Goal: Transaction & Acquisition: Purchase product/service

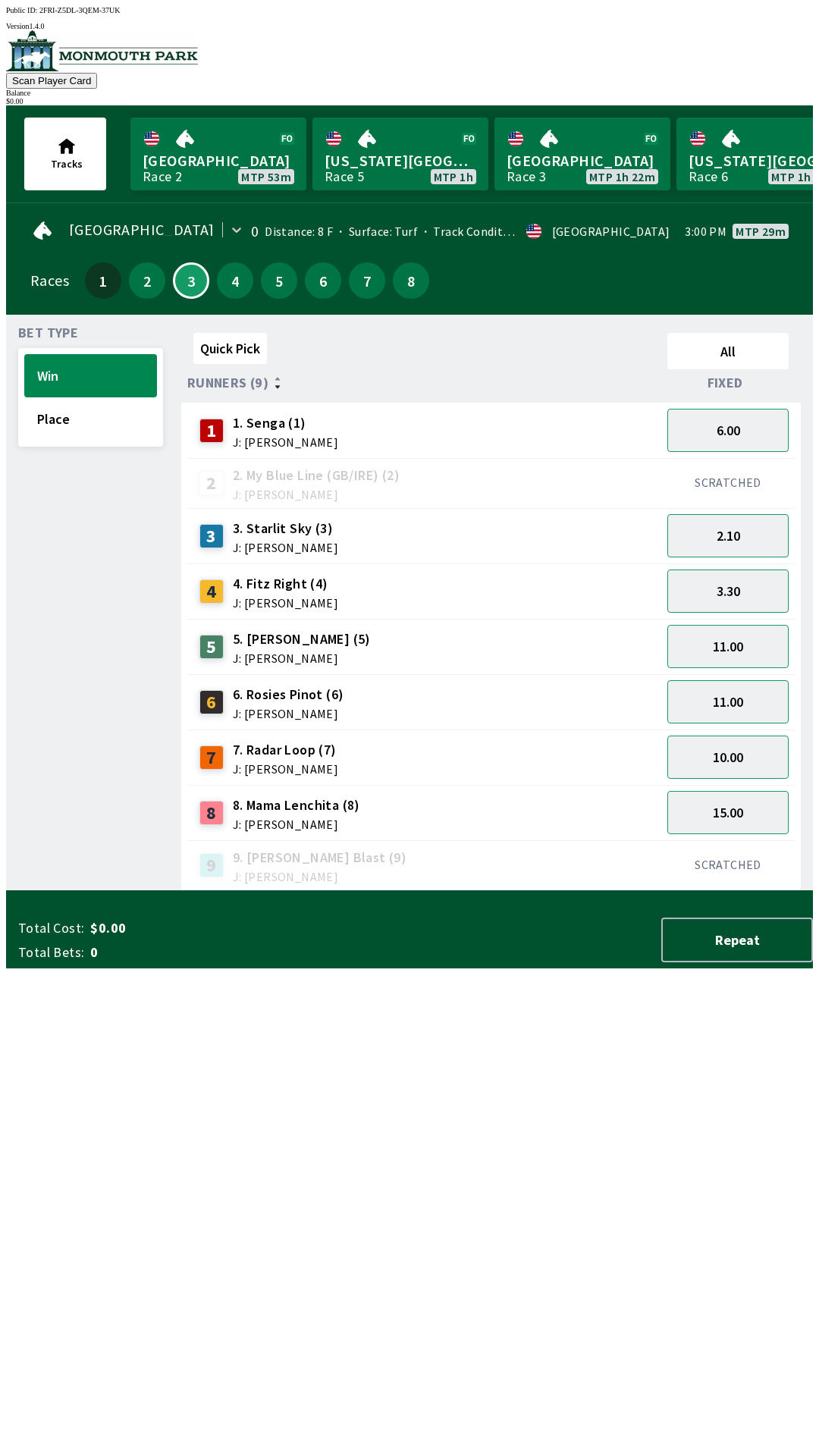
scroll to position [0, 1371]
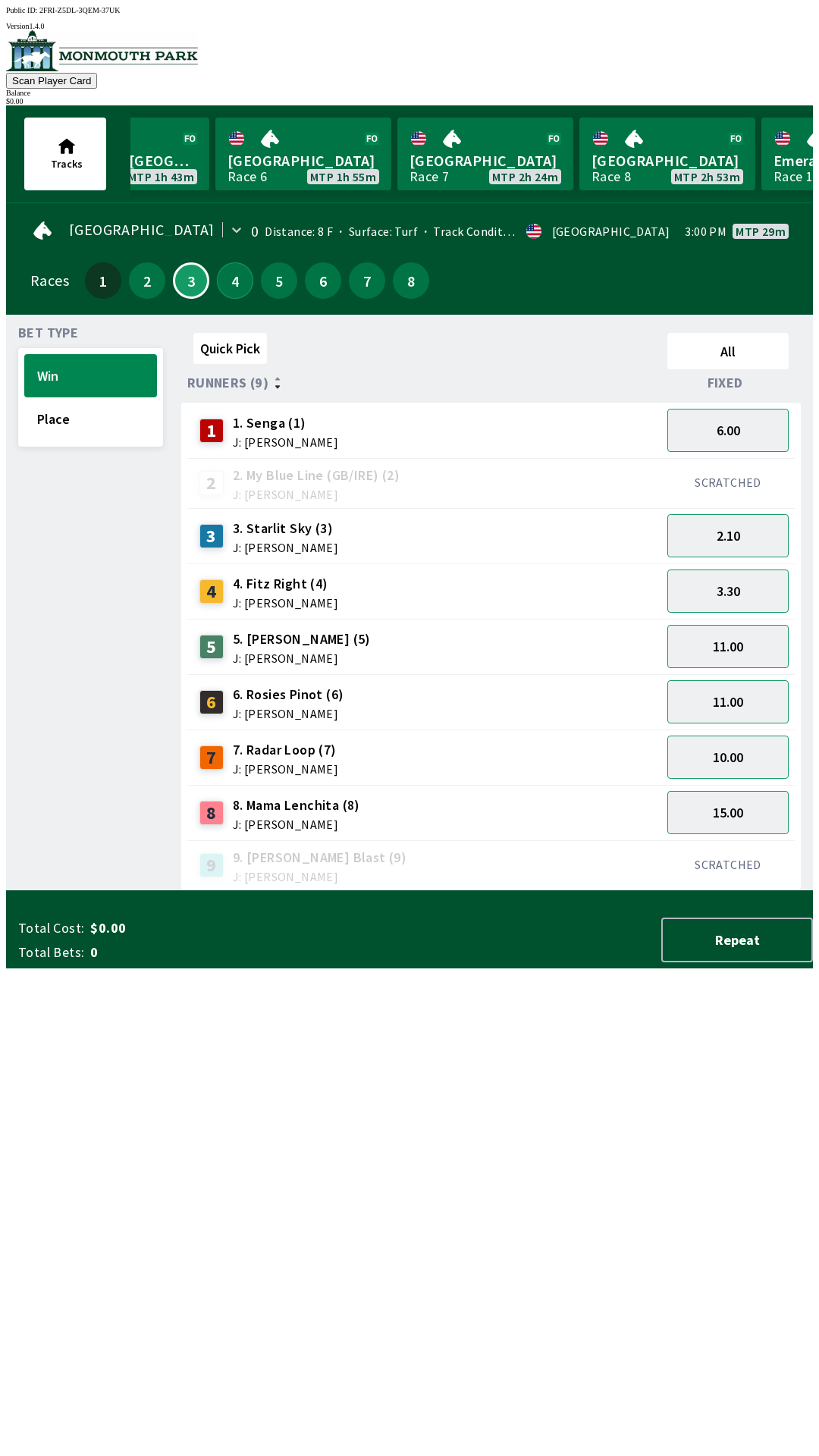
click at [229, 281] on button "4" at bounding box center [235, 280] width 37 height 37
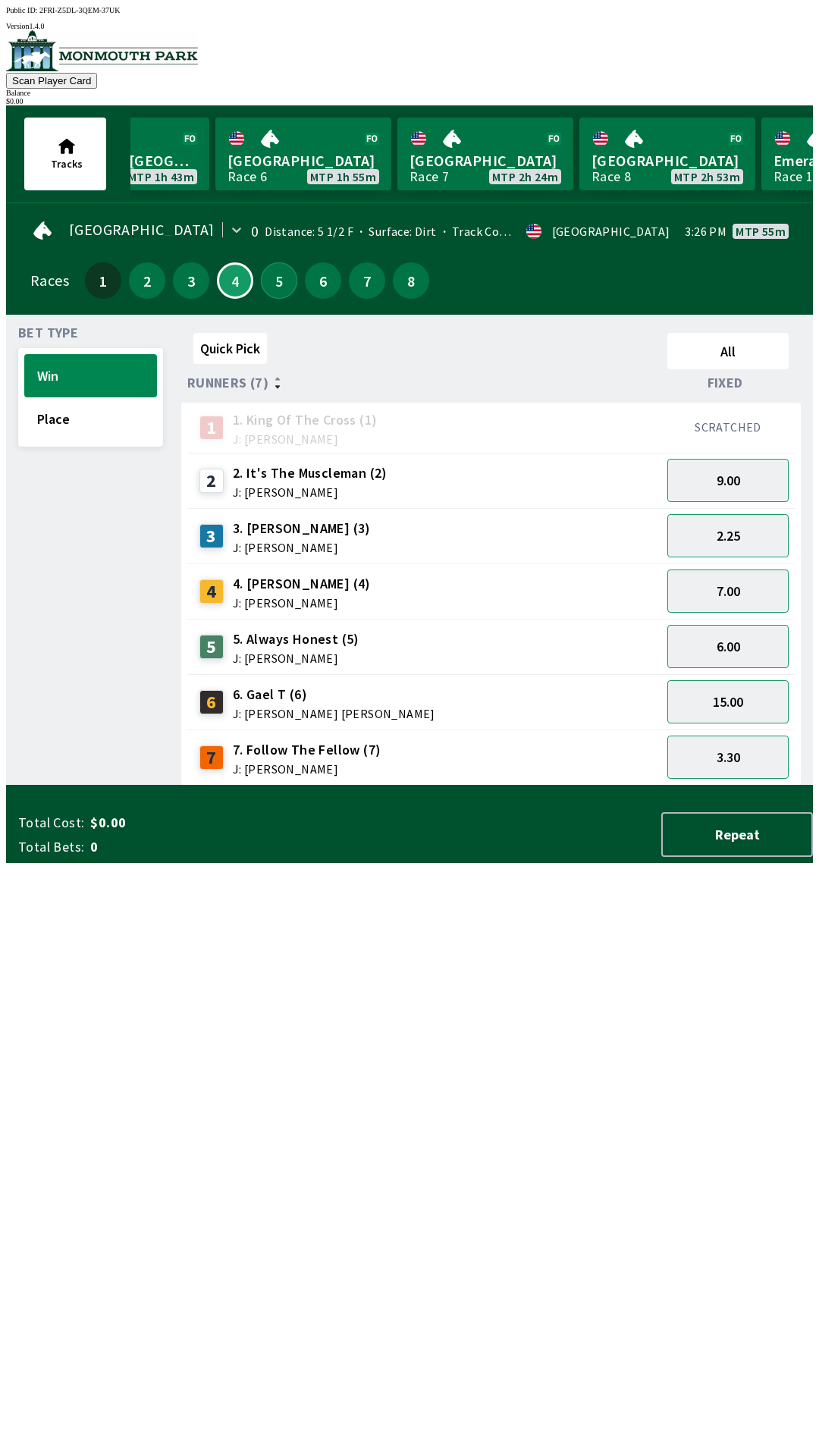
click at [269, 262] on button "5" at bounding box center [279, 280] width 37 height 37
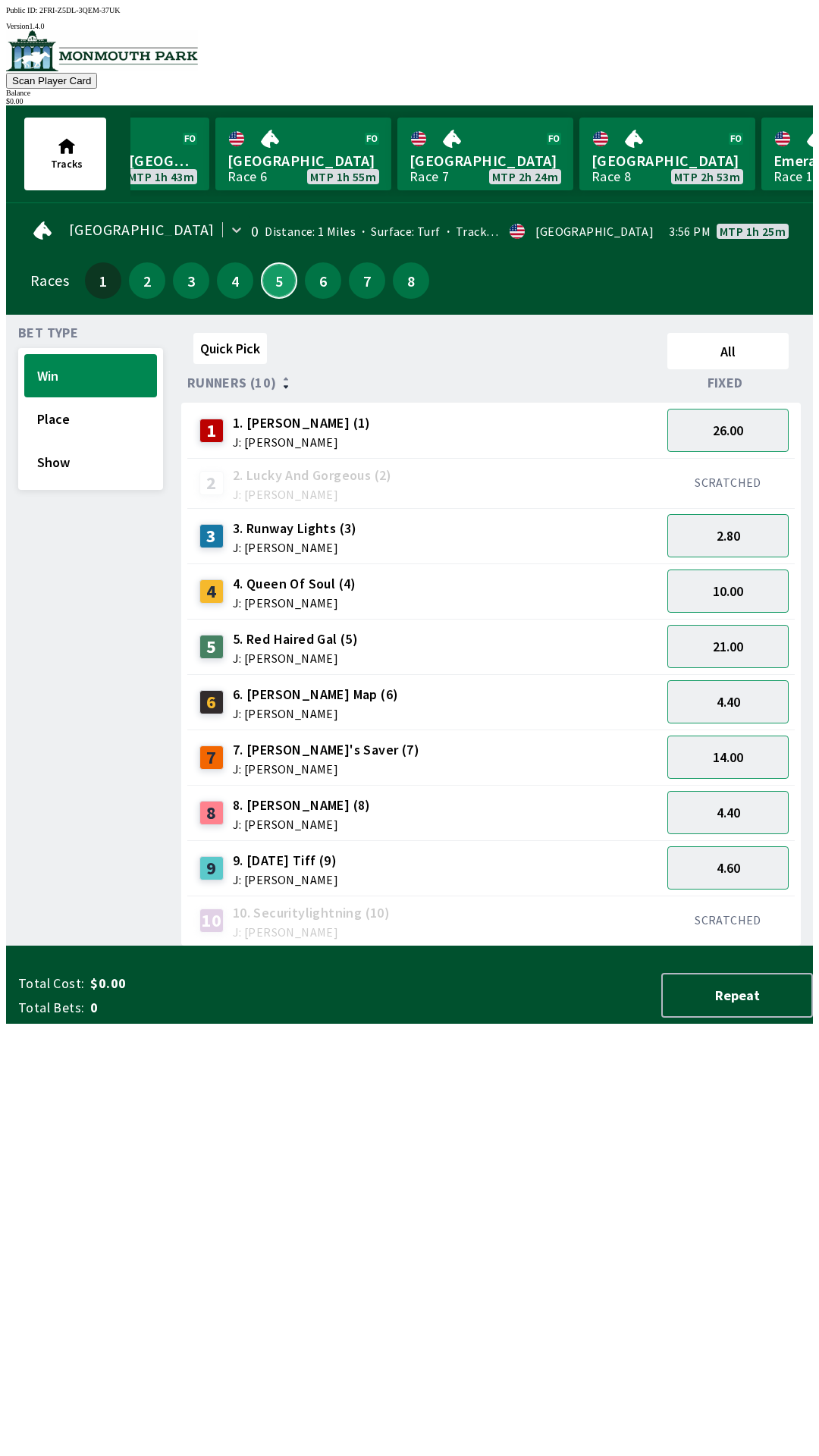
click at [266, 282] on button "5" at bounding box center [279, 280] width 37 height 37
click at [315, 282] on button "6" at bounding box center [323, 280] width 37 height 37
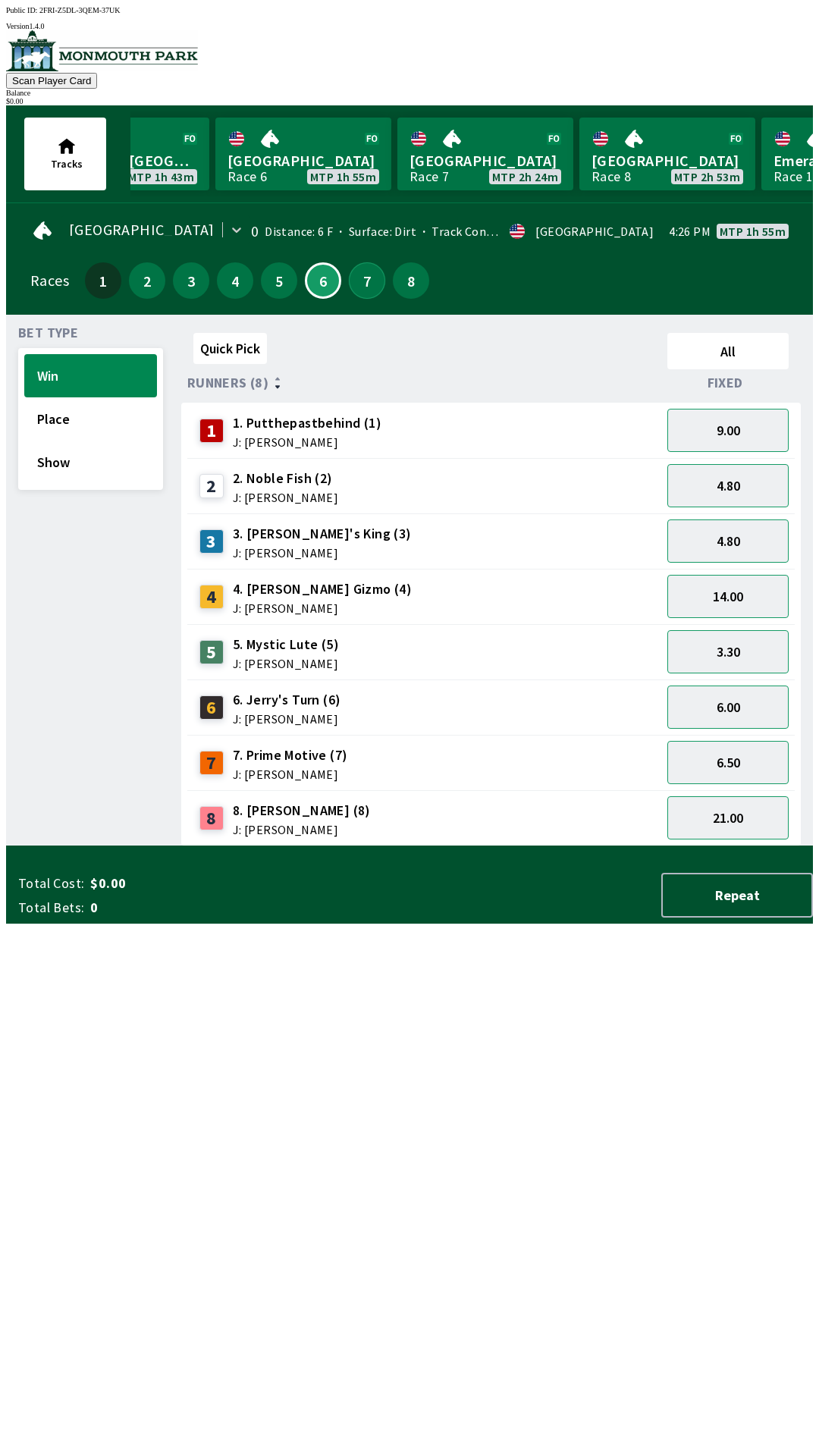
click at [360, 279] on button "7" at bounding box center [367, 280] width 37 height 37
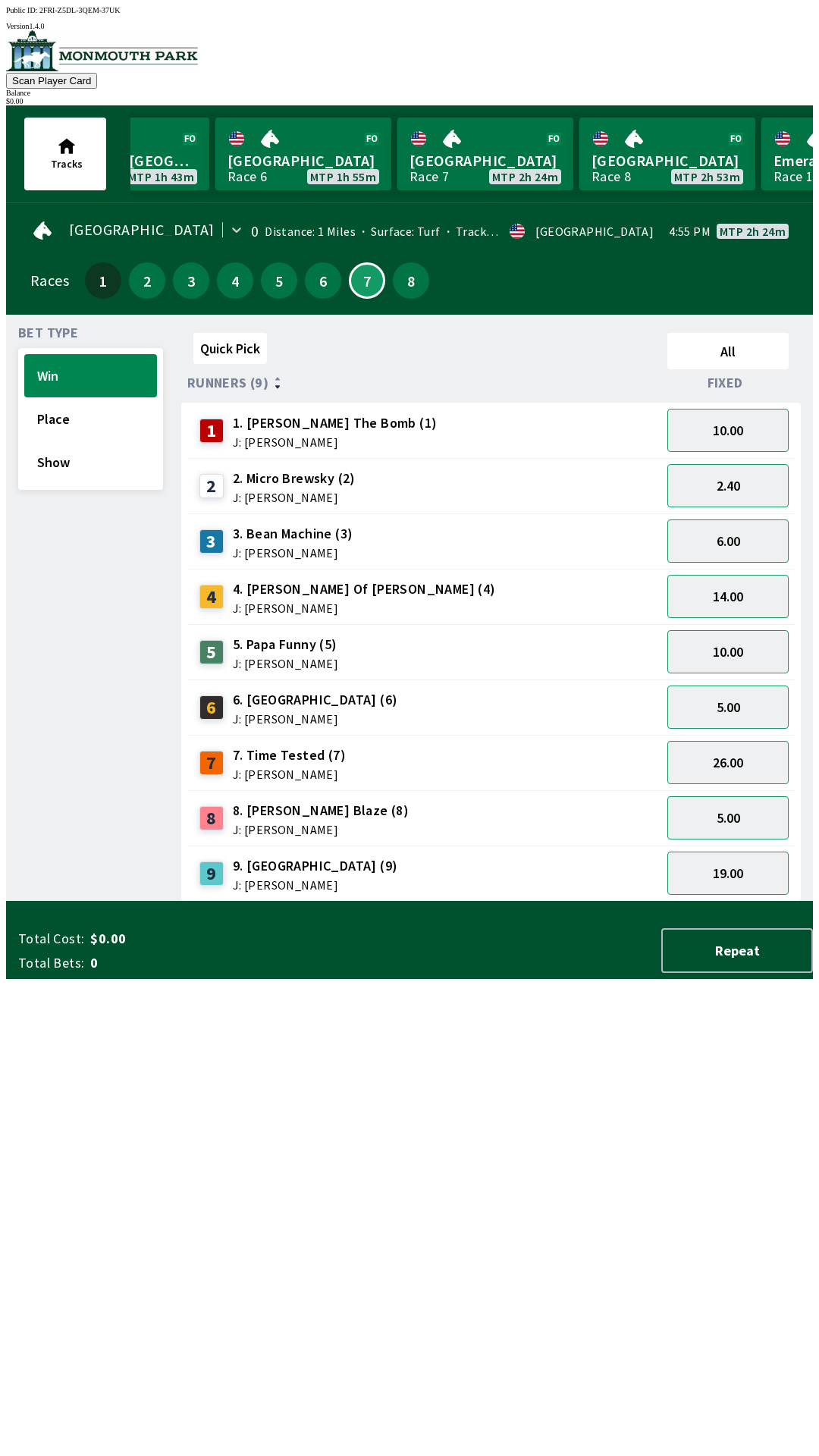
click at [78, 15] on div "Public ID: 2FRI-Z5DL-3QEM-37UK" at bounding box center [409, 10] width 807 height 8
click at [401, 281] on button "8" at bounding box center [410, 280] width 37 height 37
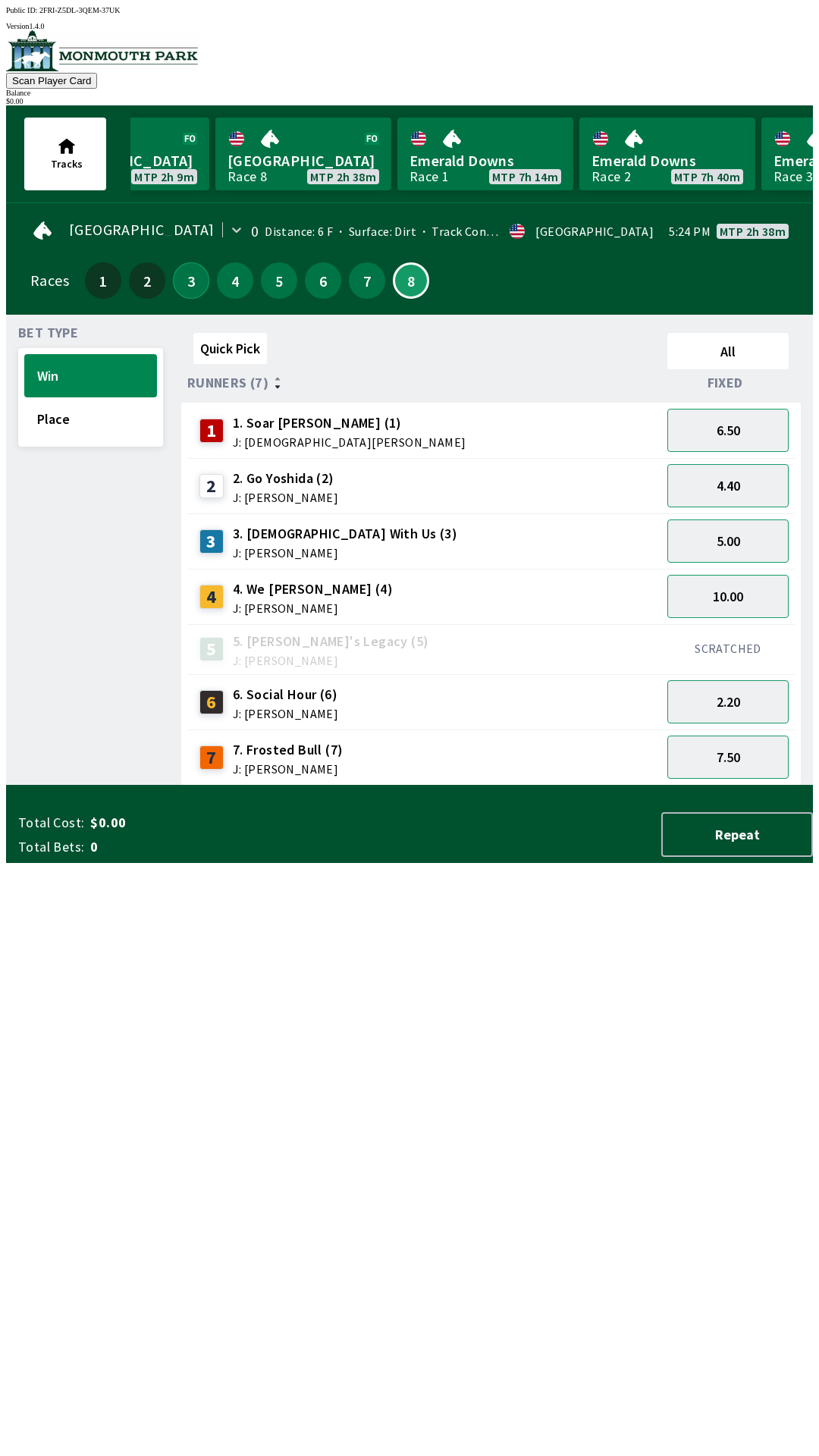
click at [184, 271] on button "3" at bounding box center [190, 280] width 37 height 37
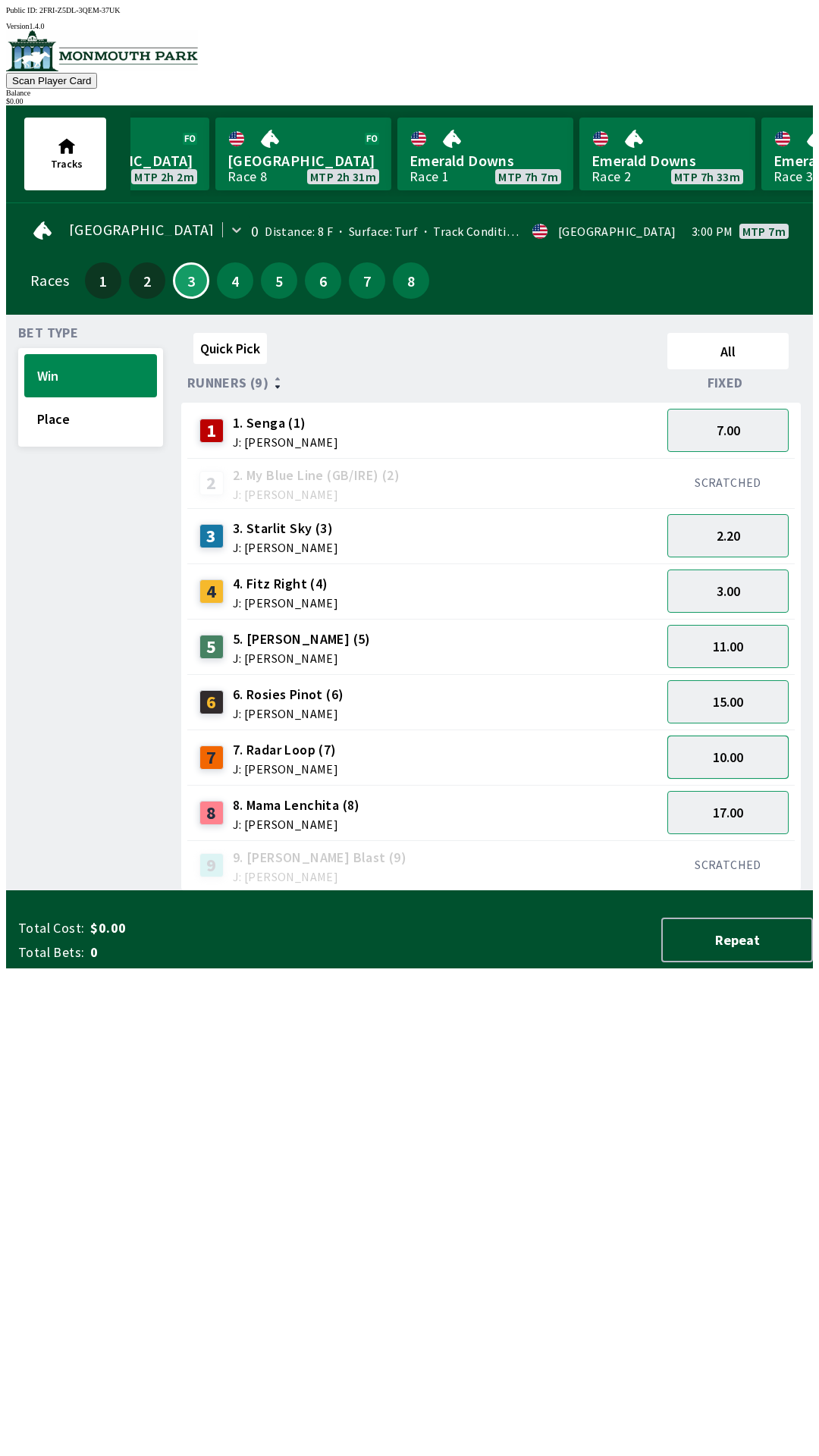
click at [743, 746] on button "10.00" at bounding box center [727, 757] width 121 height 43
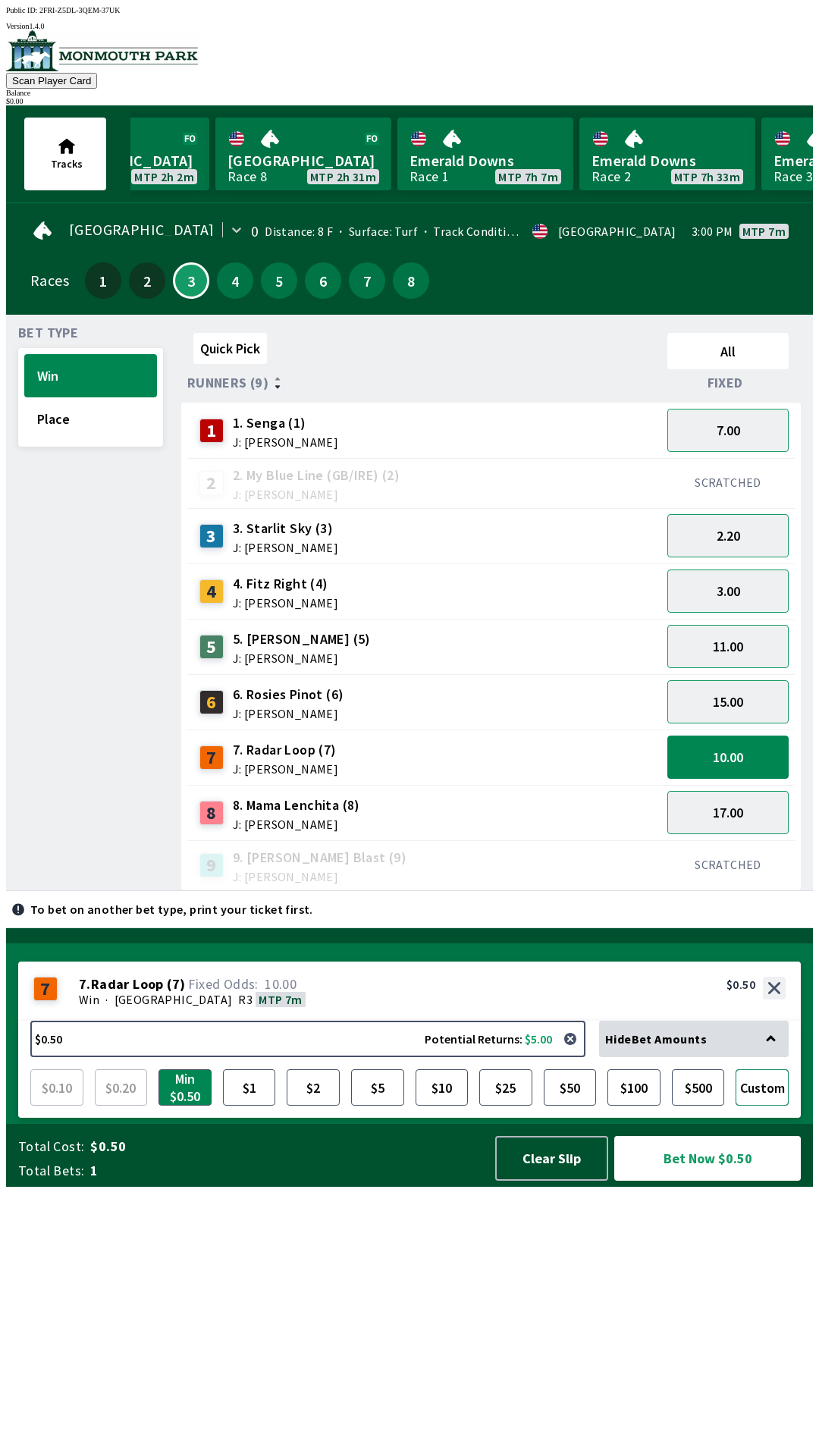
click at [768, 1105] on button "Custom" at bounding box center [762, 1087] width 53 height 37
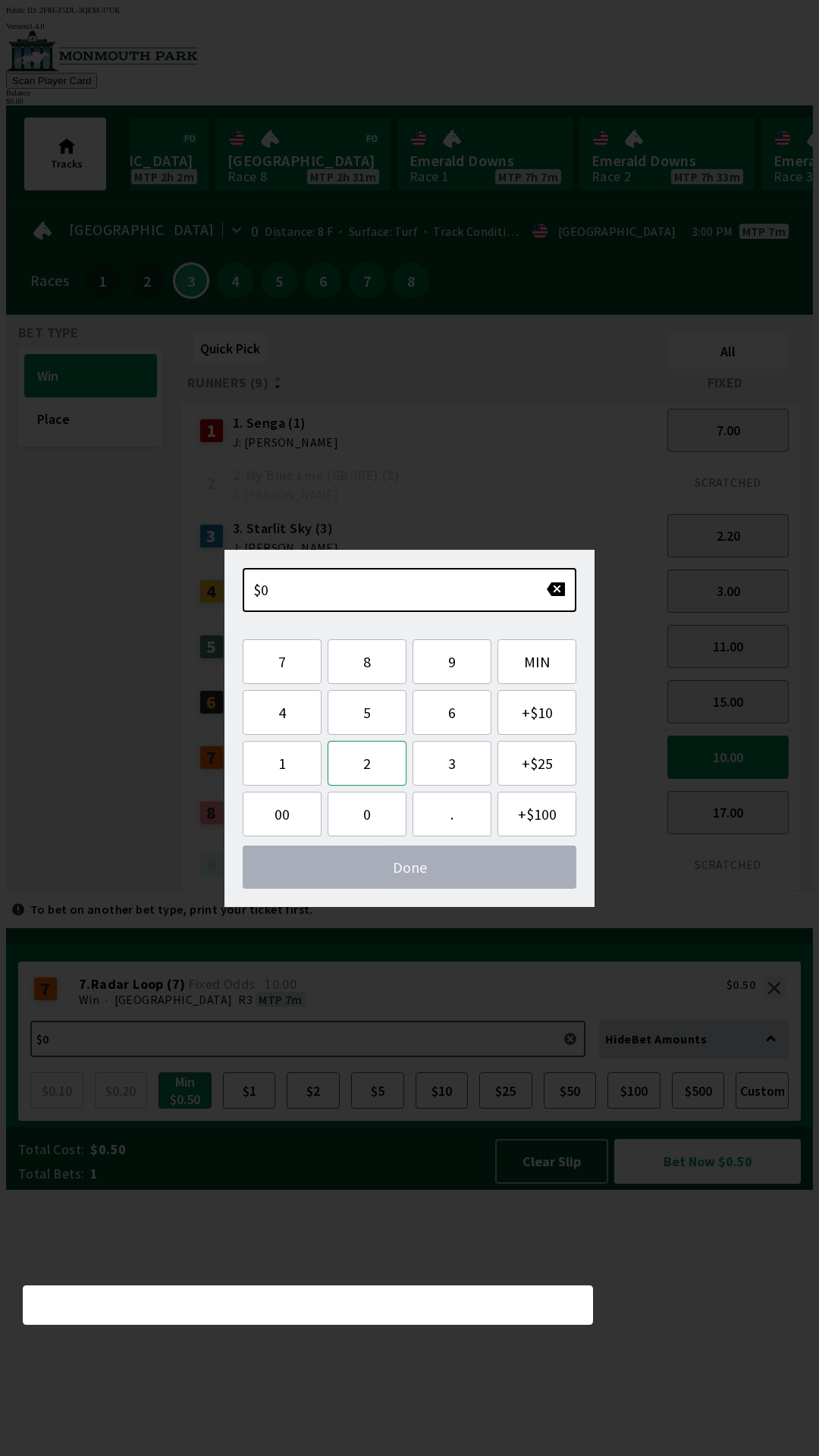
click at [365, 764] on button "2" at bounding box center [367, 763] width 78 height 45
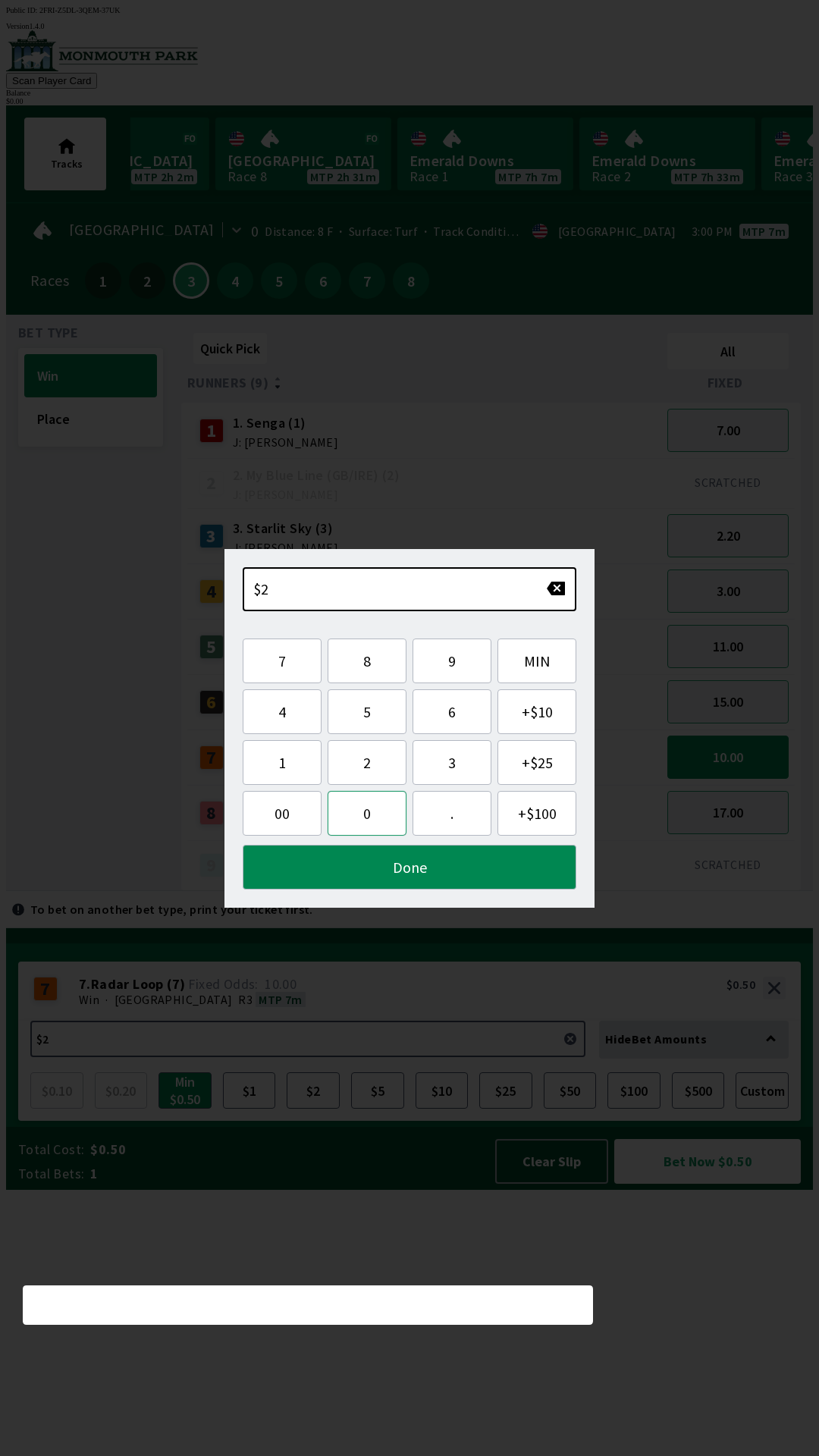
click at [361, 808] on button "0" at bounding box center [367, 813] width 78 height 45
click at [470, 870] on button "Done" at bounding box center [410, 867] width 333 height 45
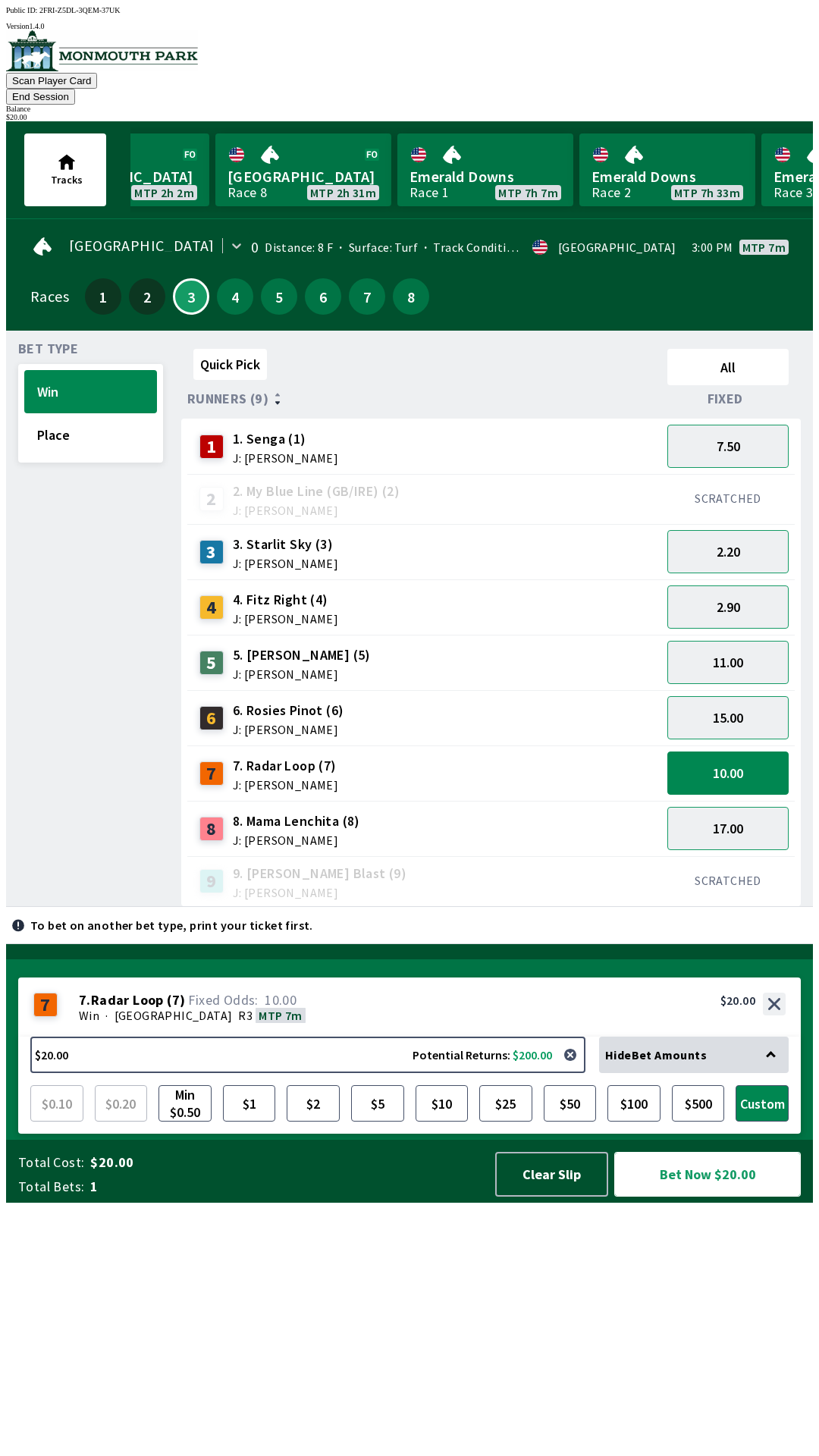
click at [732, 1197] on button "Bet Now $20.00" at bounding box center [707, 1174] width 186 height 45
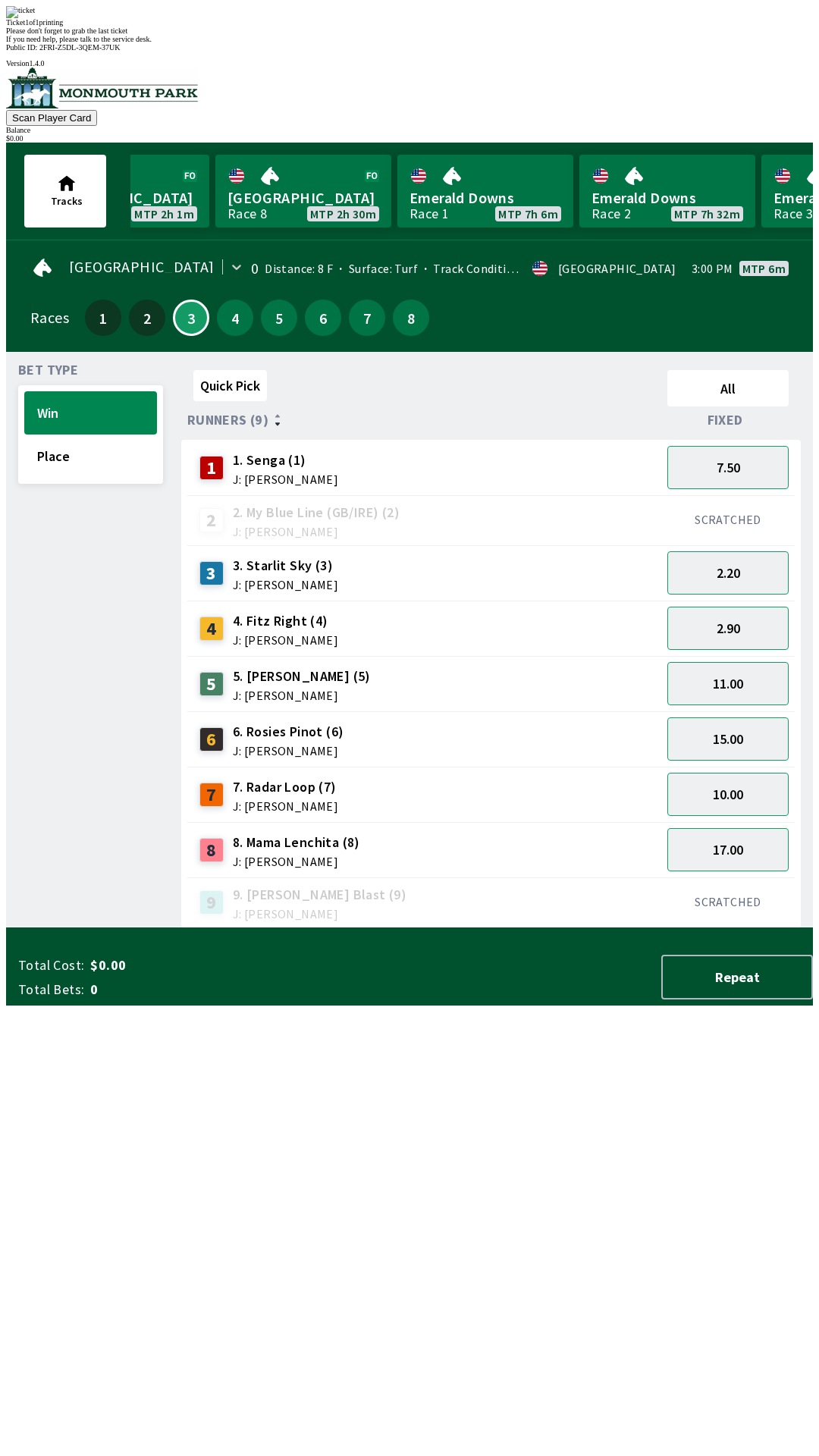
click at [368, 928] on div "Quick Pick All Runners (9) Fixed 1 1. Senga (1) J: [PERSON_NAME] 7.50 2 2. My B…" at bounding box center [497, 646] width 632 height 564
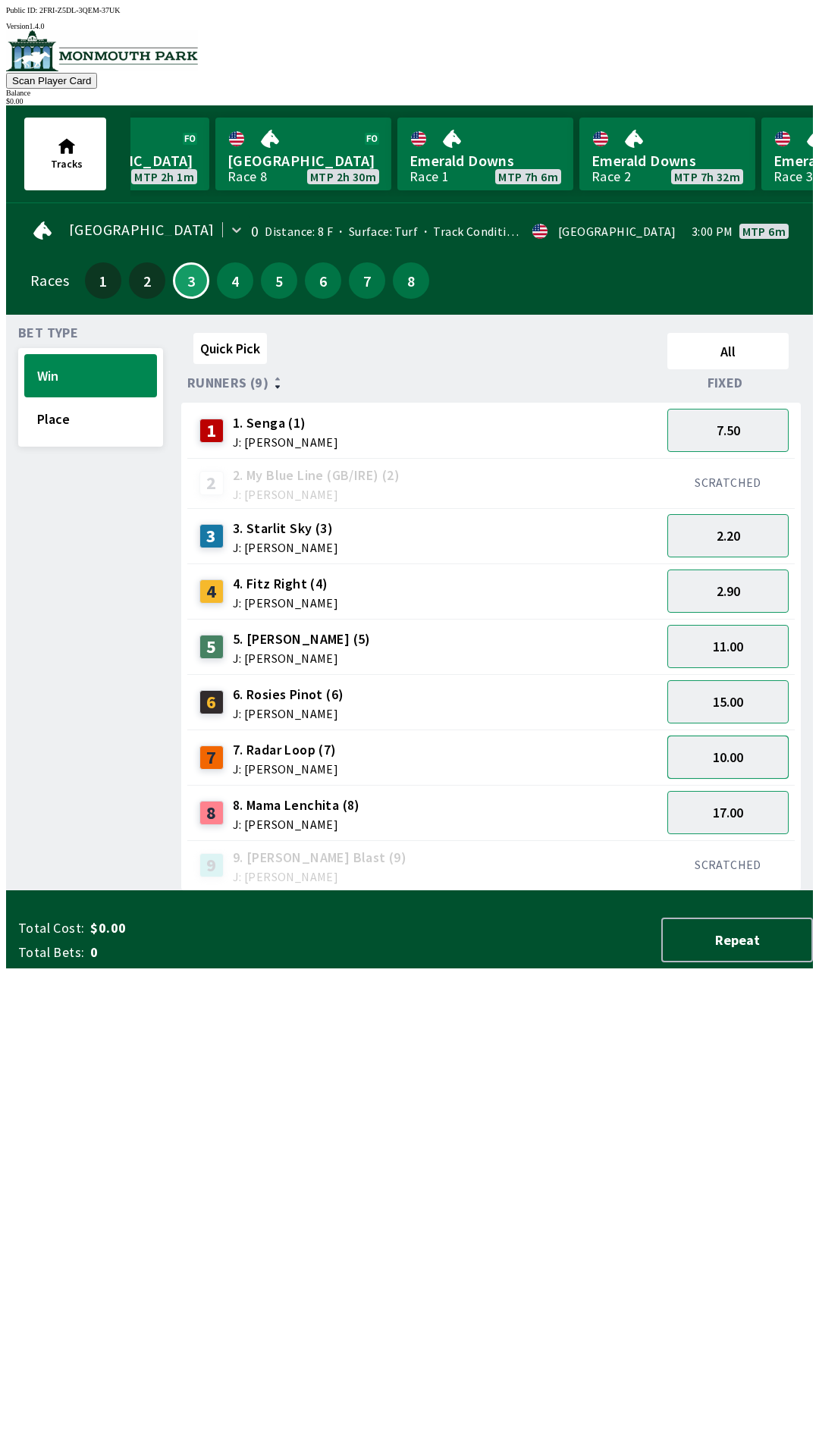
click at [730, 756] on button "10.00" at bounding box center [727, 757] width 121 height 43
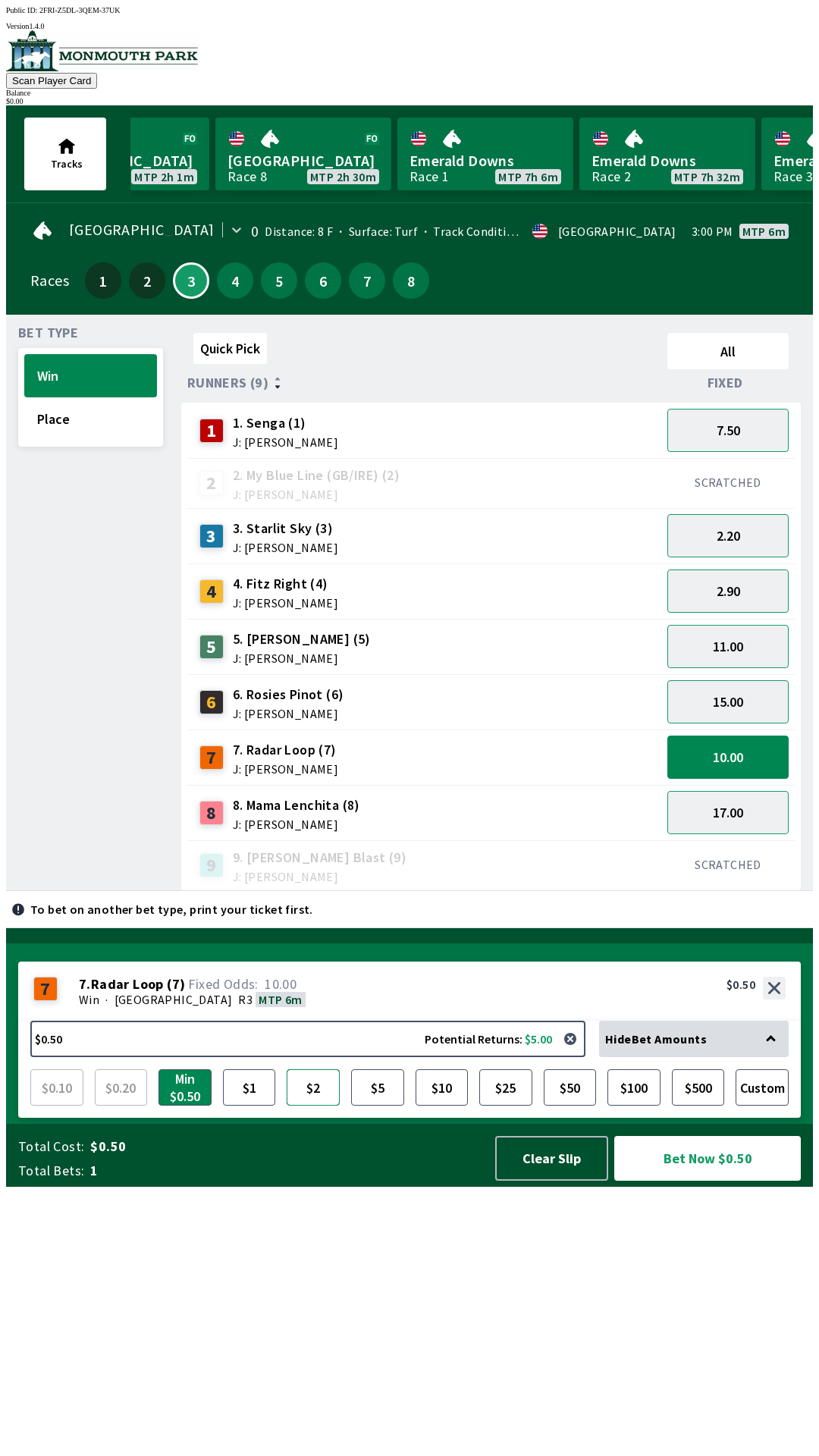
click at [306, 1105] on button "$2" at bounding box center [313, 1087] width 53 height 37
click at [716, 801] on button "17.00" at bounding box center [727, 812] width 121 height 43
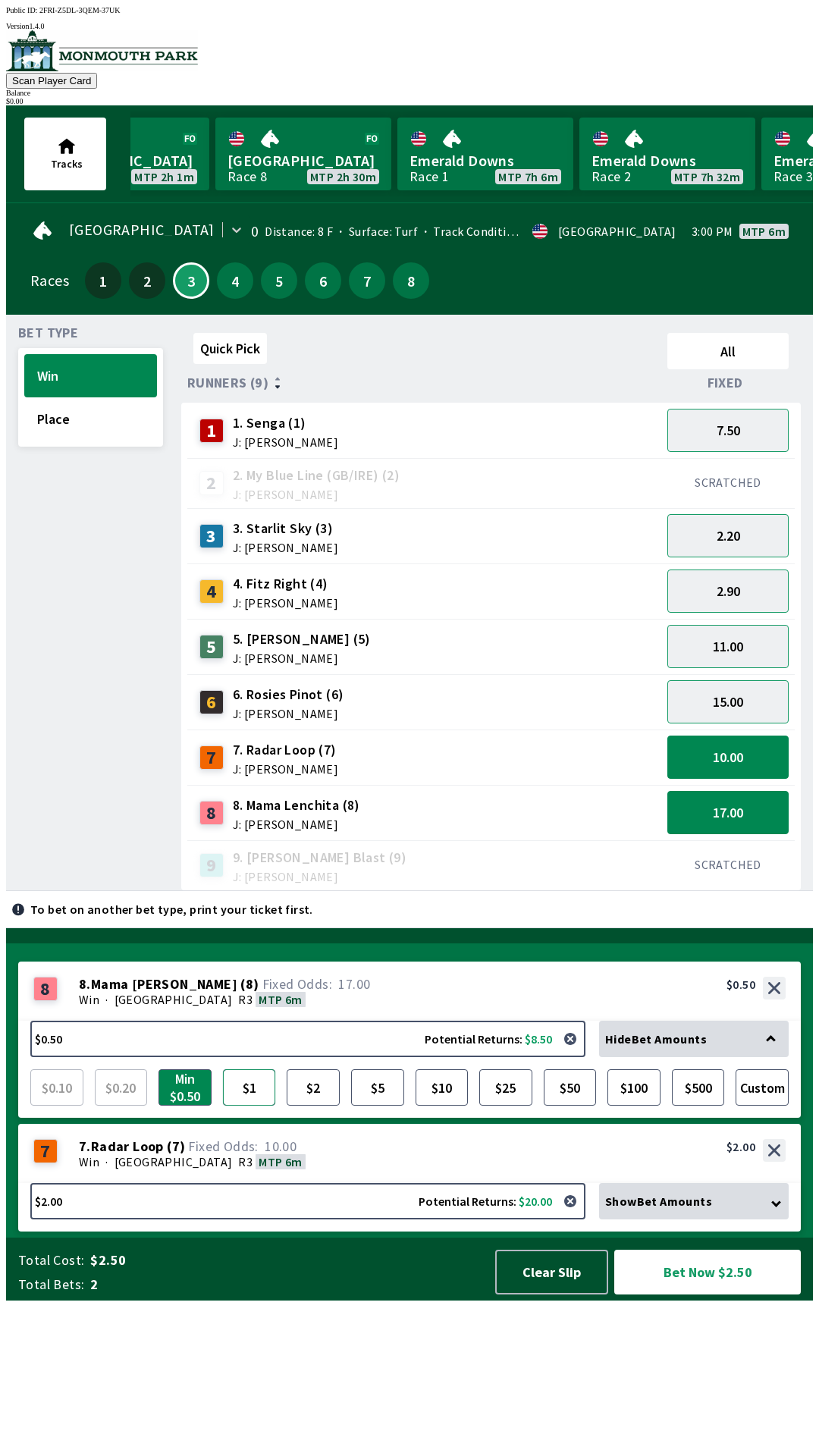
click at [264, 1105] on button "$1" at bounding box center [249, 1087] width 53 height 37
click at [723, 745] on button "10.00" at bounding box center [727, 757] width 121 height 43
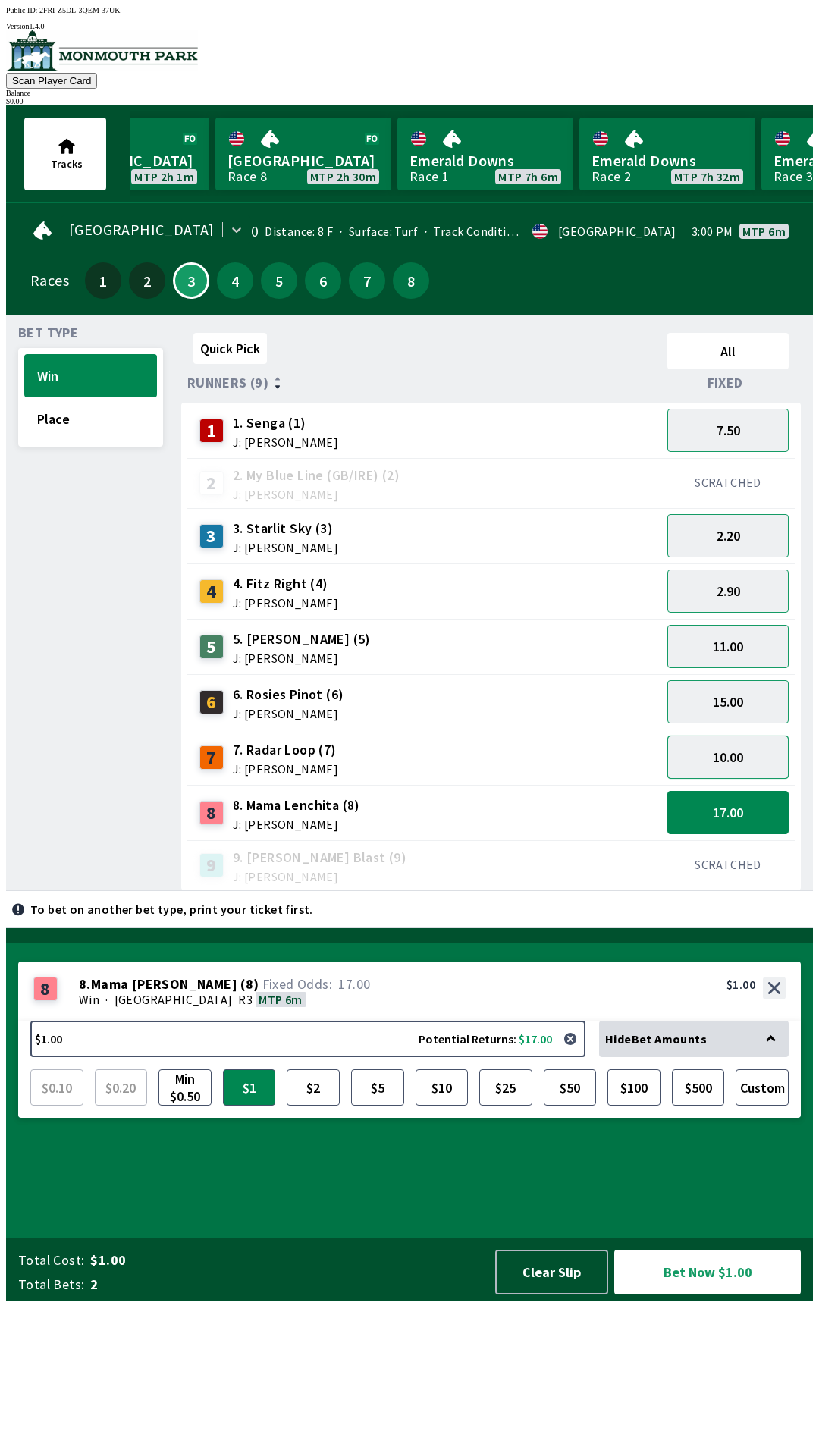
click at [718, 762] on button "10.00" at bounding box center [727, 757] width 121 height 43
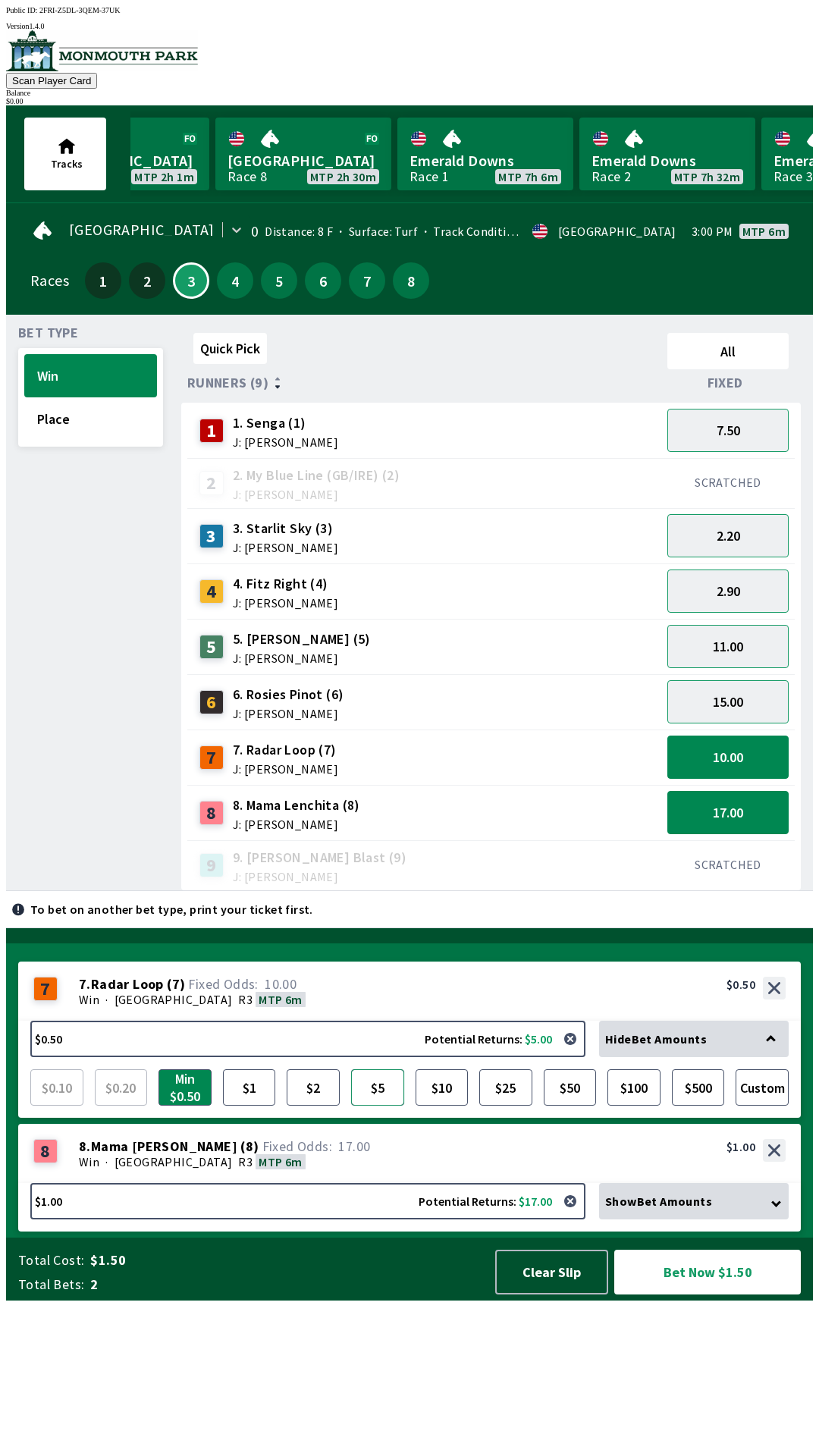
click at [392, 1105] on button "$5" at bounding box center [377, 1087] width 53 height 37
click at [675, 1294] on button "Bet Now $6.00" at bounding box center [707, 1272] width 190 height 46
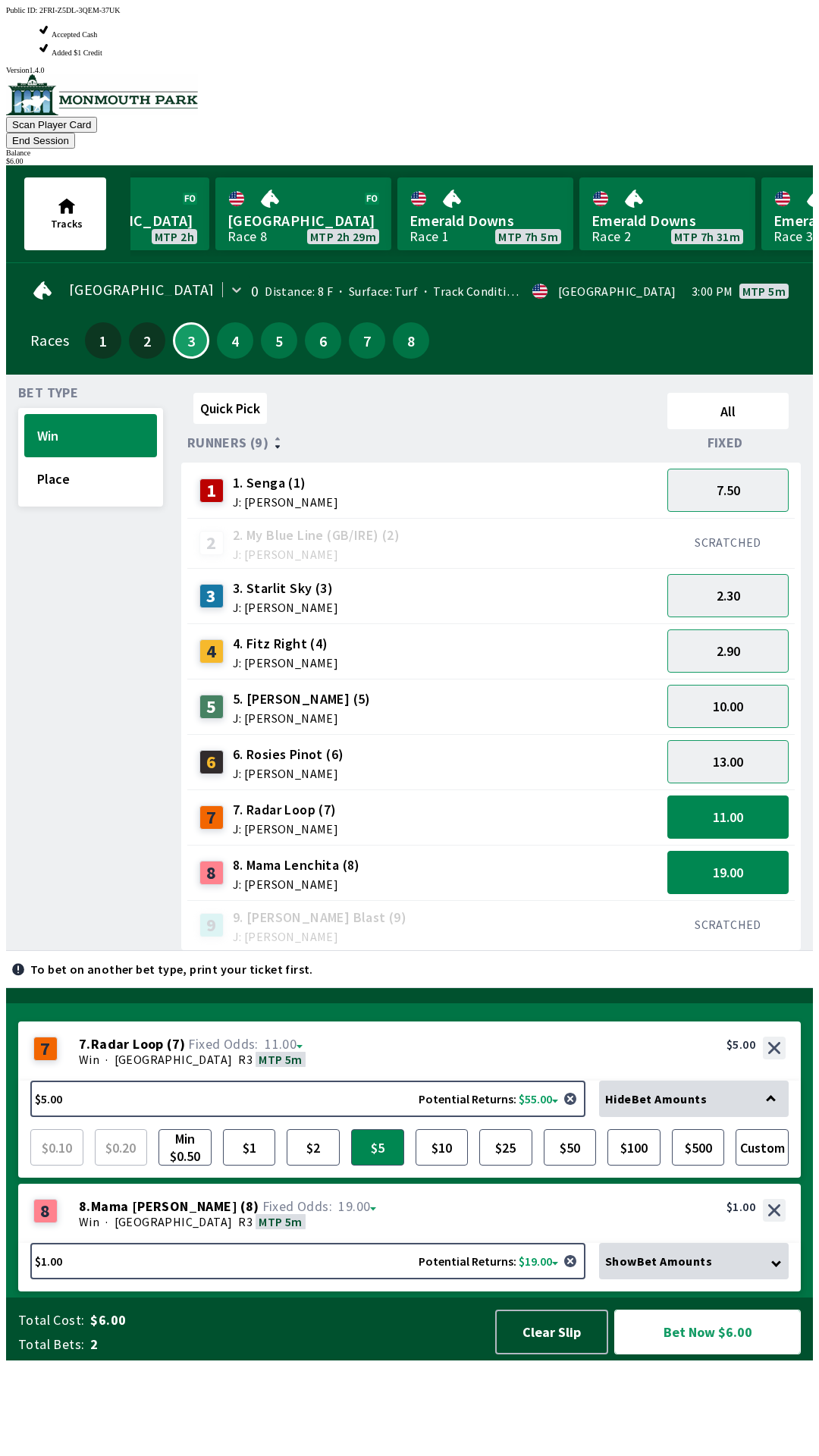
click at [689, 1354] on button "Bet Now $6.00" at bounding box center [707, 1332] width 186 height 45
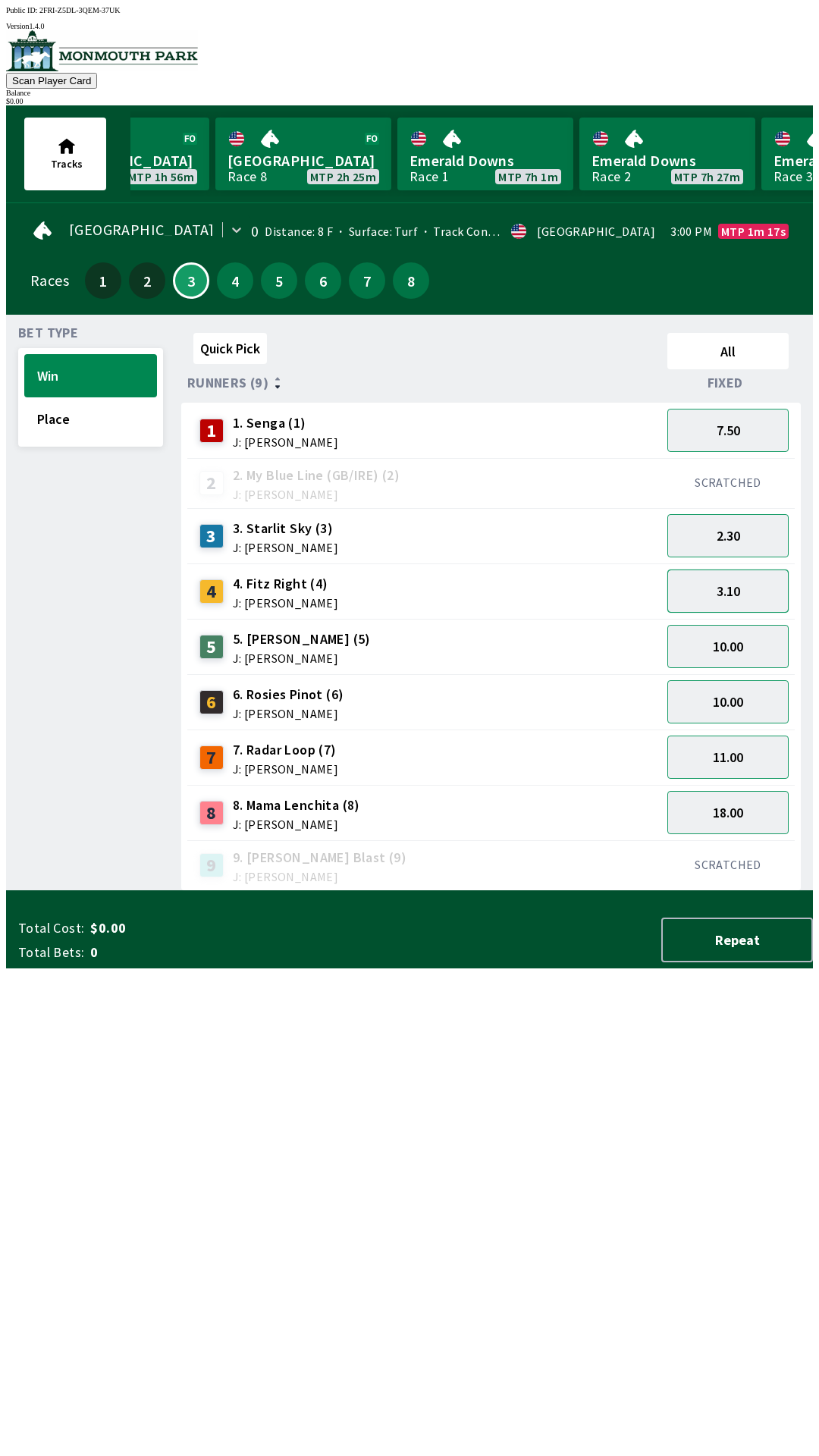
click at [739, 591] on button "3.10" at bounding box center [727, 591] width 121 height 43
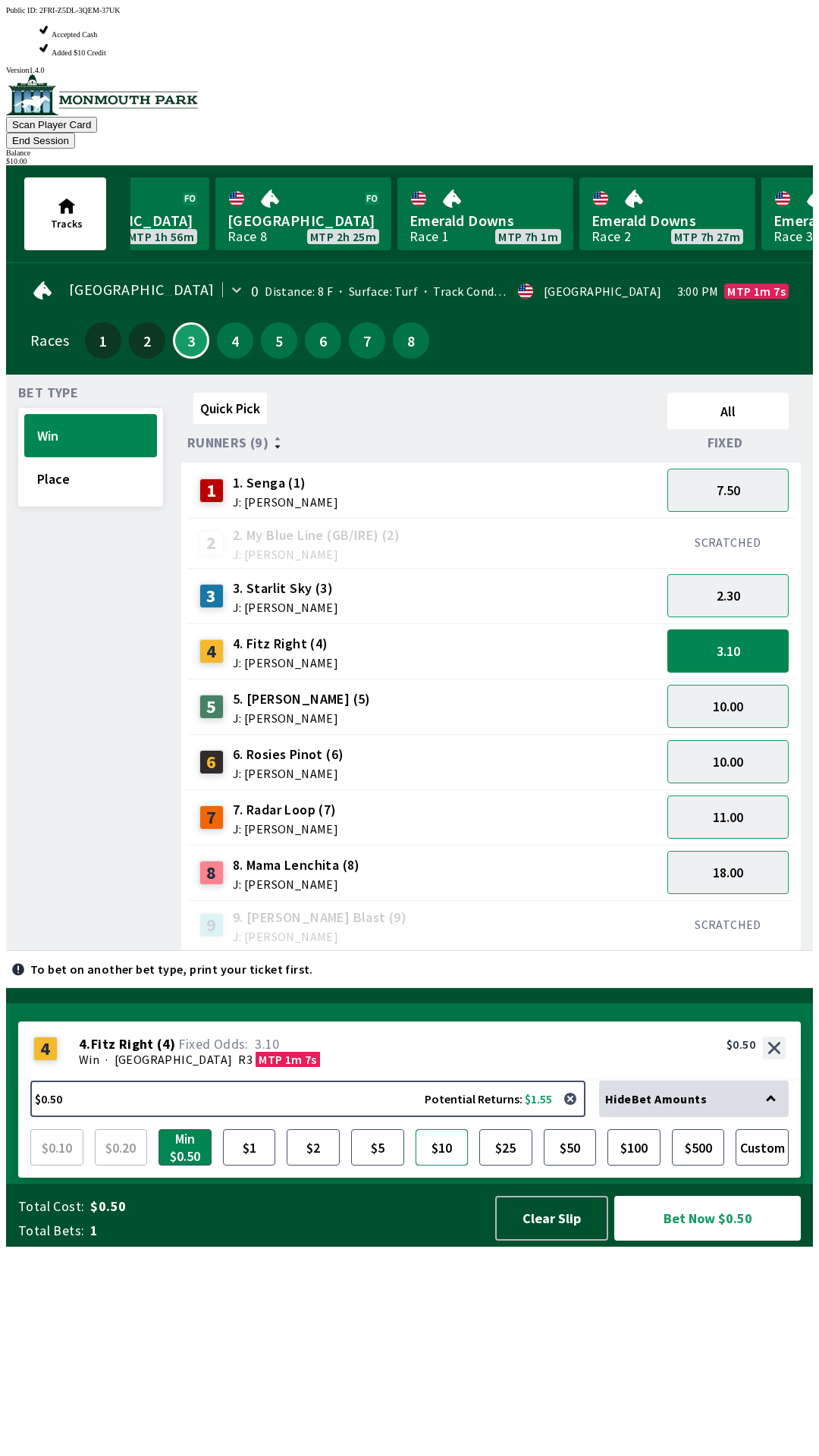
click at [435, 1165] on button "$10" at bounding box center [441, 1147] width 53 height 37
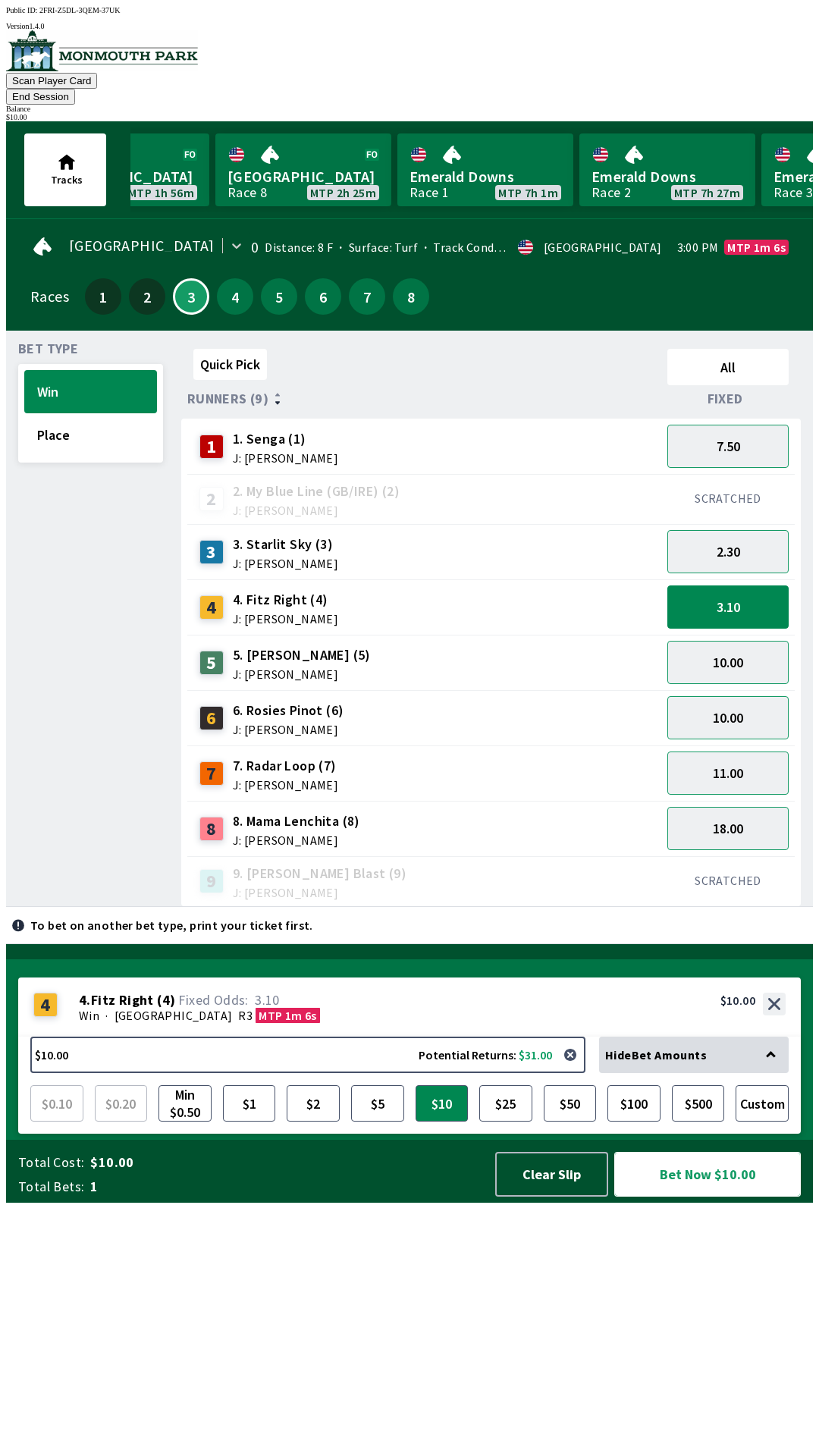
click at [710, 1197] on button "Bet Now $10.00" at bounding box center [707, 1174] width 186 height 45
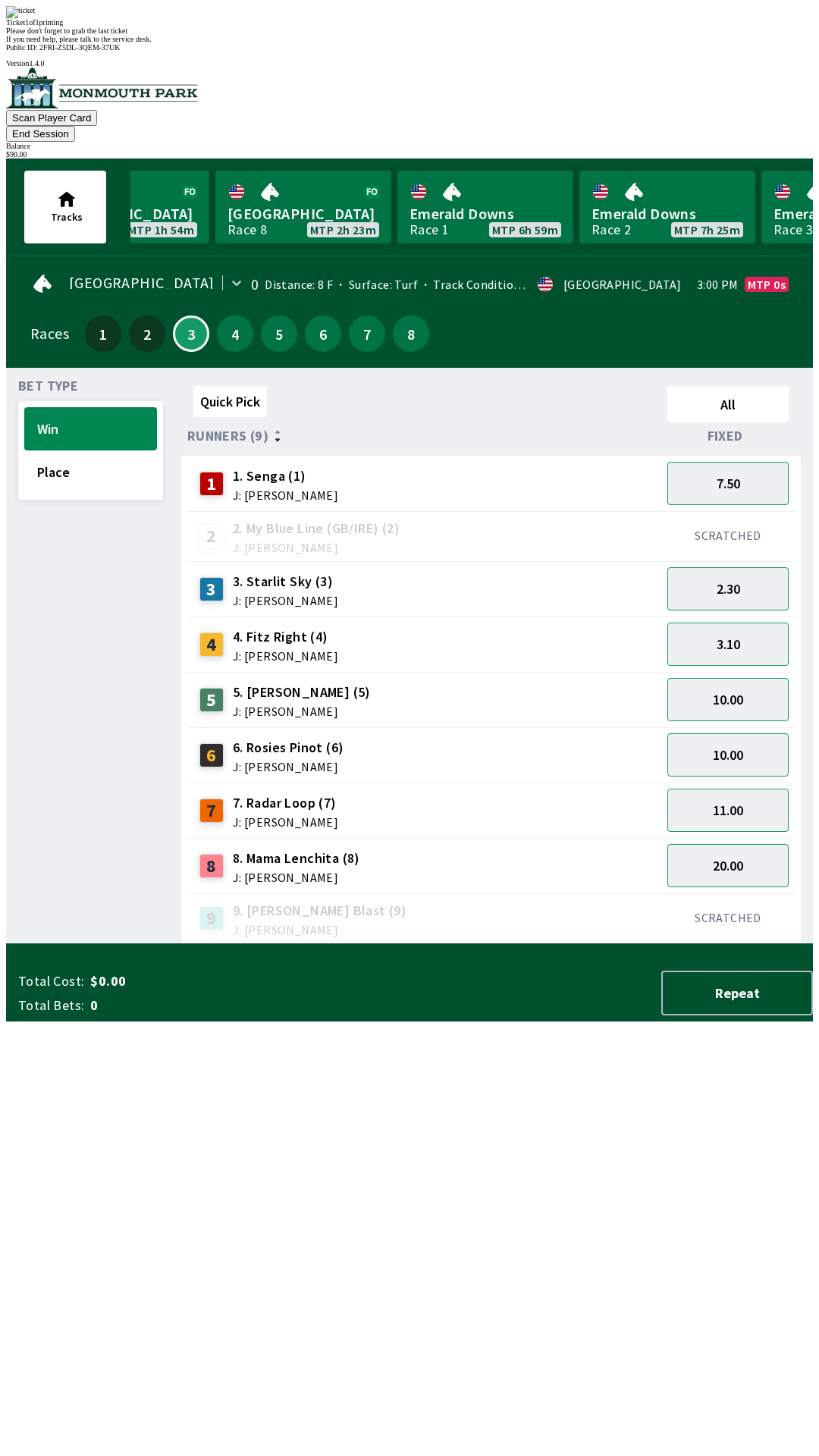
click at [576, 43] on div "Ticket 1 of 1 printing Please don't forget to grab the last ticket If you need …" at bounding box center [409, 24] width 807 height 37
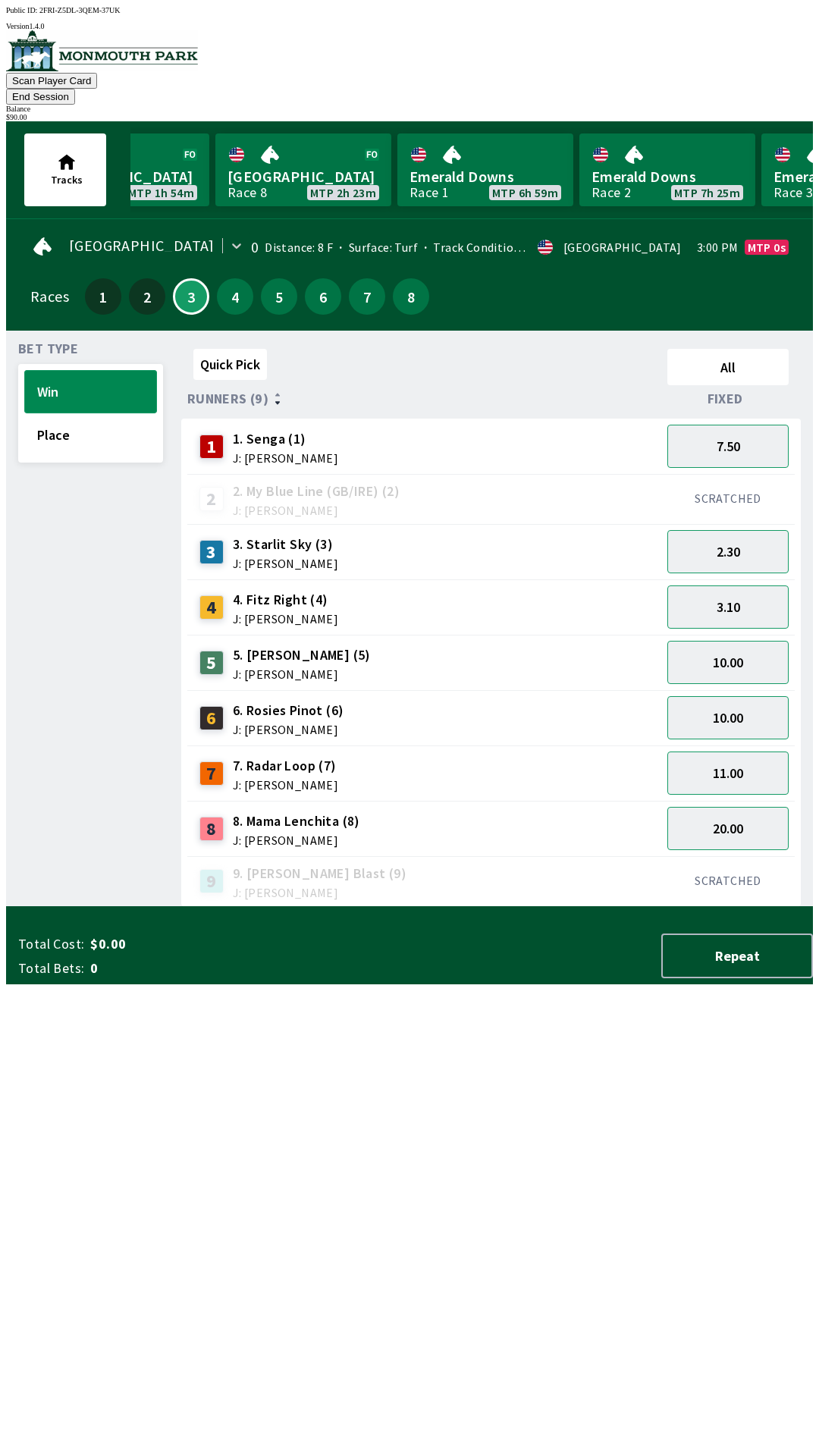
click at [91, 370] on button "Win" at bounding box center [91, 392] width 132 height 43
click at [728, 588] on button "3.10" at bounding box center [727, 607] width 121 height 43
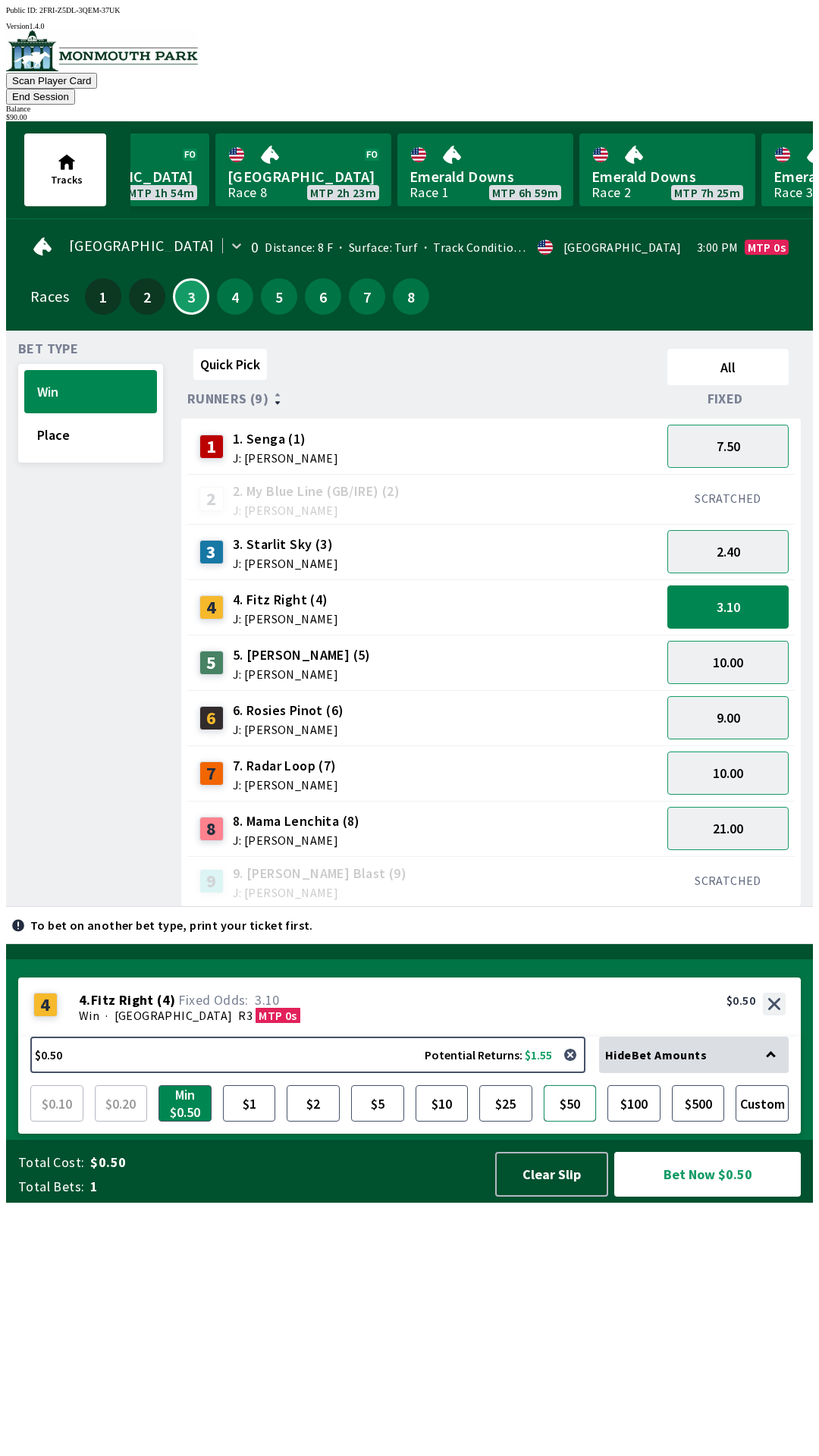
click at [571, 1122] on button "$50" at bounding box center [570, 1103] width 53 height 37
click at [717, 1197] on button "Bet Now $50.00" at bounding box center [707, 1174] width 186 height 45
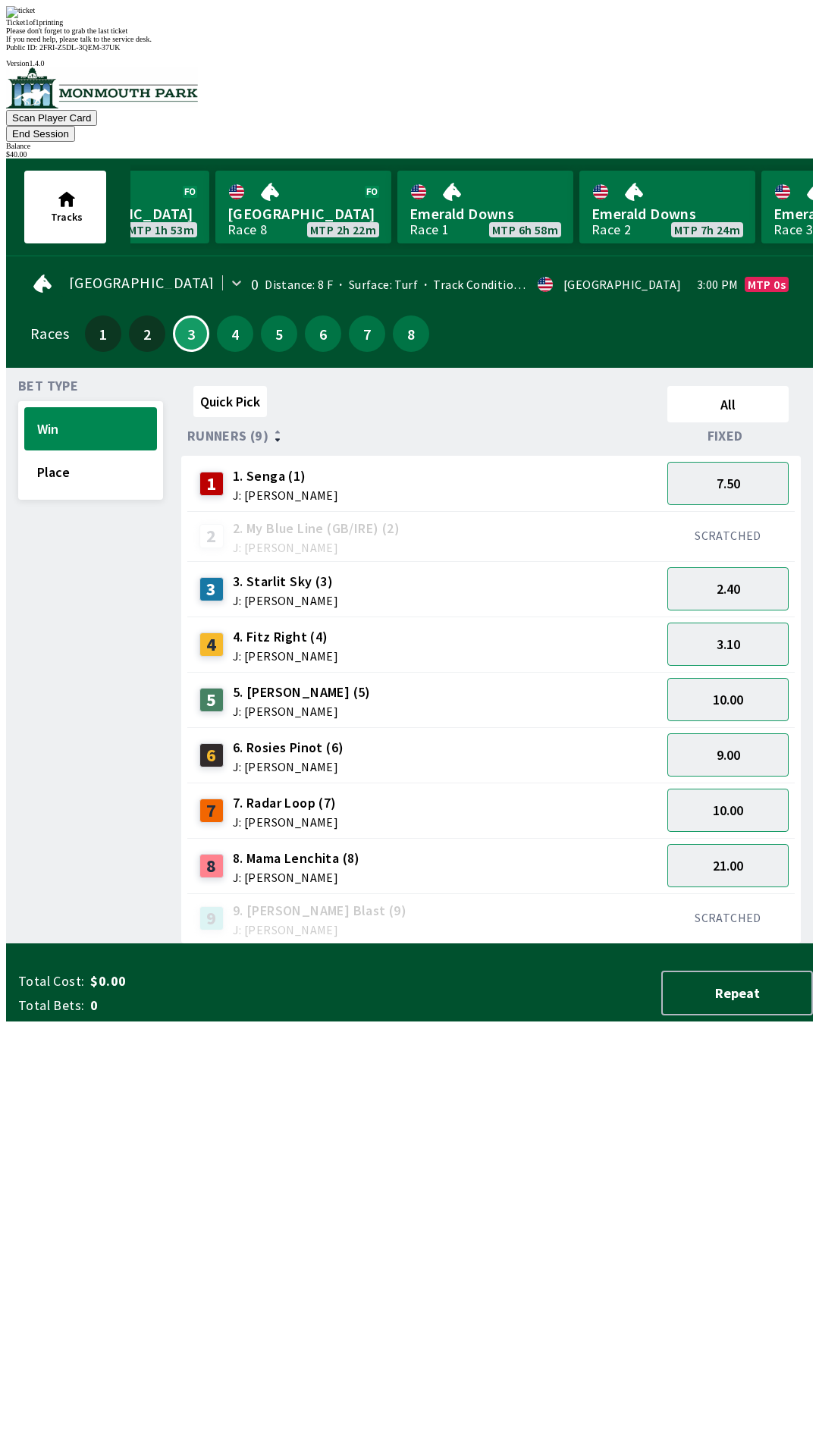
click at [399, 43] on div "Ticket 1 of 1 printing Please don't forget to grab the last ticket If you need …" at bounding box center [409, 24] width 807 height 37
click at [151, 43] on span "If you need help, please talk to the service desk." at bounding box center [78, 39] width 145 height 8
click at [445, 26] on div "Ticket 1 of 1 printing" at bounding box center [409, 22] width 807 height 8
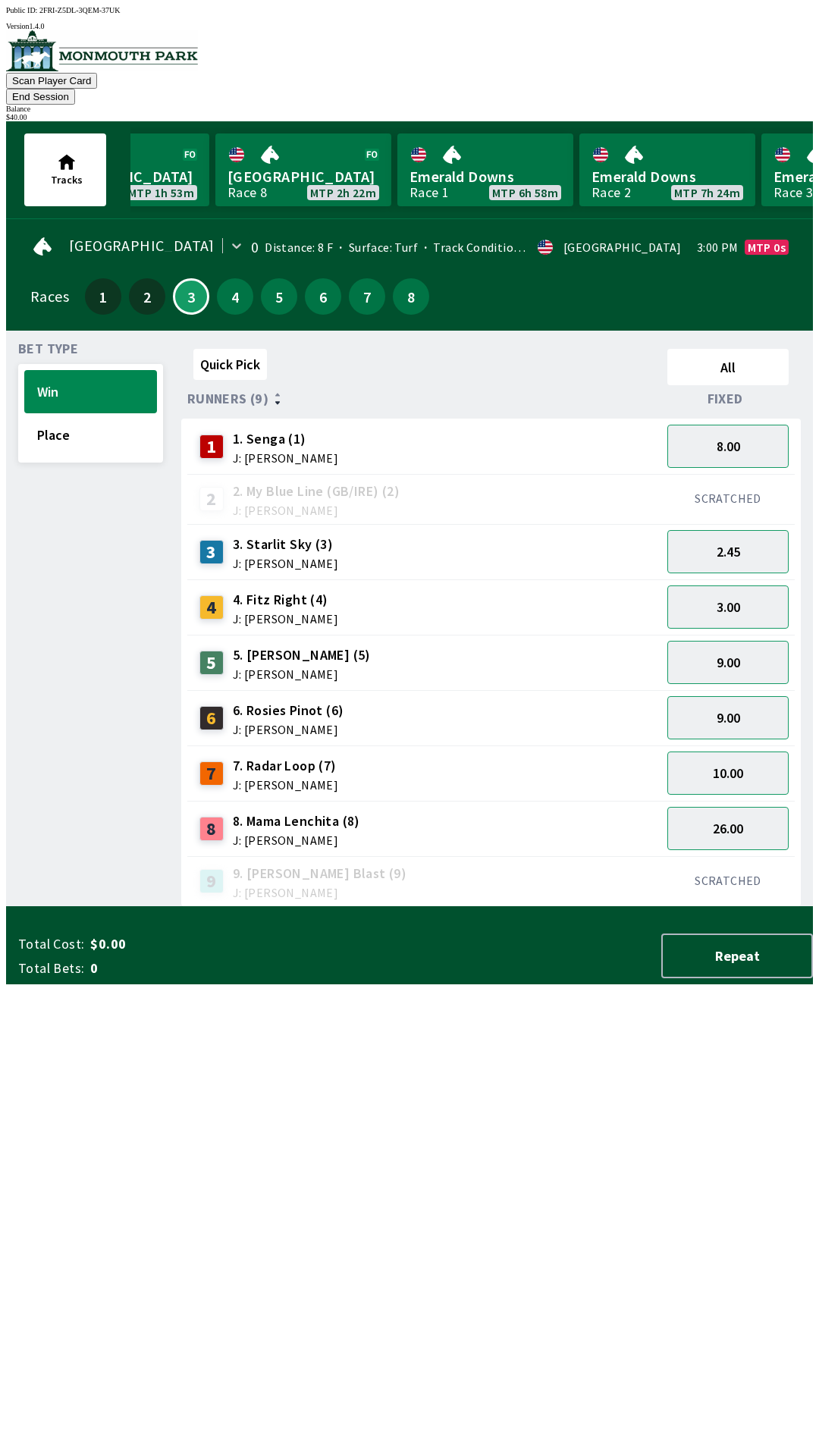
click at [767, 113] on div "$ 40.00" at bounding box center [409, 117] width 807 height 8
click at [749, 113] on div "$ 40.00" at bounding box center [409, 117] width 807 height 8
click at [75, 89] on button "End Session" at bounding box center [40, 96] width 69 height 16
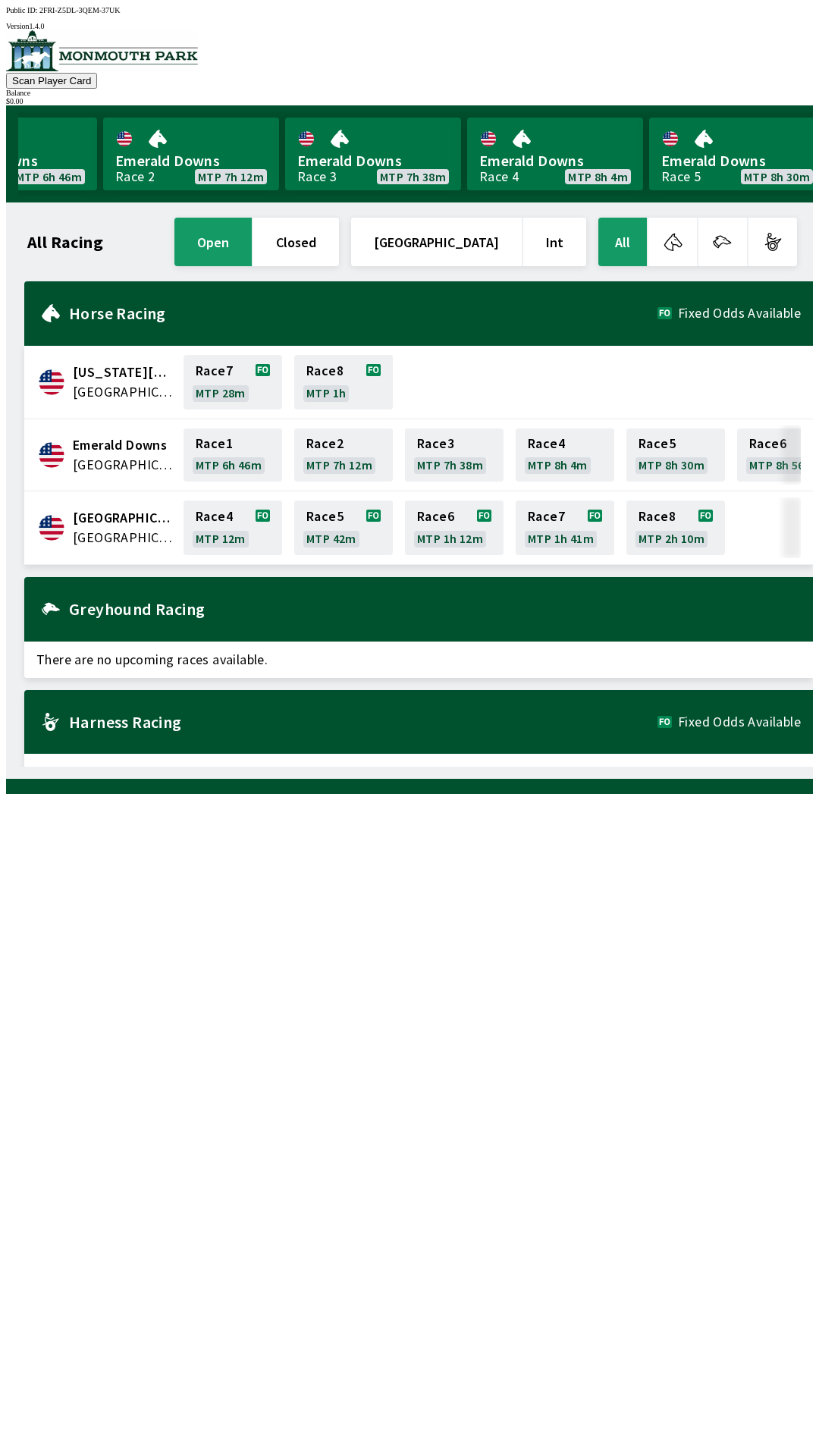
click at [441, 767] on div "All Racing open closed [GEOGRAPHIC_DATA] Int All [US_STATE][GEOGRAPHIC_DATA] [G…" at bounding box center [415, 490] width 794 height 552
click at [215, 507] on link "Race 4 MTP 12m" at bounding box center [232, 527] width 99 height 55
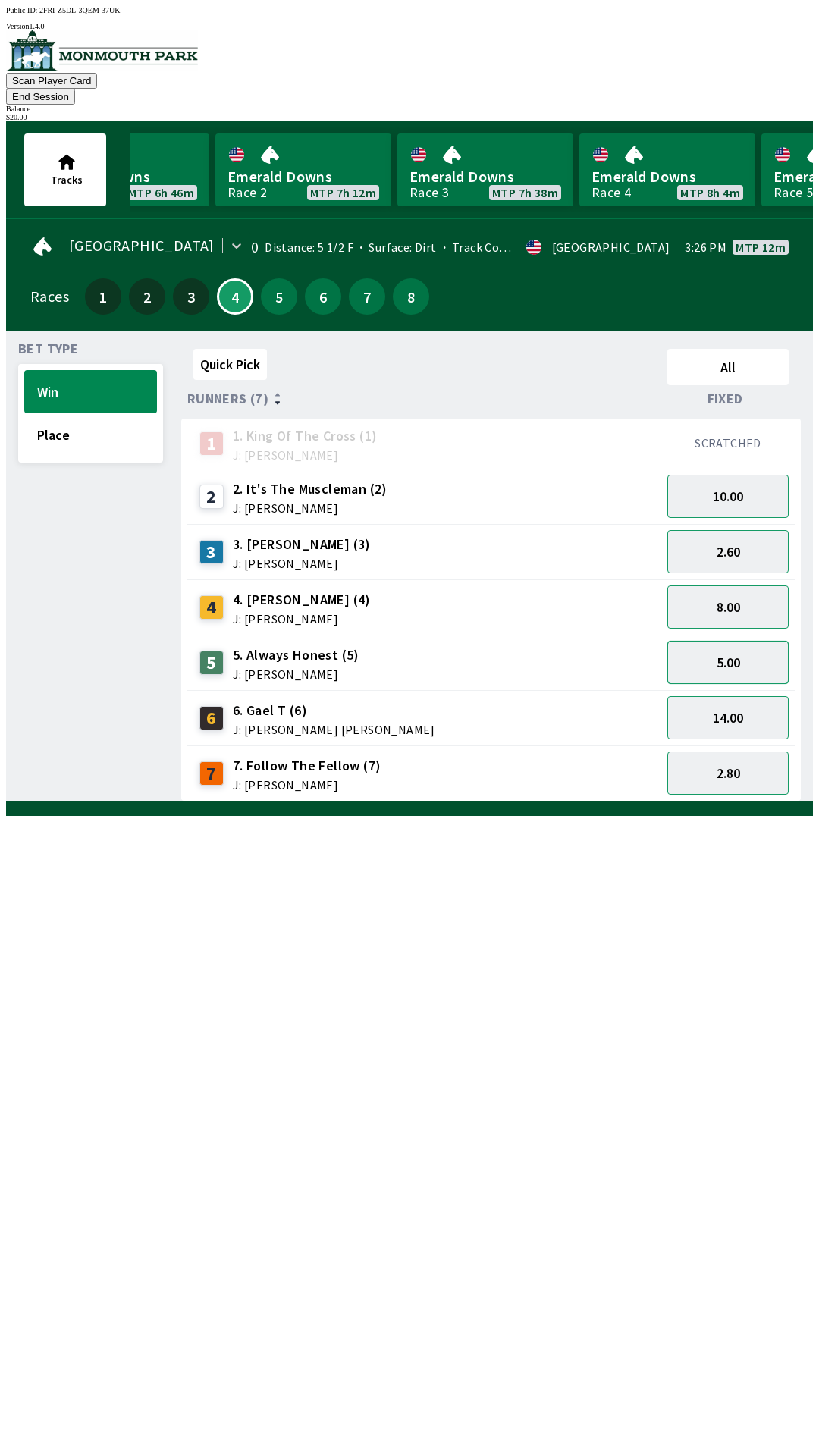
click at [716, 641] on button "5.00" at bounding box center [727, 662] width 121 height 43
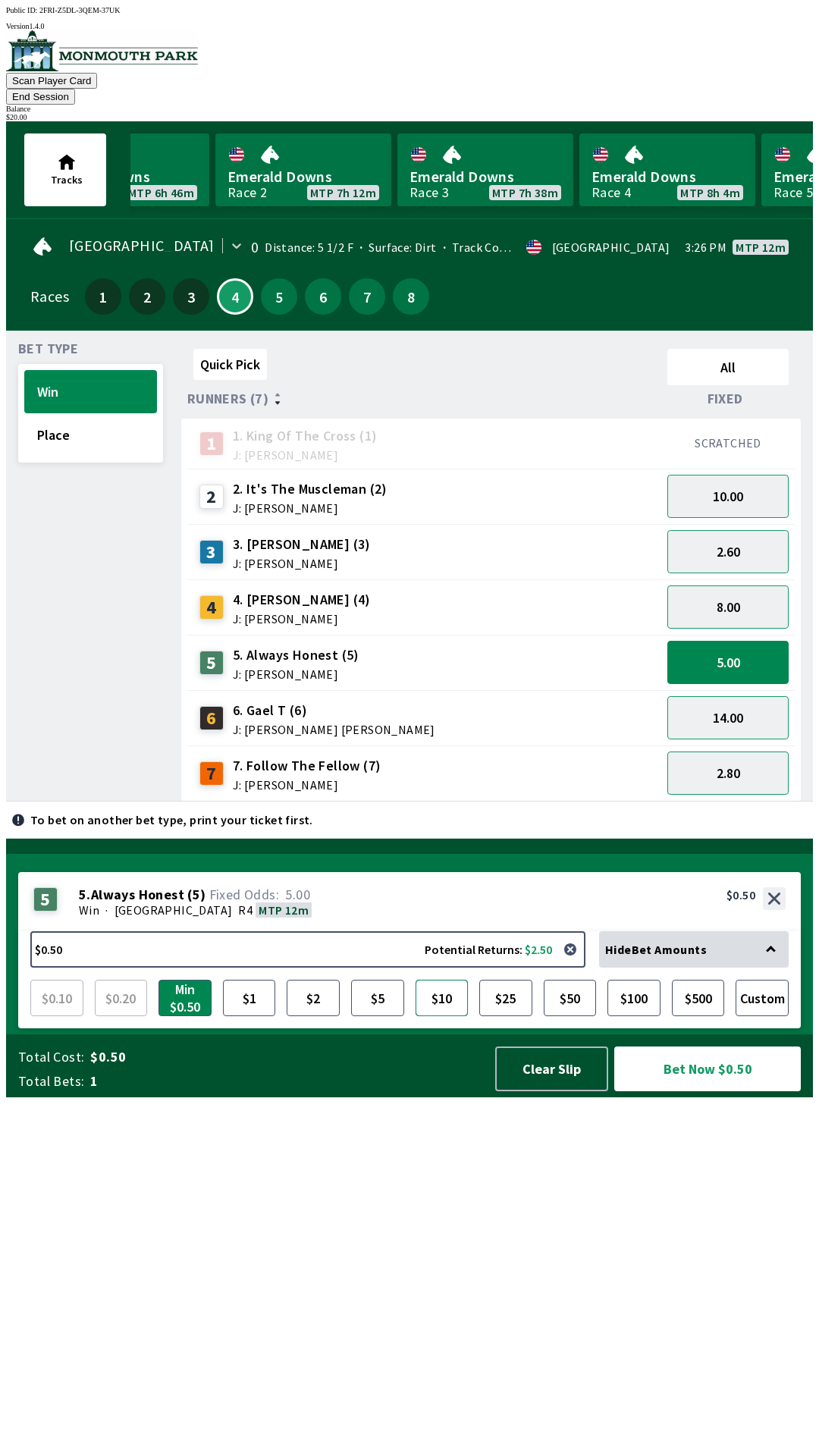
click at [432, 1016] on button "$10" at bounding box center [441, 997] width 53 height 37
click at [714, 530] on button "2.60" at bounding box center [727, 551] width 121 height 43
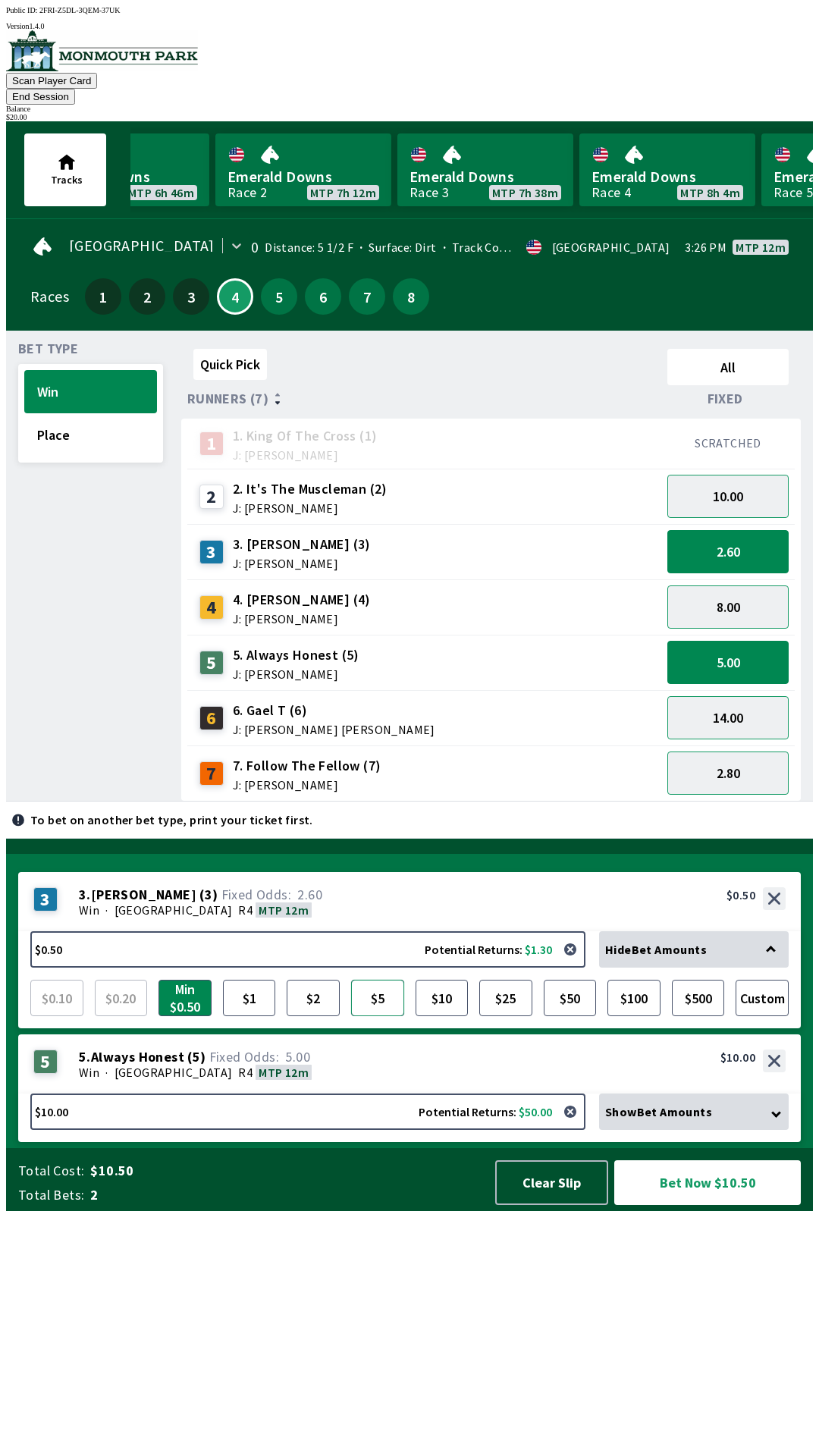
click at [381, 1016] on button "$5" at bounding box center [377, 997] width 53 height 37
click at [723, 756] on button "2.80" at bounding box center [727, 773] width 121 height 43
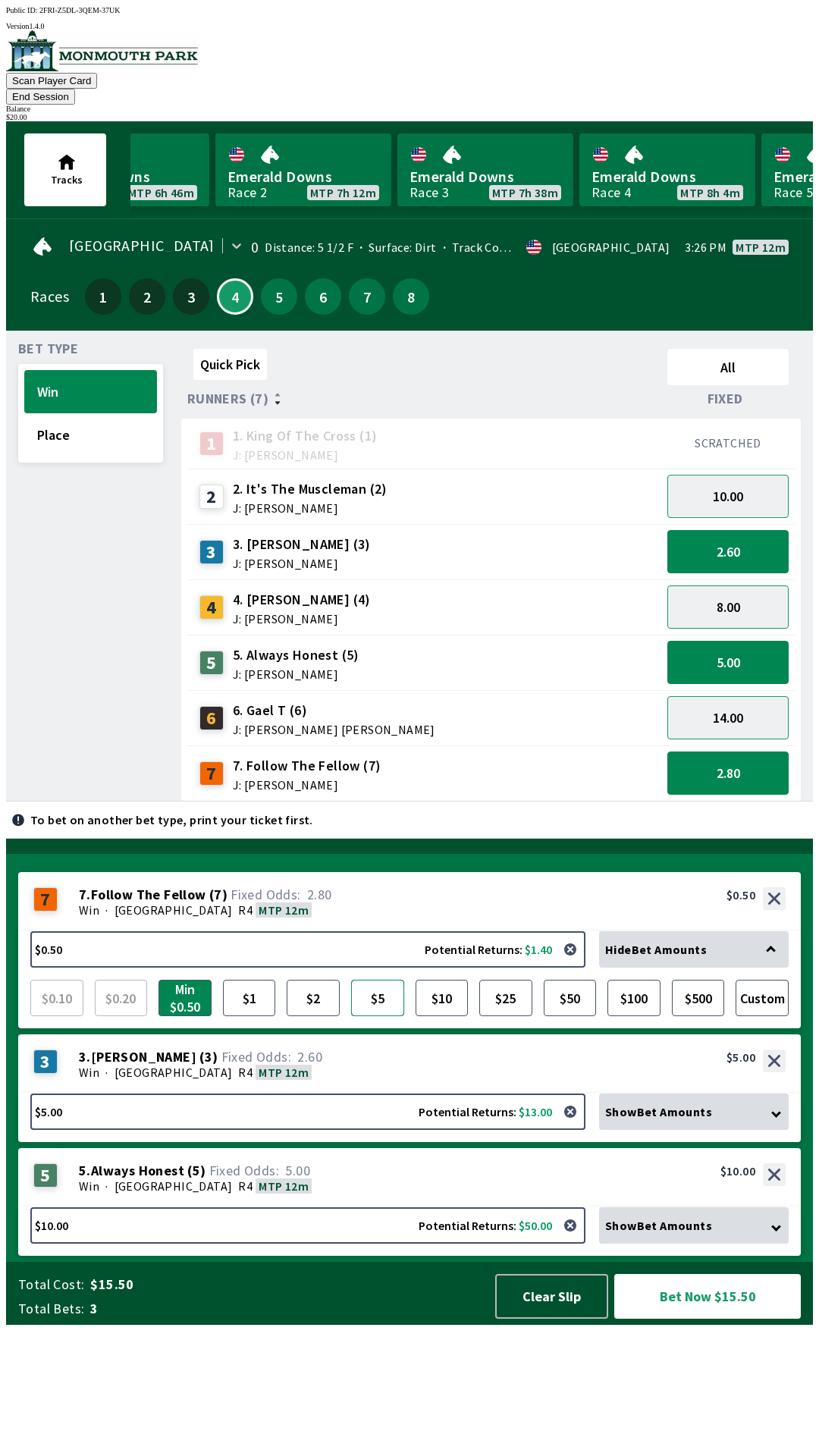
click at [388, 1016] on button "$5" at bounding box center [377, 997] width 53 height 37
click at [695, 1319] on button "Bet Now $20.00" at bounding box center [707, 1296] width 186 height 45
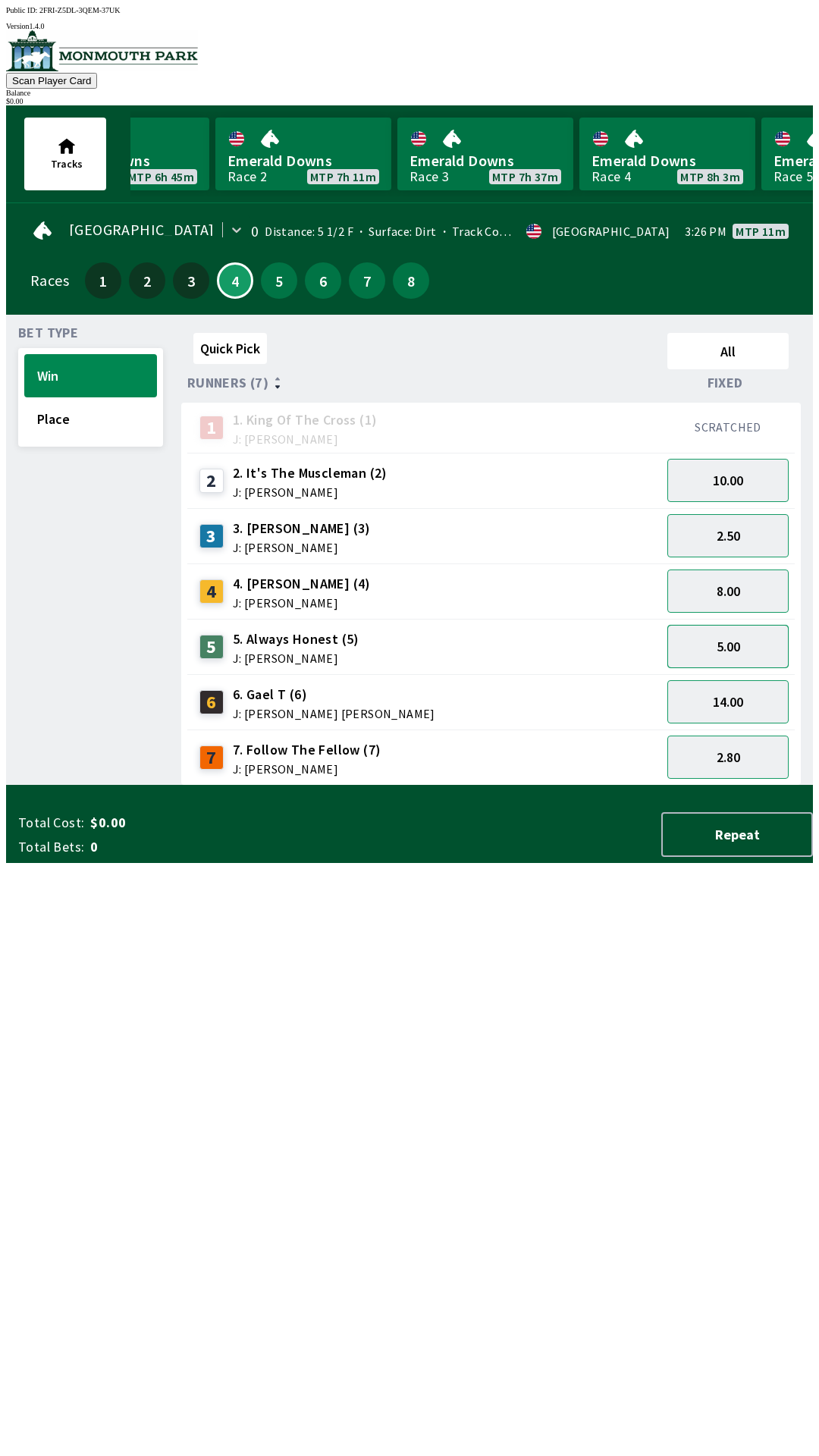
click at [736, 643] on button "5.00" at bounding box center [727, 646] width 121 height 43
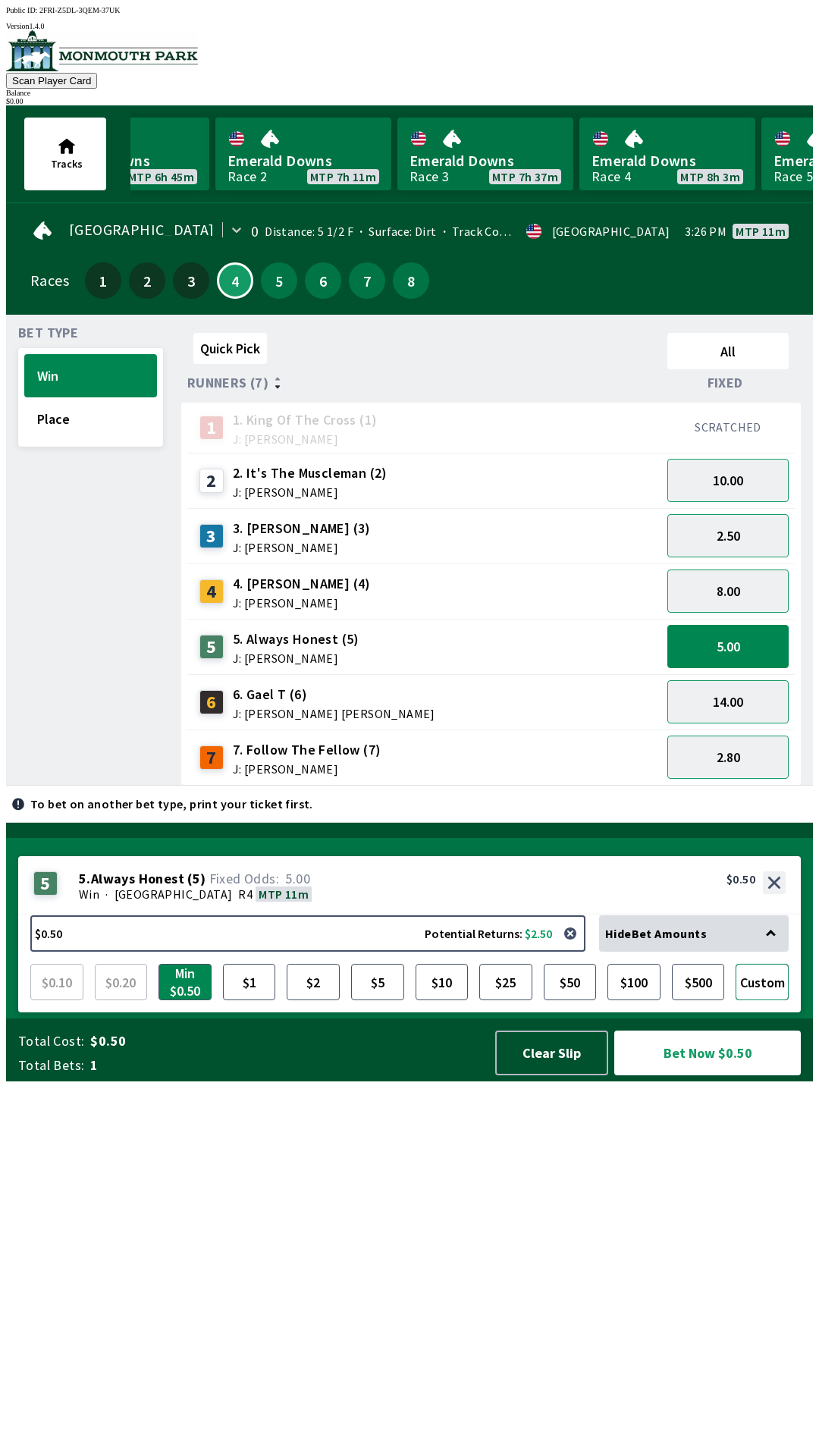
click at [763, 1000] on button "Custom" at bounding box center [762, 982] width 53 height 37
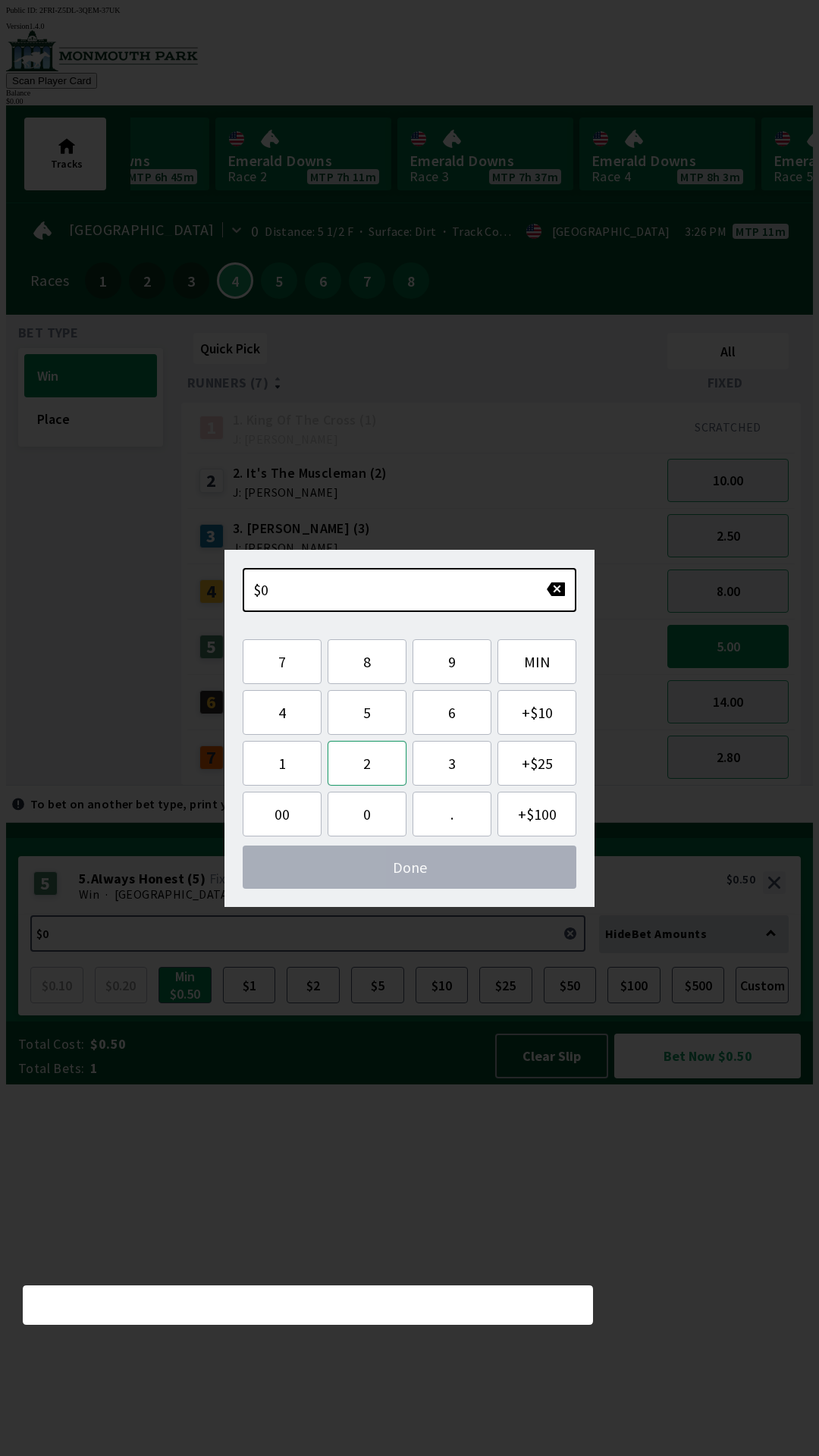
click at [370, 764] on button "2" at bounding box center [367, 763] width 78 height 45
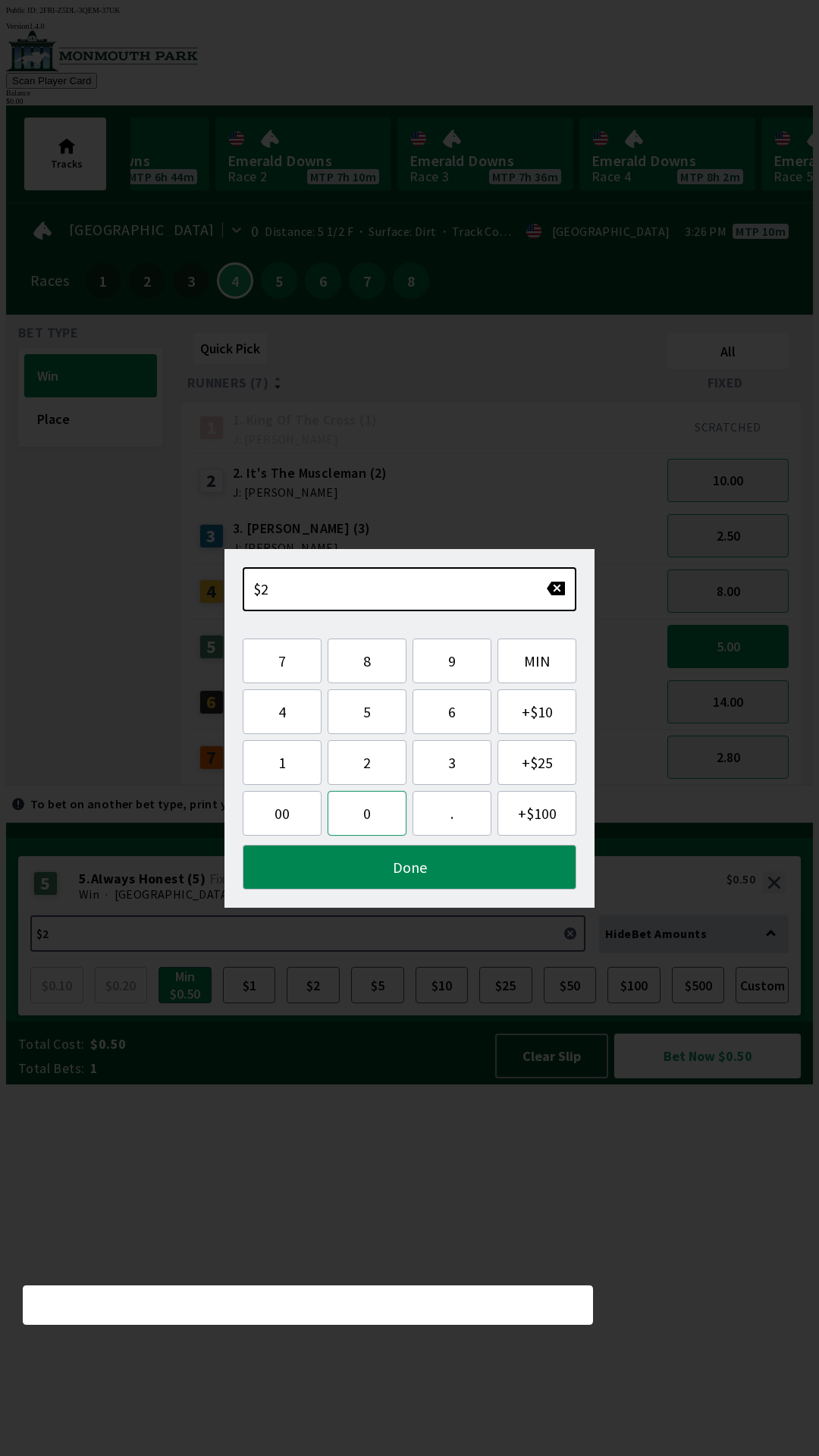
click at [371, 813] on button "0" at bounding box center [367, 813] width 78 height 45
click at [454, 867] on button "Done" at bounding box center [410, 867] width 333 height 45
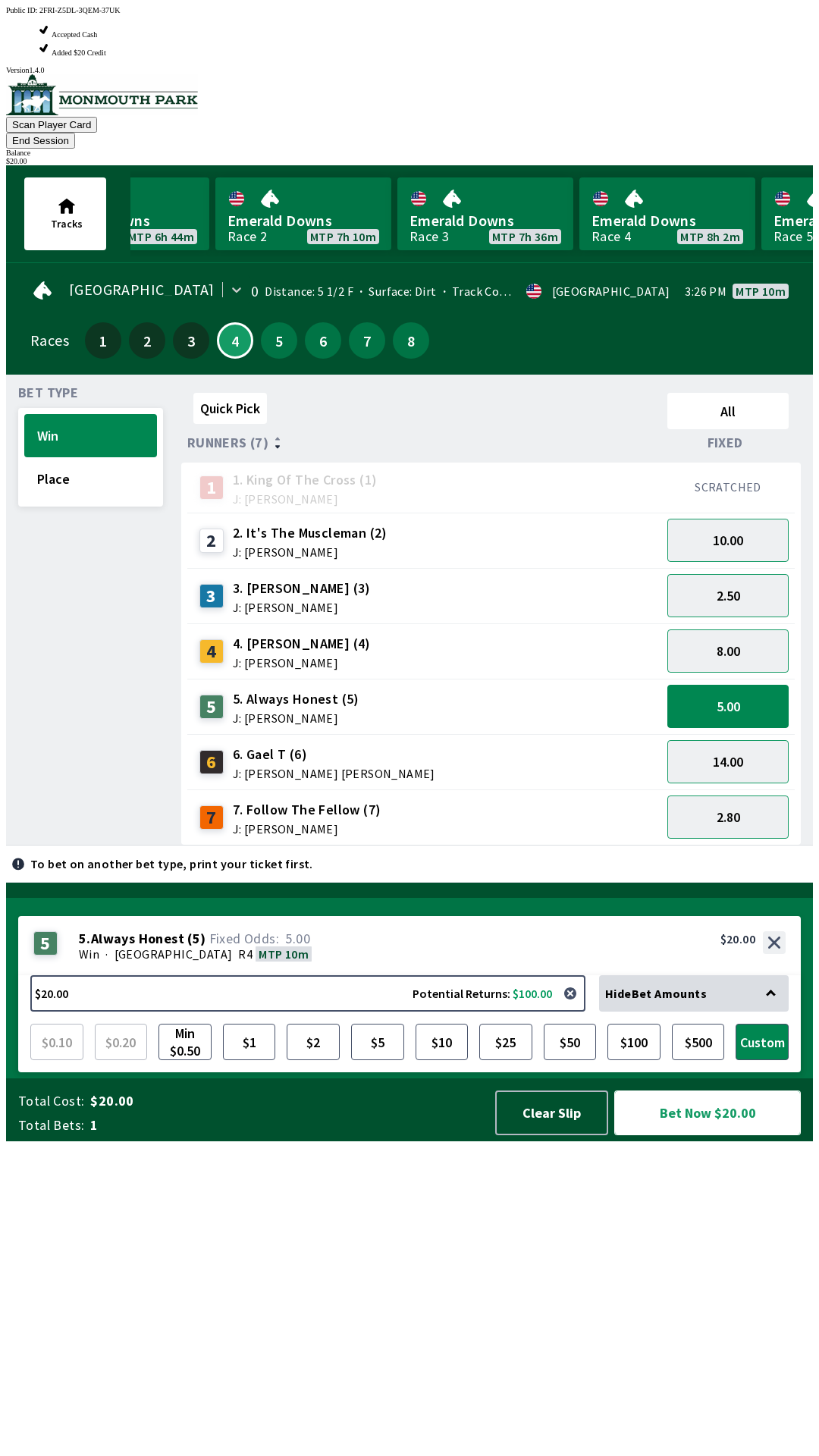
click at [709, 1135] on button "Bet Now $20.00" at bounding box center [707, 1113] width 186 height 45
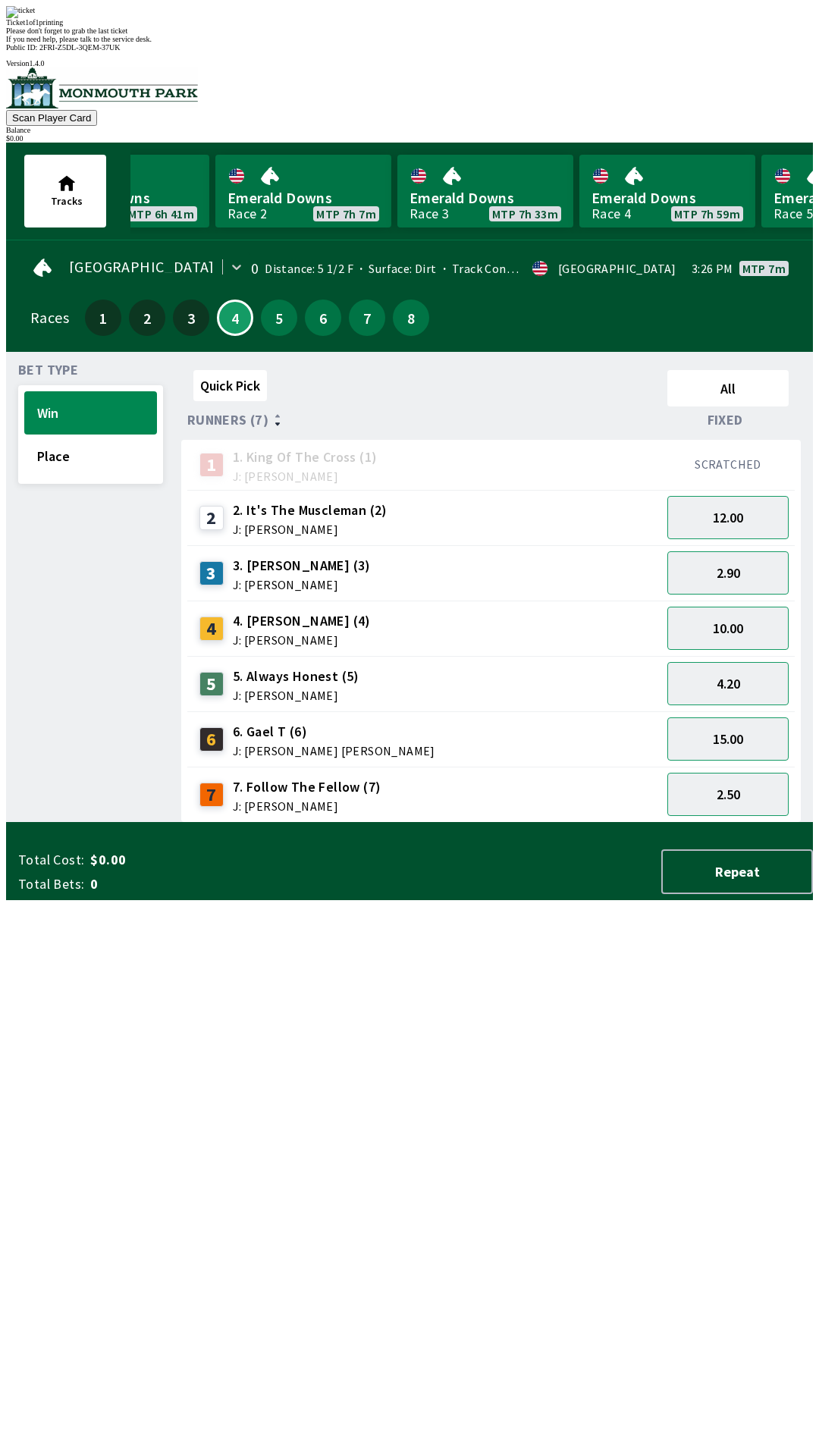
click at [530, 822] on div "Quick Pick All Runners (7) Fixed 1 1. King Of The Cross (1) J: [PERSON_NAME] SC…" at bounding box center [497, 593] width 632 height 459
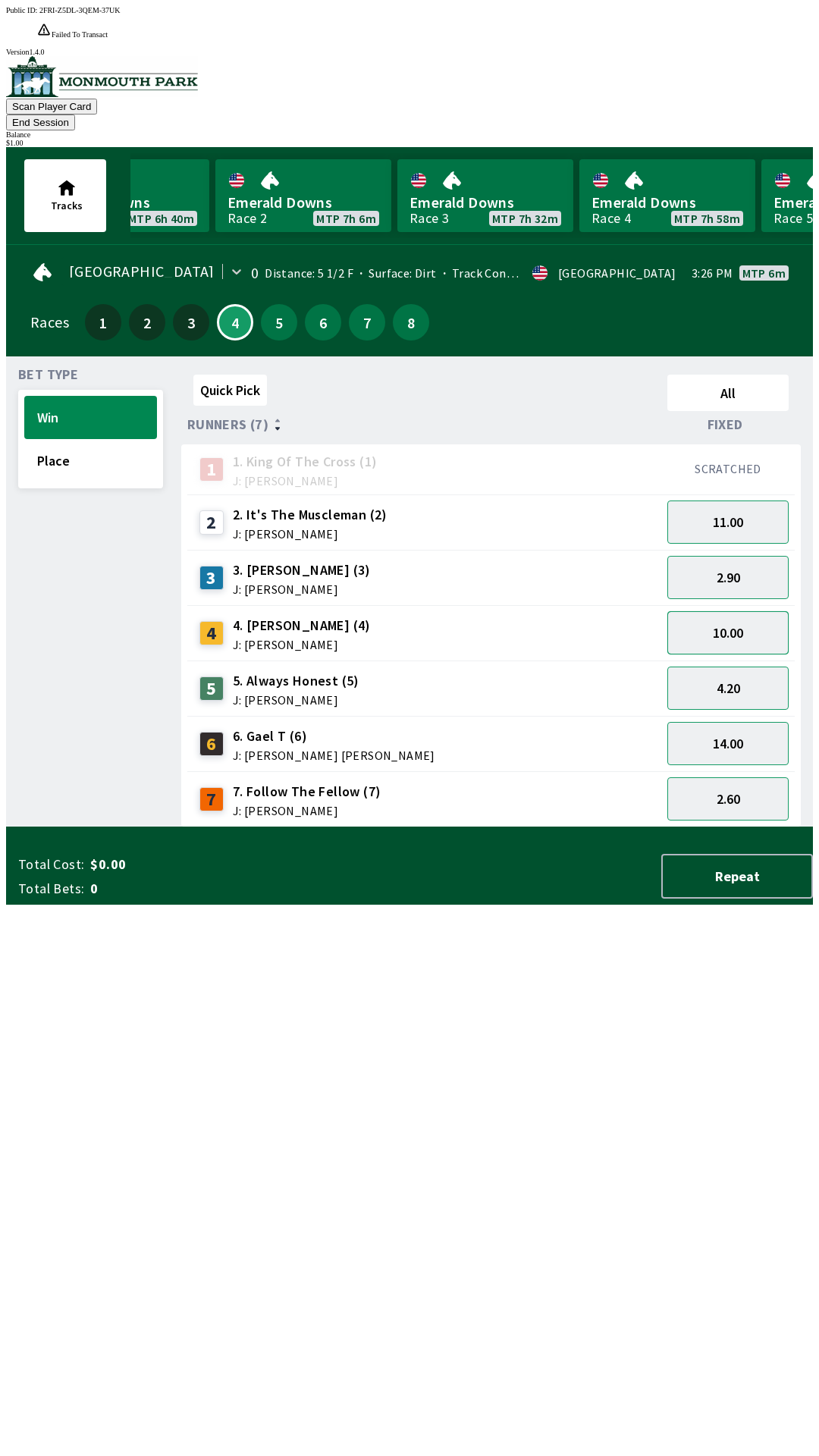
click at [733, 612] on button "10.00" at bounding box center [727, 633] width 121 height 43
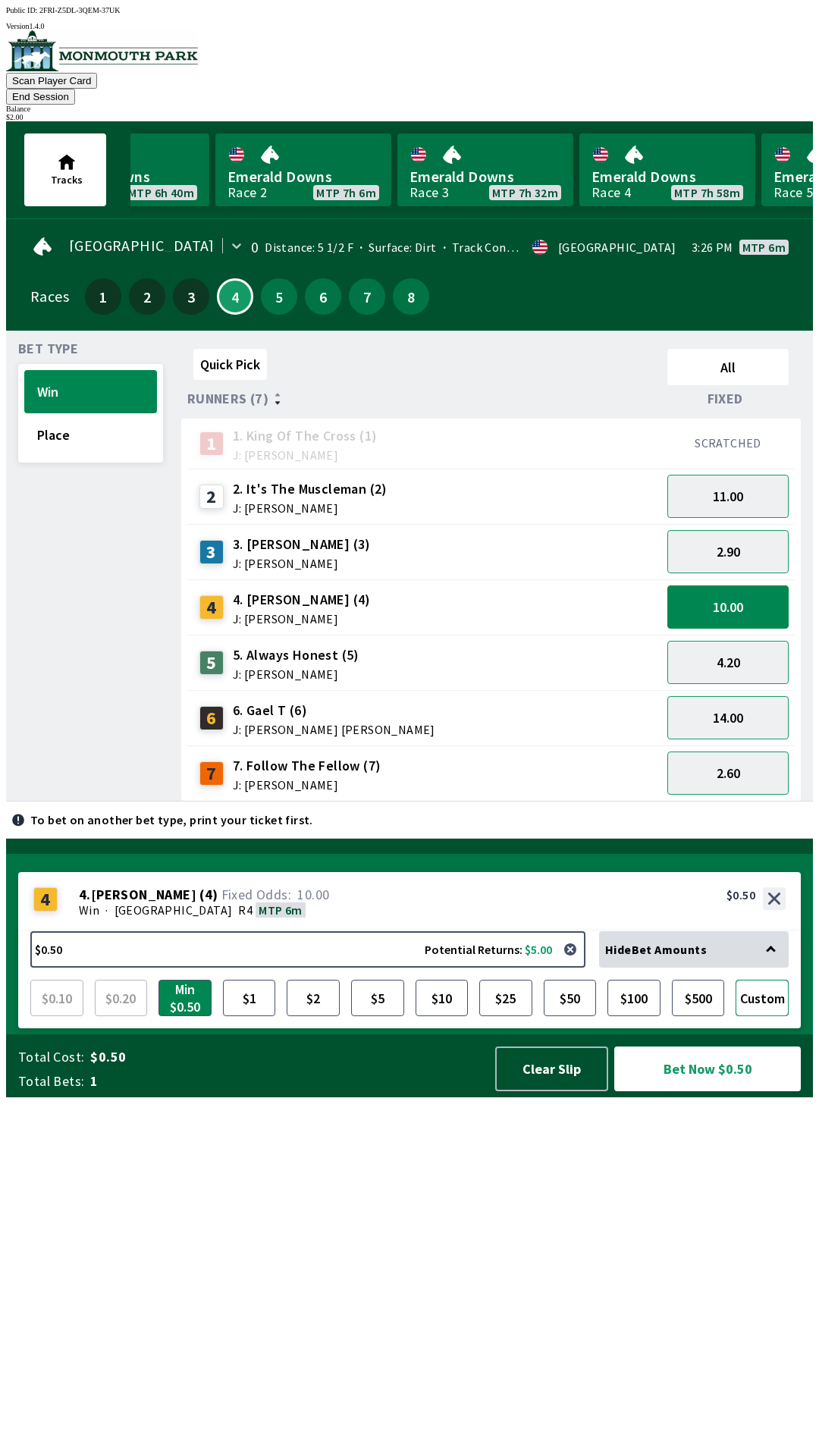
click at [769, 1016] on button "Custom" at bounding box center [762, 997] width 53 height 37
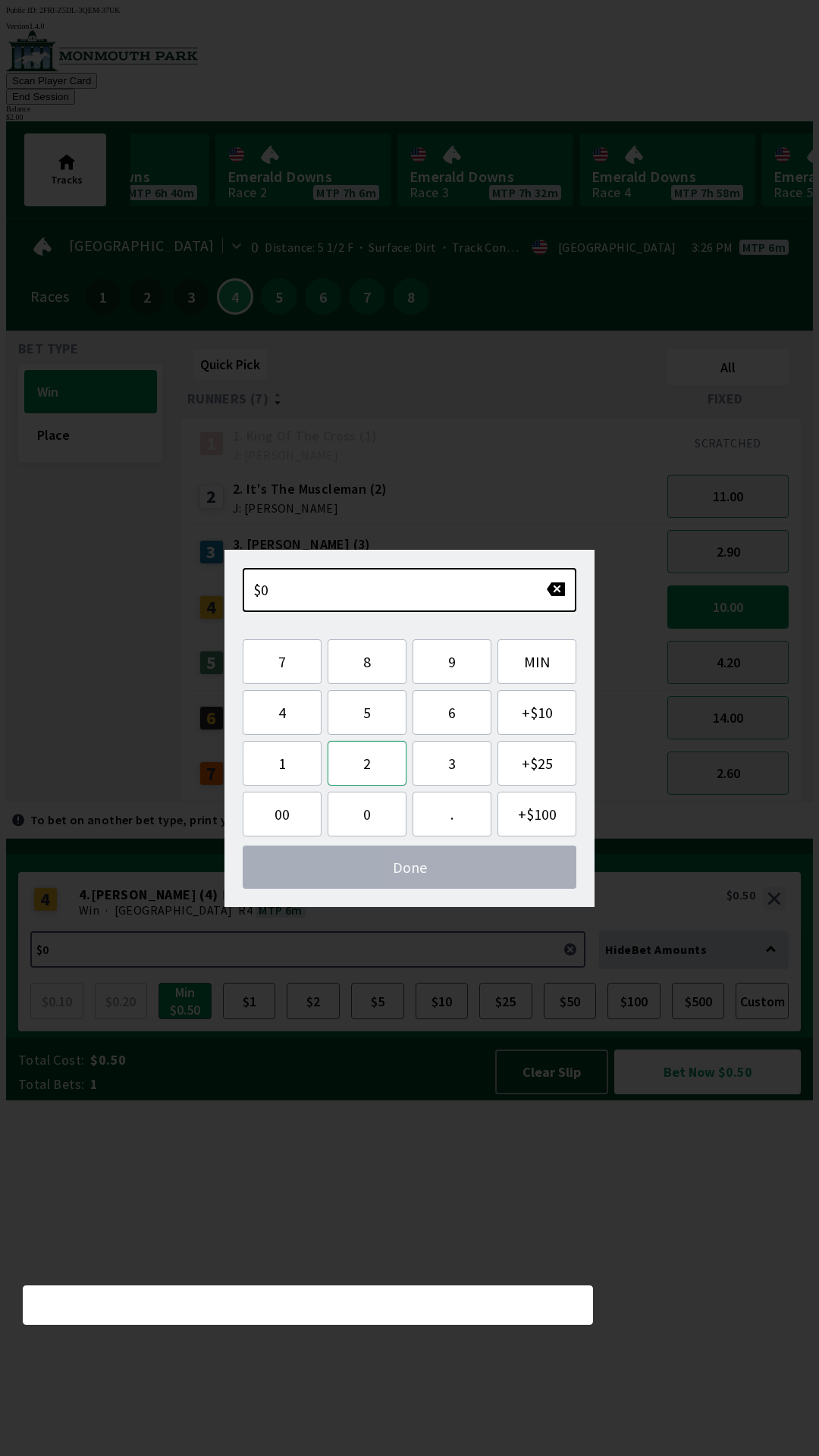
click at [366, 766] on button "2" at bounding box center [367, 763] width 78 height 45
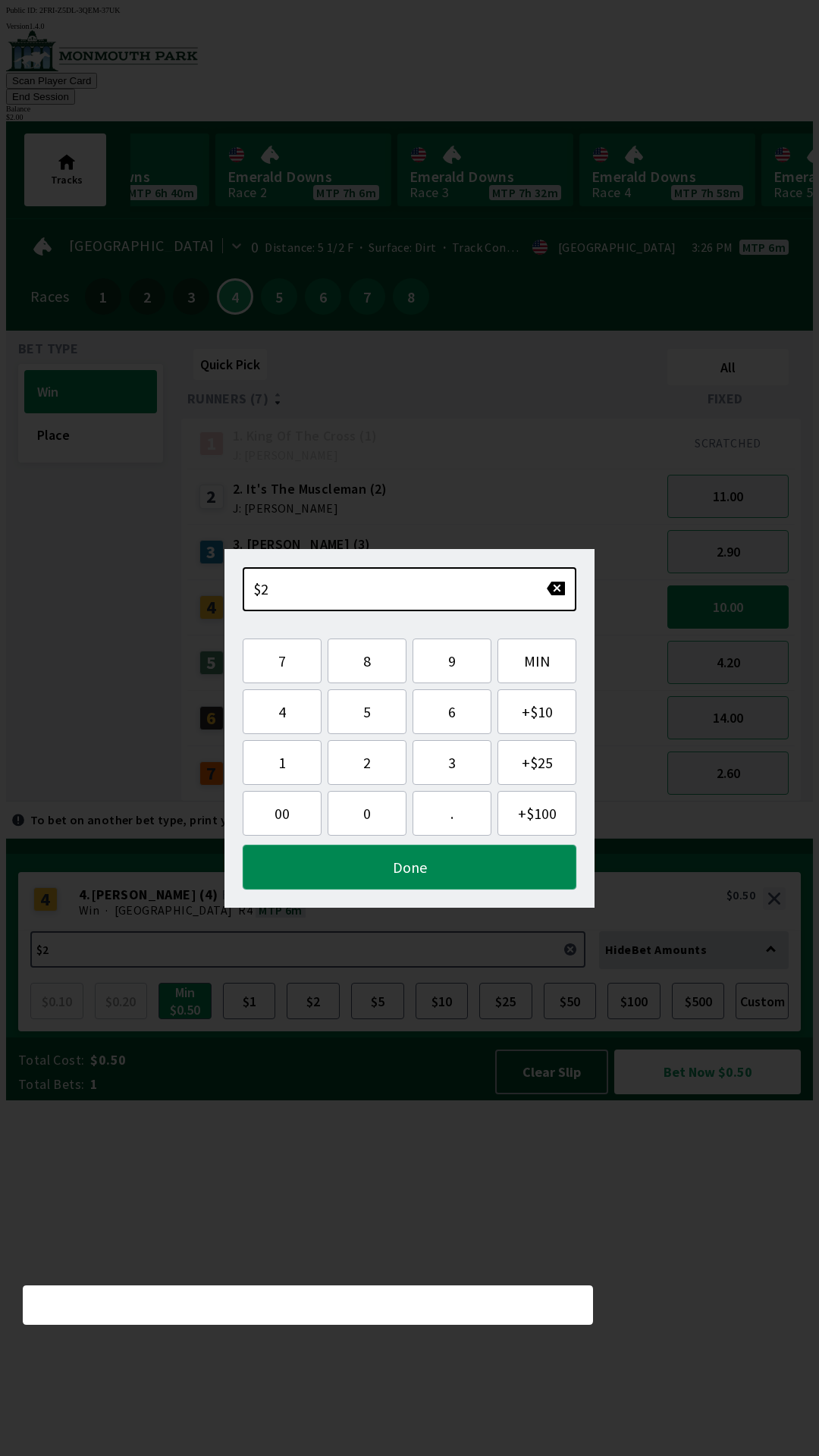
click at [451, 869] on button "Done" at bounding box center [410, 867] width 333 height 45
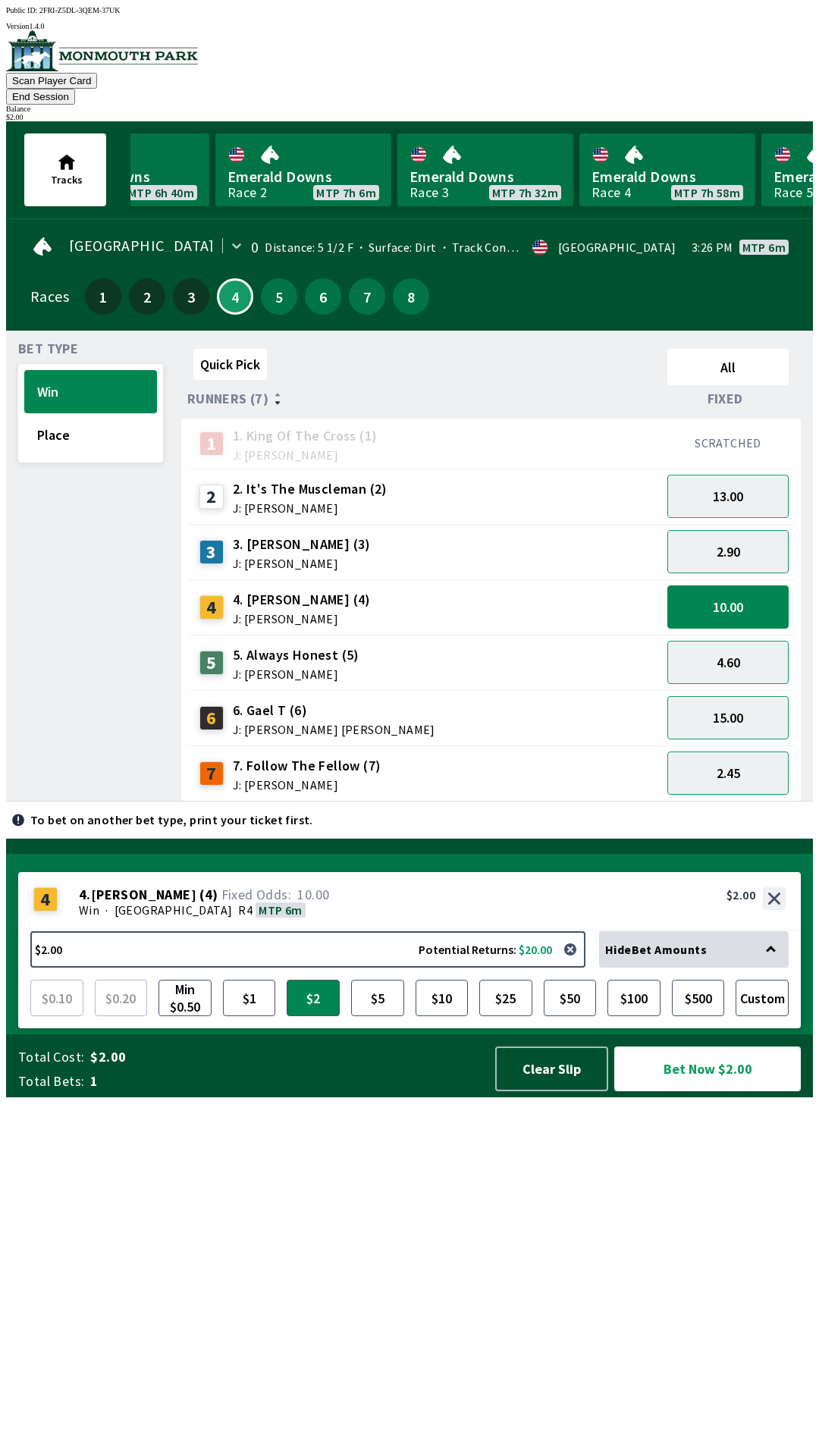
click at [714, 1091] on button "Bet Now $2.00" at bounding box center [707, 1068] width 186 height 45
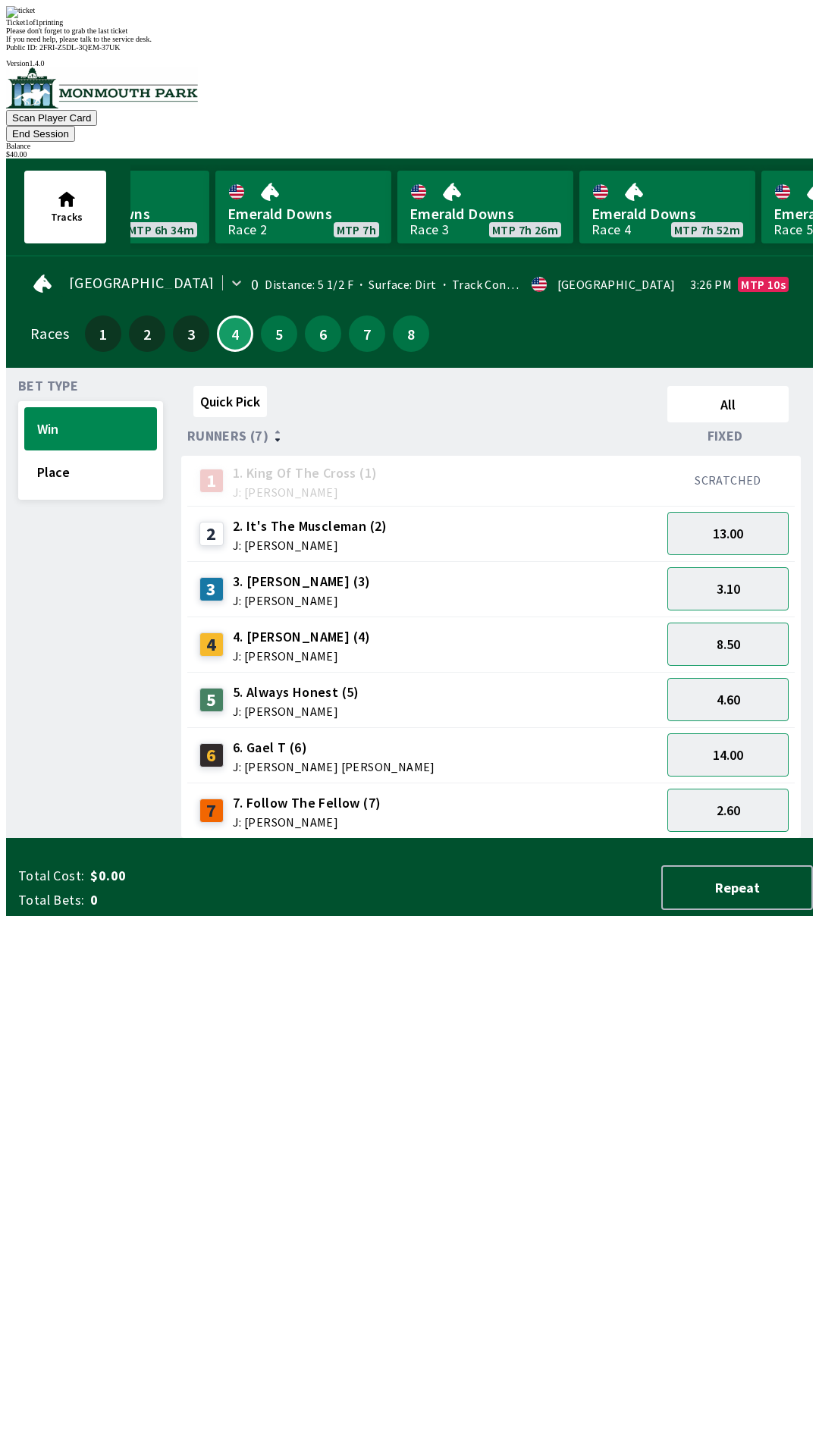
click at [565, 462] on div "1 1. King Of The Cross (1) J: [PERSON_NAME]" at bounding box center [424, 481] width 462 height 38
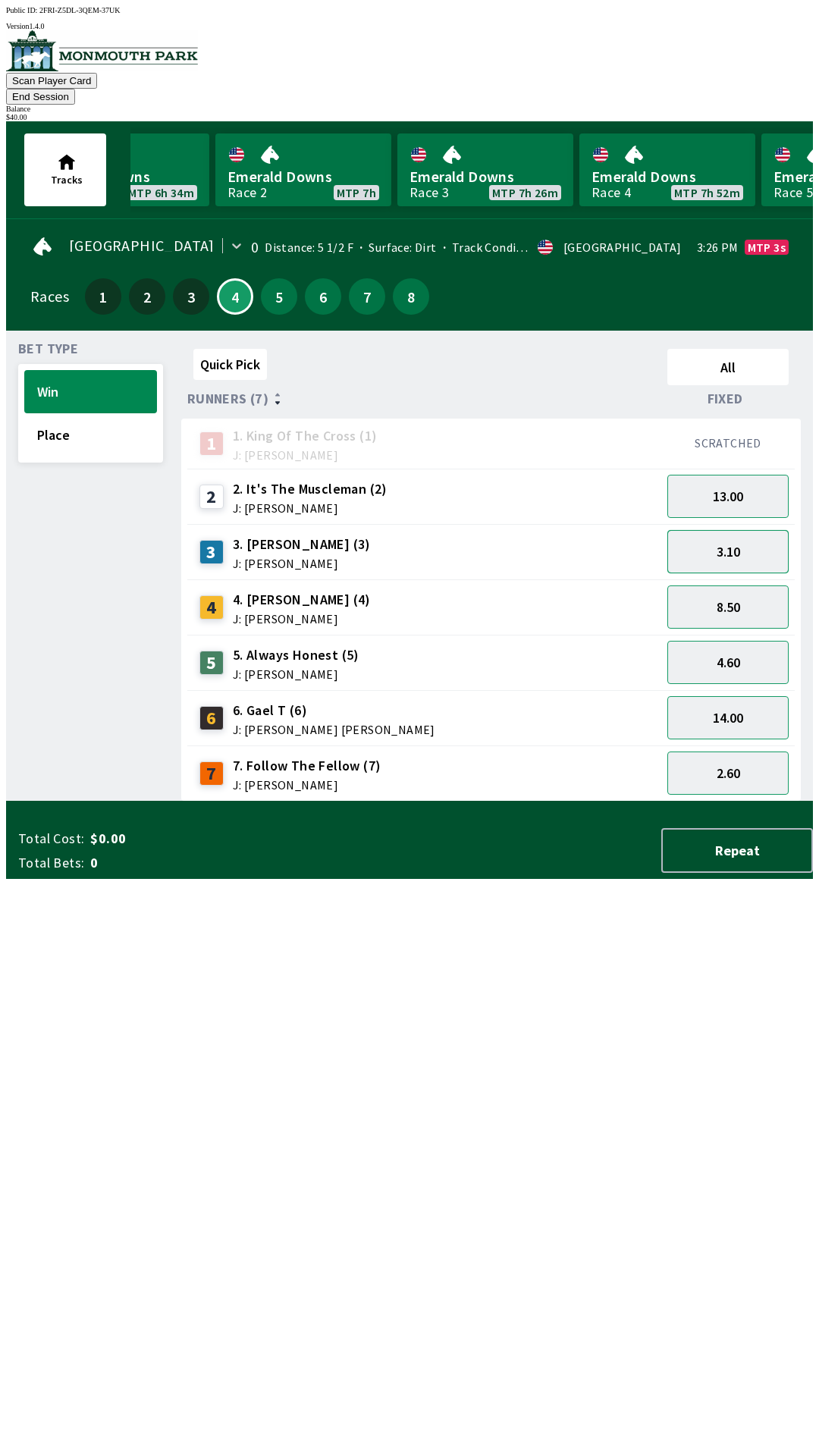
click at [740, 530] on button "3.10" at bounding box center [727, 551] width 121 height 43
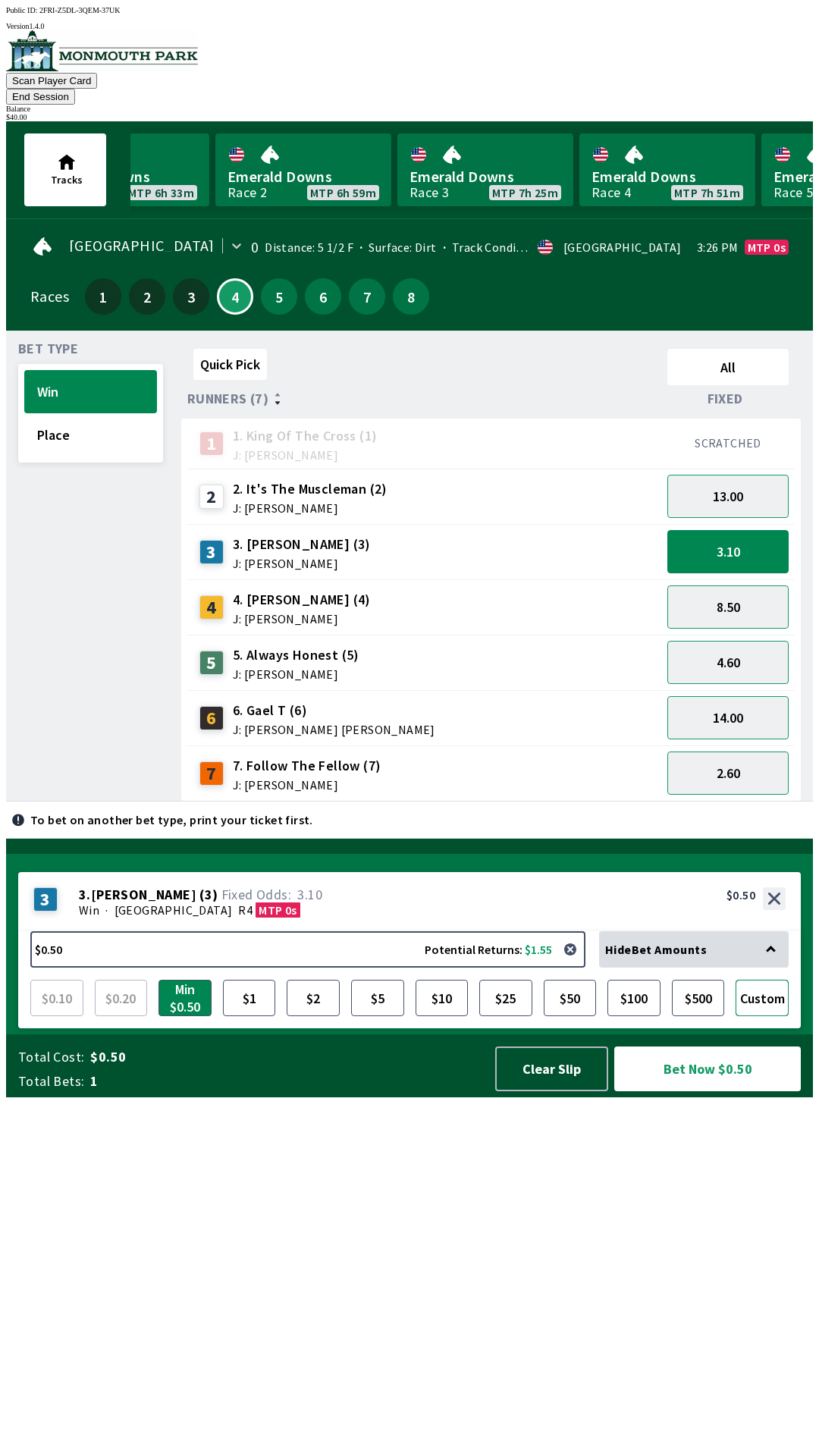
click at [767, 1016] on button "Custom" at bounding box center [762, 997] width 53 height 37
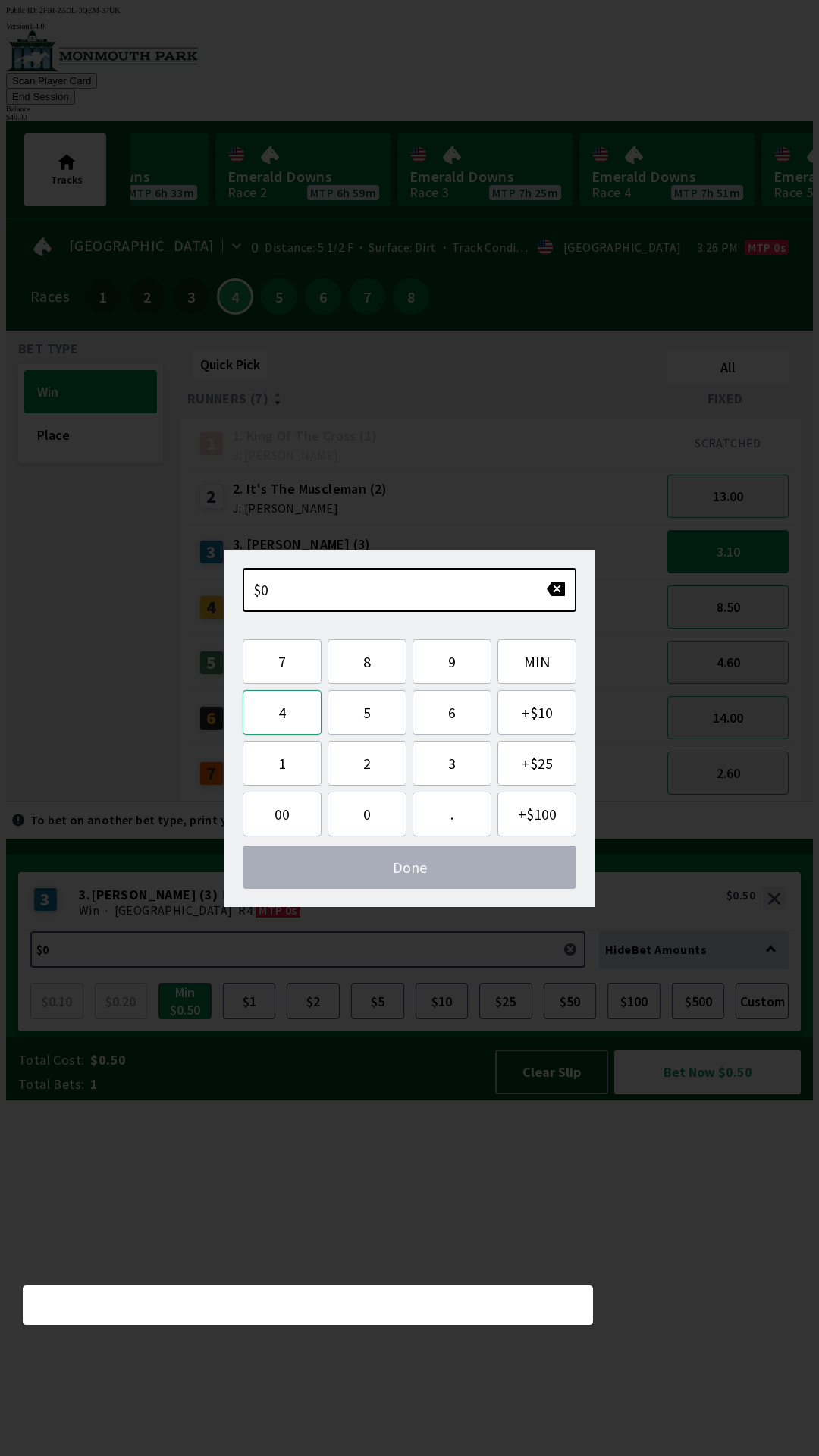
click at [278, 715] on button "4" at bounding box center [282, 712] width 78 height 45
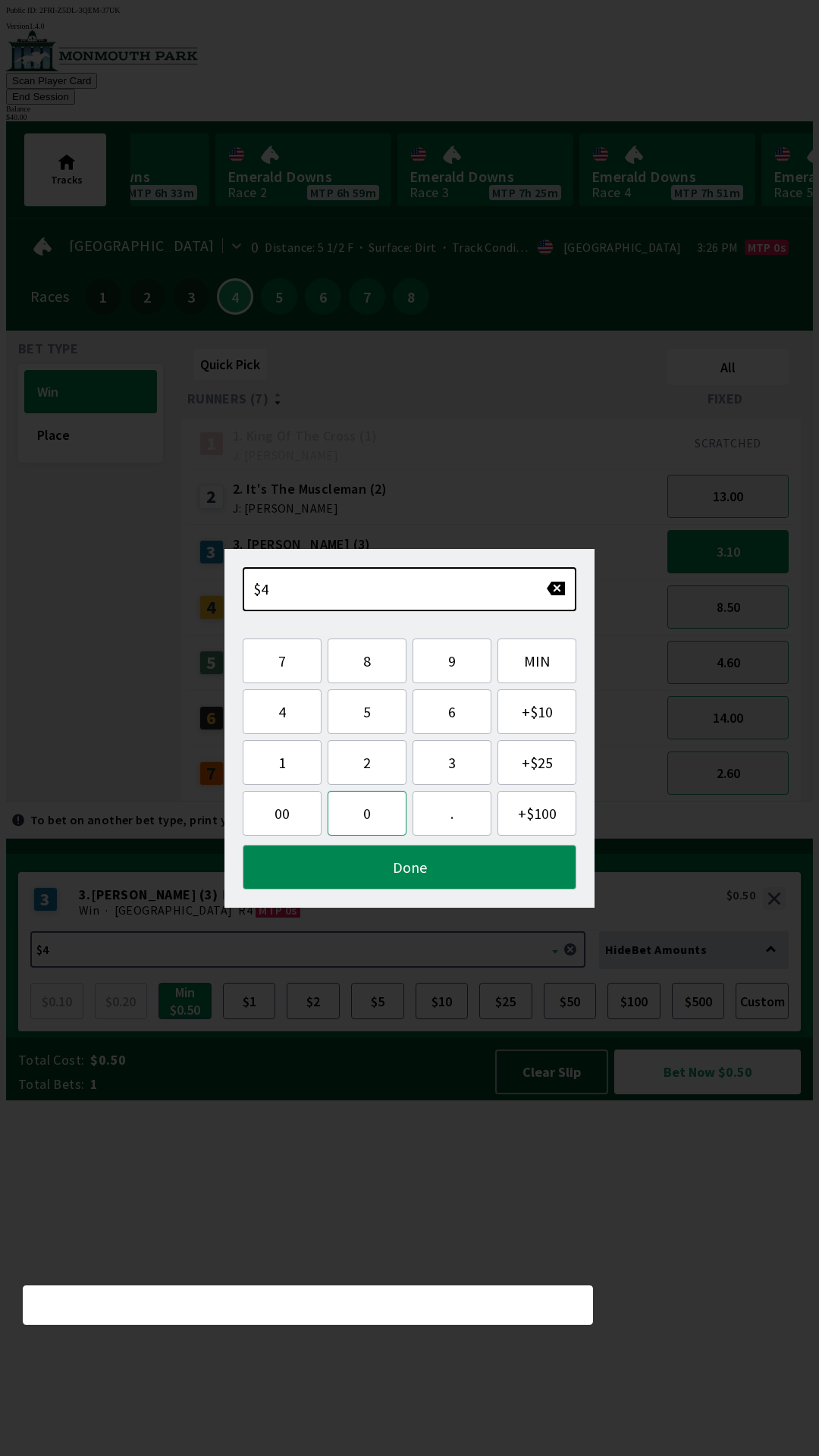
click at [369, 818] on button "0" at bounding box center [367, 813] width 78 height 45
click at [422, 869] on button "Done" at bounding box center [410, 867] width 333 height 45
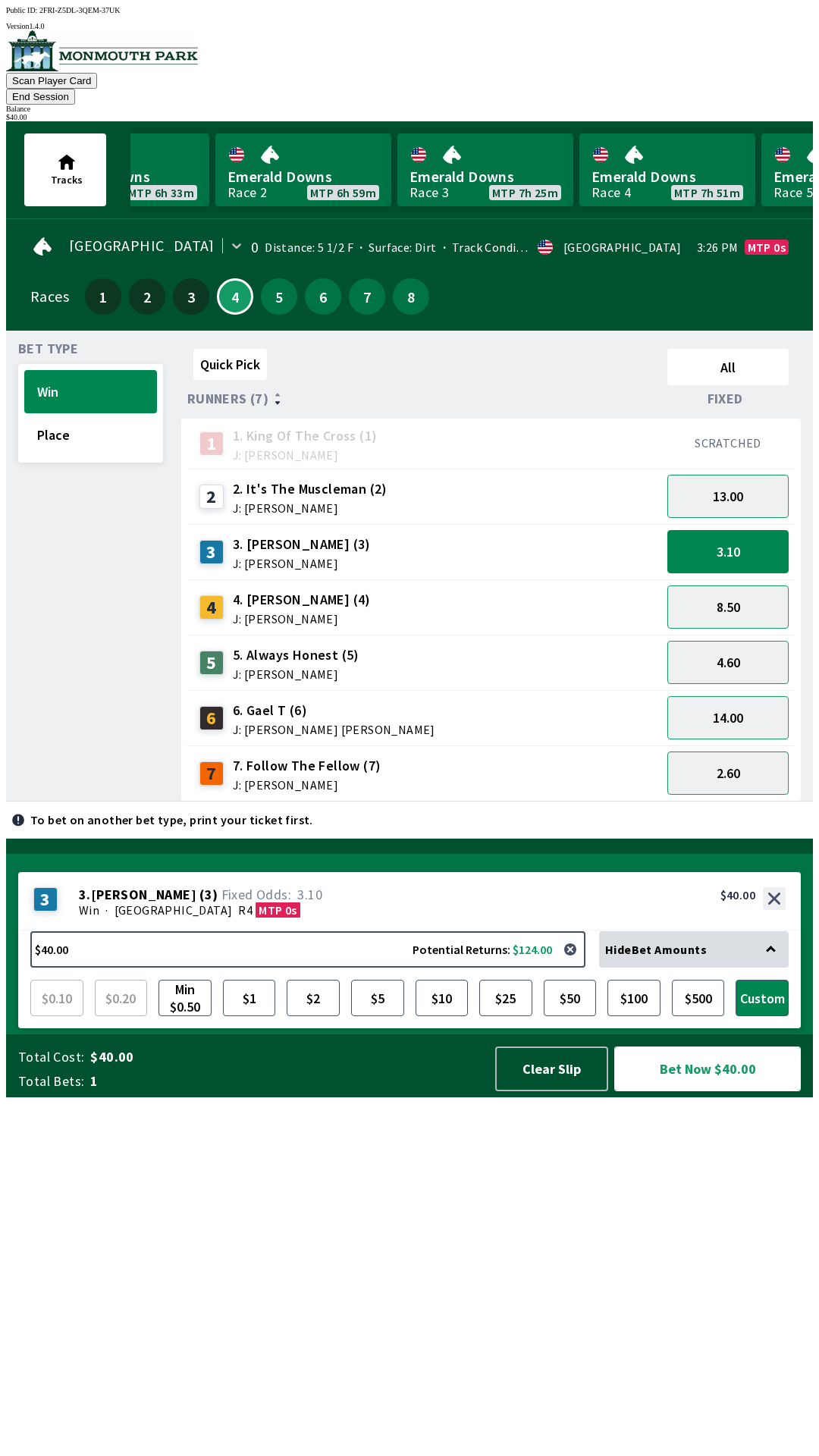
click at [709, 1091] on button "Bet Now $40.00" at bounding box center [707, 1068] width 186 height 45
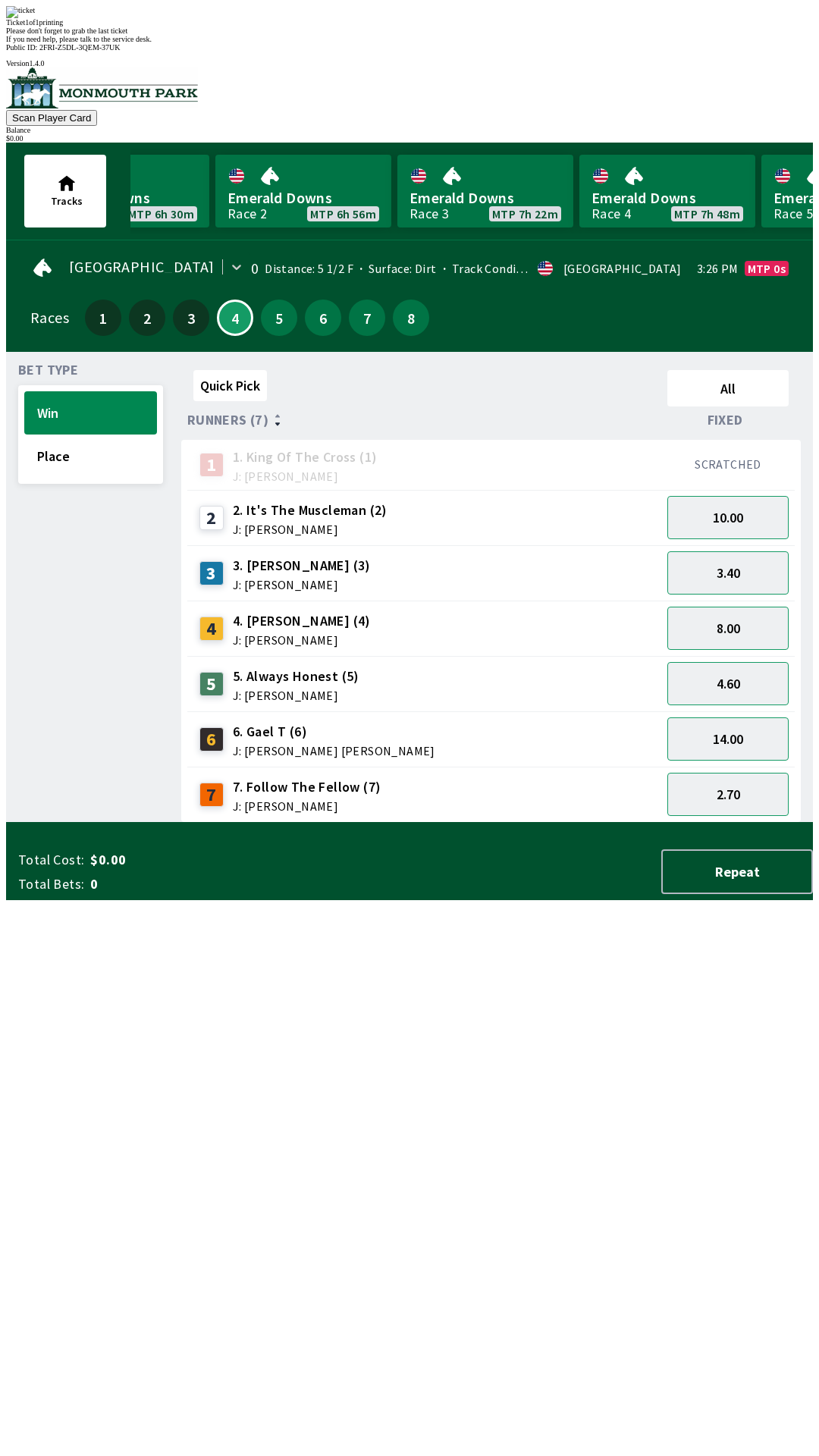
click at [627, 822] on div "Quick Pick All Runners (7) Fixed 1 1. King Of The Cross (1) J: [PERSON_NAME] SC…" at bounding box center [497, 593] width 632 height 459
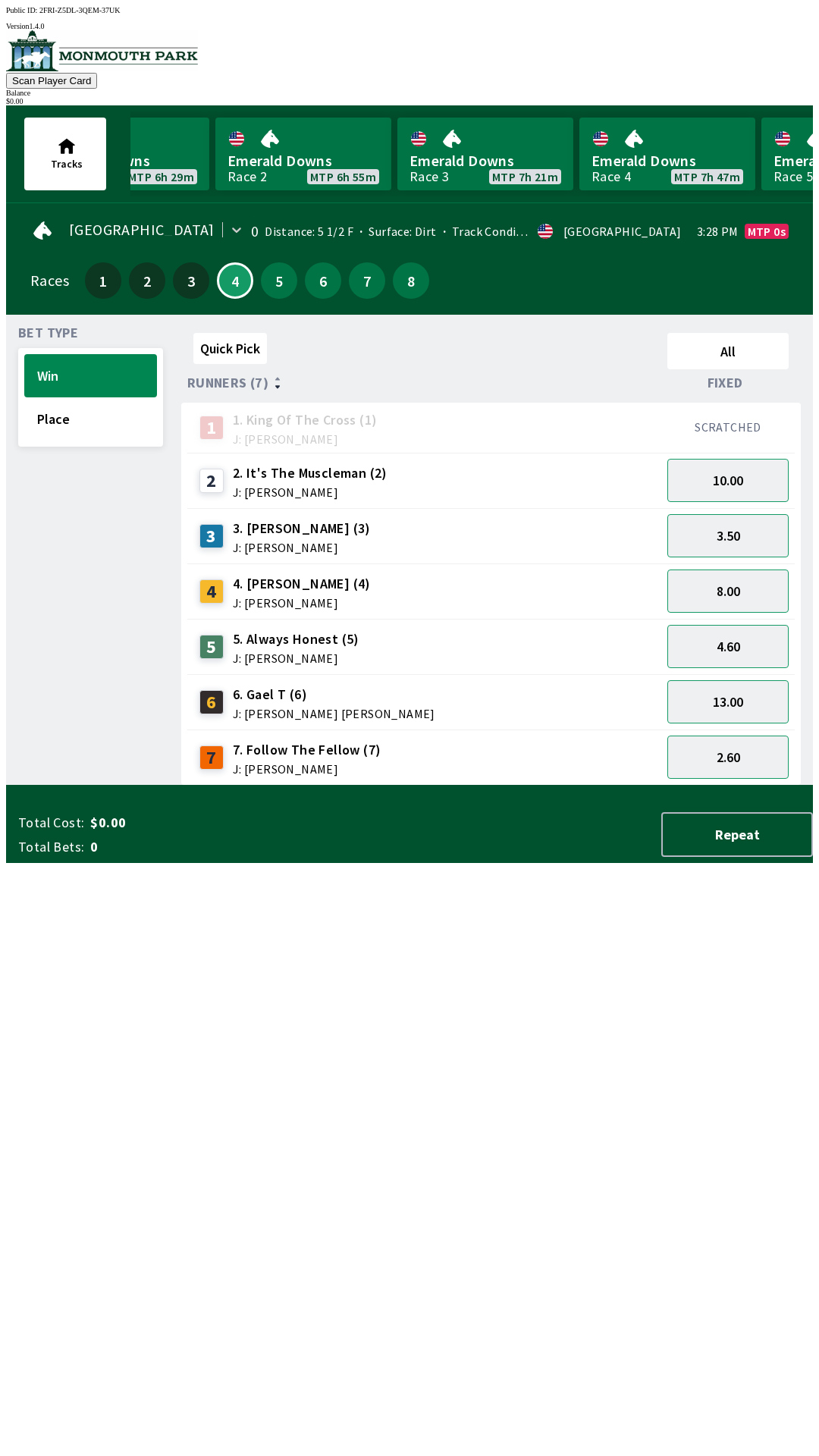
click at [557, 786] on div "Quick Pick All Runners (7) Fixed 1 1. King Of The Cross (1) J: [PERSON_NAME] SC…" at bounding box center [497, 556] width 632 height 459
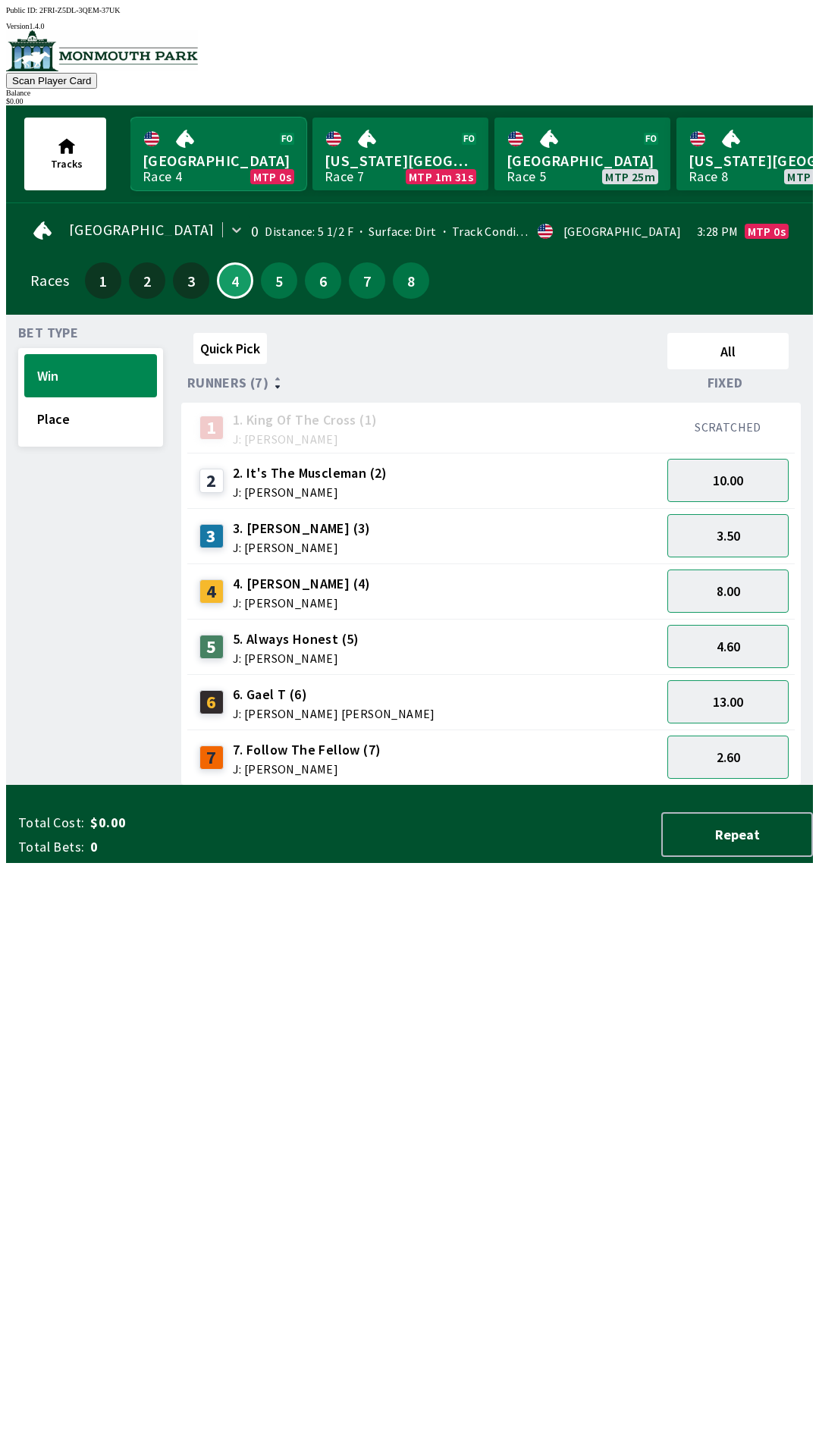
click at [222, 157] on link "Monmouth Park Race 4 MTP 0s" at bounding box center [218, 154] width 176 height 73
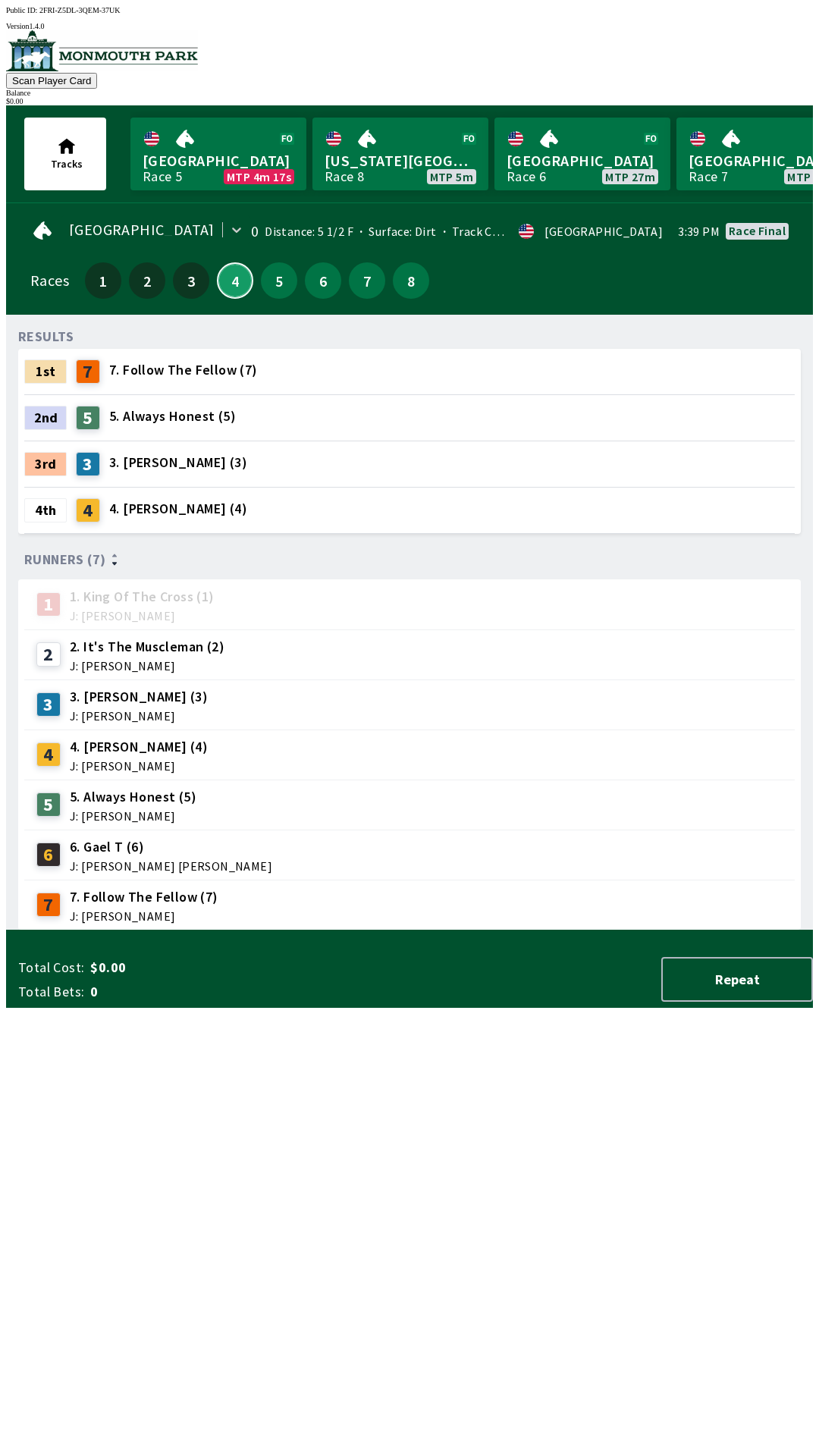
click at [226, 284] on button "4" at bounding box center [235, 280] width 37 height 37
click at [221, 283] on button "4" at bounding box center [235, 280] width 37 height 37
click at [763, 1001] on button "Repeat" at bounding box center [736, 979] width 151 height 45
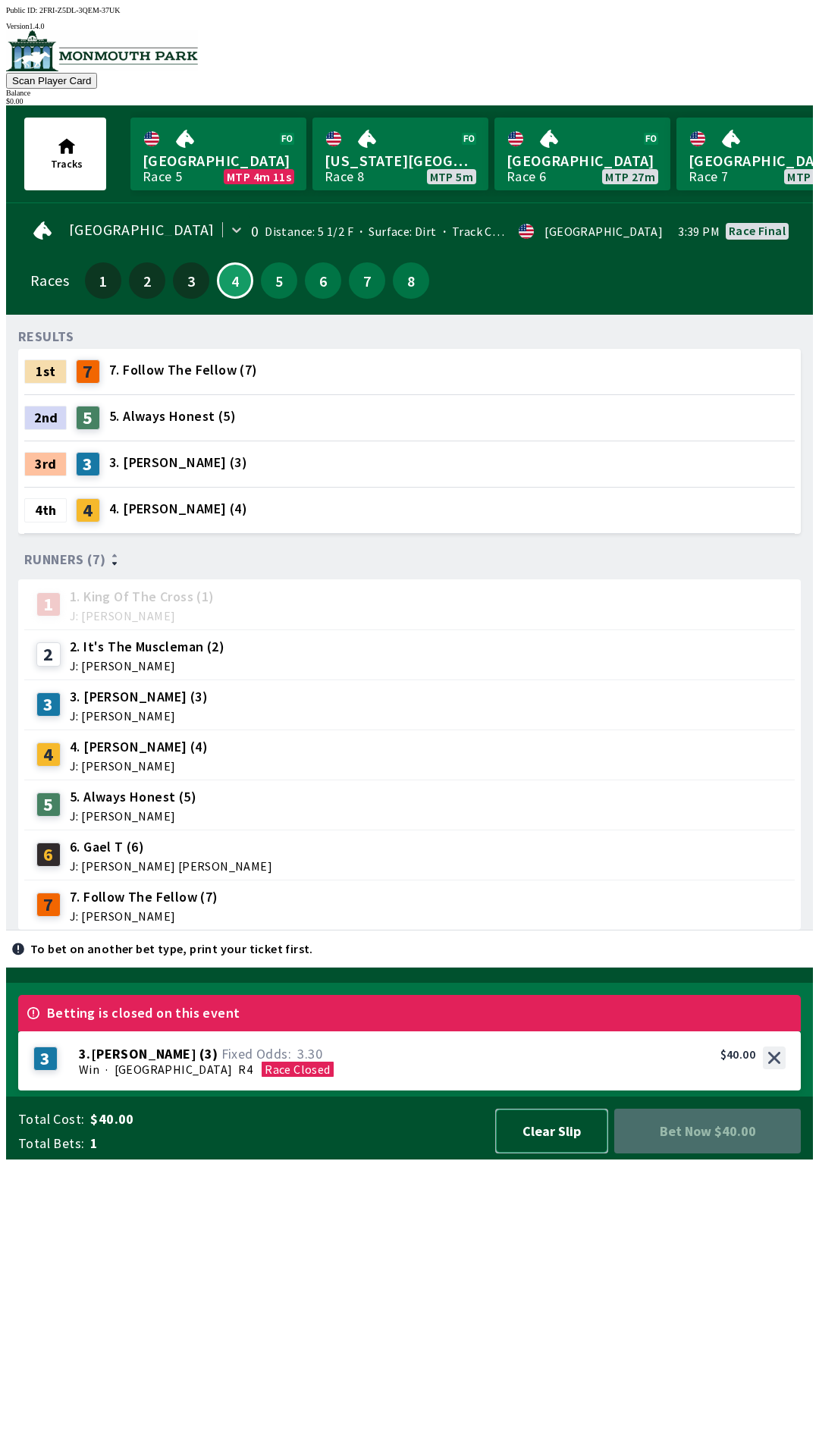
click at [554, 1154] on button "Clear Slip" at bounding box center [552, 1131] width 113 height 45
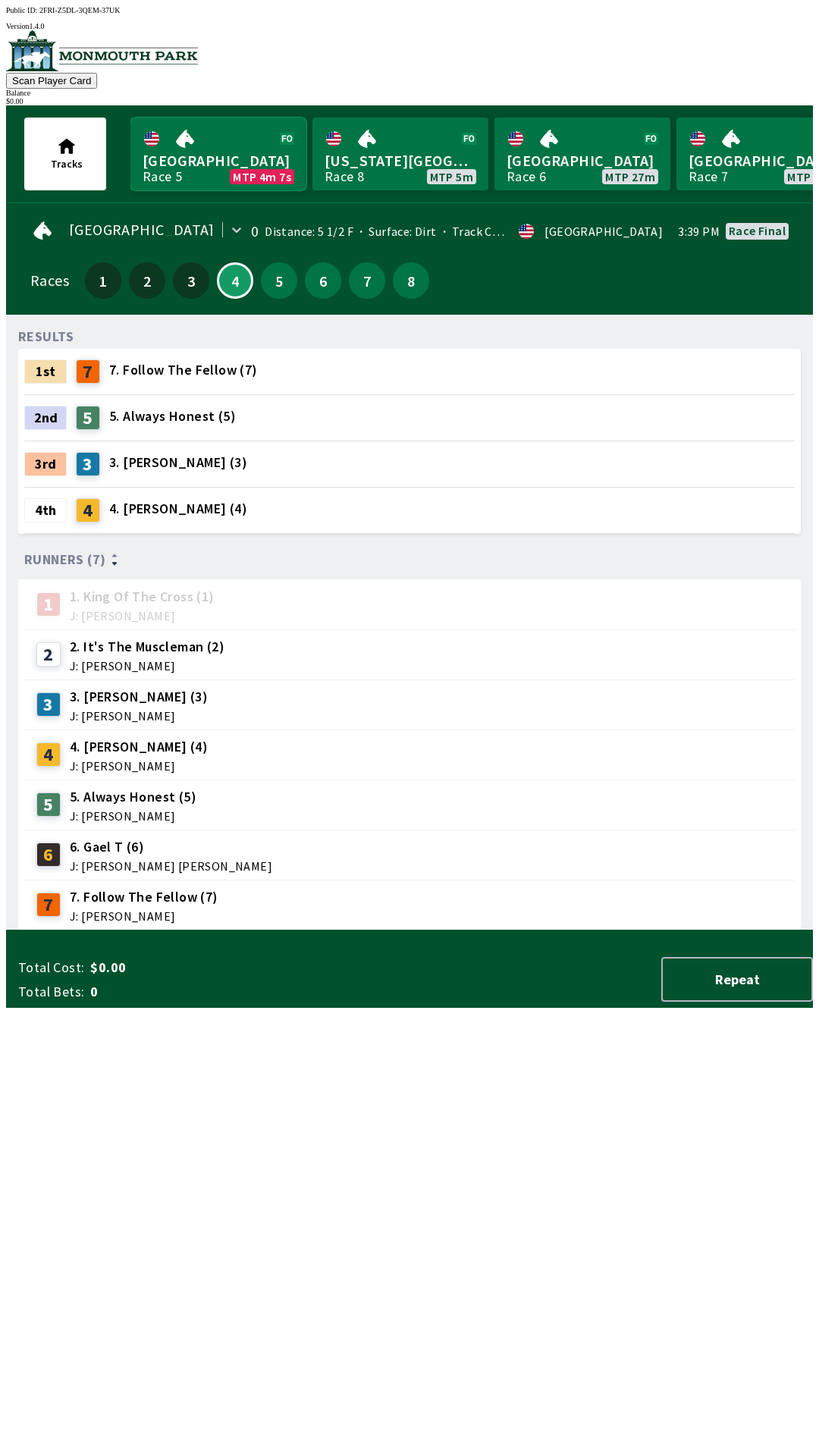
click at [201, 139] on link "Monmouth Park Race 5 MTP 4m 7s" at bounding box center [218, 154] width 176 height 73
click at [271, 283] on button "5" at bounding box center [279, 280] width 37 height 37
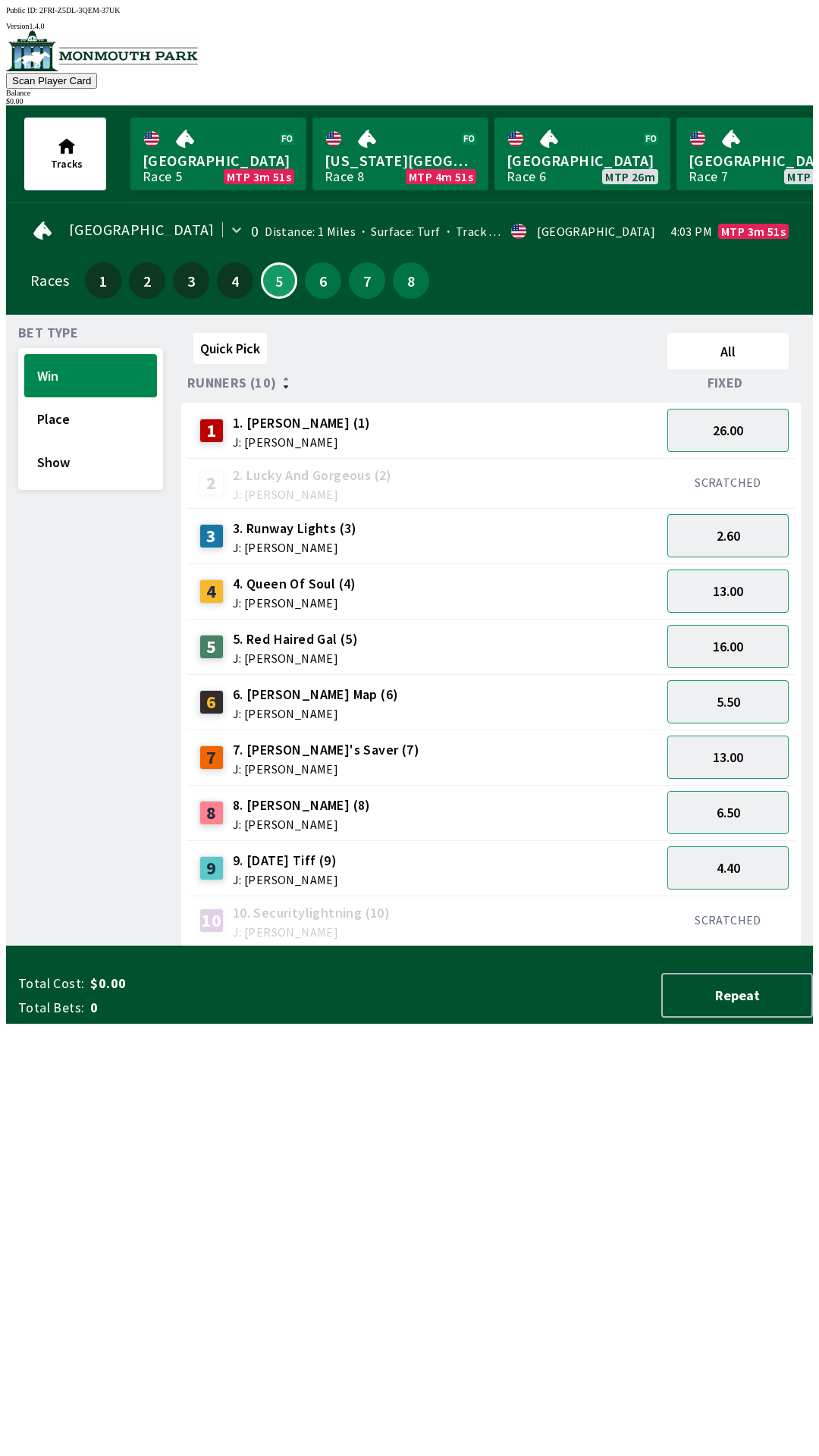
click at [280, 652] on span "J: [PERSON_NAME]" at bounding box center [295, 658] width 125 height 12
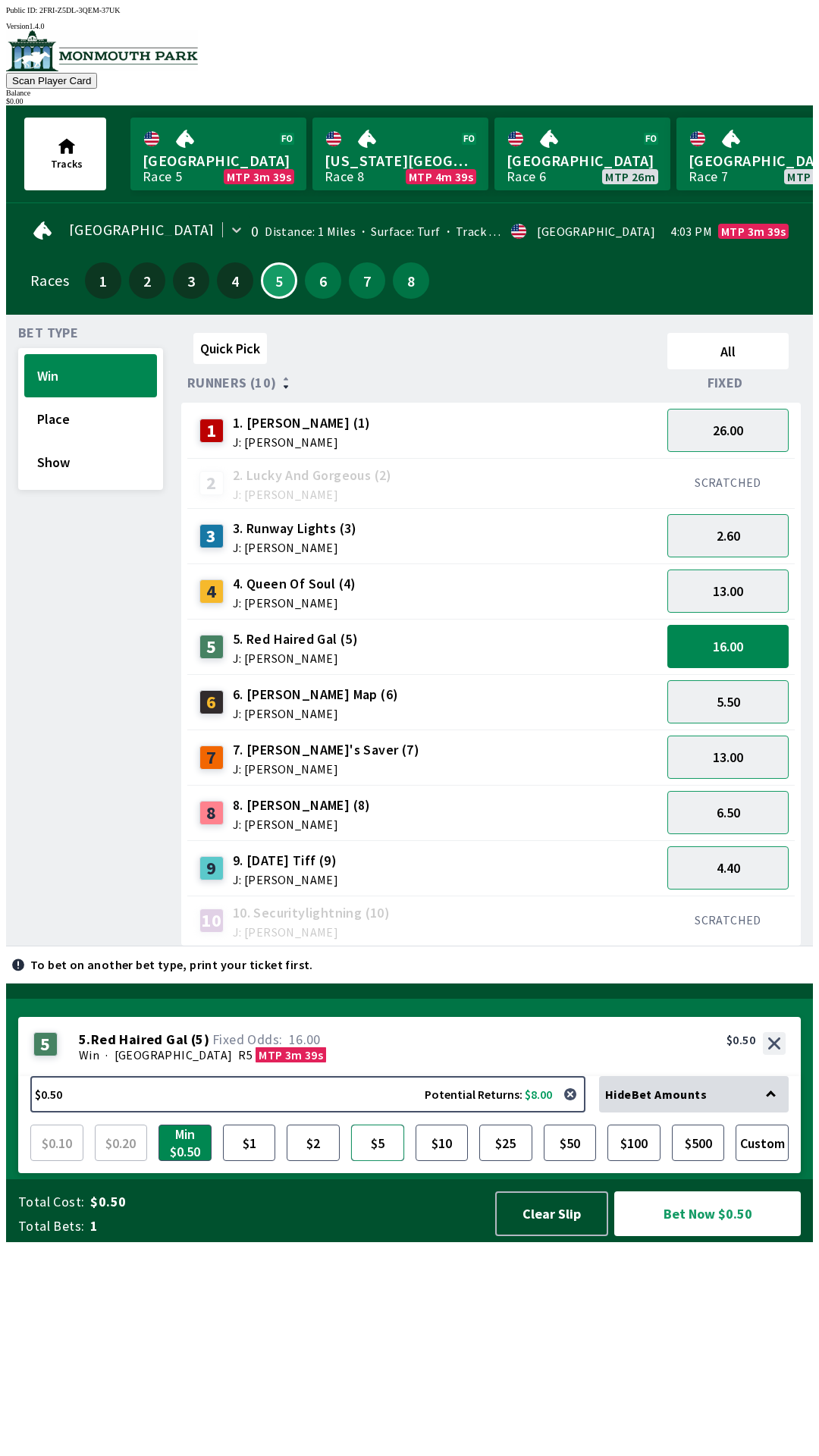
click at [382, 1161] on button "$5" at bounding box center [377, 1142] width 53 height 37
click at [39, 422] on button "Place" at bounding box center [91, 419] width 132 height 43
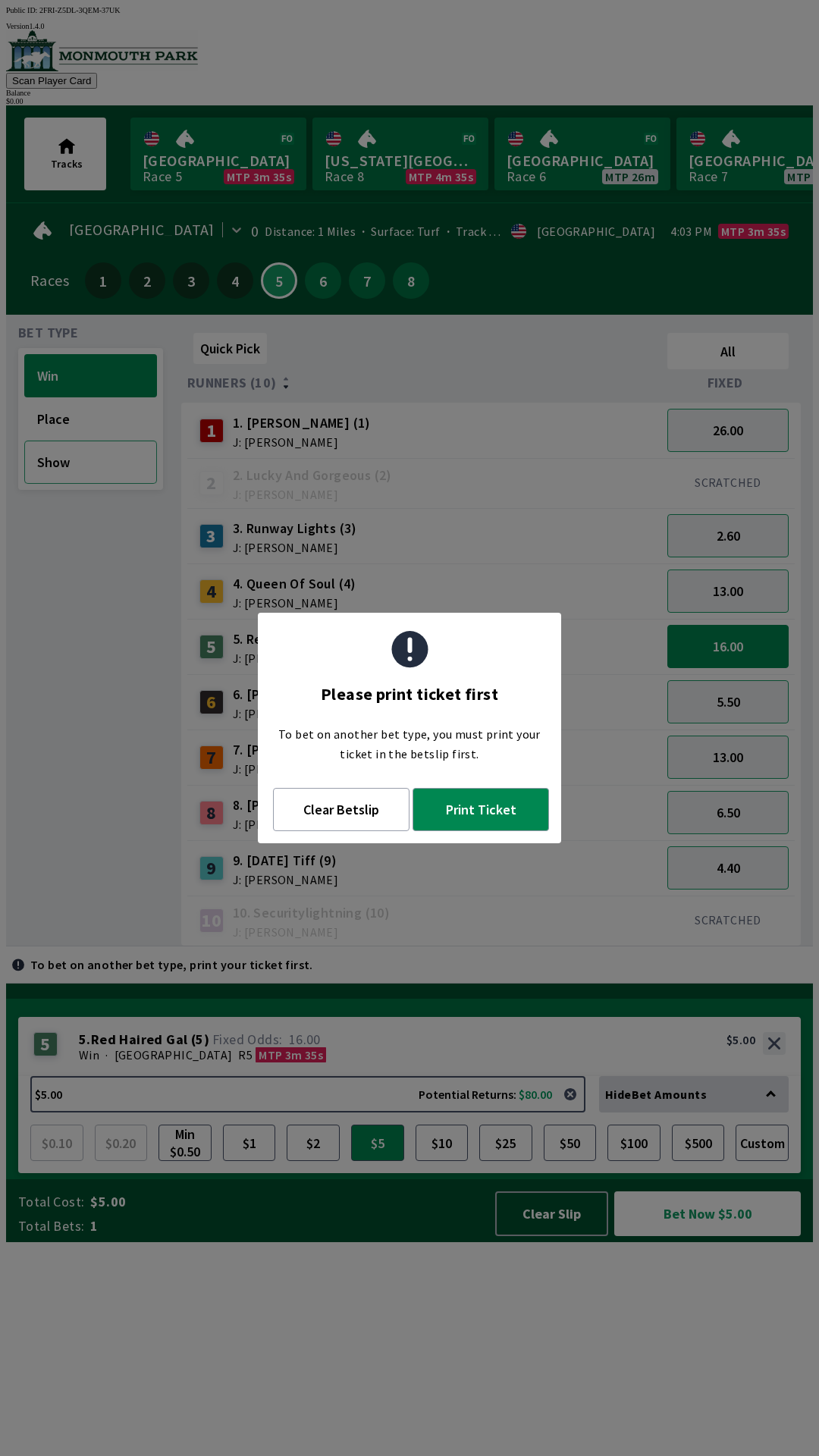
click at [46, 469] on button "Show" at bounding box center [91, 462] width 132 height 43
click at [46, 423] on button "Place" at bounding box center [91, 419] width 132 height 43
click at [54, 466] on button "Show" at bounding box center [91, 462] width 132 height 43
click at [350, 814] on button "Clear Betslip" at bounding box center [341, 809] width 136 height 43
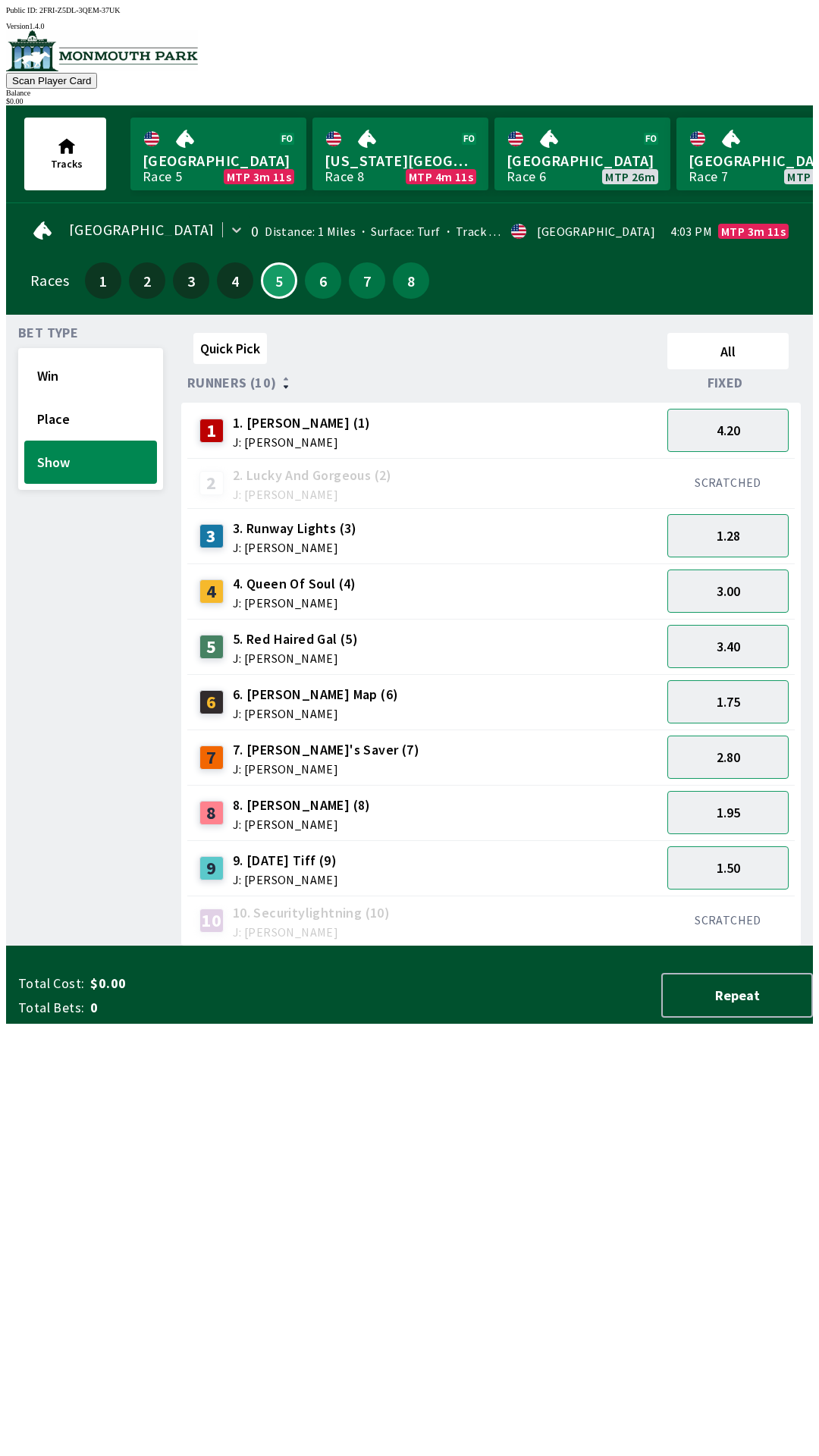
click at [253, 652] on span "J: [PERSON_NAME]" at bounding box center [295, 658] width 125 height 12
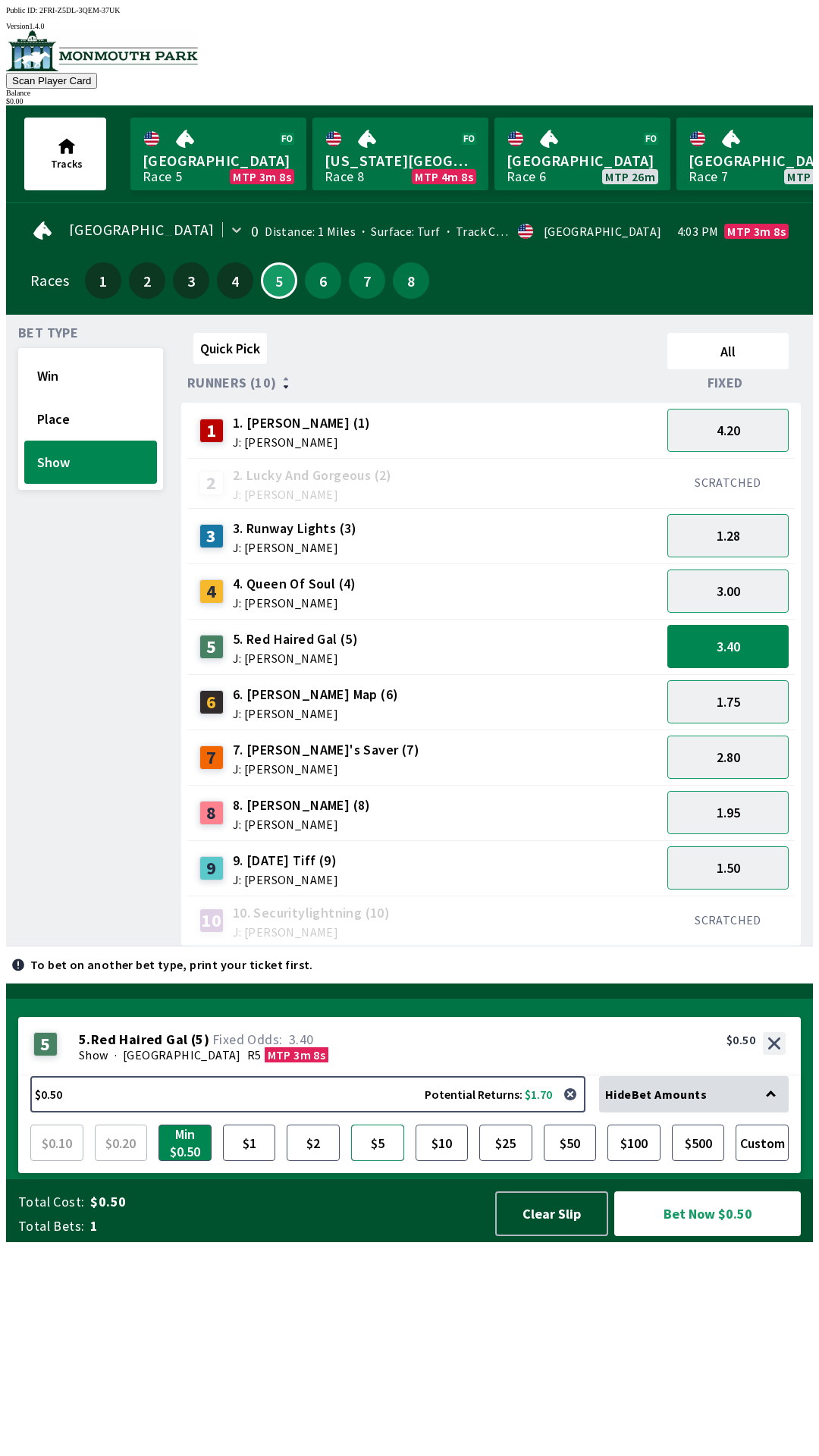
click at [384, 1161] on button "$5" at bounding box center [377, 1142] width 53 height 37
click at [39, 383] on button "Win" at bounding box center [91, 375] width 132 height 43
click at [38, 380] on button "Win" at bounding box center [91, 375] width 132 height 43
click at [50, 427] on button "Place" at bounding box center [91, 419] width 132 height 43
click at [44, 405] on button "Place" at bounding box center [91, 419] width 132 height 43
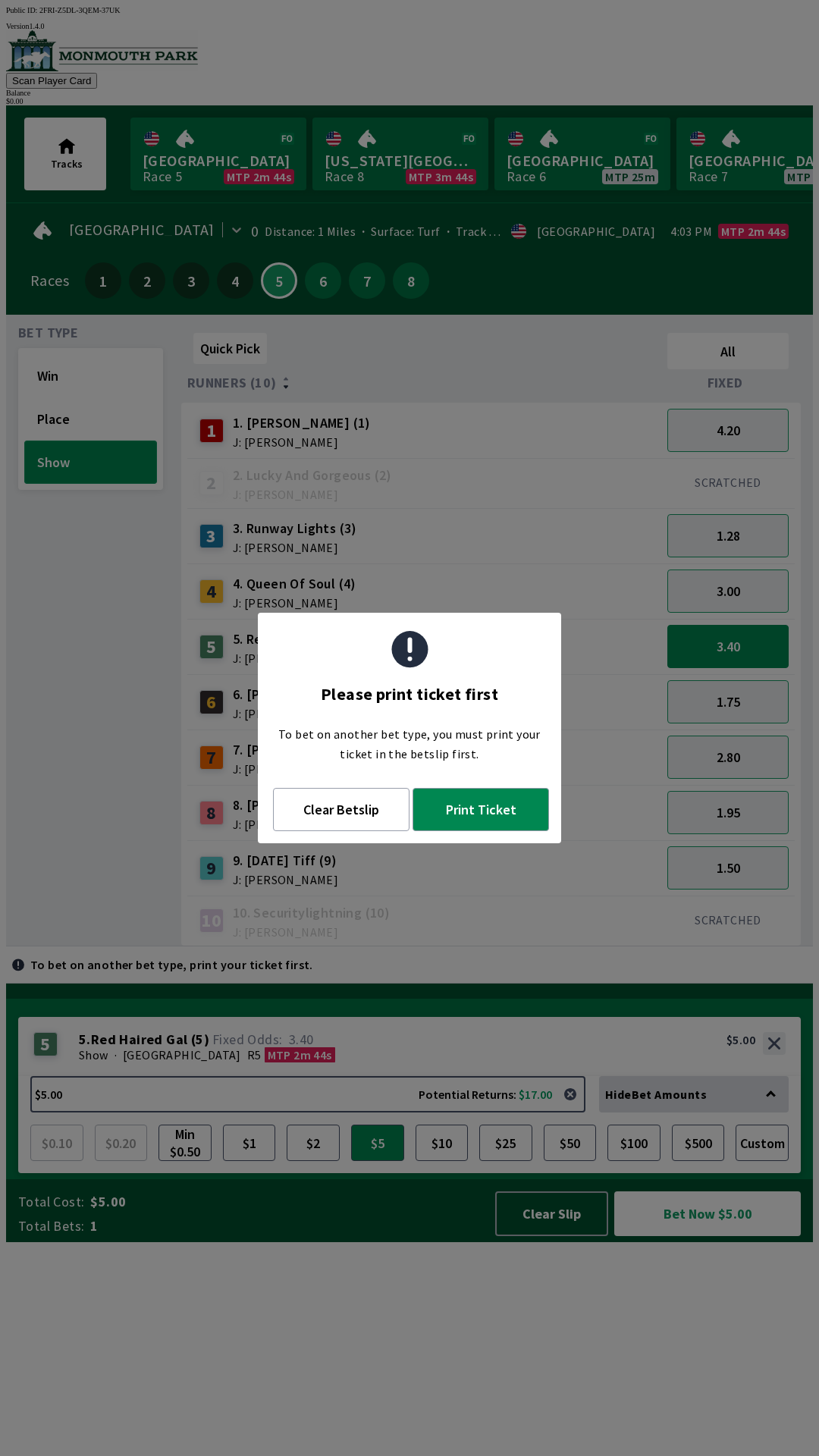
click at [47, 441] on button "Show" at bounding box center [91, 462] width 132 height 43
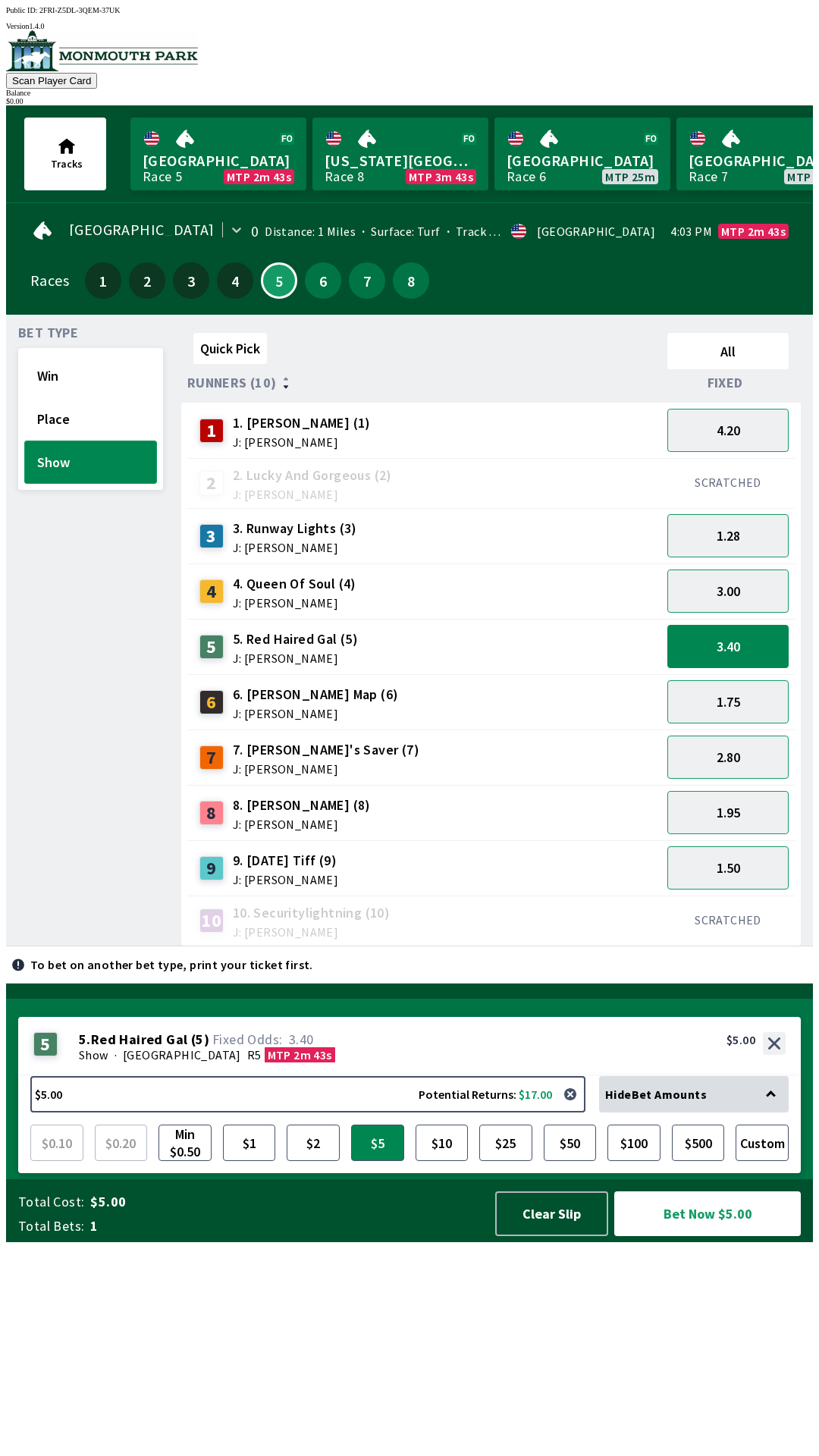
click at [50, 464] on button "Show" at bounding box center [91, 462] width 132 height 43
click at [45, 423] on button "Place" at bounding box center [91, 419] width 132 height 43
click at [46, 385] on button "Win" at bounding box center [91, 375] width 132 height 43
click at [50, 406] on button "Place" at bounding box center [91, 419] width 132 height 43
click at [51, 456] on button "Show" at bounding box center [91, 462] width 132 height 43
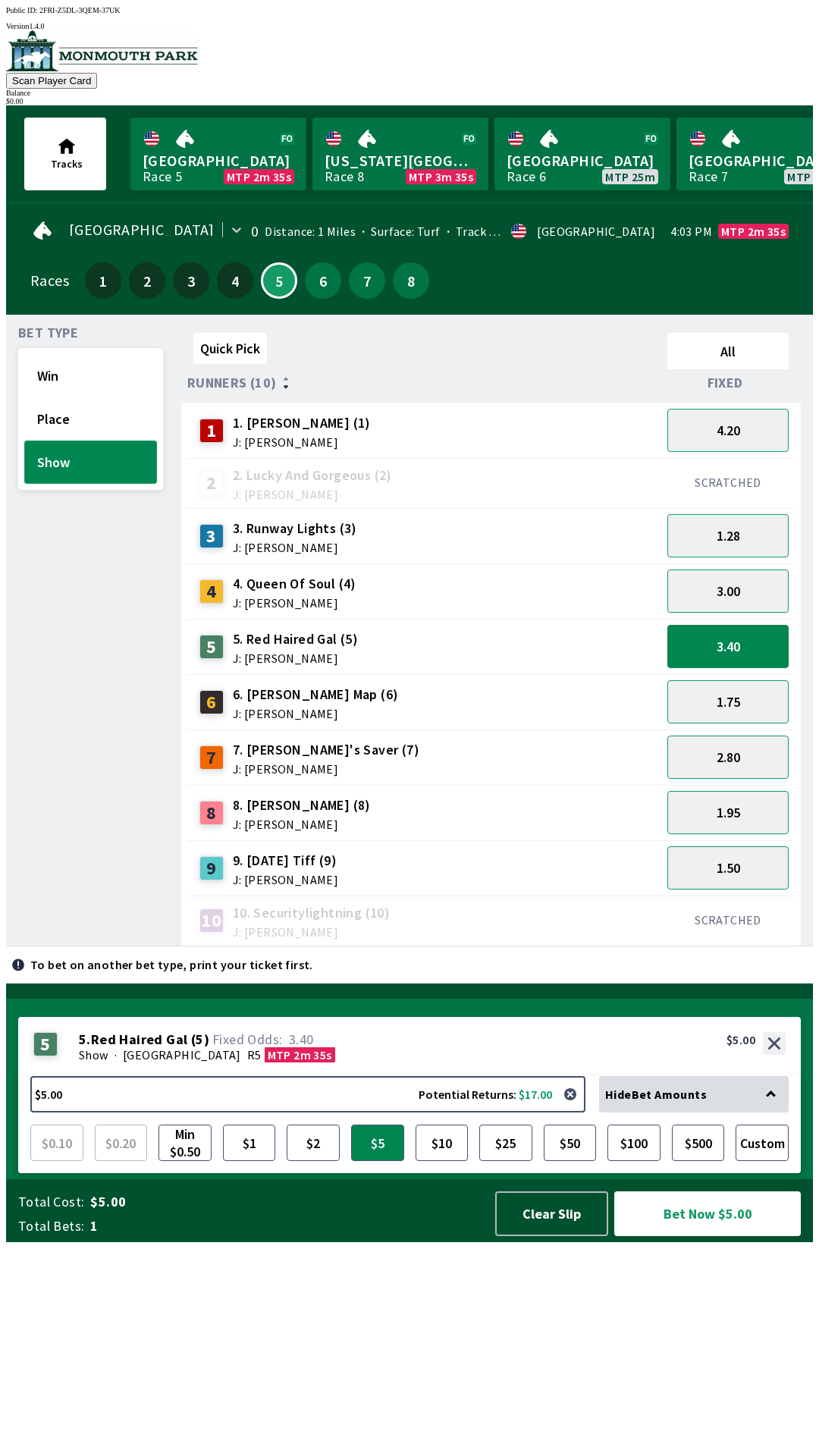
click at [51, 466] on button "Show" at bounding box center [91, 462] width 132 height 43
click at [43, 420] on button "Place" at bounding box center [91, 419] width 132 height 43
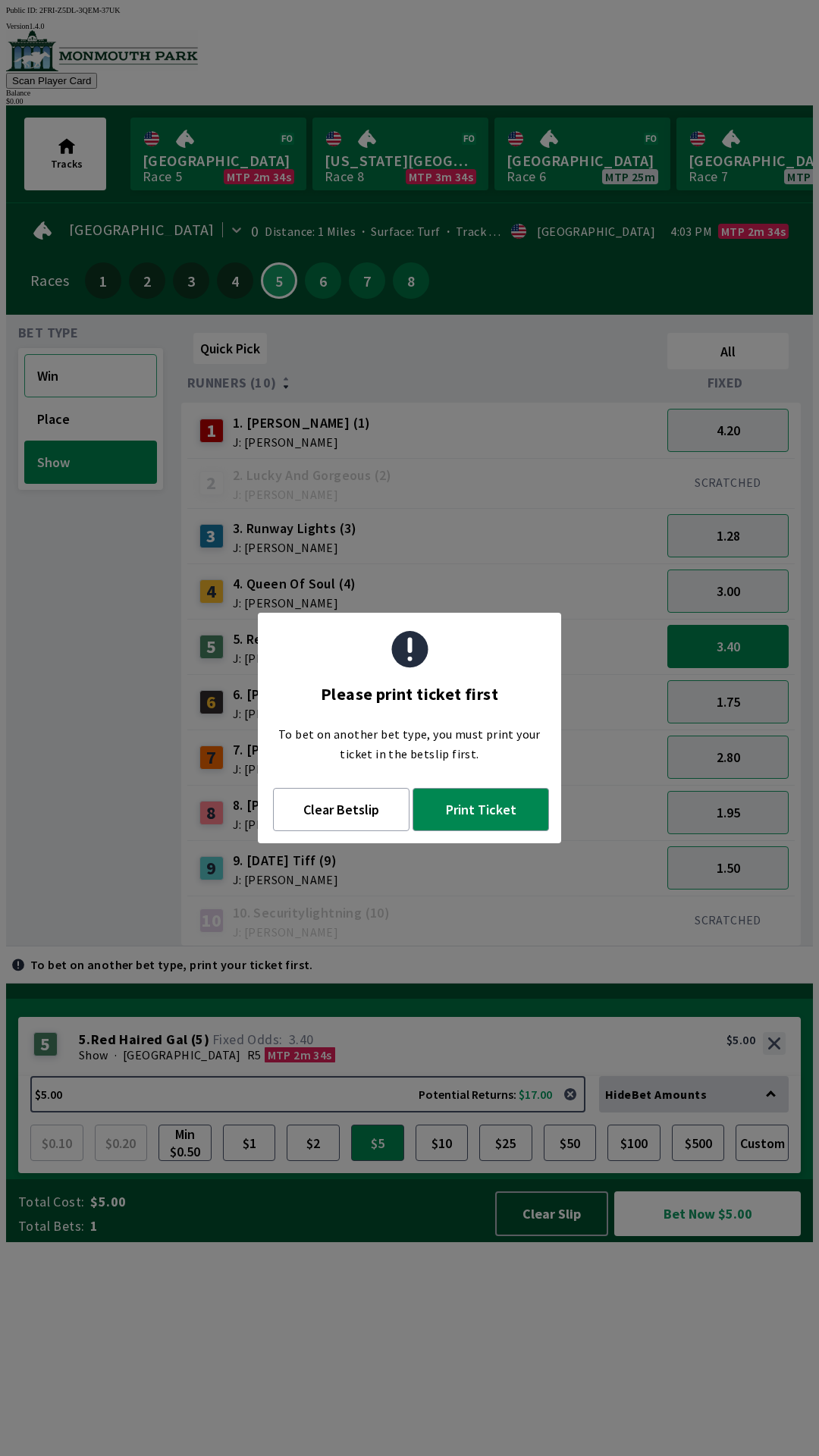
click at [47, 379] on button "Win" at bounding box center [91, 375] width 132 height 43
click at [381, 810] on button "Clear Betslip" at bounding box center [341, 809] width 136 height 43
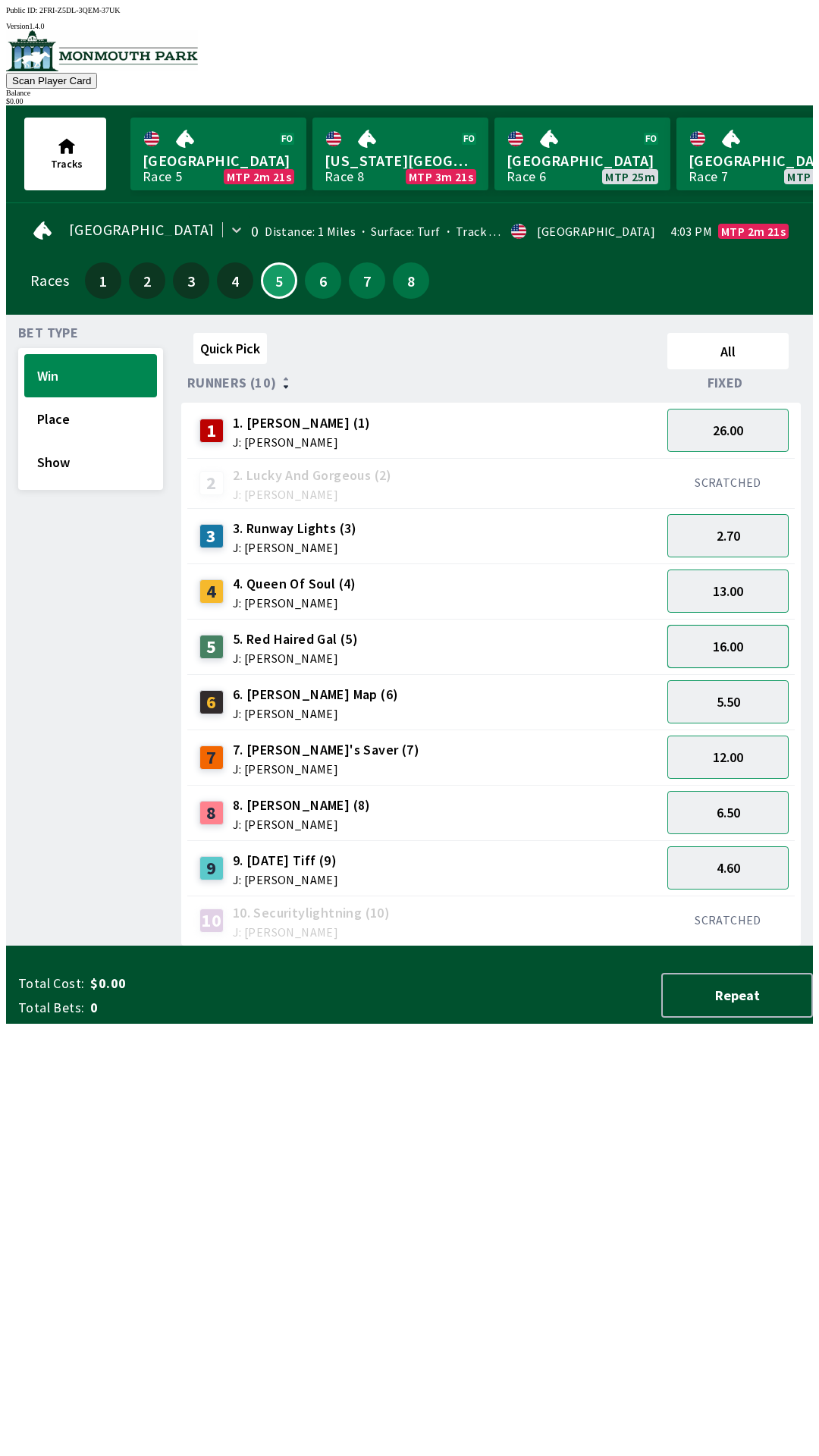
click at [709, 647] on button "16.00" at bounding box center [727, 646] width 121 height 43
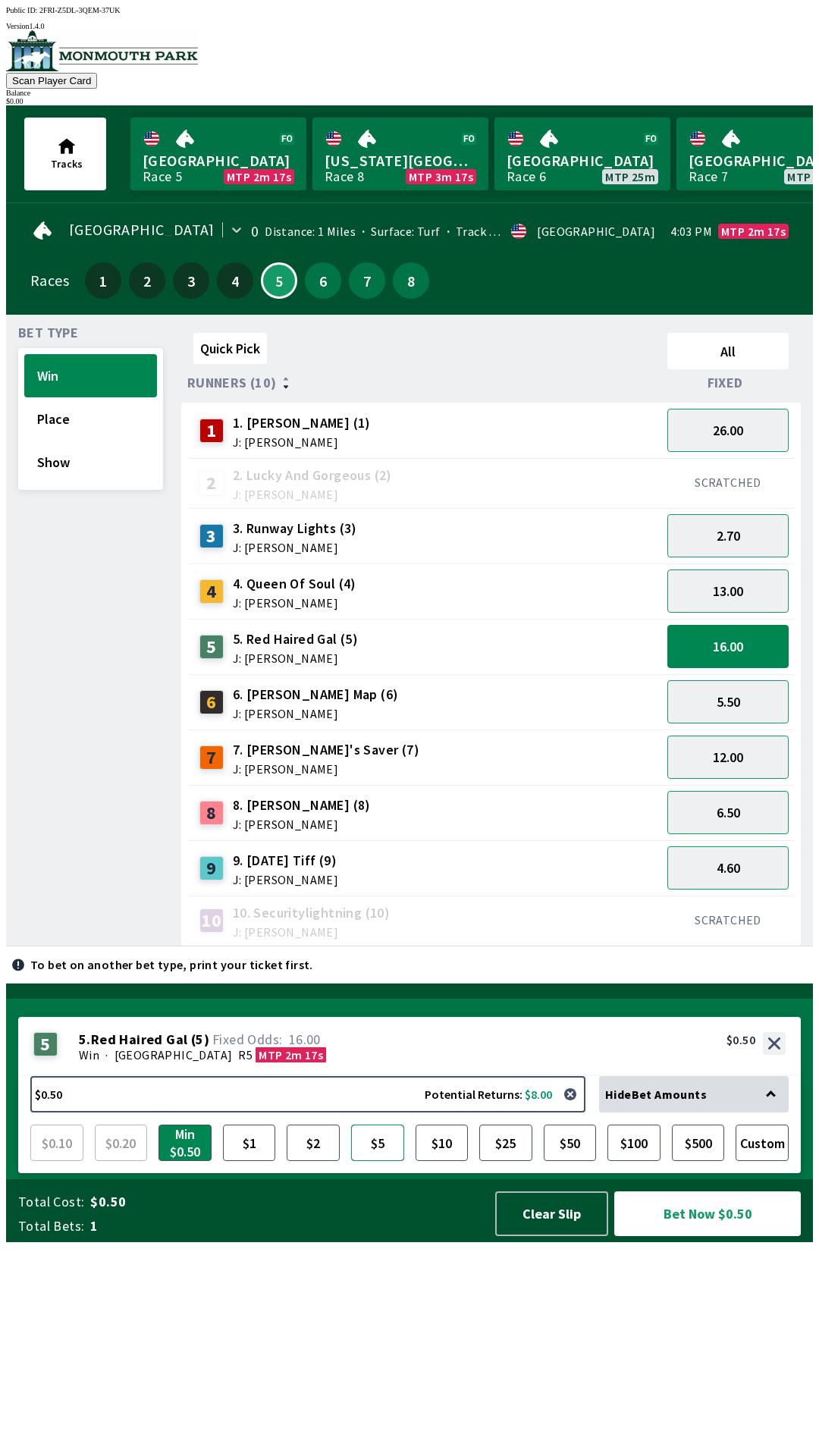
click at [382, 1161] on button "$5" at bounding box center [377, 1142] width 53 height 37
click at [768, 1161] on button "Custom" at bounding box center [762, 1142] width 53 height 37
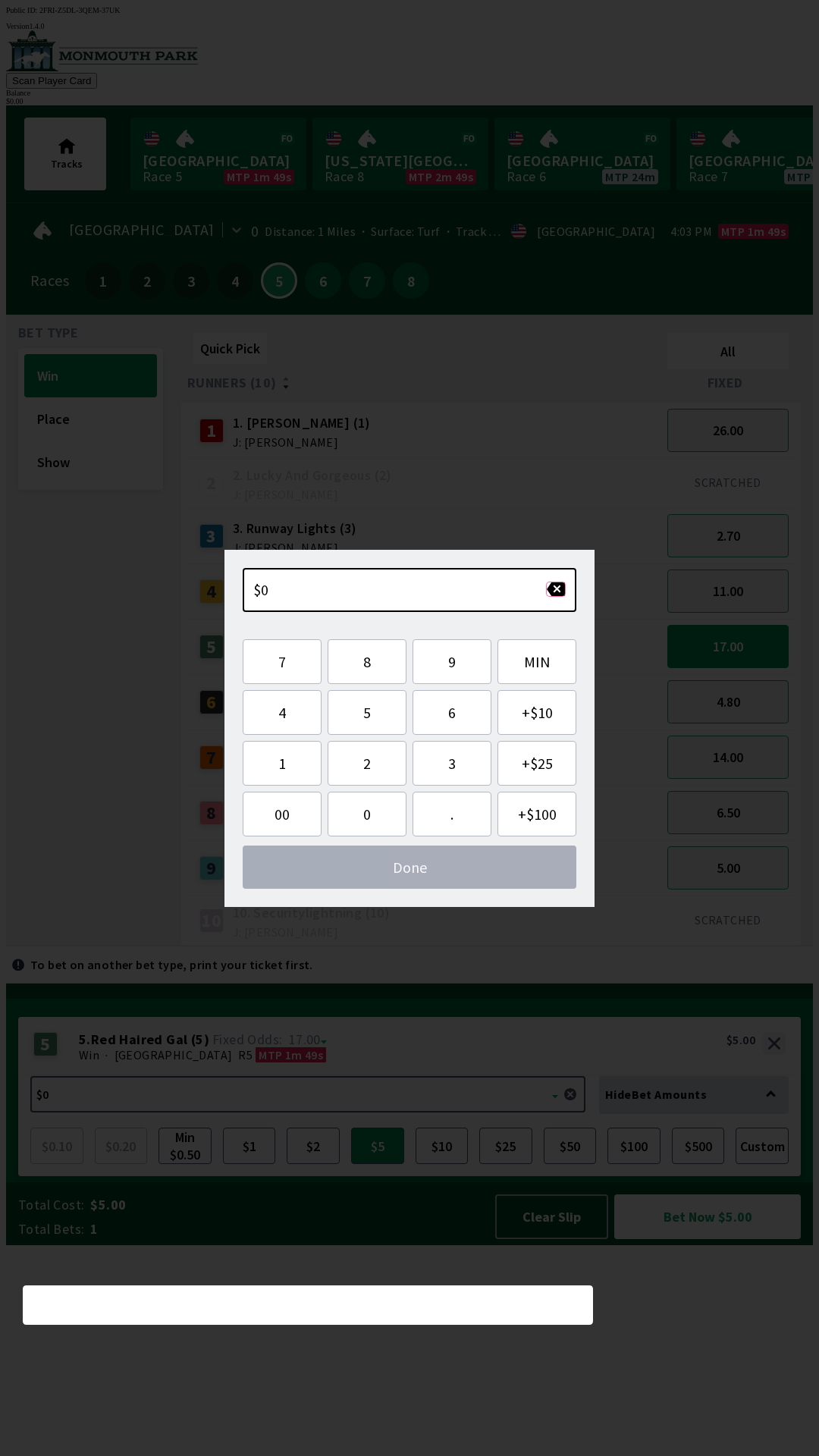
click at [556, 590] on button "button" at bounding box center [556, 589] width 20 height 16
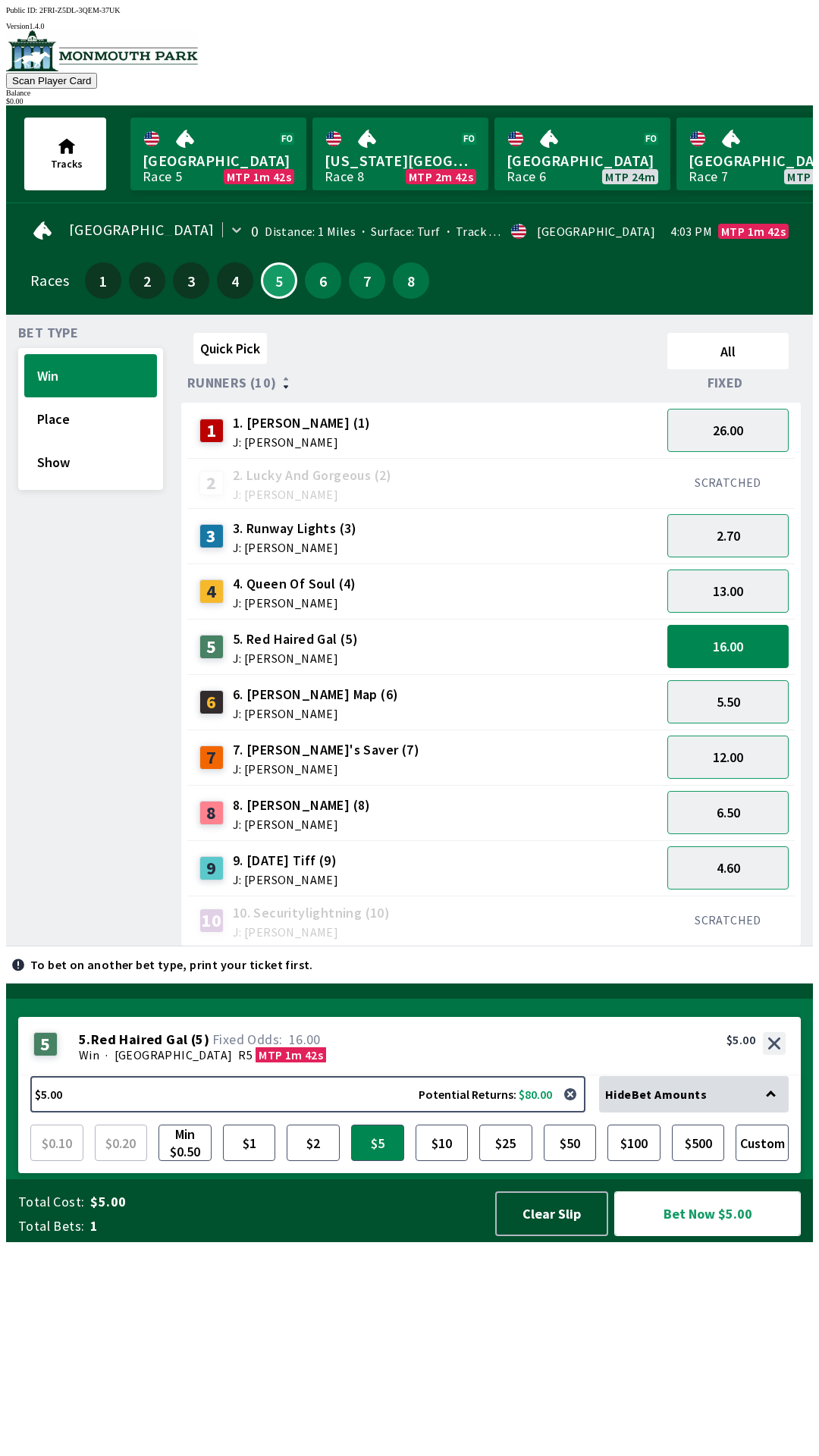
click at [684, 1236] on button "Bet Now $5.00" at bounding box center [707, 1213] width 186 height 45
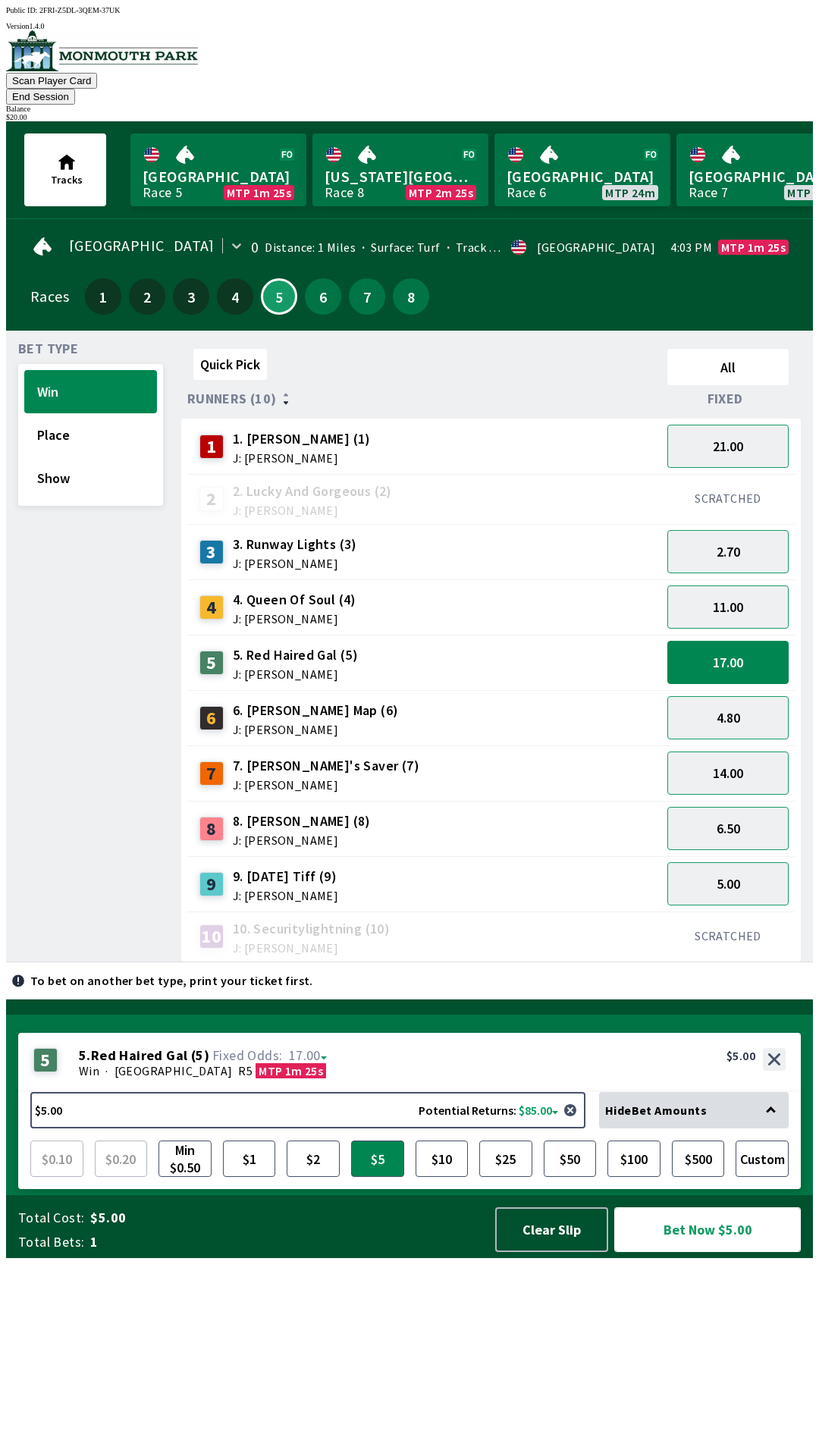
click at [691, 1252] on button "Bet Now $5.00" at bounding box center [707, 1230] width 186 height 45
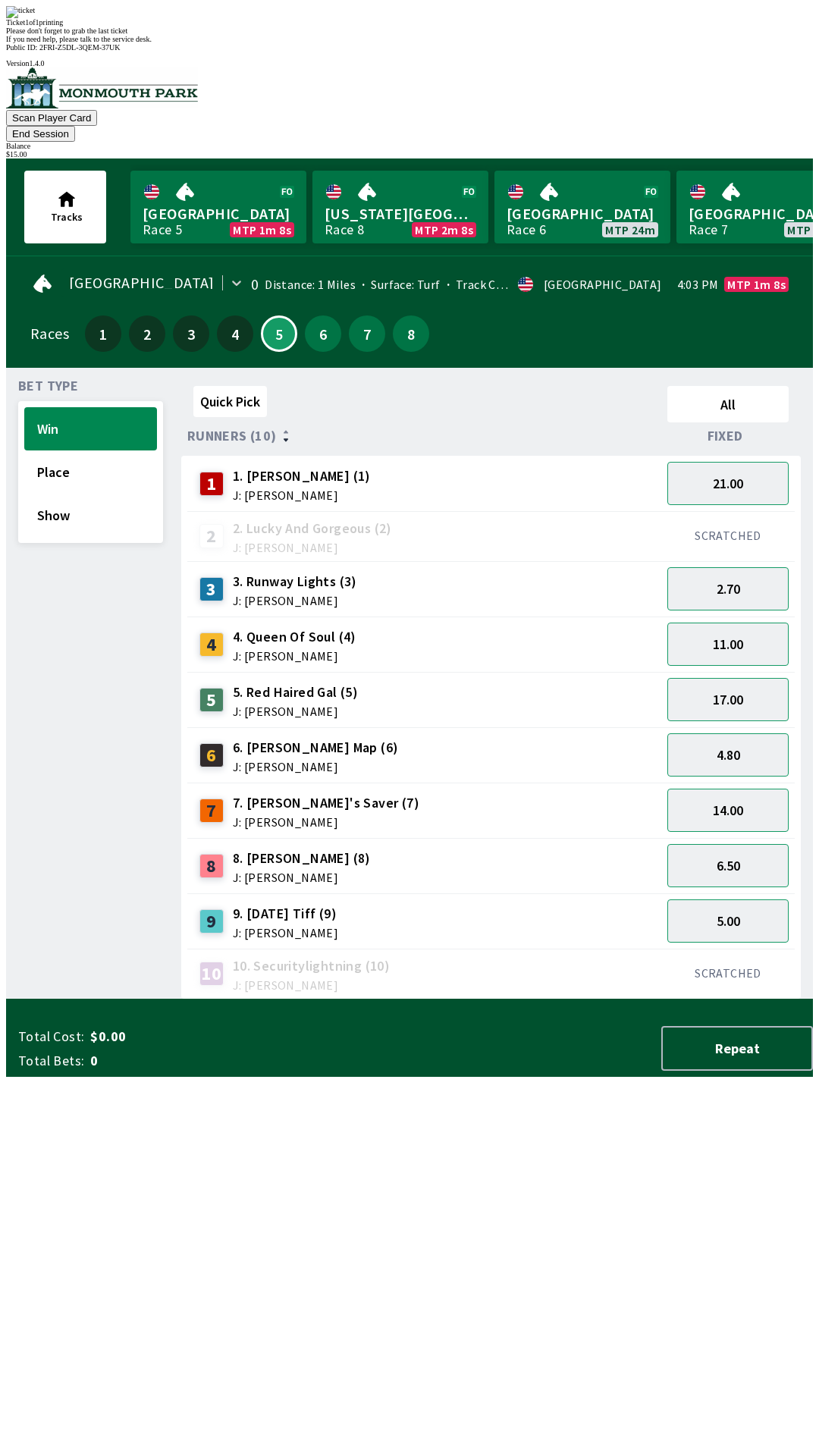
click at [376, 43] on div "Ticket 1 of 1 printing Please don't forget to grab the last ticket If you need …" at bounding box center [409, 24] width 807 height 37
click at [151, 43] on span "If you need help, please talk to the service desk." at bounding box center [78, 39] width 145 height 8
click at [282, 43] on div "Ticket 1 of 1 printing Please don't forget to grab the last ticket If you need …" at bounding box center [409, 24] width 807 height 37
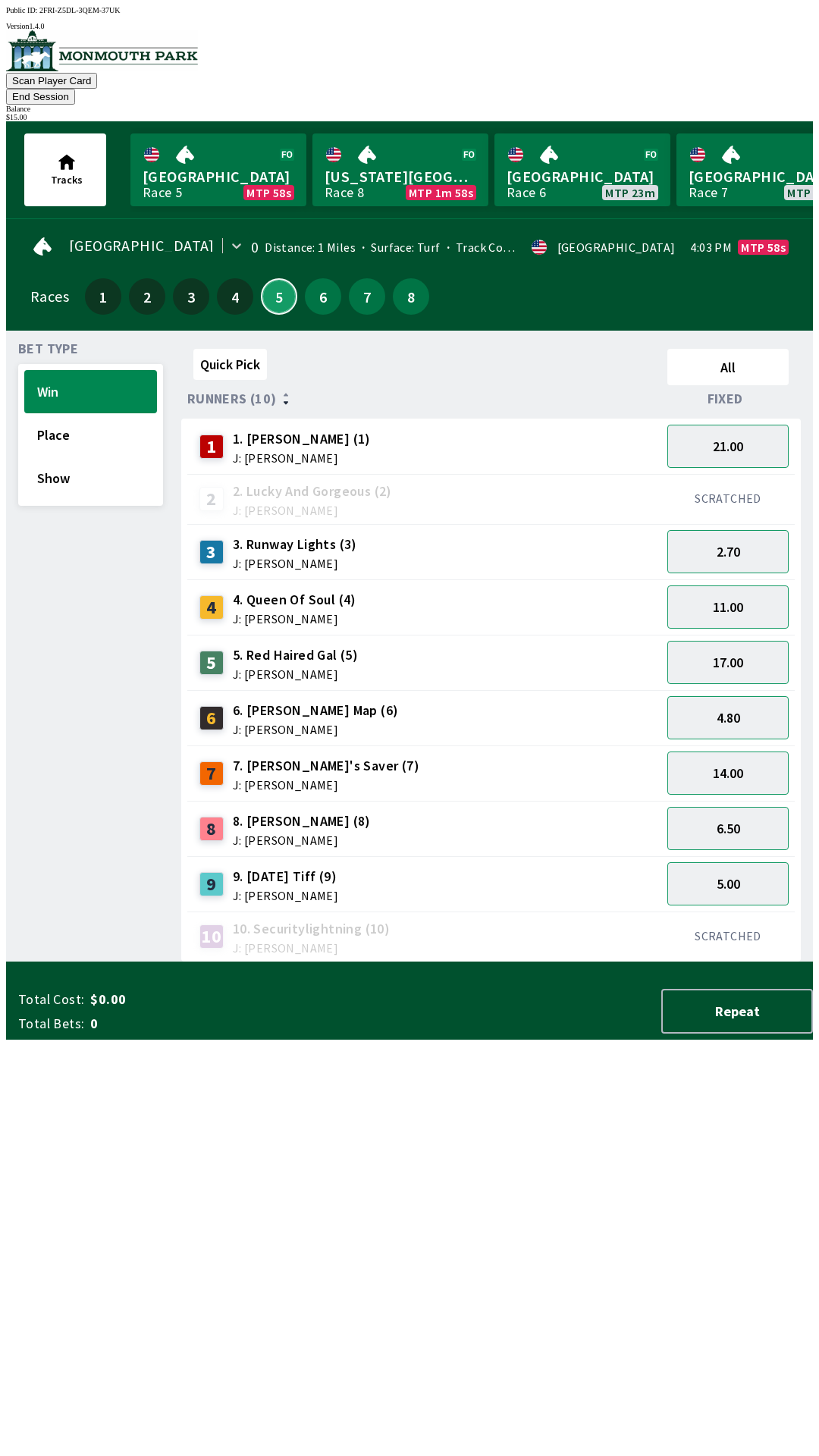
click at [275, 282] on button "5" at bounding box center [279, 296] width 37 height 37
click at [70, 414] on button "Place" at bounding box center [91, 434] width 132 height 43
click at [242, 668] on span "J: [PERSON_NAME]" at bounding box center [295, 674] width 125 height 12
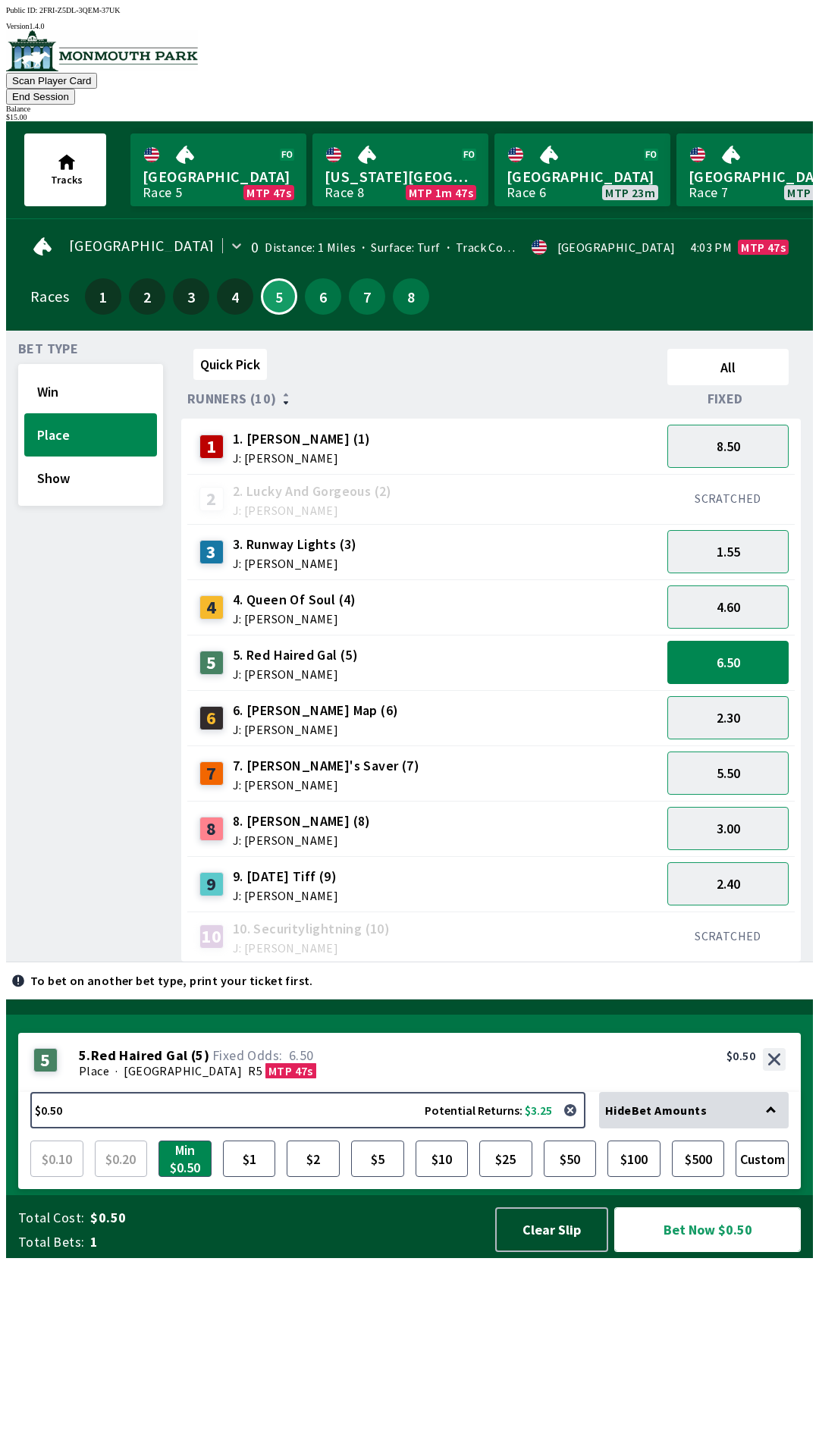
click at [677, 1252] on button "Bet Now $0.50" at bounding box center [707, 1230] width 186 height 45
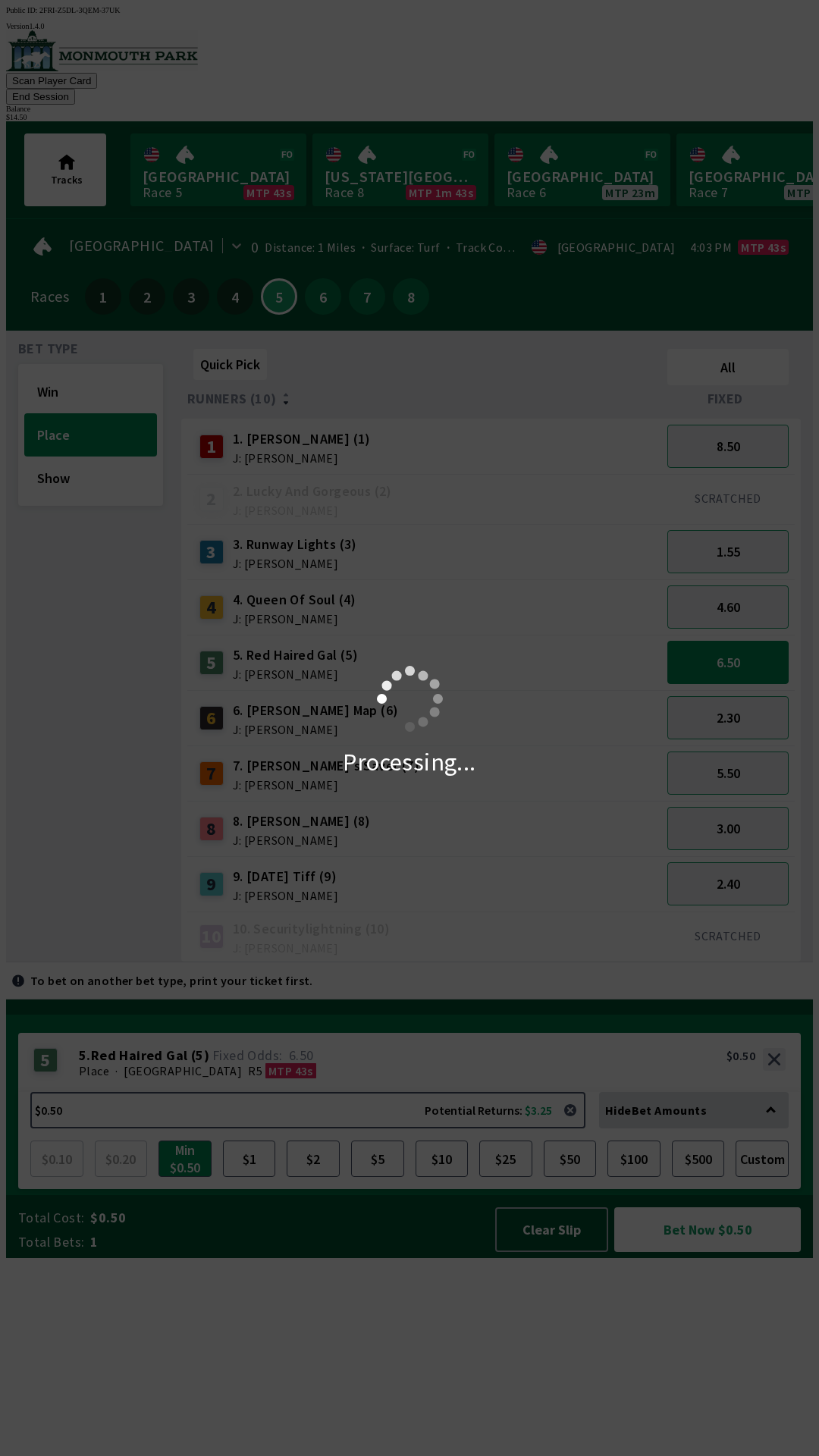
click at [381, 1360] on div "Processing..." at bounding box center [410, 728] width 819 height 1456
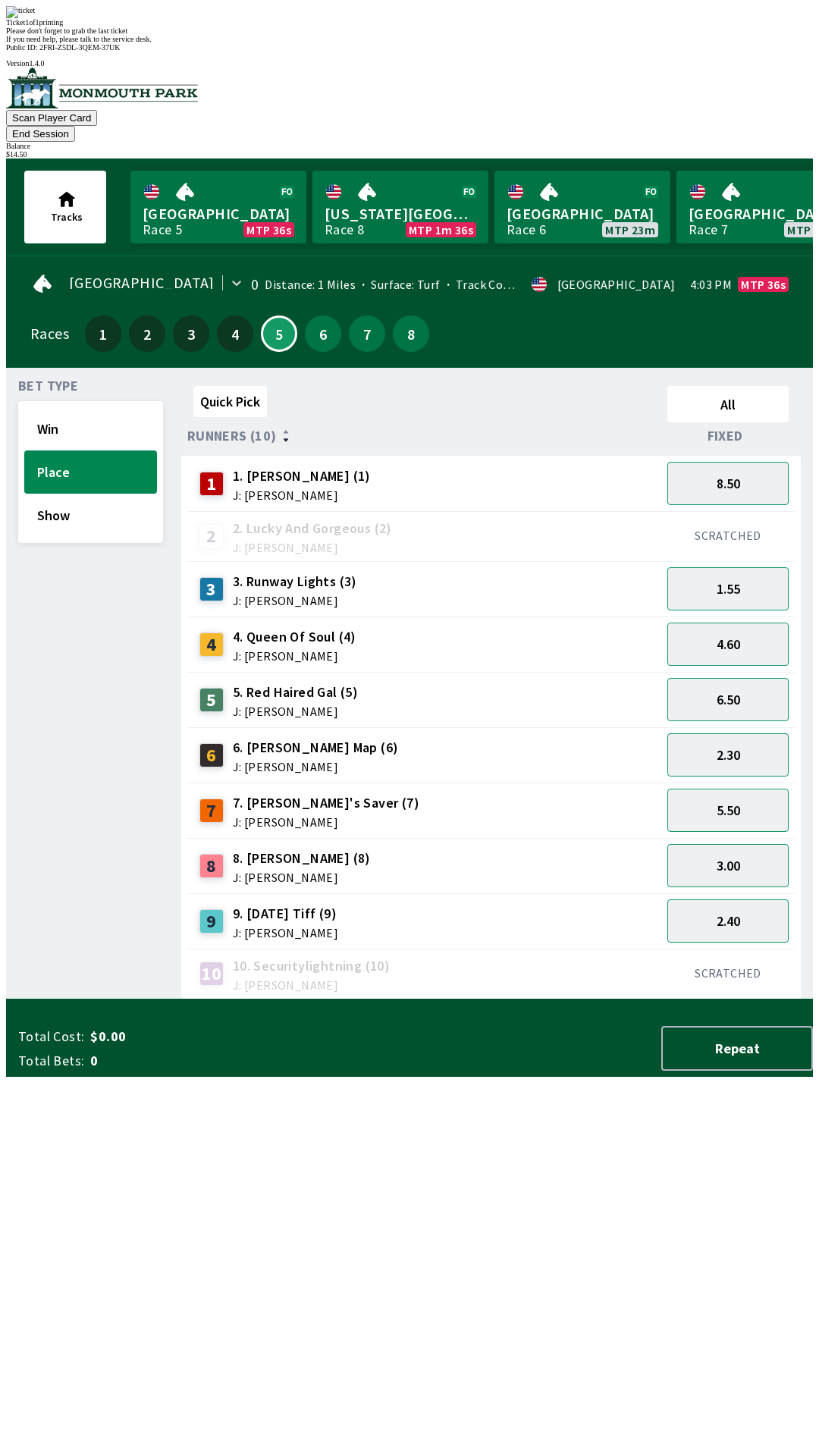
click at [418, 43] on div "Ticket 1 of 1 printing Please don't forget to grab the last ticket If you need …" at bounding box center [409, 24] width 807 height 37
click at [404, 26] on div "Ticket 1 of 1 printing" at bounding box center [409, 22] width 807 height 8
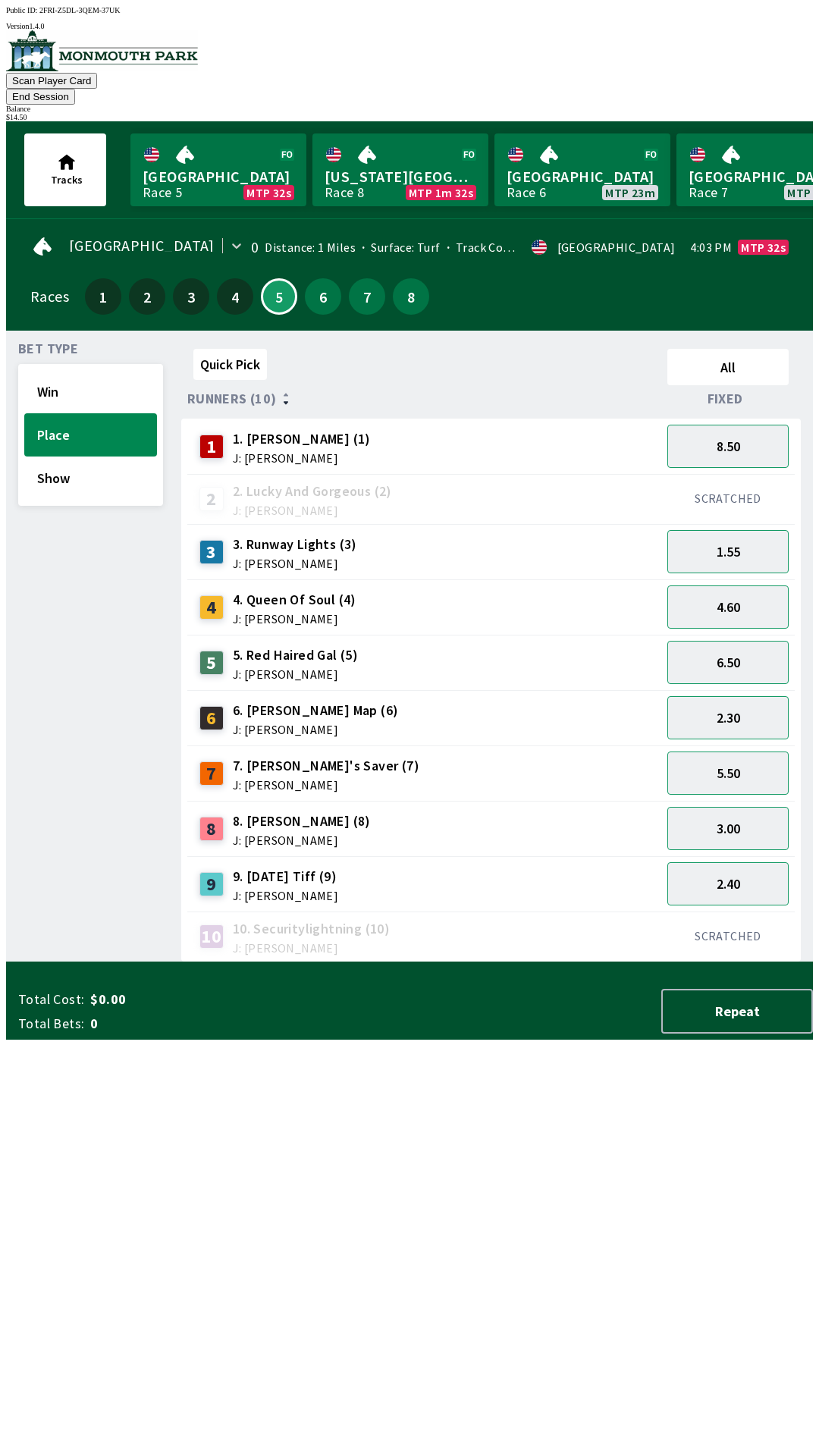
click at [277, 304] on div "[GEOGRAPHIC_DATA] 0 Distance: 1 Miles Surface: Turf Track Condition: Firm · [GE…" at bounding box center [415, 277] width 794 height 105
click at [237, 668] on span "J: [PERSON_NAME]" at bounding box center [295, 674] width 125 height 12
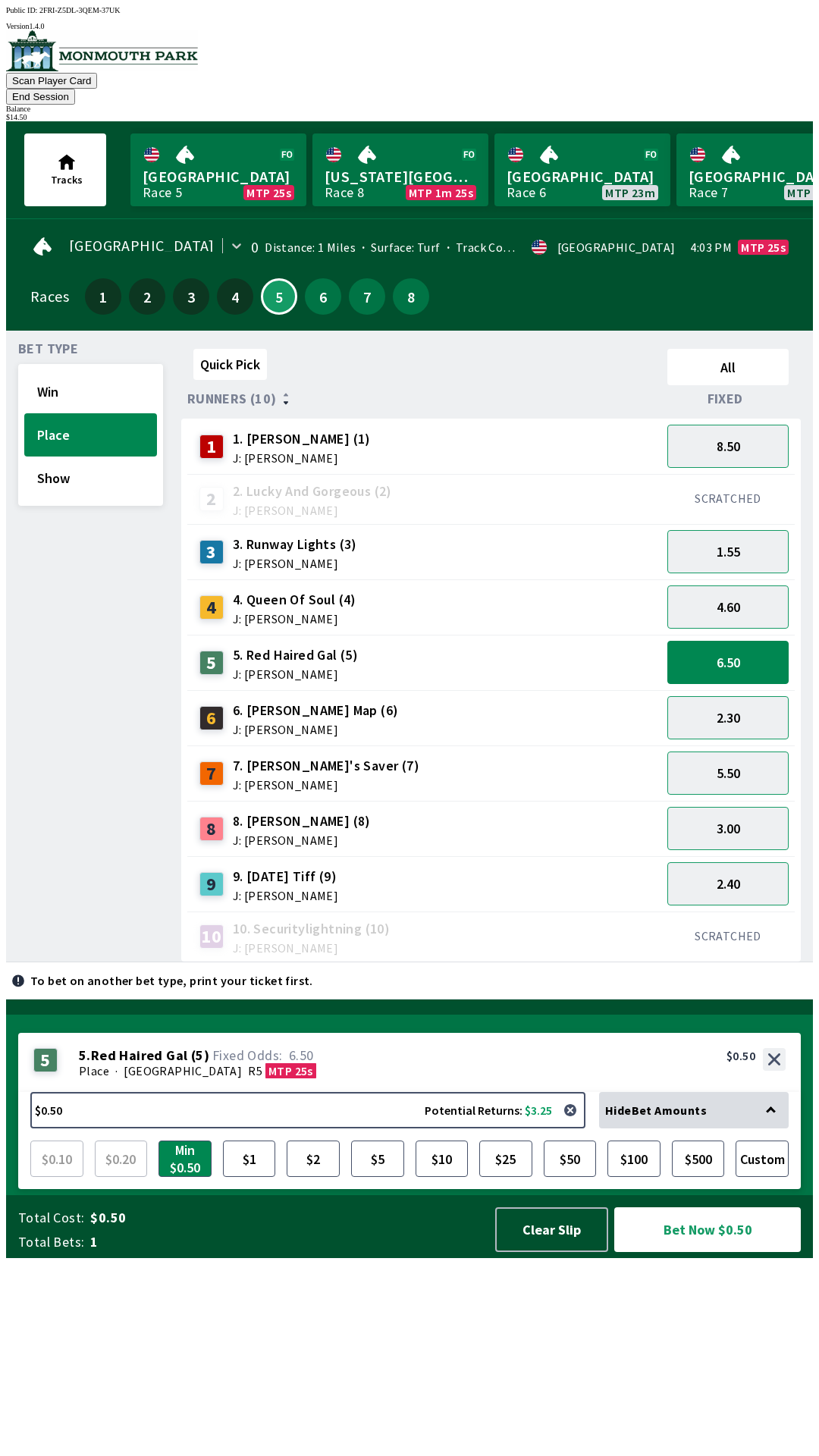
click at [278, 668] on span "J: [PERSON_NAME]" at bounding box center [295, 674] width 125 height 12
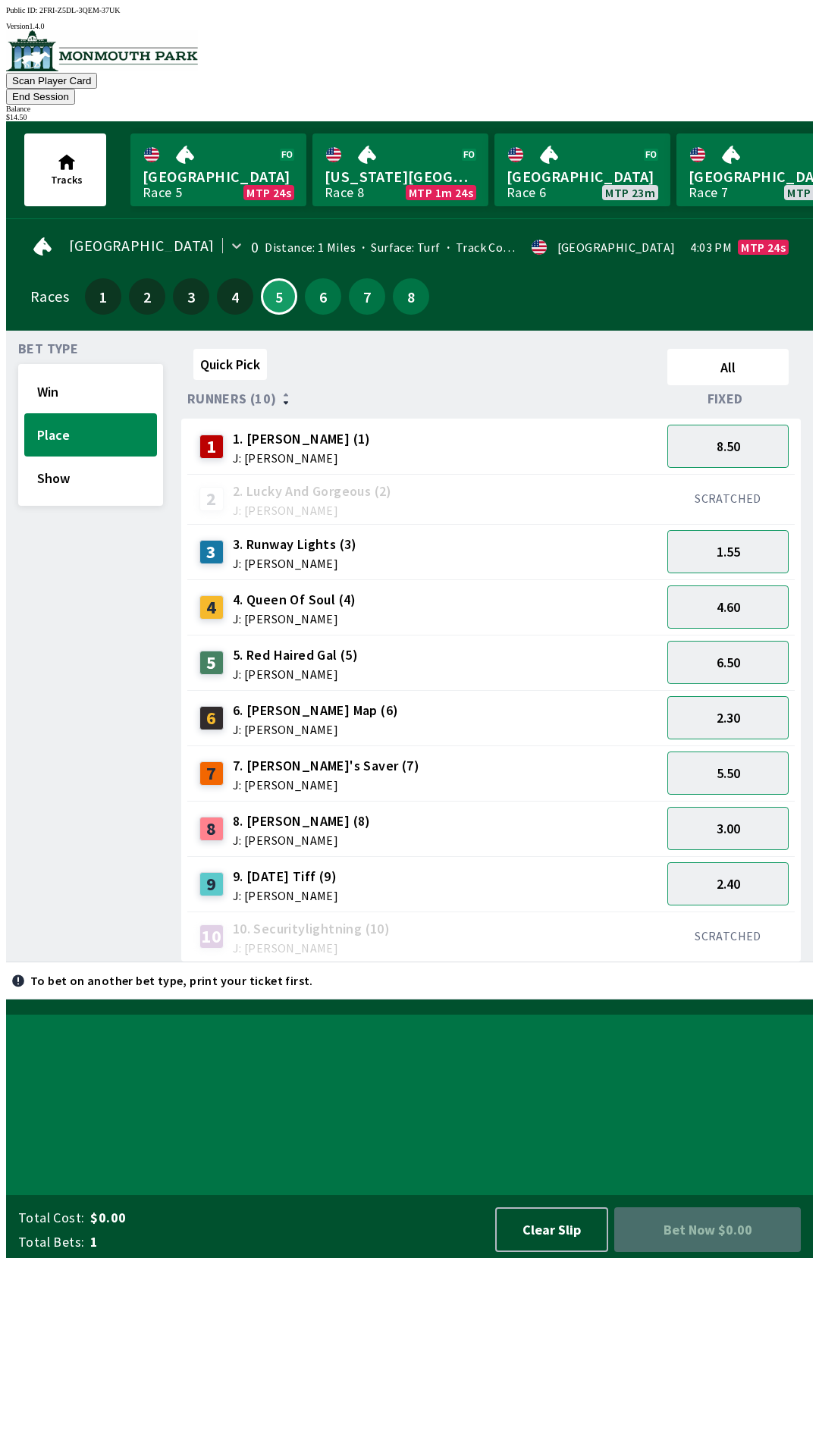
click at [275, 668] on span "J: [PERSON_NAME]" at bounding box center [295, 674] width 125 height 12
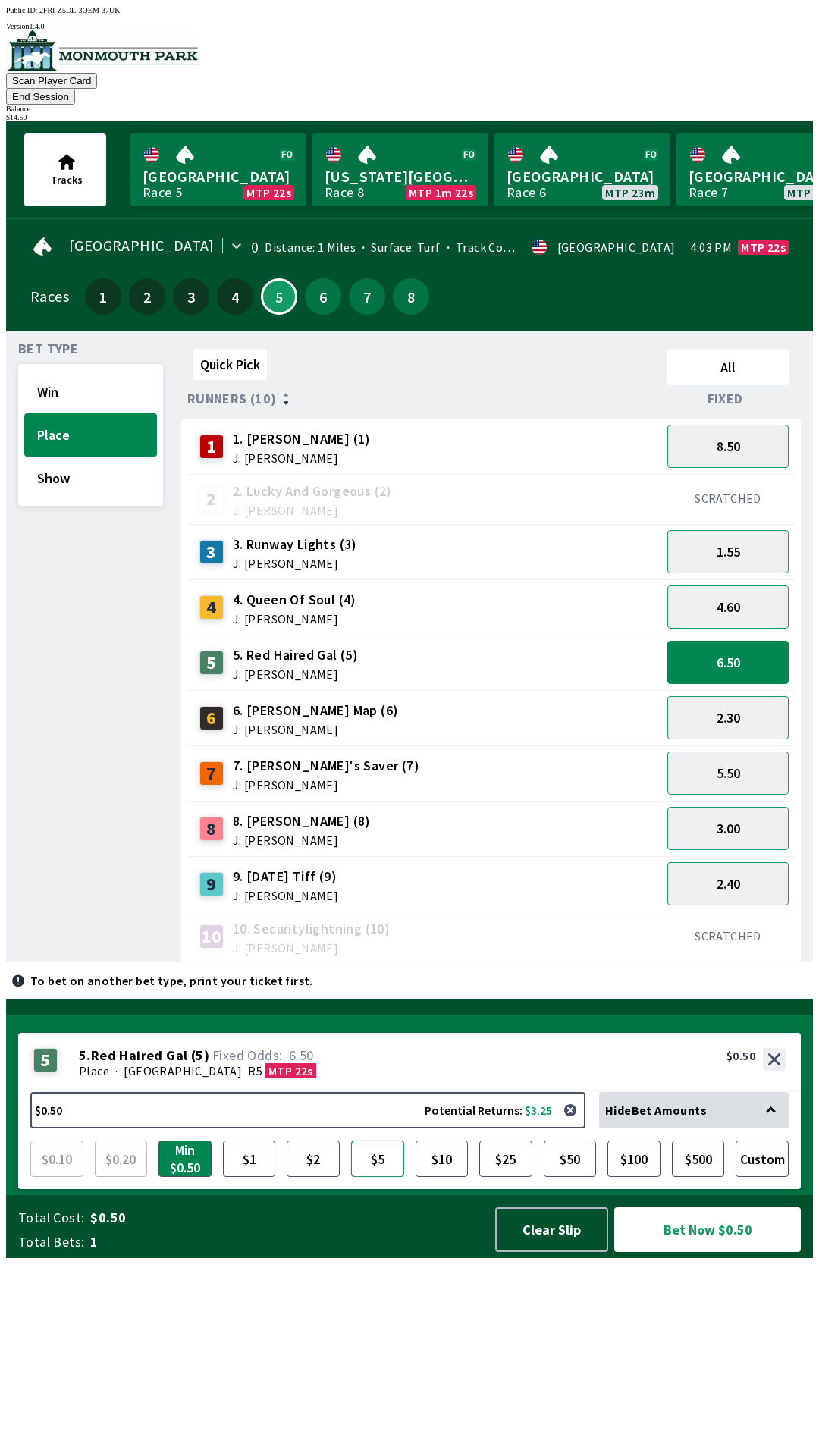
click at [393, 1176] on button "$5" at bounding box center [377, 1158] width 53 height 37
click at [681, 1252] on button "Bet Now $5.00" at bounding box center [707, 1230] width 186 height 45
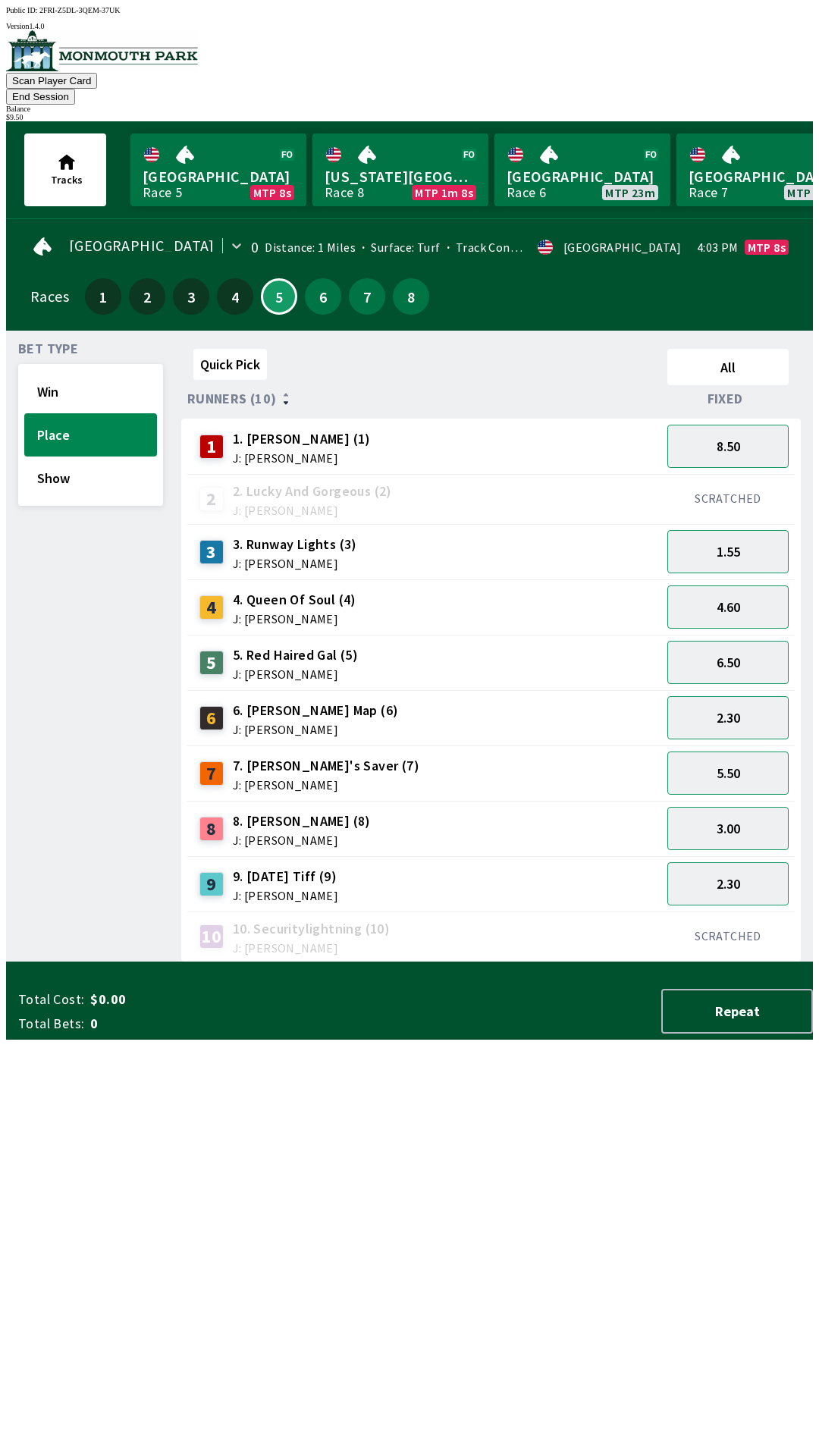
click at [278, 291] on div "5" at bounding box center [279, 297] width 44 height 44
click at [97, 468] on button "Show" at bounding box center [91, 477] width 132 height 43
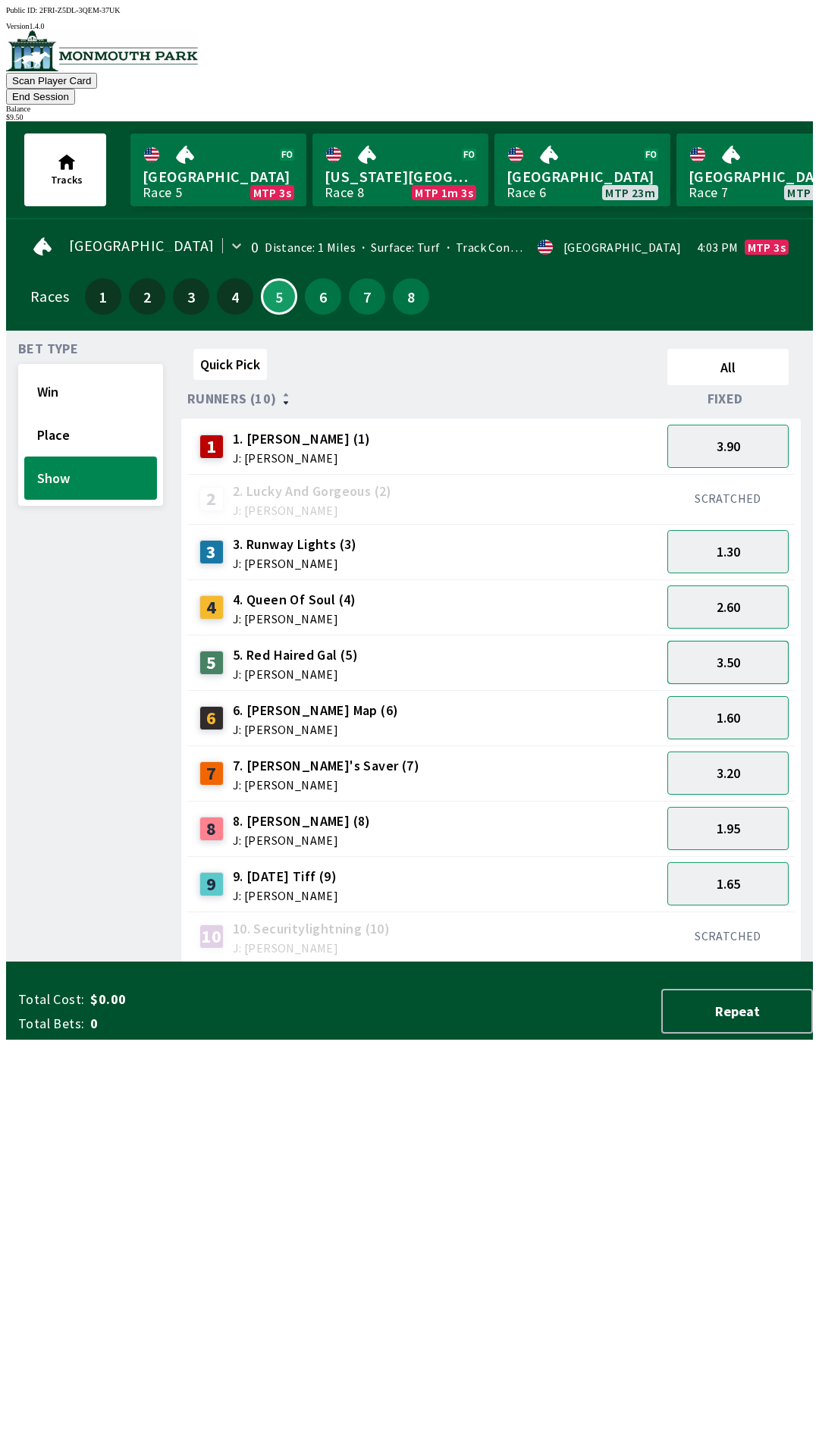
click at [711, 652] on button "3.50" at bounding box center [727, 662] width 121 height 43
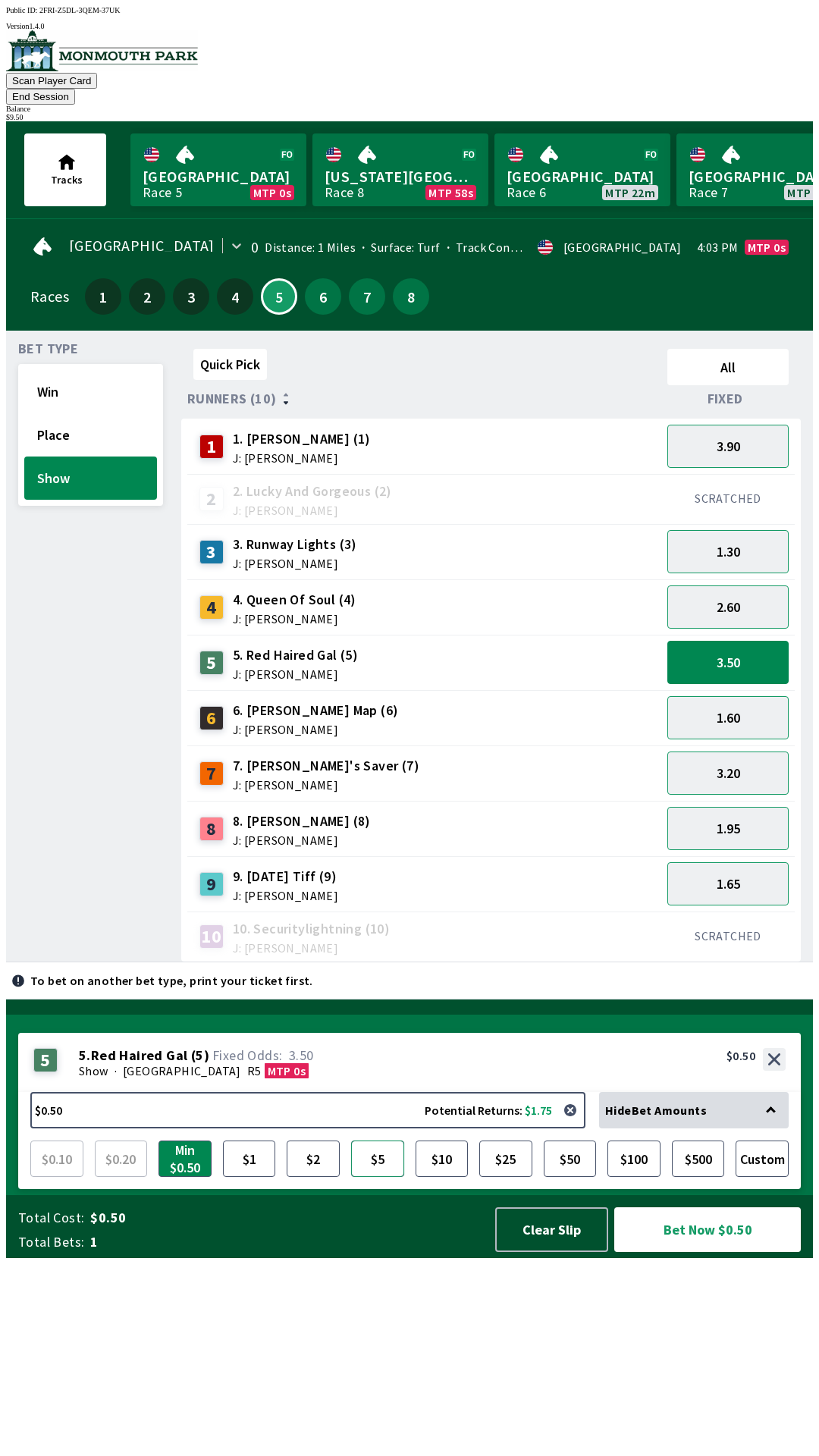
click at [397, 1176] on button "$5" at bounding box center [377, 1158] width 53 height 37
click at [671, 1252] on button "Bet Now $5.00" at bounding box center [707, 1230] width 186 height 45
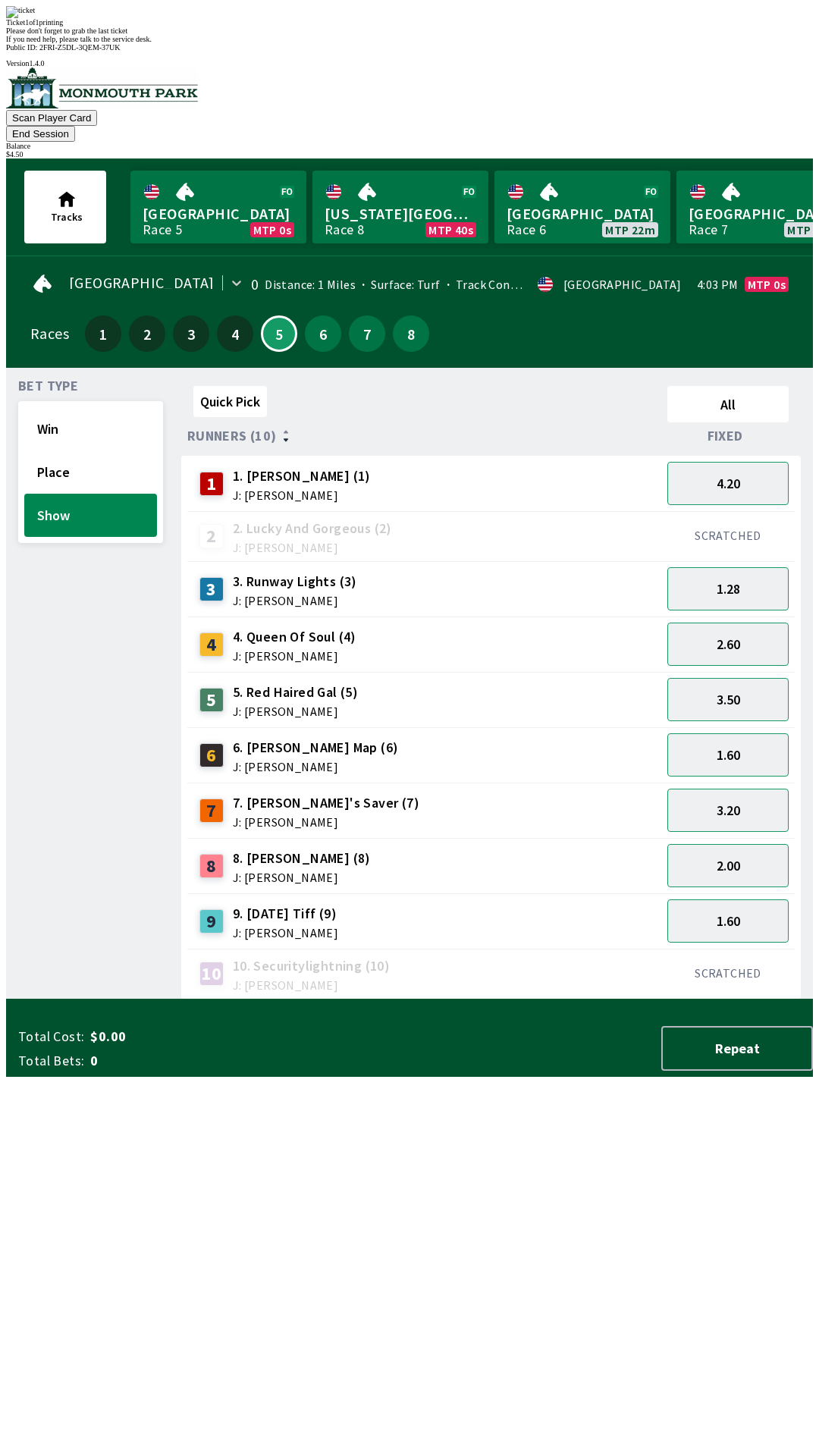
click at [352, 43] on div "Ticket 1 of 1 printing Please don't forget to grab the last ticket If you need …" at bounding box center [409, 24] width 807 height 37
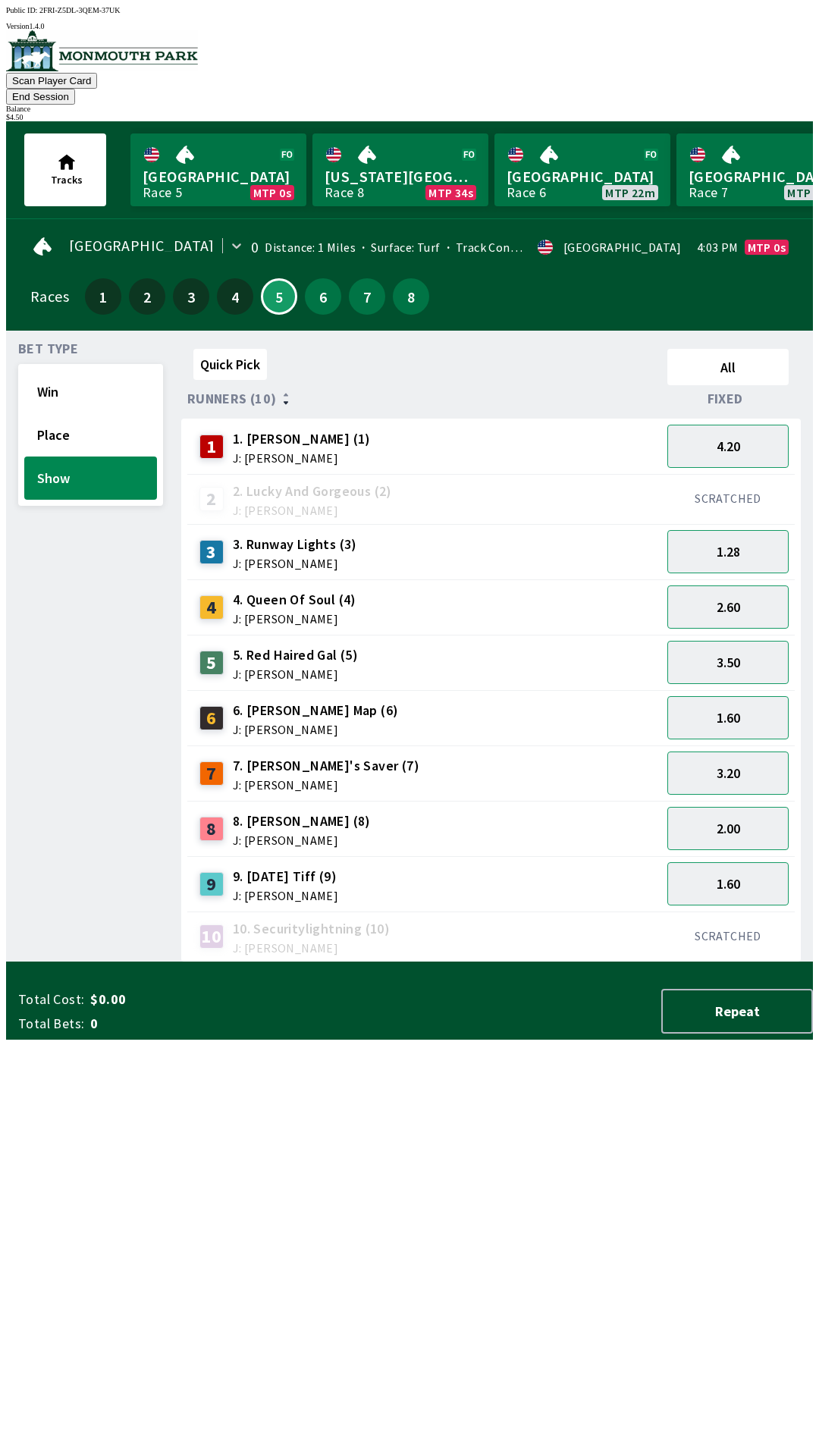
click at [291, 293] on div "[GEOGRAPHIC_DATA] 0 Distance: 1 Miles Surface: Turf Track Condition: Firm · USA…" at bounding box center [415, 277] width 794 height 105
click at [220, 161] on link "Monmouth Park Race 5 MTP 0s" at bounding box center [218, 169] width 176 height 73
click at [50, 374] on button "Win" at bounding box center [91, 392] width 132 height 43
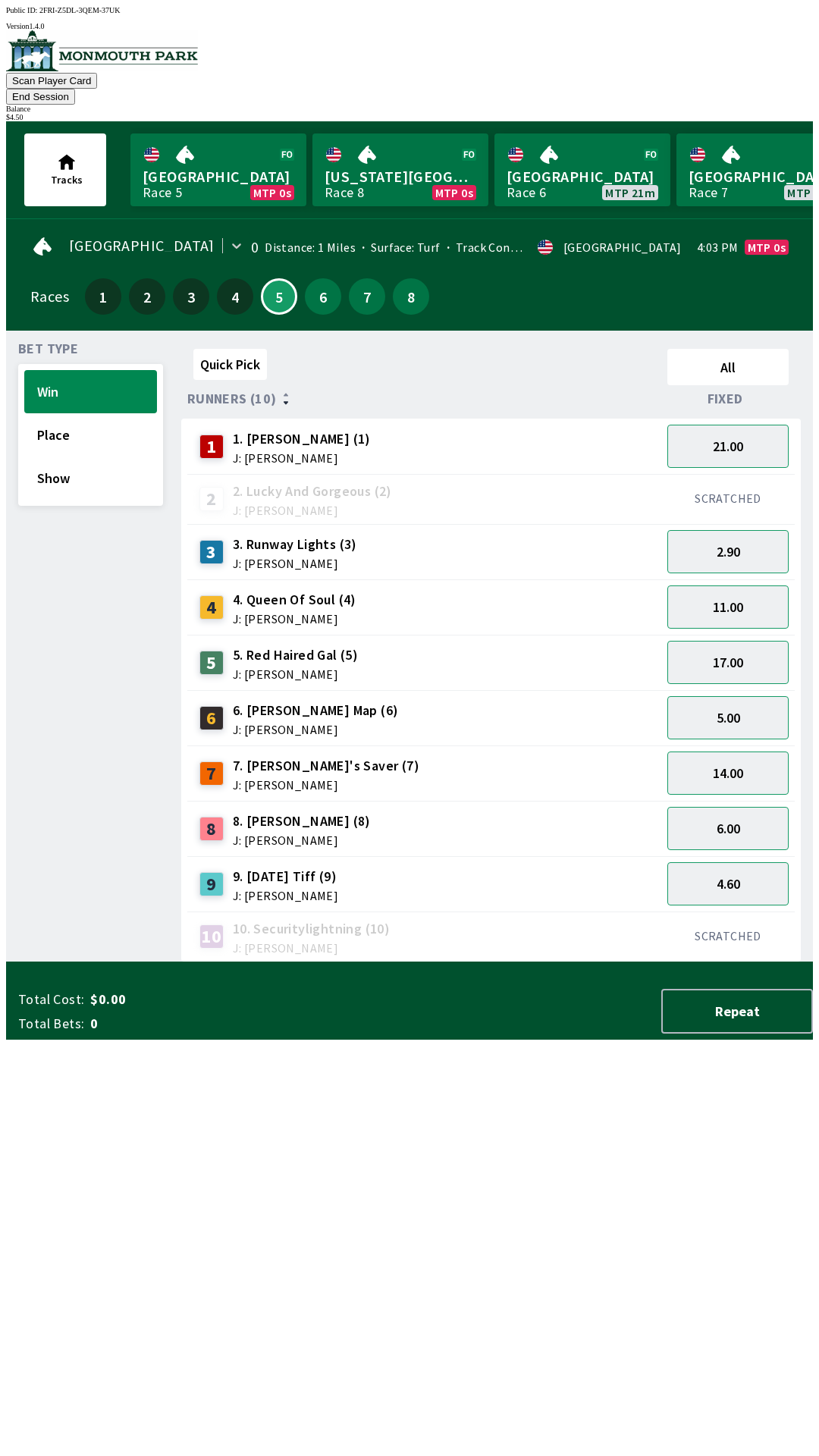
click at [270, 800] on div "8 8. [PERSON_NAME] (8) J: [PERSON_NAME]" at bounding box center [424, 828] width 474 height 56
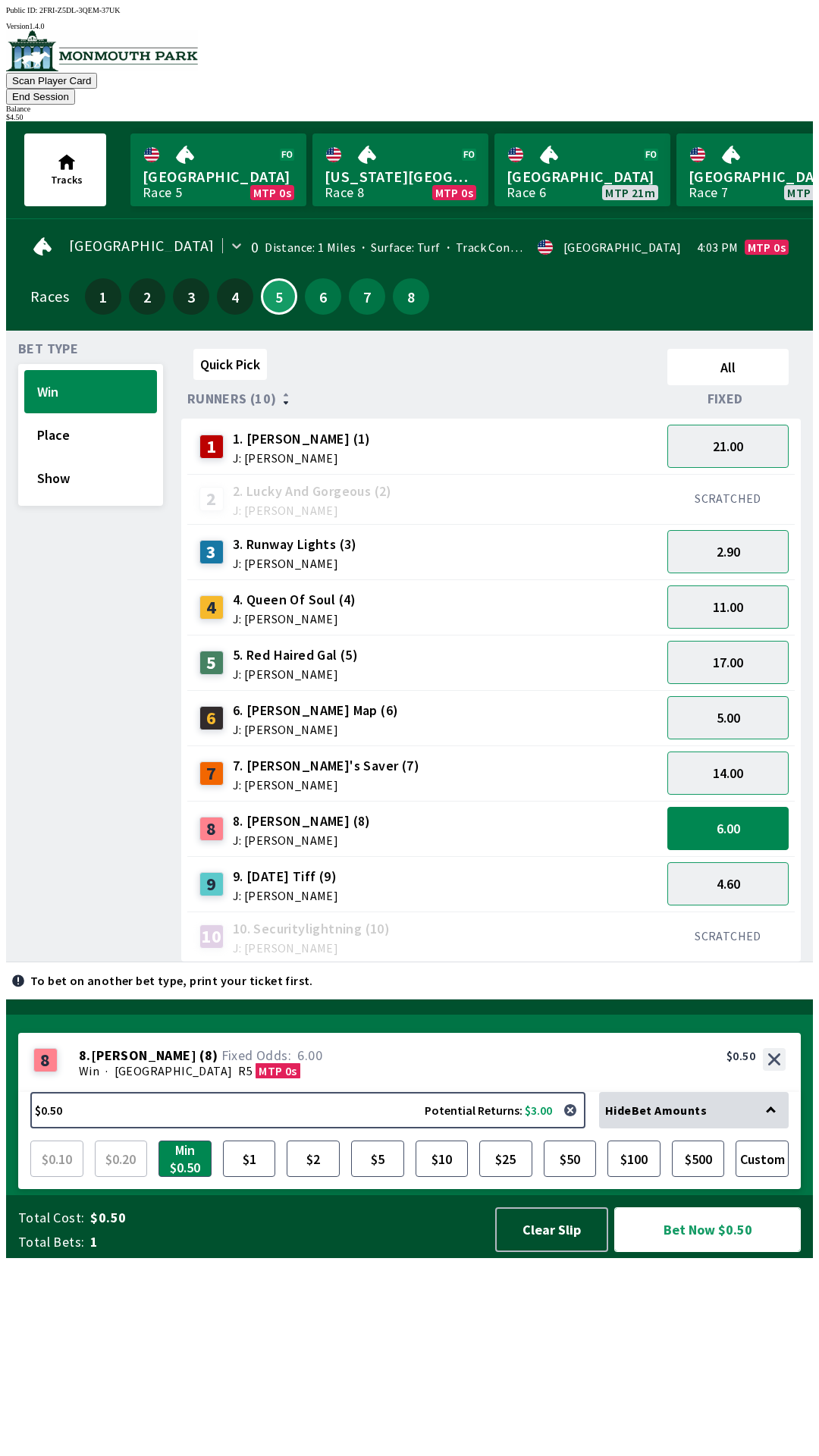
click at [665, 1252] on button "Bet Now $0.50" at bounding box center [707, 1230] width 186 height 45
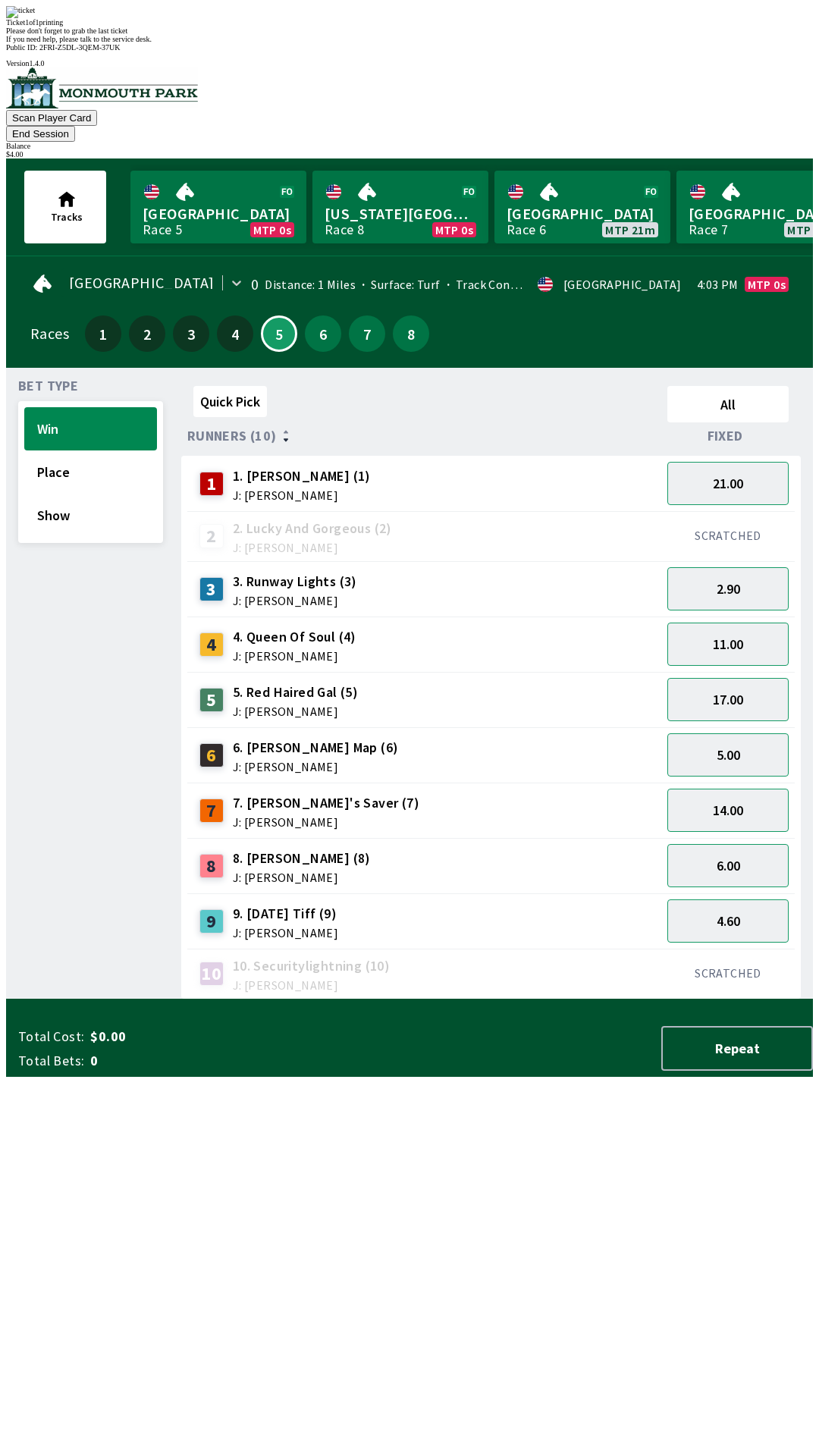
click at [75, 126] on button "End Session" at bounding box center [40, 133] width 69 height 16
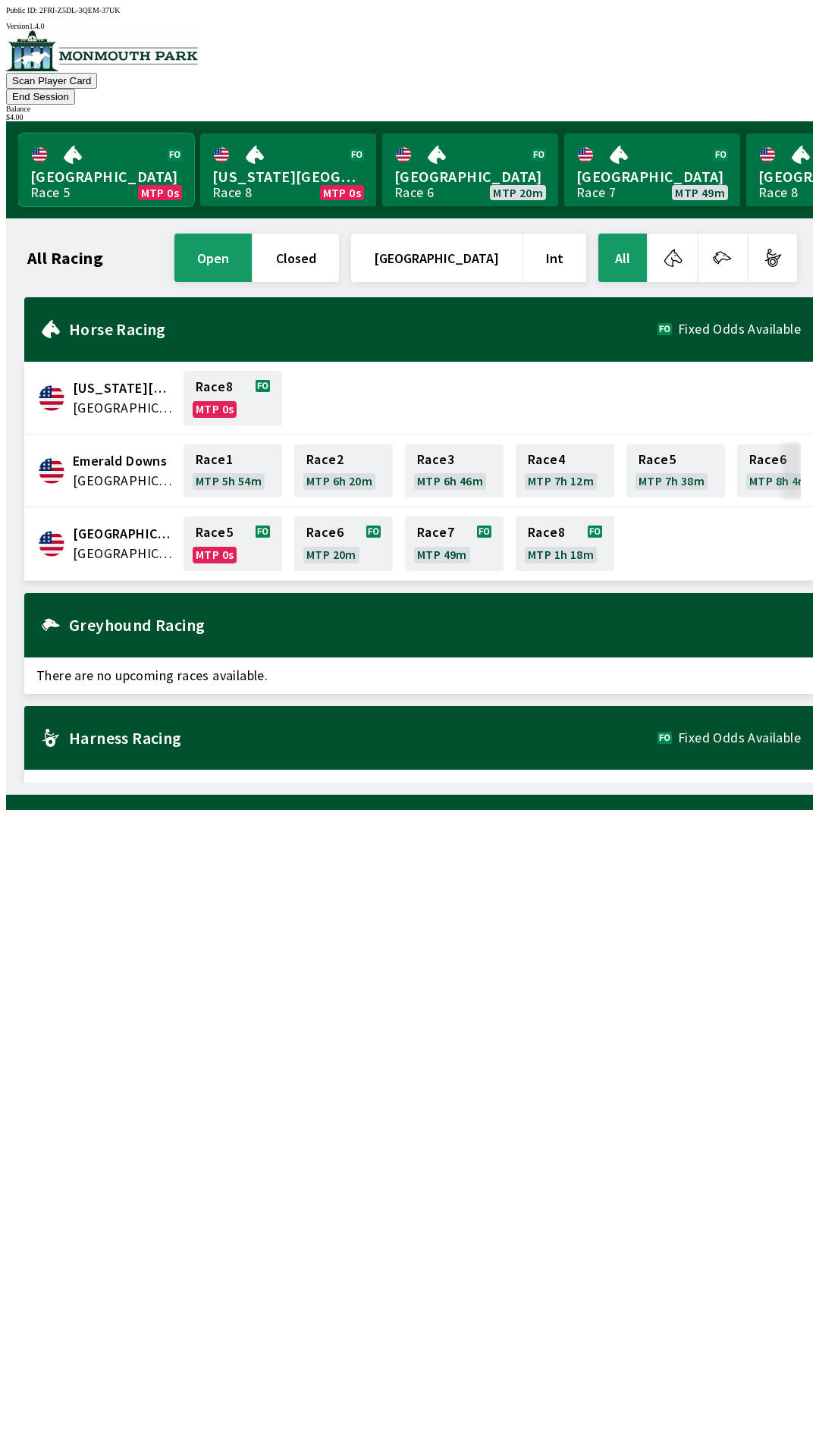
click at [114, 168] on link "Monmouth Park Race 5 MTP 0s" at bounding box center [105, 169] width 176 height 73
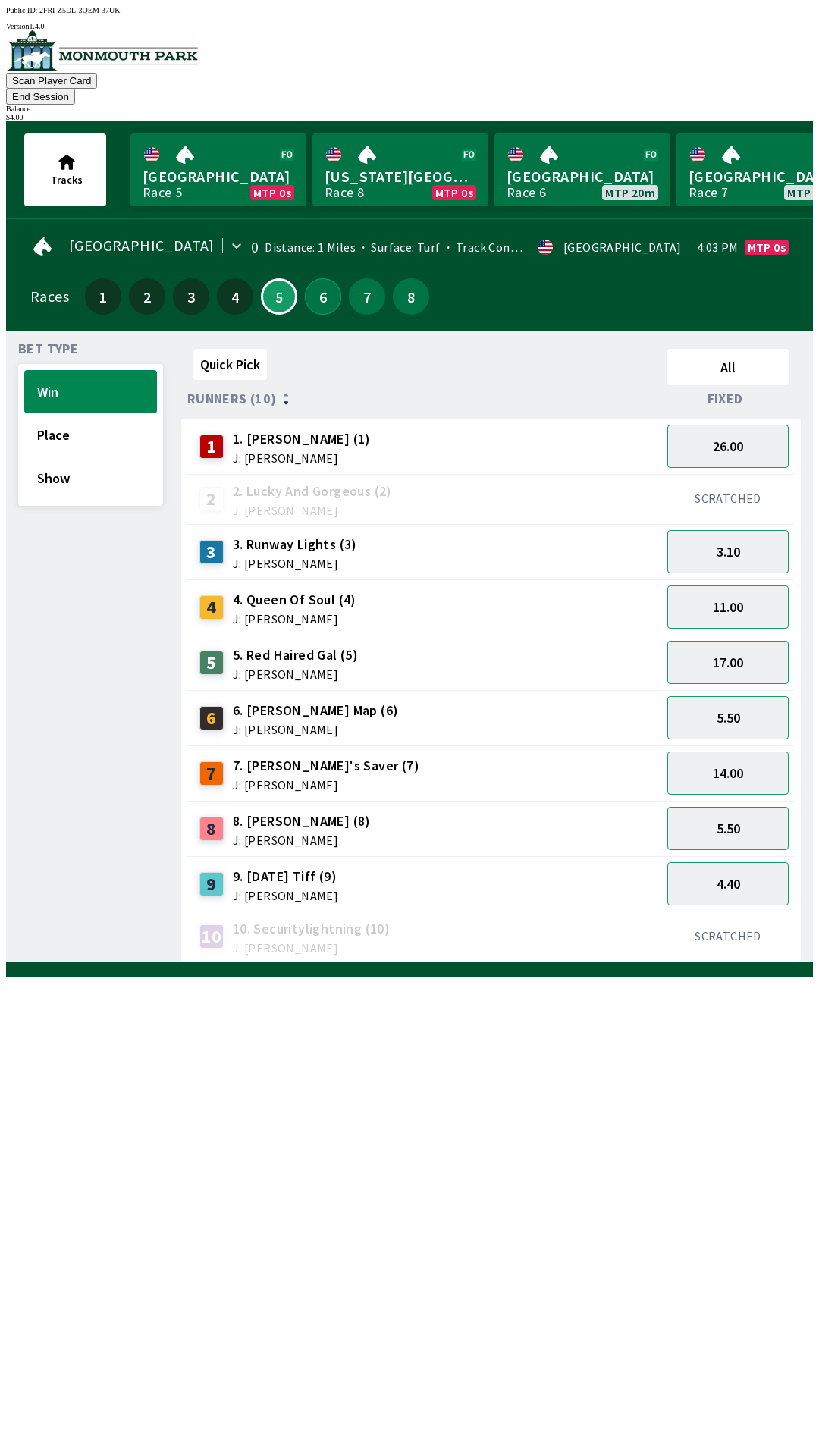
click at [318, 286] on button "6" at bounding box center [323, 296] width 37 height 37
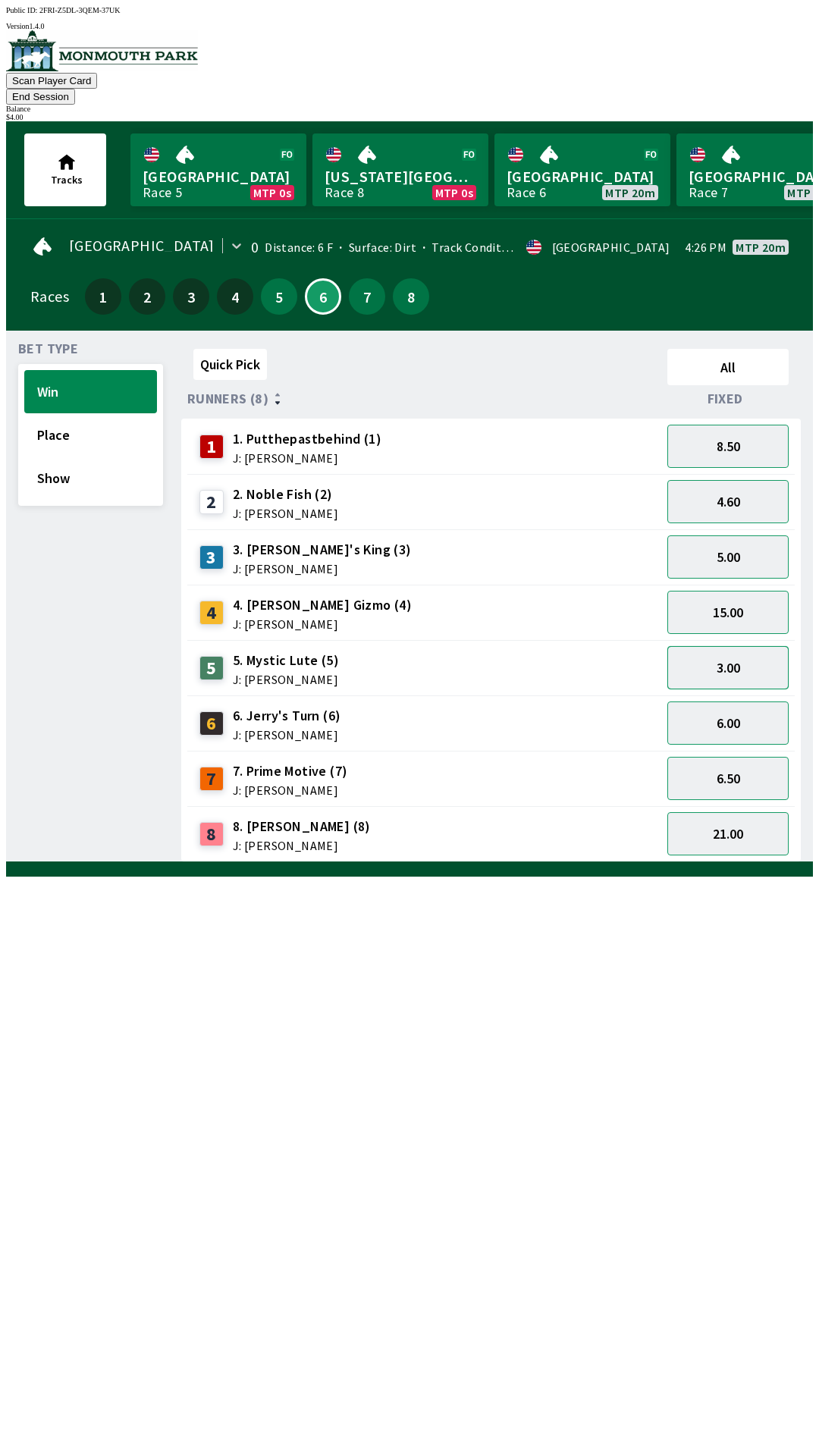
click at [701, 646] on button "3.00" at bounding box center [727, 667] width 121 height 43
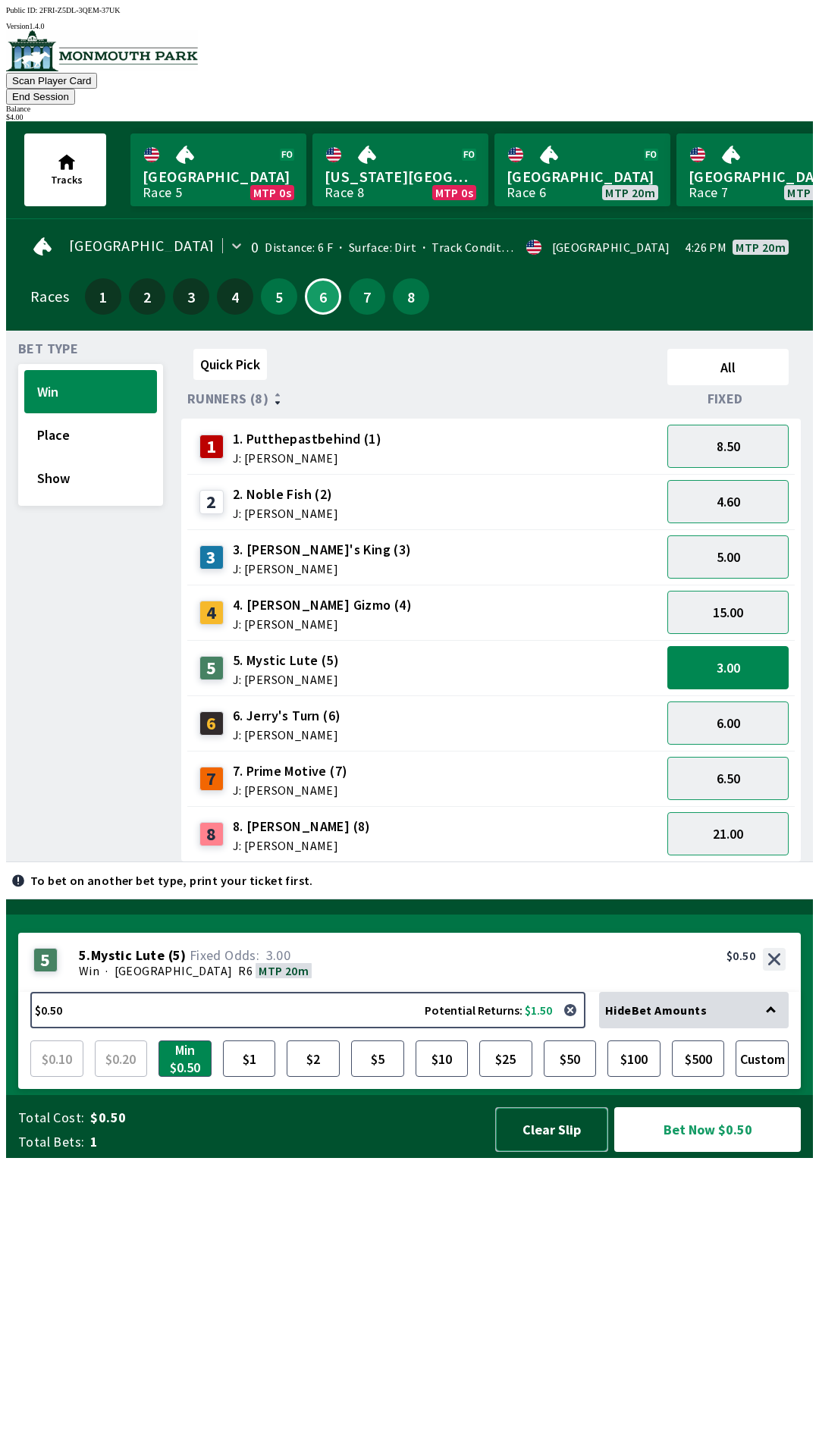
click at [538, 1152] on button "Clear Slip" at bounding box center [552, 1129] width 113 height 45
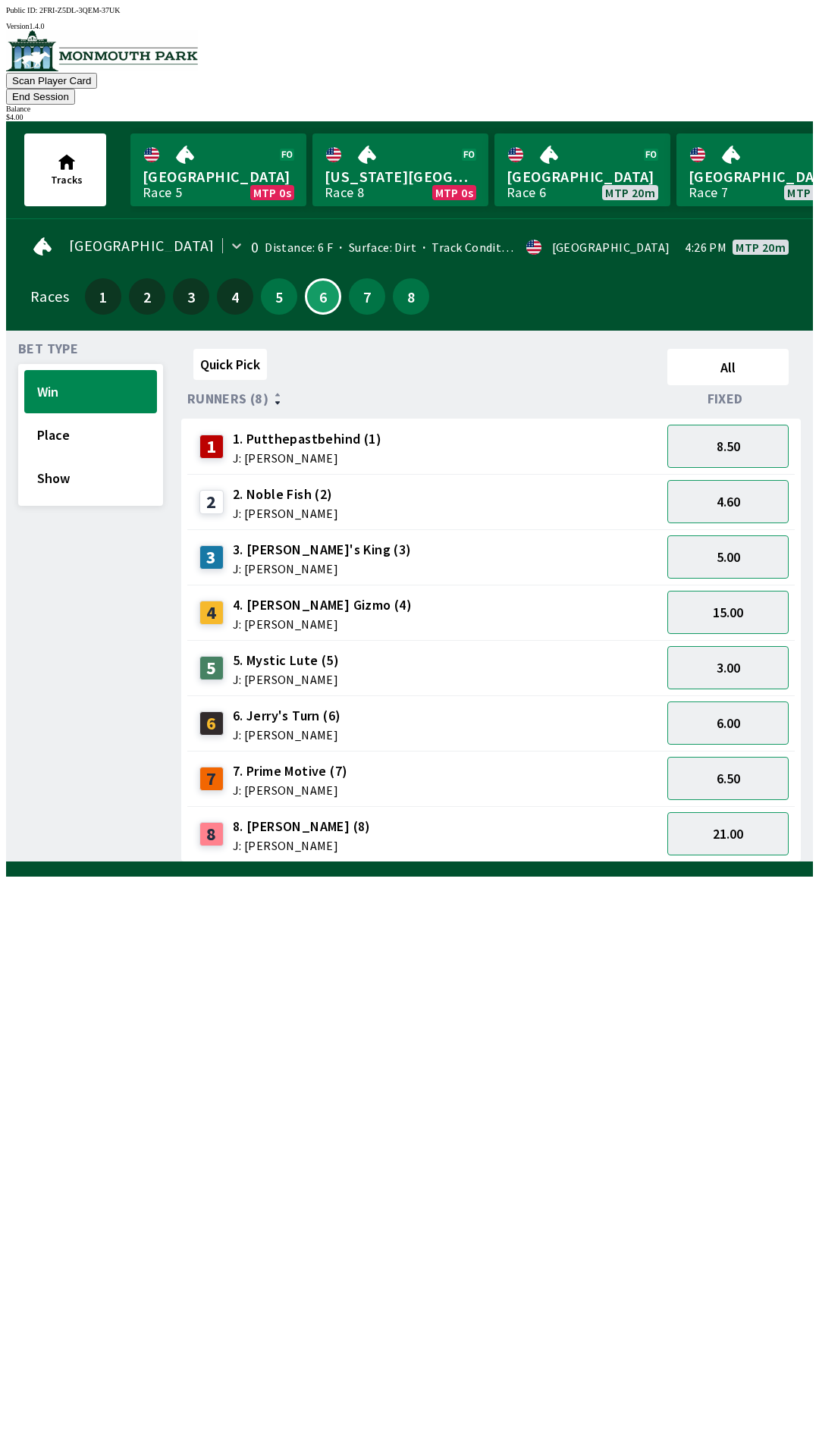
click at [701, 640] on div "3.00" at bounding box center [727, 668] width 133 height 56
click at [721, 590] on button "15.00" at bounding box center [727, 612] width 121 height 43
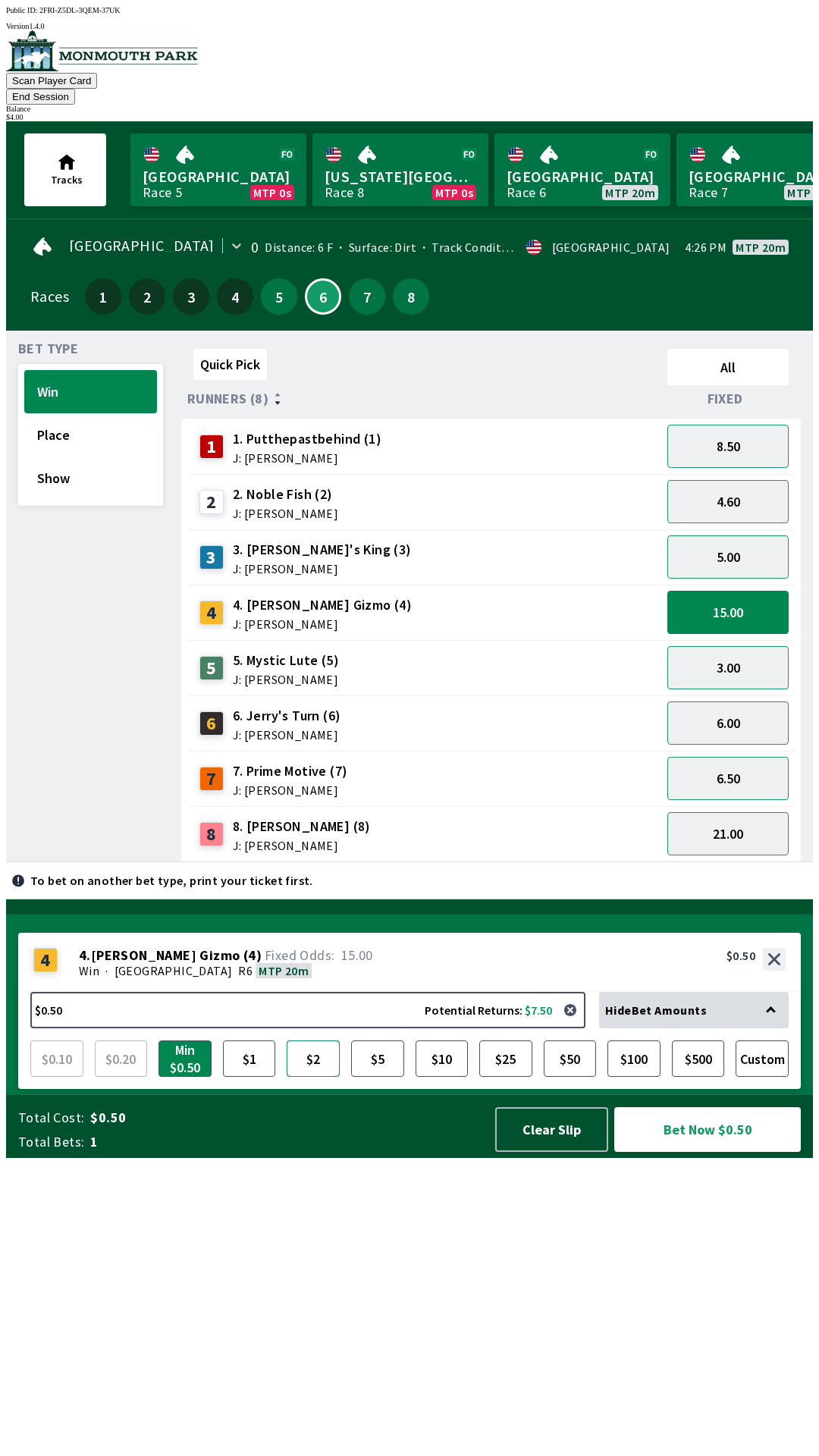
click at [311, 1077] on button "$2" at bounding box center [313, 1058] width 53 height 37
click at [653, 1152] on button "Bet Now $2.00" at bounding box center [707, 1129] width 186 height 45
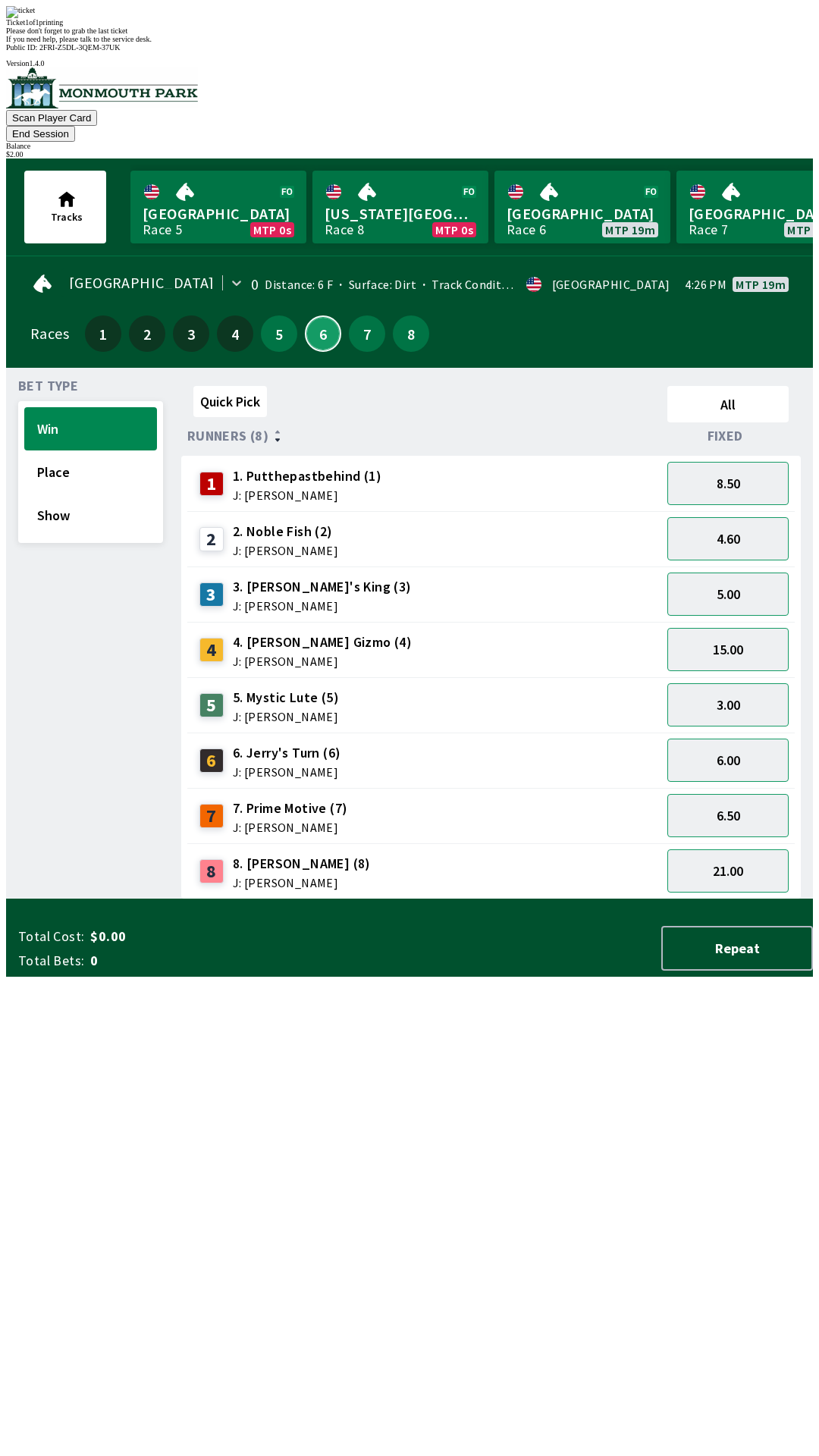
click at [316, 316] on button "6" at bounding box center [323, 334] width 37 height 37
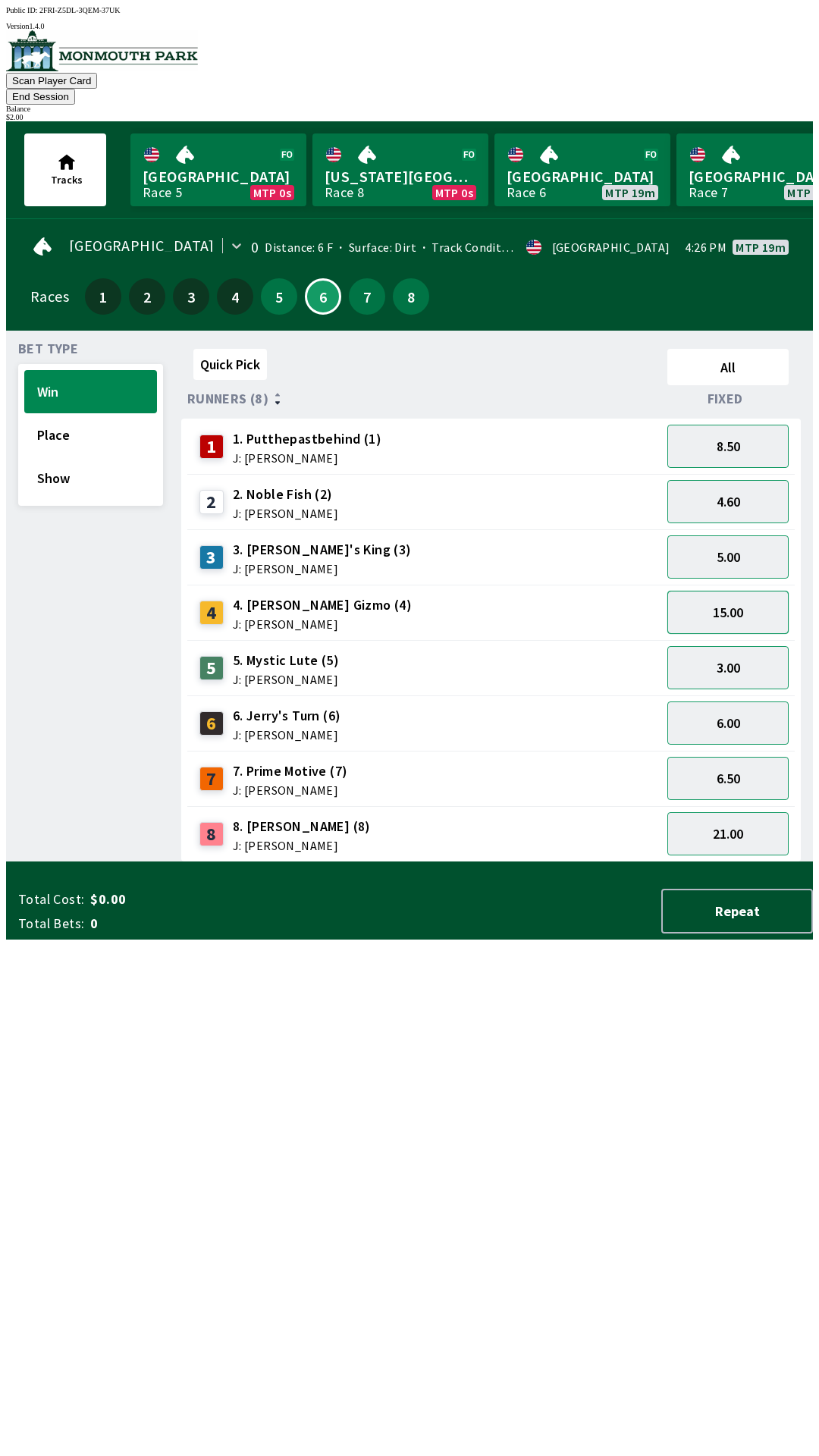
click at [705, 597] on button "15.00" at bounding box center [727, 612] width 121 height 43
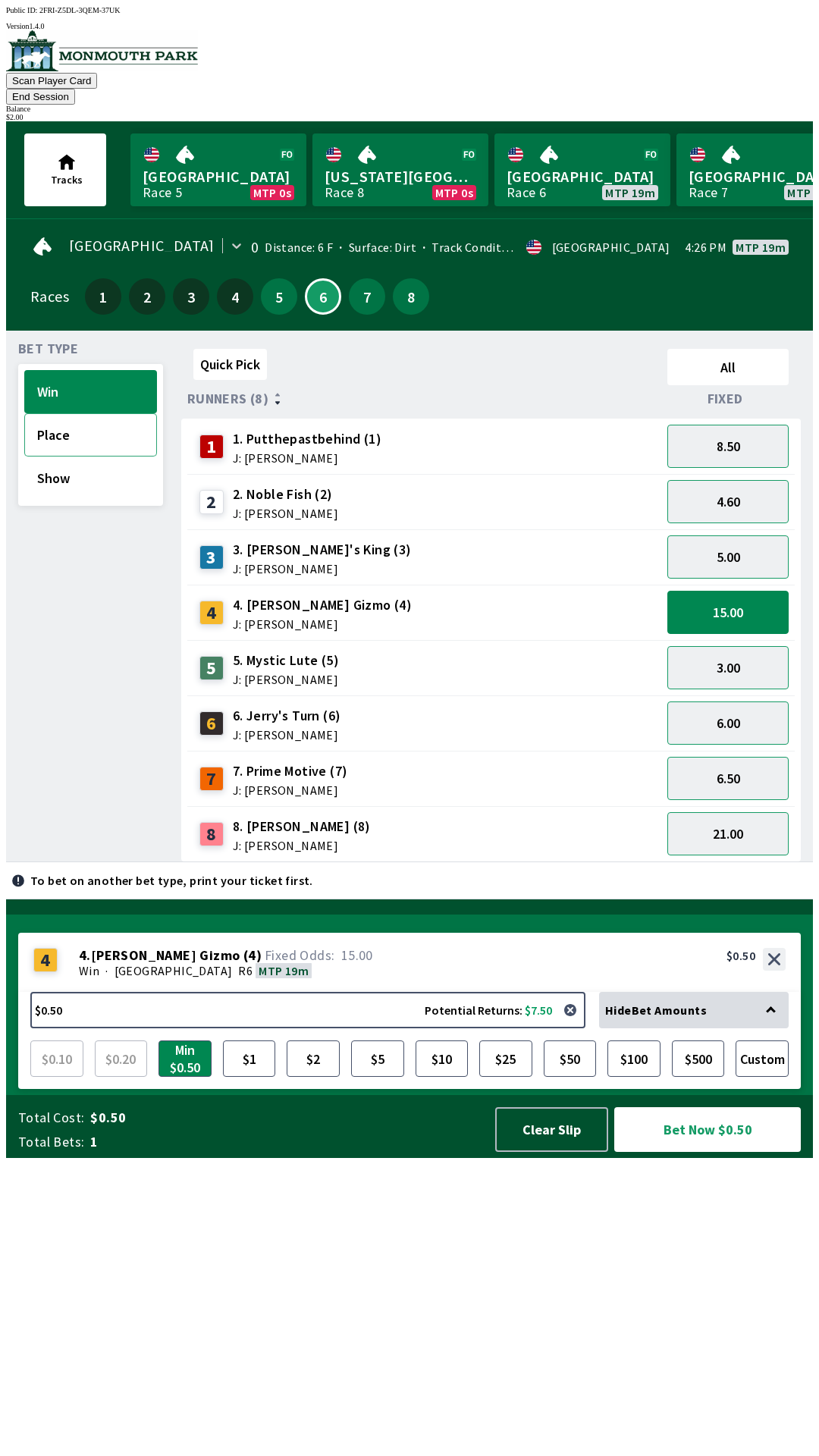
click at [55, 428] on button "Place" at bounding box center [91, 434] width 132 height 43
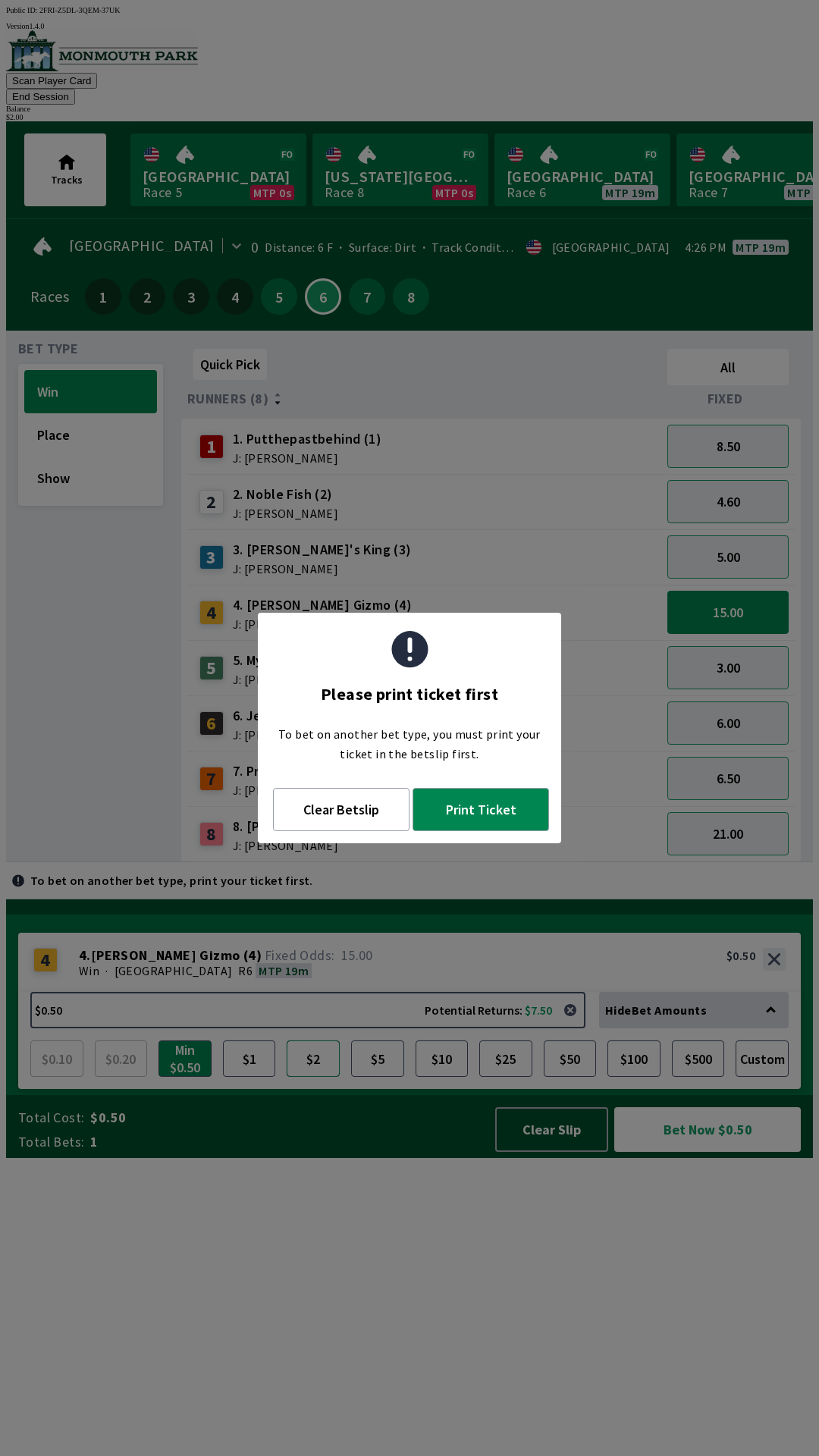
click at [319, 1077] on button "$2" at bounding box center [313, 1058] width 53 height 37
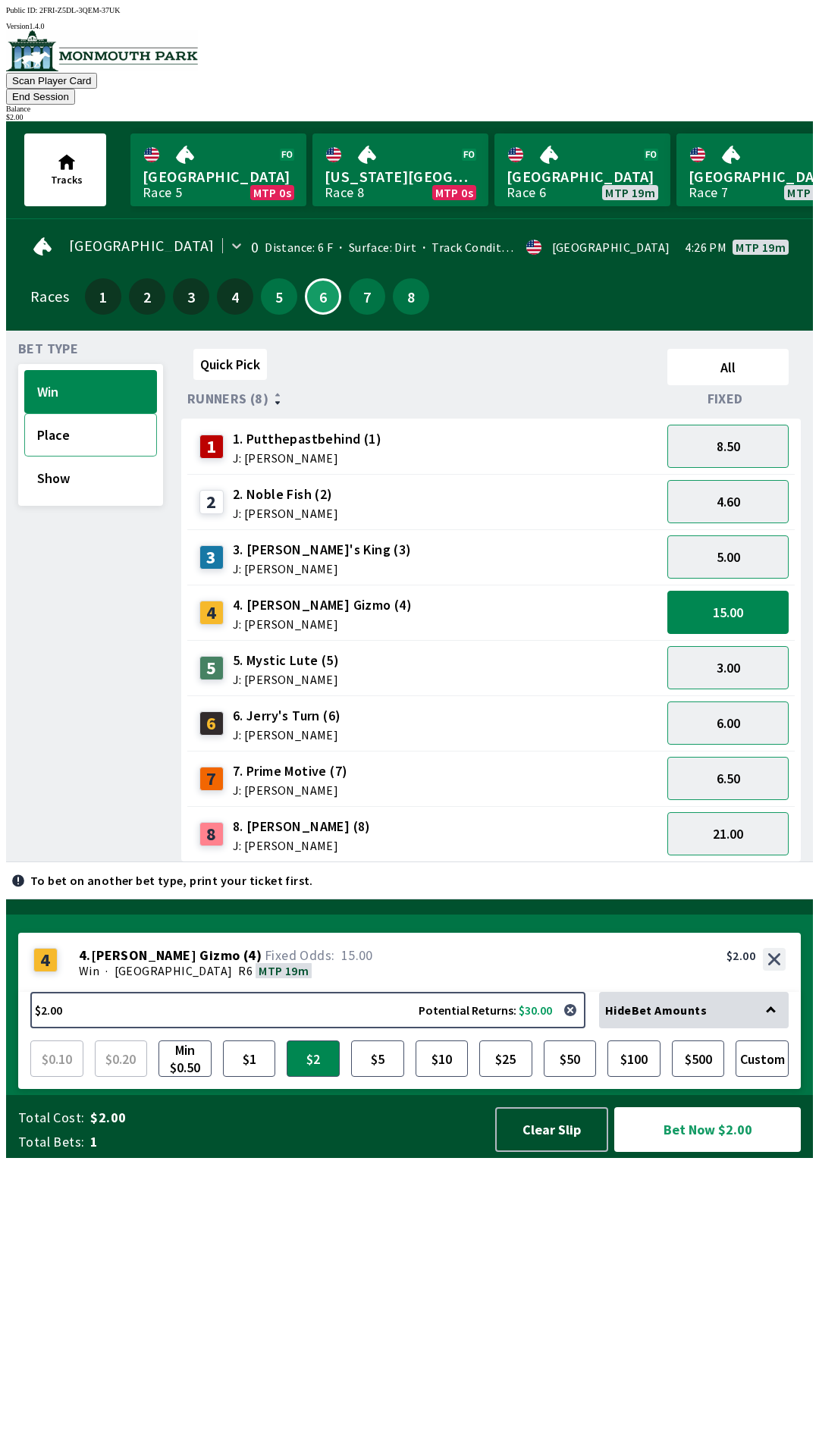
click at [51, 416] on button "Place" at bounding box center [91, 434] width 132 height 43
click at [681, 1152] on button "Bet Now $2.00" at bounding box center [707, 1129] width 186 height 45
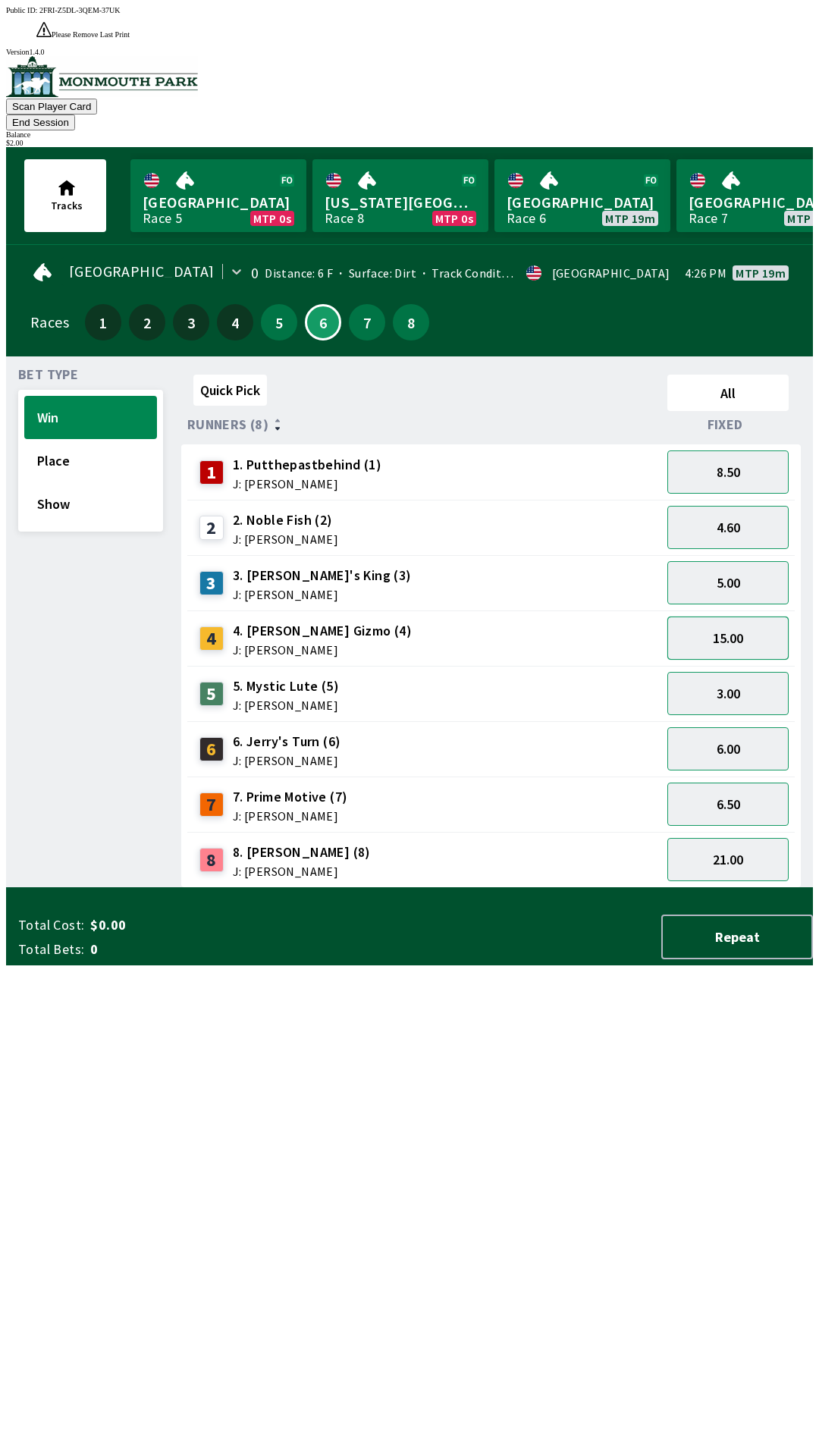
click at [703, 616] on button "15.00" at bounding box center [727, 638] width 121 height 43
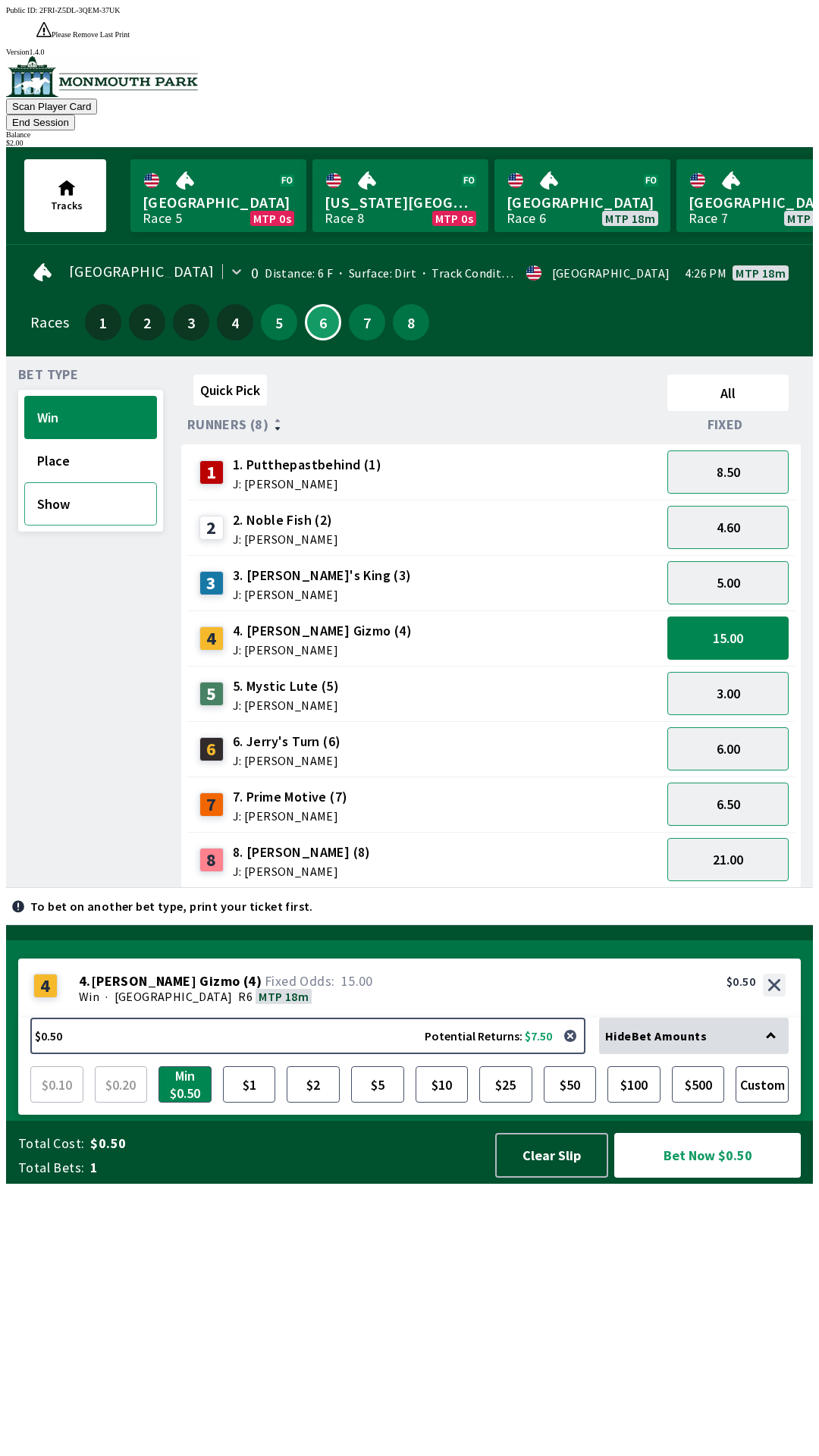
click at [56, 482] on button "Show" at bounding box center [91, 504] width 132 height 43
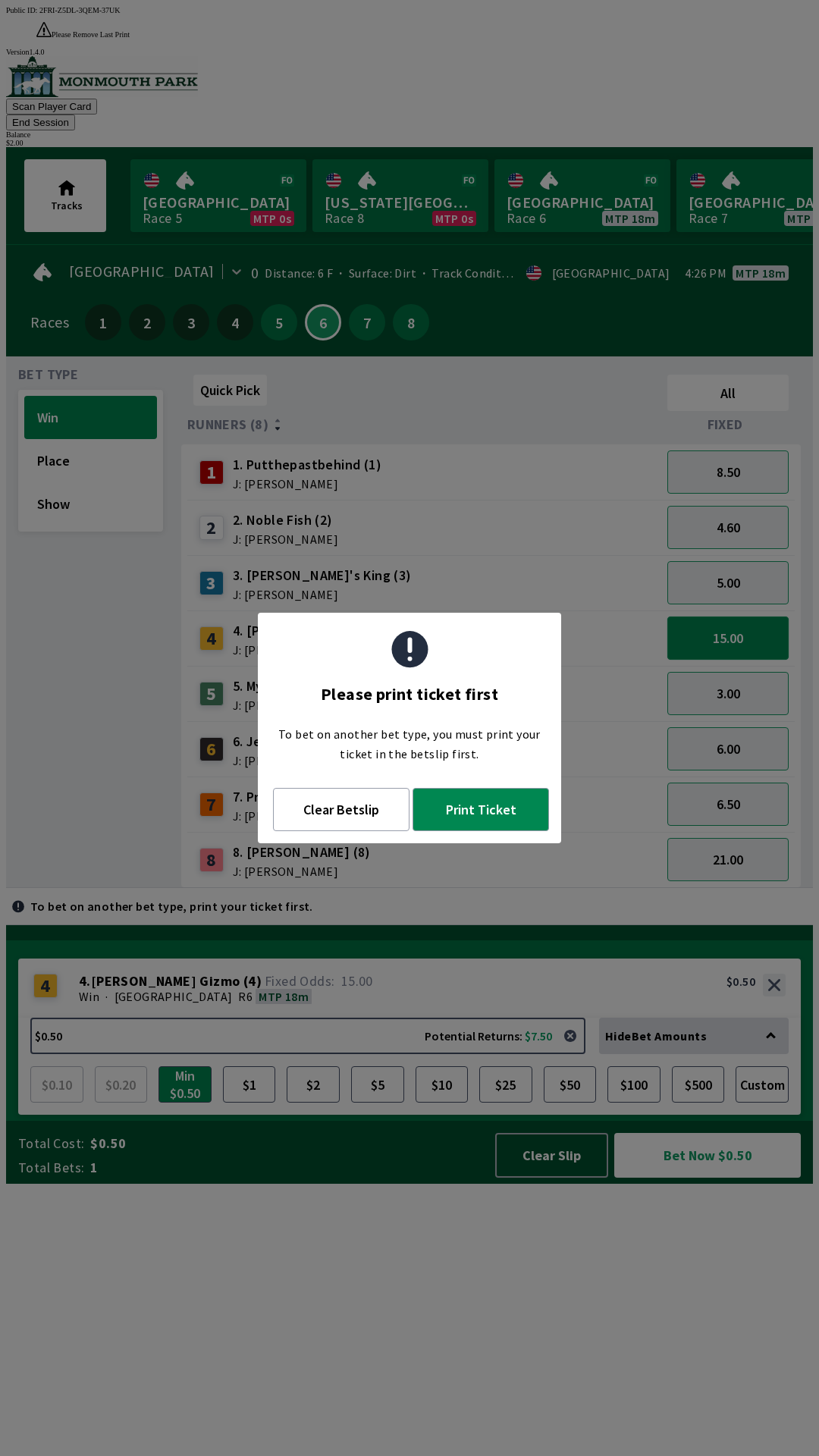
click at [705, 616] on button "15.00" at bounding box center [727, 638] width 121 height 43
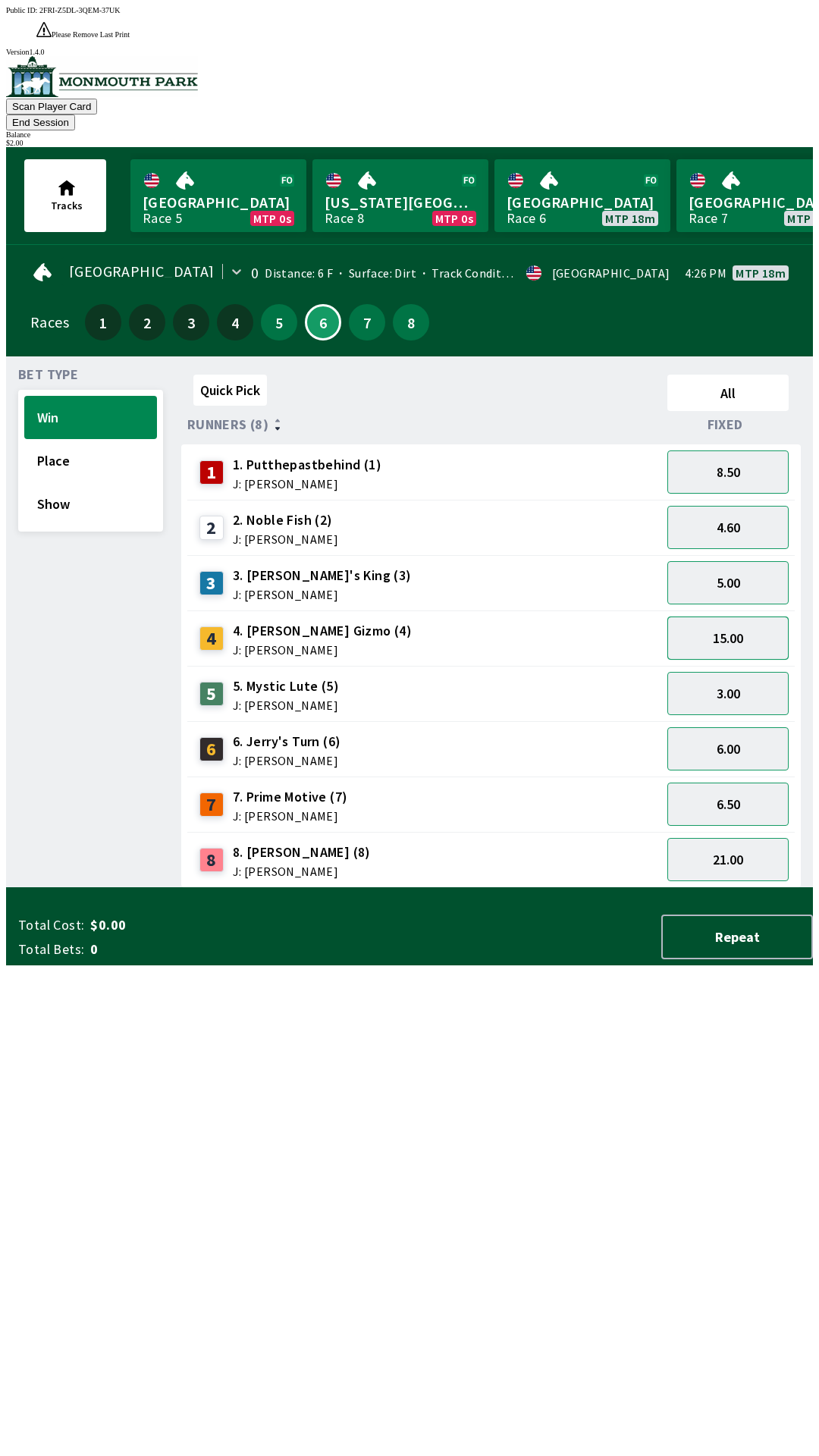
click at [700, 616] on button "15.00" at bounding box center [727, 638] width 121 height 43
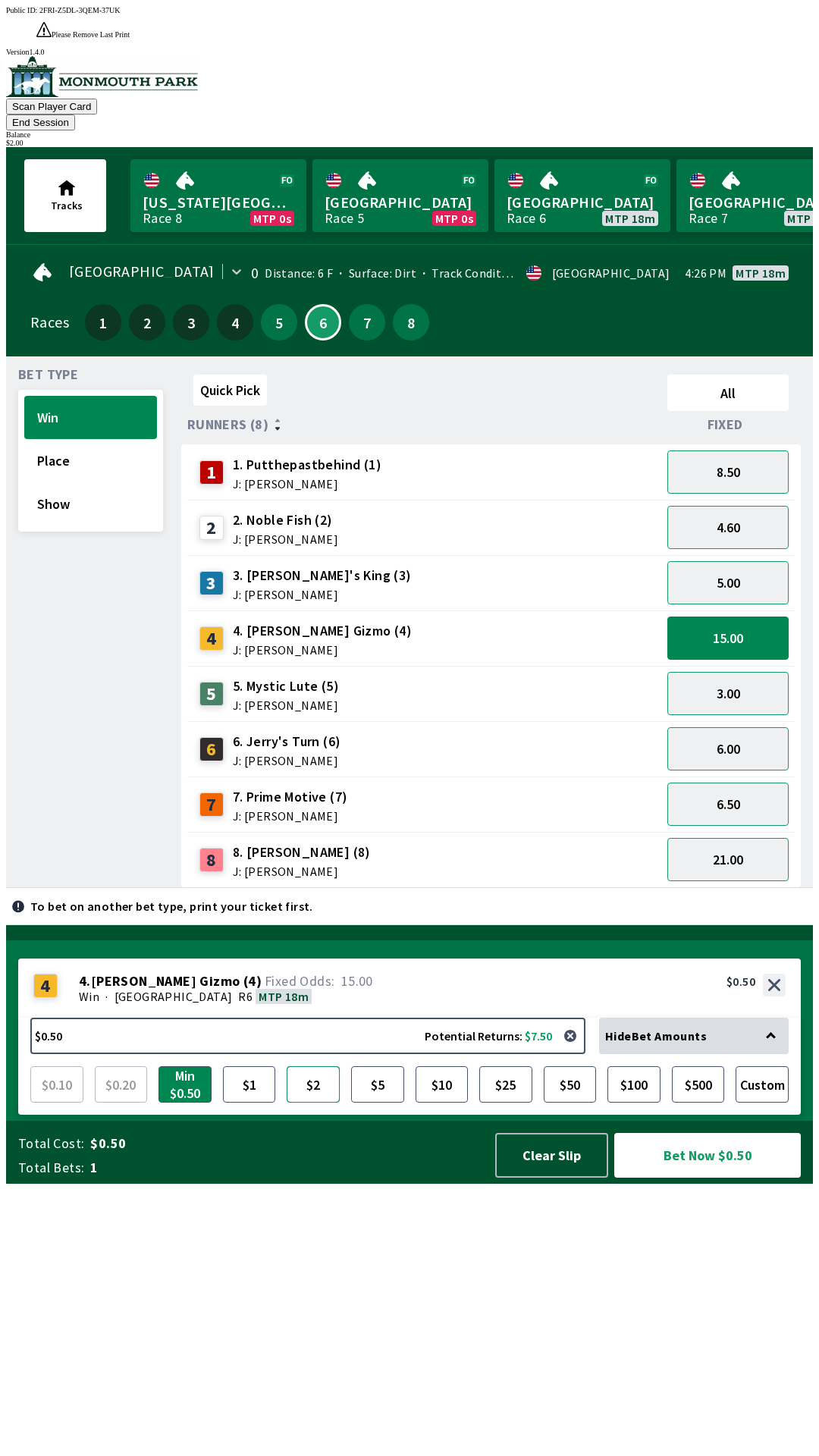
click at [321, 1103] on button "$2" at bounding box center [313, 1084] width 53 height 37
click at [63, 482] on button "Show" at bounding box center [91, 504] width 132 height 43
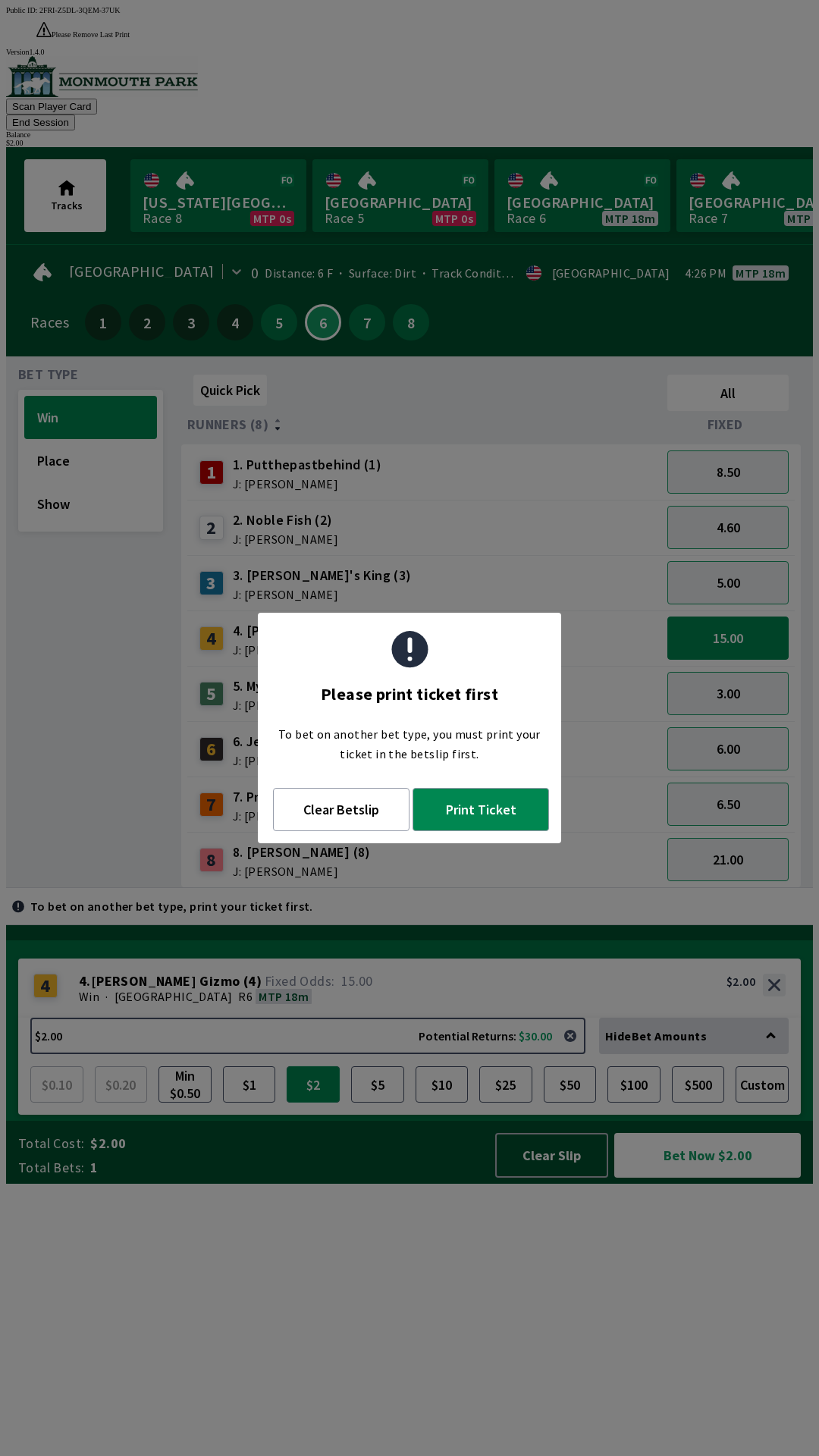
click at [317, 1103] on button "$2" at bounding box center [313, 1084] width 53 height 37
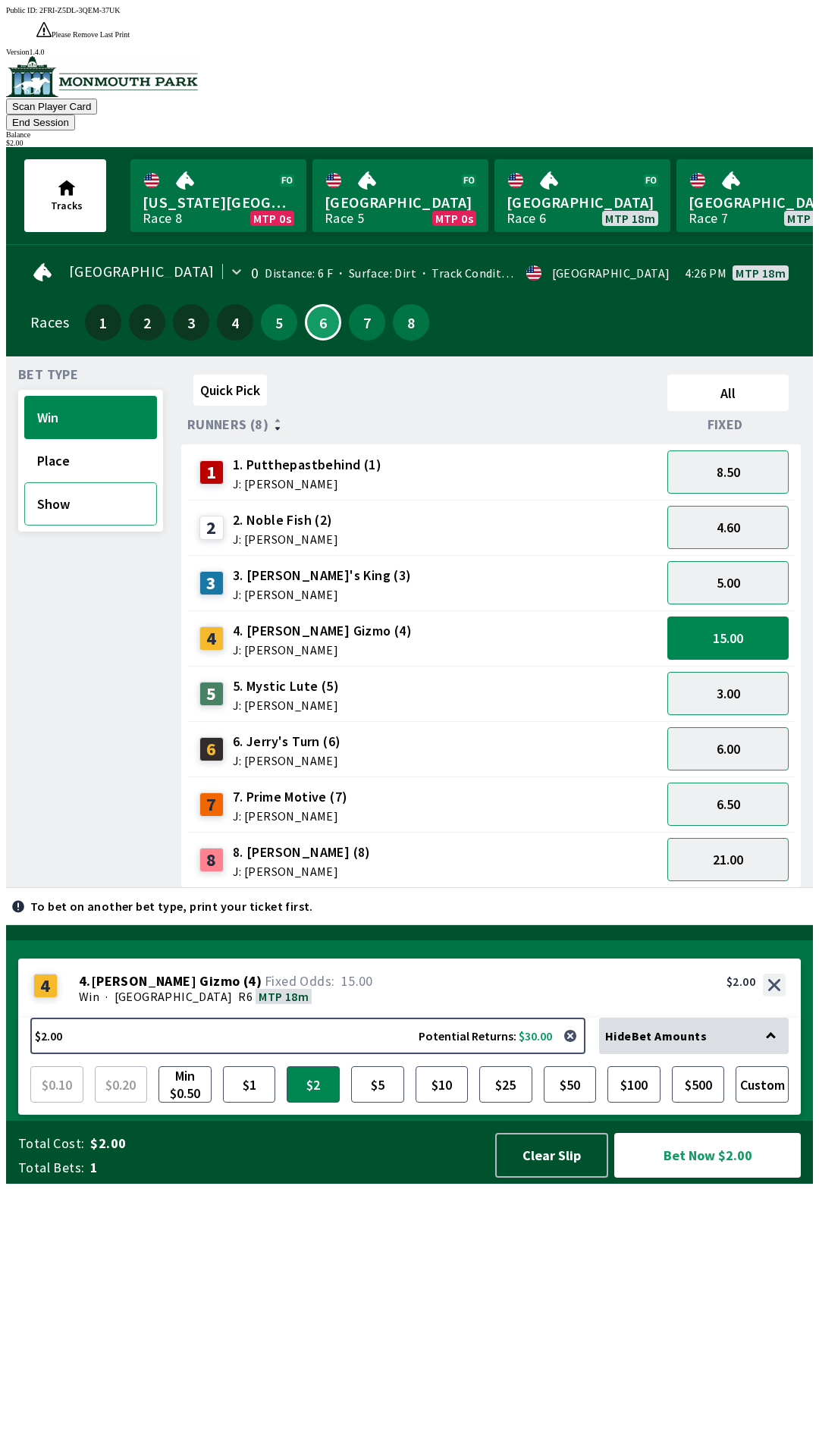
click at [79, 482] on button "Show" at bounding box center [91, 504] width 132 height 43
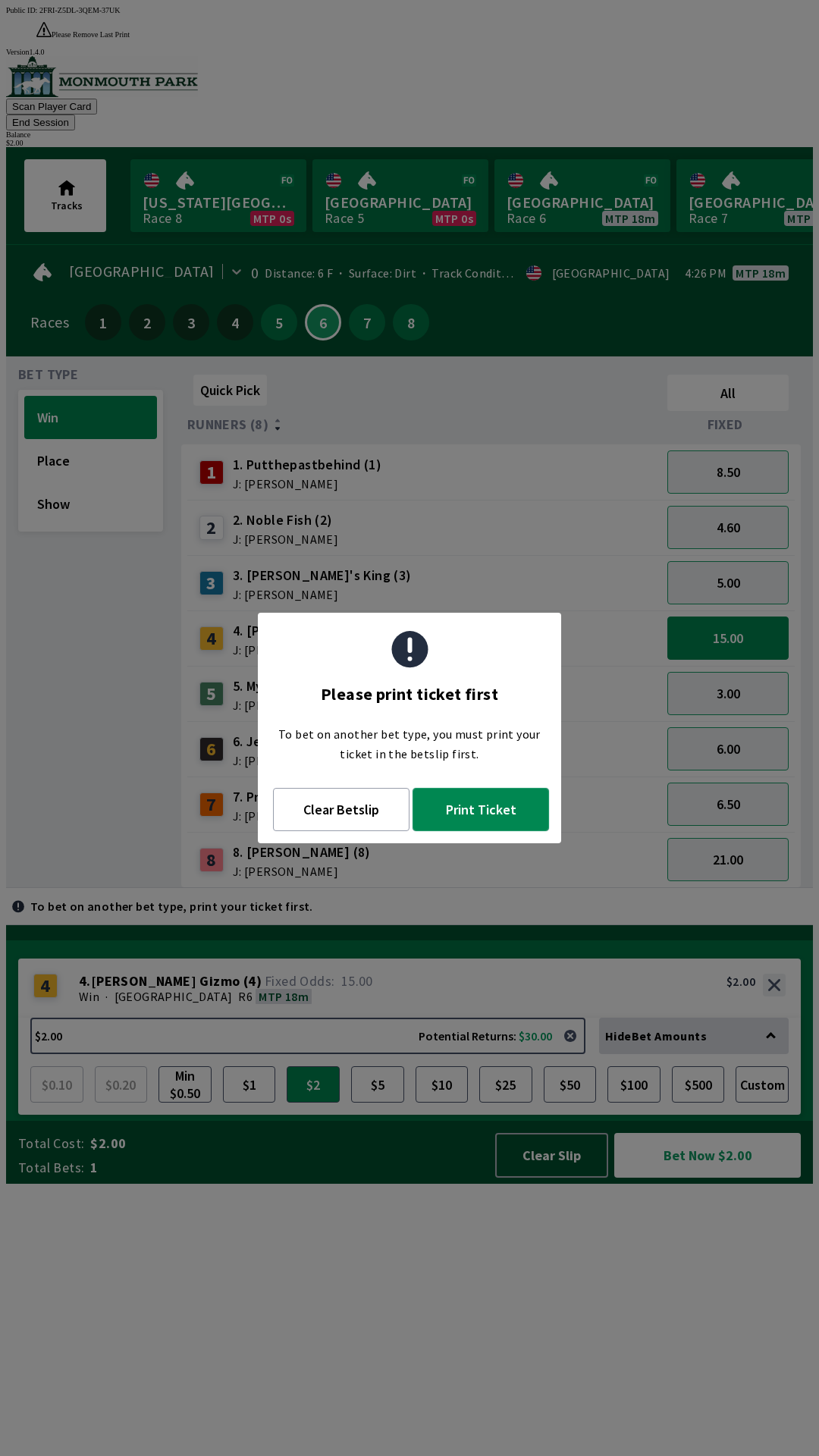
click at [482, 822] on button "Print Ticket" at bounding box center [481, 809] width 136 height 43
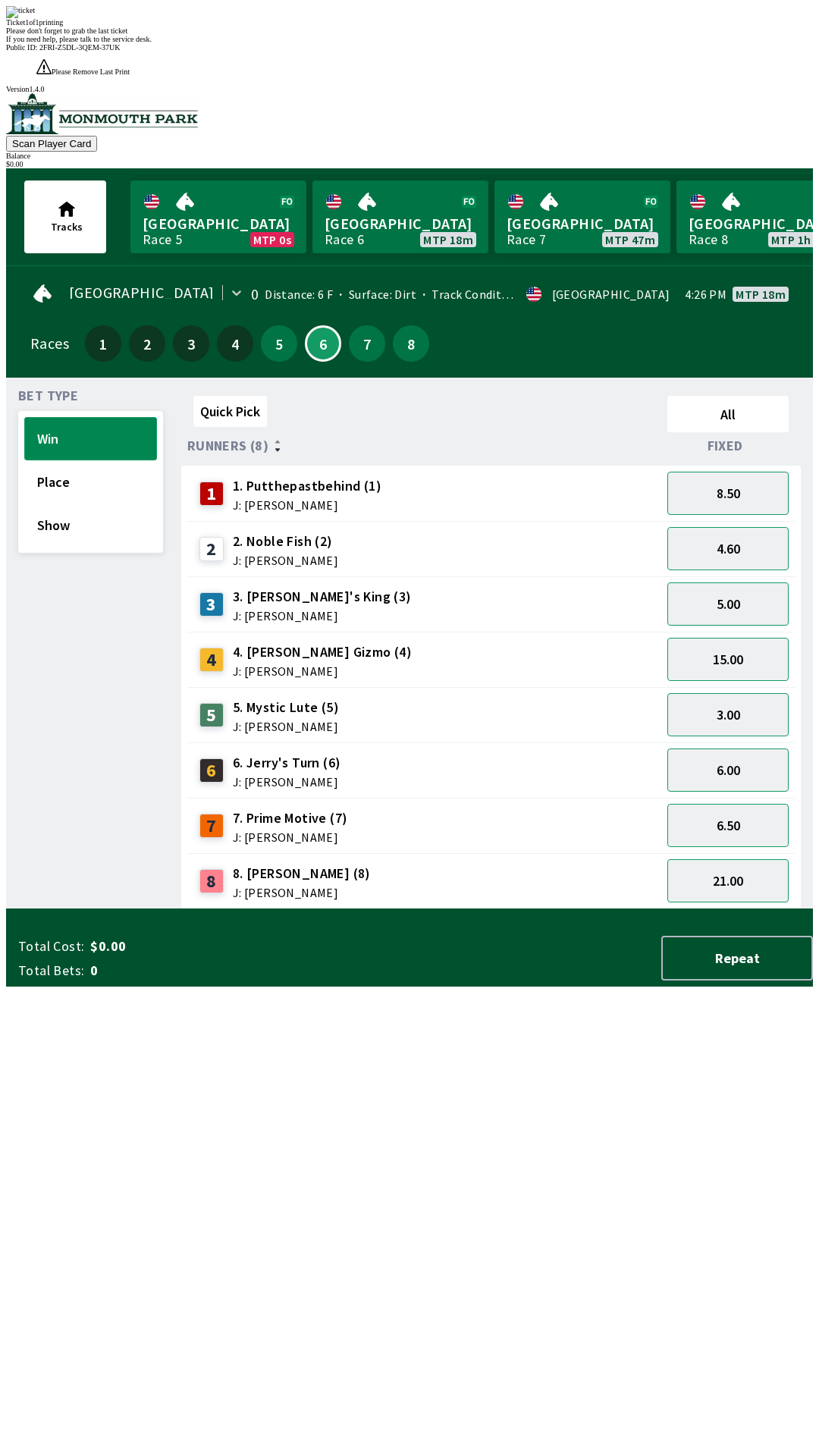
click at [96, 417] on button "Win" at bounding box center [91, 438] width 132 height 43
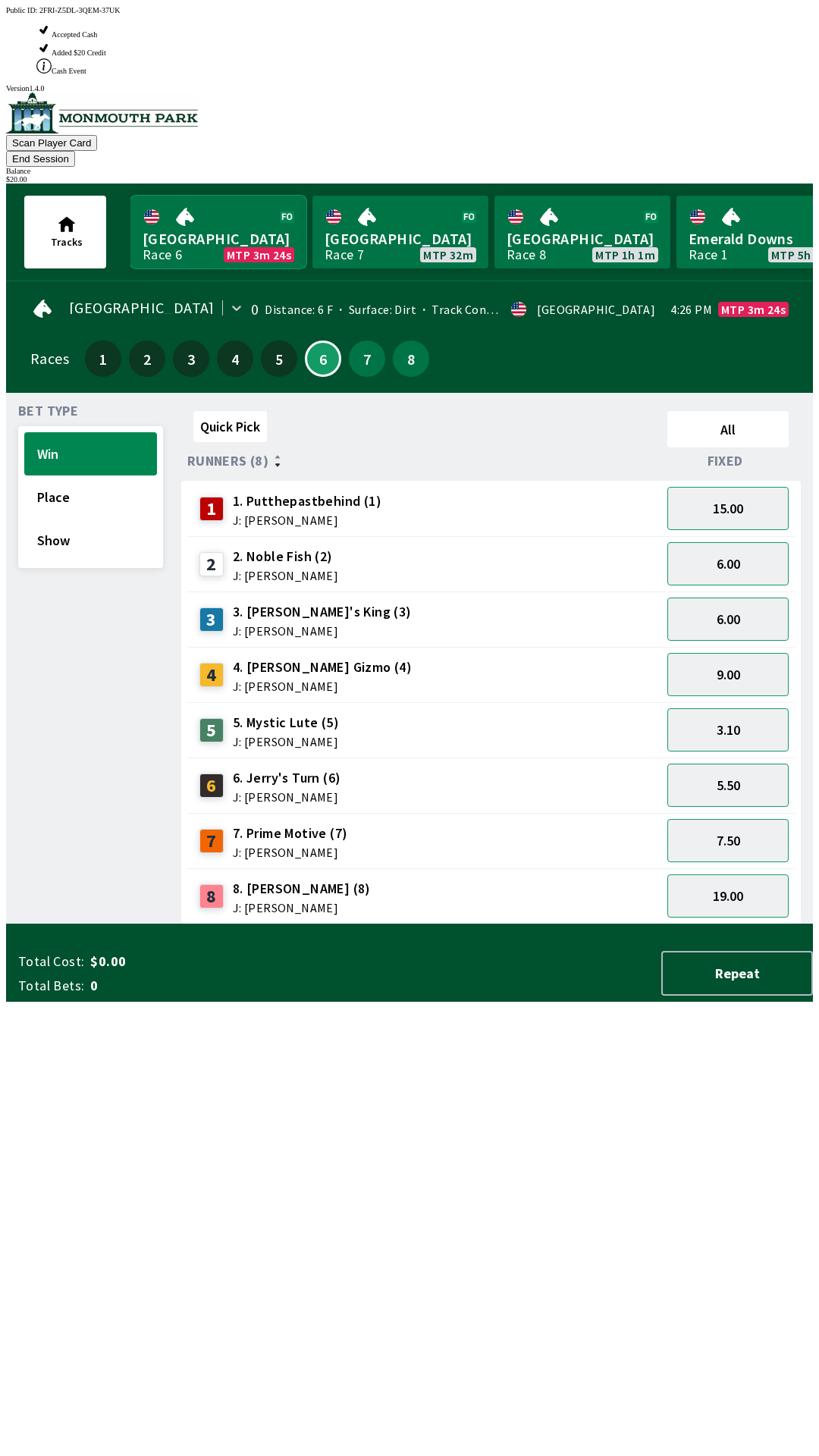
click at [194, 195] on link "Monmouth Park Race 6 MTP 3m 24s" at bounding box center [218, 231] width 176 height 73
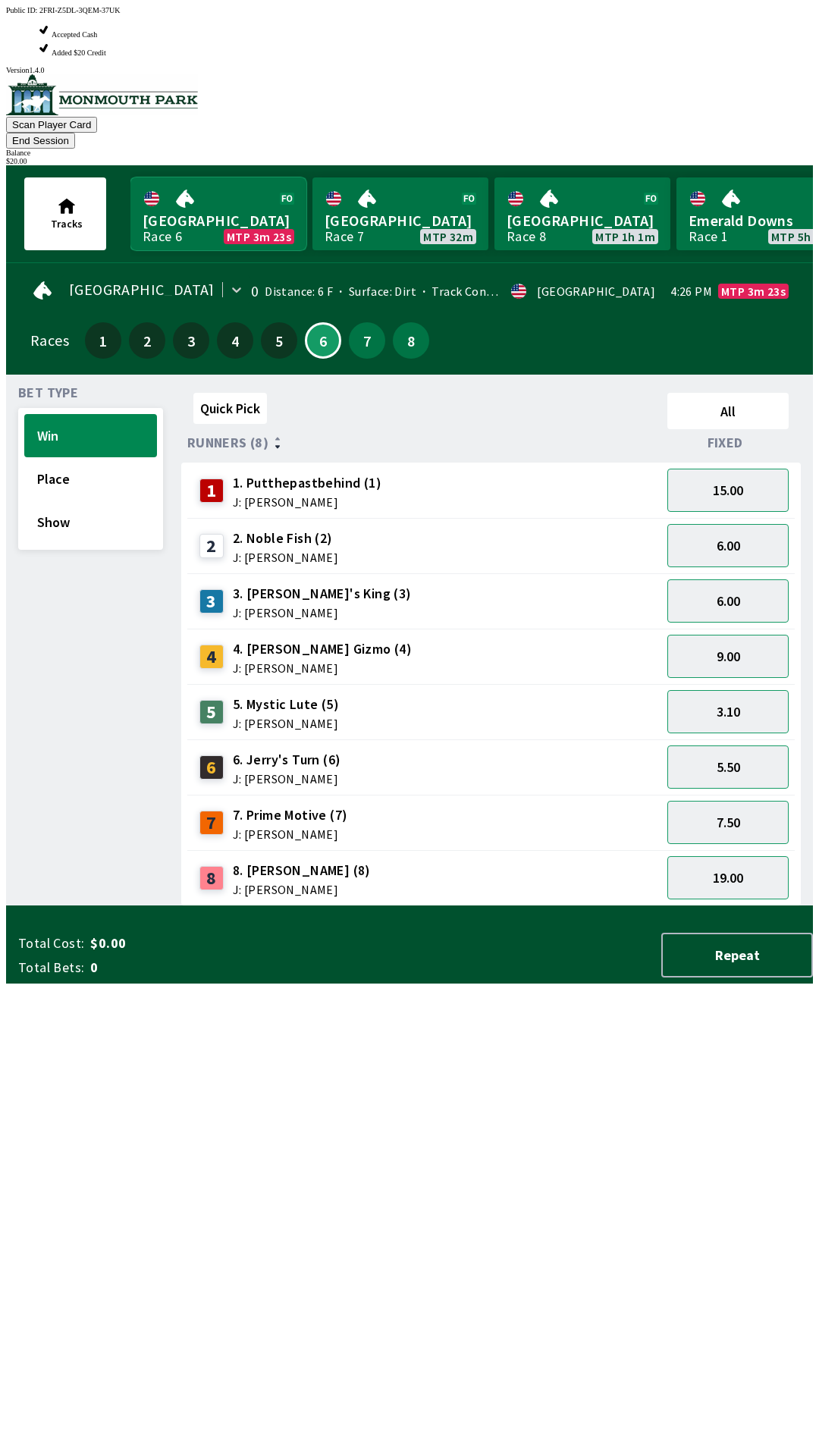
click at [205, 177] on link "Monmouth Park Race 6 MTP 3m 23s" at bounding box center [218, 213] width 176 height 73
click at [190, 177] on link "Monmouth Park Race 6 MTP 3m 21s" at bounding box center [218, 213] width 176 height 73
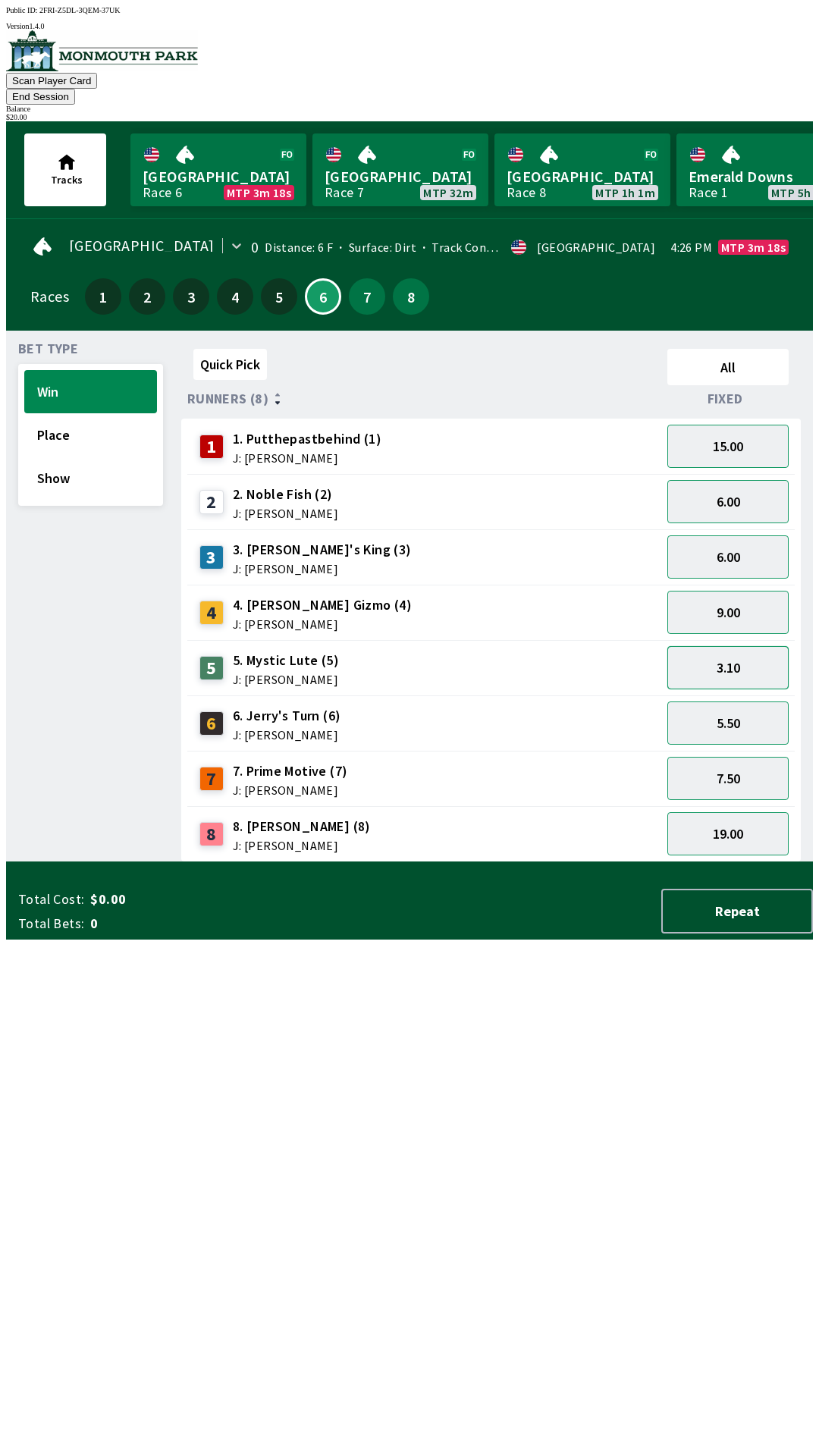
click at [716, 646] on button "3.10" at bounding box center [727, 667] width 121 height 43
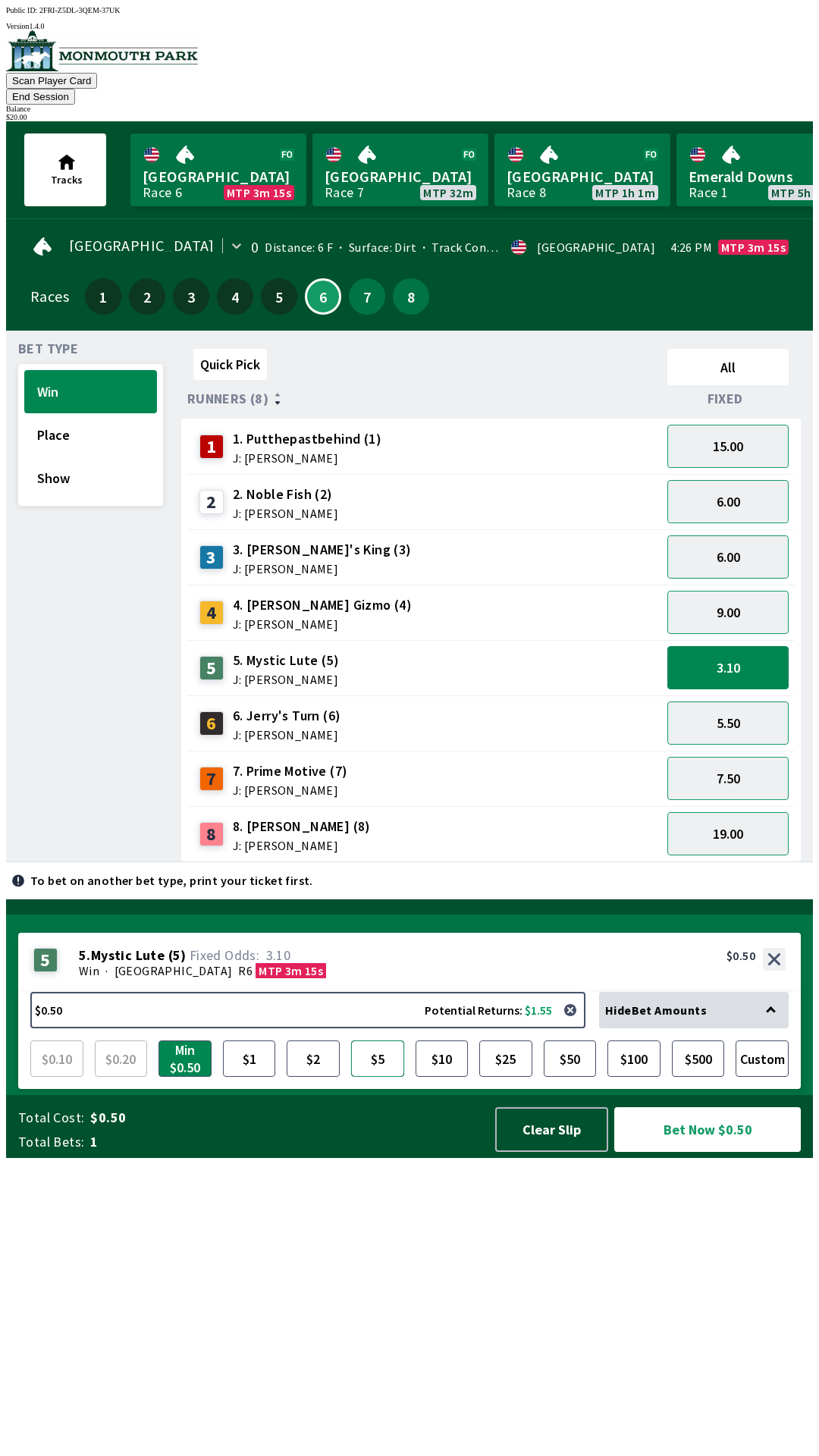
click at [383, 1077] on button "$5" at bounding box center [377, 1058] width 53 height 37
click at [727, 488] on button "6.00" at bounding box center [727, 501] width 121 height 43
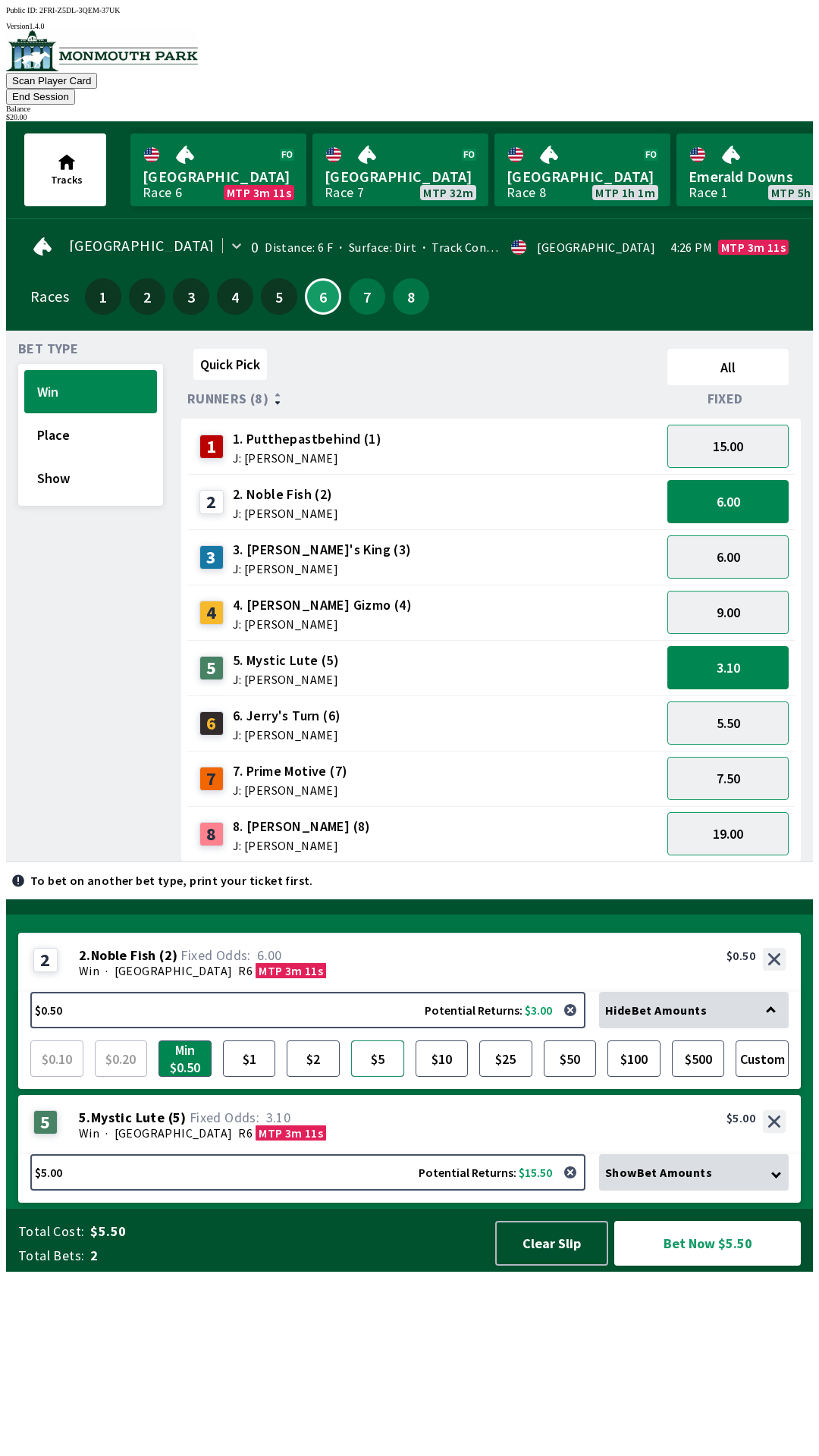
click at [378, 1077] on button "$5" at bounding box center [377, 1058] width 53 height 37
click at [723, 537] on button "6.00" at bounding box center [727, 557] width 121 height 43
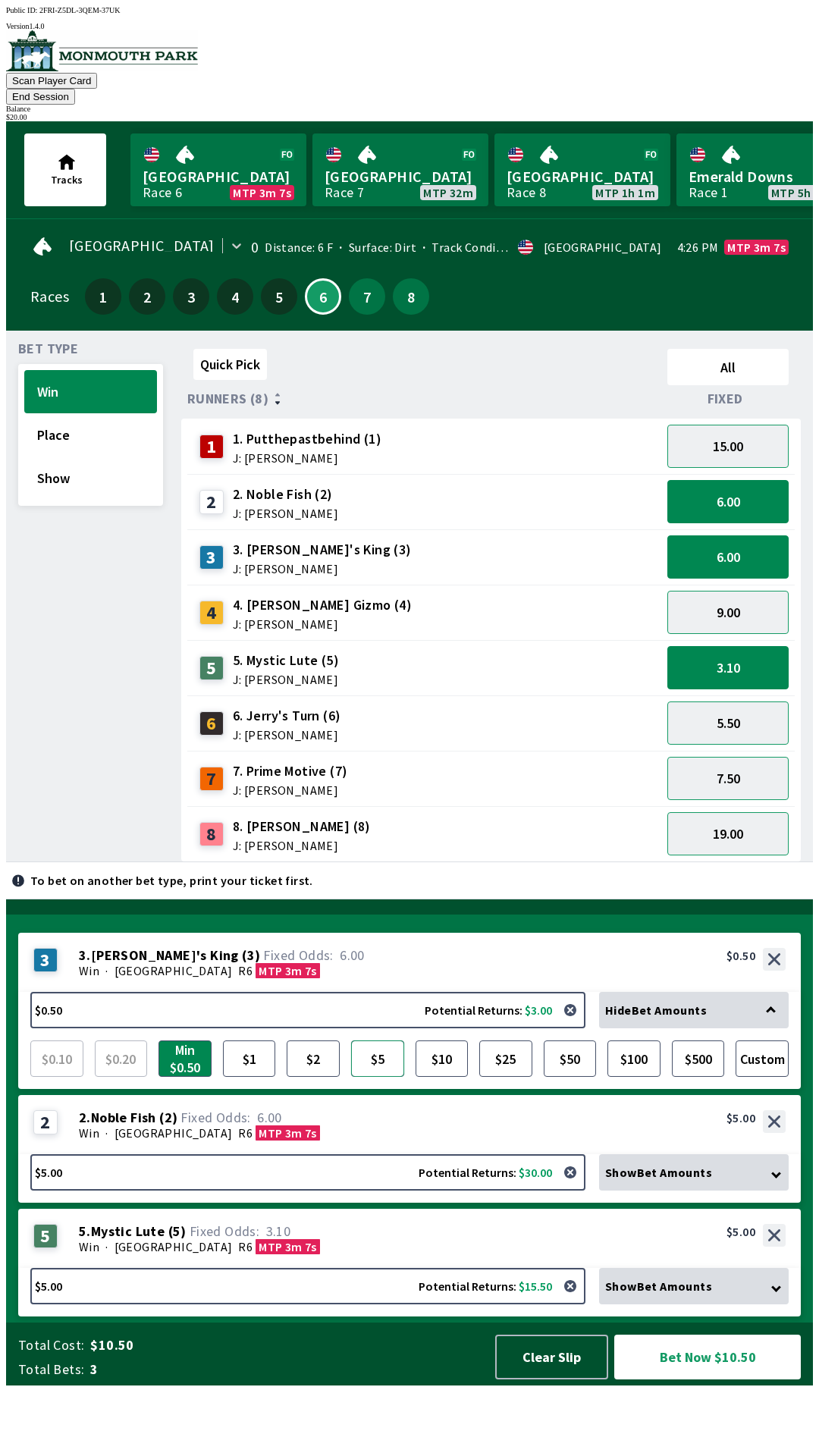
click at [392, 1077] on button "$5" at bounding box center [377, 1058] width 53 height 37
click at [76, 413] on button "Place" at bounding box center [91, 434] width 132 height 43
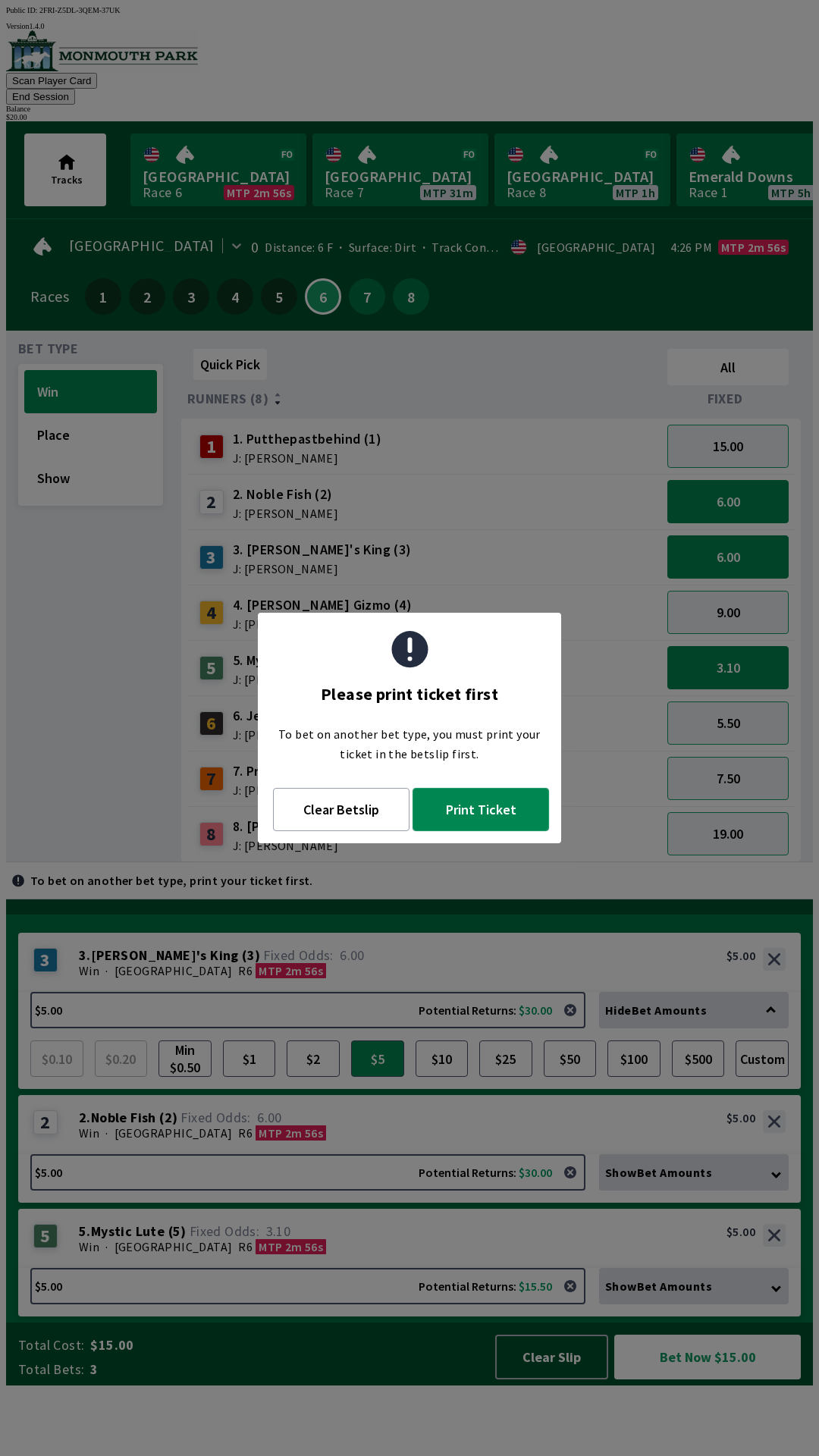
click at [477, 810] on button "Print Ticket" at bounding box center [481, 809] width 136 height 43
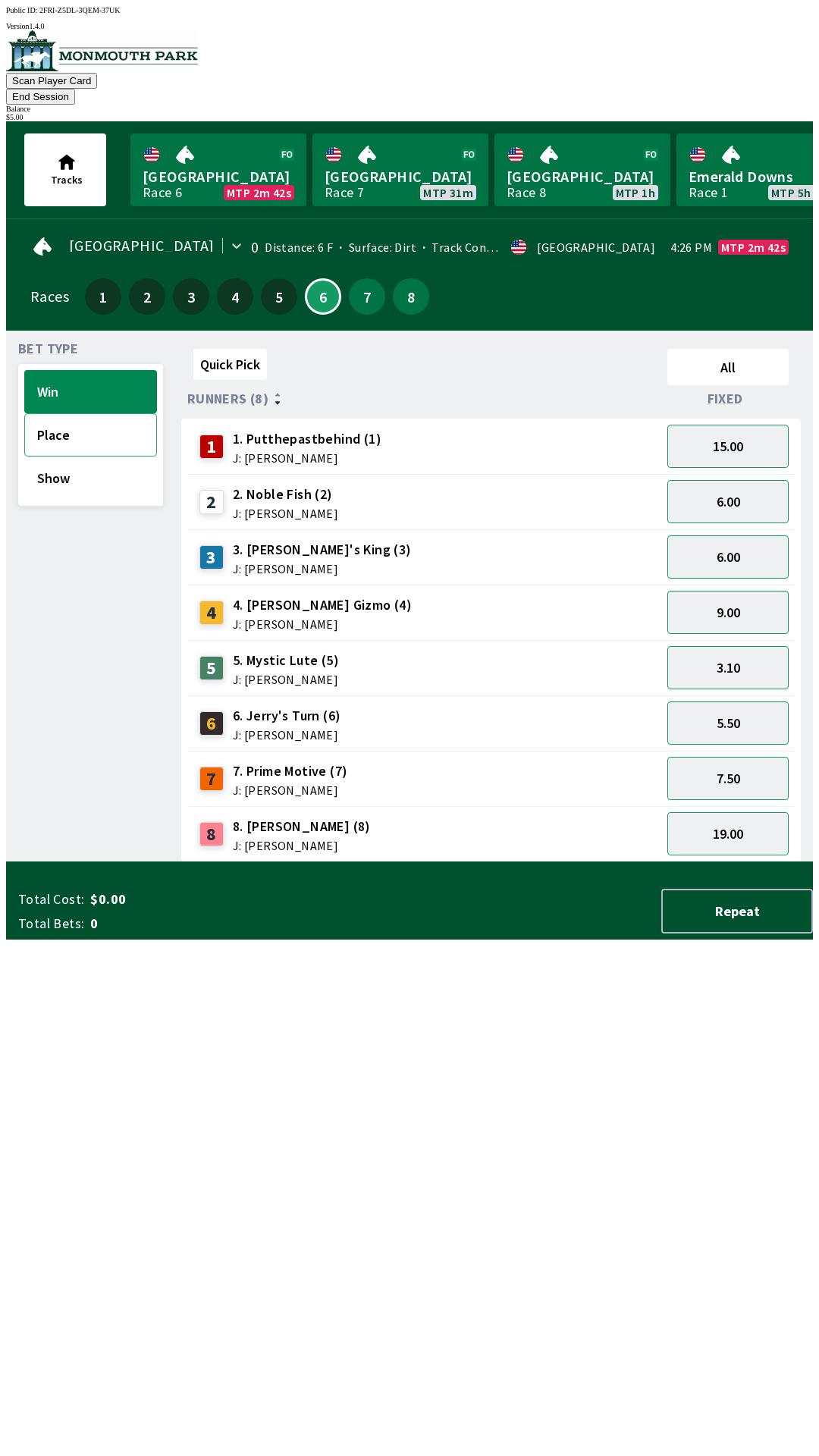
click at [89, 416] on button "Place" at bounding box center [91, 434] width 132 height 43
click at [87, 370] on button "Win" at bounding box center [91, 392] width 132 height 43
click at [712, 812] on button "19.00" at bounding box center [727, 833] width 121 height 43
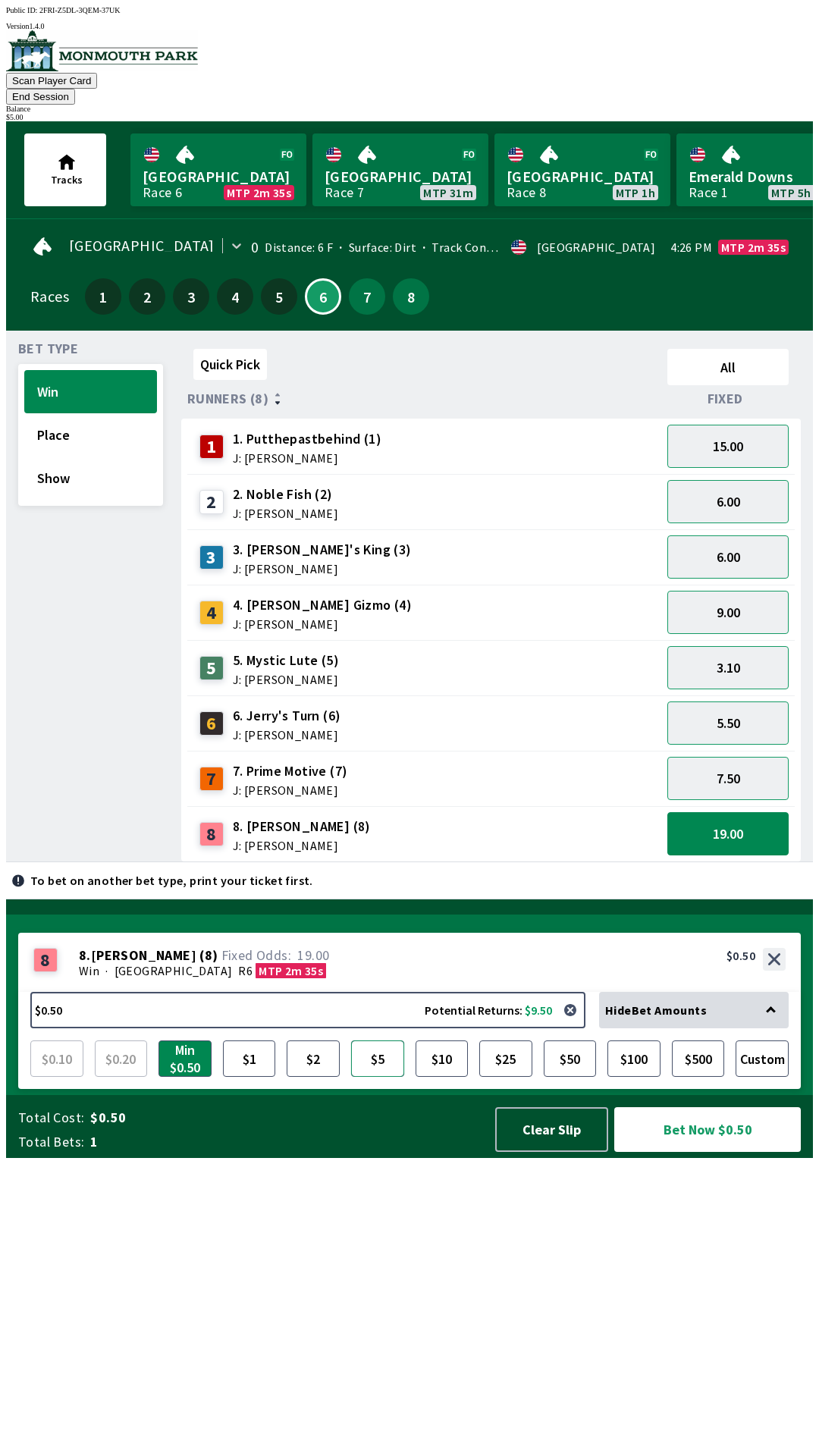
click at [384, 1077] on button "$5" at bounding box center [377, 1058] width 53 height 37
click at [709, 1152] on button "Bet Now $5.00" at bounding box center [707, 1129] width 186 height 45
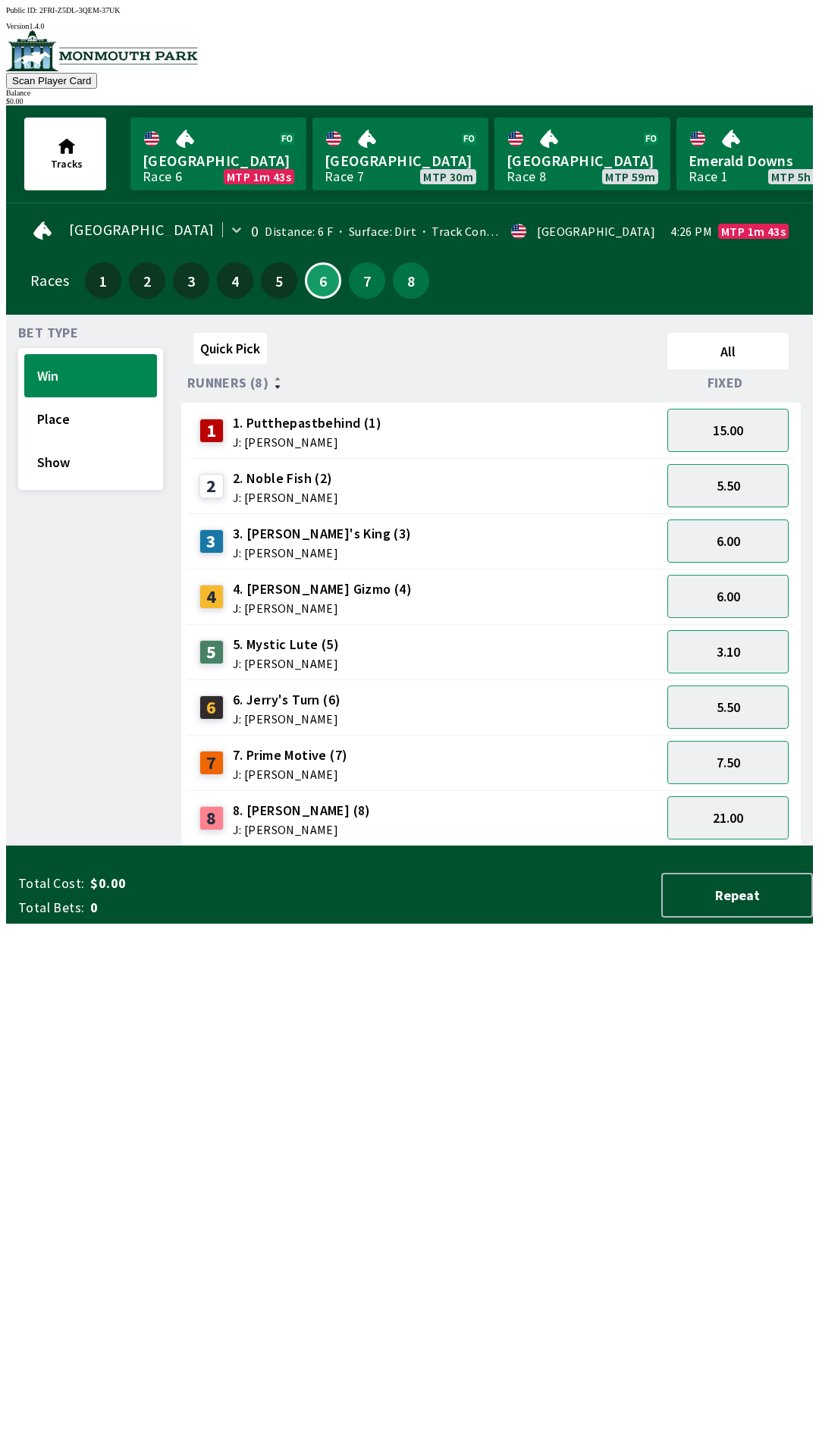
click at [484, 846] on div "Quick Pick All Runners (8) Fixed 1 1. Putthepastbehind (1) J: [PERSON_NAME] 15.…" at bounding box center [497, 586] width 632 height 519
click at [716, 483] on button "5.50" at bounding box center [727, 486] width 121 height 43
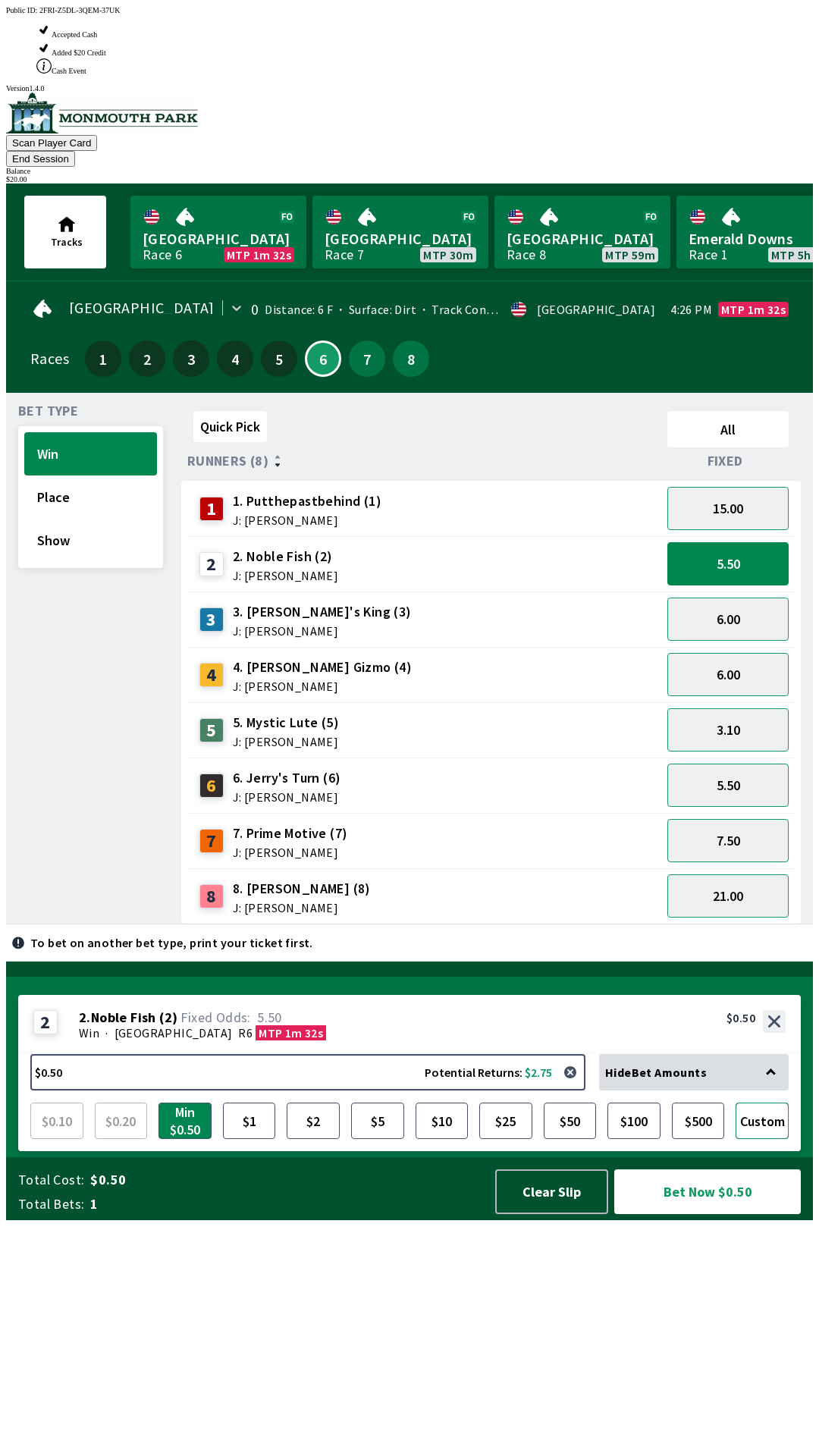
click at [777, 1139] on button "Custom" at bounding box center [762, 1121] width 53 height 37
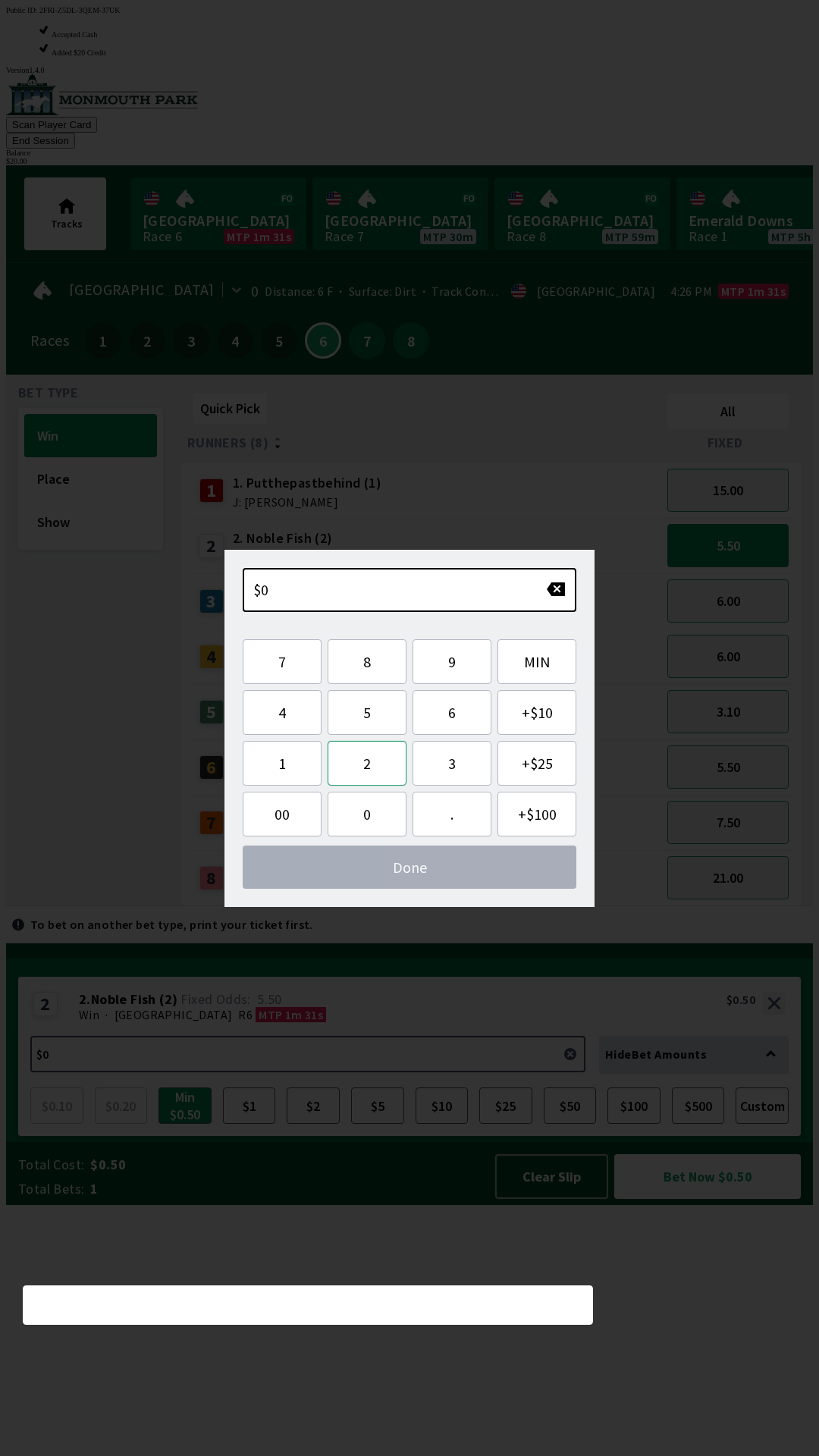
click at [369, 764] on button "2" at bounding box center [367, 763] width 78 height 45
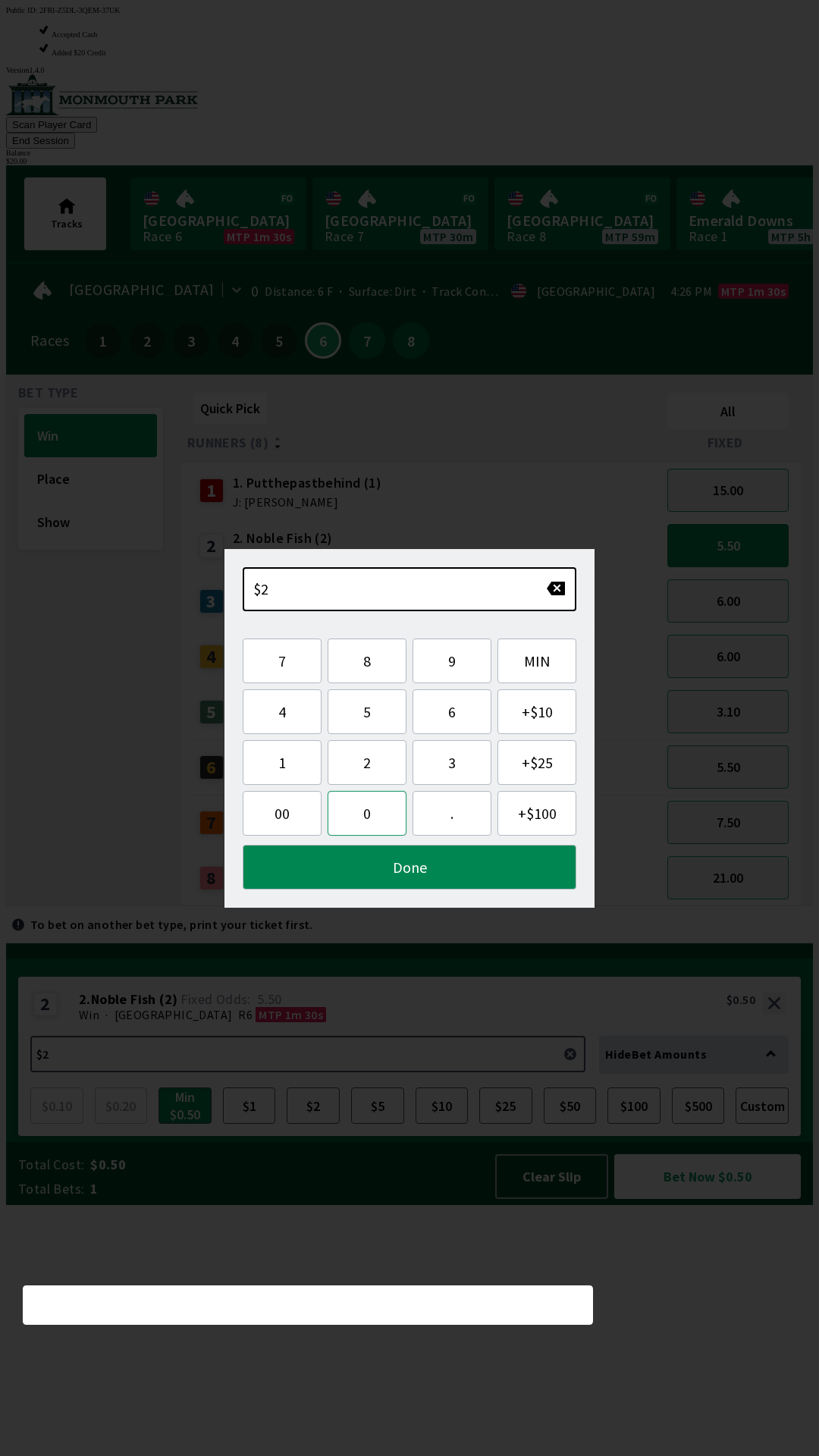
click at [364, 800] on button "0" at bounding box center [367, 813] width 78 height 45
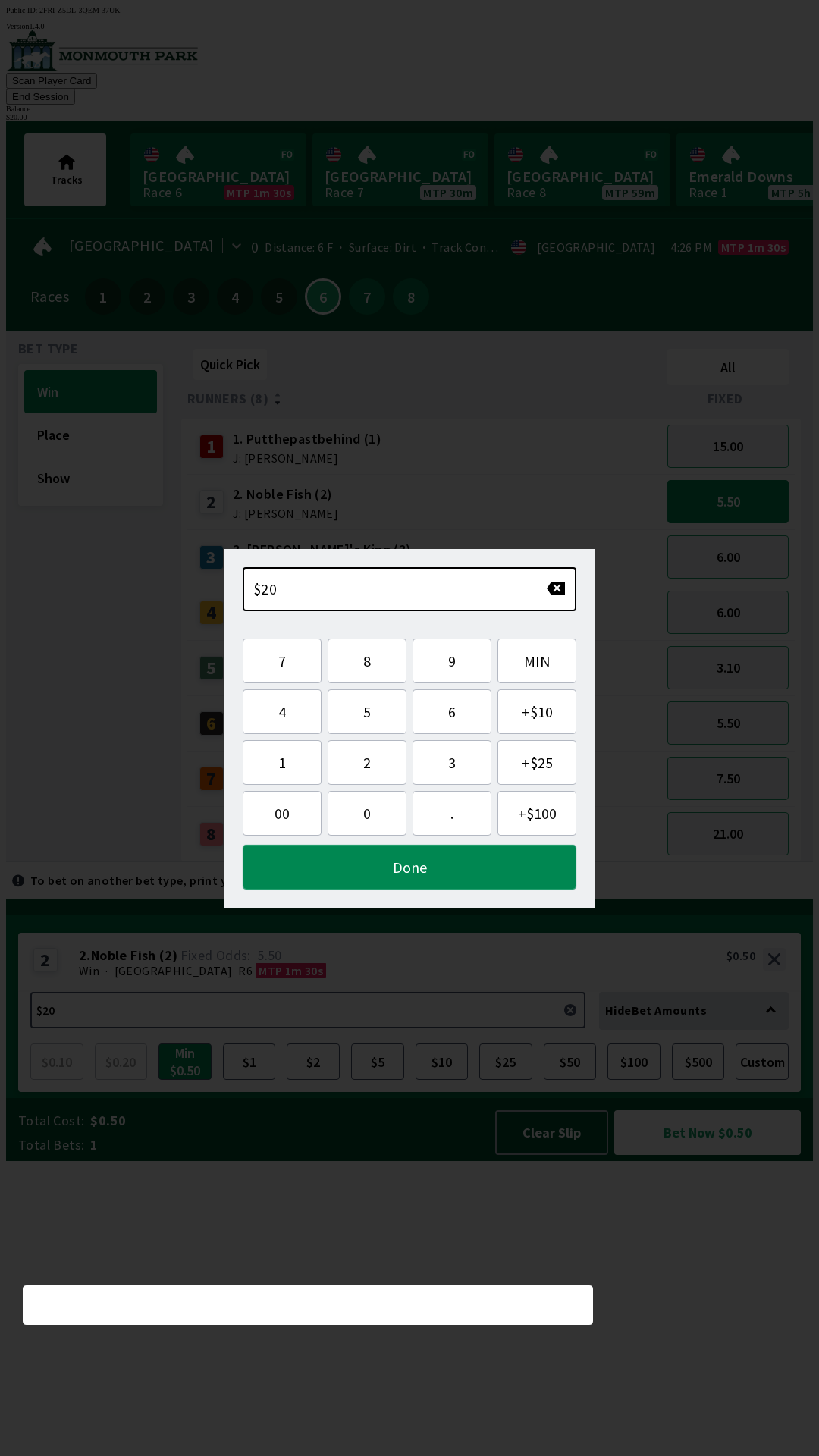
click at [434, 868] on button "Done" at bounding box center [410, 867] width 333 height 45
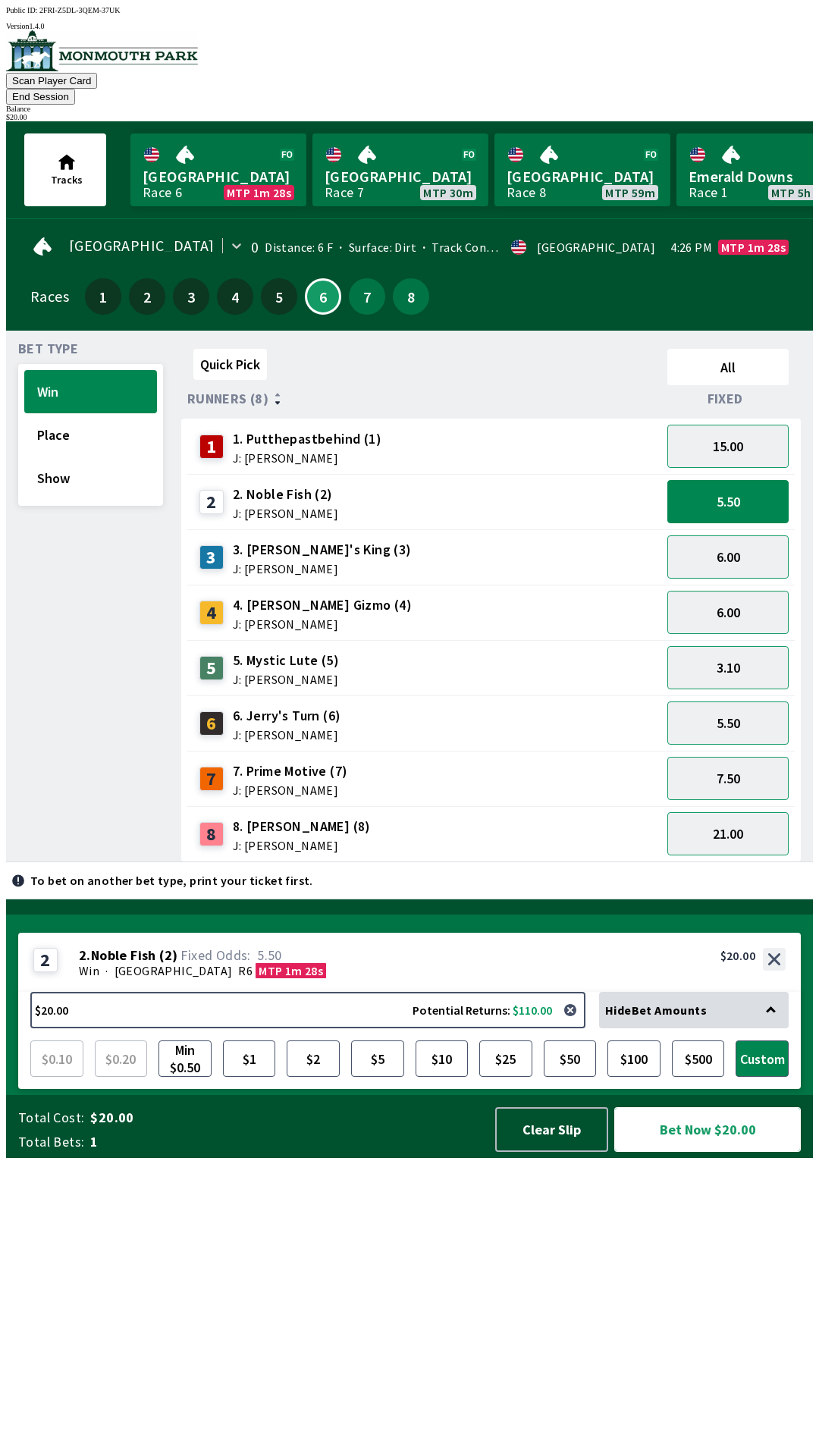
click at [724, 1152] on button "Bet Now $20.00" at bounding box center [707, 1129] width 186 height 45
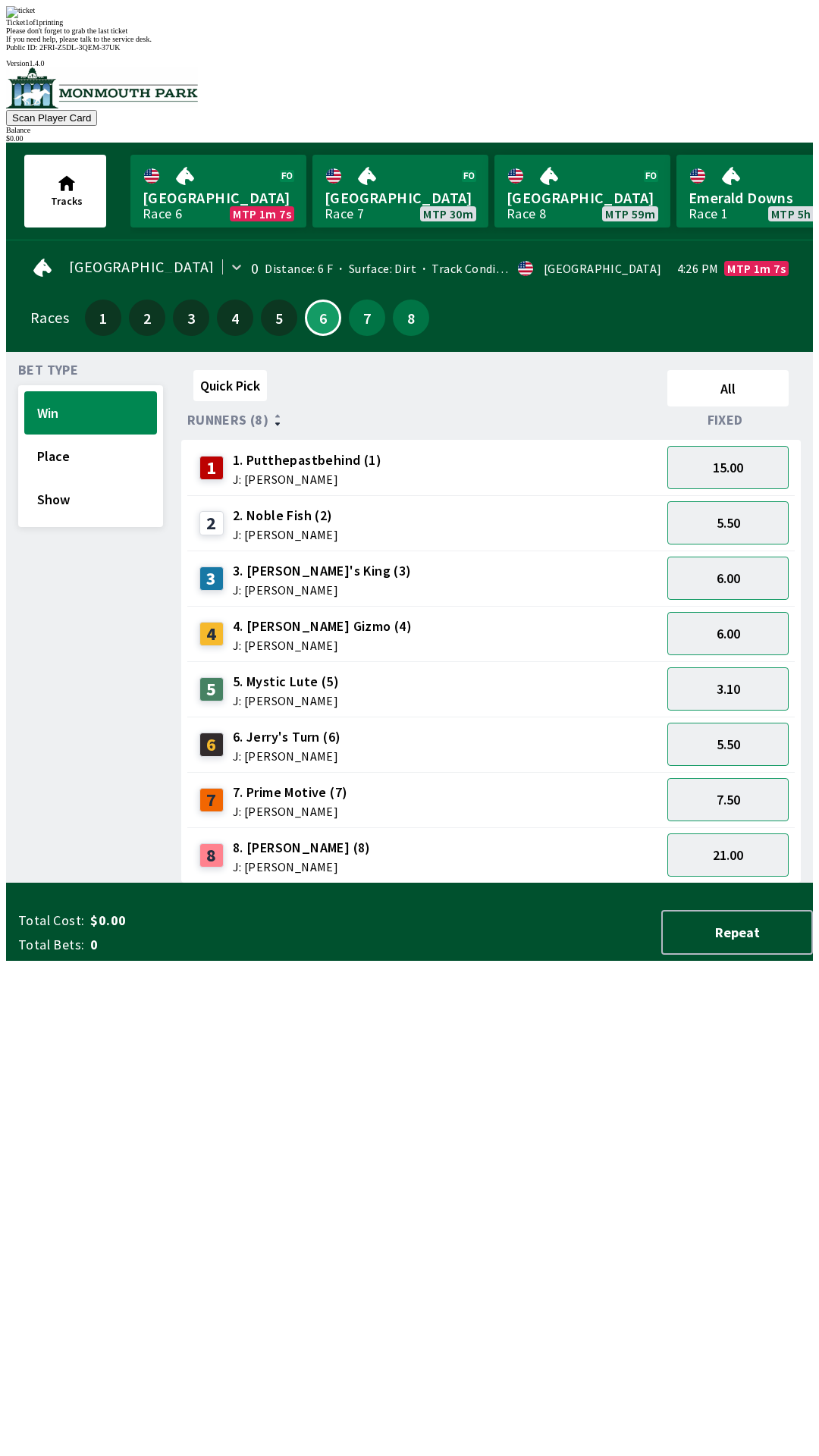
click at [463, 35] on div "Please don't forget to grab the last ticket" at bounding box center [409, 30] width 807 height 8
click at [454, 43] on div "Ticket 1 of 1 printing Please don't forget to grab the last ticket If you need …" at bounding box center [409, 24] width 807 height 37
click at [447, 43] on div "Ticket 1 of 1 printing Please don't forget to grab the last ticket If you need …" at bounding box center [409, 24] width 807 height 37
click at [422, 26] on div "Ticket 1 of 1 printing" at bounding box center [409, 22] width 807 height 8
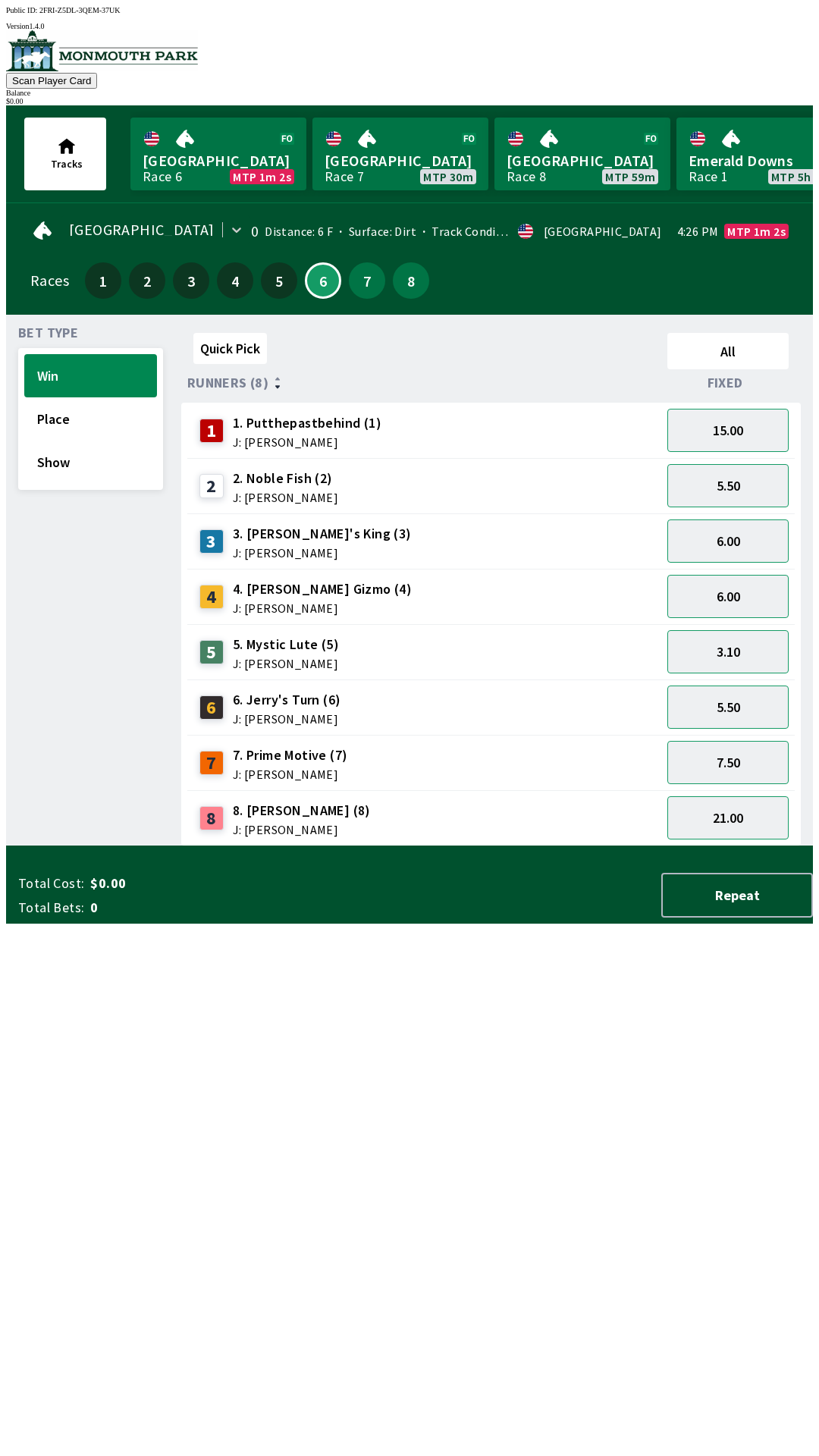
click at [506, 846] on div "Quick Pick All Runners (8) Fixed 1 1. Putthepastbehind (1) J: [PERSON_NAME] 15.…" at bounding box center [497, 586] width 632 height 519
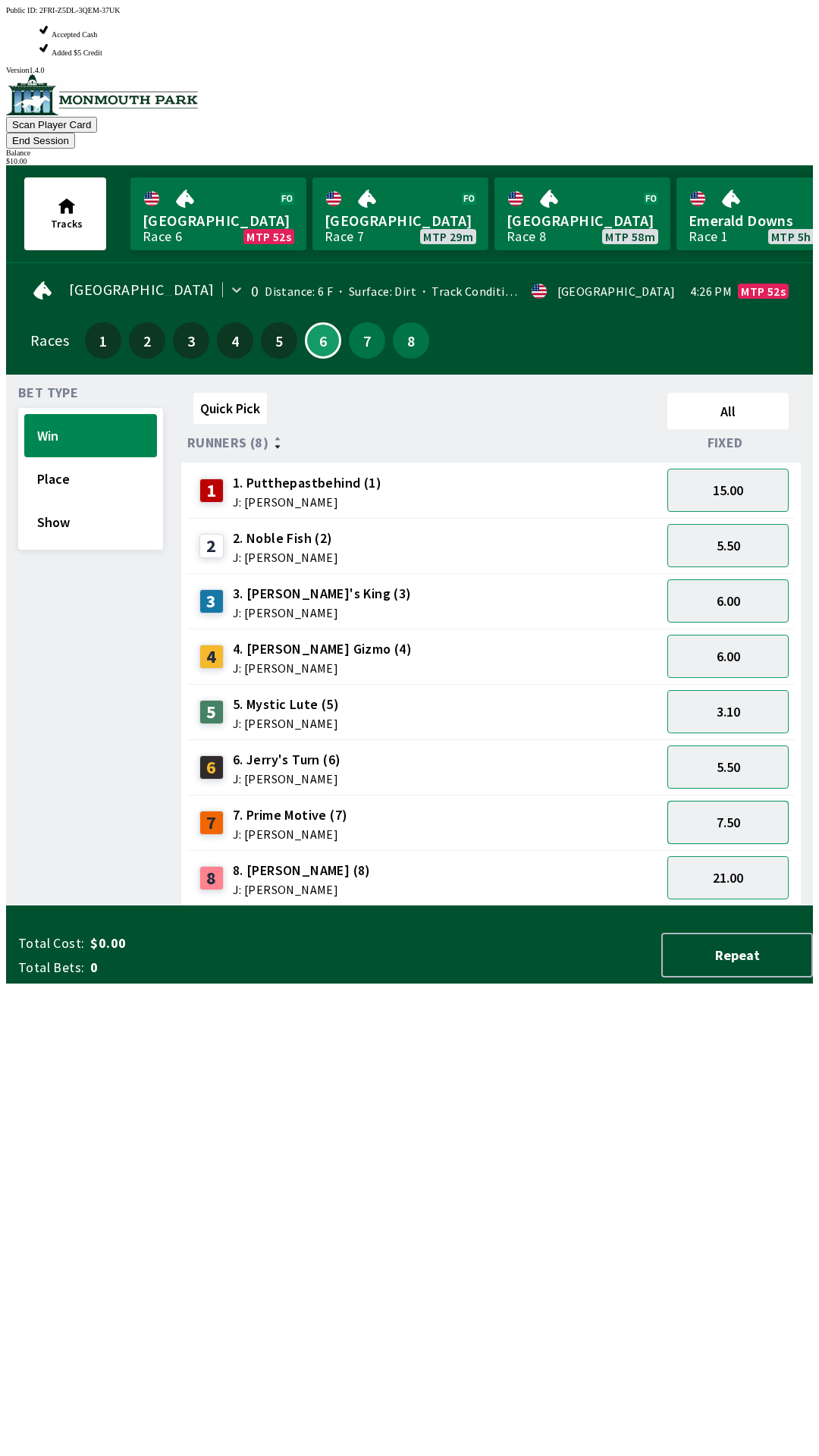
click at [745, 800] on button "7.50" at bounding box center [727, 822] width 121 height 43
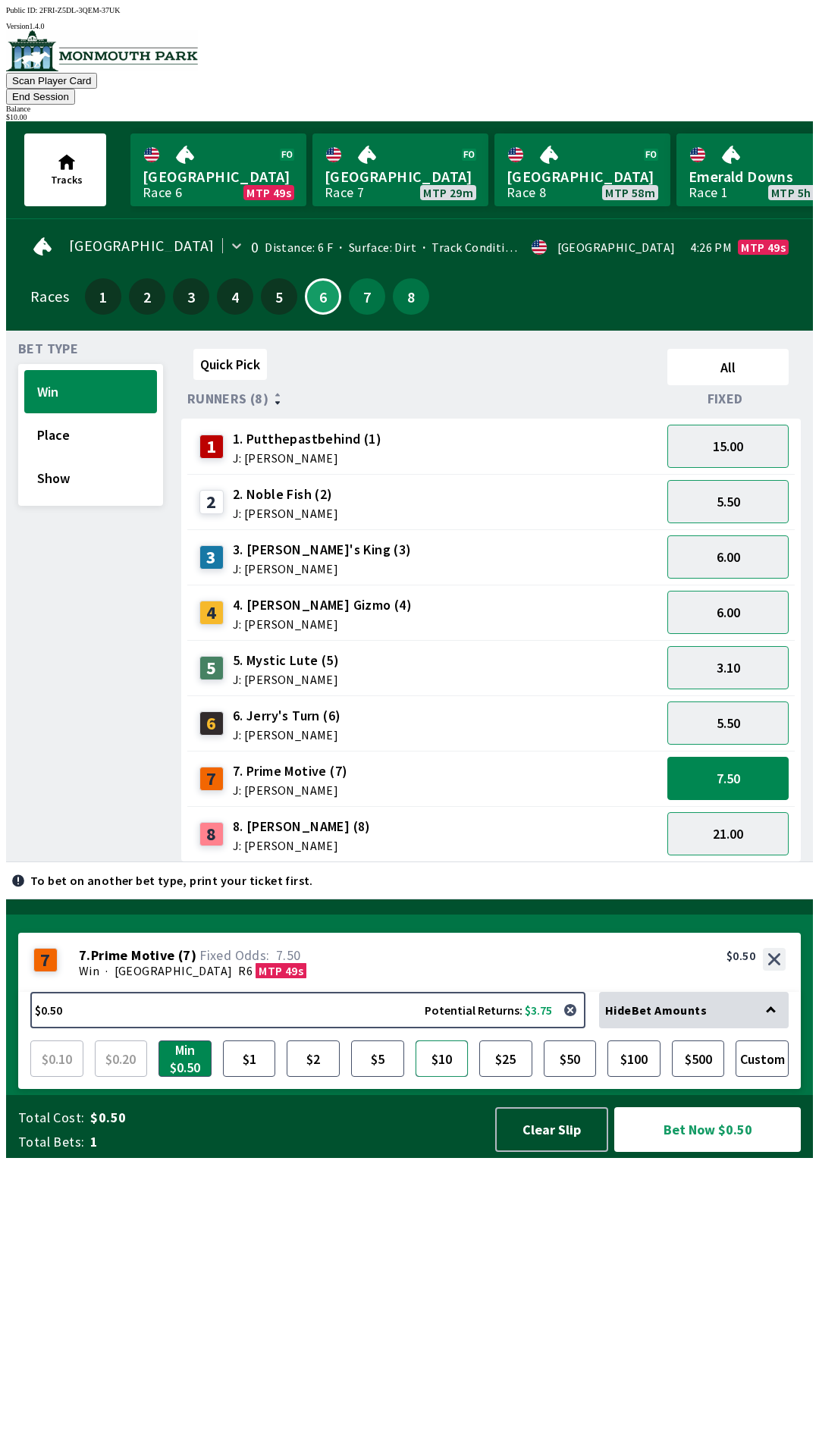
click at [439, 1077] on button "$10" at bounding box center [441, 1058] width 53 height 37
click at [696, 1152] on button "Bet Now $10.00" at bounding box center [707, 1129] width 186 height 45
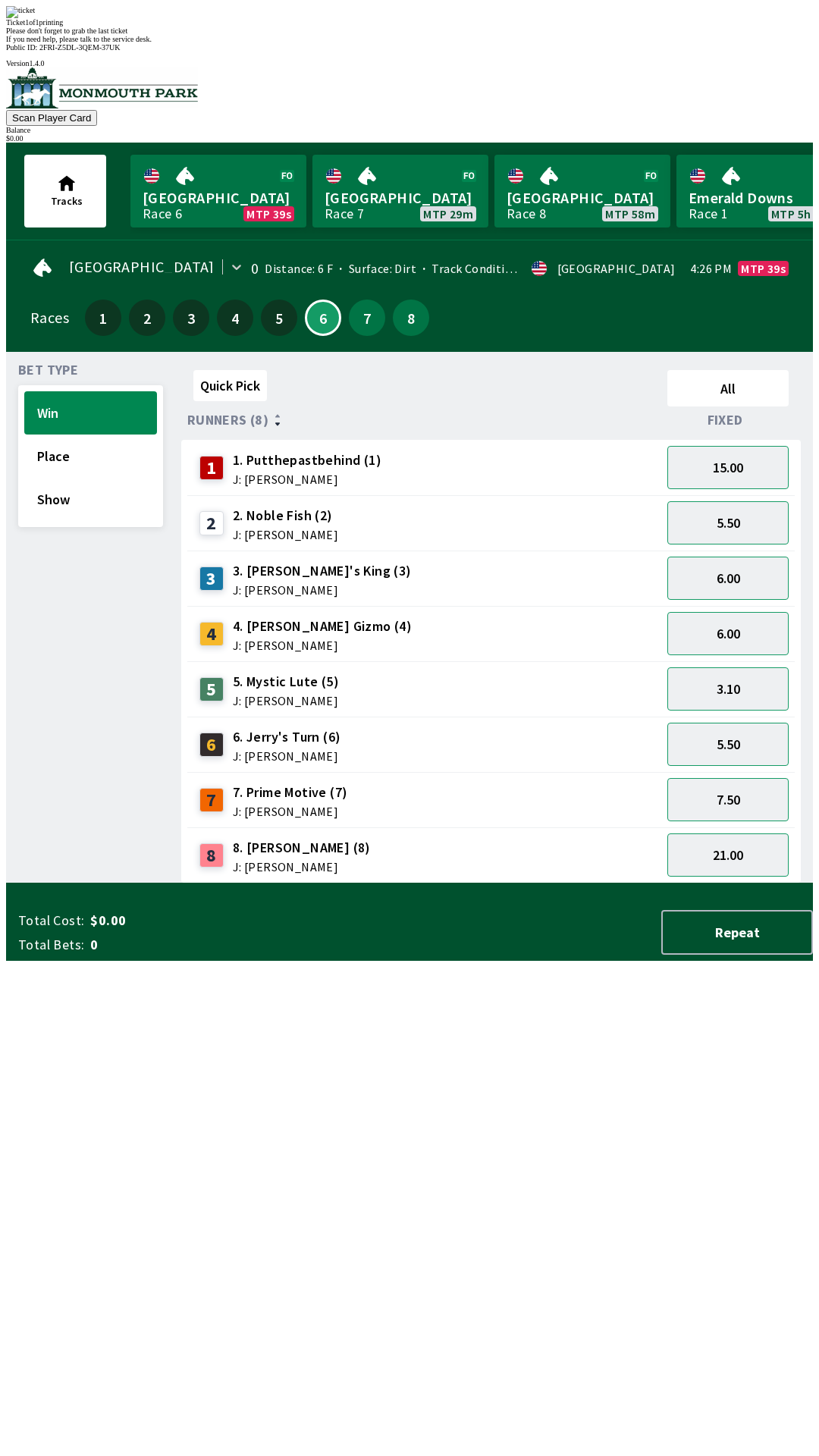
click at [409, 883] on div "Quick Pick All Runners (8) Fixed 1 1. Putthepastbehind (1) J: [PERSON_NAME] 15.…" at bounding box center [497, 623] width 632 height 519
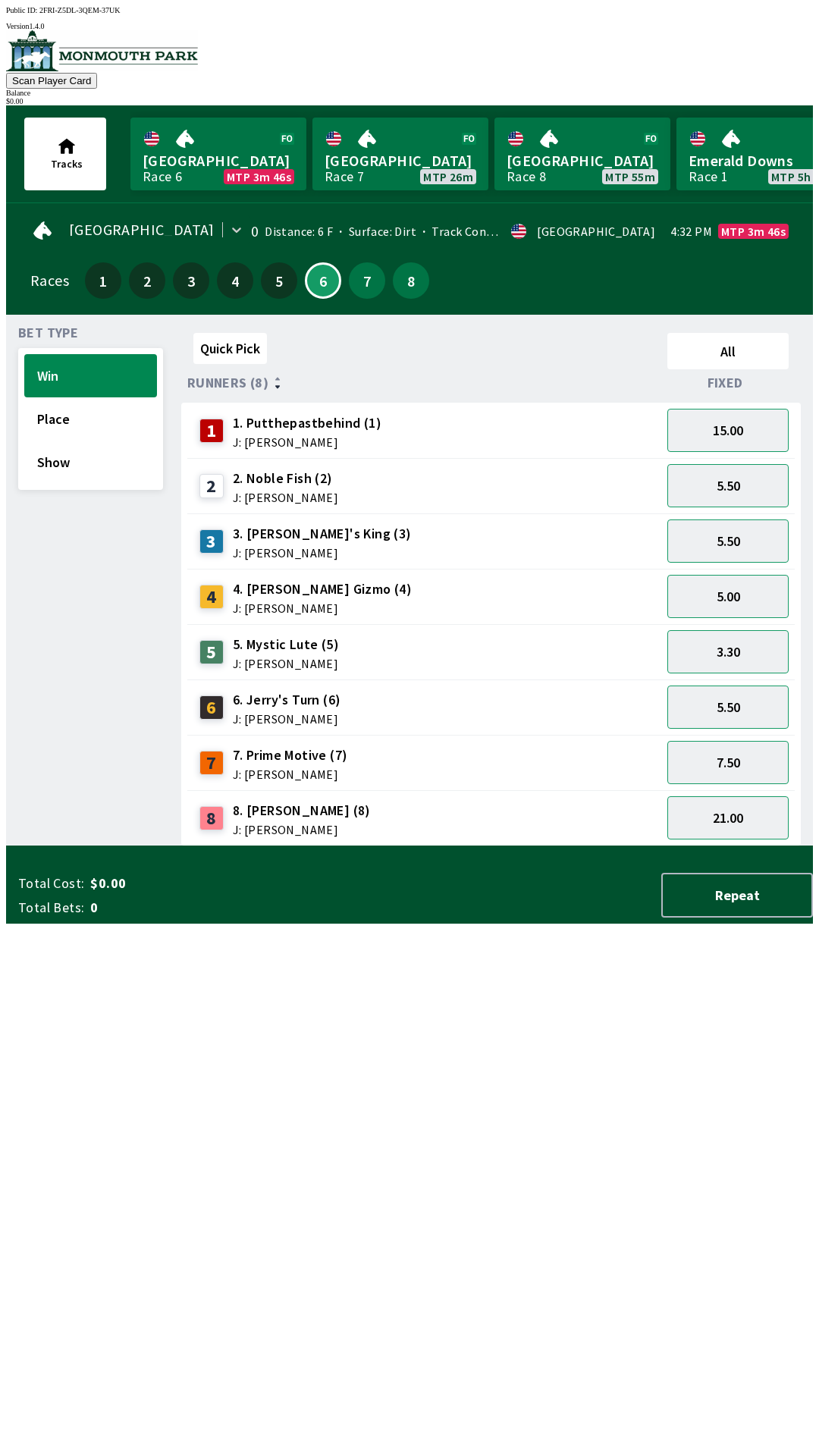
click at [295, 602] on span "J: [PERSON_NAME]" at bounding box center [322, 607] width 179 height 12
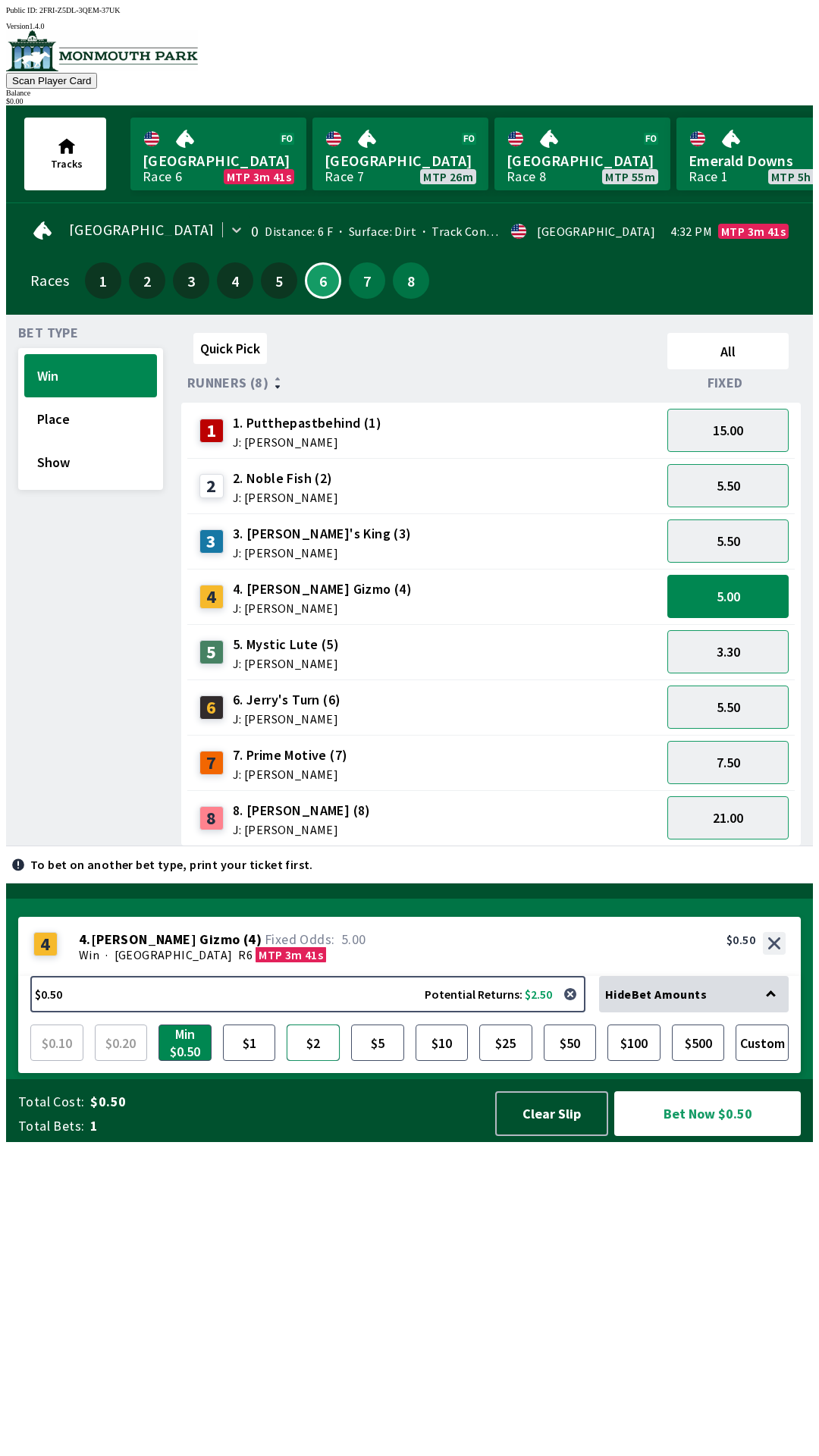
click at [308, 1061] on button "$2" at bounding box center [313, 1042] width 53 height 37
click at [369, 284] on button "7" at bounding box center [367, 280] width 37 height 37
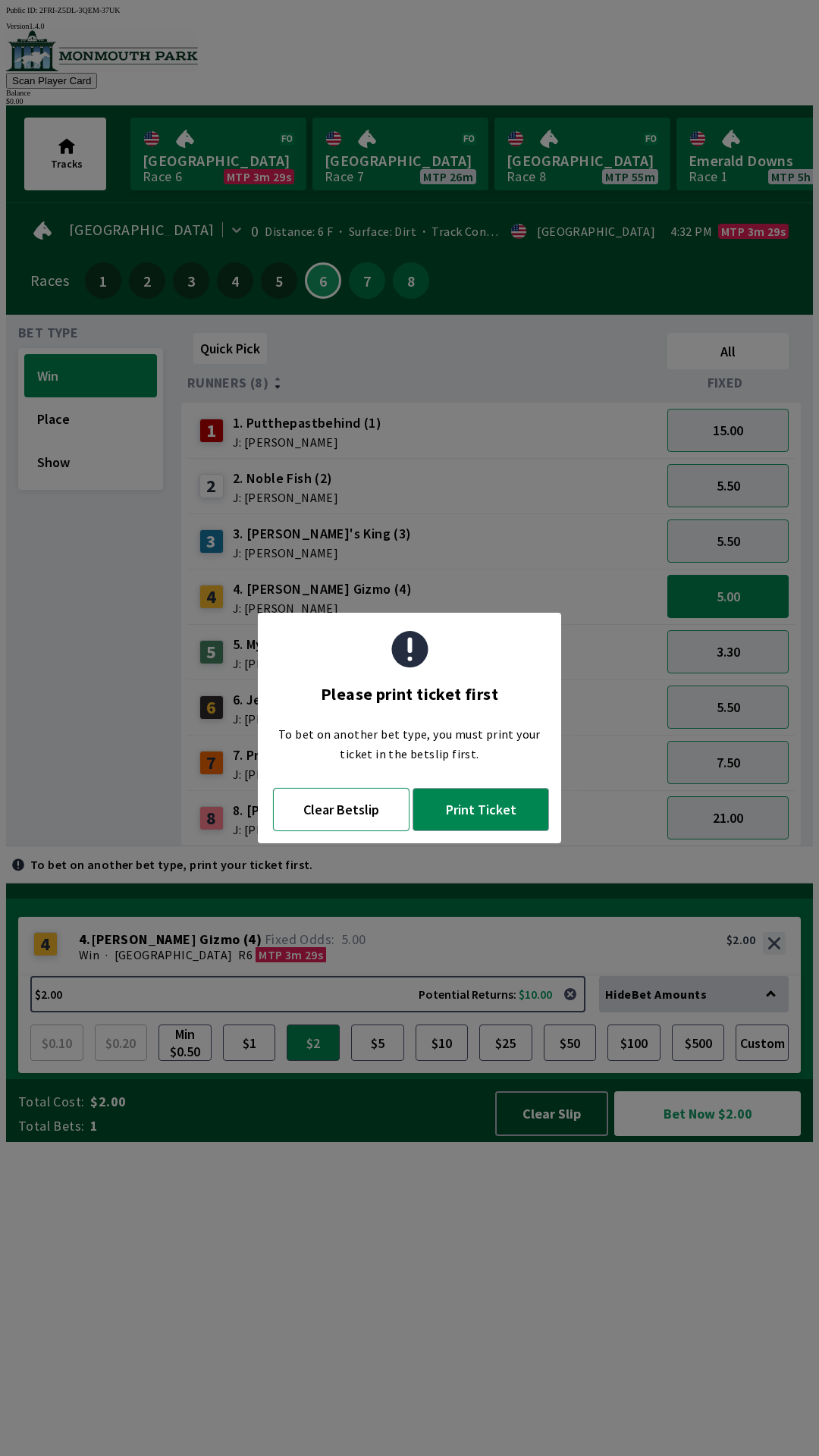
click at [334, 823] on button "Clear Betslip" at bounding box center [341, 809] width 136 height 43
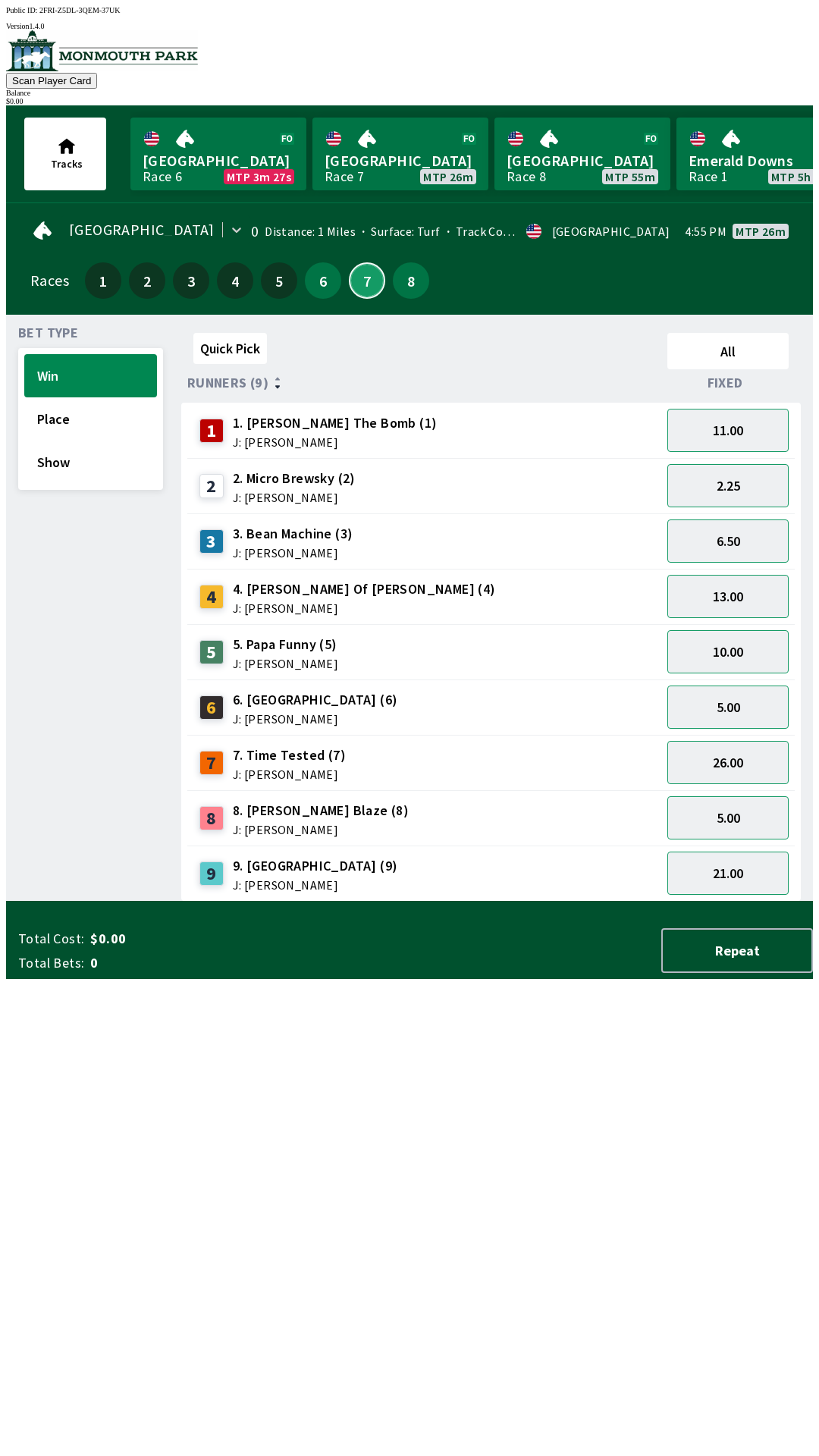
click at [365, 288] on button "7" at bounding box center [367, 280] width 37 height 37
click at [365, 283] on button "7" at bounding box center [367, 280] width 37 height 37
click at [195, 168] on link "Monmouth Park Race 6 MTP 3m 24s" at bounding box center [218, 154] width 176 height 73
click at [365, 286] on button "7" at bounding box center [367, 280] width 37 height 37
click at [277, 790] on div "8 8. [PERSON_NAME] Blaze (8) J: [PERSON_NAME]" at bounding box center [424, 818] width 474 height 56
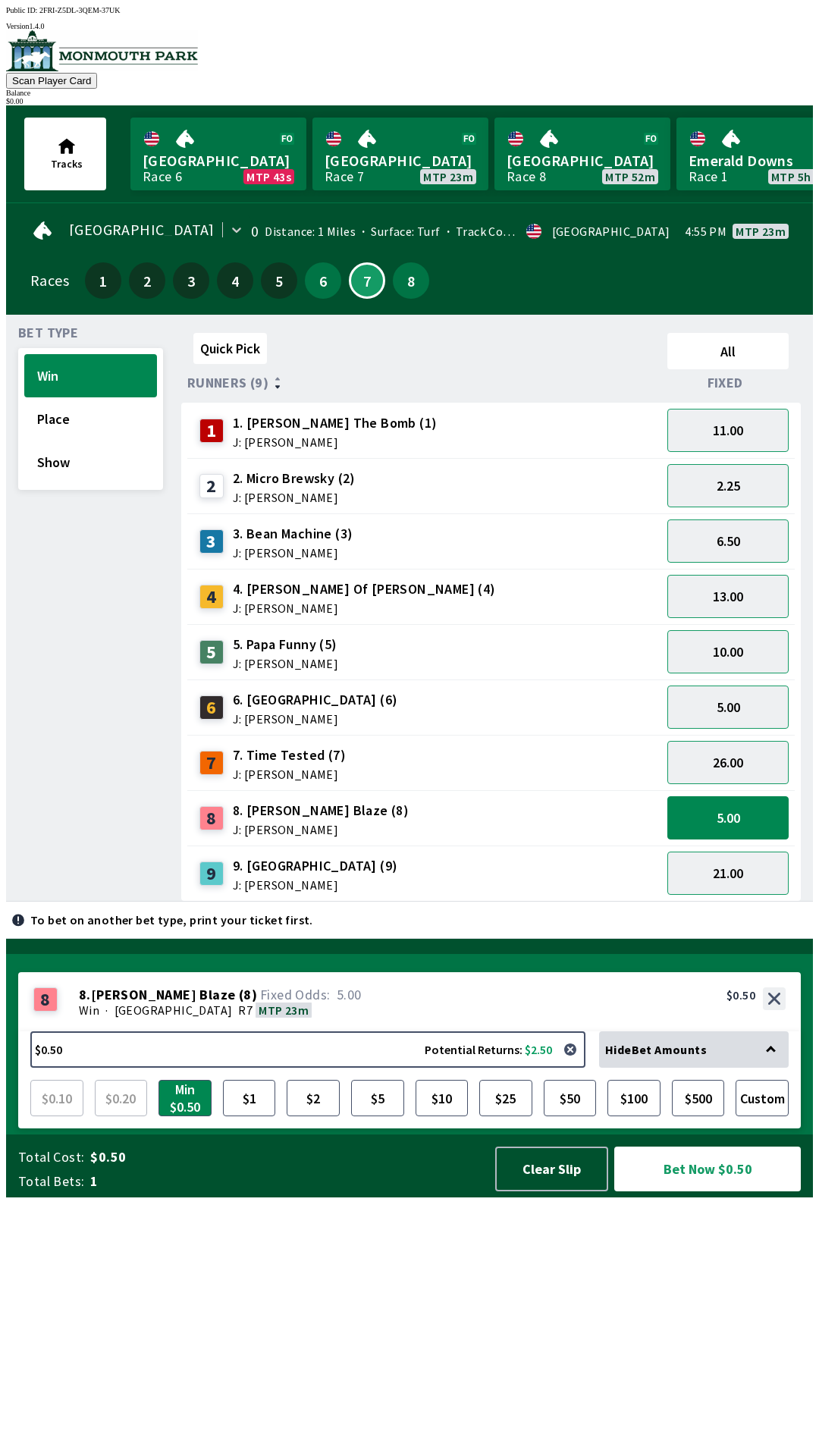
click at [373, 285] on div "7" at bounding box center [367, 280] width 37 height 37
click at [417, 279] on button "8" at bounding box center [410, 280] width 37 height 37
click at [335, 291] on div "6" at bounding box center [323, 280] width 44 height 44
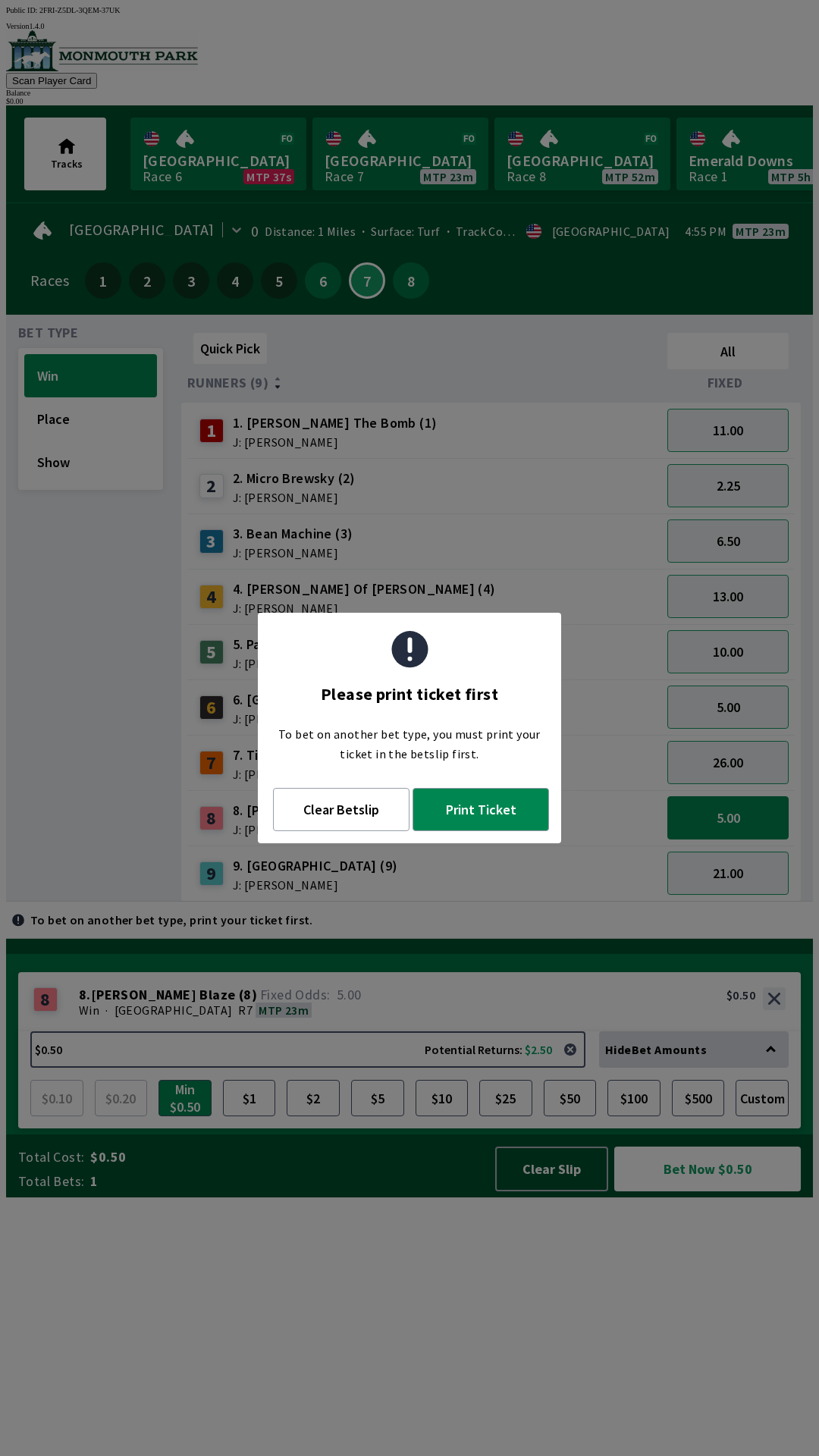
click at [406, 854] on div "9 9. Boca Guy (9) J: [PERSON_NAME]" at bounding box center [424, 873] width 462 height 38
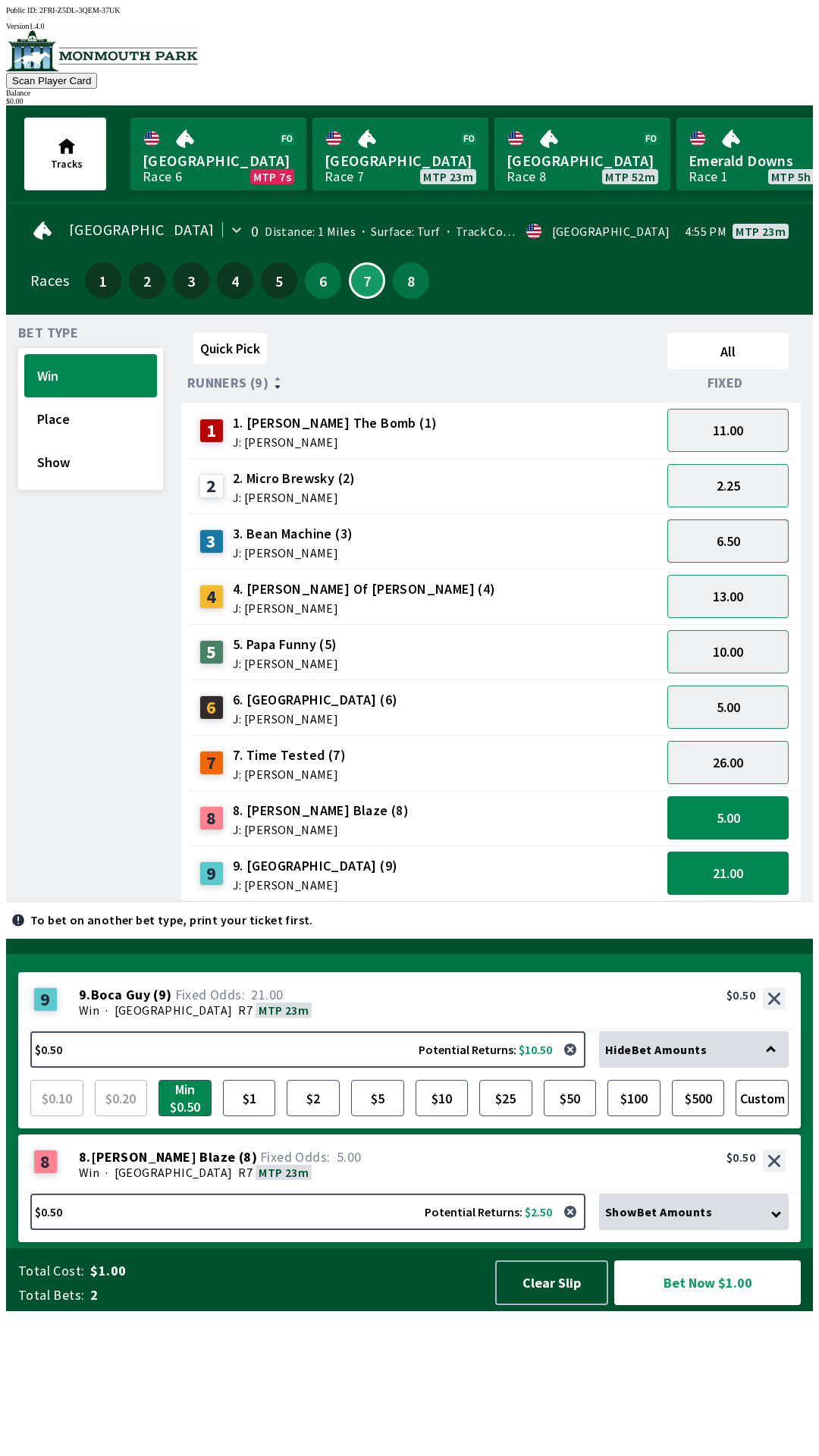
click at [750, 537] on button "6.50" at bounding box center [727, 540] width 121 height 43
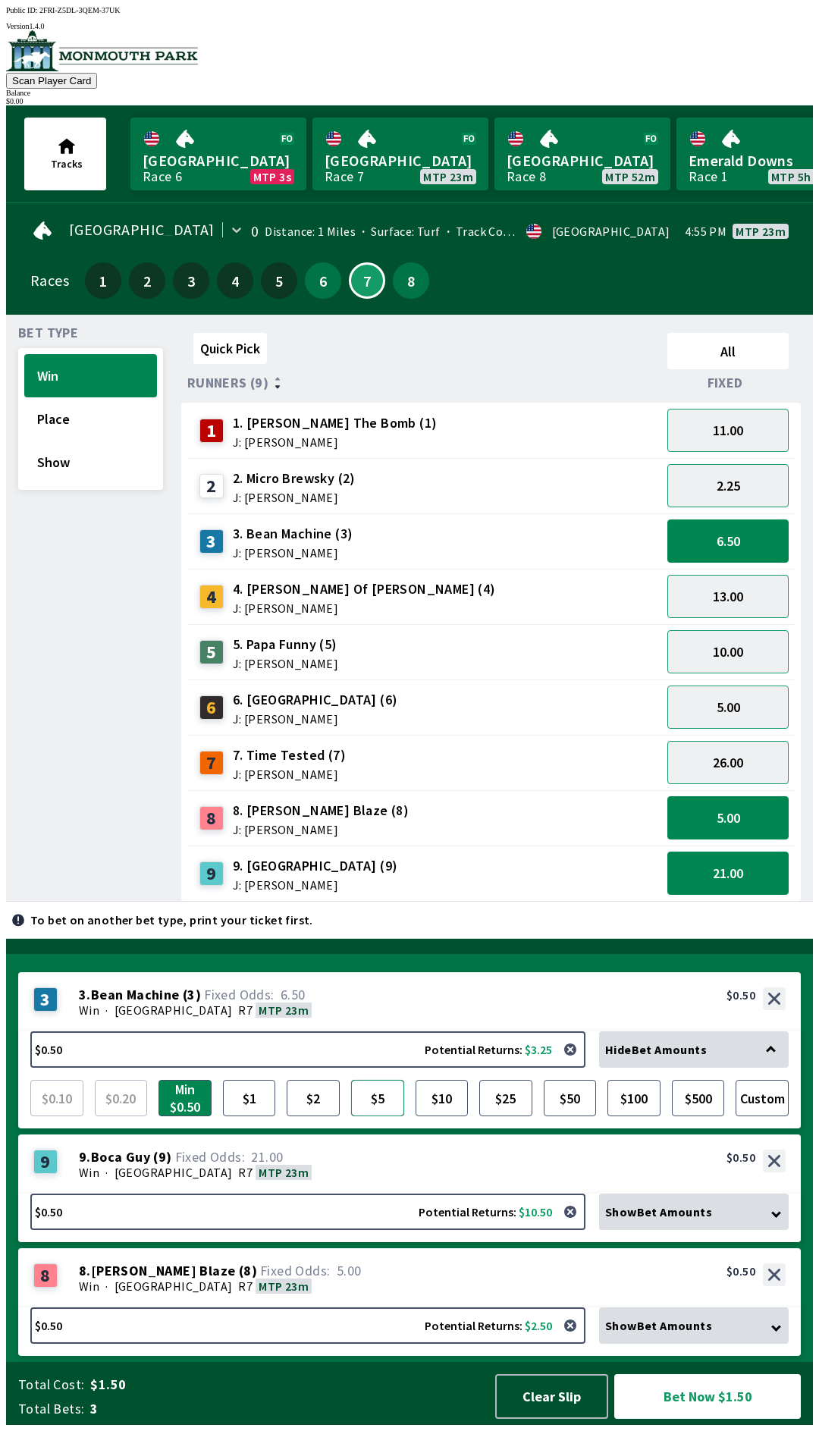
click at [389, 1116] on button "$5" at bounding box center [377, 1098] width 53 height 37
click at [505, 1116] on button "$25" at bounding box center [505, 1098] width 53 height 37
click at [771, 810] on button "5.00" at bounding box center [727, 818] width 121 height 43
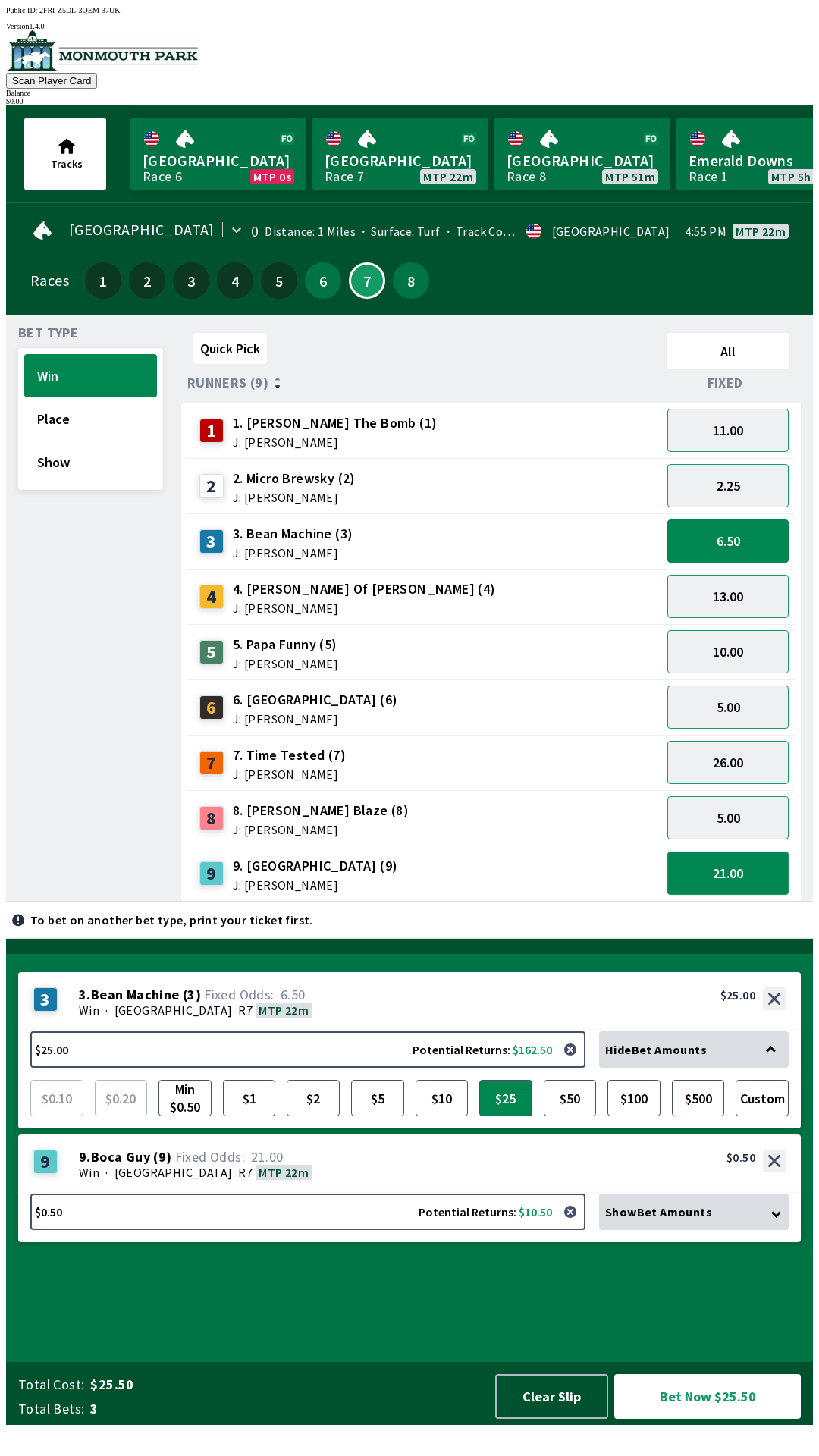
click at [741, 871] on button "21.00" at bounding box center [727, 873] width 121 height 43
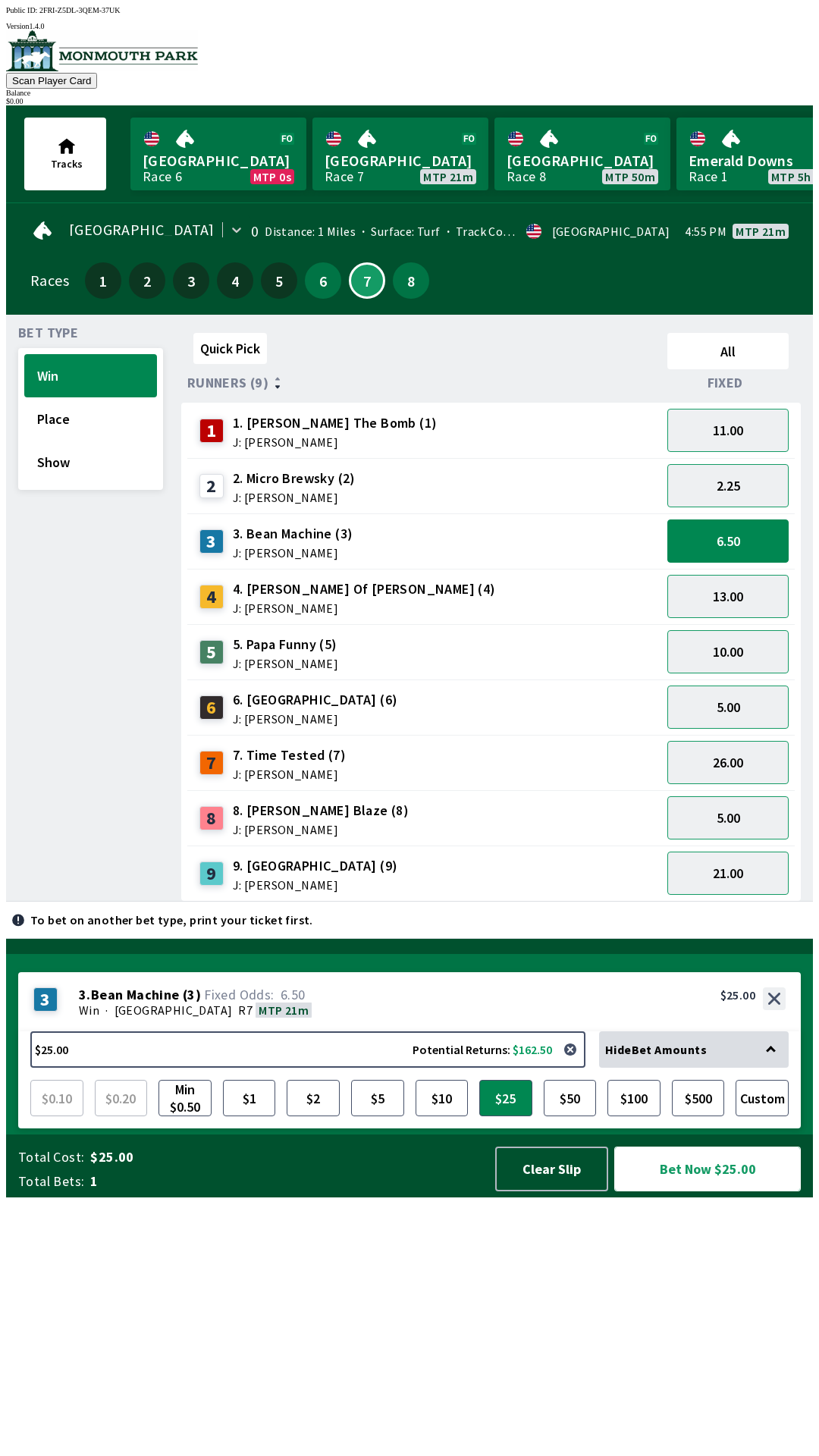
click at [708, 1191] on button "Bet Now $25.00" at bounding box center [707, 1168] width 186 height 45
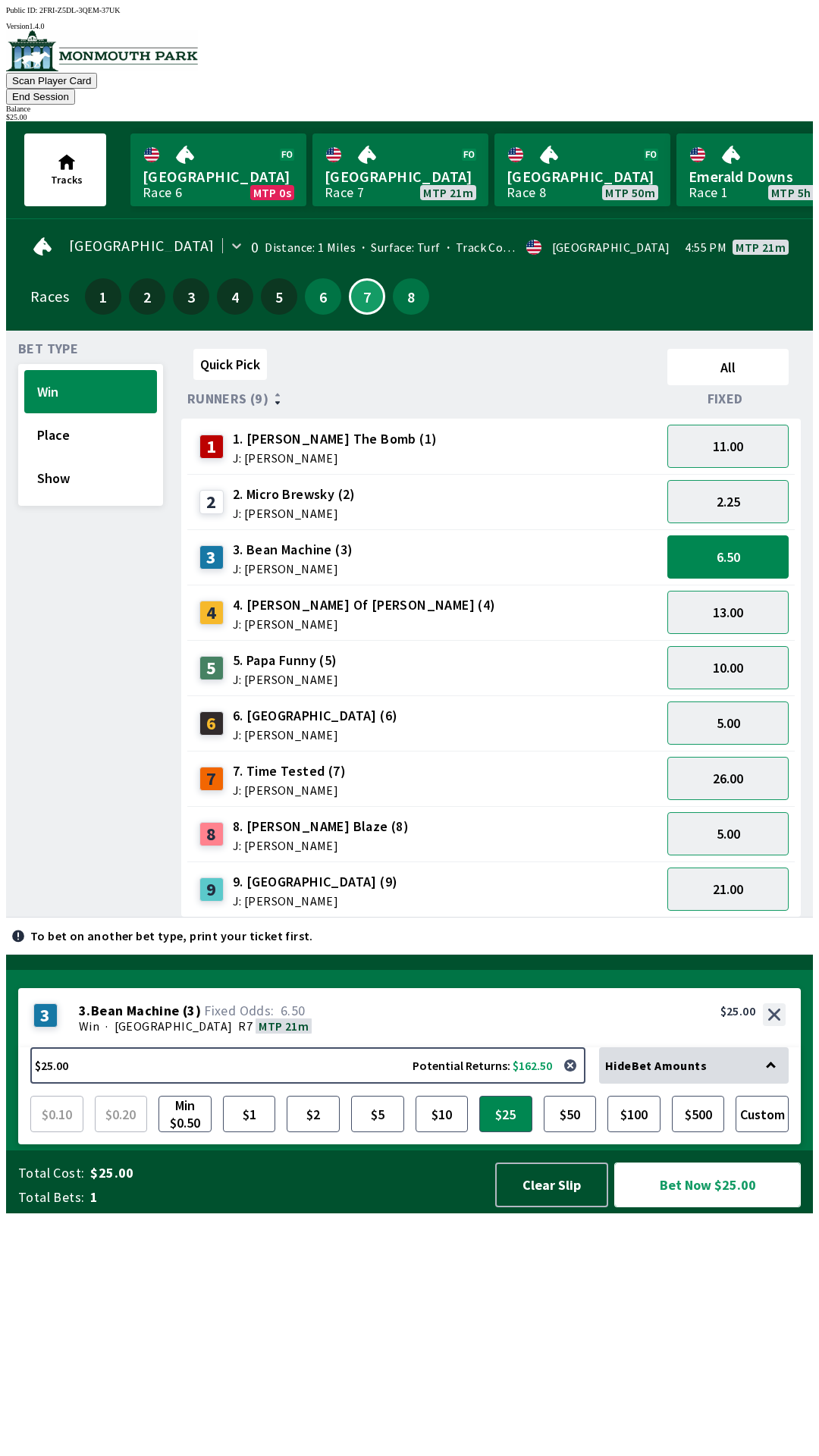
click at [691, 1207] on button "Bet Now $25.00" at bounding box center [707, 1185] width 186 height 45
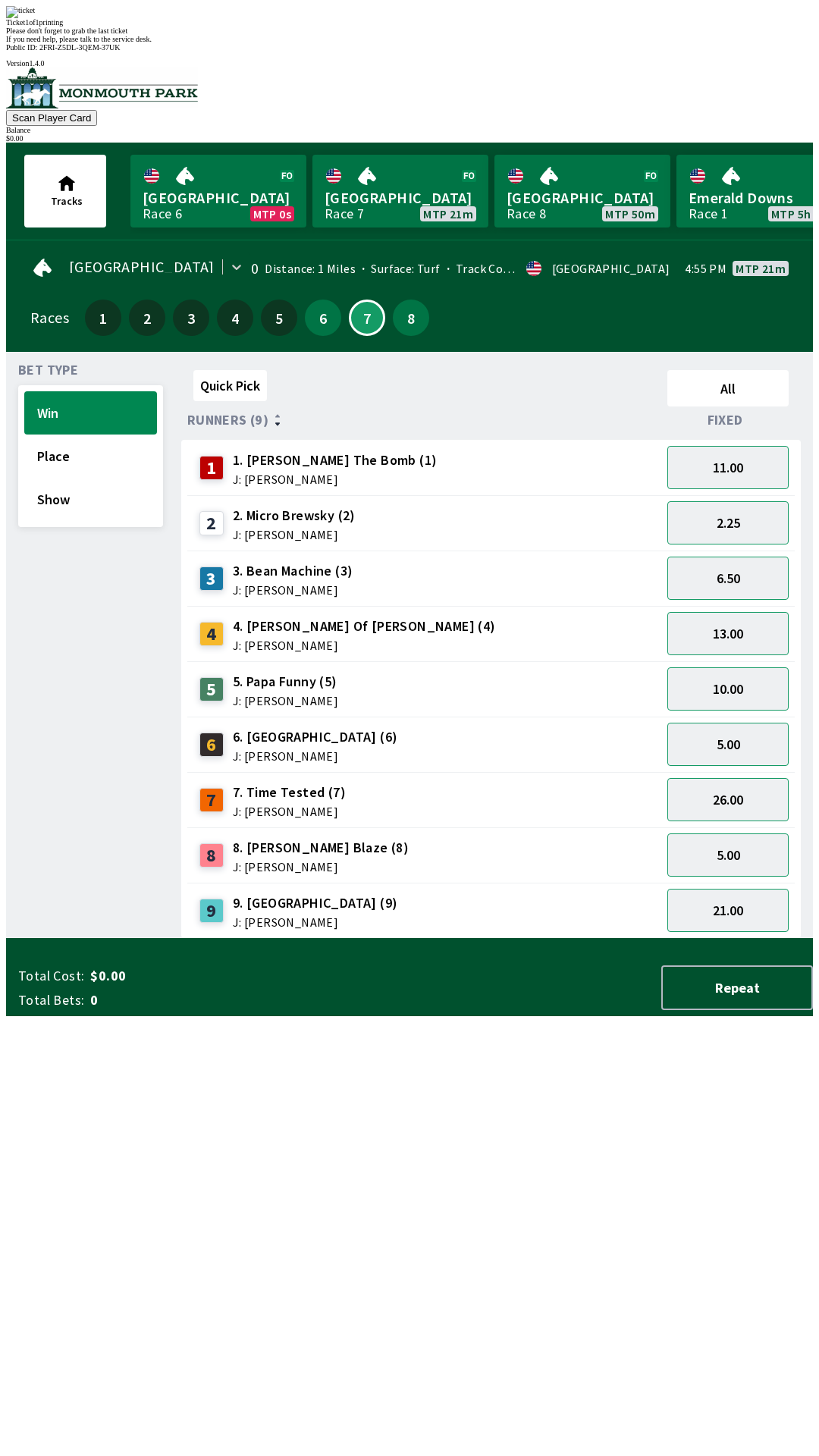
click at [618, 43] on div "Ticket 1 of 1 printing Please don't forget to grab the last ticket If you need …" at bounding box center [409, 24] width 807 height 37
click at [587, 43] on div "Ticket 1 of 1 printing Please don't forget to grab the last ticket If you need …" at bounding box center [409, 24] width 807 height 37
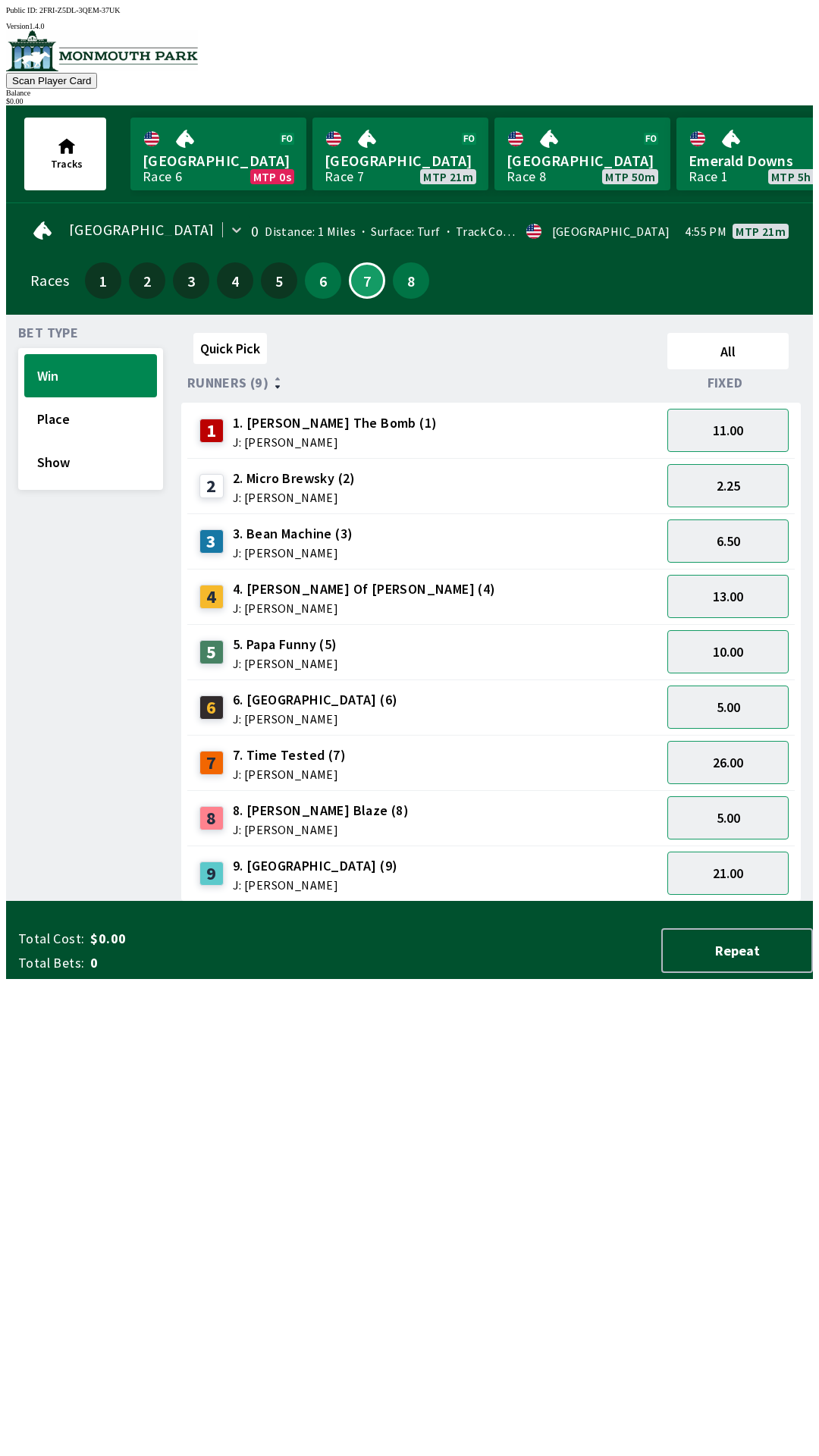
click at [593, 544] on div "3 3. Bean Machine (3) J: [PERSON_NAME]" at bounding box center [424, 541] width 462 height 38
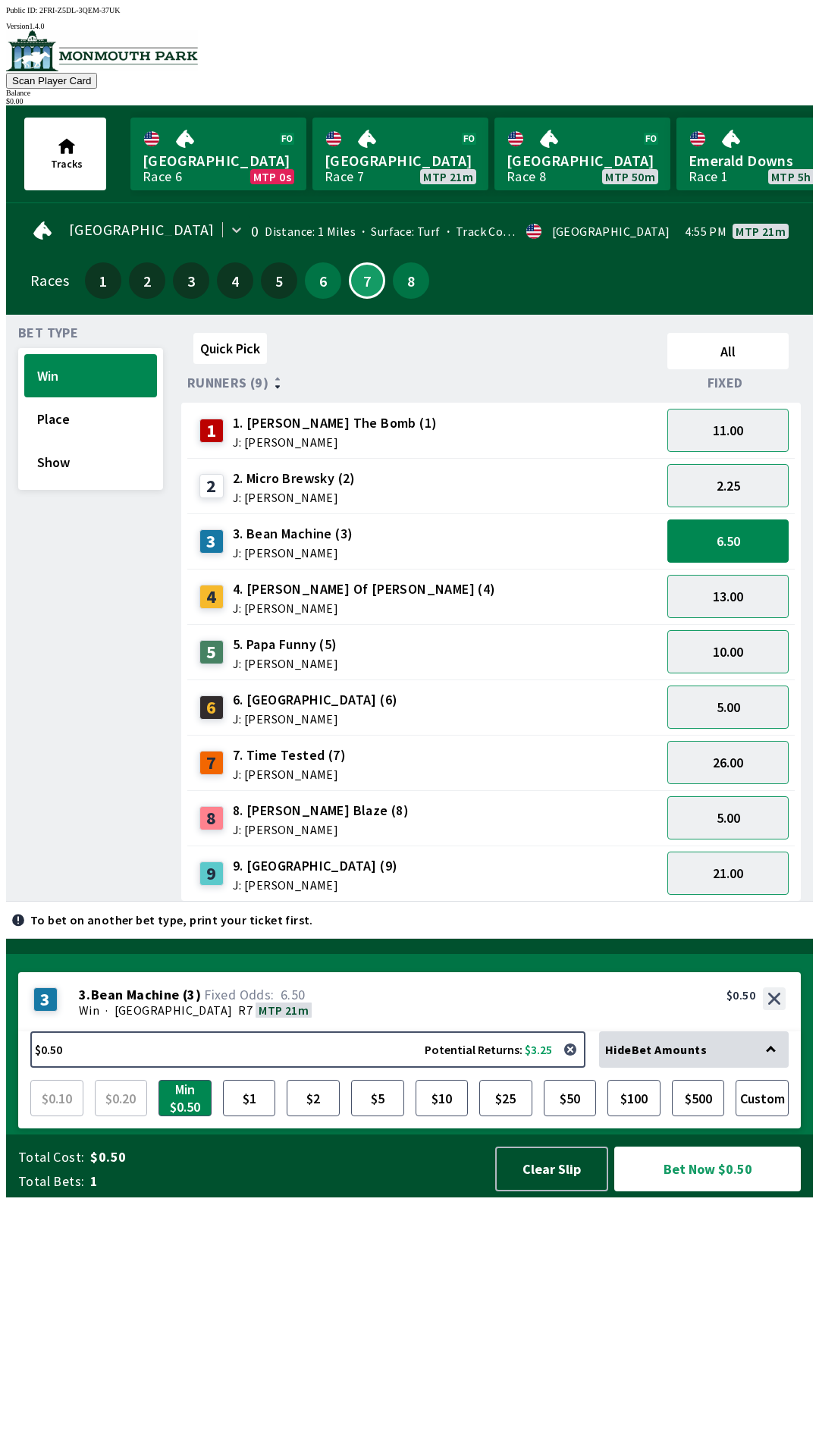
click at [423, 289] on div "8" at bounding box center [411, 280] width 44 height 44
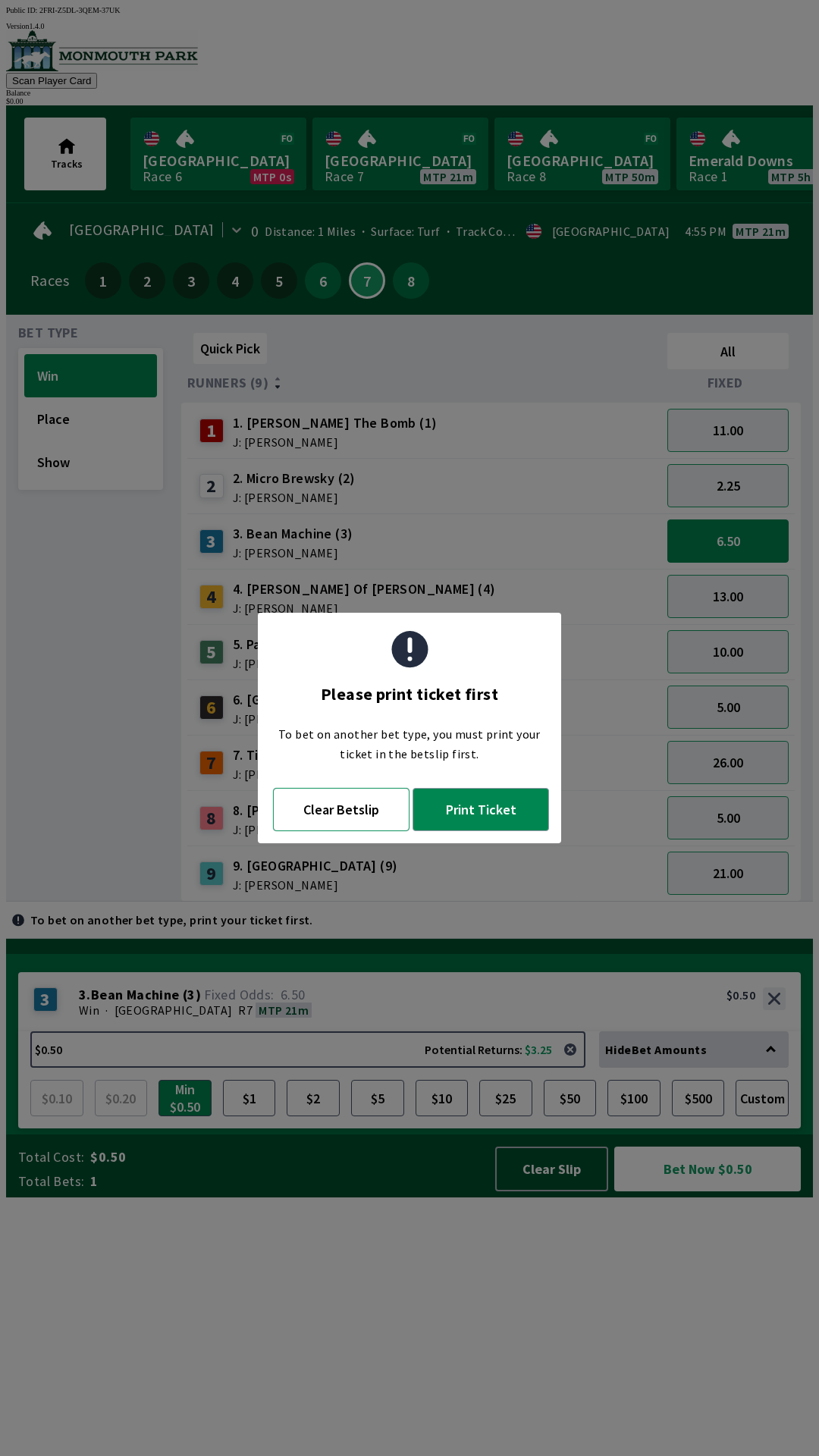
click at [370, 818] on button "Clear Betslip" at bounding box center [341, 809] width 136 height 43
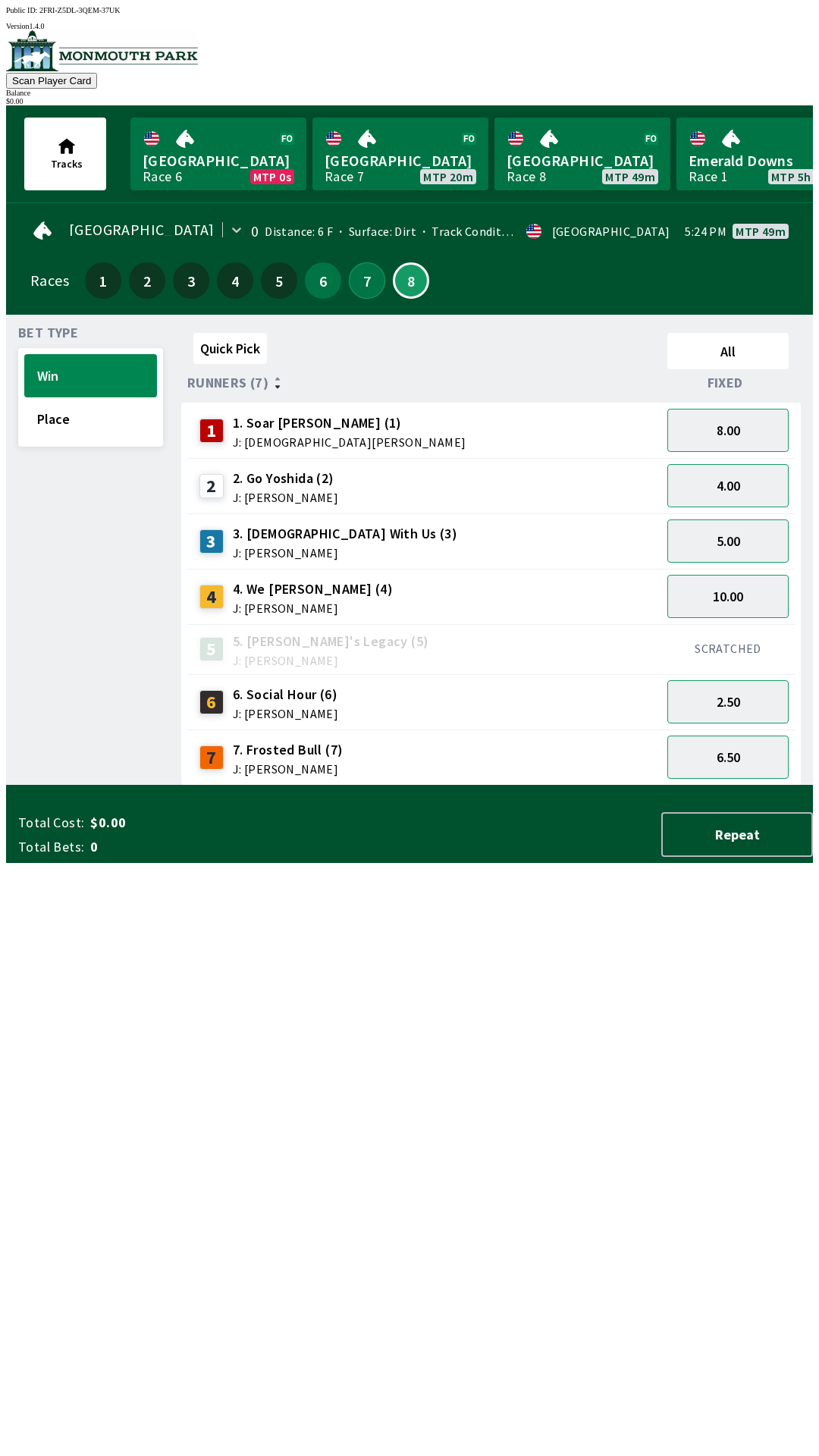
click at [361, 271] on button "7" at bounding box center [367, 280] width 37 height 37
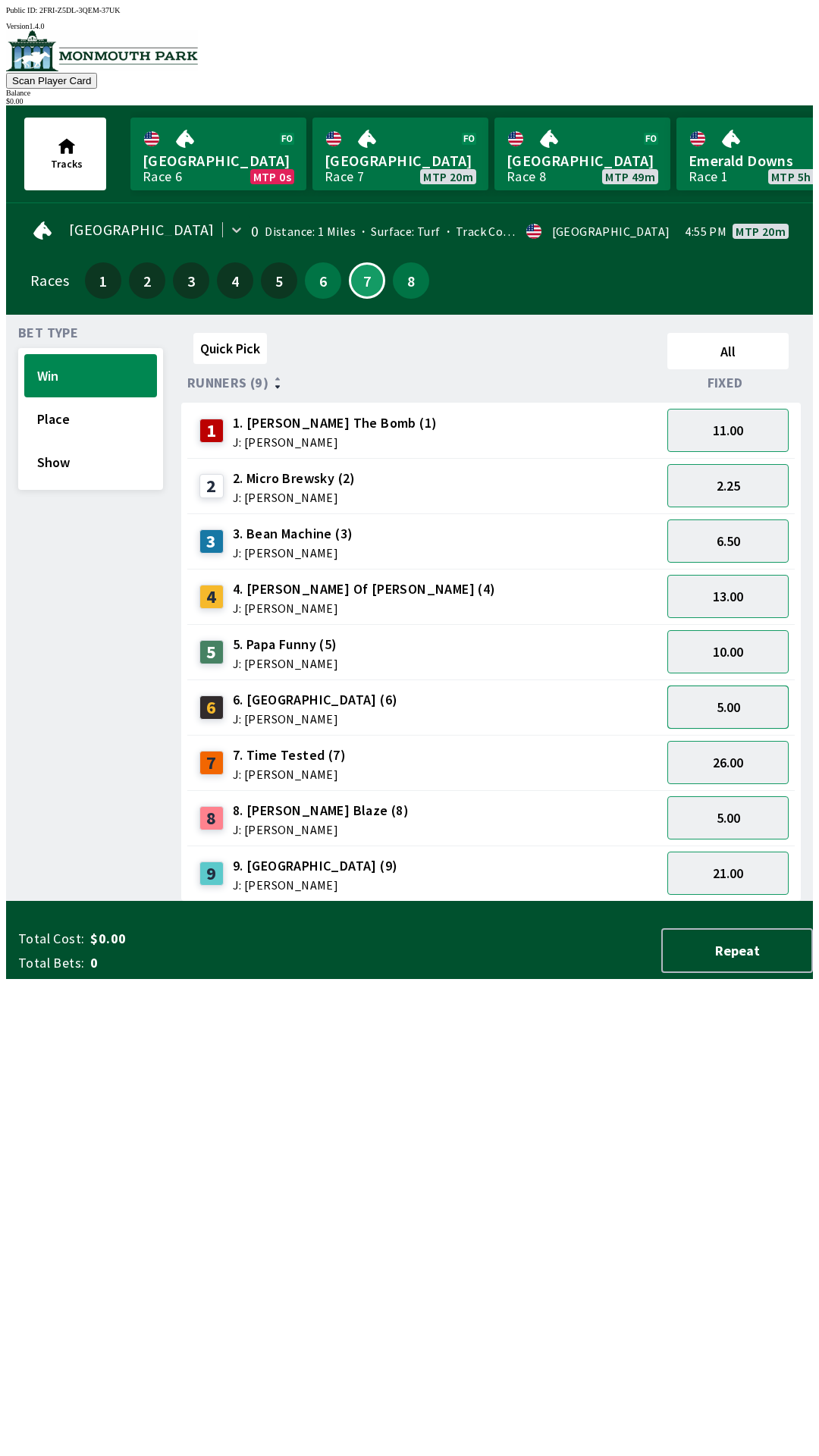
click at [727, 698] on button "5.00" at bounding box center [727, 706] width 121 height 43
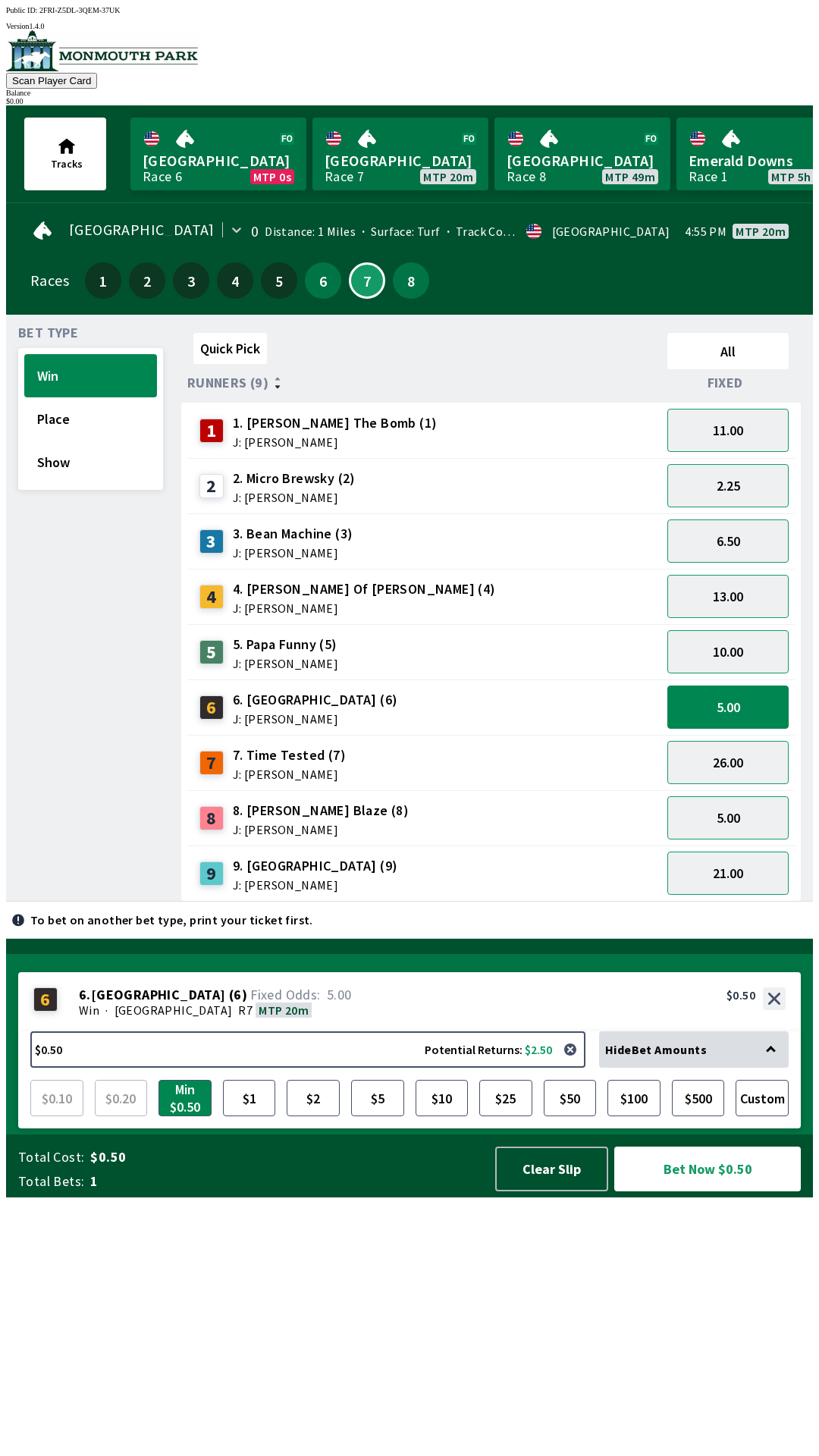
click at [392, 1166] on span "$0.50" at bounding box center [285, 1157] width 391 height 18
click at [371, 1116] on button "$5" at bounding box center [377, 1098] width 53 height 37
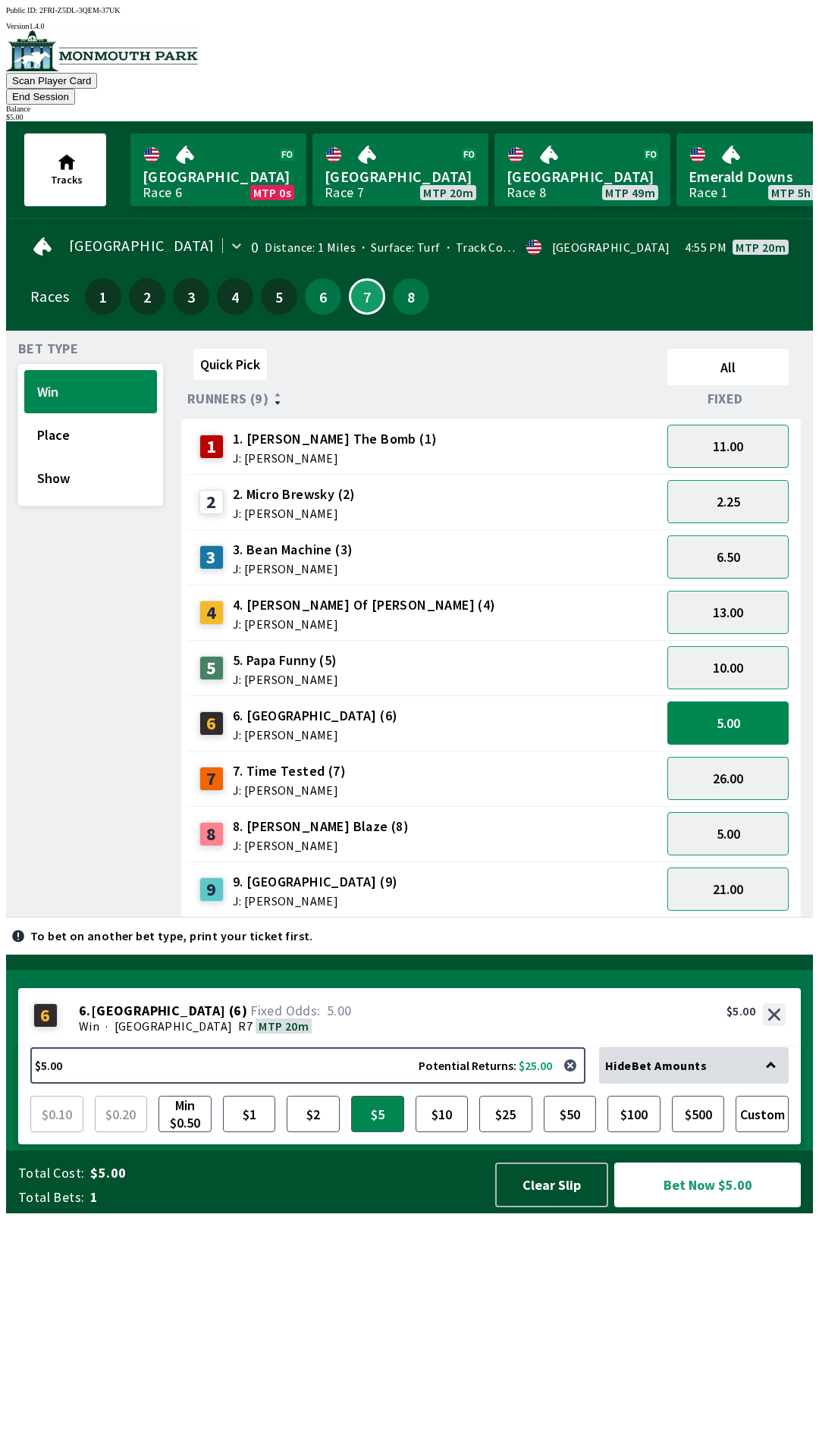
click at [714, 1207] on button "Bet Now $5.00" at bounding box center [707, 1185] width 186 height 45
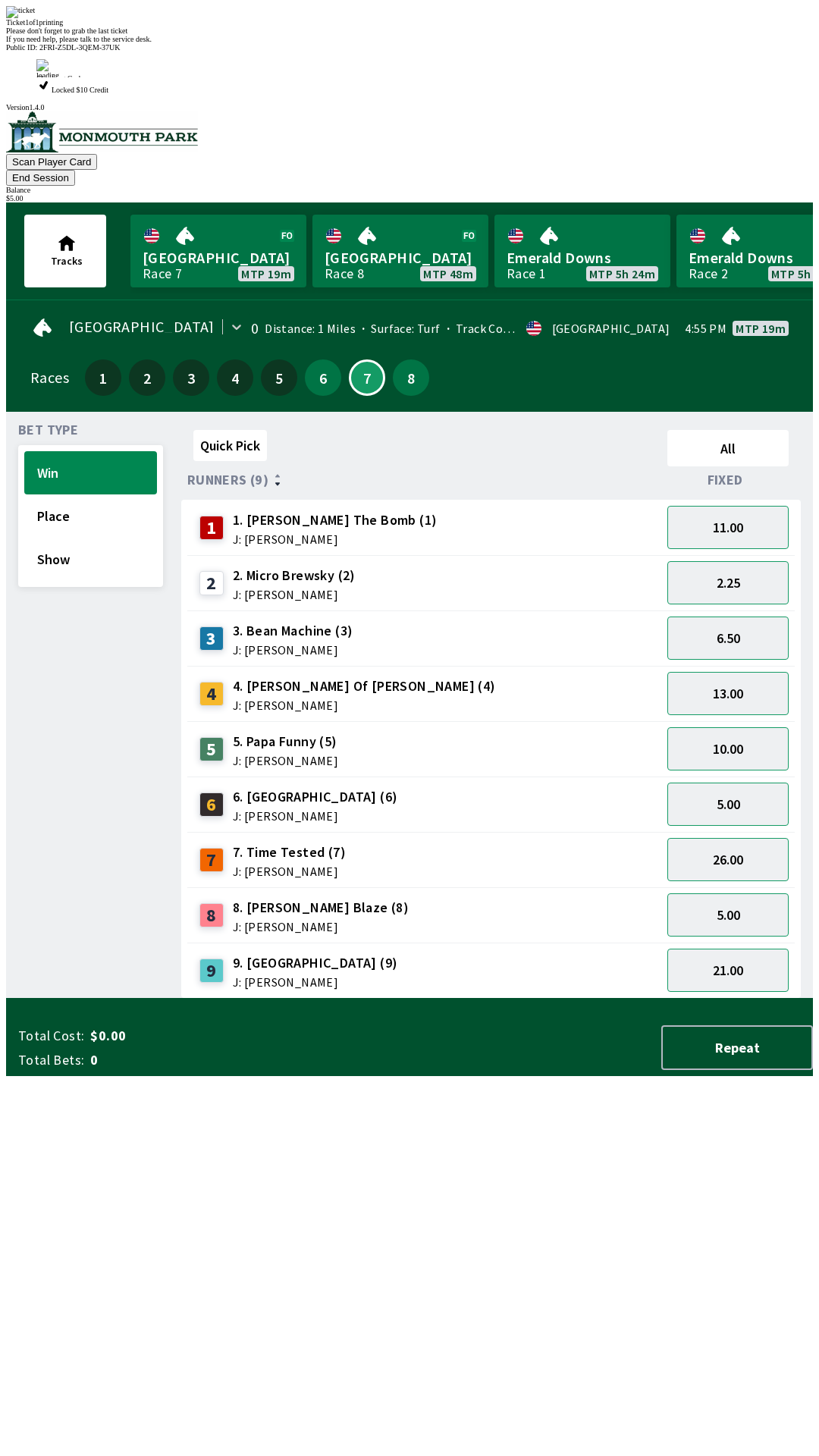
click at [75, 639] on div "Bet Type Win Place Show" at bounding box center [90, 710] width 145 height 575
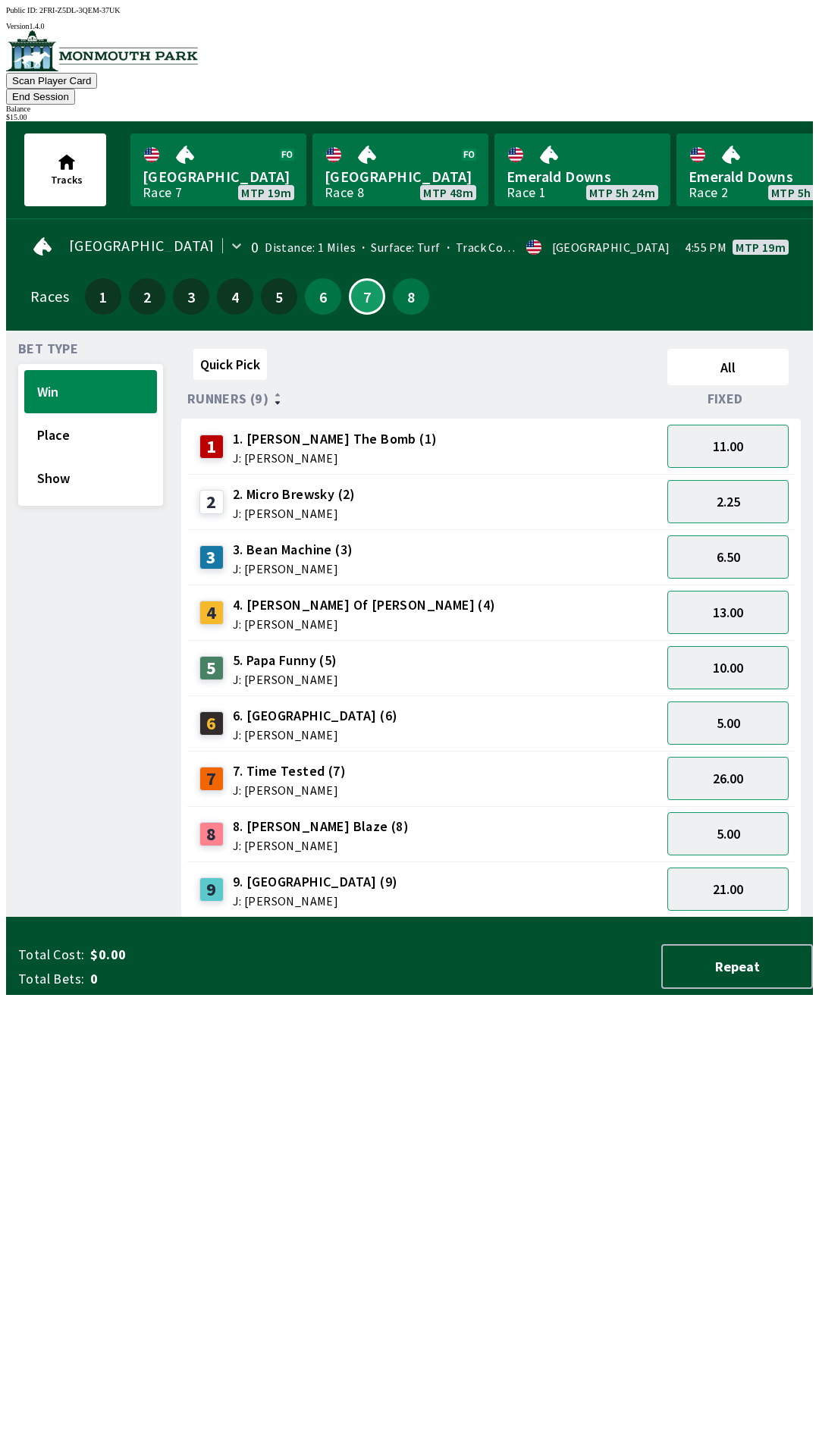
click at [720, 750] on div "26.00" at bounding box center [727, 778] width 133 height 56
click at [719, 706] on button "5.00" at bounding box center [727, 723] width 121 height 43
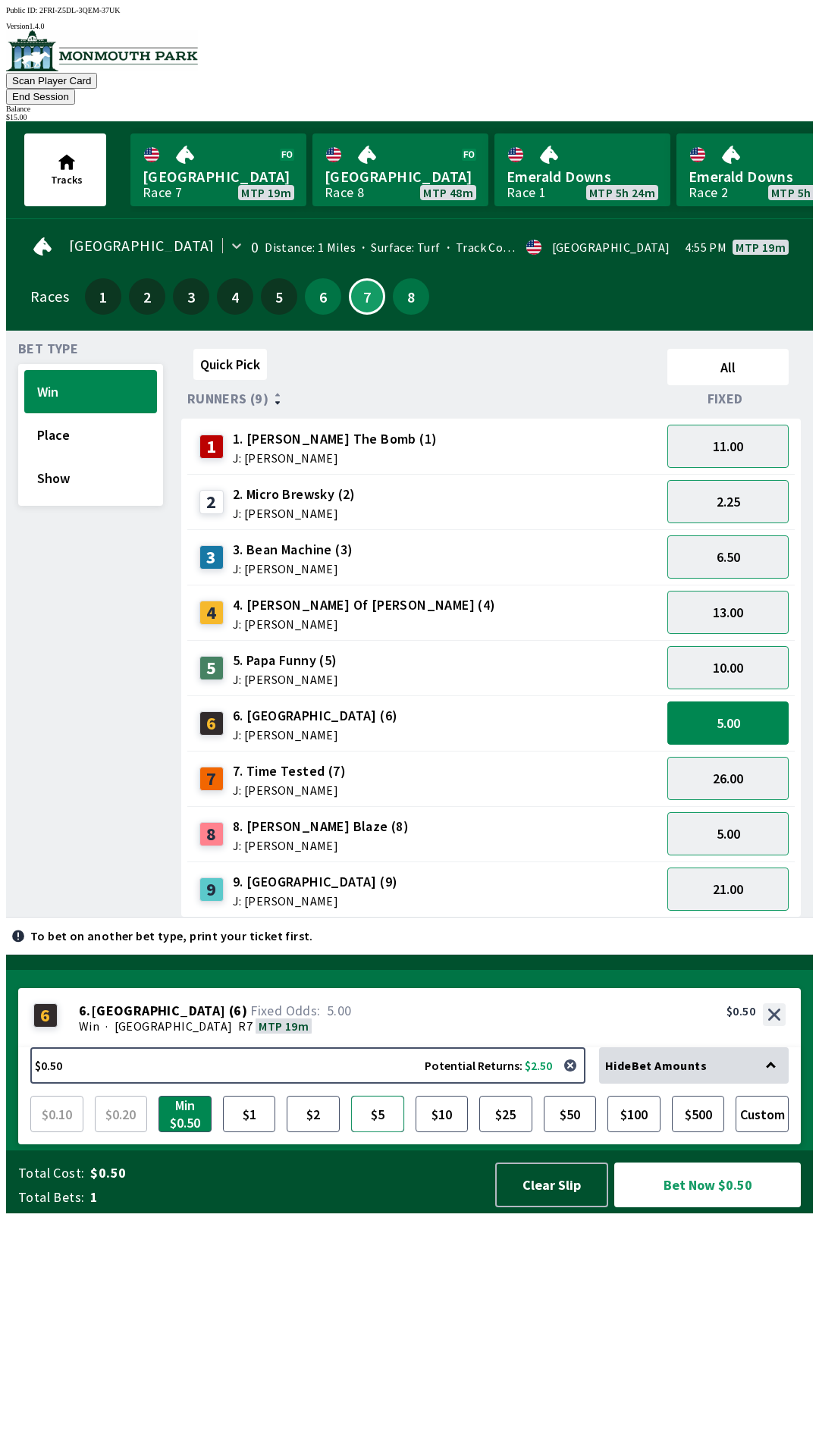
click at [385, 1132] on button "$5" at bounding box center [377, 1113] width 53 height 37
click at [674, 1207] on button "Bet Now $5.00" at bounding box center [707, 1185] width 186 height 45
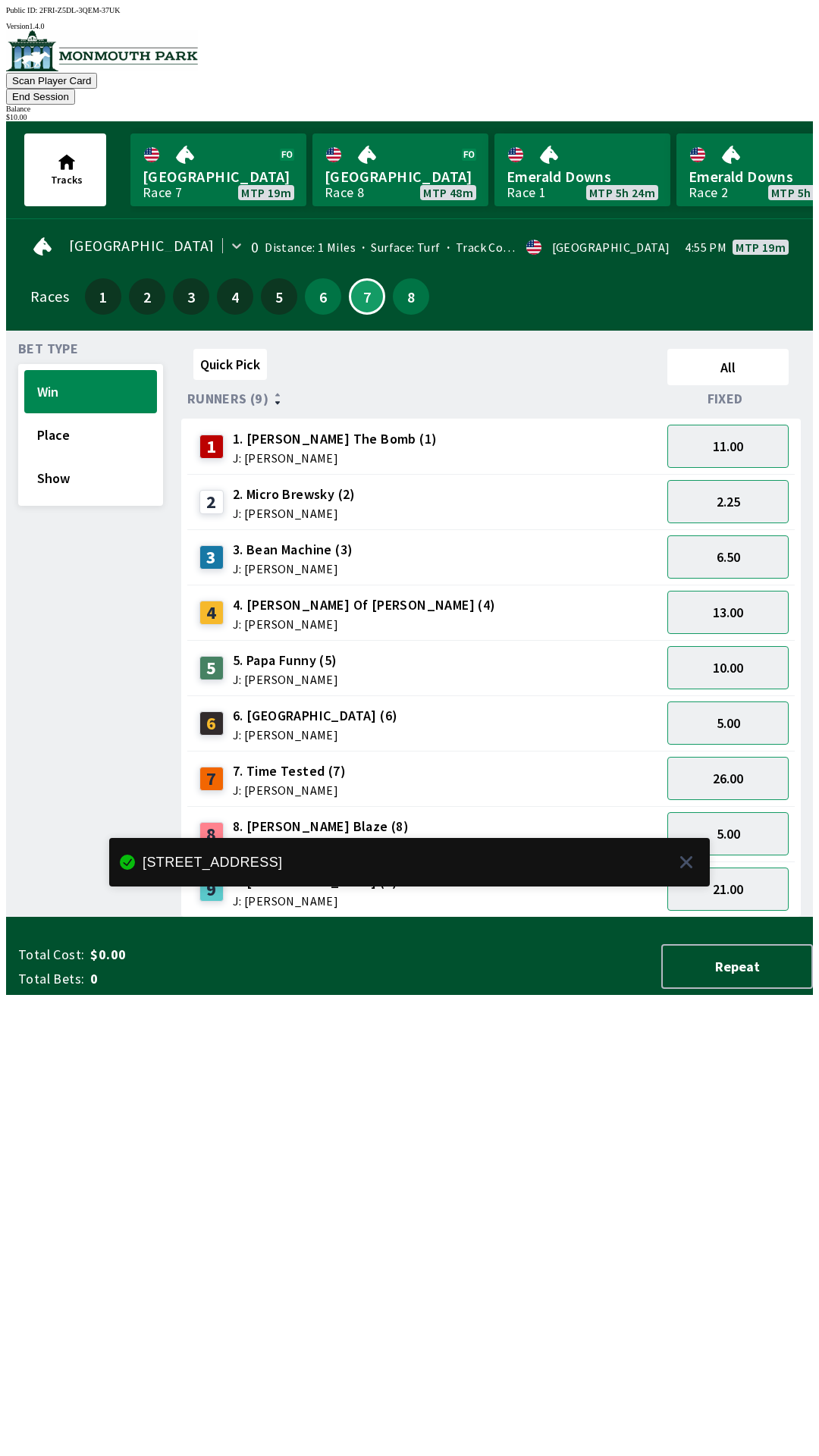
click at [102, 637] on div "Bet Type Win Place Show" at bounding box center [90, 629] width 145 height 575
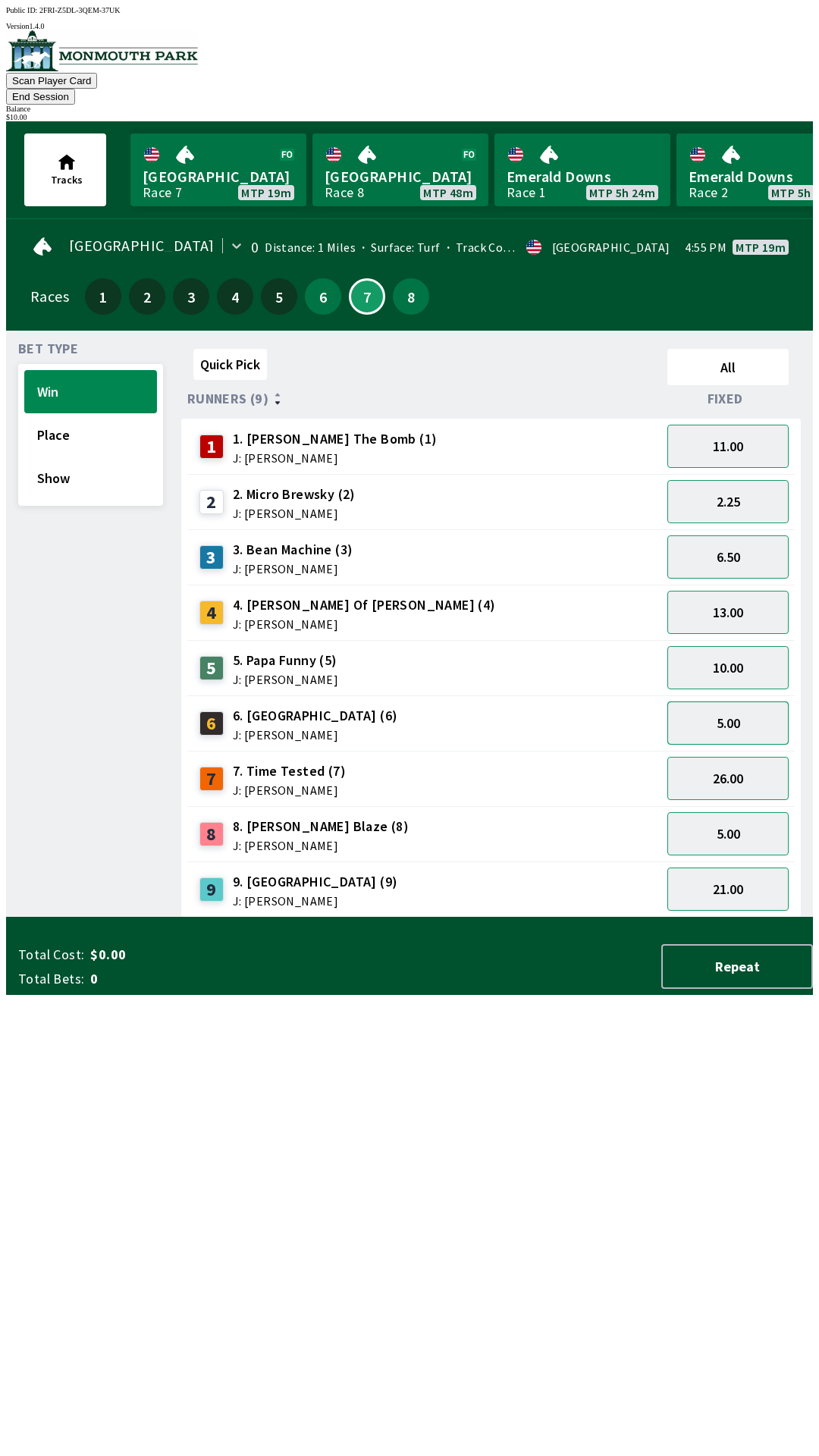
click at [718, 713] on button "5.00" at bounding box center [727, 723] width 121 height 43
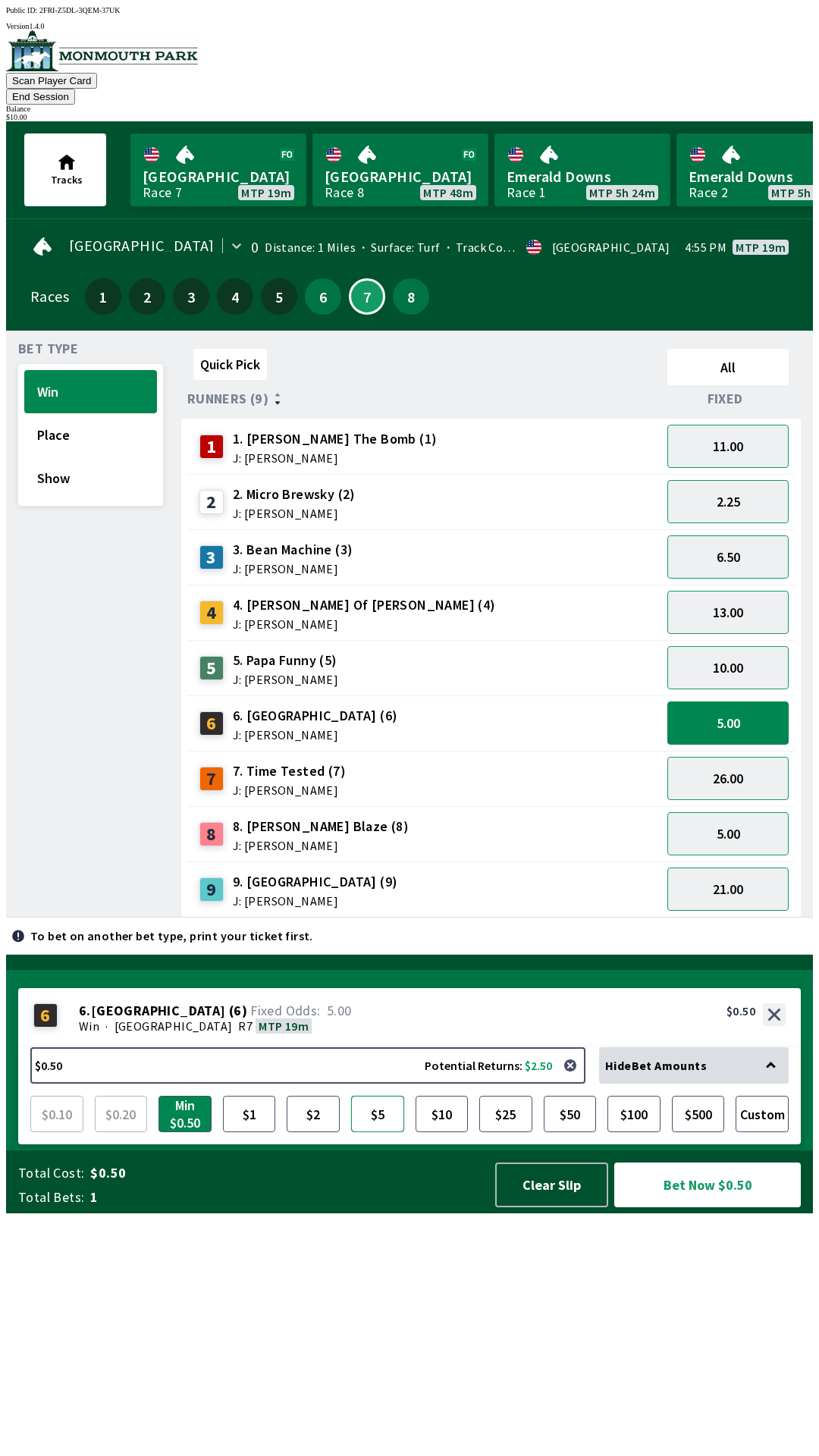
click at [385, 1132] on button "$5" at bounding box center [377, 1113] width 53 height 37
click at [71, 456] on button "Show" at bounding box center [91, 477] width 132 height 43
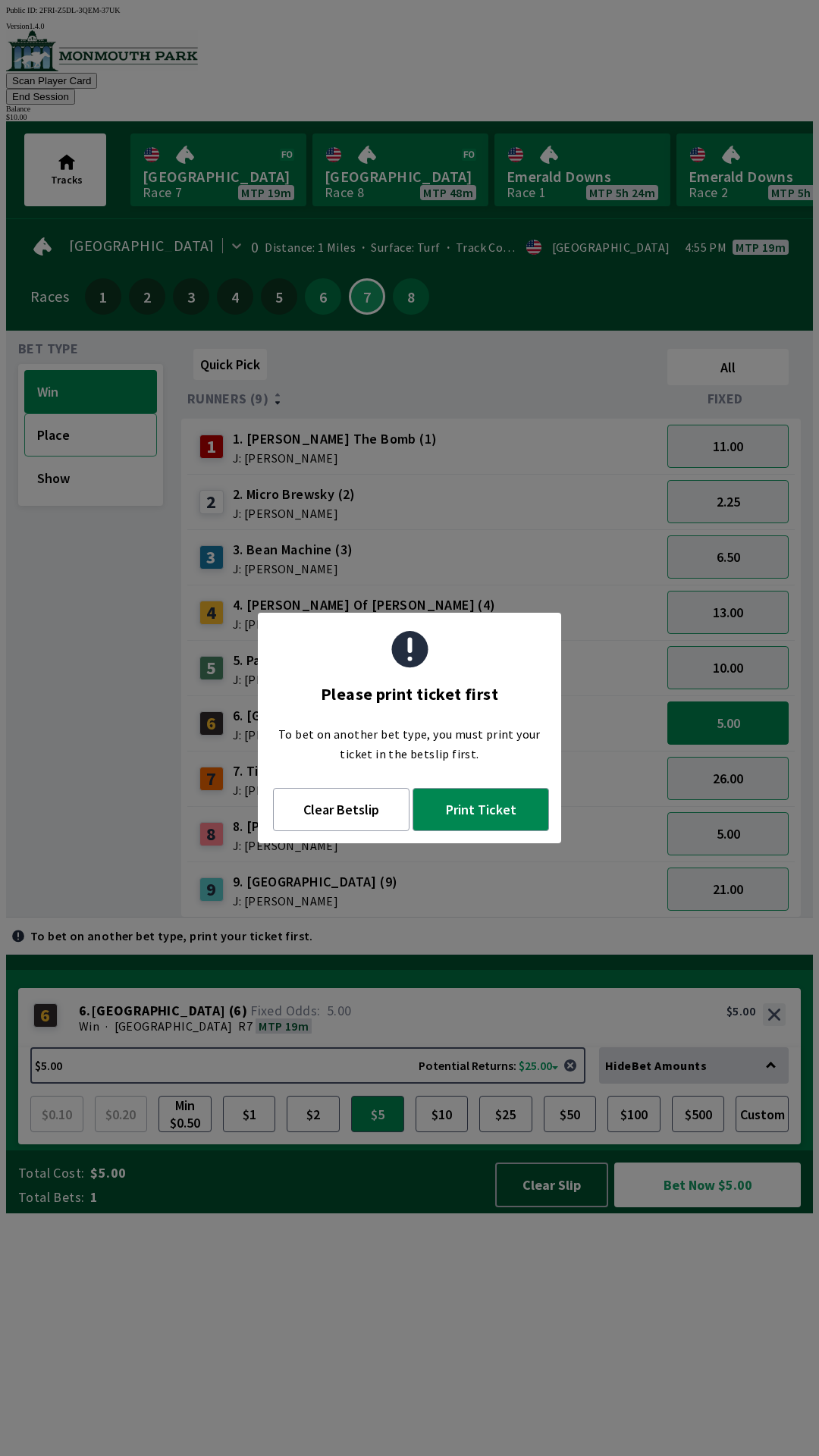
click at [72, 414] on button "Place" at bounding box center [91, 434] width 132 height 43
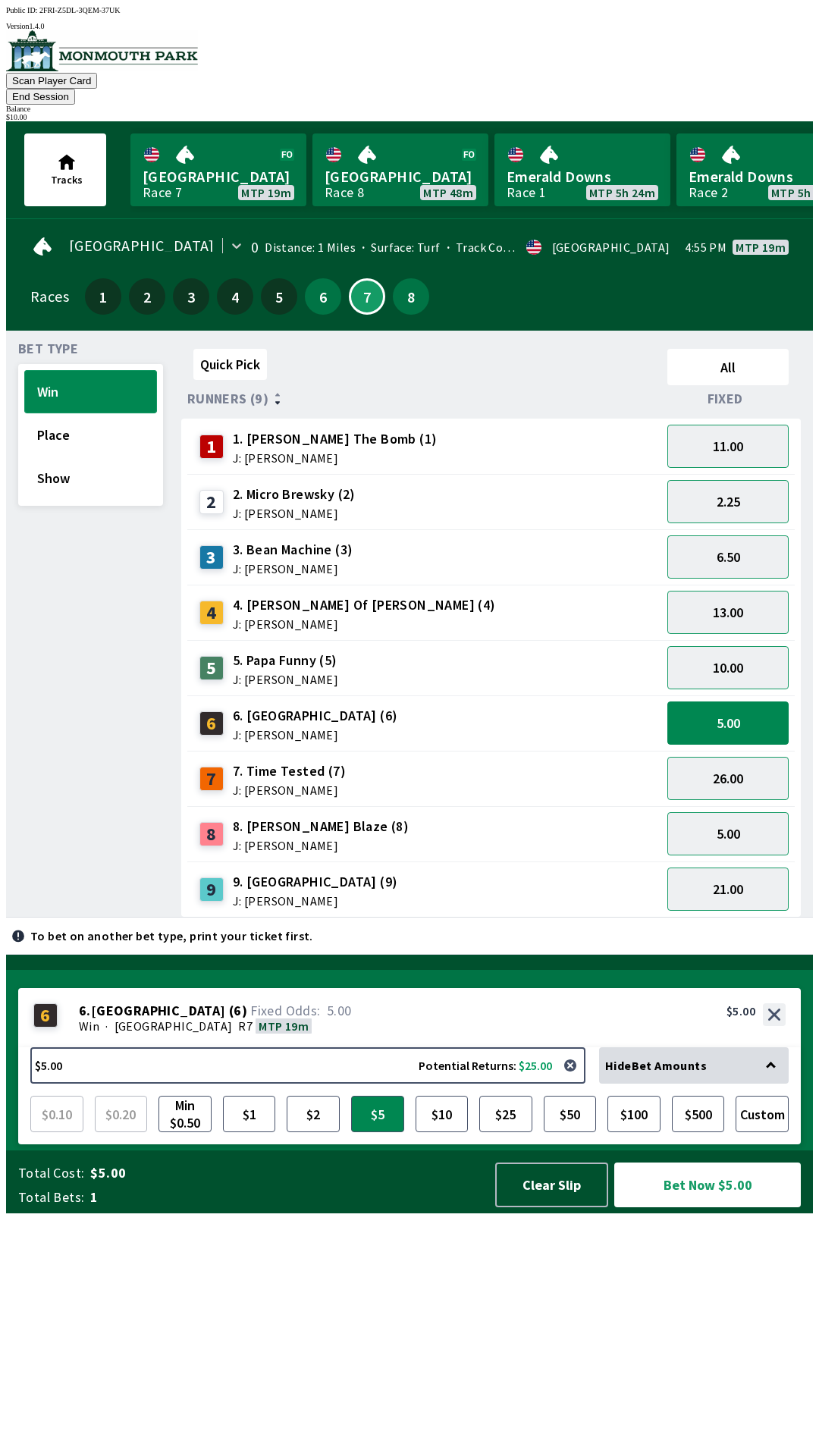
click at [59, 370] on button "Win" at bounding box center [91, 392] width 132 height 43
click at [58, 413] on button "Place" at bounding box center [91, 434] width 132 height 43
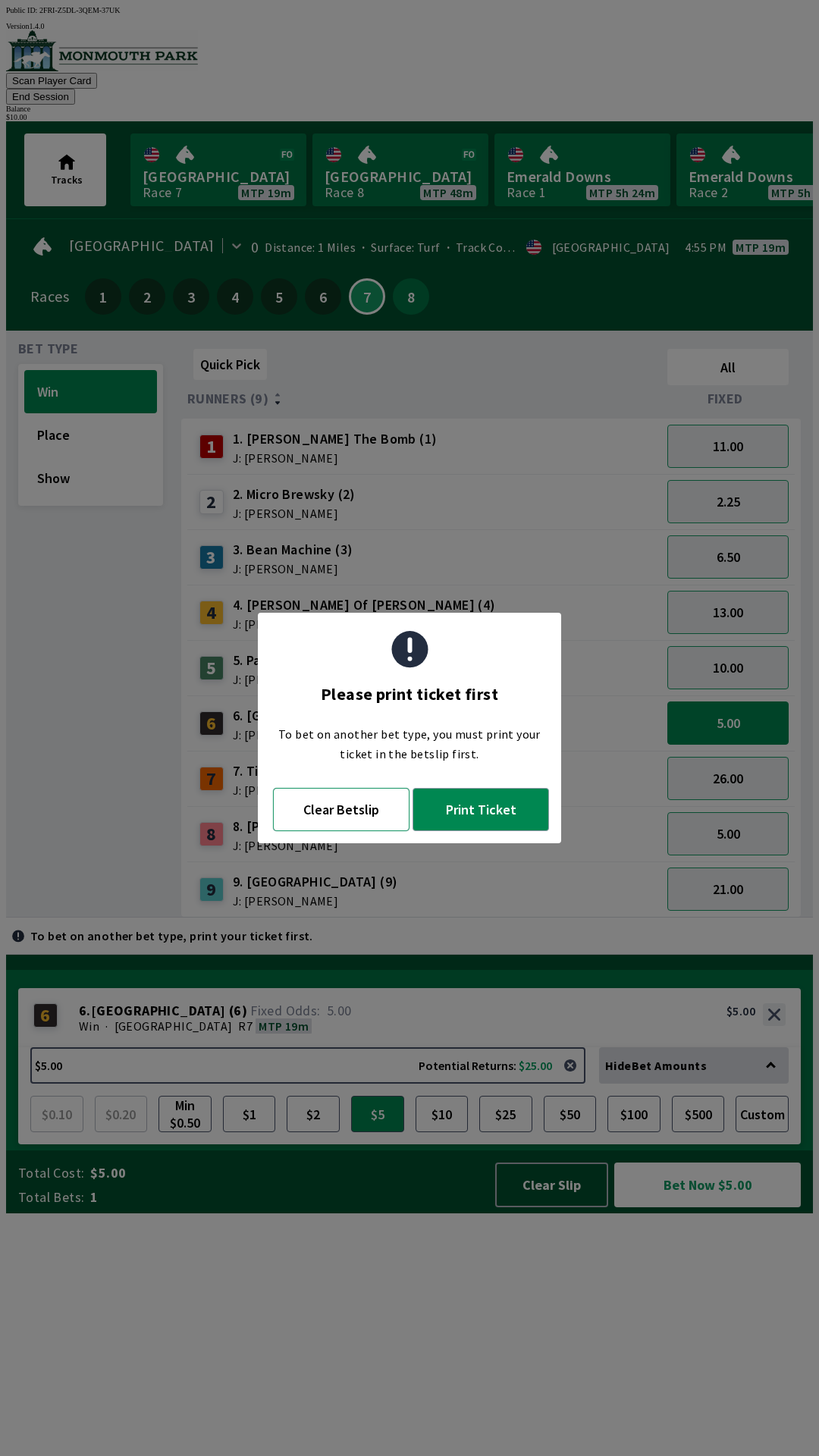
click at [333, 817] on button "Clear Betslip" at bounding box center [341, 809] width 136 height 43
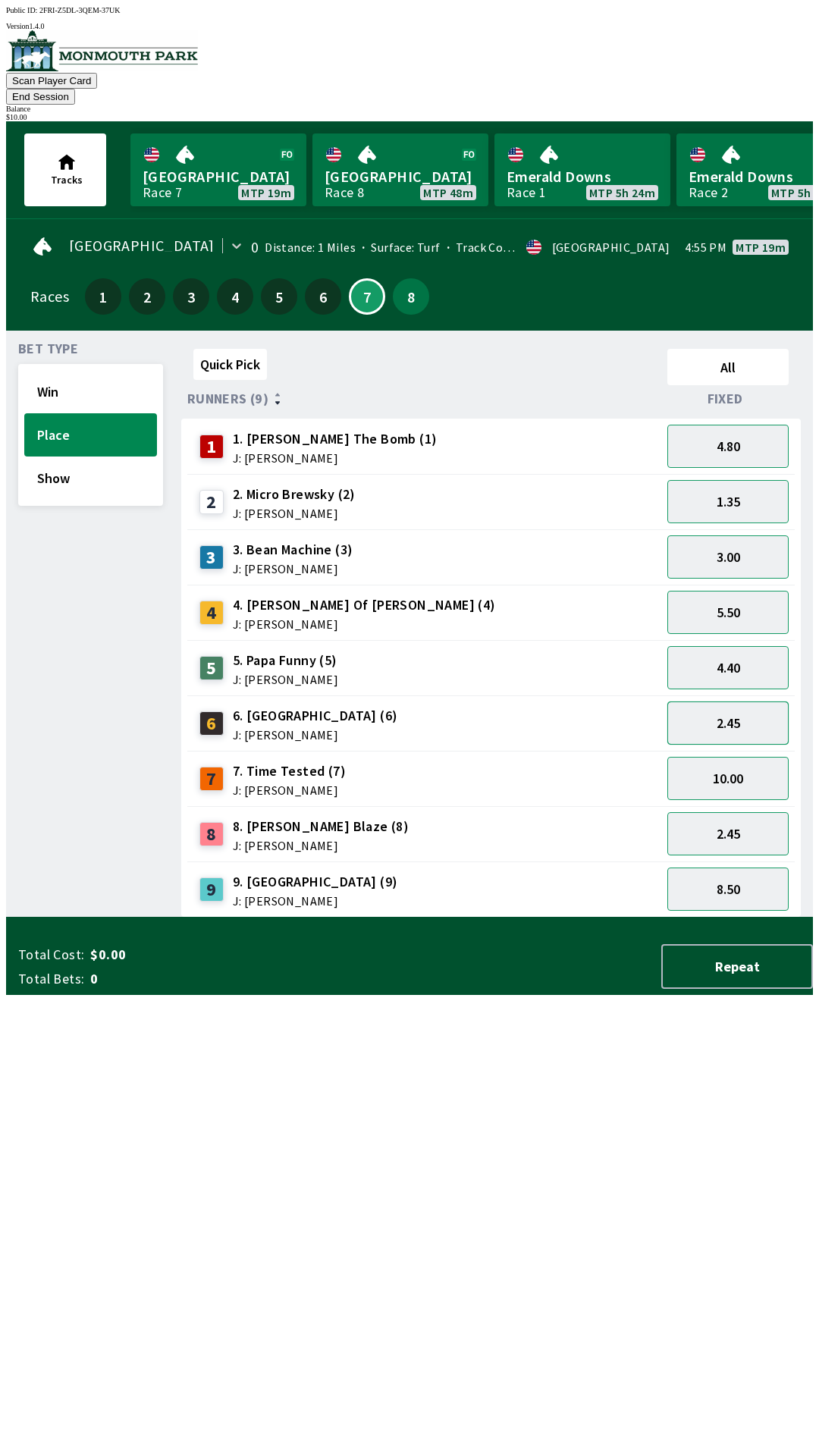
click at [720, 709] on button "2.45" at bounding box center [727, 723] width 121 height 43
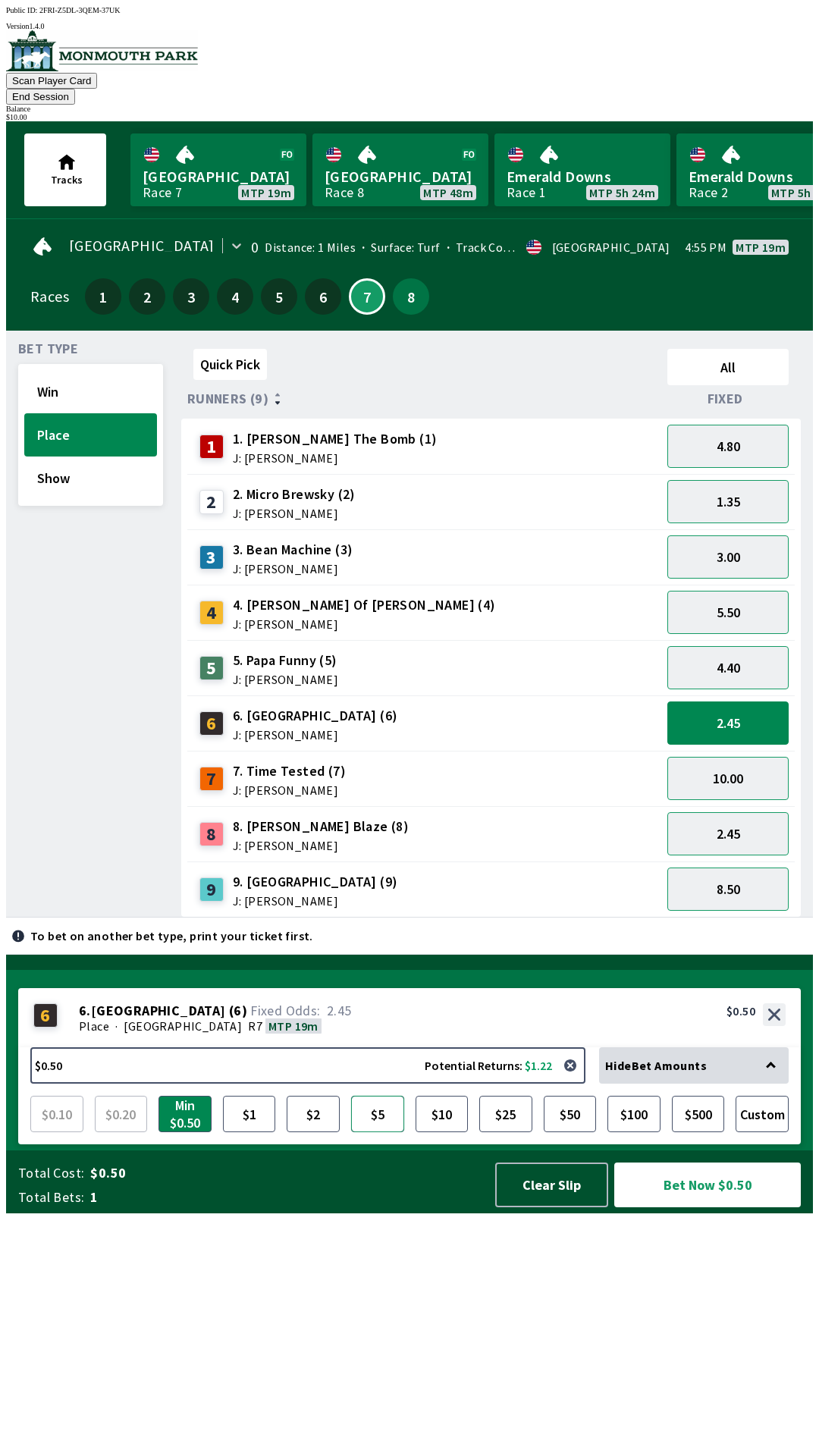
click at [387, 1132] on button "$5" at bounding box center [377, 1113] width 53 height 37
click at [702, 711] on button "2.45" at bounding box center [727, 723] width 121 height 43
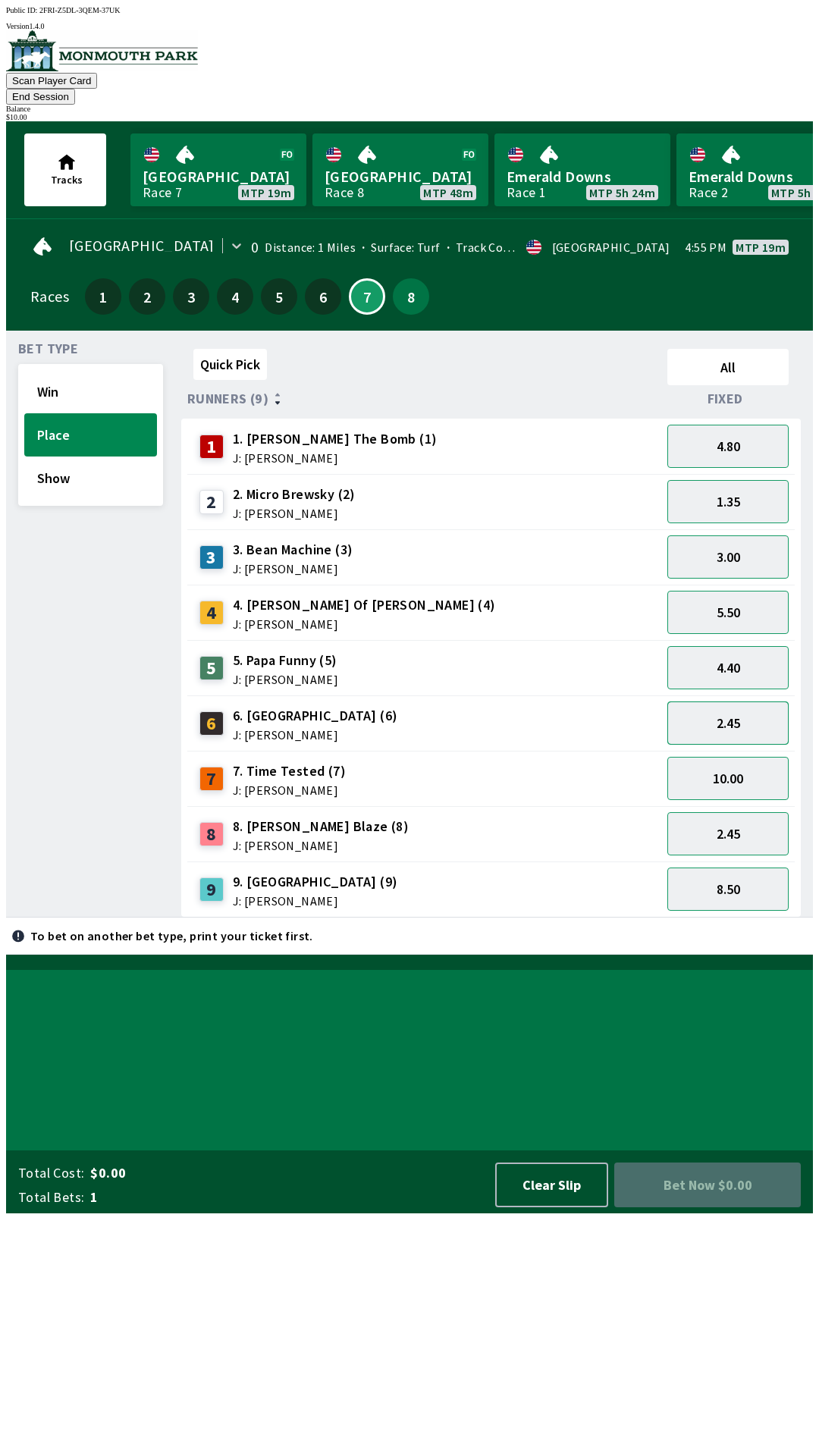
click at [705, 711] on button "2.45" at bounding box center [727, 723] width 121 height 43
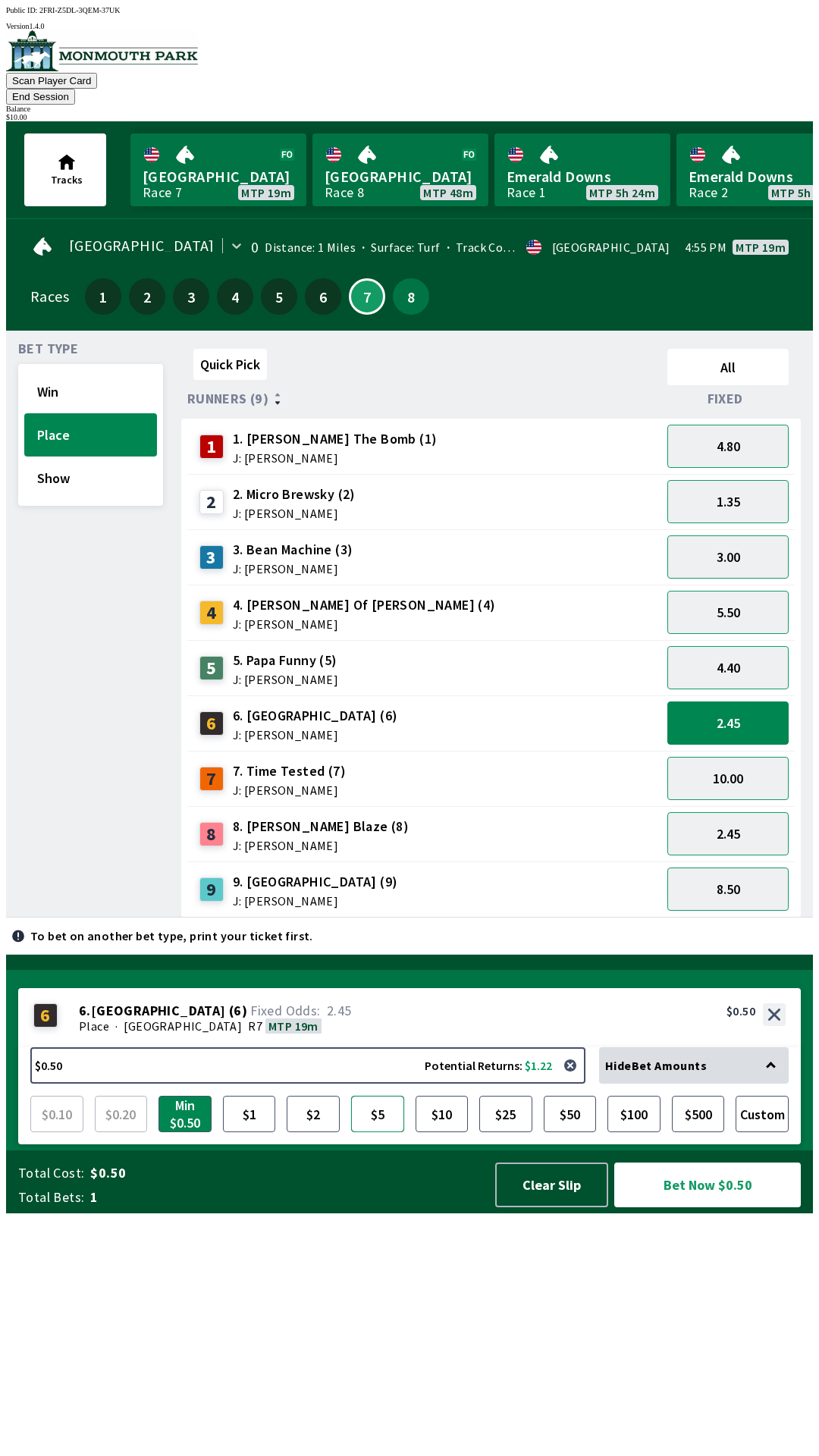
click at [392, 1132] on button "$5" at bounding box center [377, 1113] width 53 height 37
click at [678, 1207] on button "Bet Now $5.00" at bounding box center [707, 1185] width 186 height 45
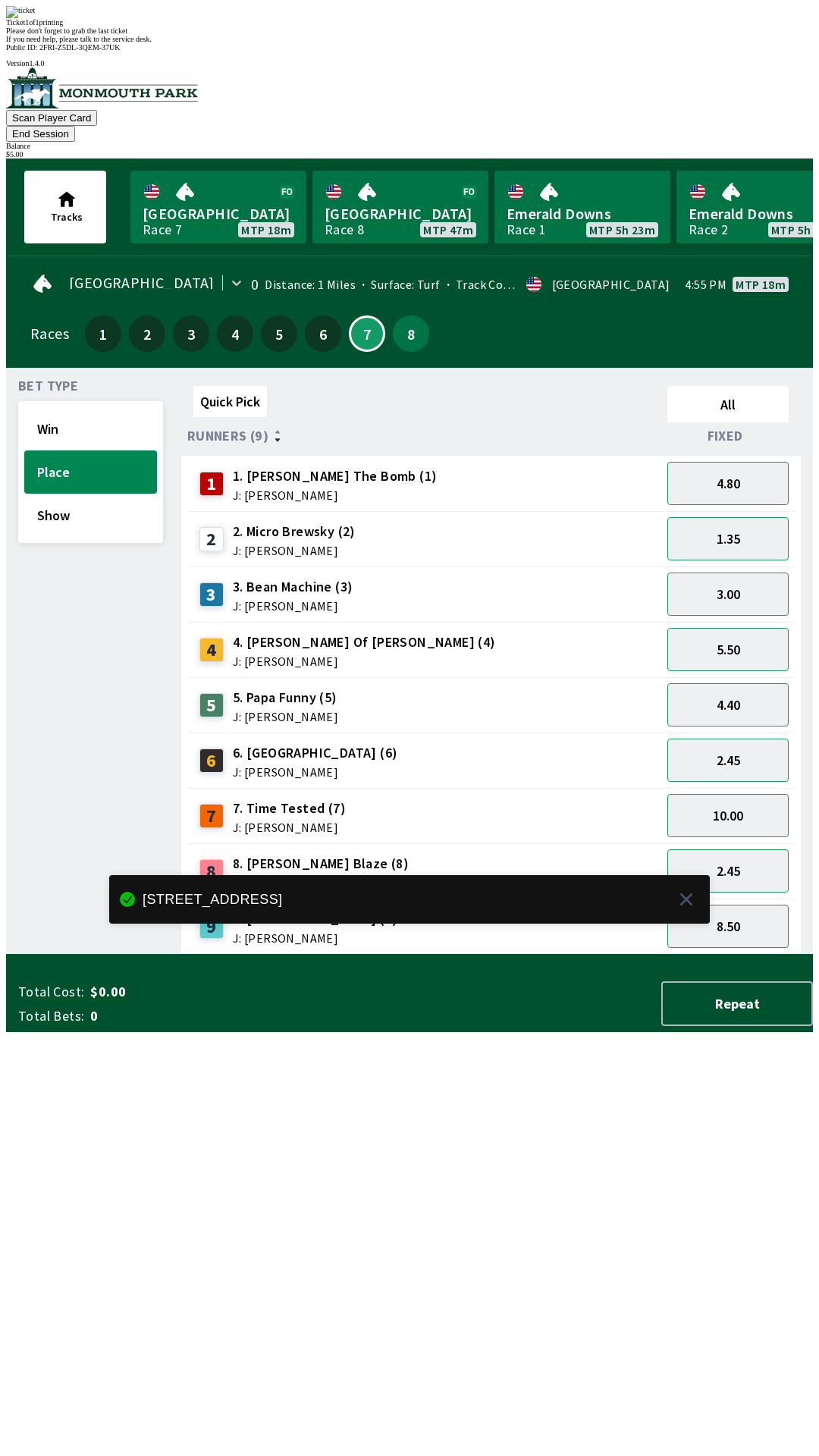
click at [131, 859] on div "Bet Type Win Place Show" at bounding box center [90, 667] width 145 height 575
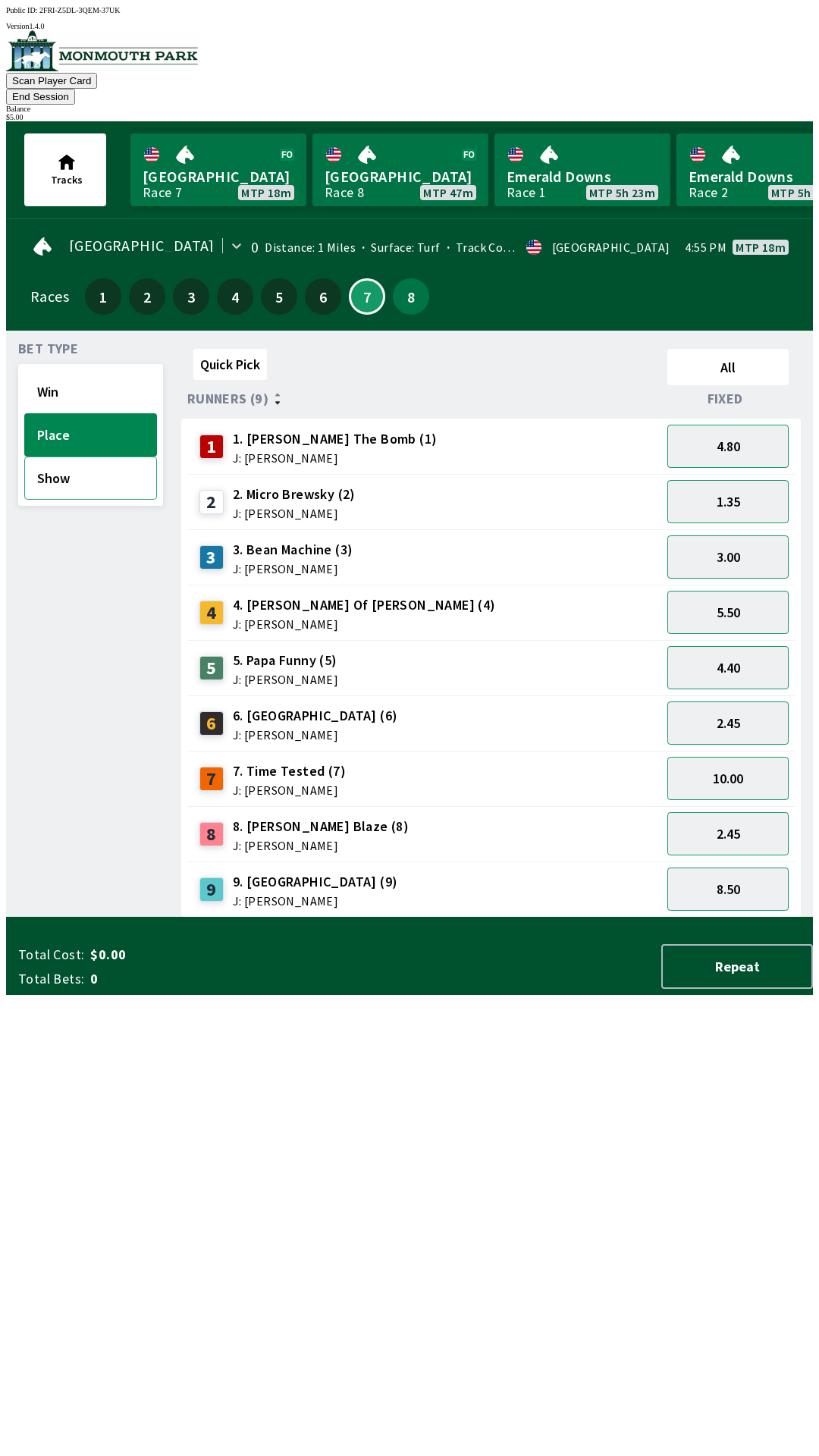
click at [72, 465] on button "Show" at bounding box center [91, 477] width 132 height 43
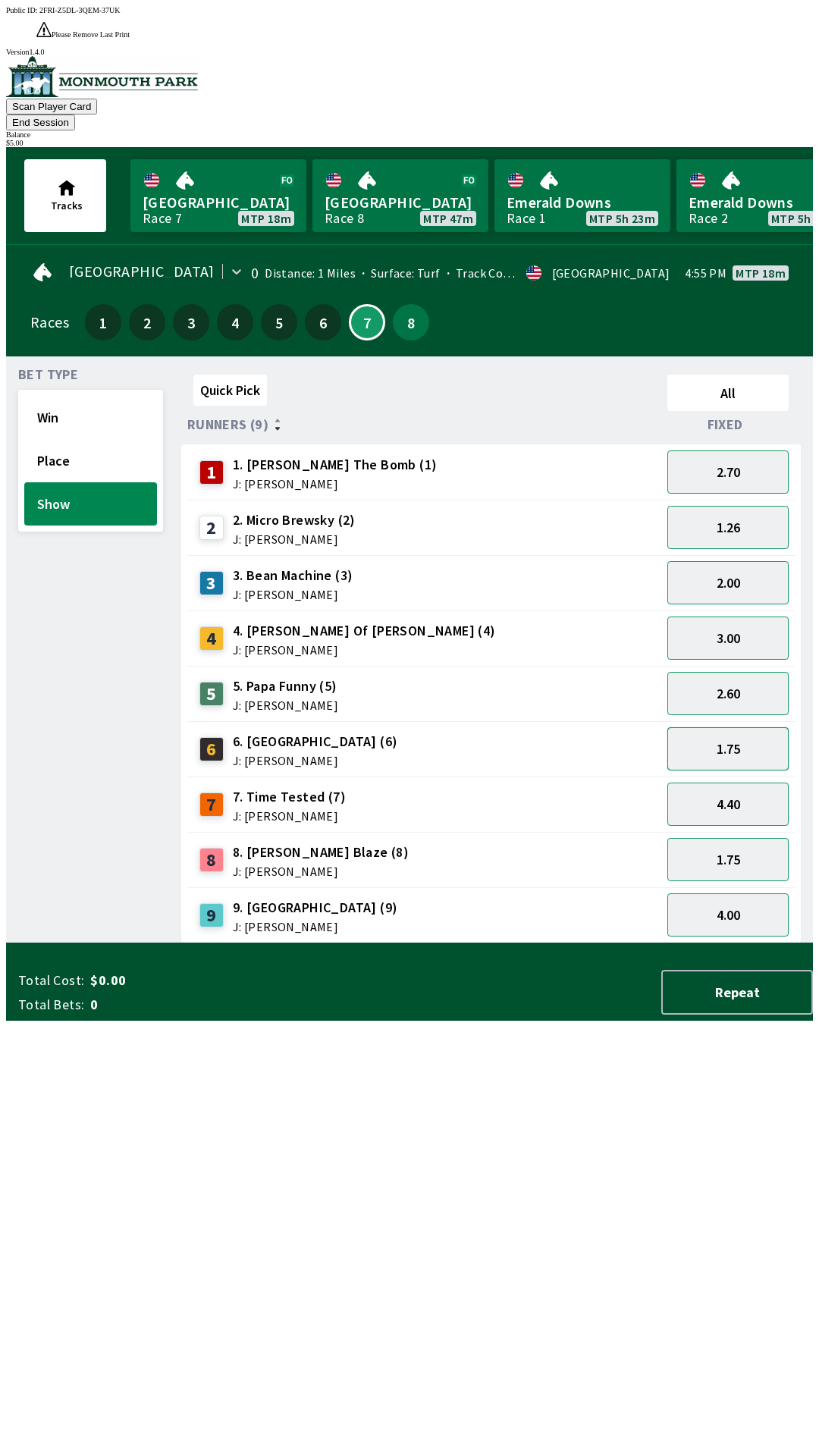
click at [702, 727] on button "1.75" at bounding box center [727, 748] width 121 height 43
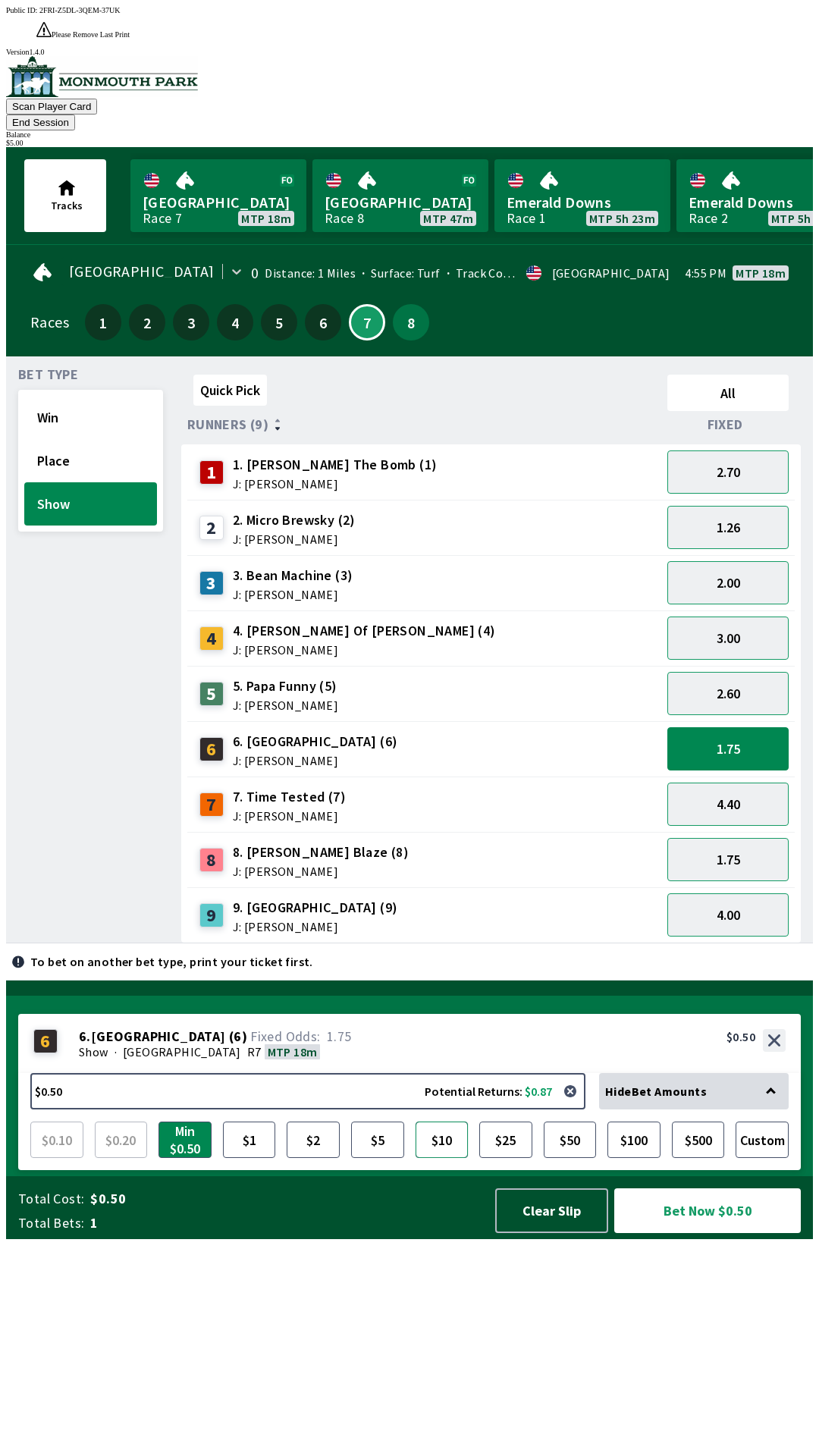
click at [453, 1158] on button "$10" at bounding box center [441, 1140] width 53 height 37
click at [388, 1158] on button "$5" at bounding box center [377, 1140] width 53 height 37
click at [692, 1233] on button "Bet Now $5.00" at bounding box center [707, 1210] width 186 height 45
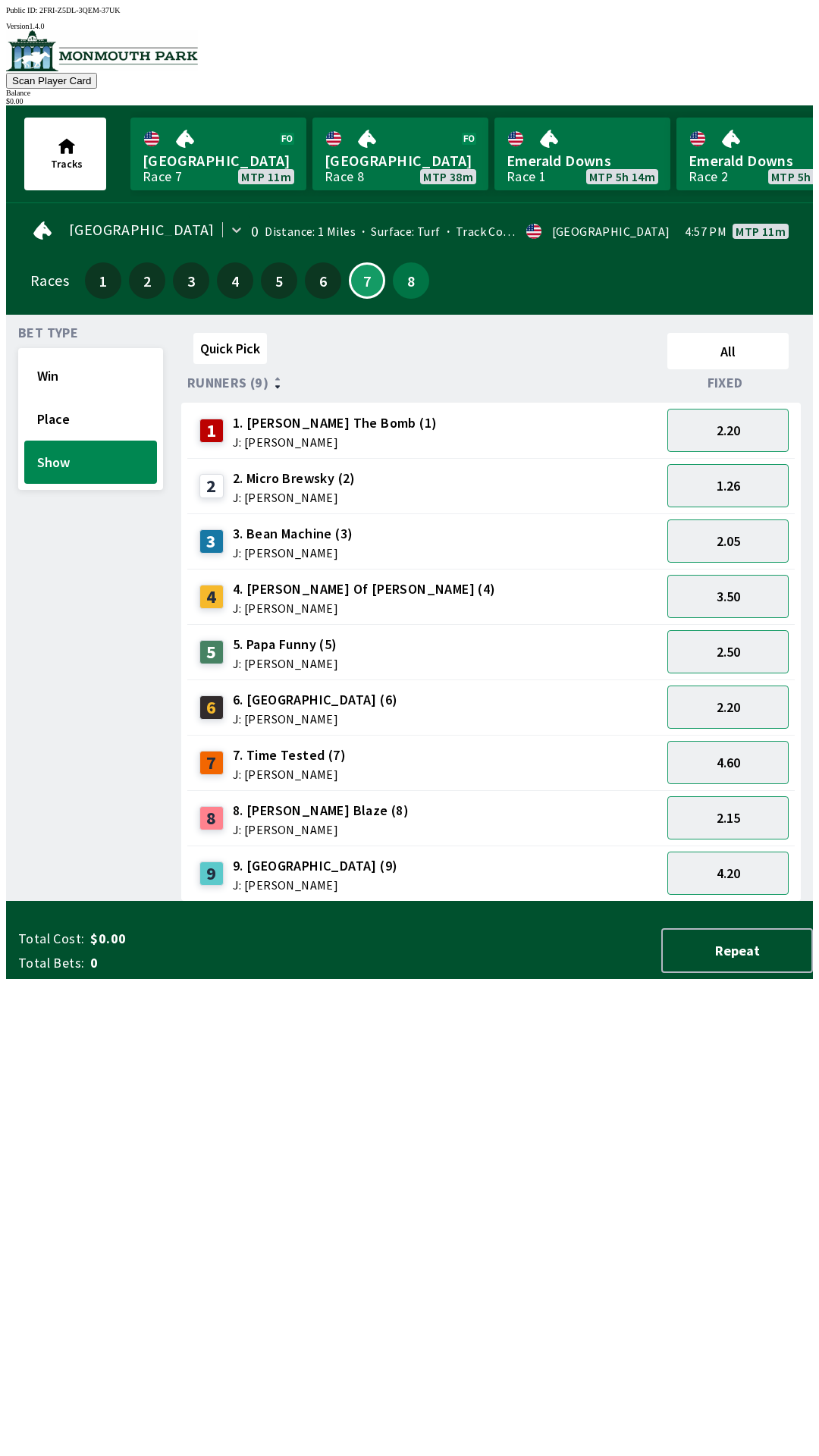
click at [266, 902] on div "Quick Pick All Runners (9) Fixed 1 1. [PERSON_NAME] The Bomb (1) J: [PERSON_NAM…" at bounding box center [497, 614] width 632 height 575
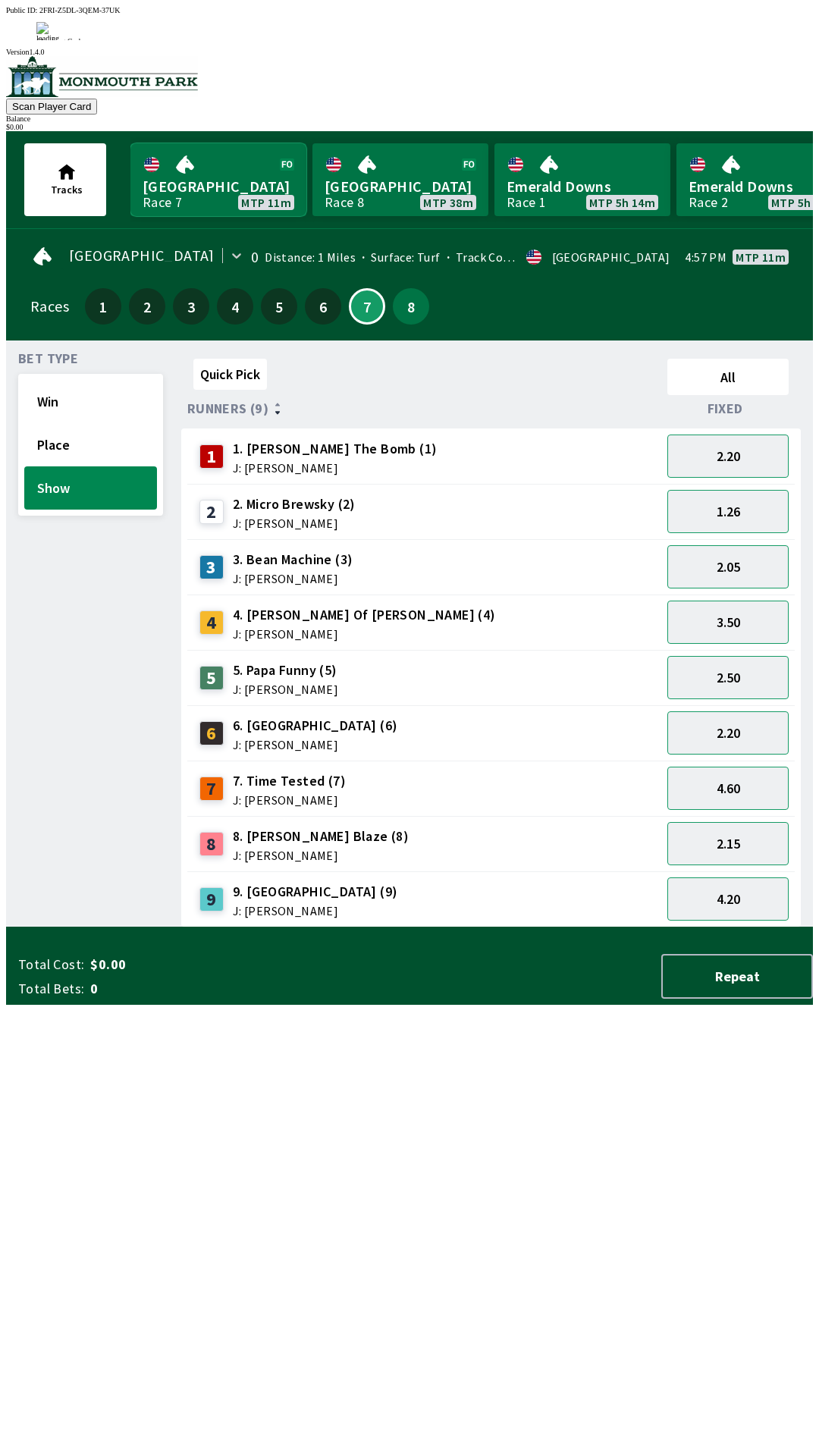
click at [204, 143] on link "[GEOGRAPHIC_DATA] Race 7 MTP 11m" at bounding box center [218, 179] width 176 height 73
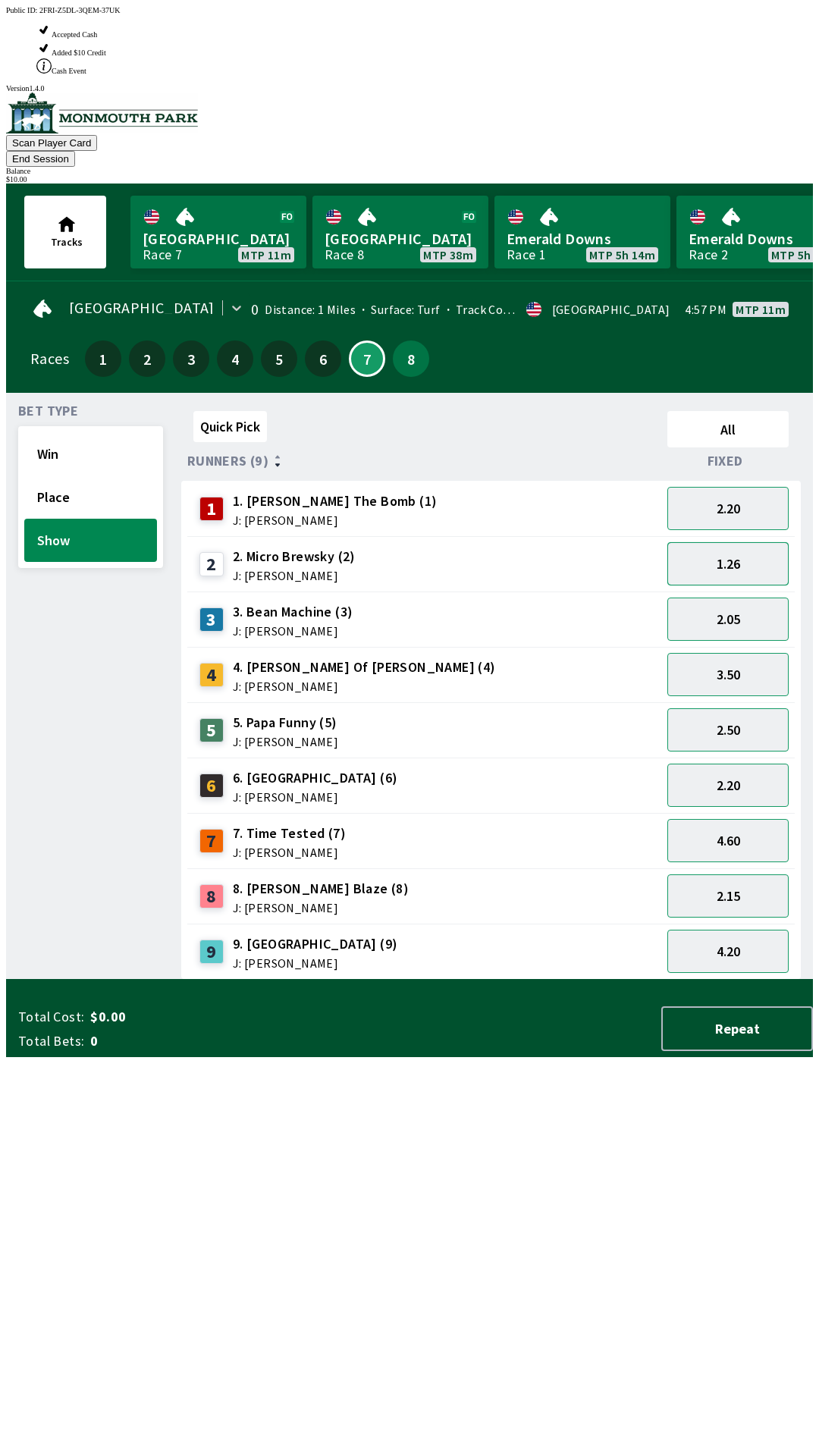
click at [720, 542] on button "1.26" at bounding box center [727, 563] width 121 height 43
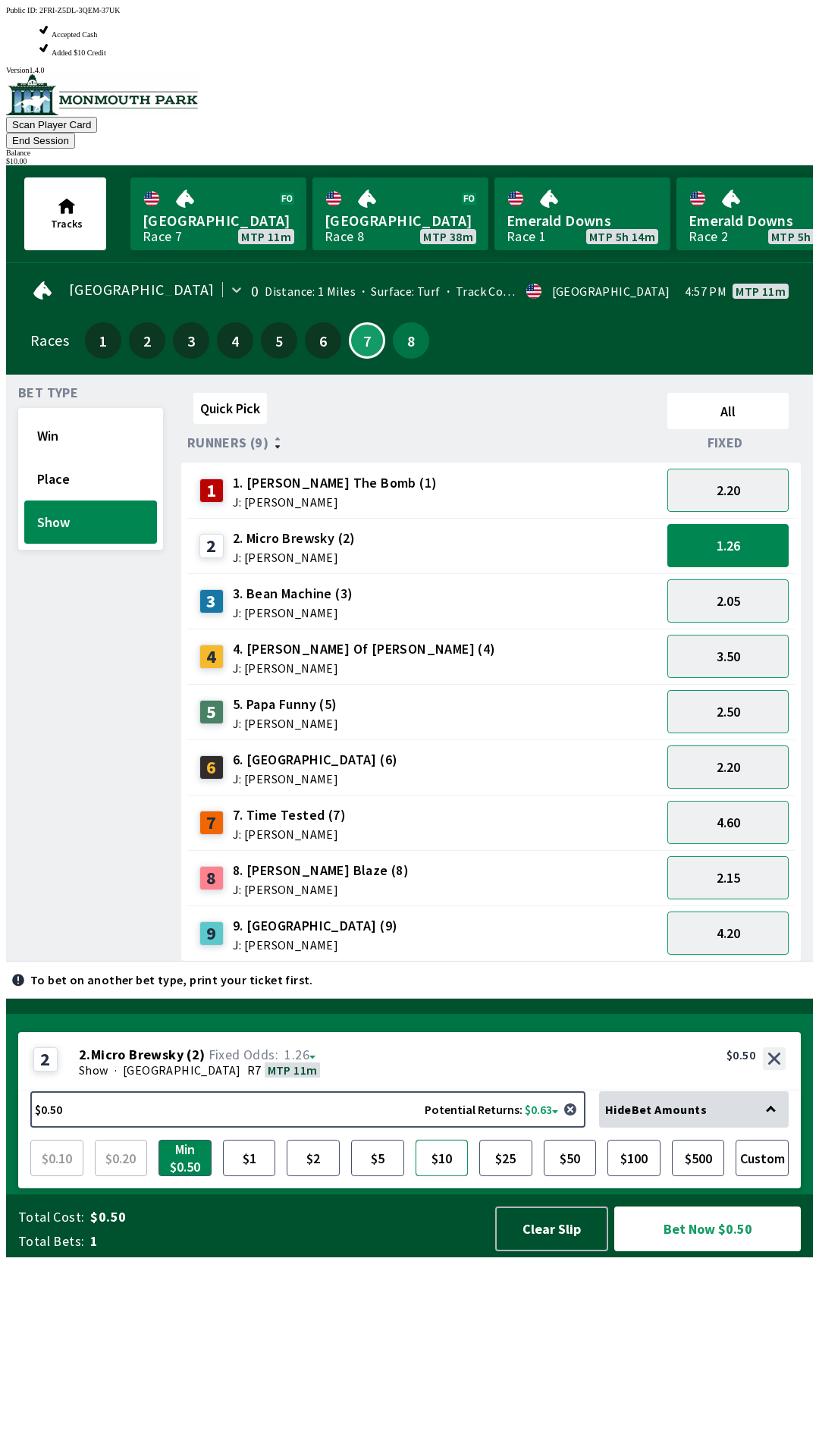
click at [445, 1176] on button "$10" at bounding box center [441, 1158] width 53 height 37
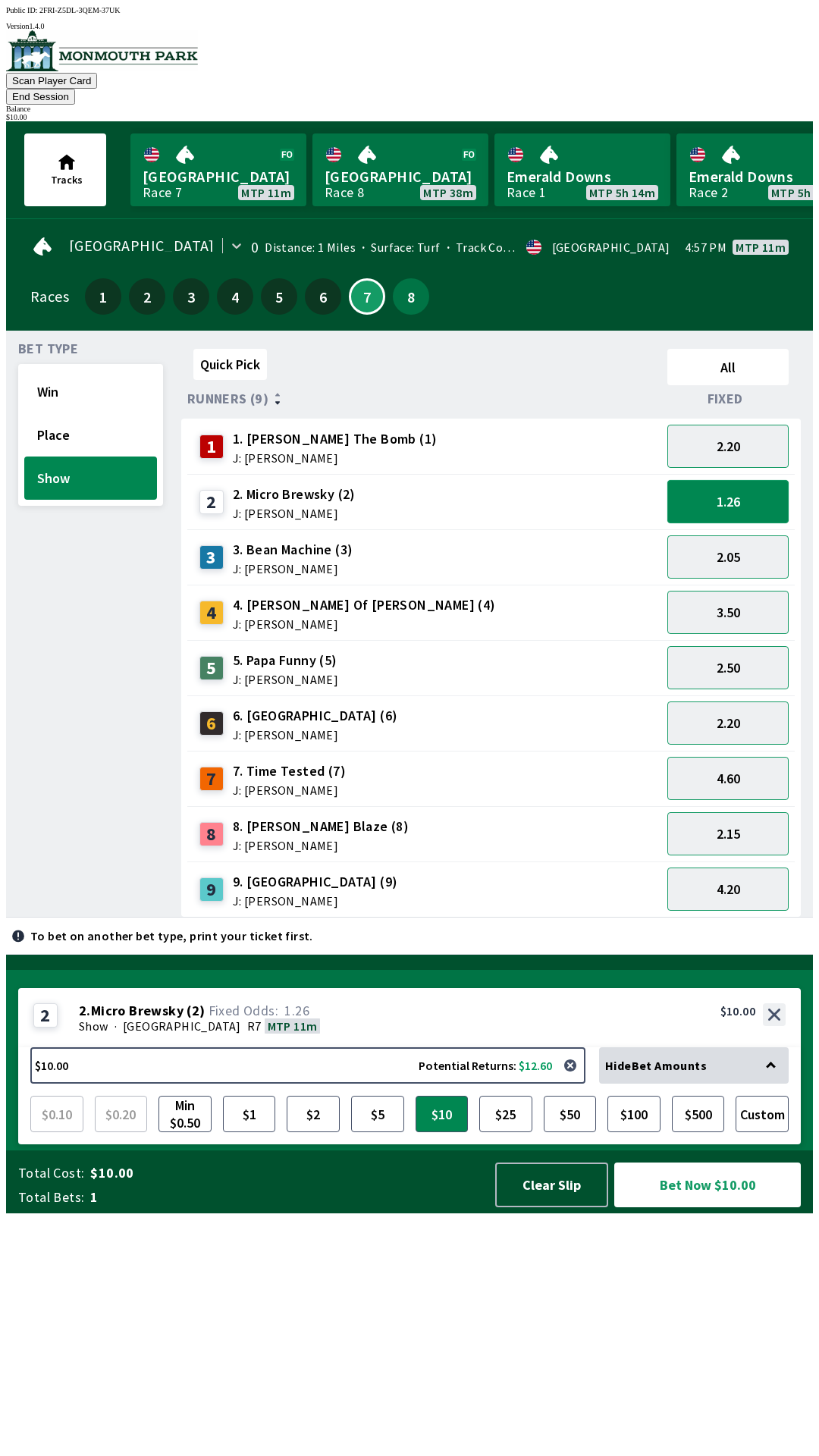
click at [725, 480] on button "1.26" at bounding box center [727, 501] width 121 height 43
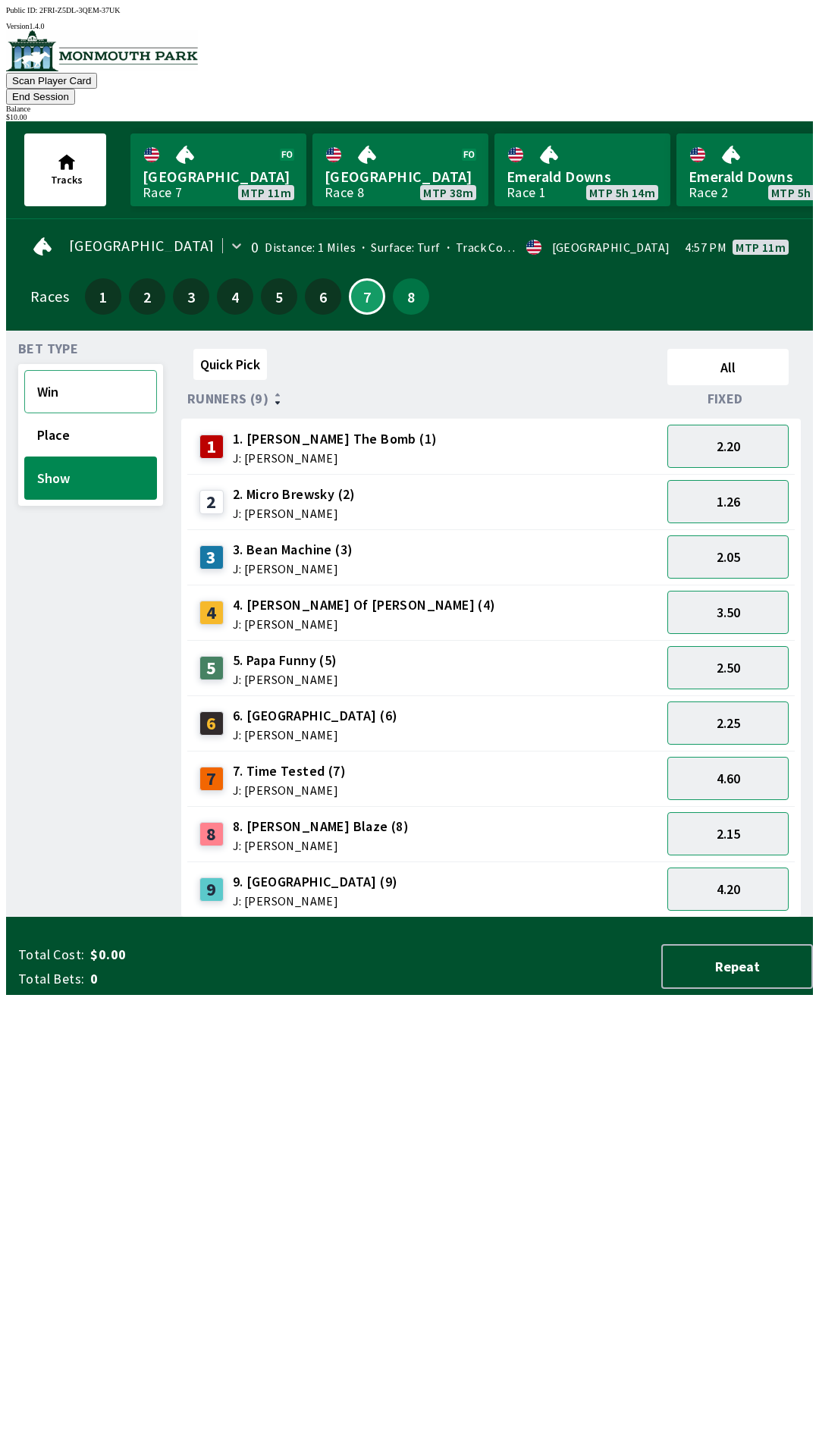
click at [77, 370] on button "Win" at bounding box center [91, 392] width 132 height 43
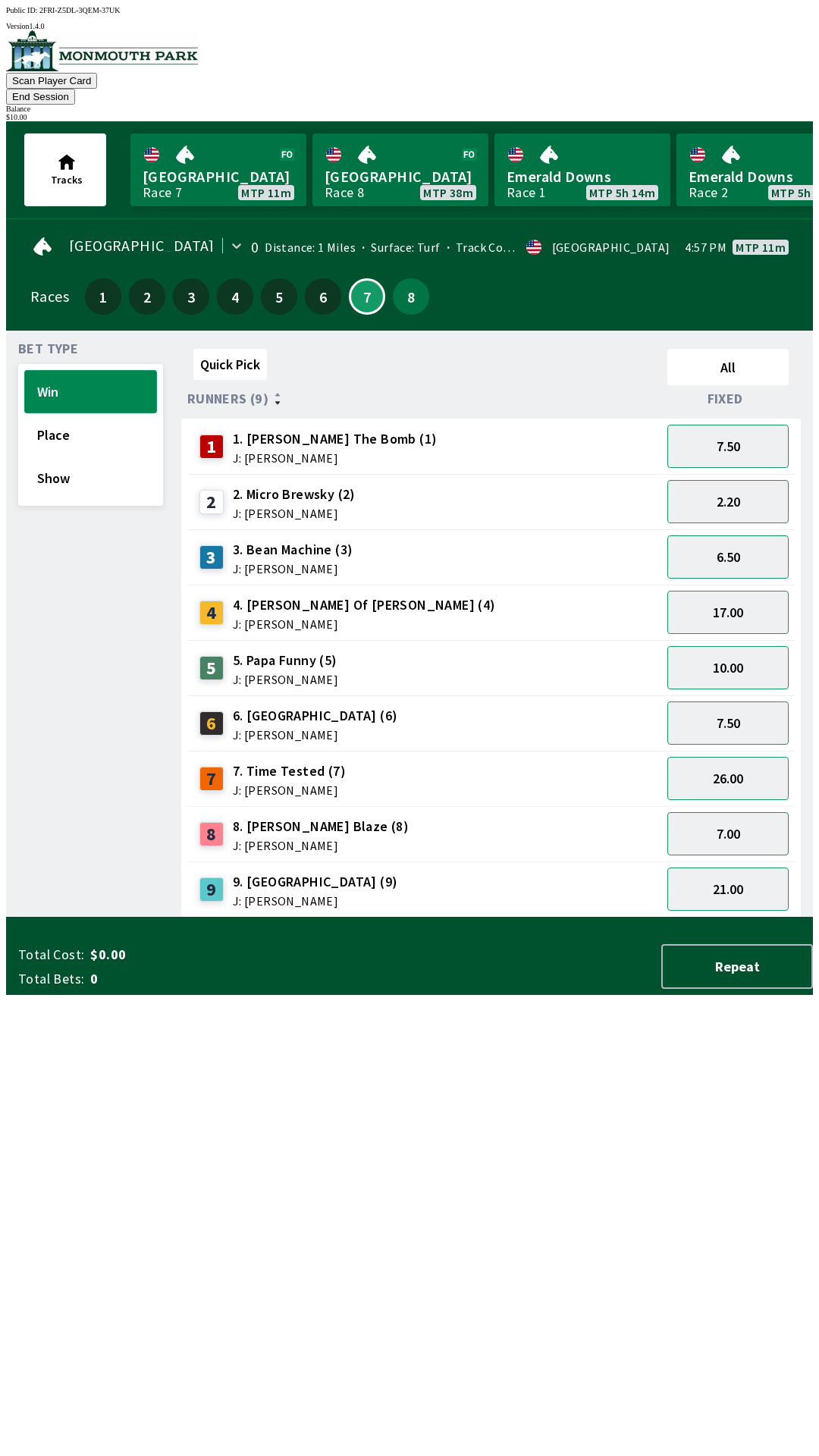
click at [61, 370] on button "Win" at bounding box center [91, 392] width 132 height 43
click at [88, 422] on button "Place" at bounding box center [91, 434] width 132 height 43
click at [86, 370] on button "Win" at bounding box center [91, 392] width 132 height 43
click at [711, 480] on button "2.20" at bounding box center [727, 501] width 121 height 43
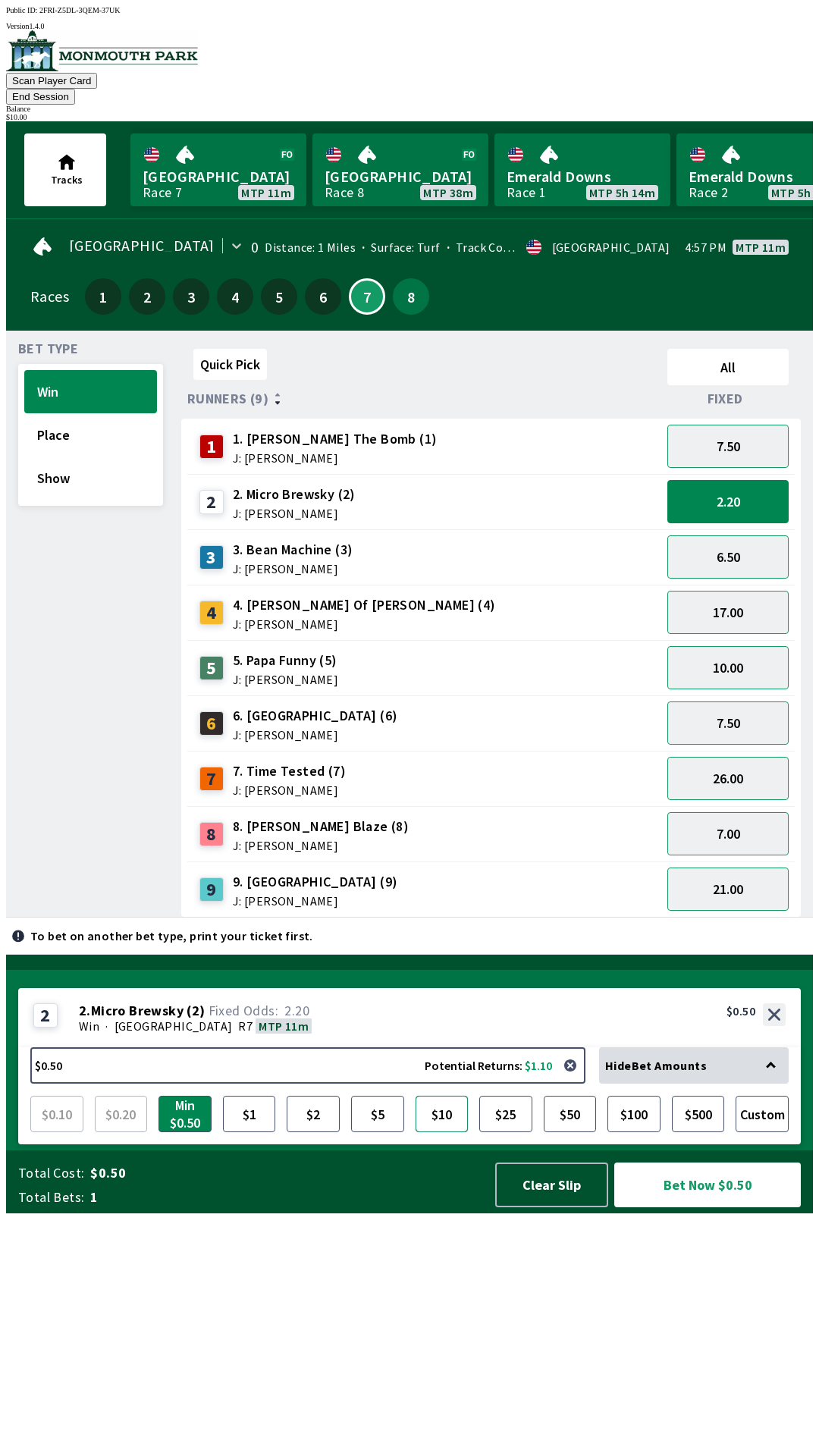
click at [445, 1132] on button "$10" at bounding box center [441, 1113] width 53 height 37
click at [709, 701] on button "7.50" at bounding box center [727, 723] width 121 height 43
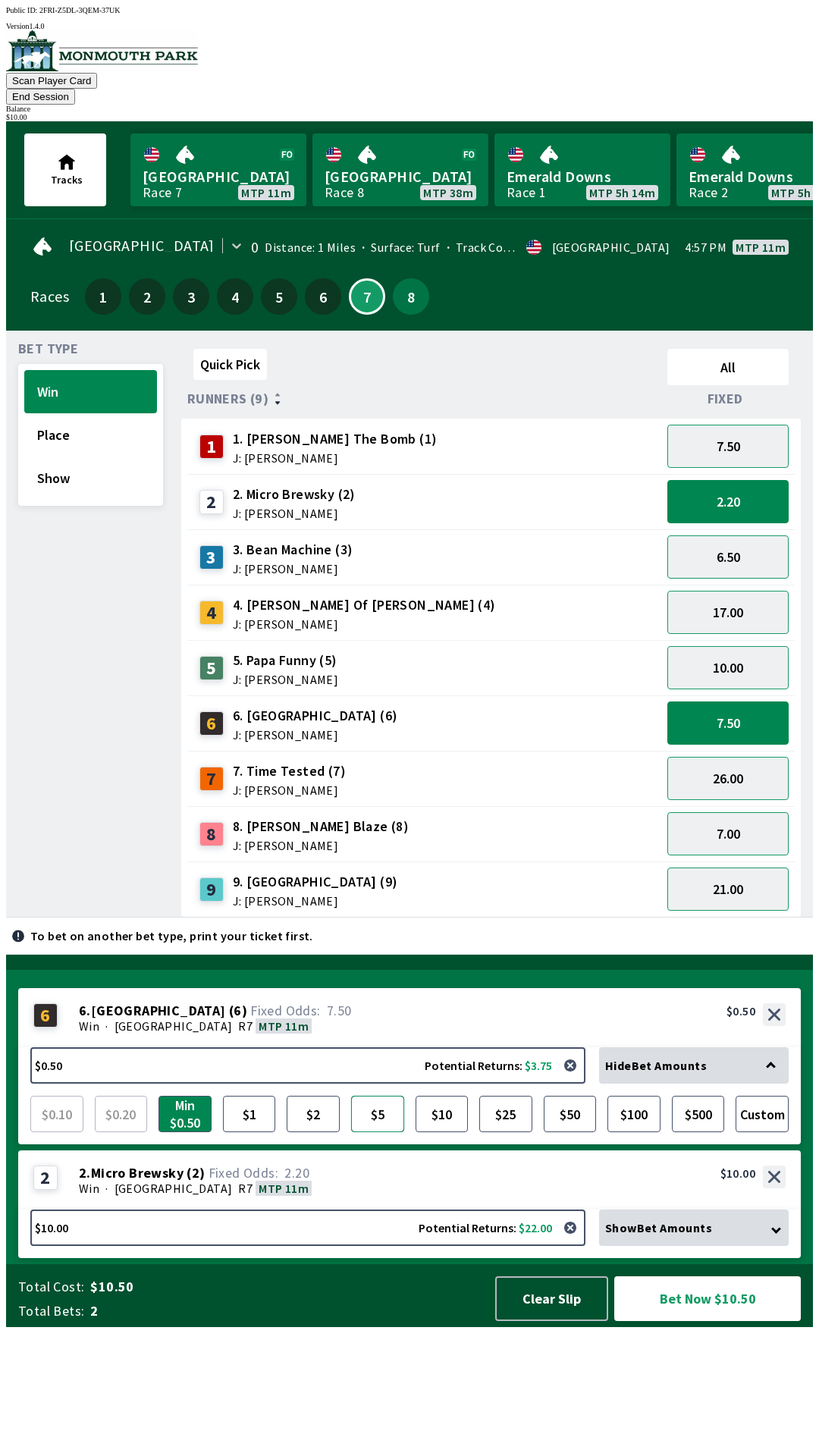
click at [372, 1132] on button "$5" at bounding box center [377, 1113] width 53 height 37
click at [723, 480] on button "2.20" at bounding box center [727, 501] width 121 height 43
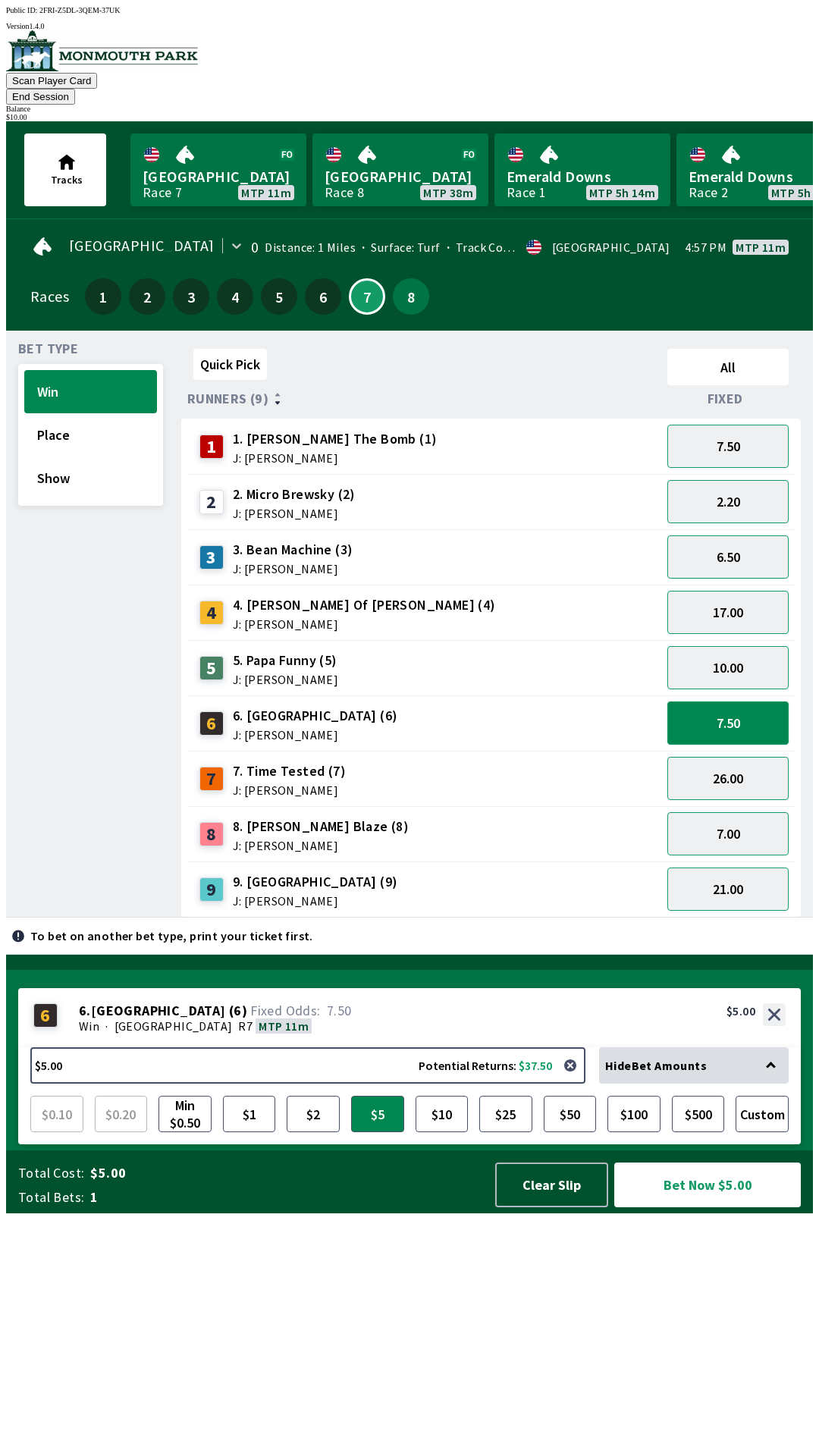
click at [713, 701] on button "7.50" at bounding box center [727, 723] width 121 height 43
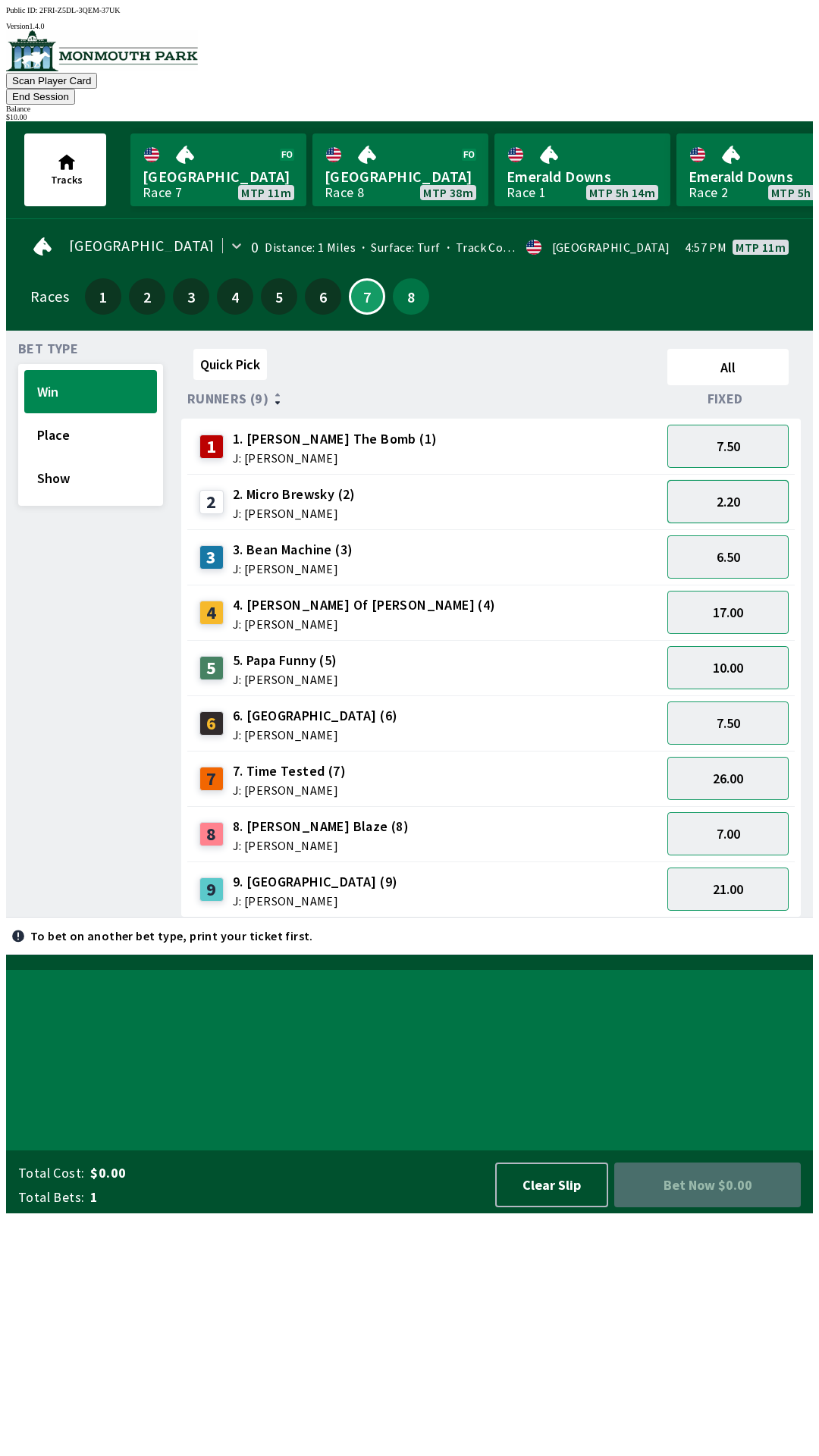
click at [731, 480] on button "2.20" at bounding box center [727, 501] width 121 height 43
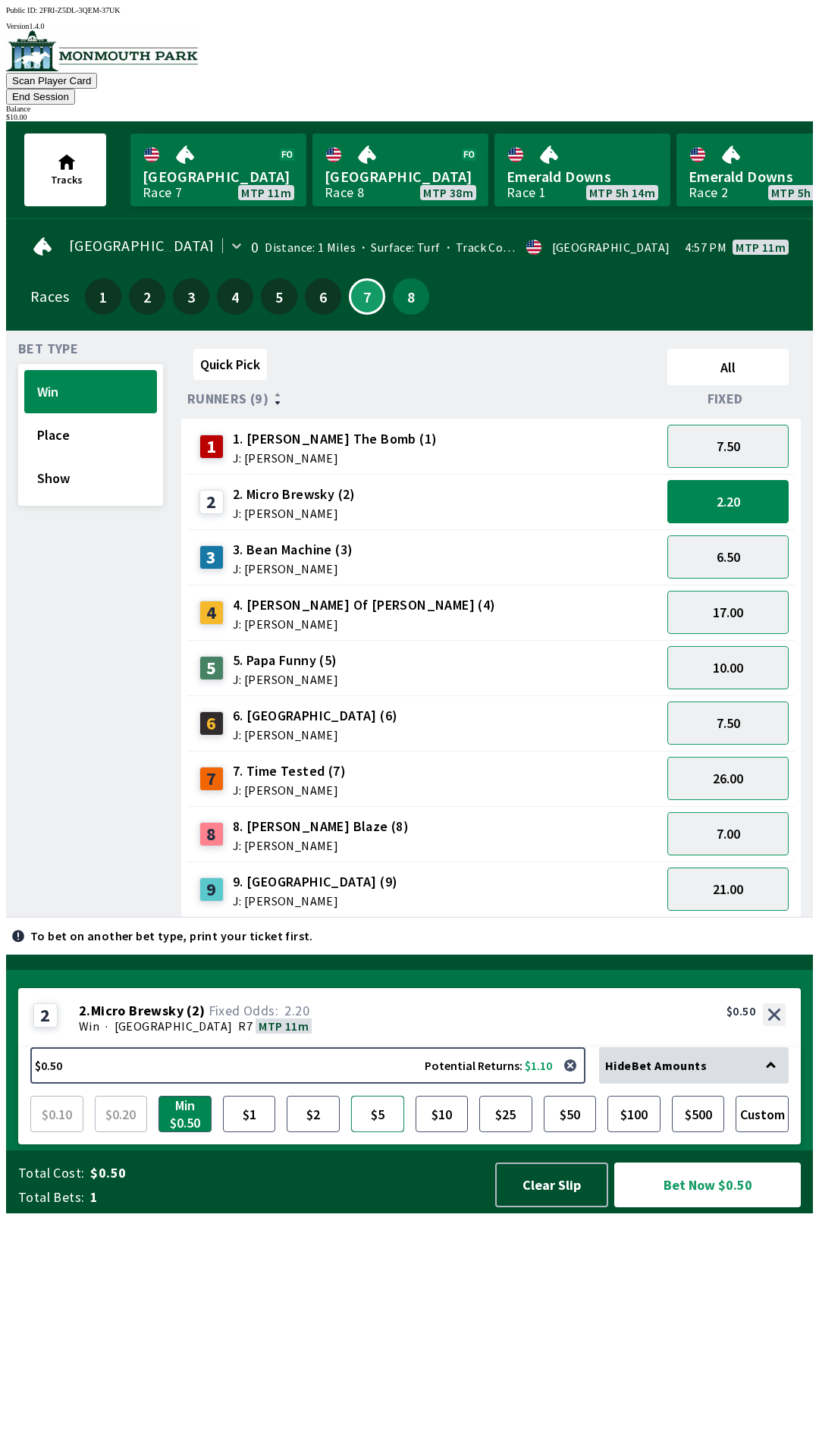
click at [378, 1132] on button "$5" at bounding box center [377, 1113] width 53 height 37
click at [707, 701] on button "7.50" at bounding box center [727, 723] width 121 height 43
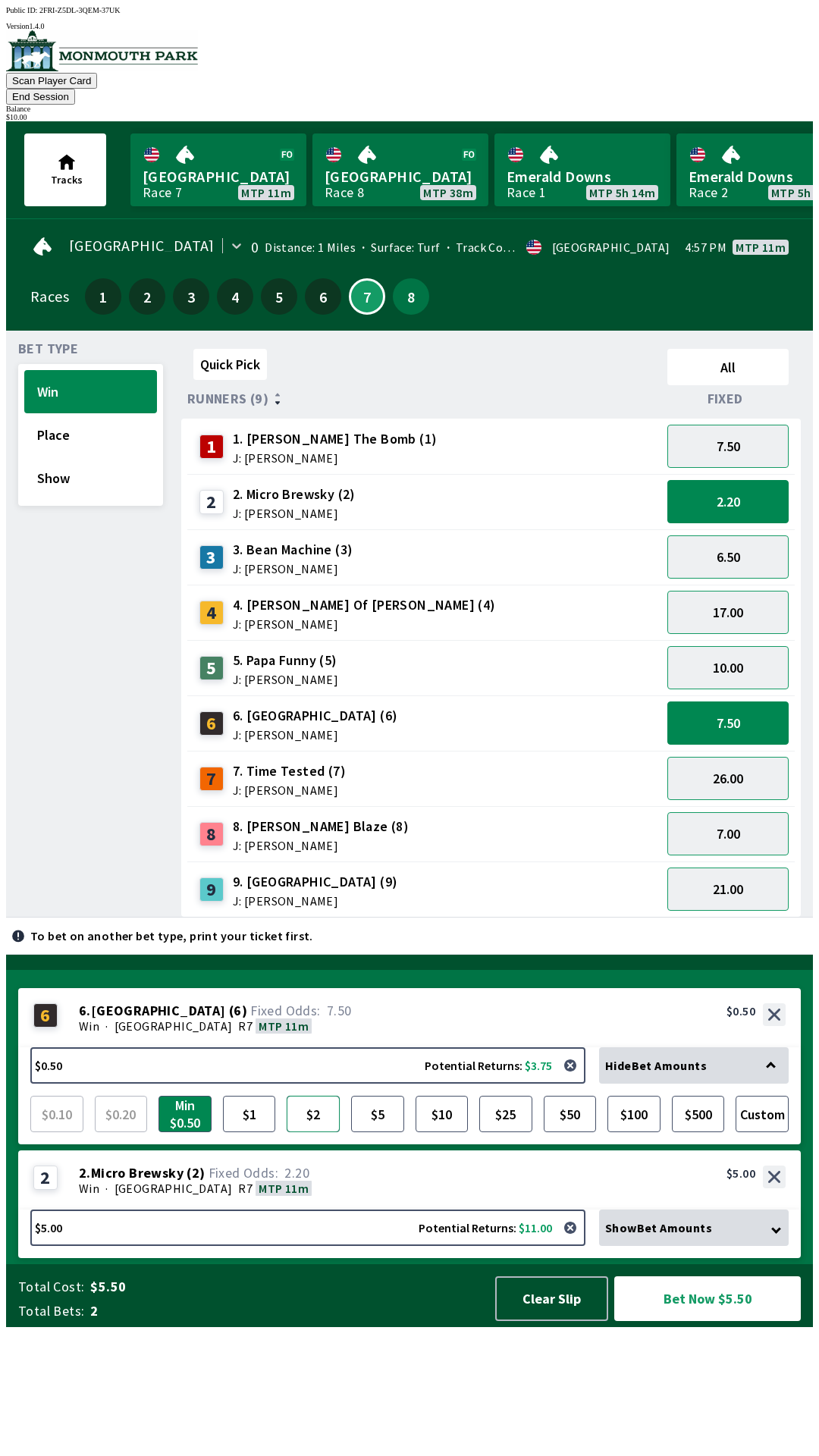
click at [329, 1132] on button "$2" at bounding box center [313, 1113] width 53 height 37
click at [711, 812] on button "7.00" at bounding box center [727, 833] width 121 height 43
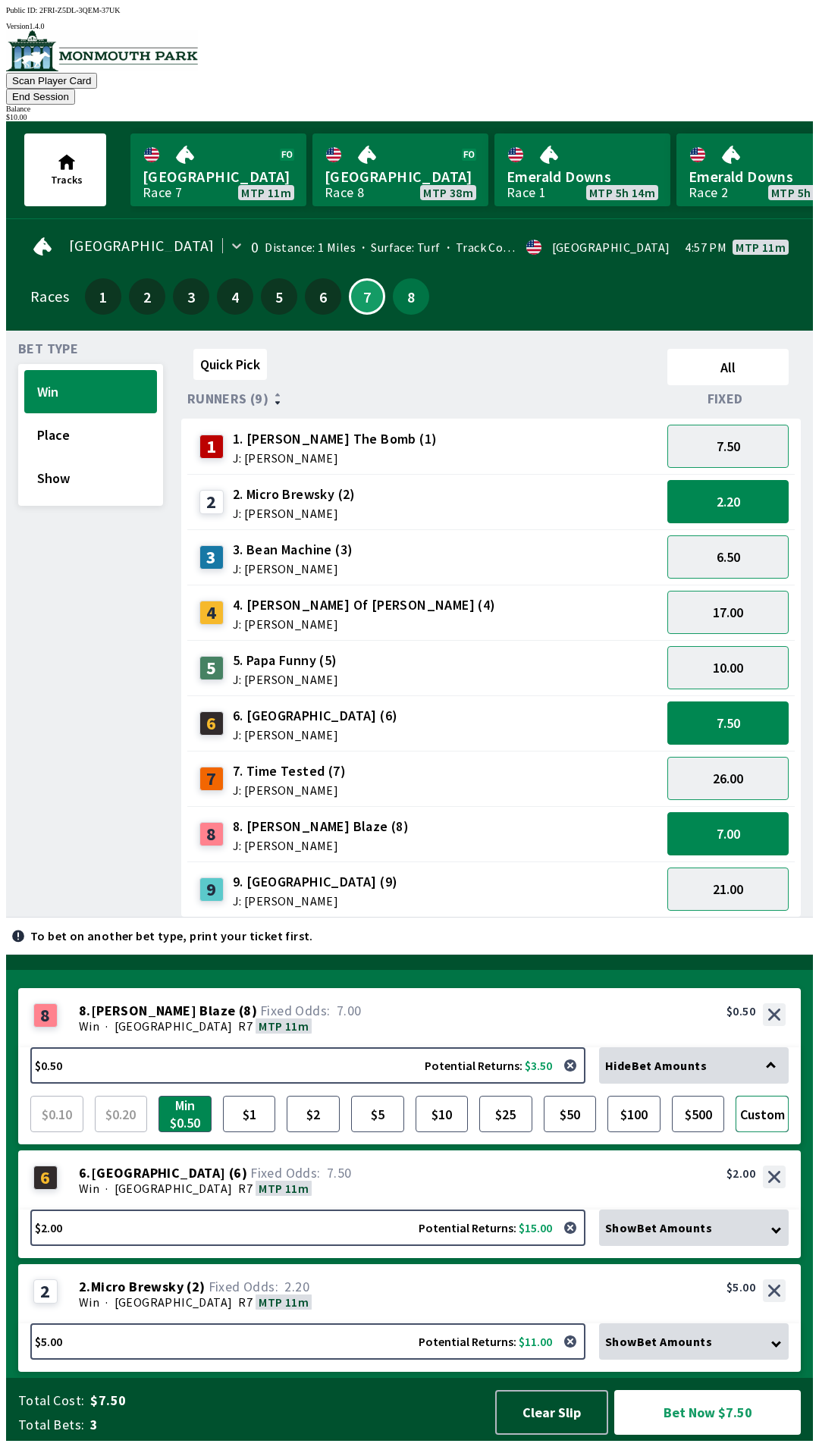
click at [763, 1132] on button "Custom" at bounding box center [762, 1113] width 53 height 37
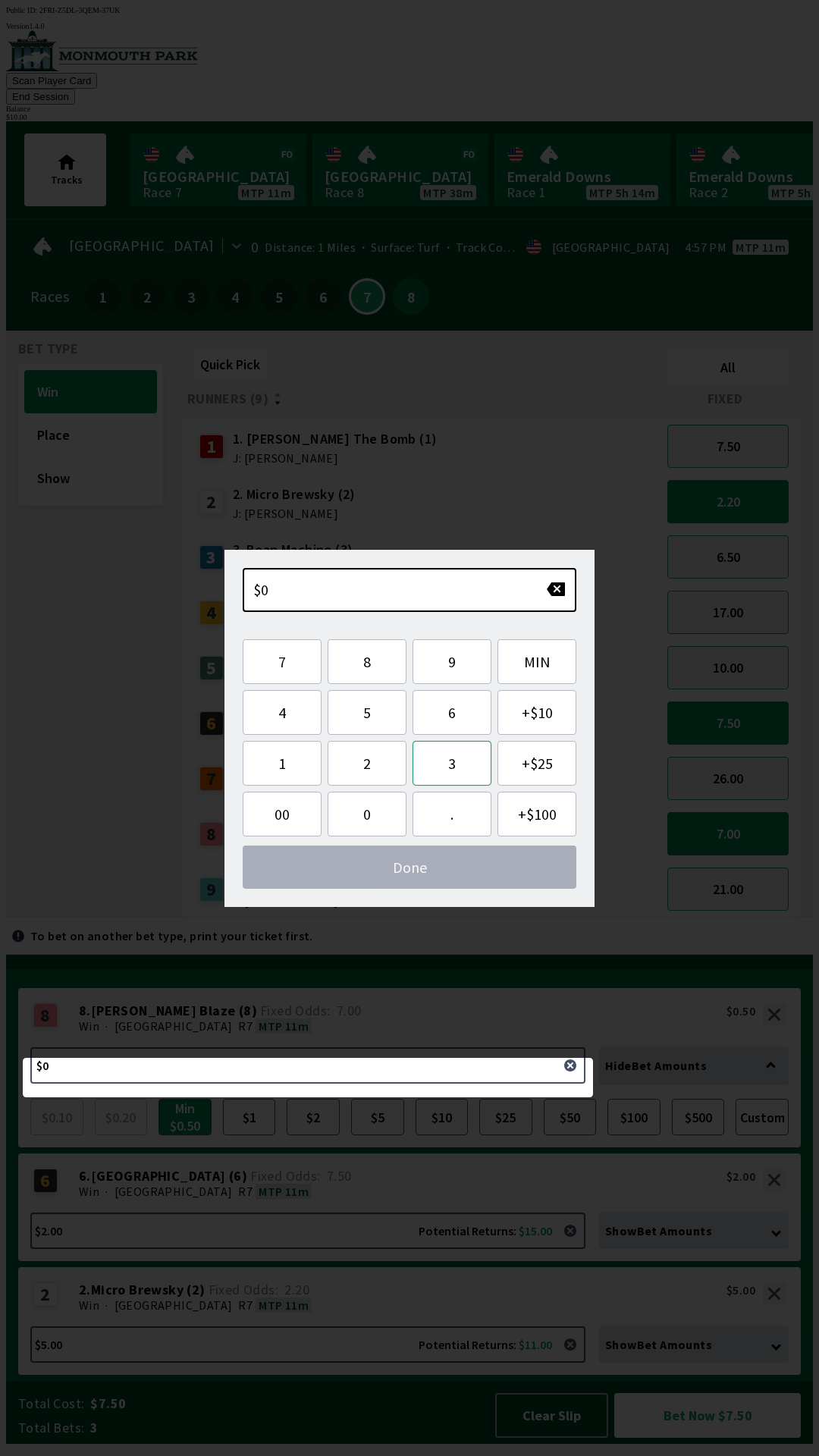
click at [450, 768] on button "3" at bounding box center [452, 763] width 78 height 45
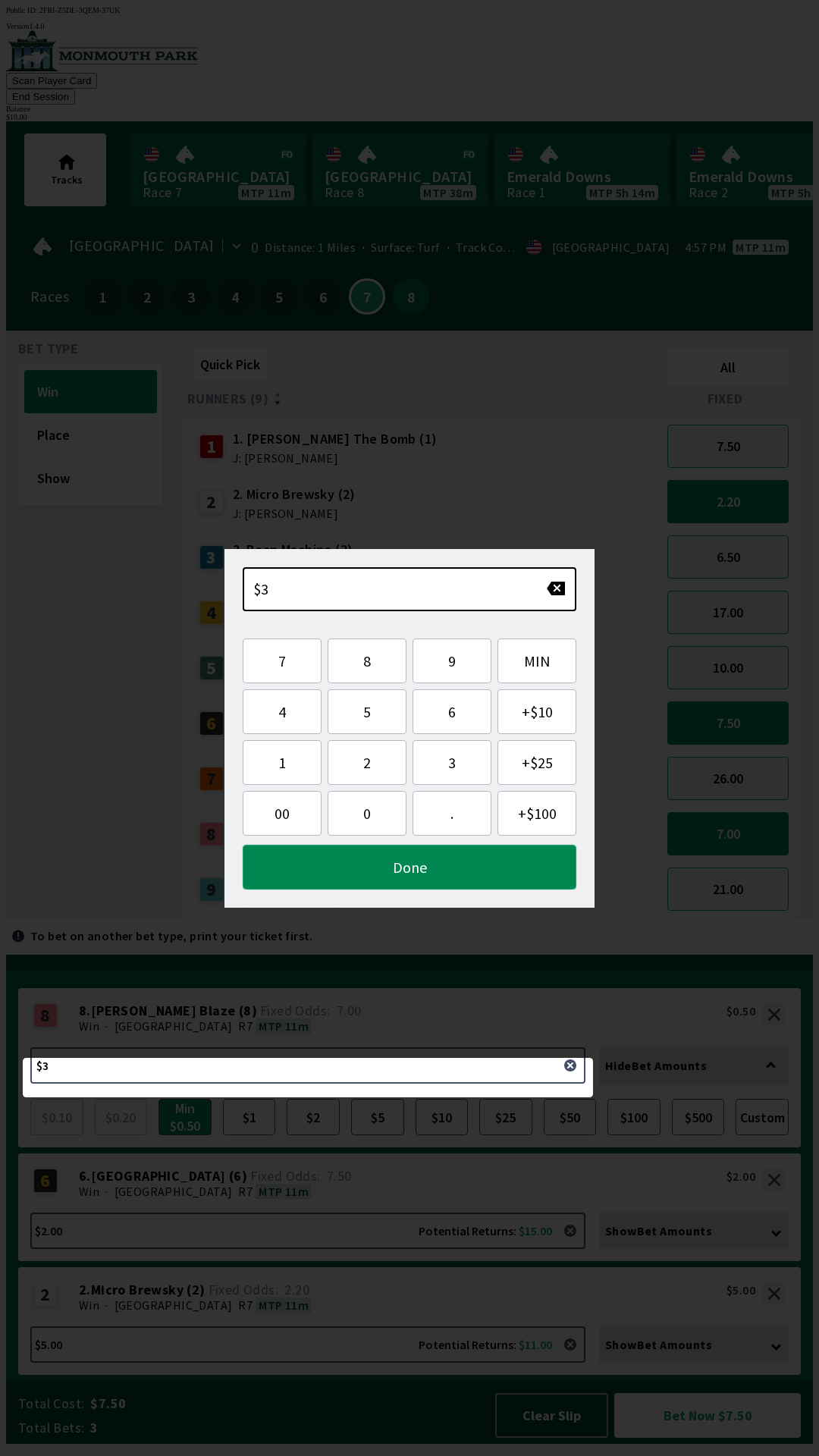
click at [393, 863] on button "Done" at bounding box center [410, 867] width 333 height 45
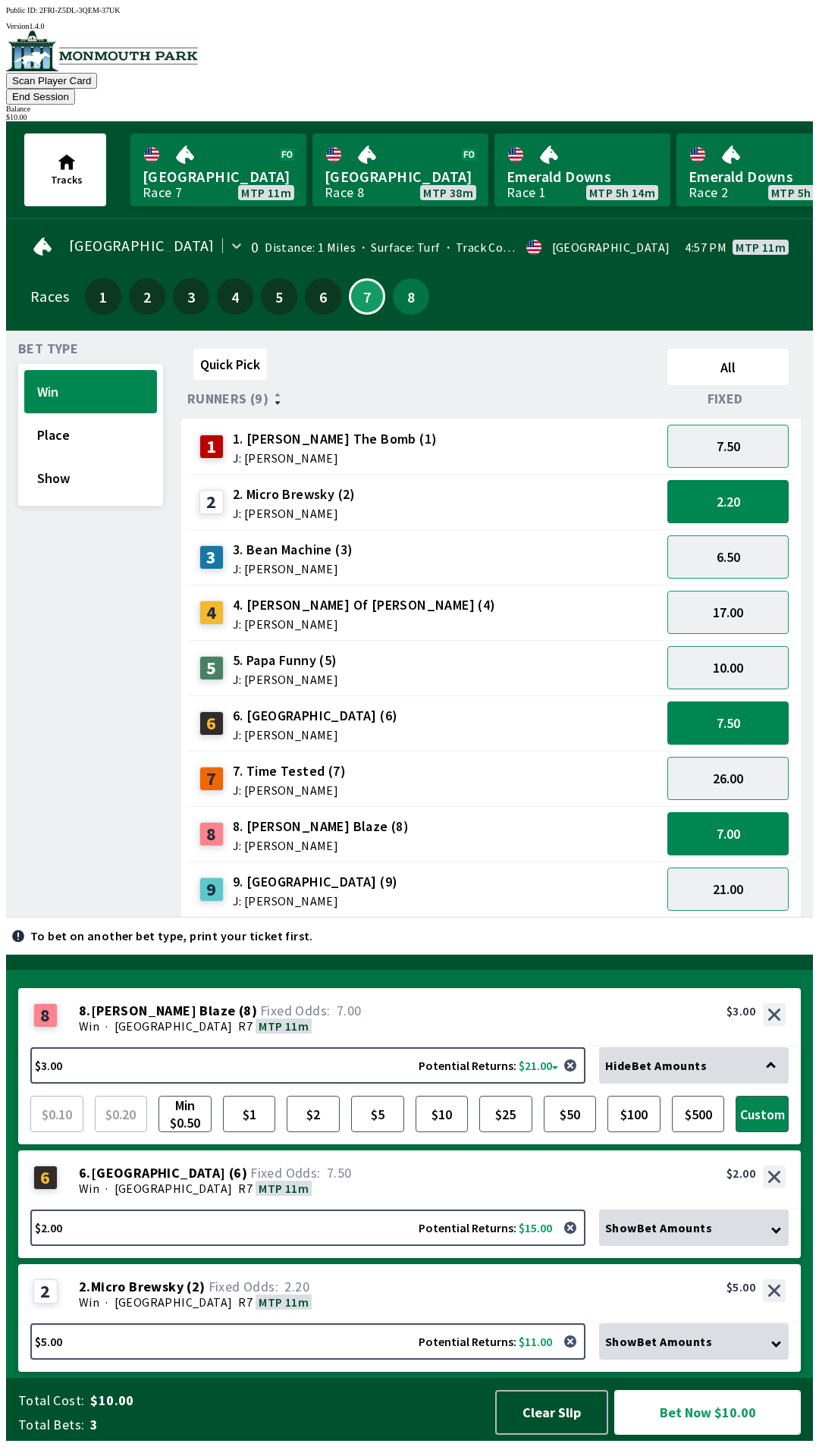
click at [694, 1425] on button "Bet Now $10.00" at bounding box center [707, 1412] width 186 height 45
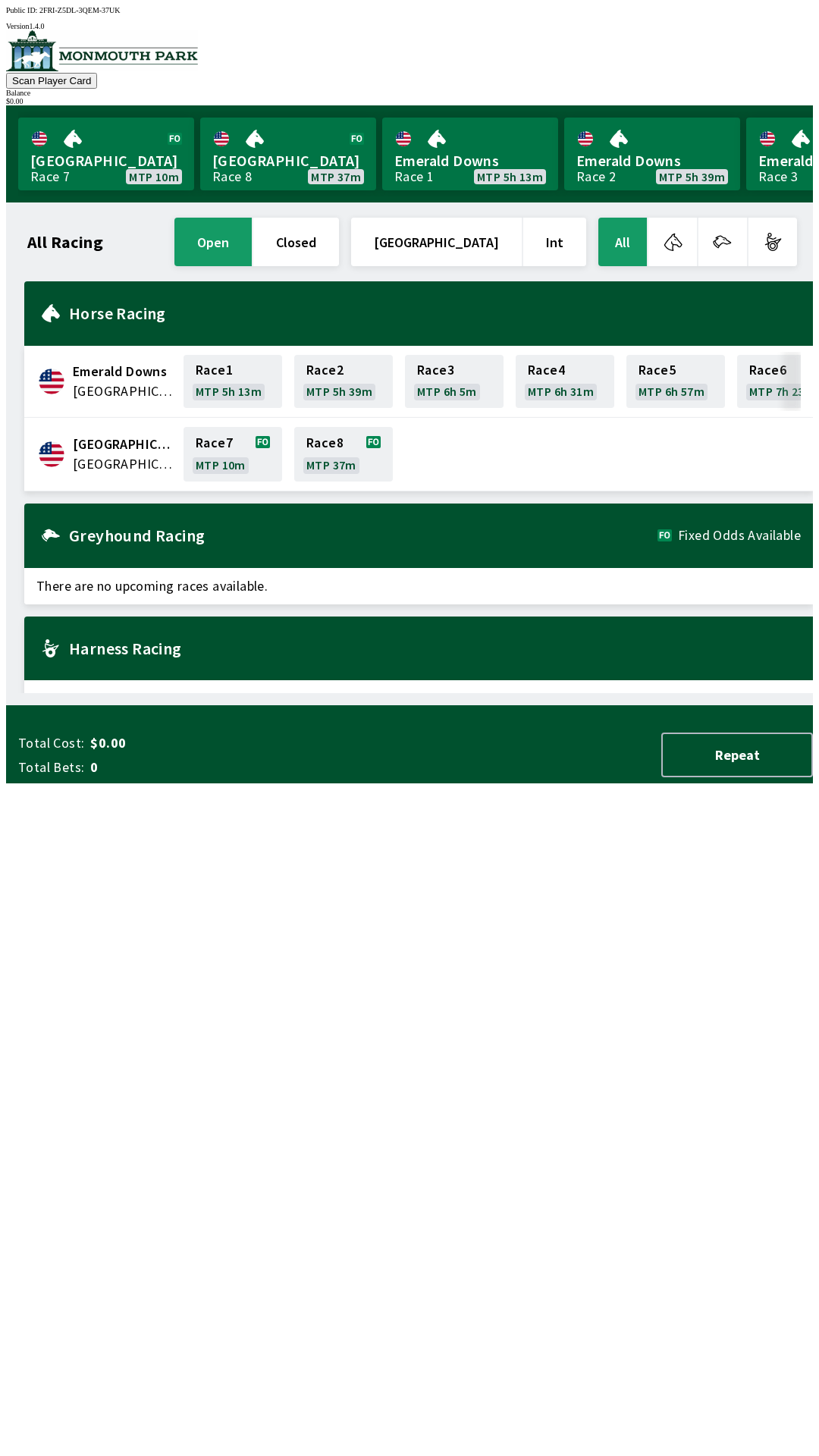
click at [389, 486] on div "Emerald Downs United States Race 1 MTP 5h 13m Race 2 MTP 5h 39m Race 3 MTP 6h 5…" at bounding box center [418, 499] width 789 height 435
click at [760, 777] on button "Repeat" at bounding box center [736, 755] width 151 height 45
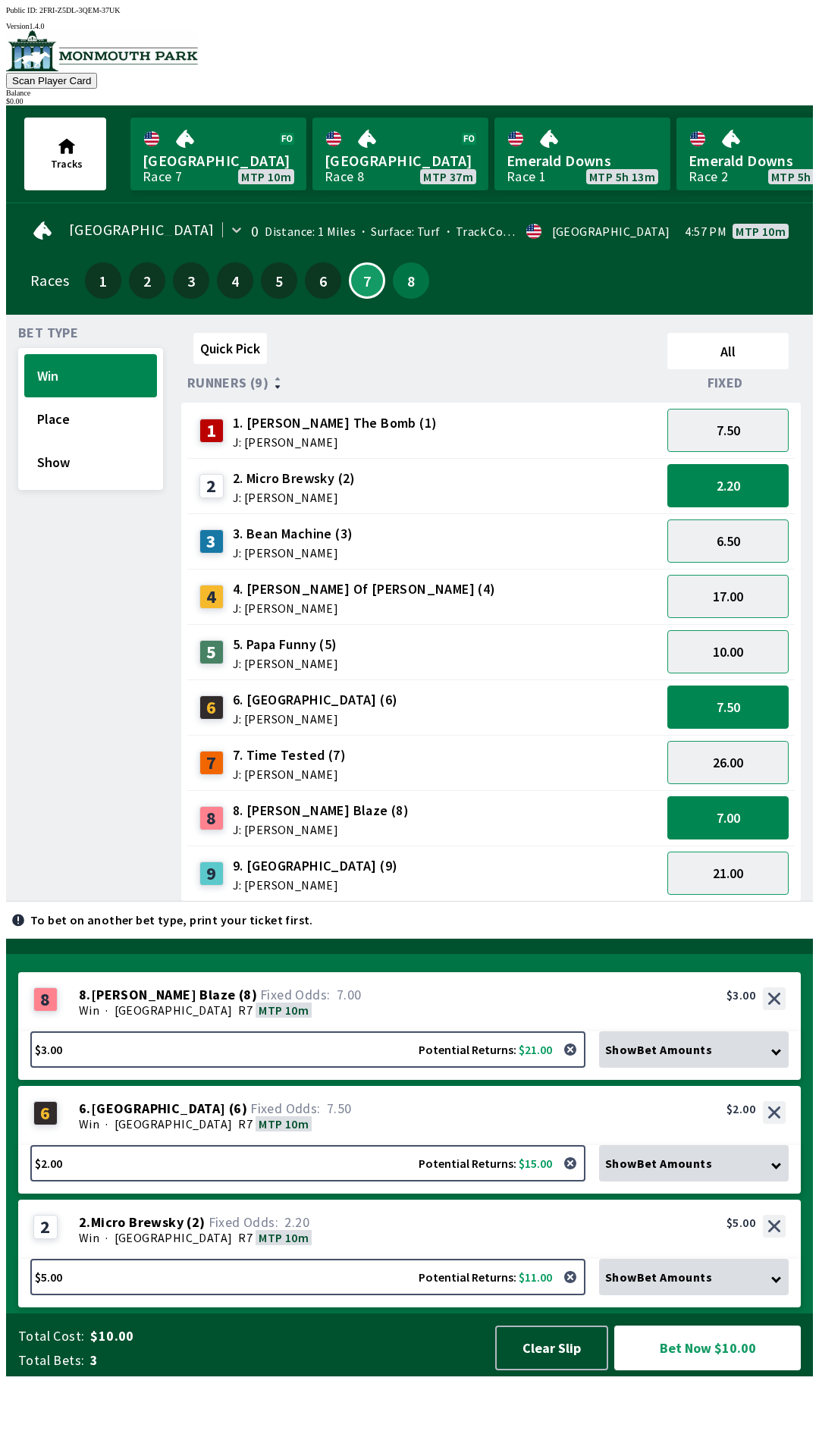
click at [257, 320] on div "Bet Type Win Place Show Quick Pick All Runners (9) Fixed 1 1. [PERSON_NAME] The…" at bounding box center [415, 611] width 794 height 580
click at [541, 1370] on button "Clear Slip" at bounding box center [552, 1347] width 113 height 45
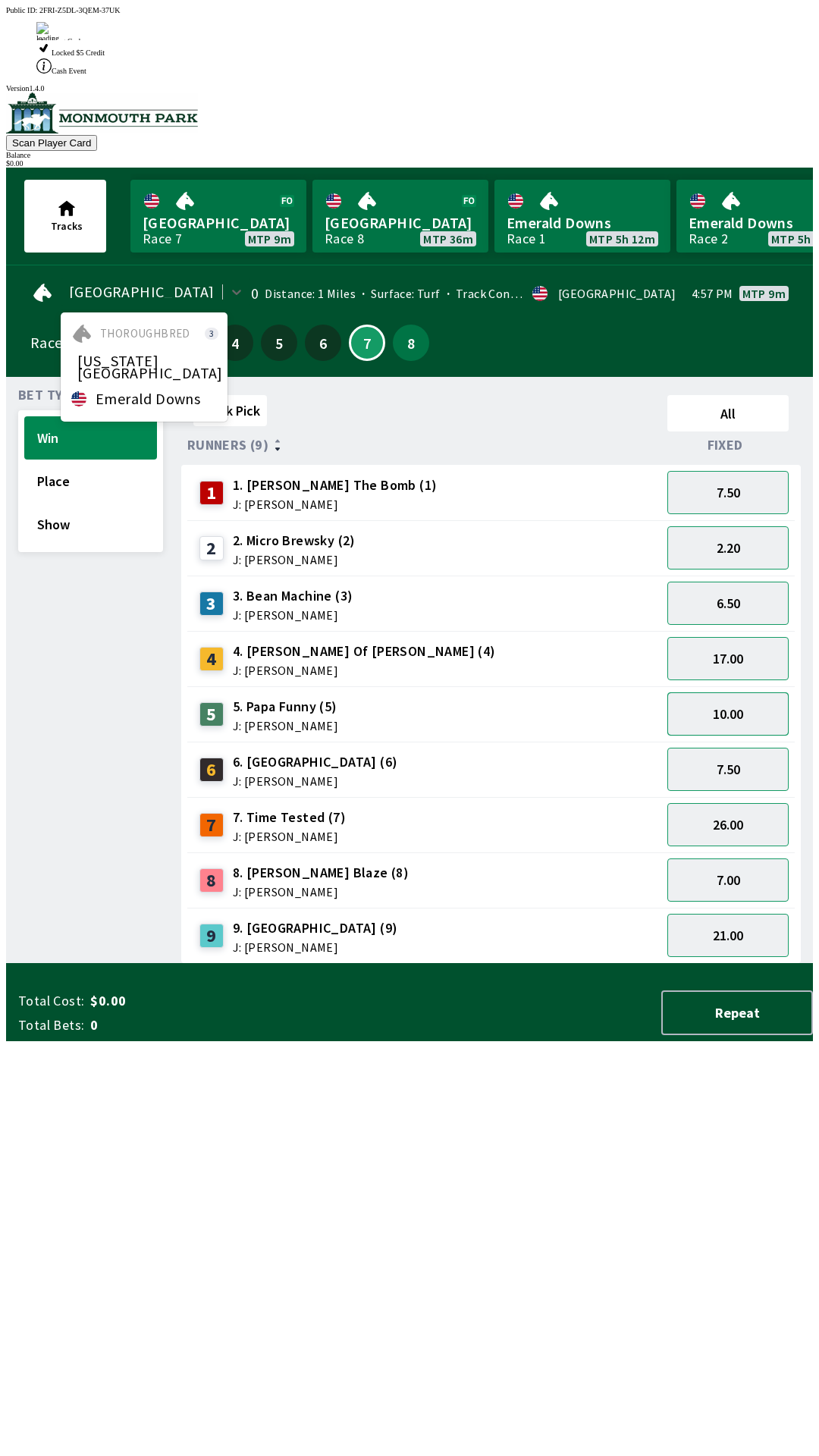
click at [716, 692] on button "10.00" at bounding box center [727, 714] width 121 height 43
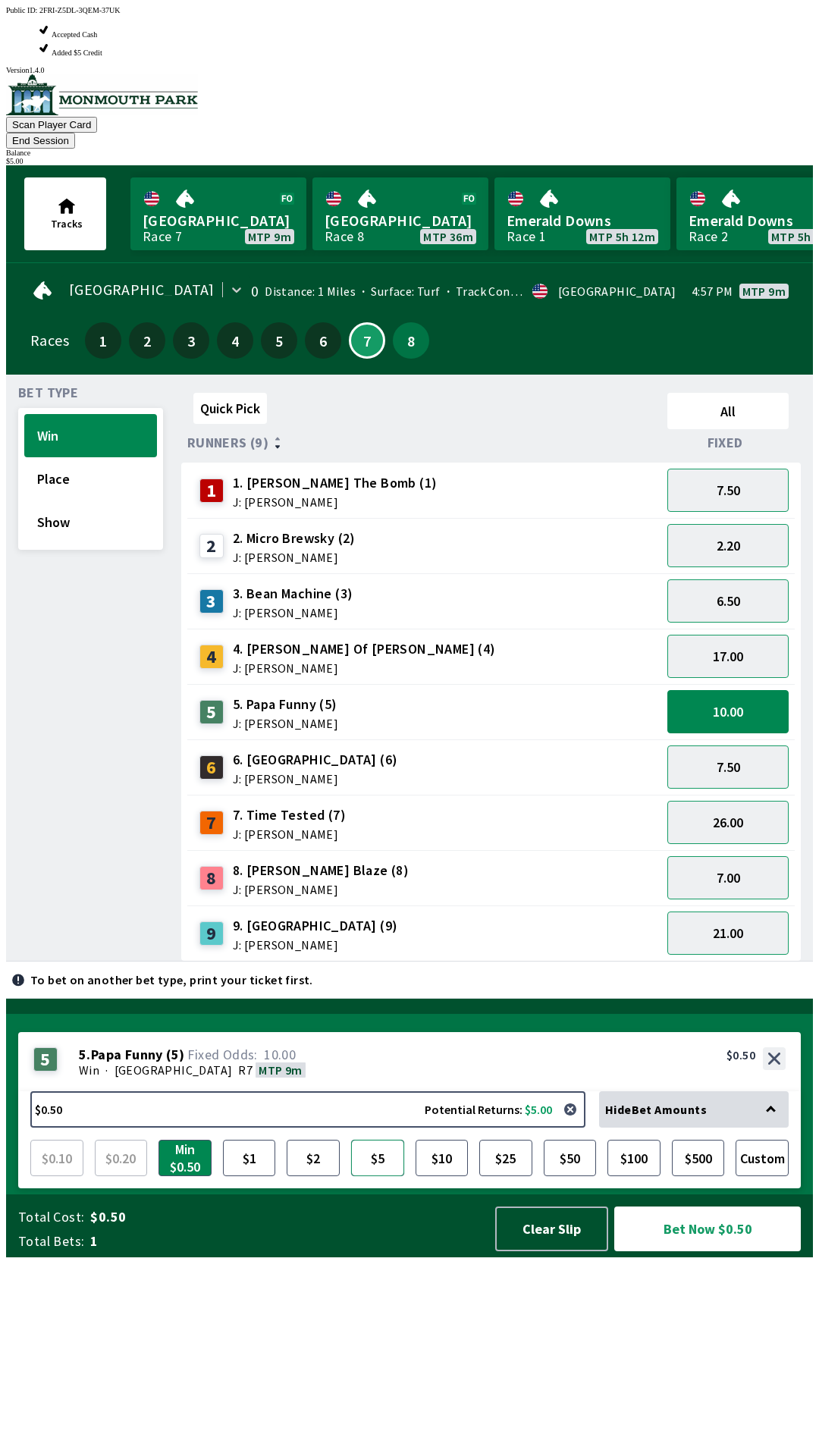
click at [392, 1176] on button "$5" at bounding box center [377, 1158] width 53 height 37
click at [674, 1251] on button "Bet Now $5.00" at bounding box center [707, 1229] width 186 height 45
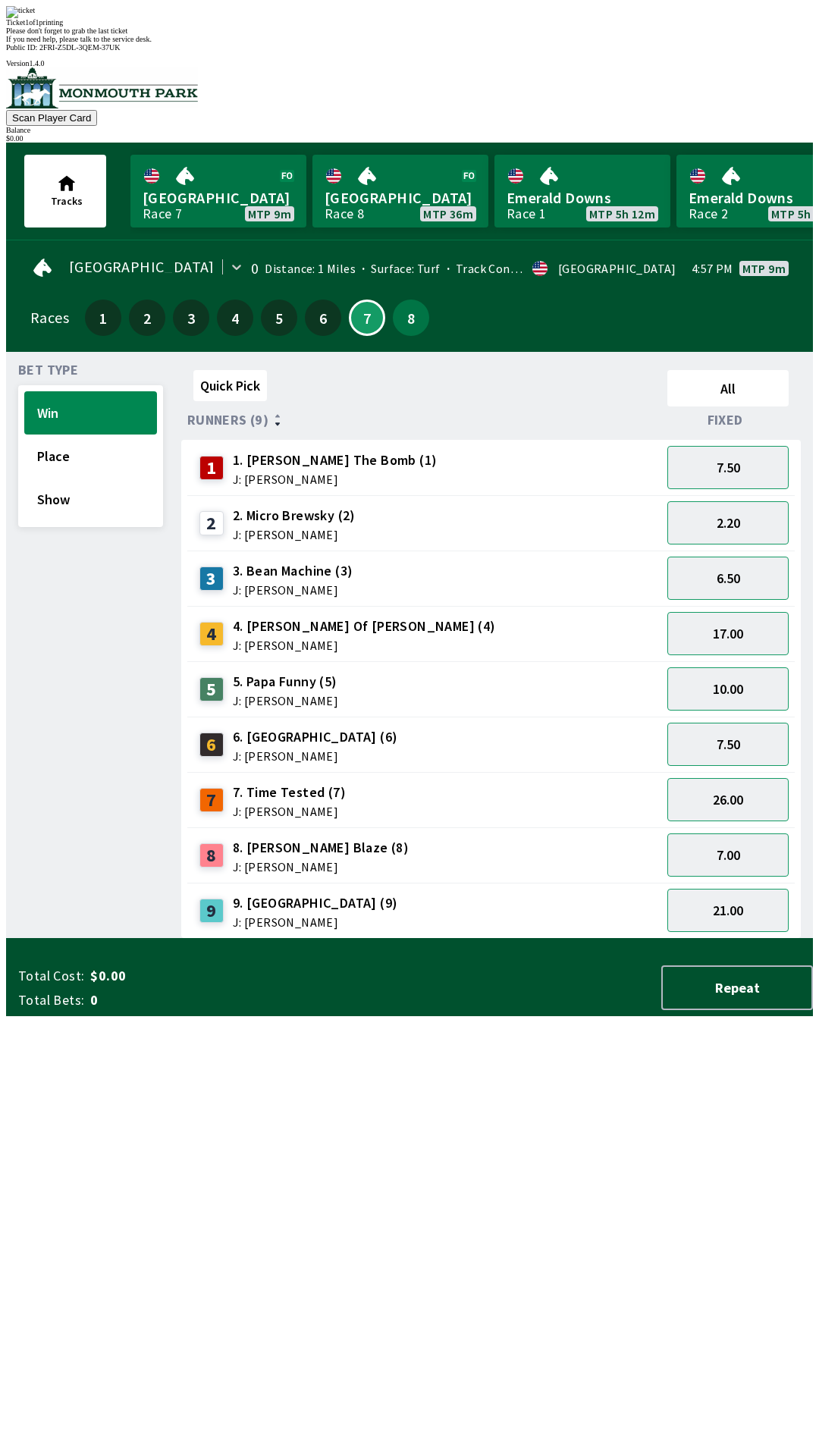
click at [450, 939] on div "Quick Pick All Runners (9) Fixed 1 1. [PERSON_NAME] The Bomb (1) J: [PERSON_NAM…" at bounding box center [497, 651] width 632 height 575
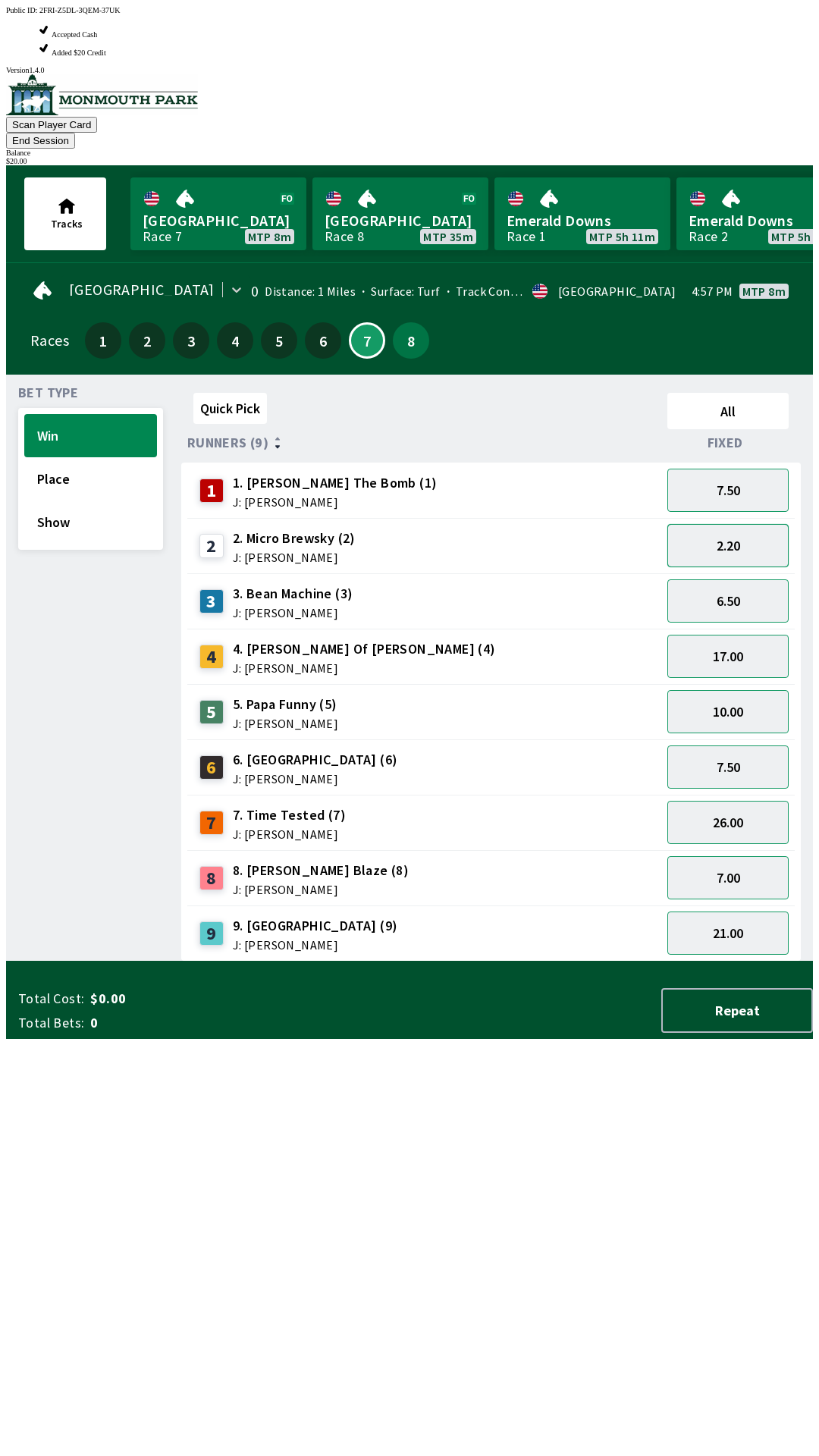
click at [752, 524] on button "2.20" at bounding box center [727, 545] width 121 height 43
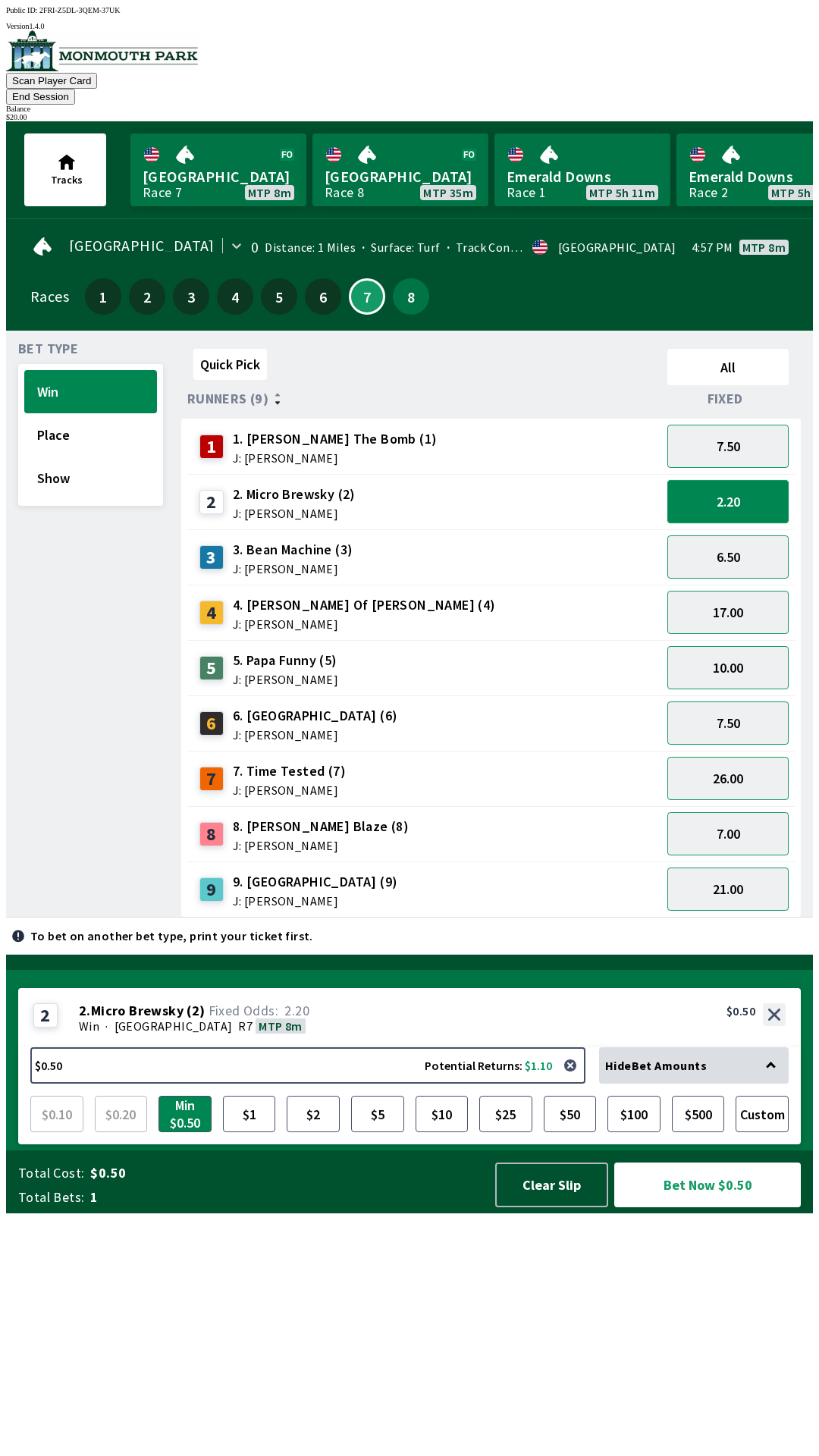
click at [746, 480] on button "2.20" at bounding box center [727, 501] width 121 height 43
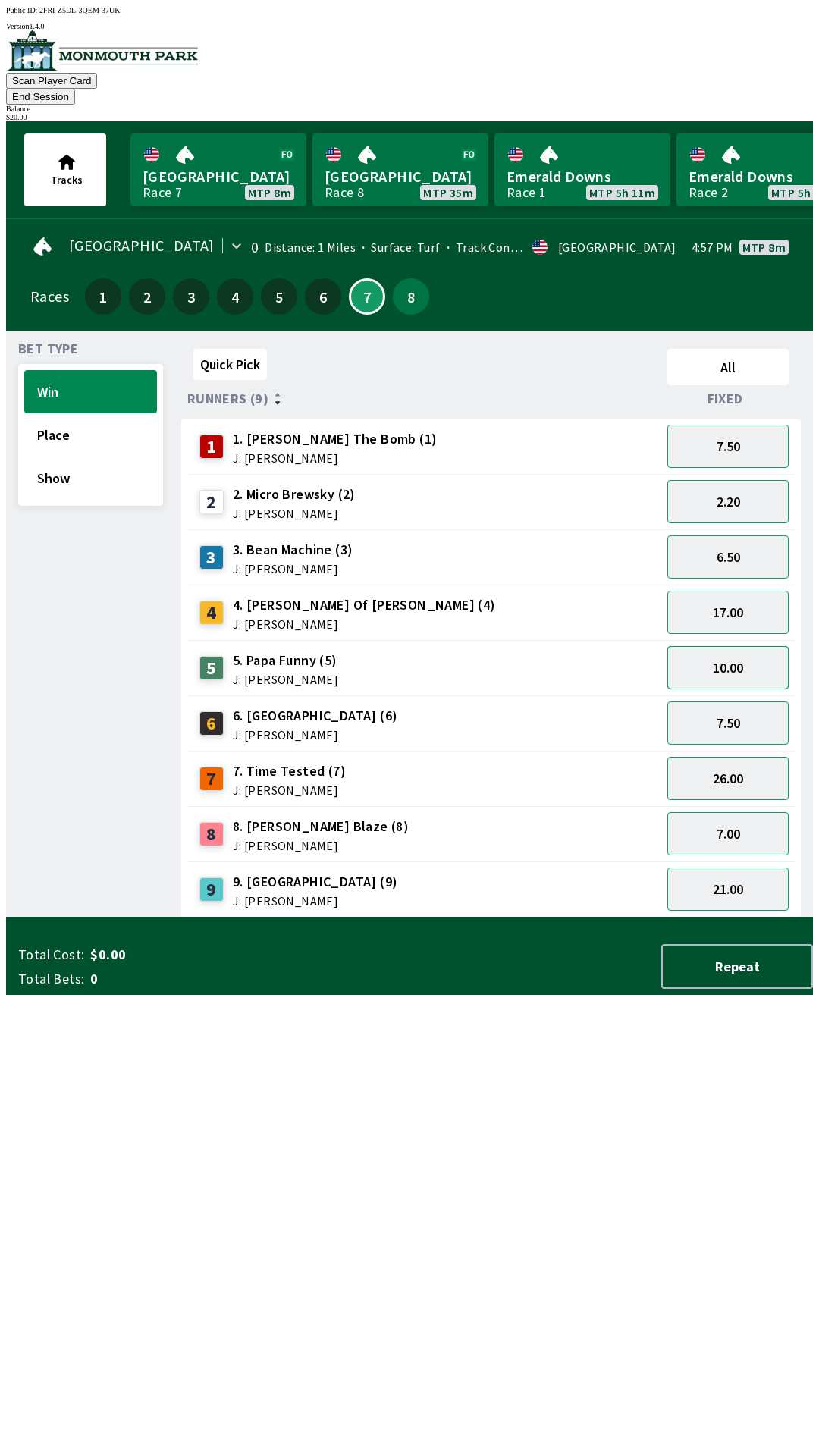
click at [746, 646] on button "10.00" at bounding box center [727, 667] width 121 height 43
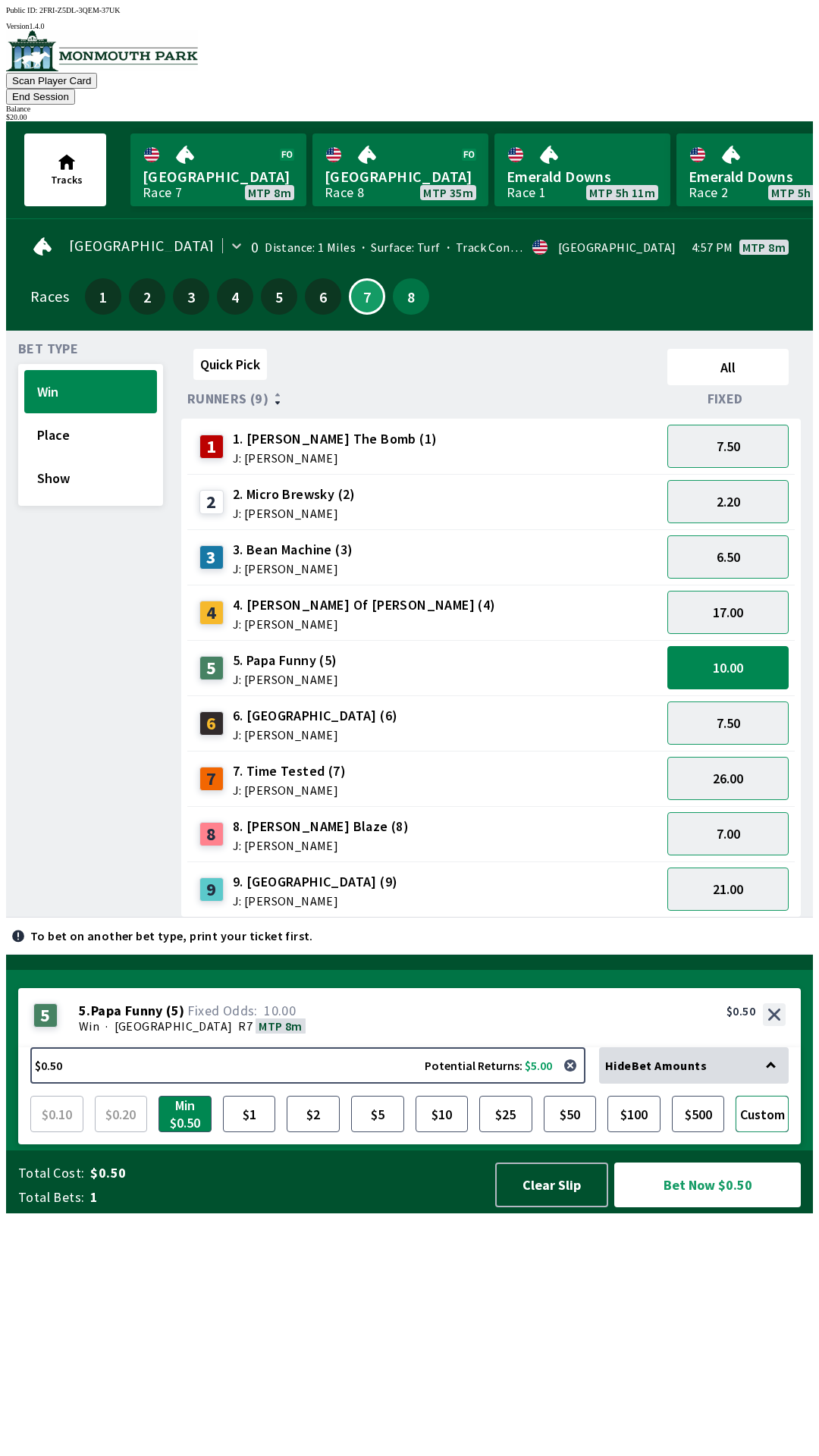
click at [767, 1132] on button "Custom" at bounding box center [762, 1113] width 53 height 37
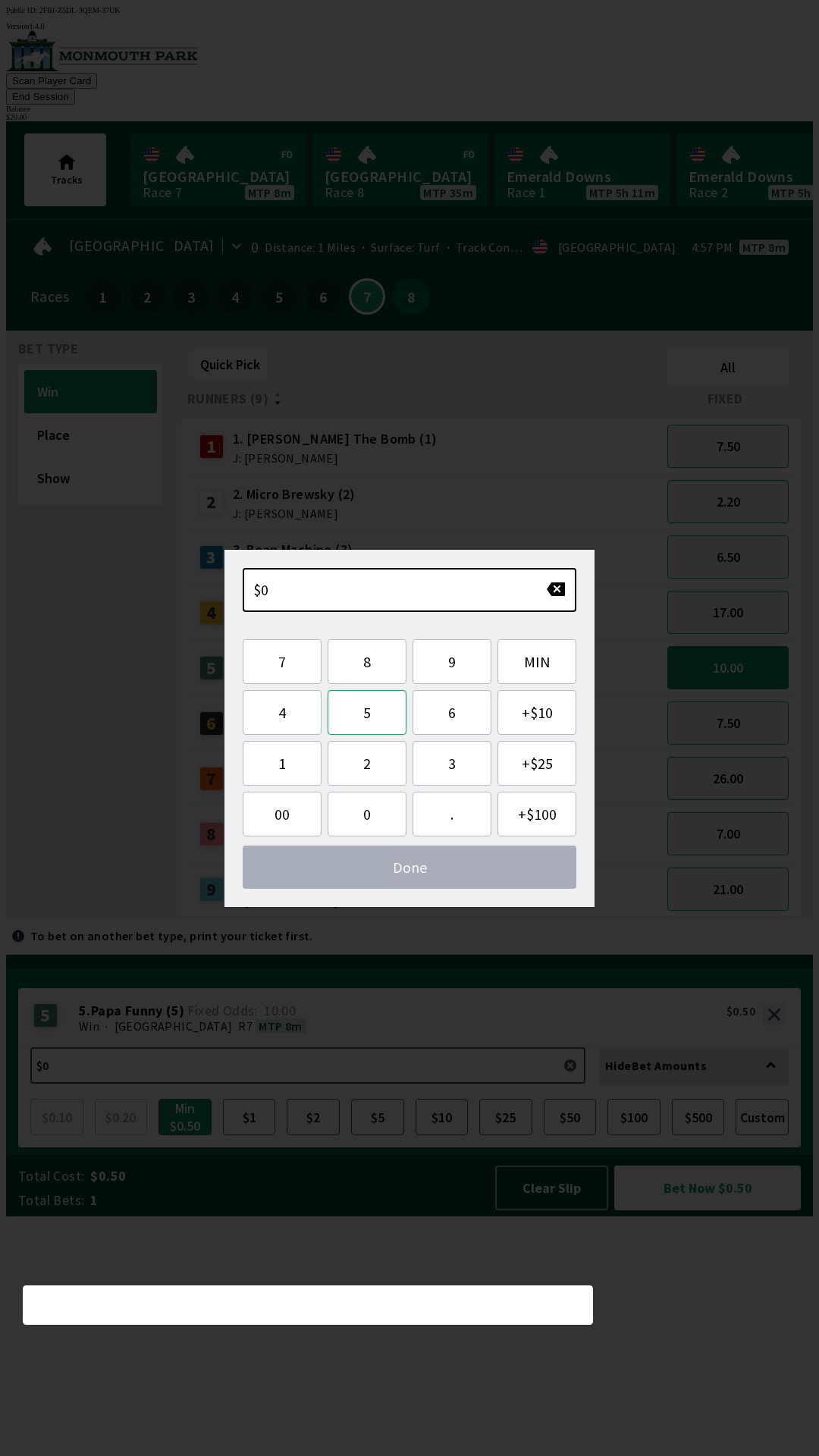
click at [367, 710] on button "5" at bounding box center [367, 712] width 78 height 45
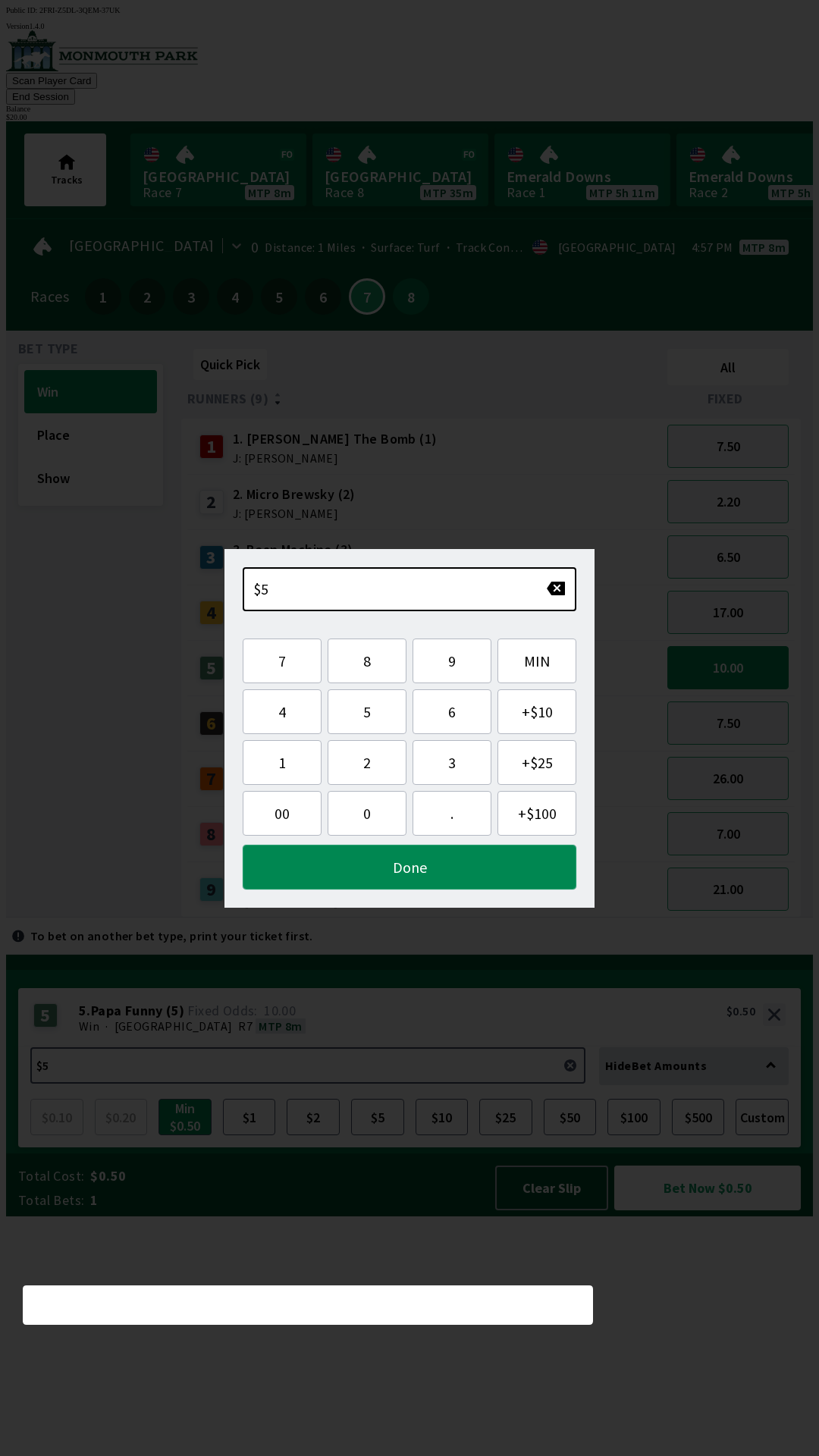
click at [506, 863] on button "Done" at bounding box center [410, 867] width 333 height 45
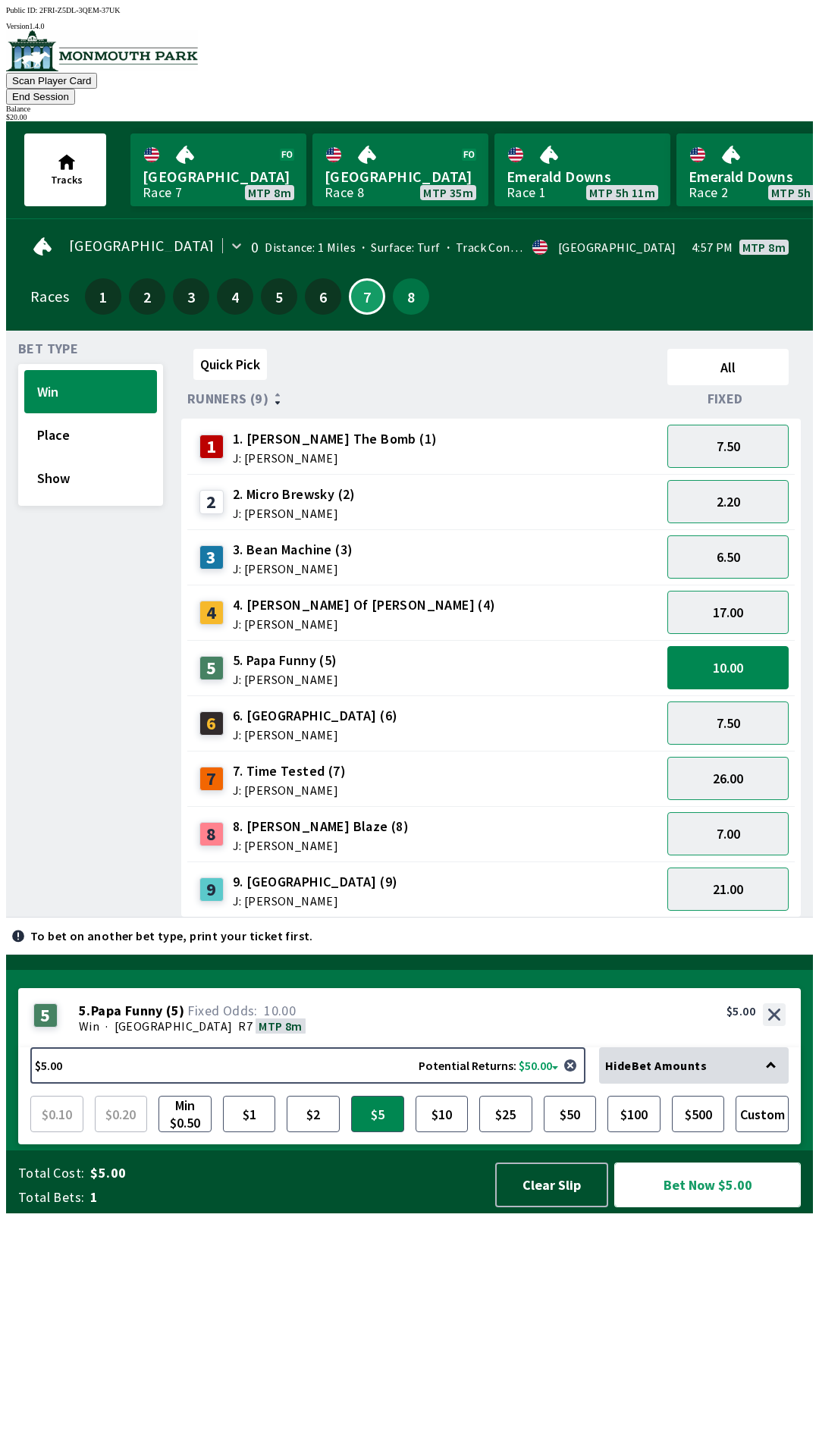
click at [728, 1207] on button "Bet Now $5.00" at bounding box center [707, 1185] width 186 height 45
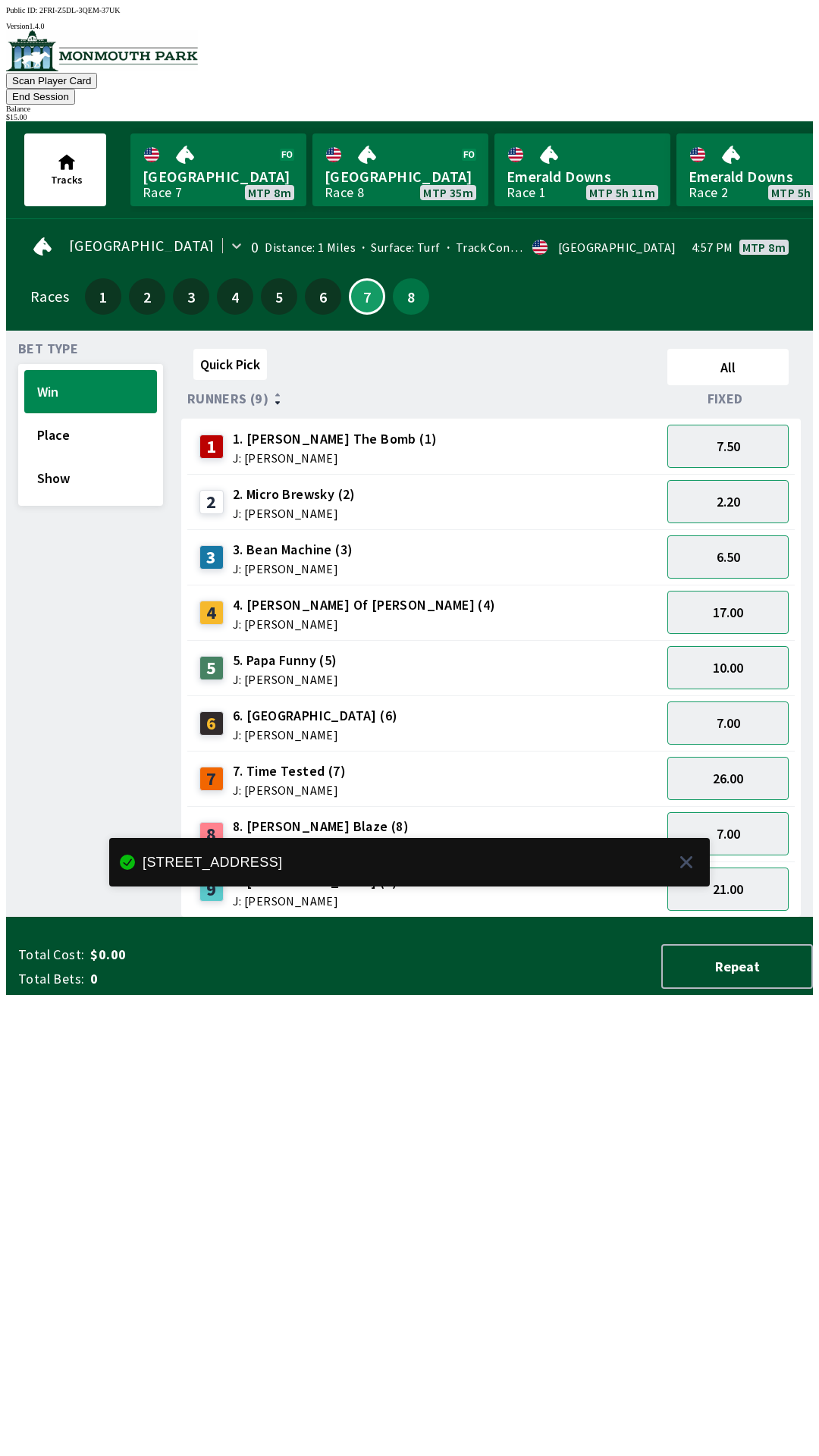
click at [502, 917] on div "Quick Pick All Runners (9) Fixed 1 1. [PERSON_NAME] The Bomb (1) J: [PERSON_NAM…" at bounding box center [497, 629] width 632 height 575
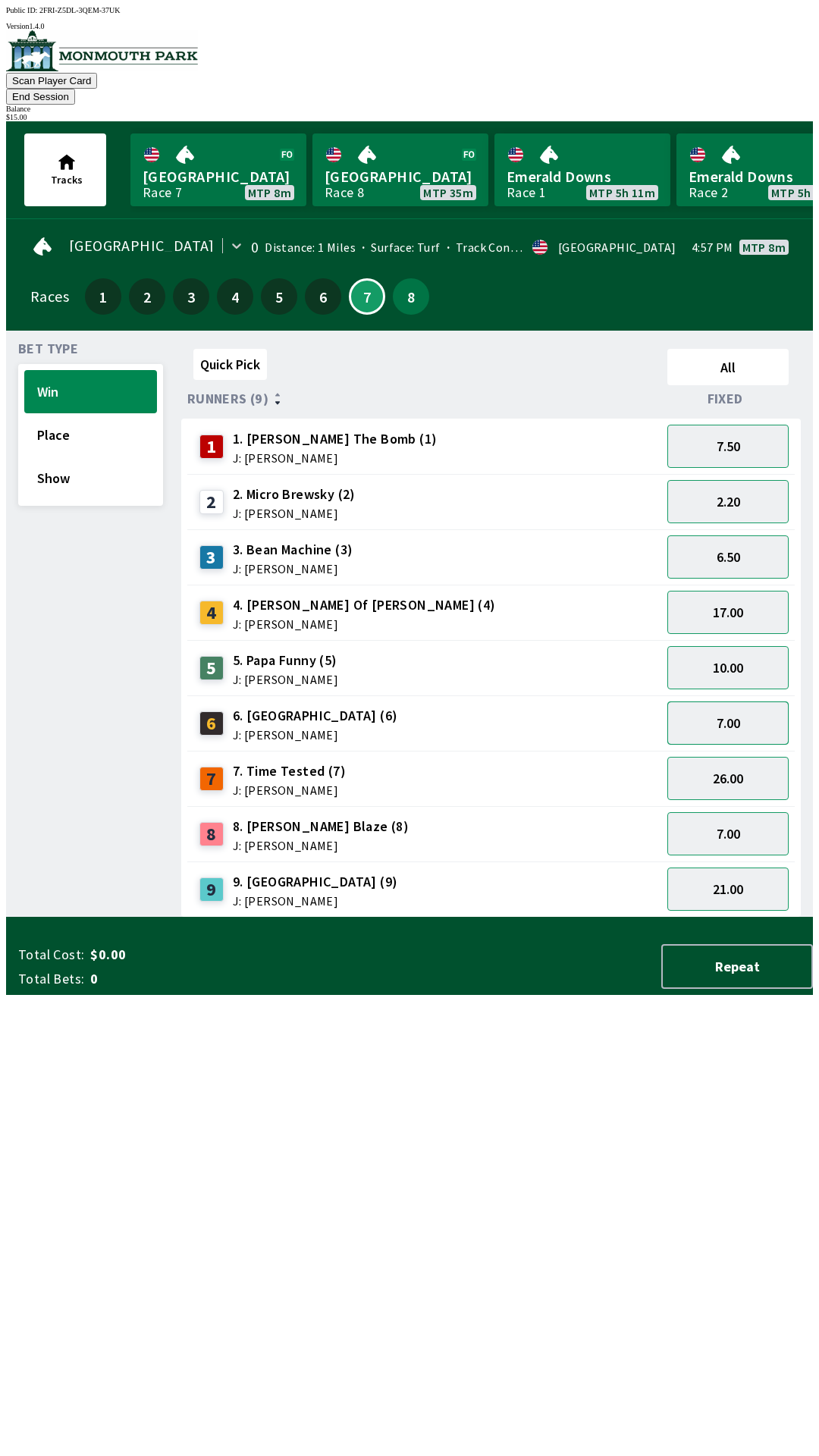
click at [744, 701] on button "7.00" at bounding box center [727, 723] width 121 height 43
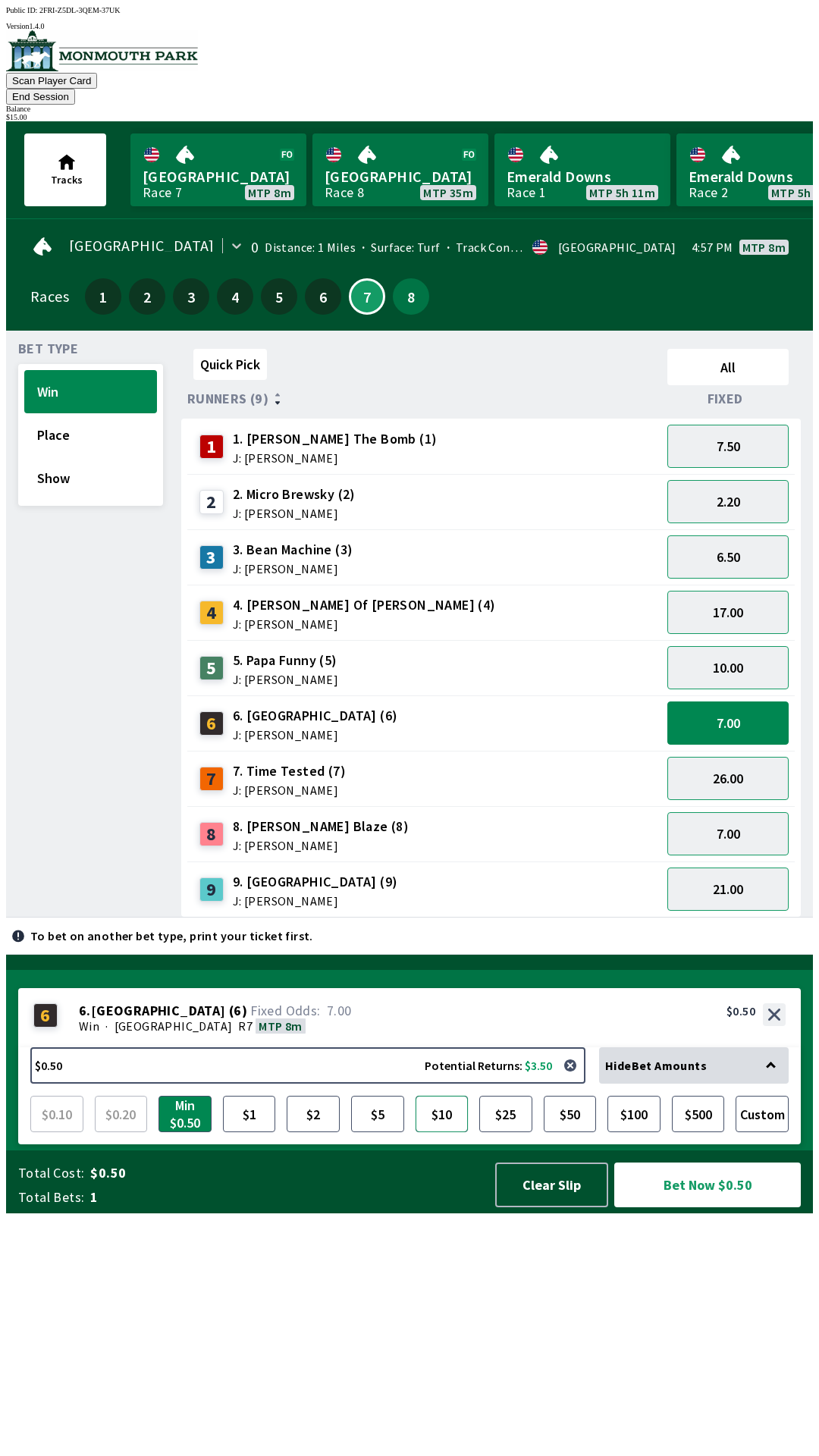
click at [444, 1132] on button "$10" at bounding box center [441, 1113] width 53 height 37
click at [716, 1207] on button "Bet Now $10.00" at bounding box center [707, 1185] width 186 height 45
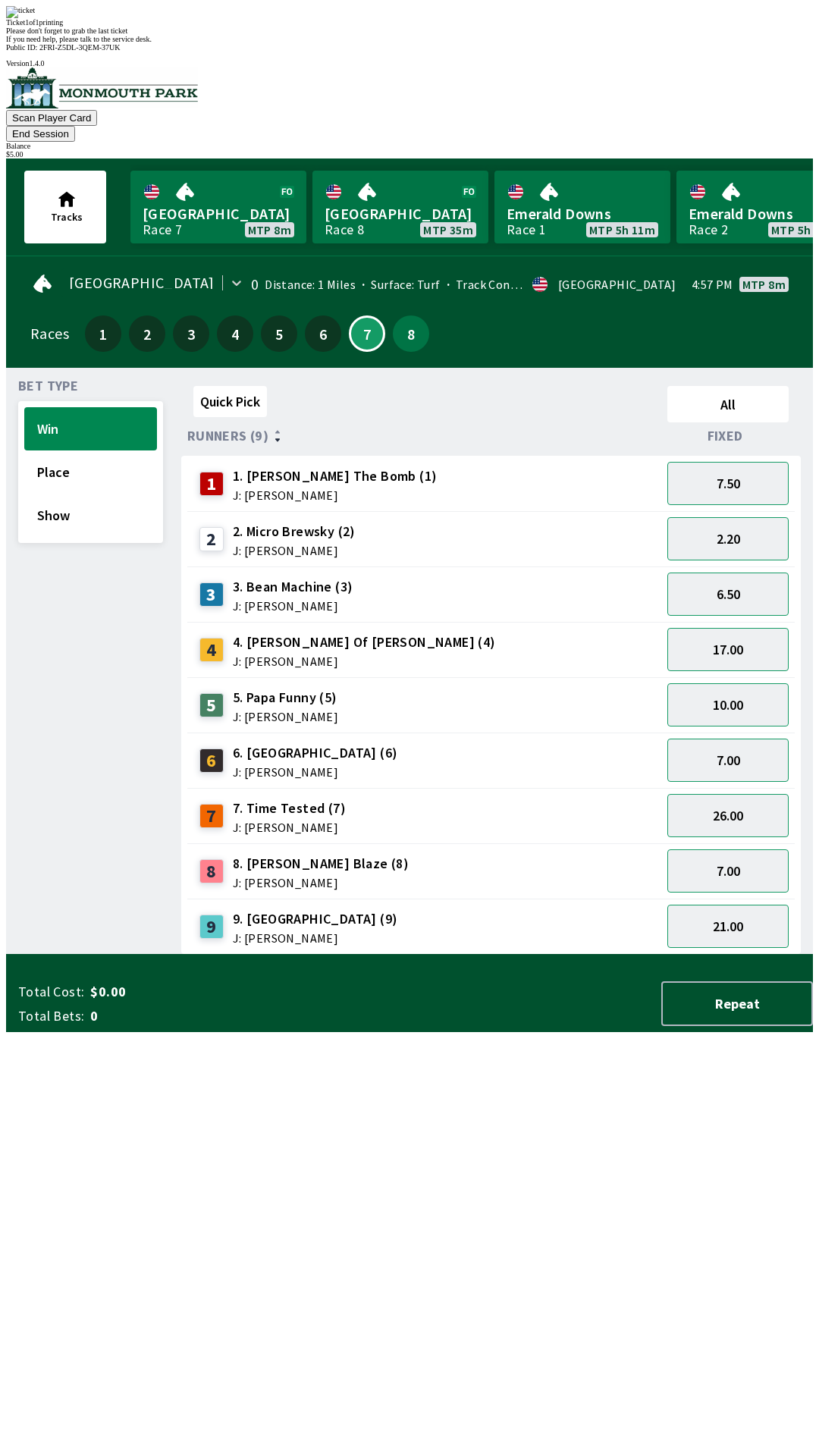
click at [450, 955] on div "Quick Pick All Runners (9) Fixed 1 1. [PERSON_NAME] The Bomb (1) J: [PERSON_NAM…" at bounding box center [497, 667] width 632 height 575
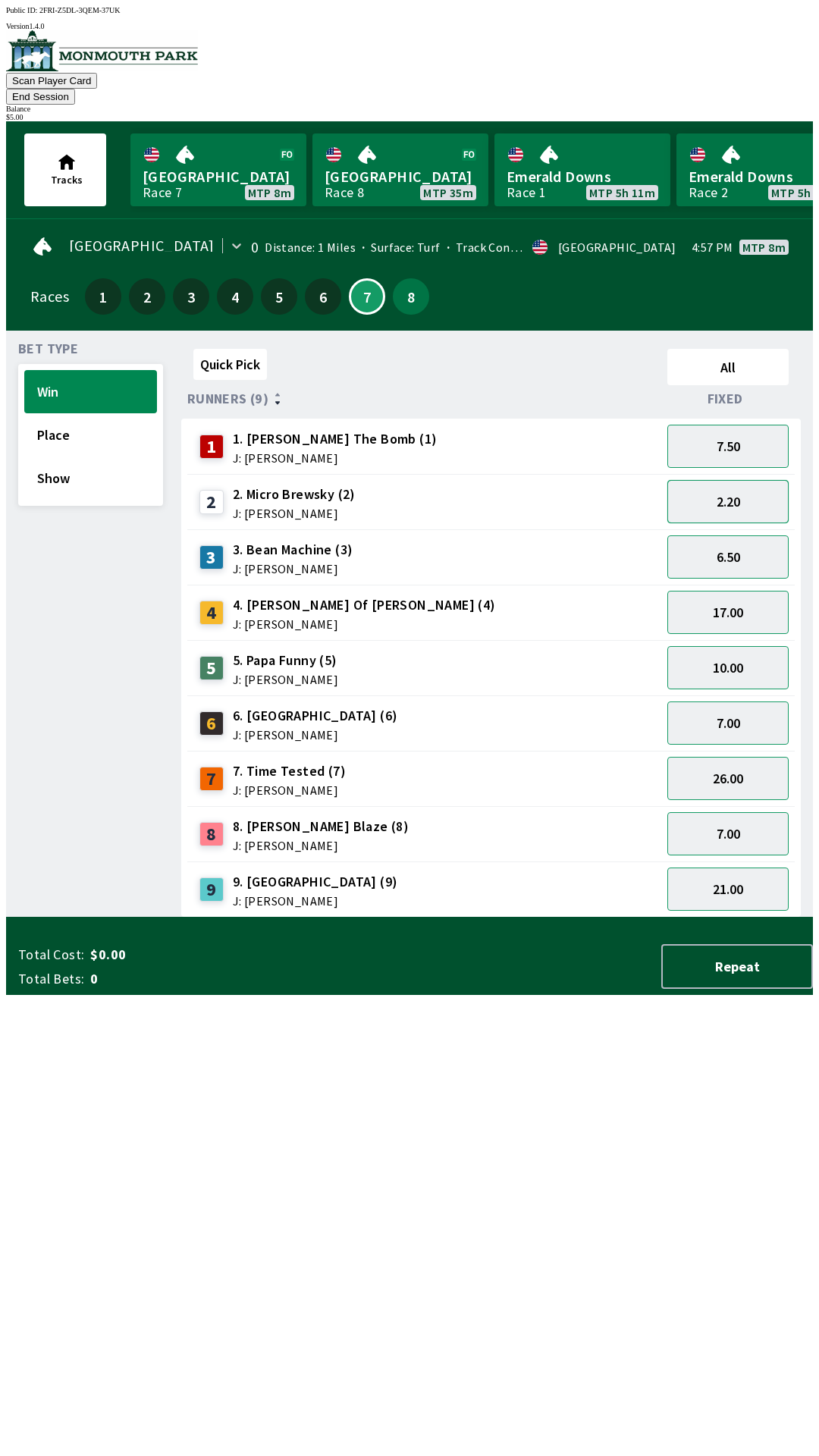
click at [750, 486] on button "2.20" at bounding box center [727, 501] width 121 height 43
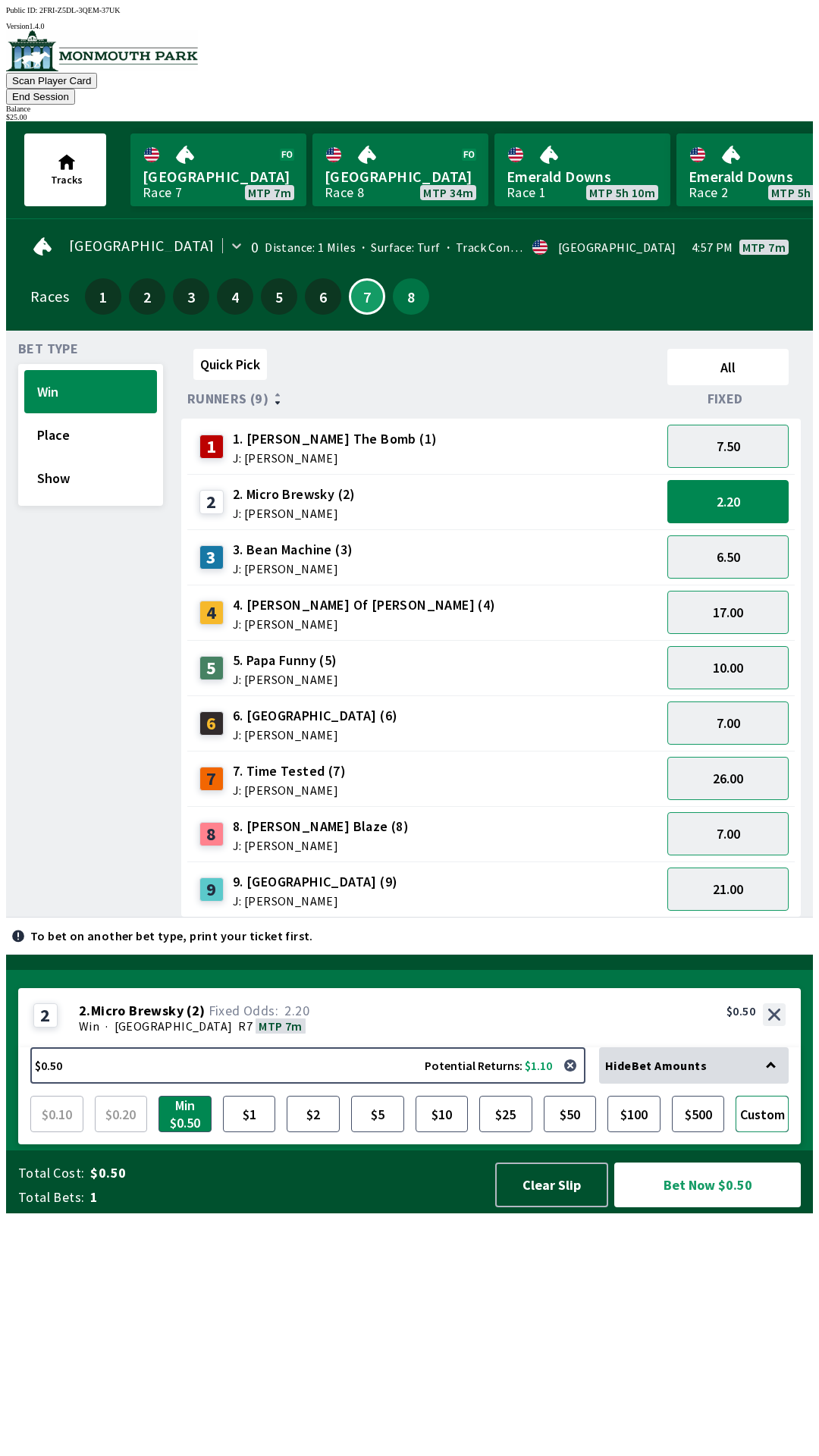
click at [767, 1132] on button "Custom" at bounding box center [762, 1113] width 53 height 37
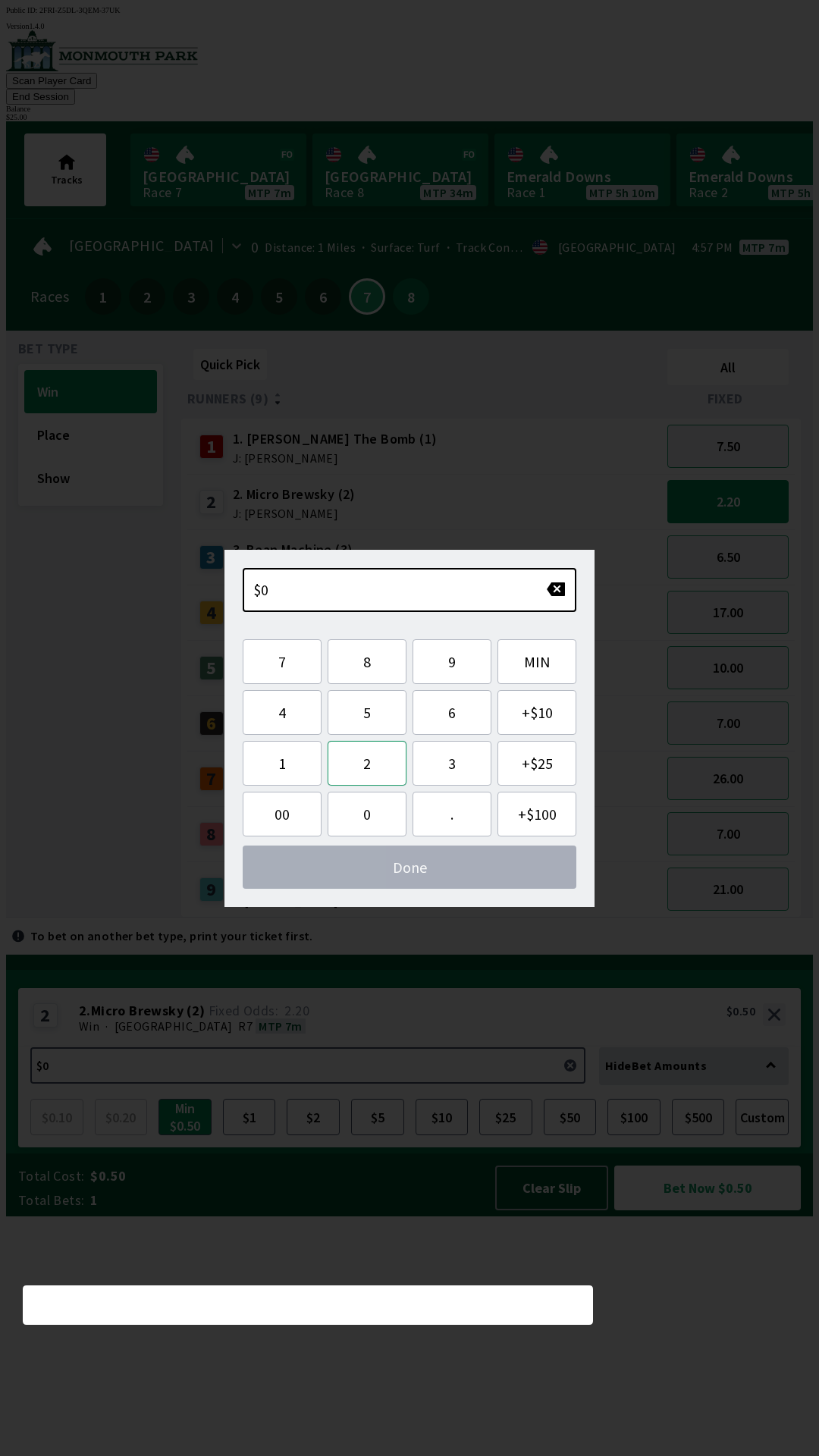
click at [367, 763] on button "2" at bounding box center [367, 763] width 78 height 45
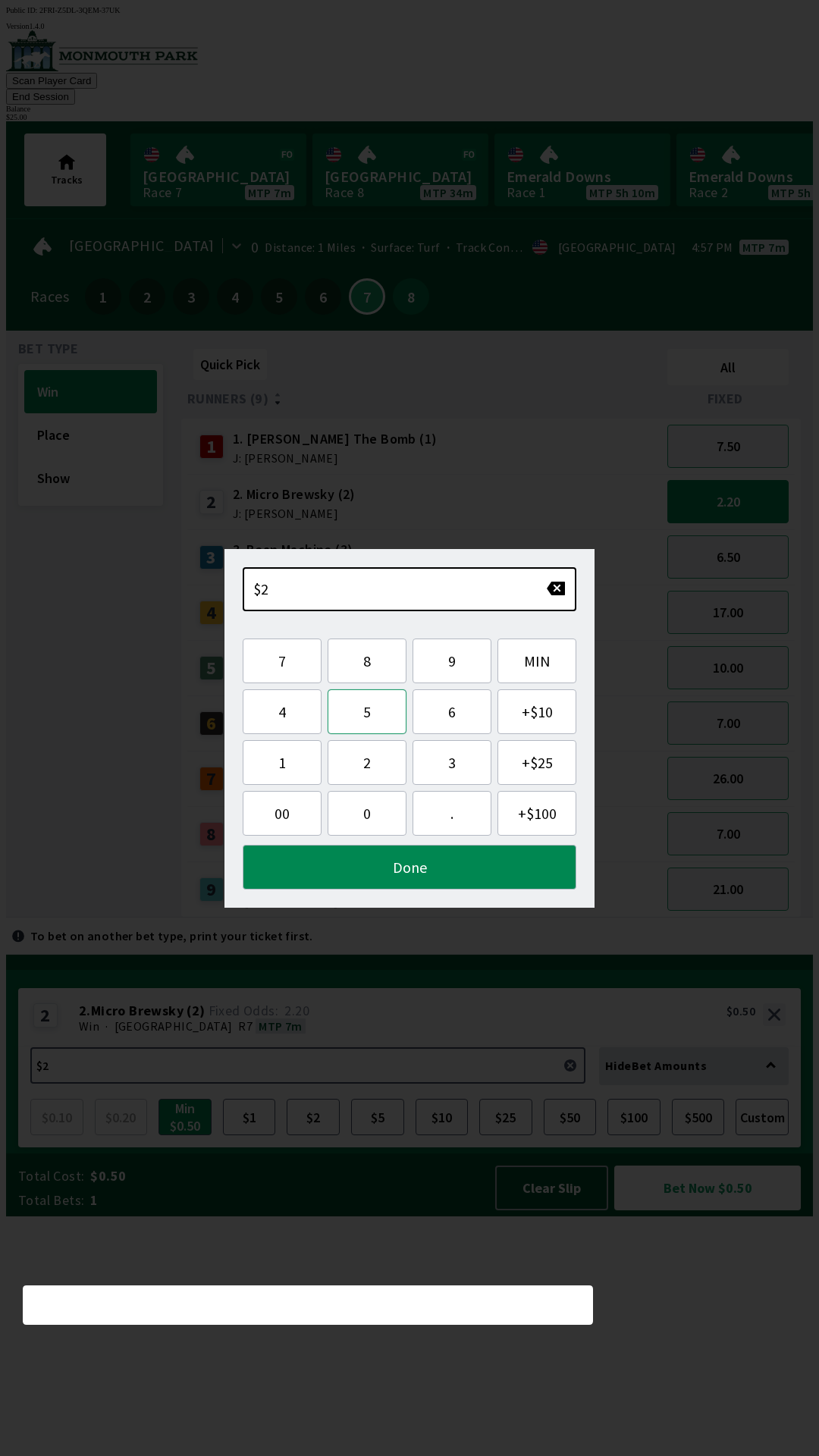
click at [371, 715] on button "5" at bounding box center [367, 711] width 78 height 45
click at [468, 866] on button "Done" at bounding box center [410, 867] width 333 height 45
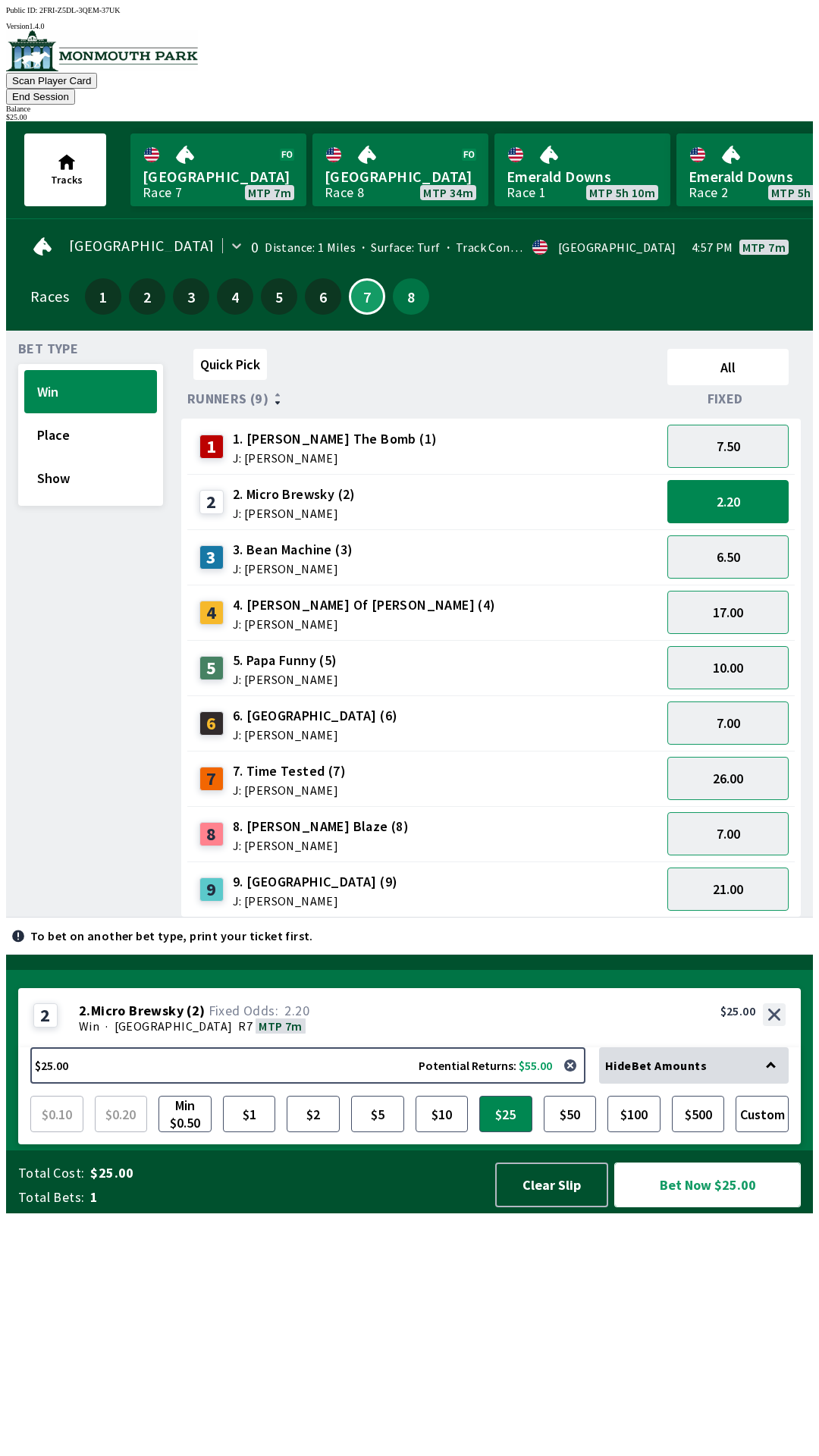
click at [722, 1207] on button "Bet Now $25.00" at bounding box center [707, 1185] width 186 height 45
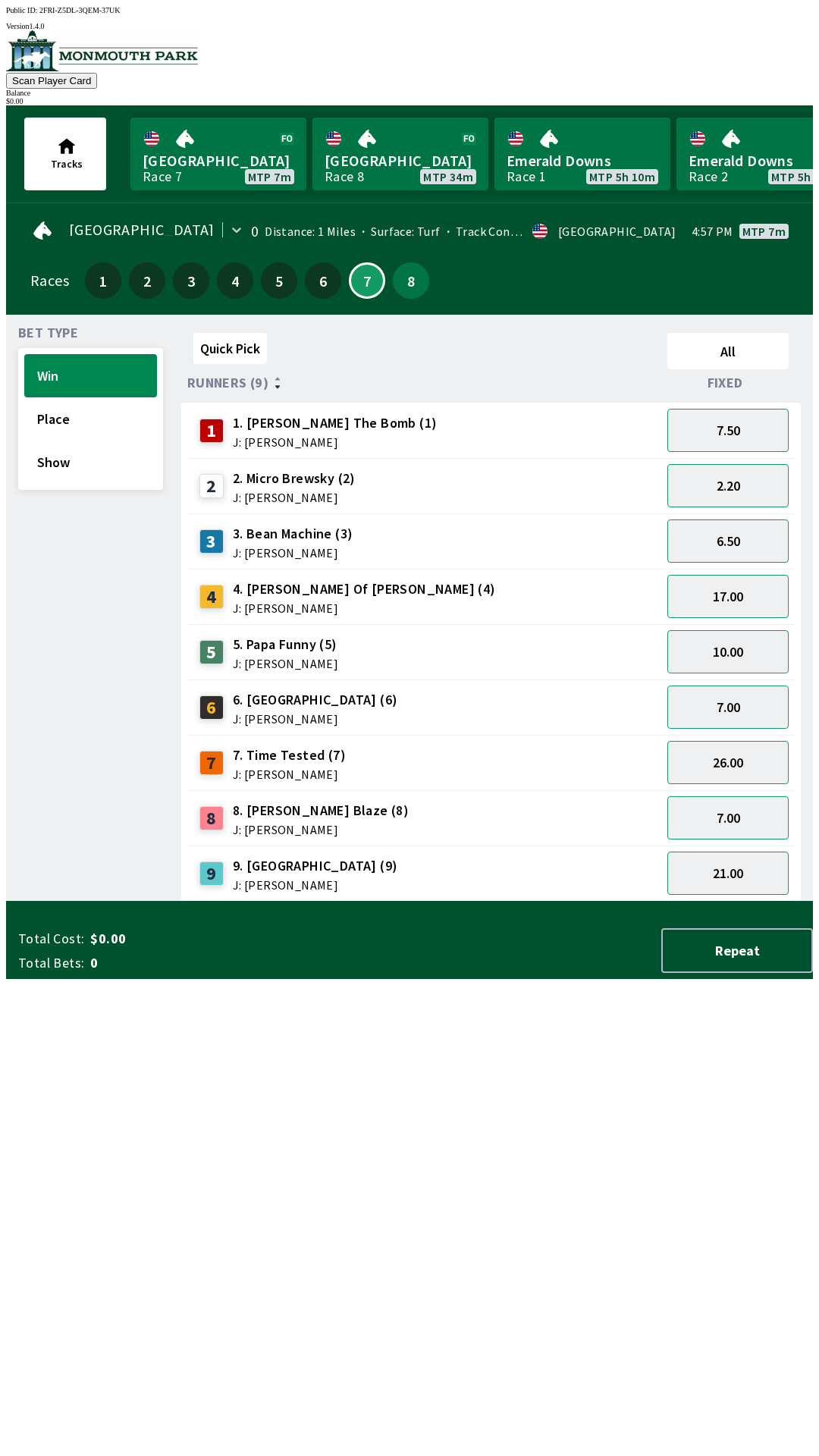
click at [96, 902] on div "Bet Type Win Place Show" at bounding box center [90, 614] width 145 height 575
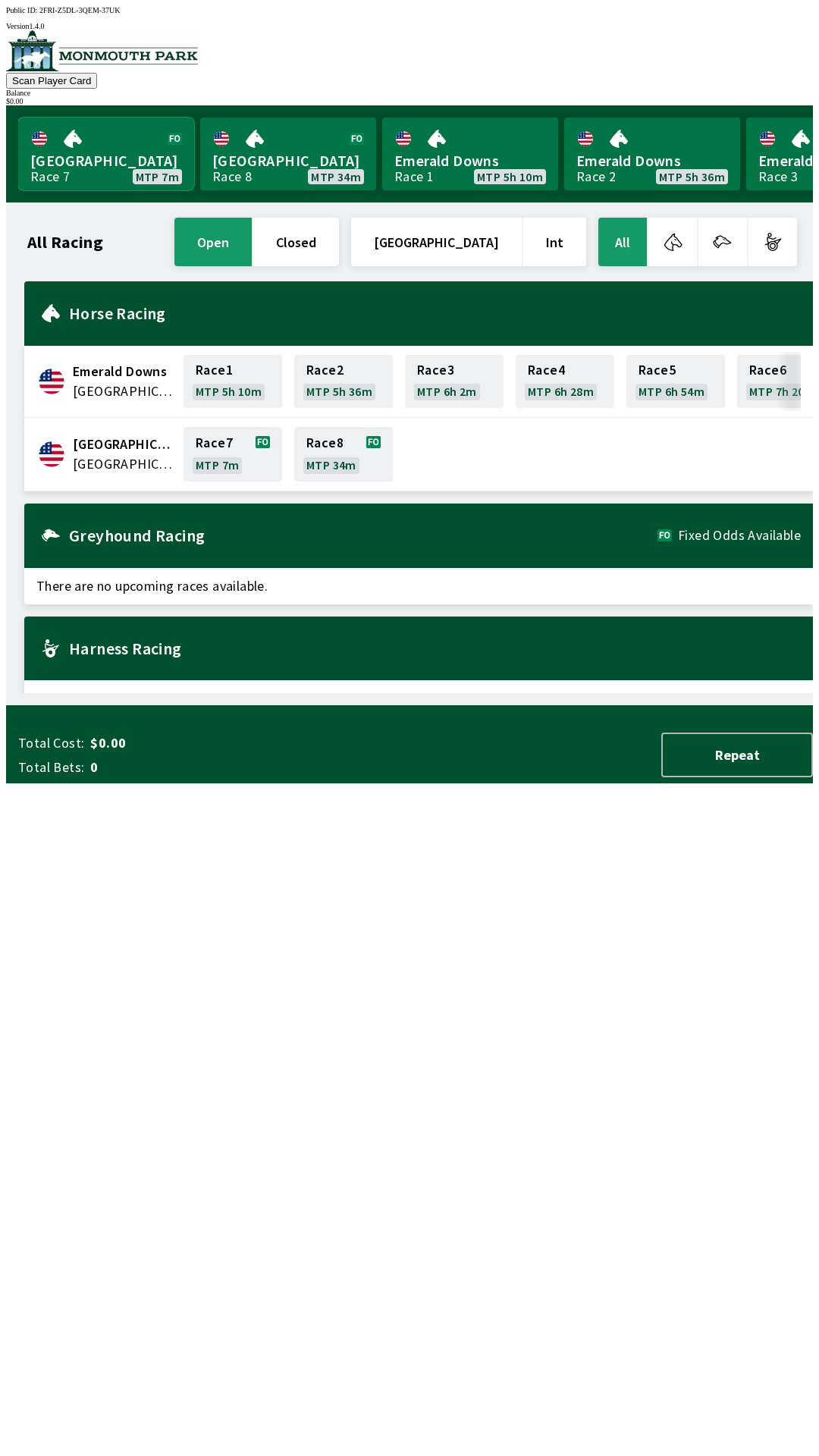
click at [68, 172] on link "[GEOGRAPHIC_DATA] Race 7 MTP 7m" at bounding box center [105, 154] width 176 height 73
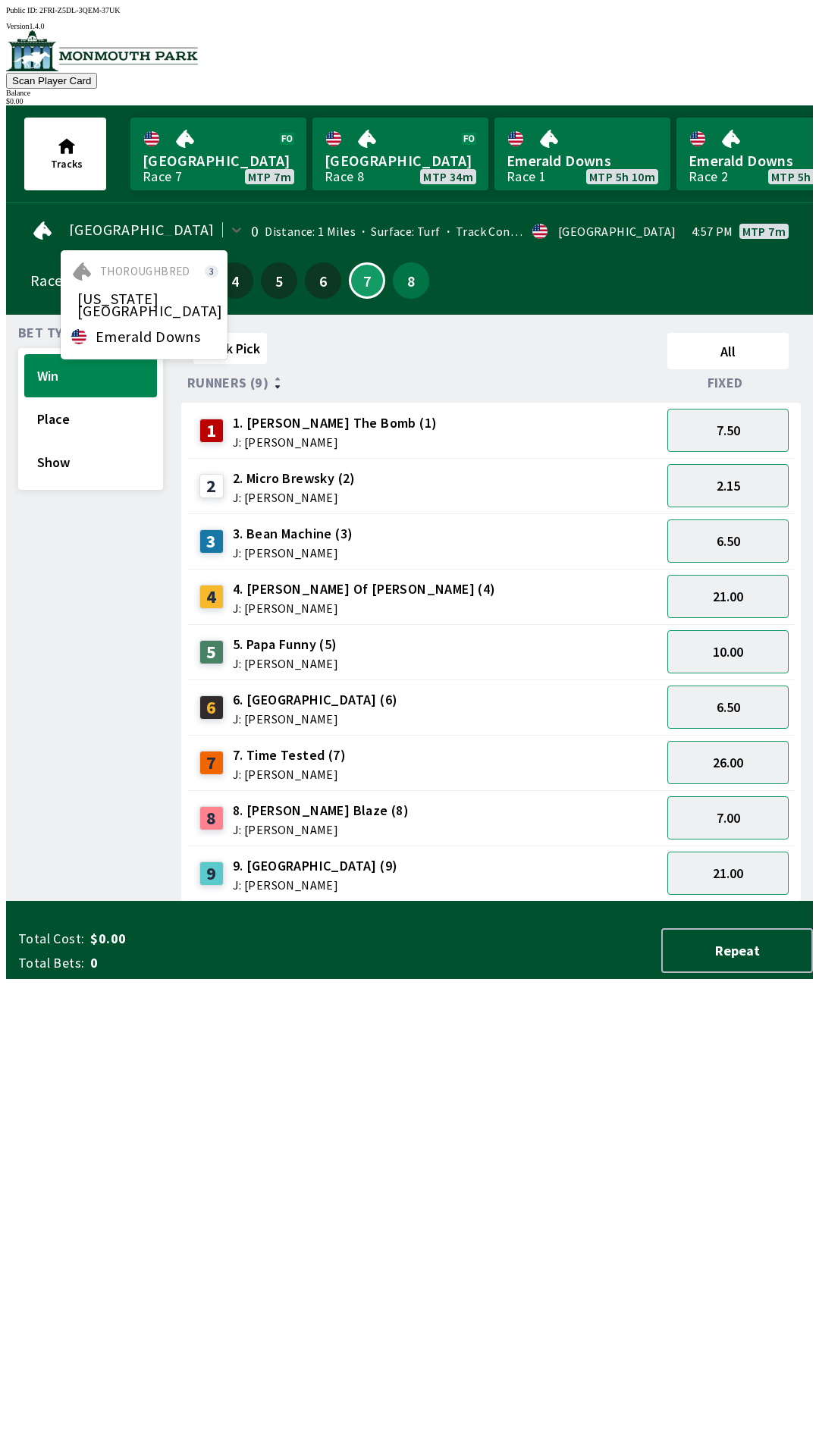
click at [130, 323] on div "Emerald Downs" at bounding box center [144, 336] width 167 height 27
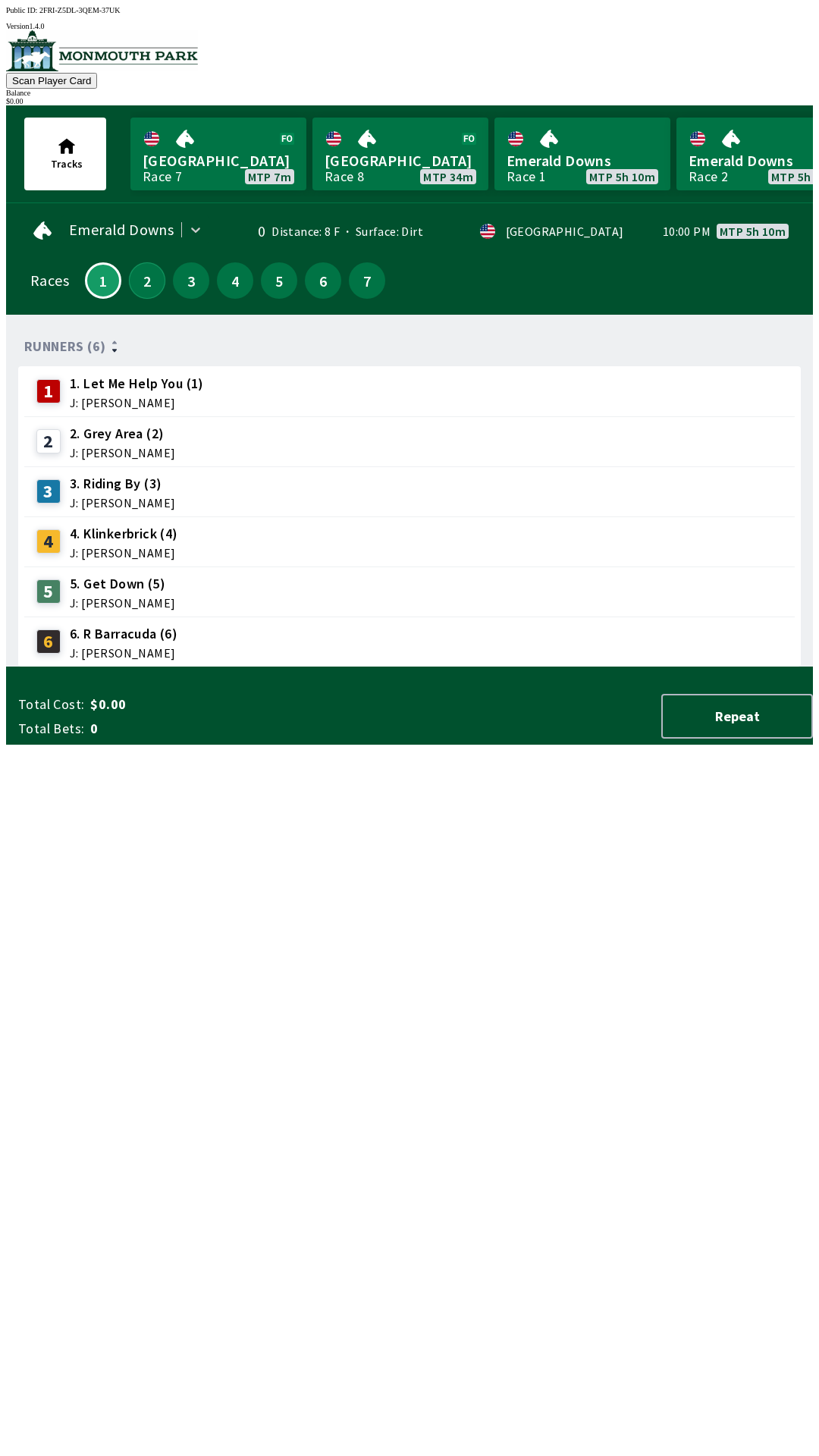
click at [141, 283] on button "2" at bounding box center [147, 280] width 37 height 37
click at [187, 284] on button "3" at bounding box center [190, 280] width 37 height 37
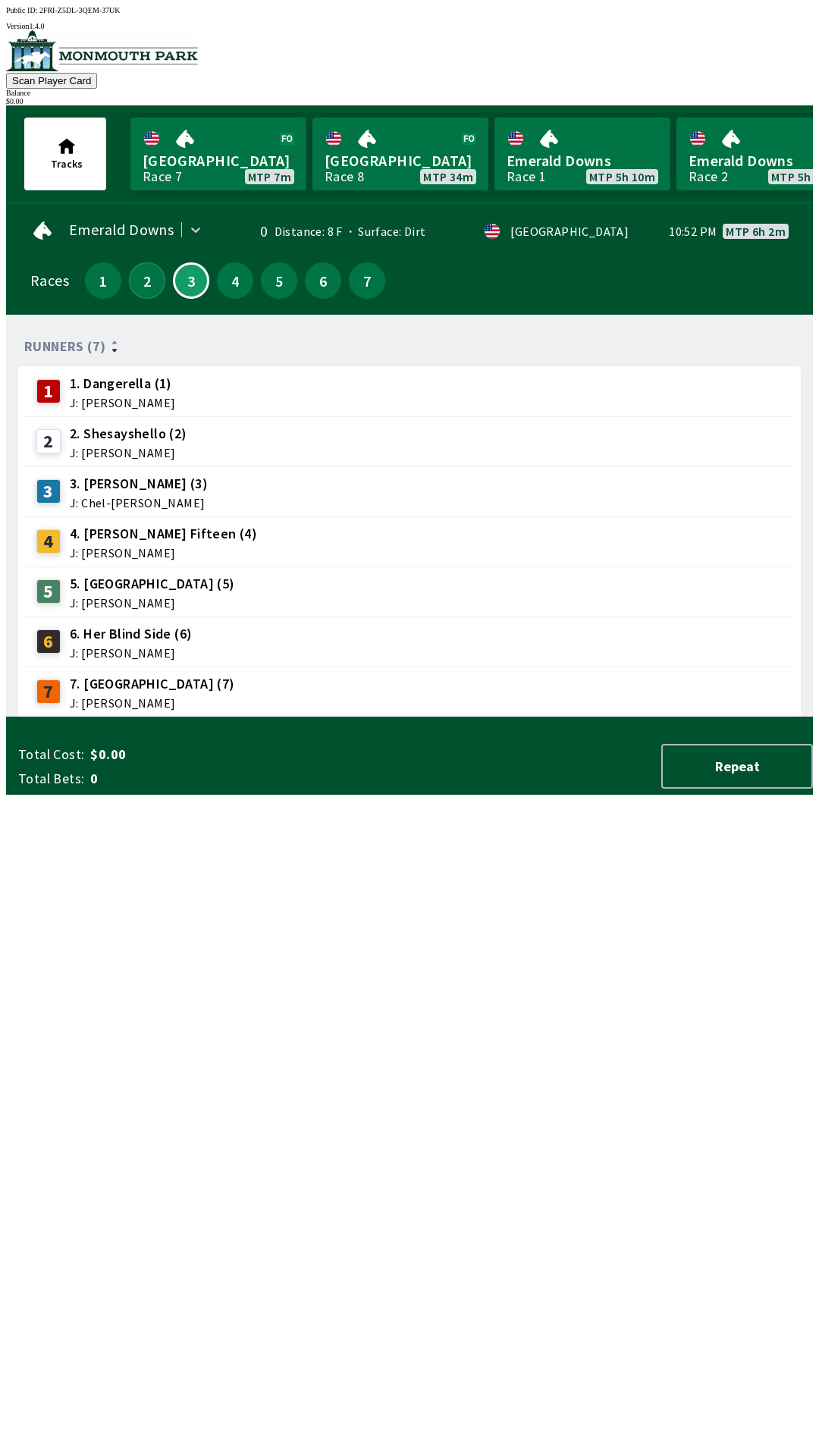
click at [146, 287] on button "2" at bounding box center [147, 280] width 37 height 37
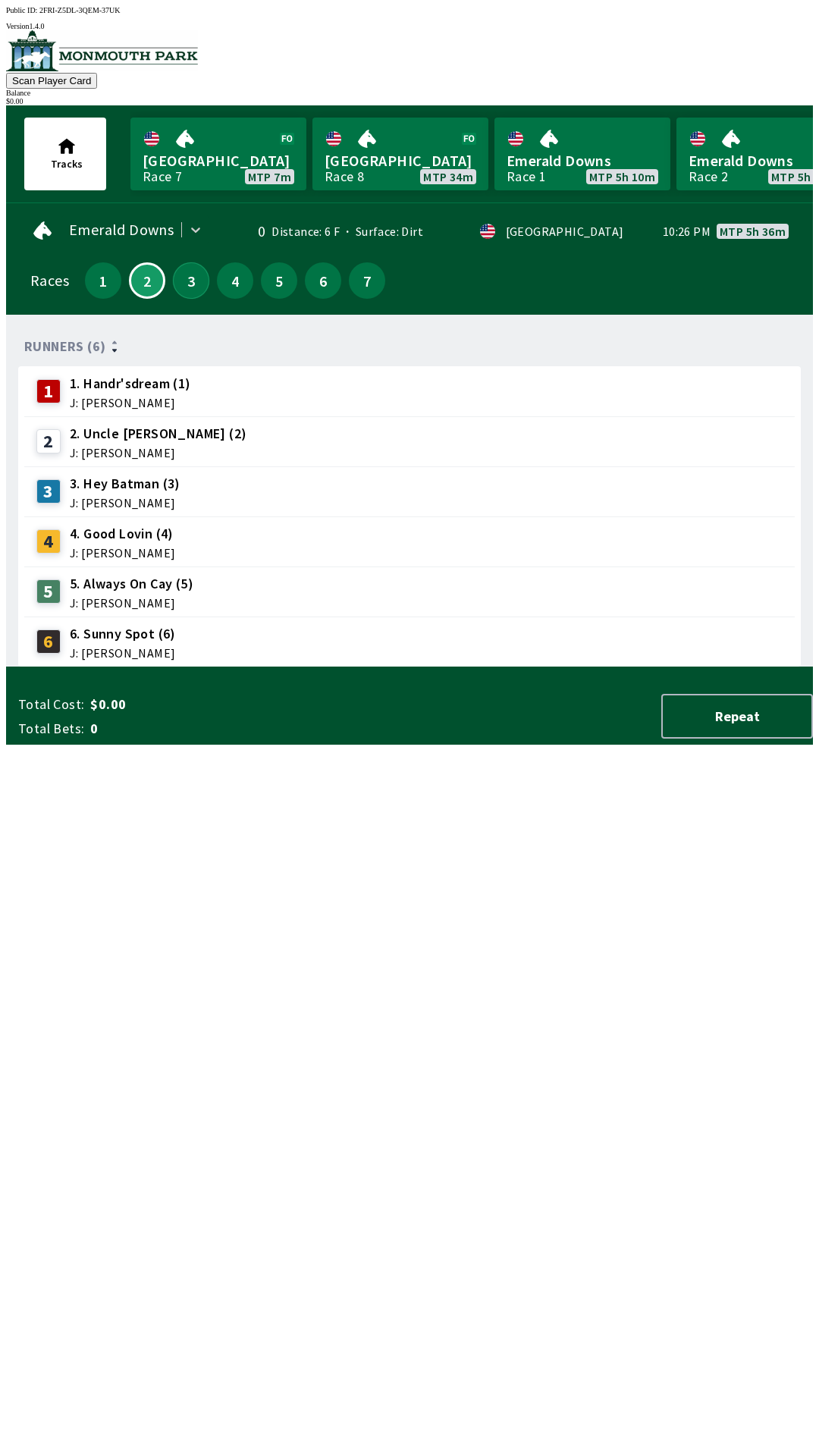
click at [189, 283] on button "3" at bounding box center [190, 280] width 37 height 37
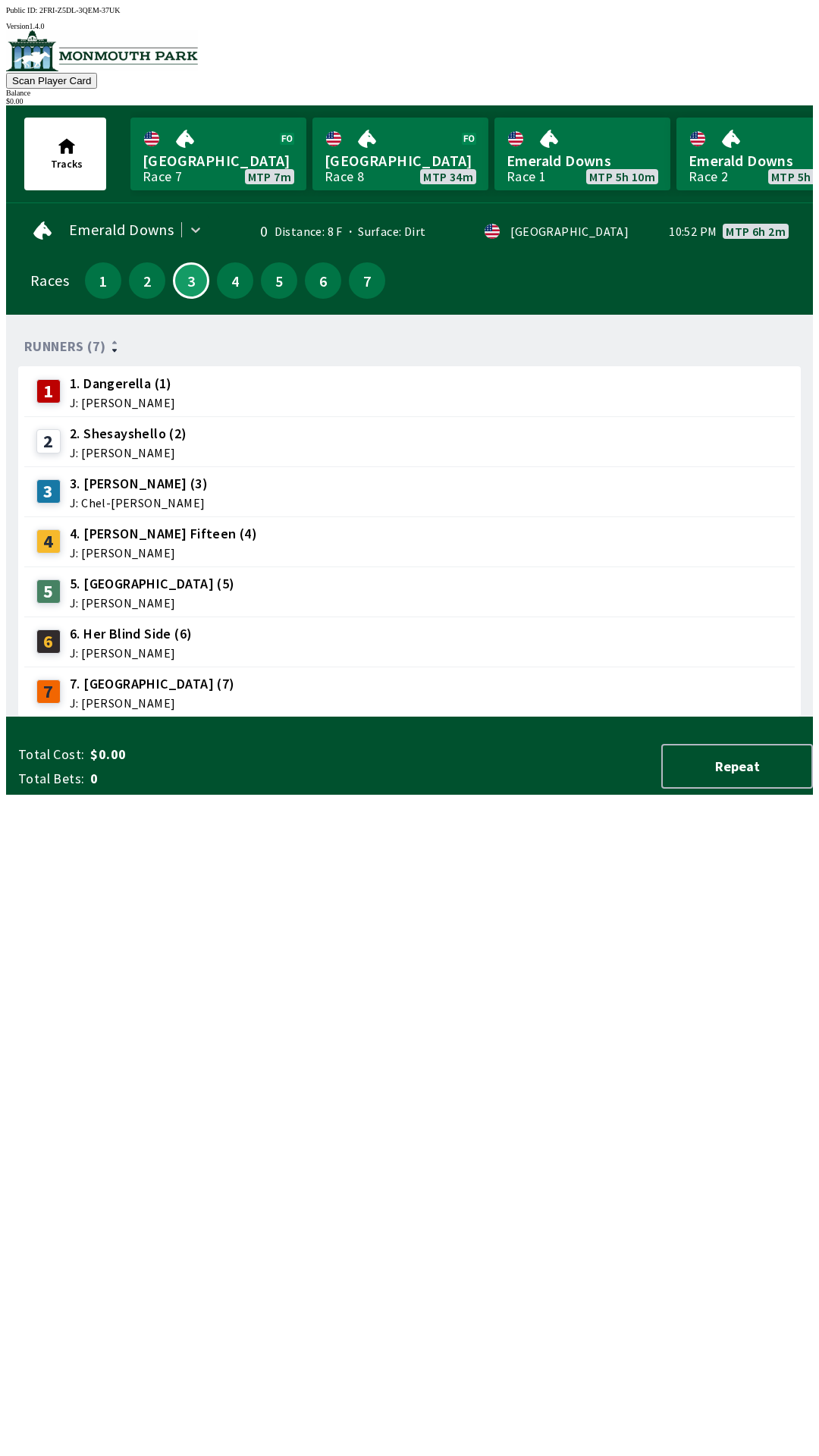
click at [147, 396] on span "J: [PERSON_NAME]" at bounding box center [122, 402] width 105 height 12
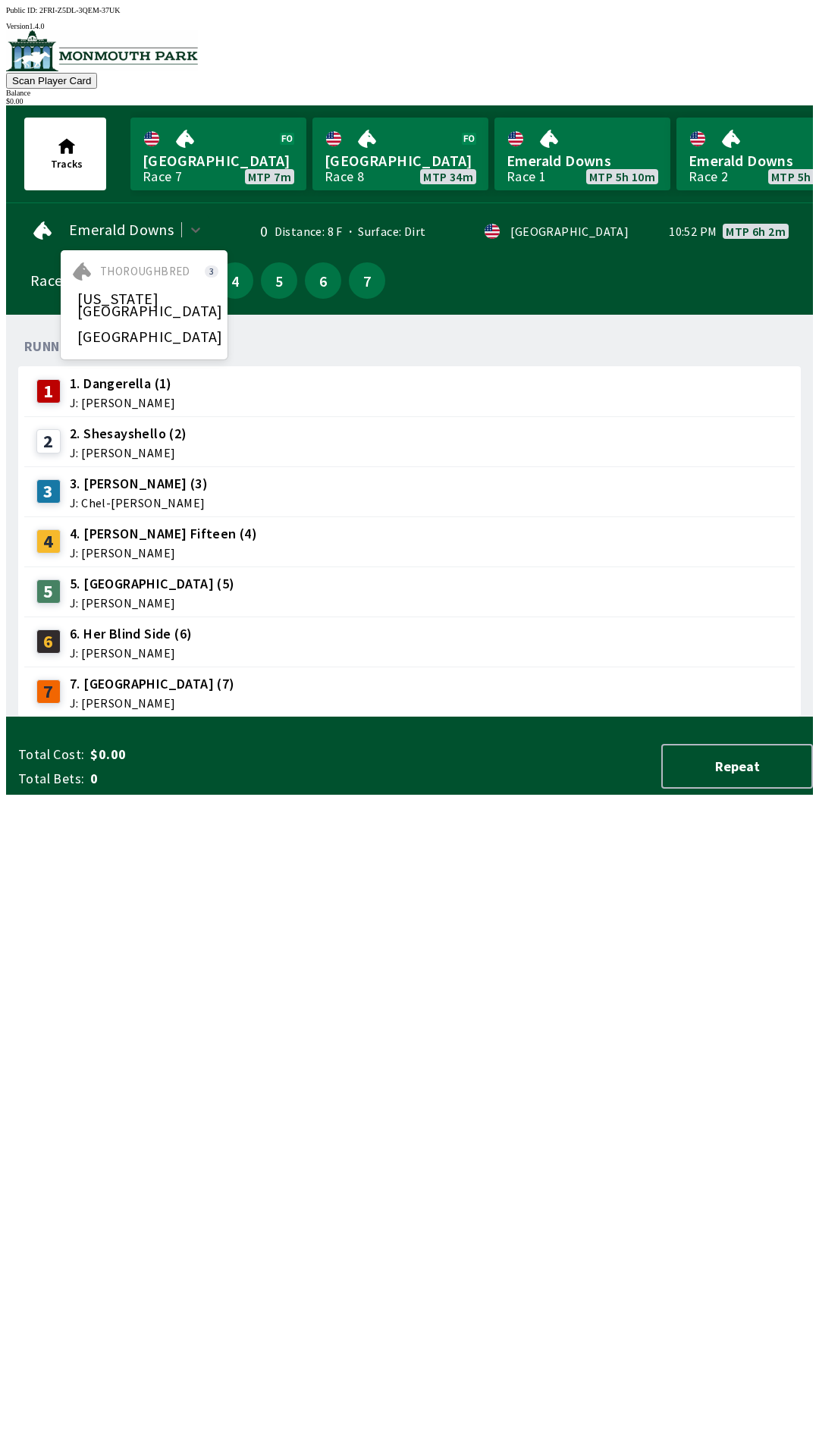
click at [107, 330] on span "[GEOGRAPHIC_DATA]" at bounding box center [150, 336] width 145 height 12
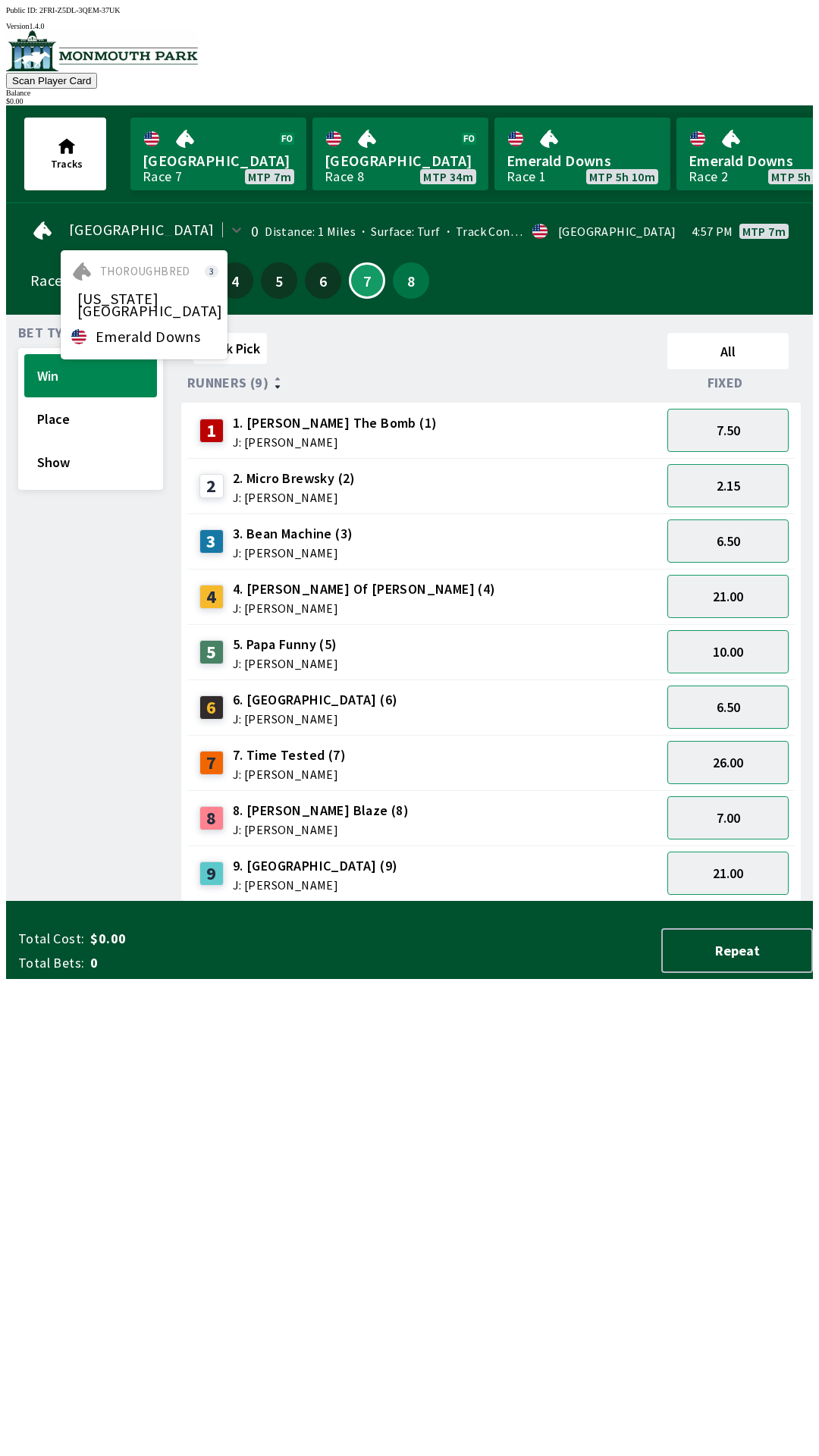
click at [113, 293] on span "[US_STATE][GEOGRAPHIC_DATA]" at bounding box center [150, 305] width 145 height 25
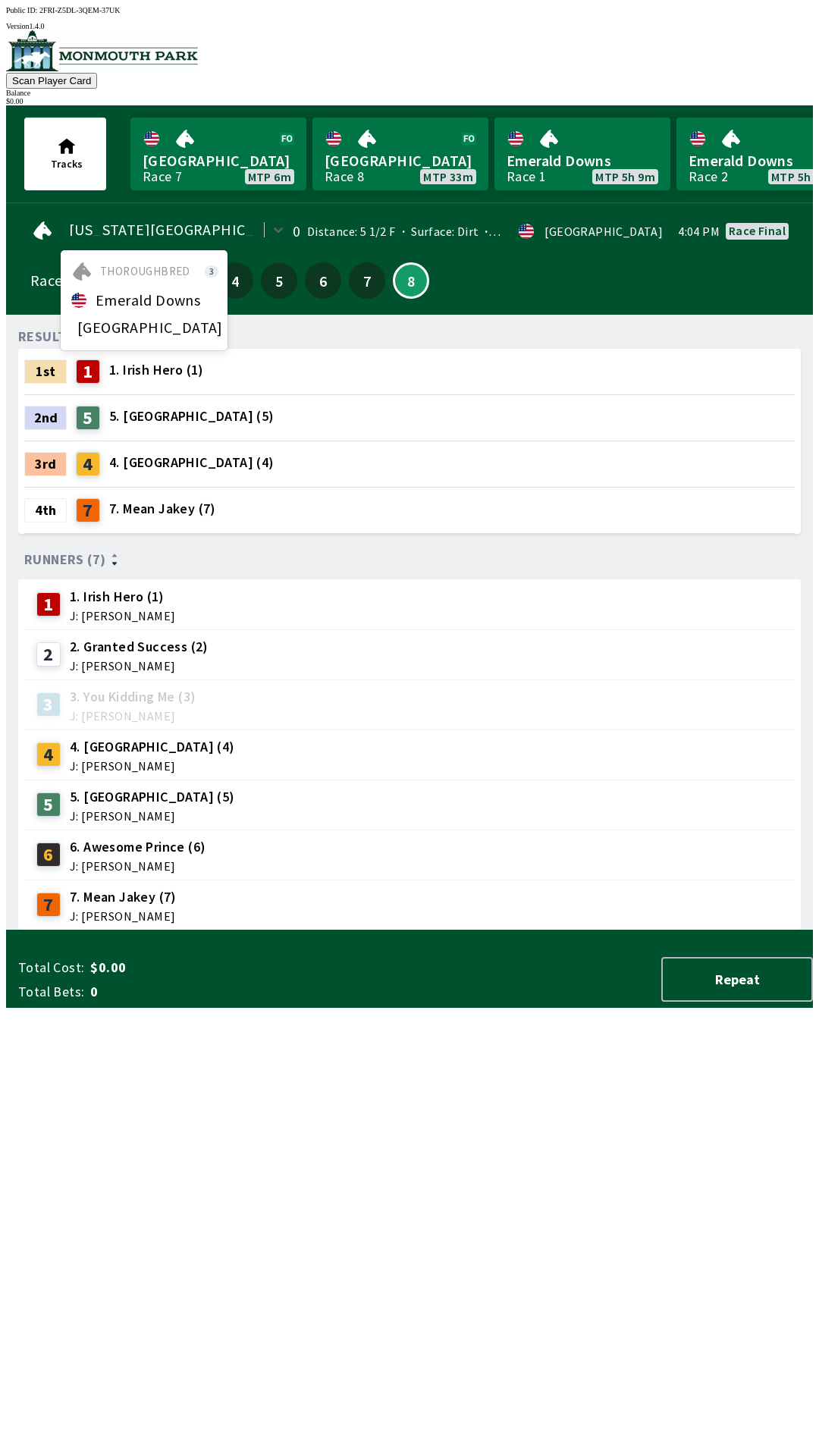
click at [128, 314] on div "[GEOGRAPHIC_DATA]" at bounding box center [144, 327] width 167 height 27
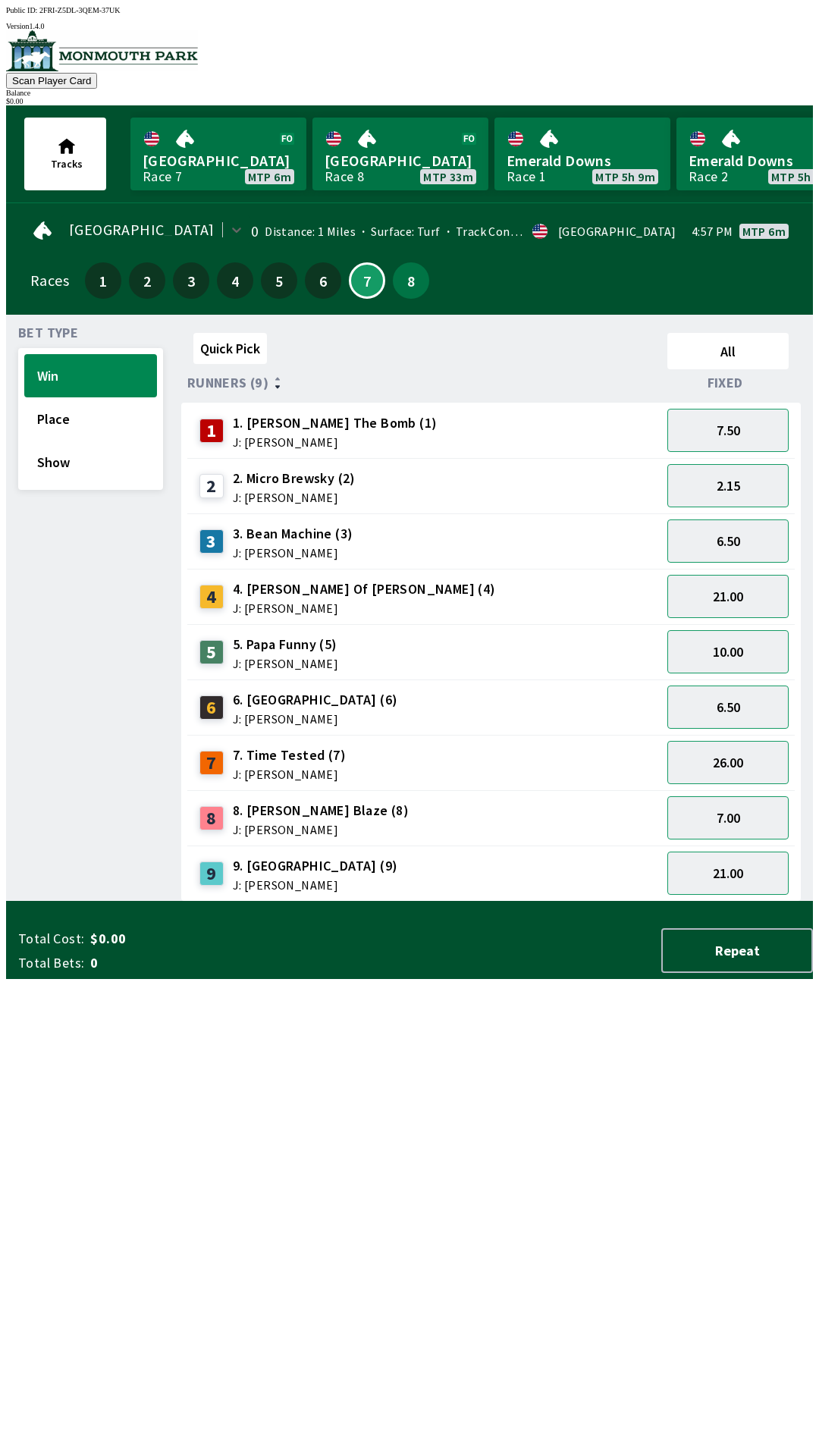
click at [18, 488] on div "Bet Type Win Place Show" at bounding box center [90, 614] width 145 height 575
click at [401, 269] on button "8" at bounding box center [410, 280] width 37 height 37
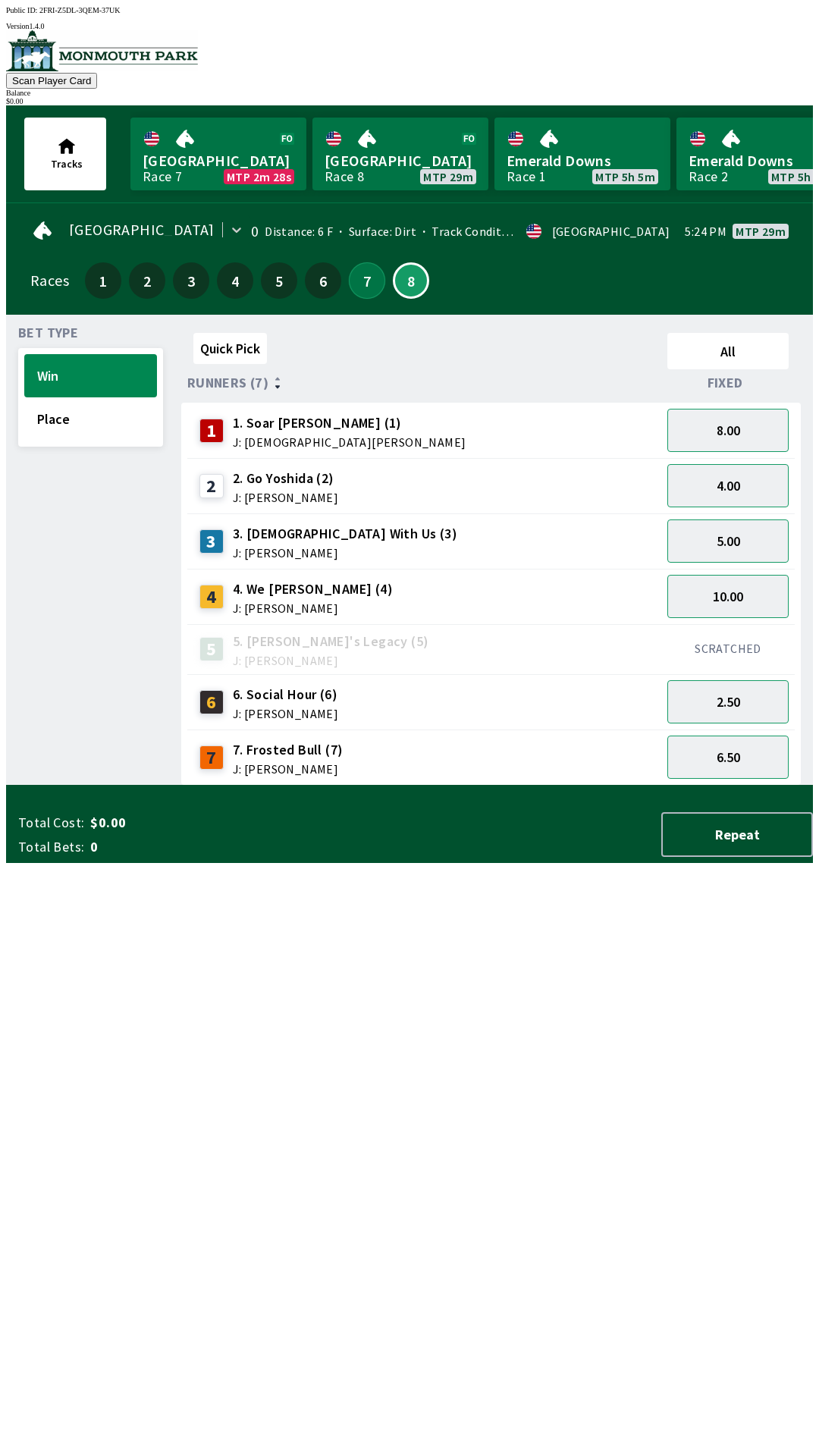
click at [364, 283] on button "7" at bounding box center [367, 280] width 37 height 37
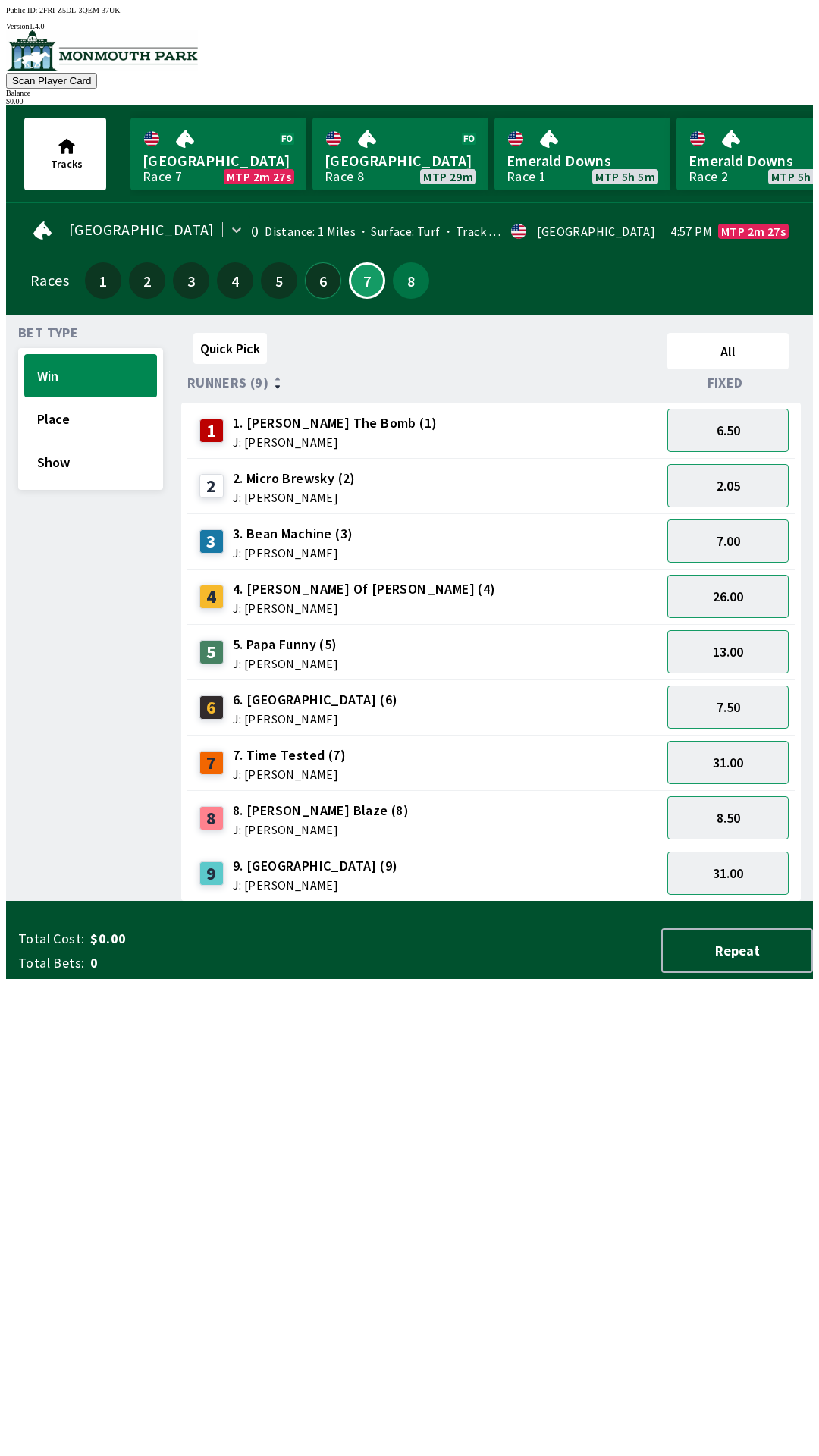
click at [324, 266] on button "6" at bounding box center [323, 280] width 37 height 37
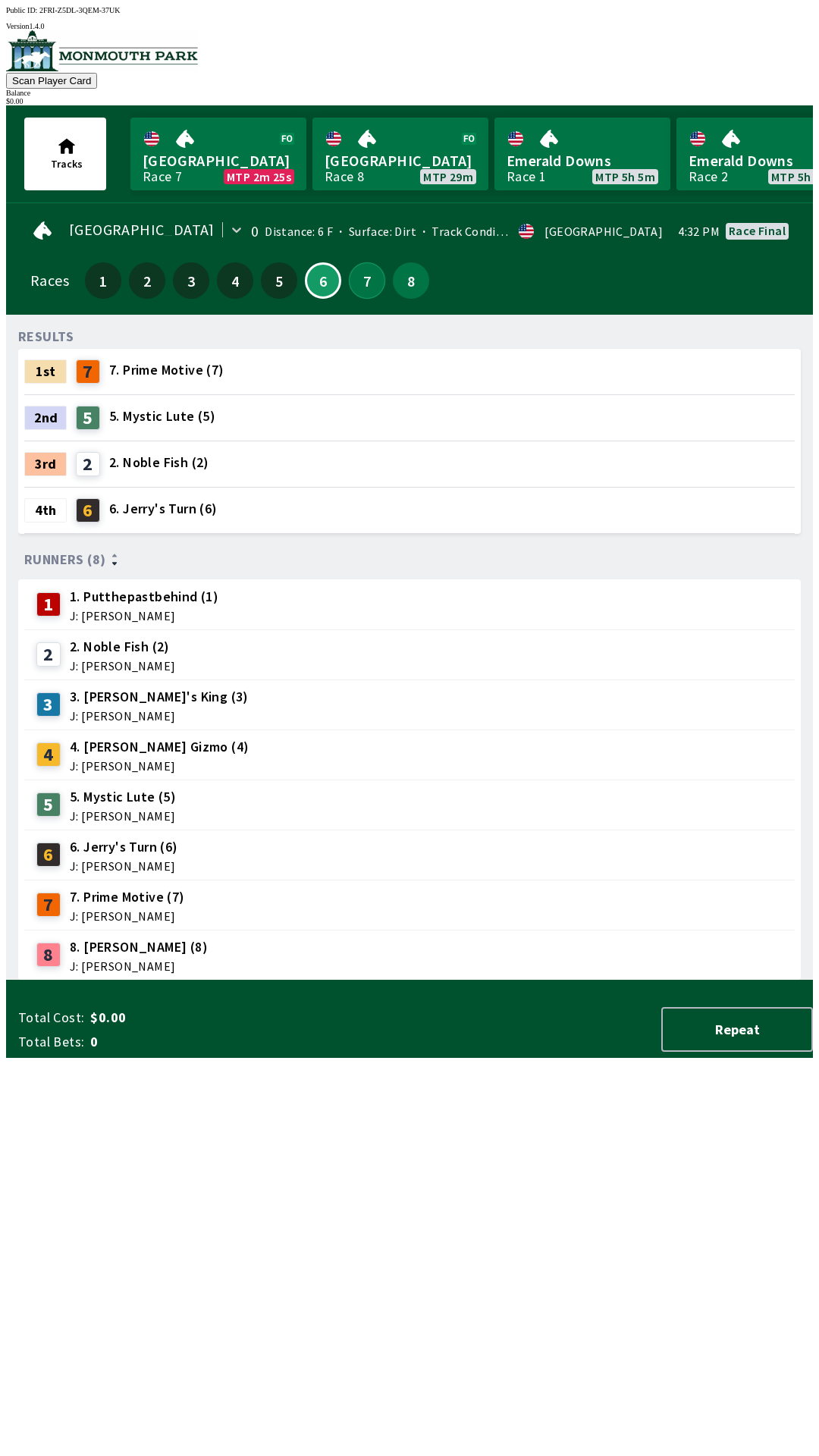
click at [349, 280] on button "7" at bounding box center [367, 280] width 37 height 37
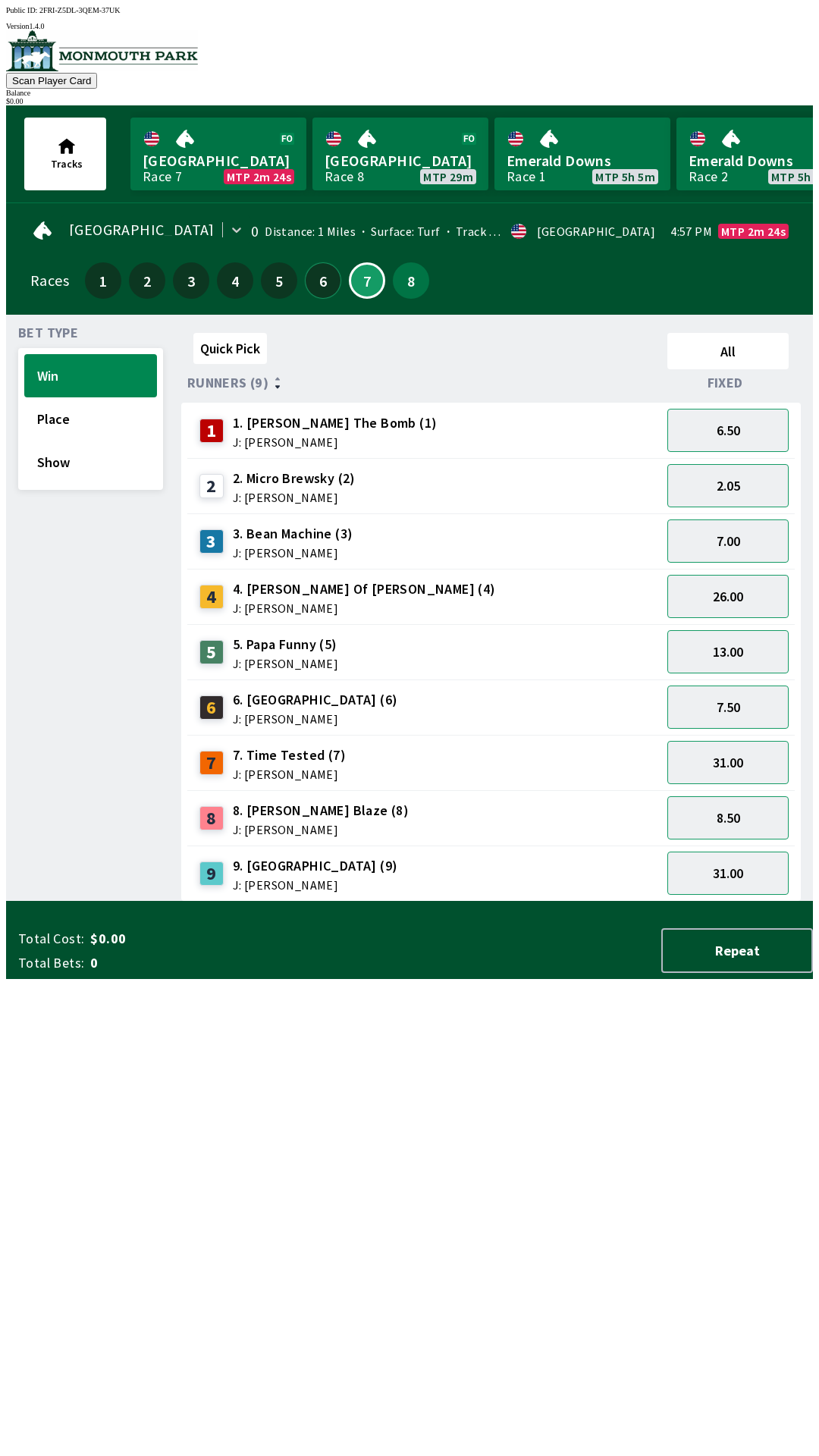
click at [317, 264] on button "6" at bounding box center [323, 280] width 37 height 37
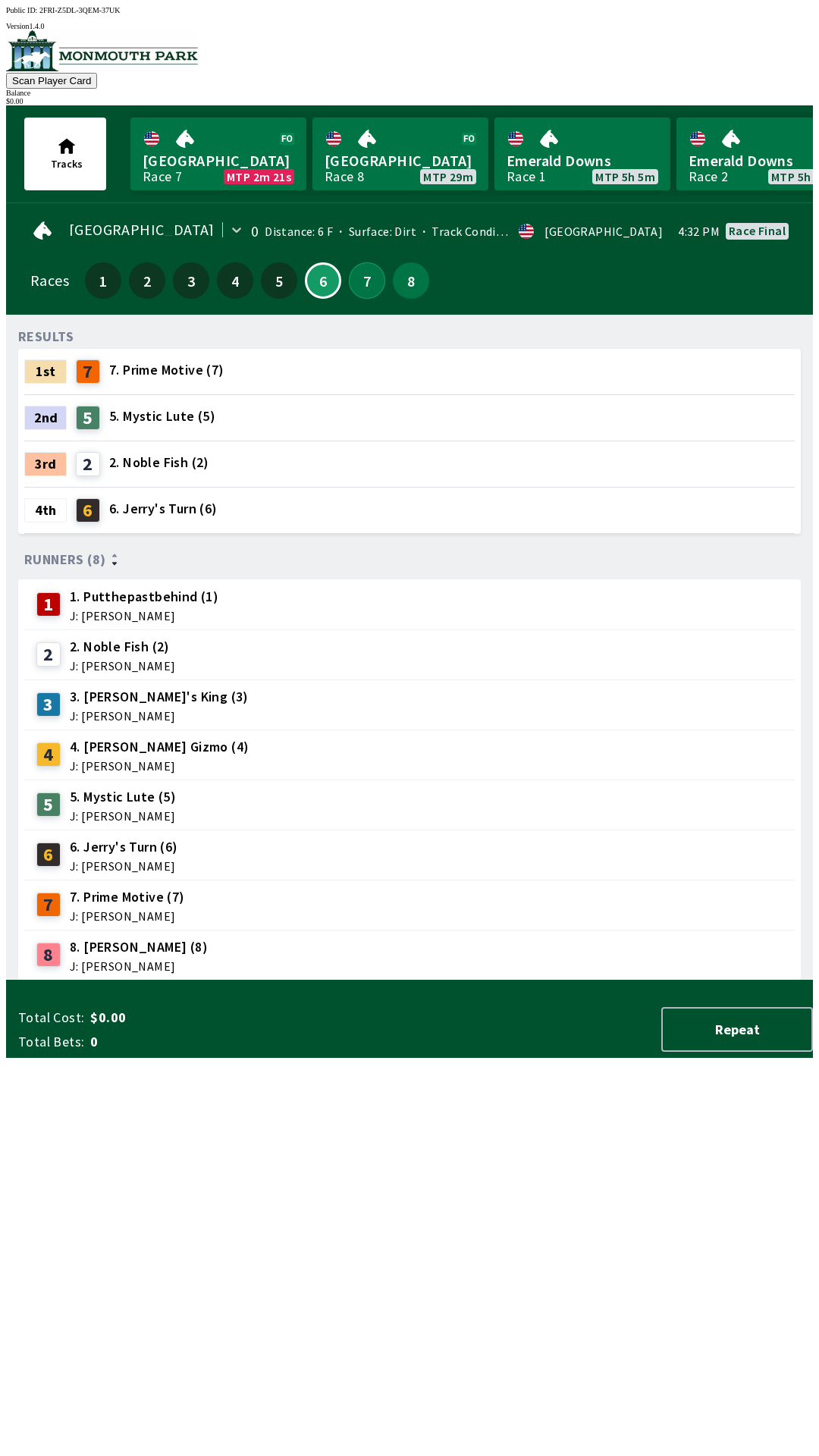
click at [349, 262] on button "7" at bounding box center [367, 280] width 37 height 37
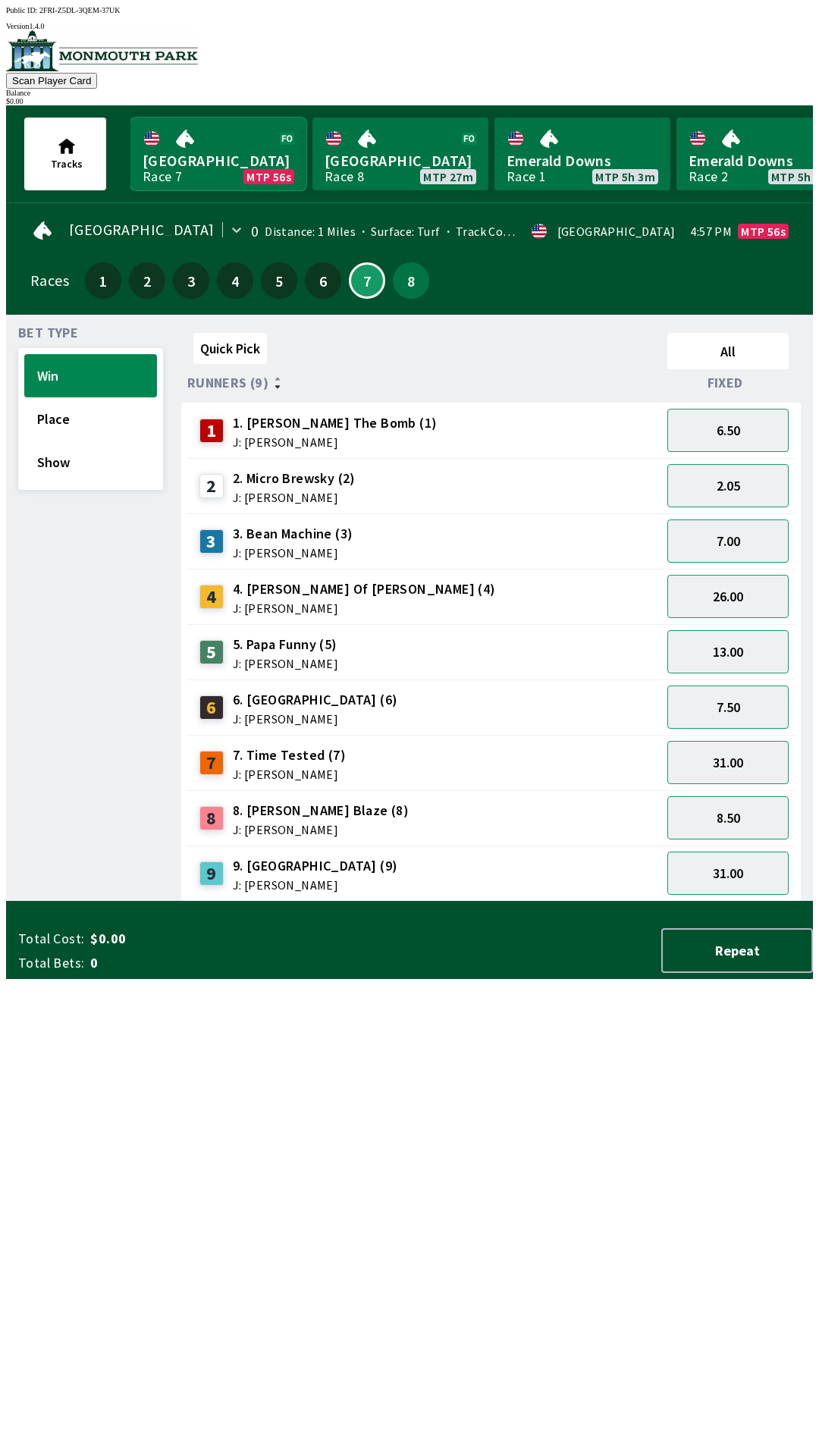
click at [237, 151] on link "[GEOGRAPHIC_DATA] Race 7 MTP 56s" at bounding box center [218, 154] width 176 height 73
click at [739, 710] on button "7.50" at bounding box center [727, 706] width 121 height 43
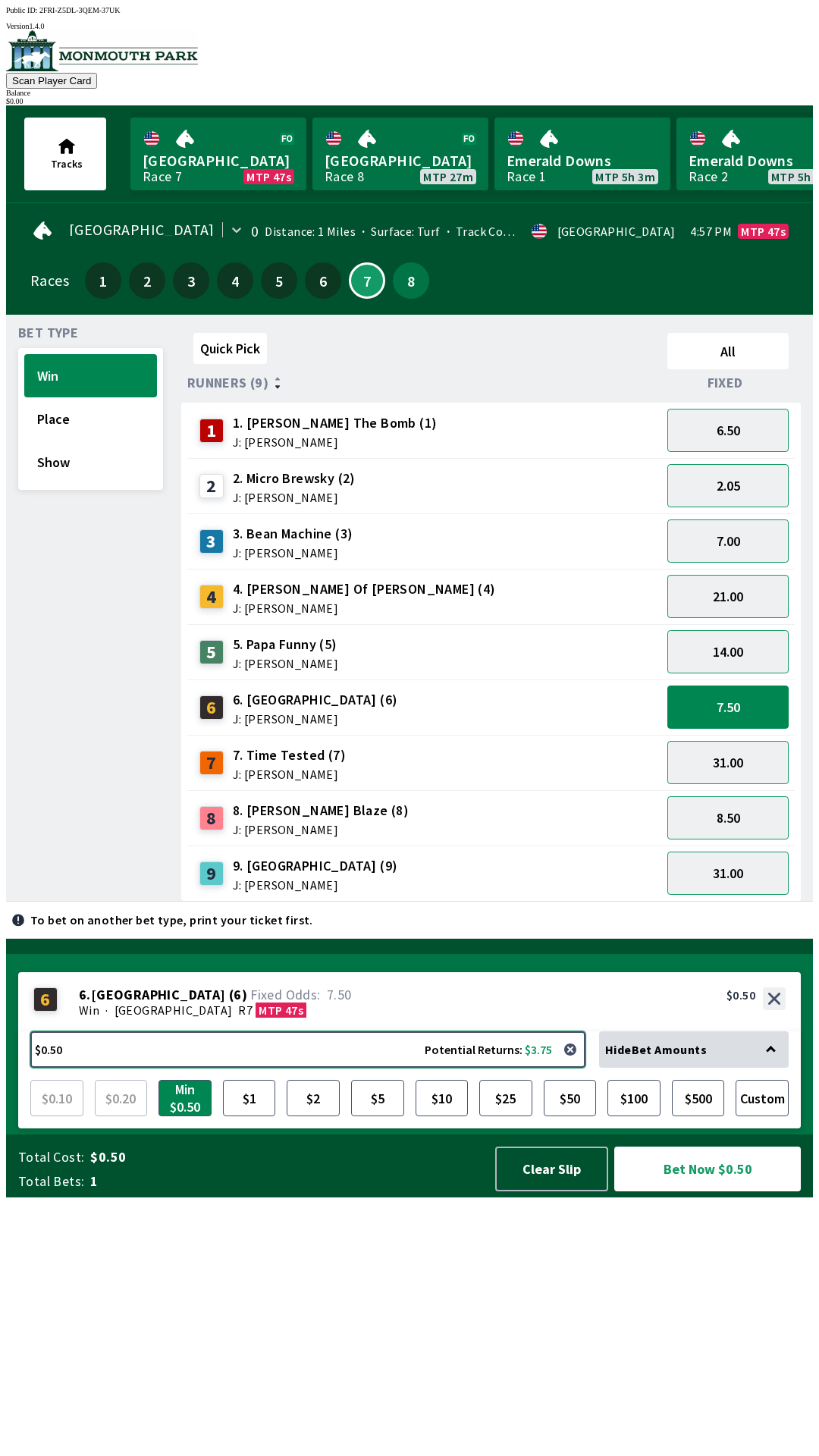
click at [113, 1068] on button "$0.50 Potential Returns: $3.75" at bounding box center [307, 1049] width 555 height 37
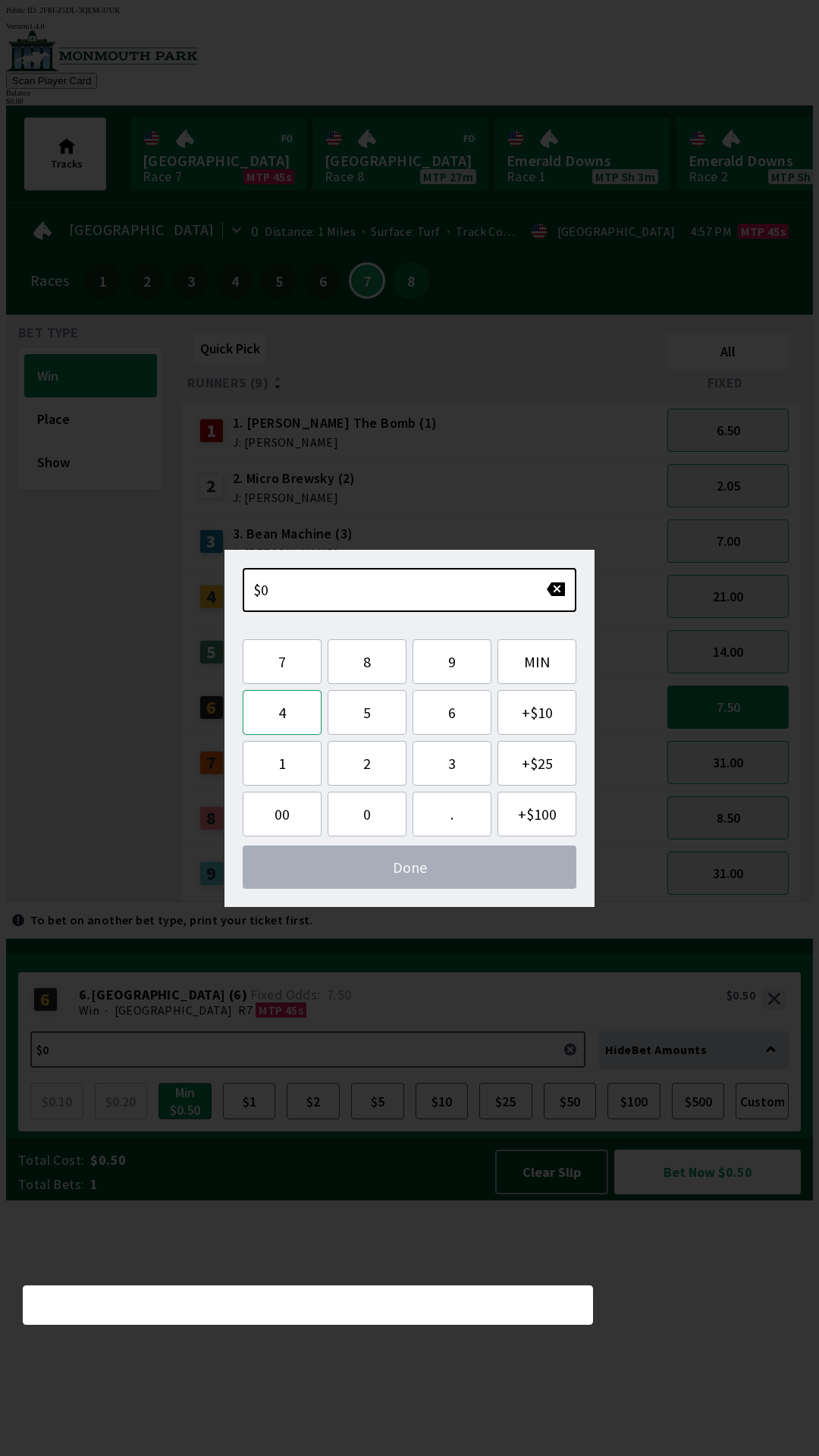
click at [298, 719] on button "4" at bounding box center [282, 712] width 78 height 45
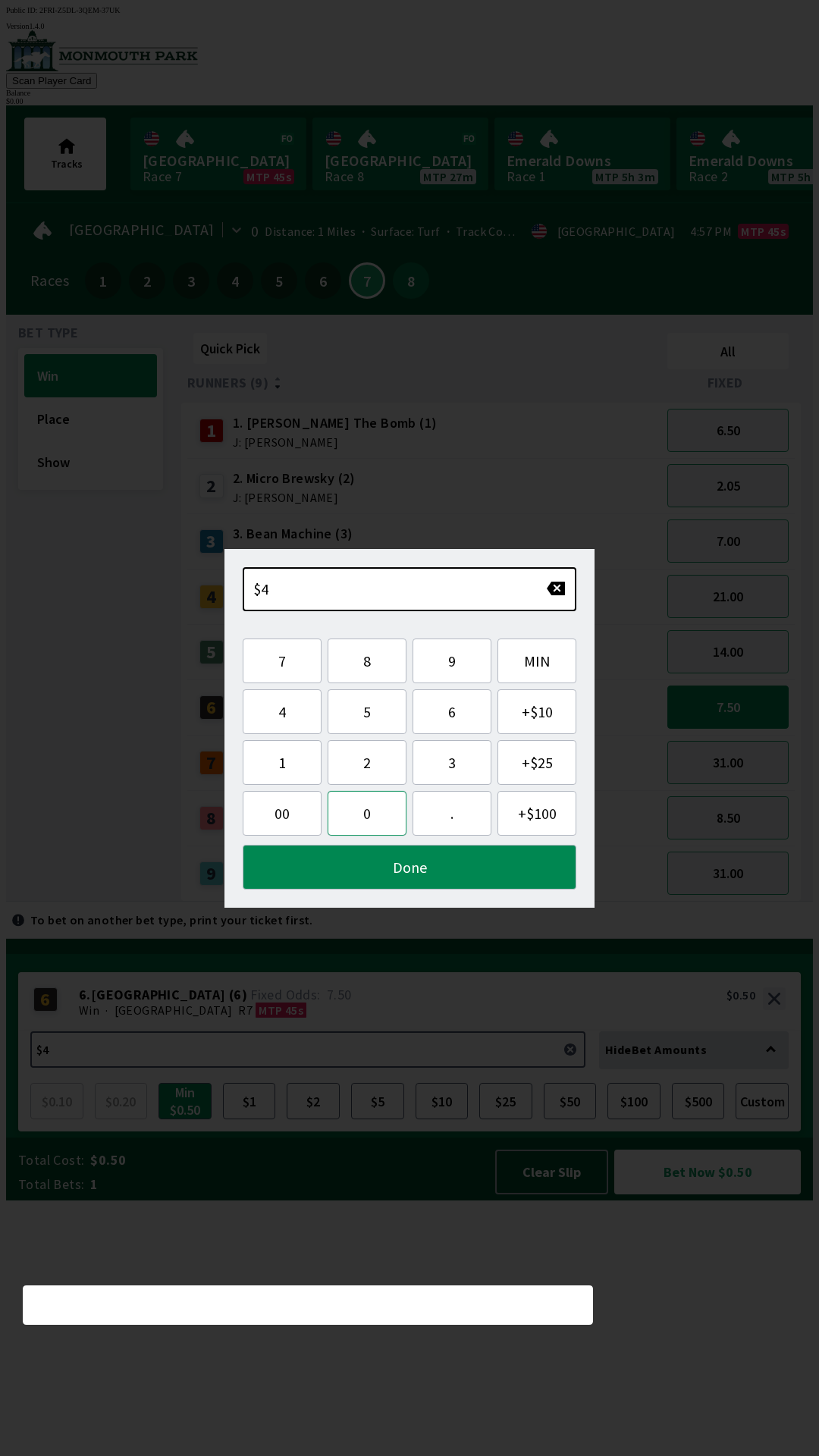
click at [382, 815] on button "0" at bounding box center [367, 813] width 78 height 45
click at [481, 872] on button "Done" at bounding box center [410, 867] width 333 height 45
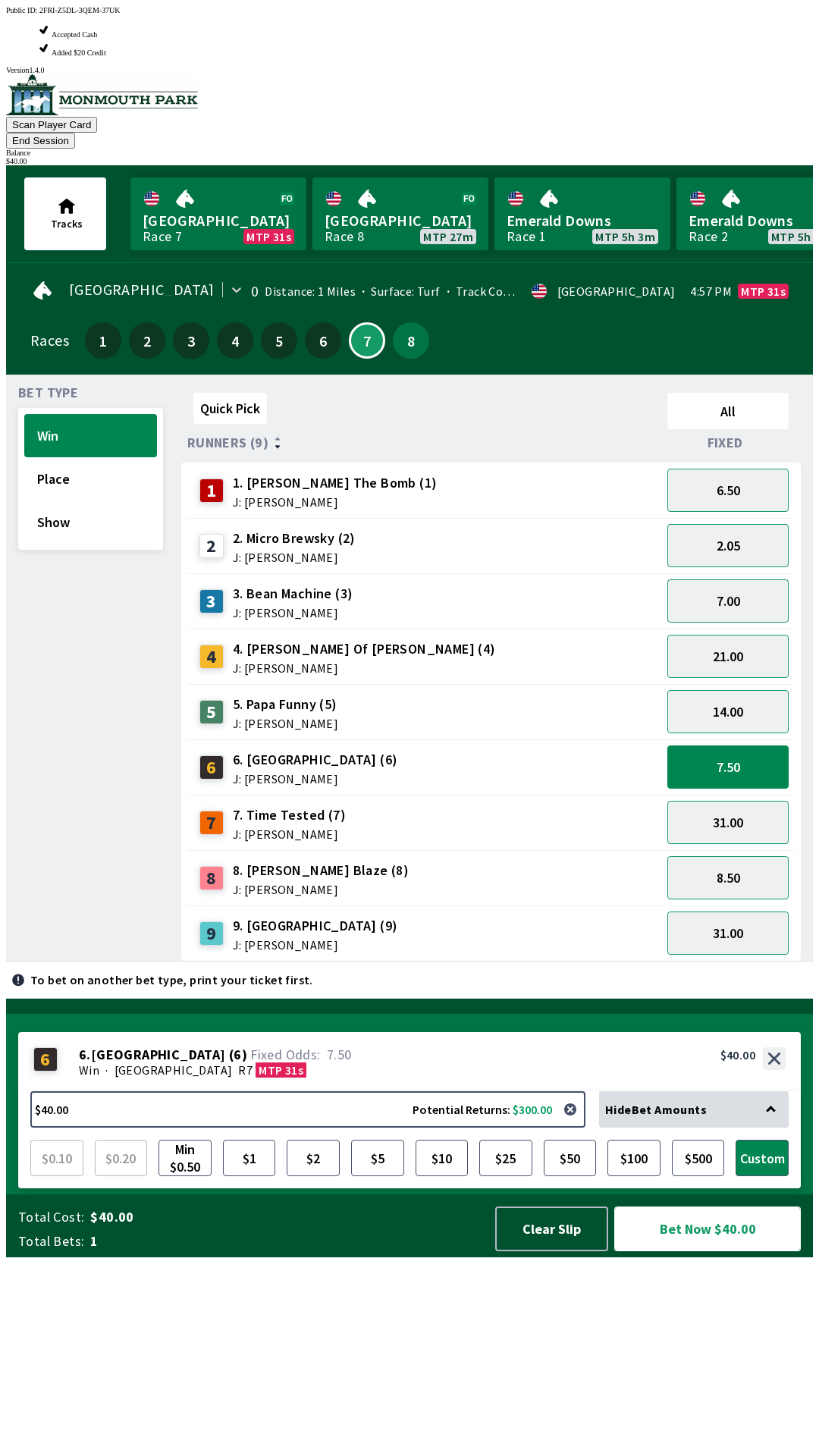
click at [720, 1251] on button "Bet Now $40.00" at bounding box center [707, 1229] width 186 height 45
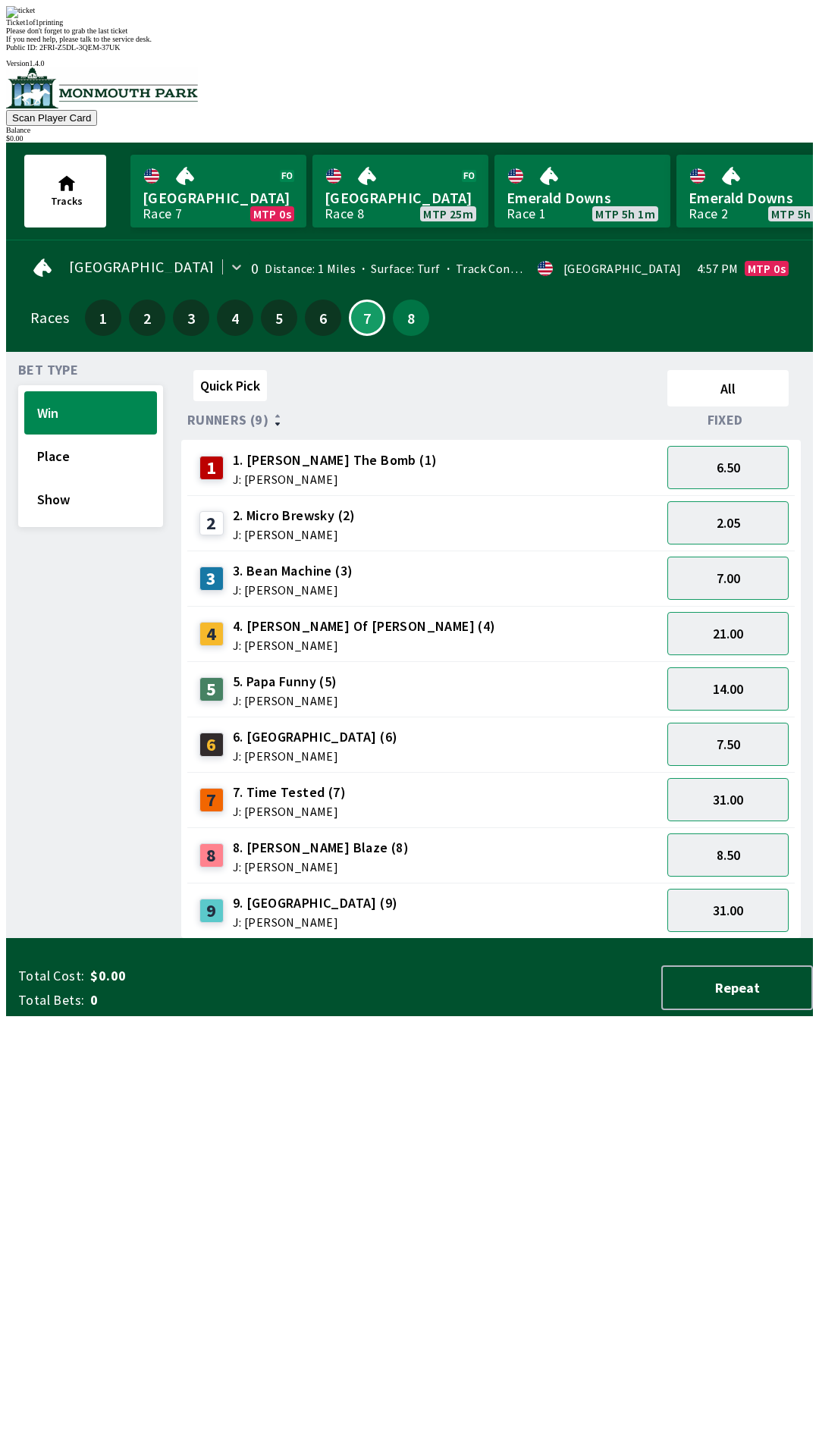
click at [195, 43] on div "Ticket 1 of 1 printing Please don't forget to grab the last ticket If you need …" at bounding box center [409, 24] width 807 height 37
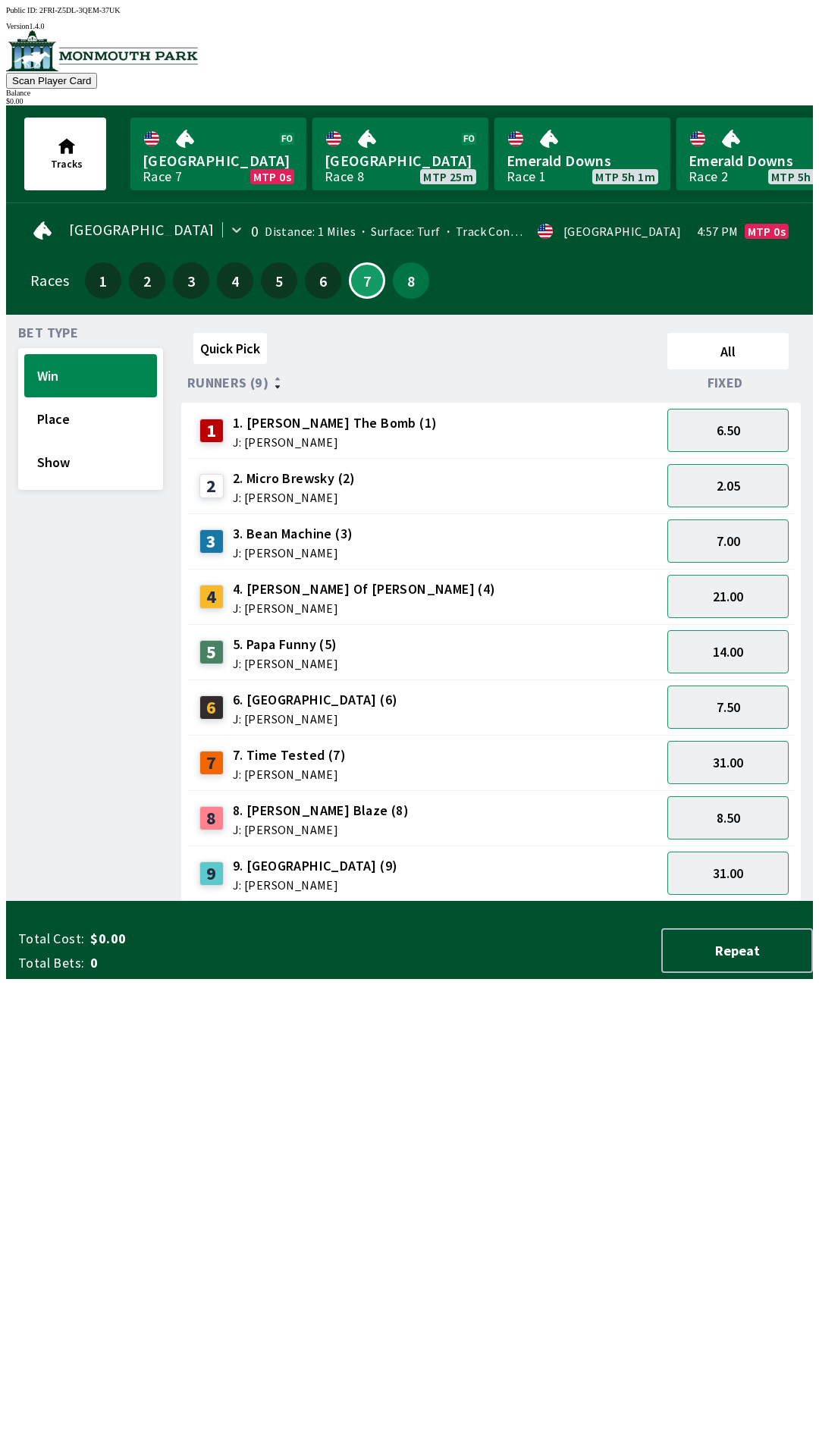
click at [109, 632] on div "Bet Type Win Place Show" at bounding box center [90, 614] width 145 height 575
click at [402, 285] on button "8" at bounding box center [410, 280] width 37 height 37
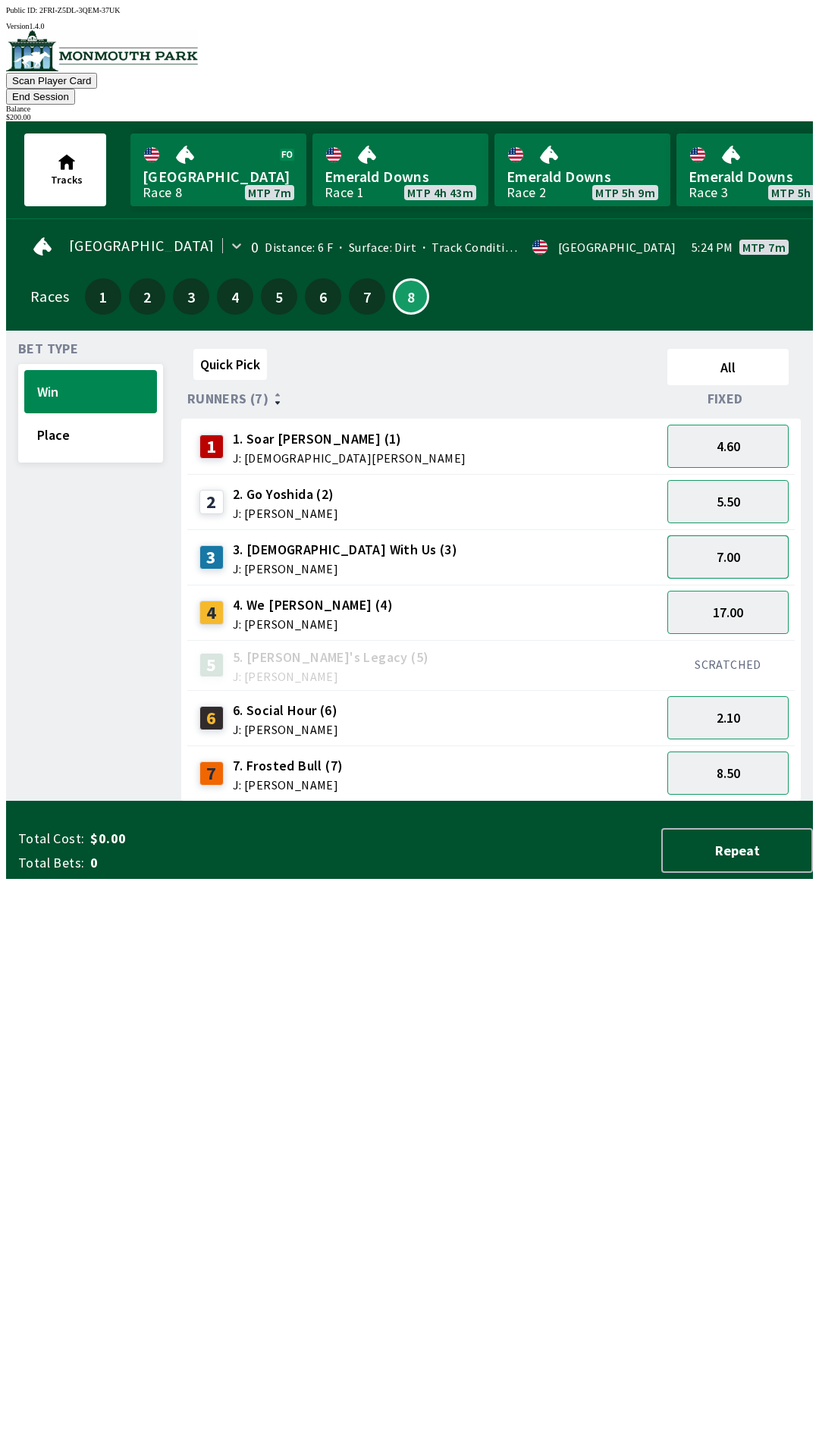
click at [744, 541] on button "7.00" at bounding box center [727, 557] width 121 height 43
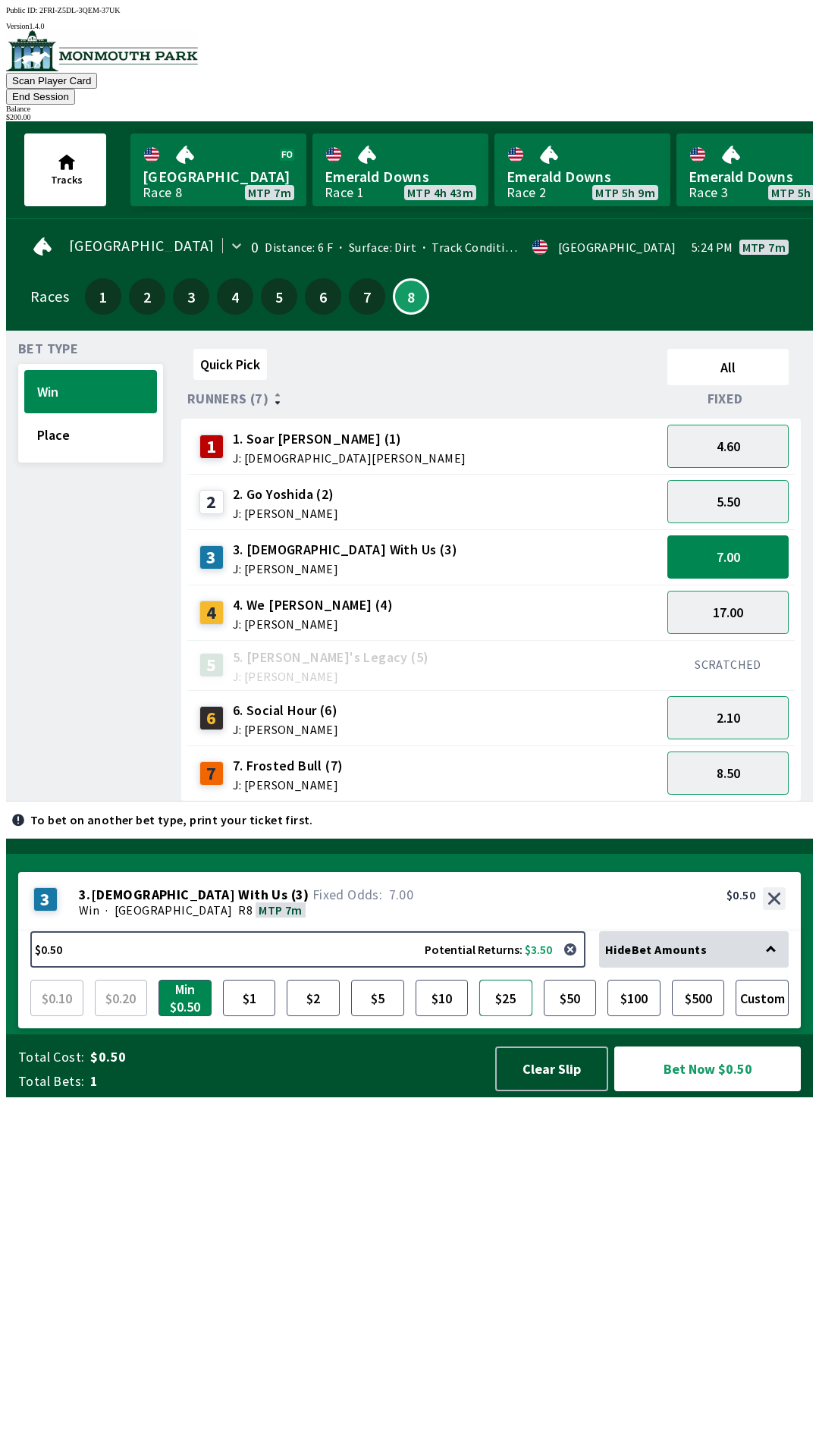
click at [508, 1016] on button "$25" at bounding box center [505, 997] width 53 height 37
click at [701, 1091] on button "Bet Now $25.00" at bounding box center [707, 1068] width 186 height 45
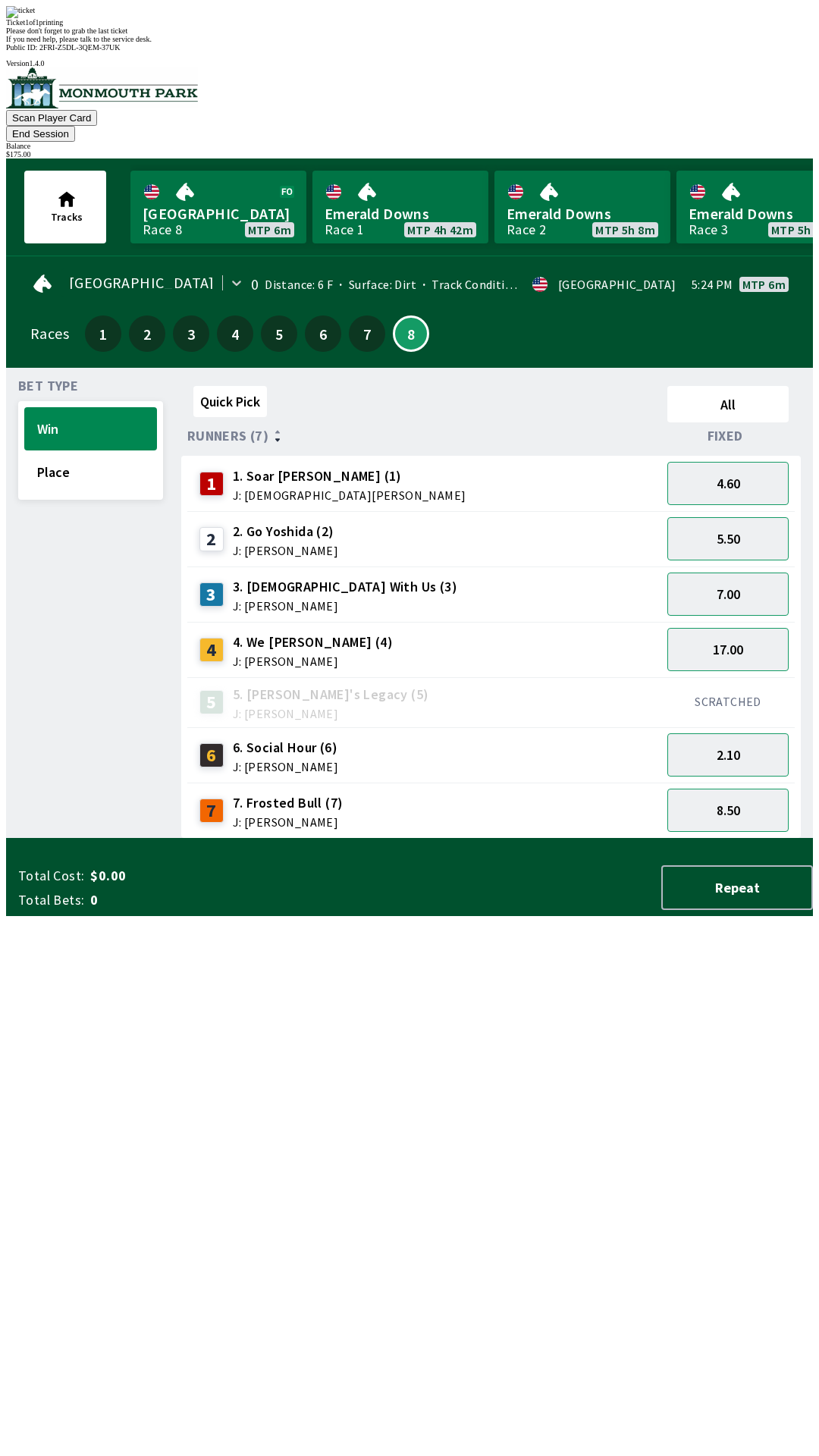
click at [522, 839] on div "Quick Pick All Runners (7) Fixed 1 1. [PERSON_NAME] (1) J: [PERSON_NAME] 4.60 2…" at bounding box center [497, 609] width 632 height 459
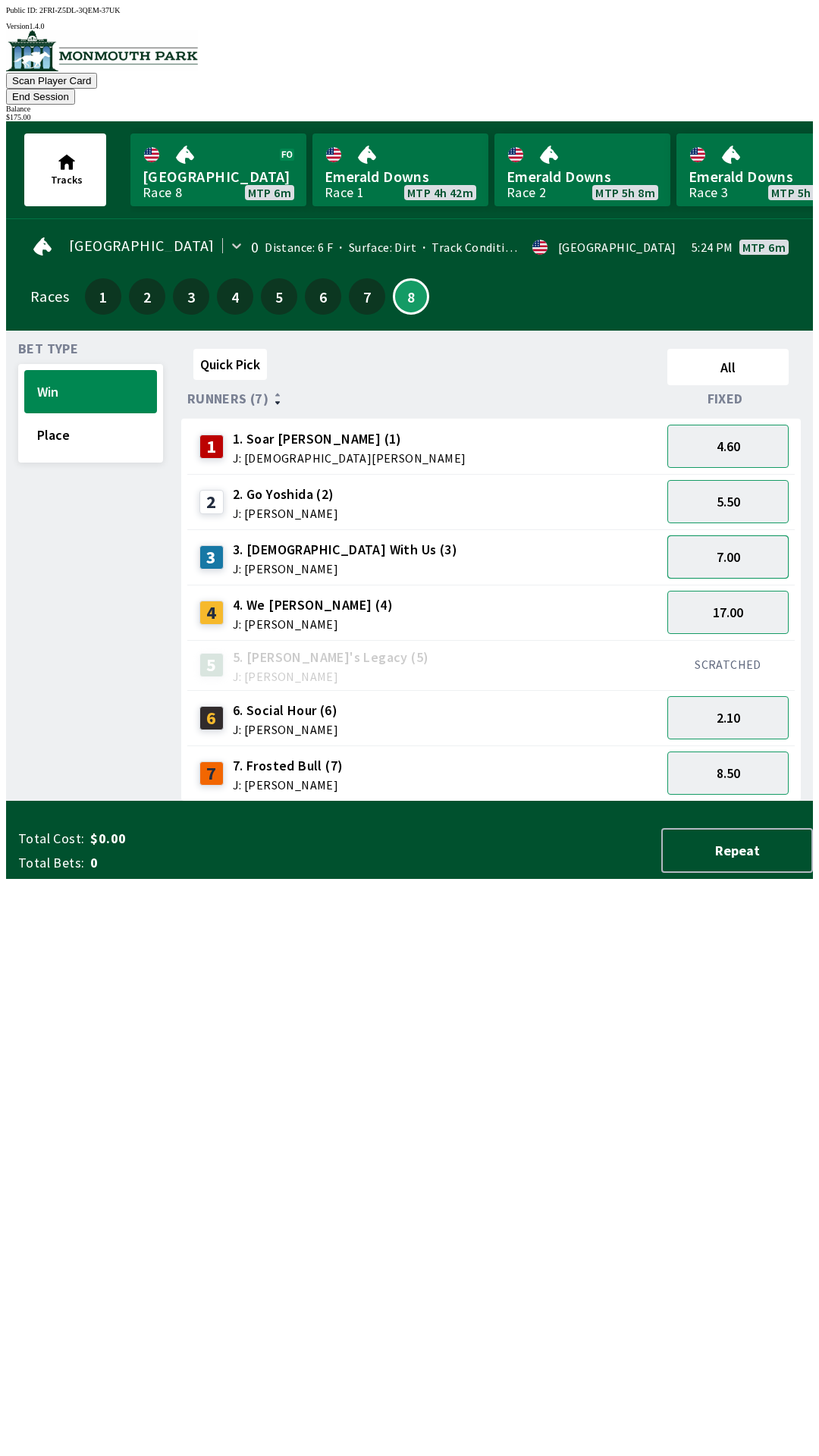
click at [773, 541] on button "7.00" at bounding box center [727, 557] width 121 height 43
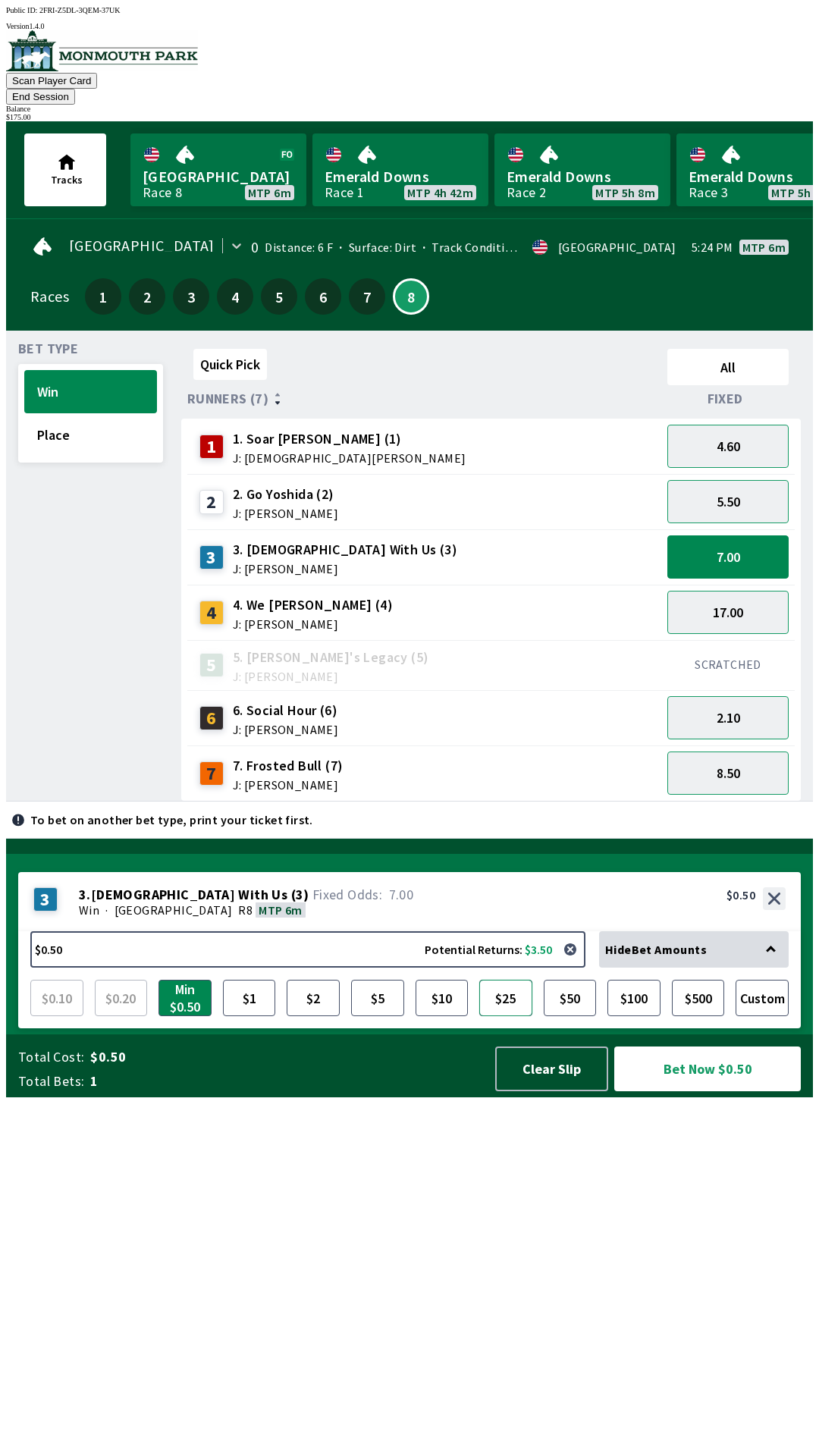
click at [521, 1016] on button "$25" at bounding box center [505, 997] width 53 height 37
click at [718, 1091] on button "Bet Now $25.00" at bounding box center [707, 1068] width 186 height 45
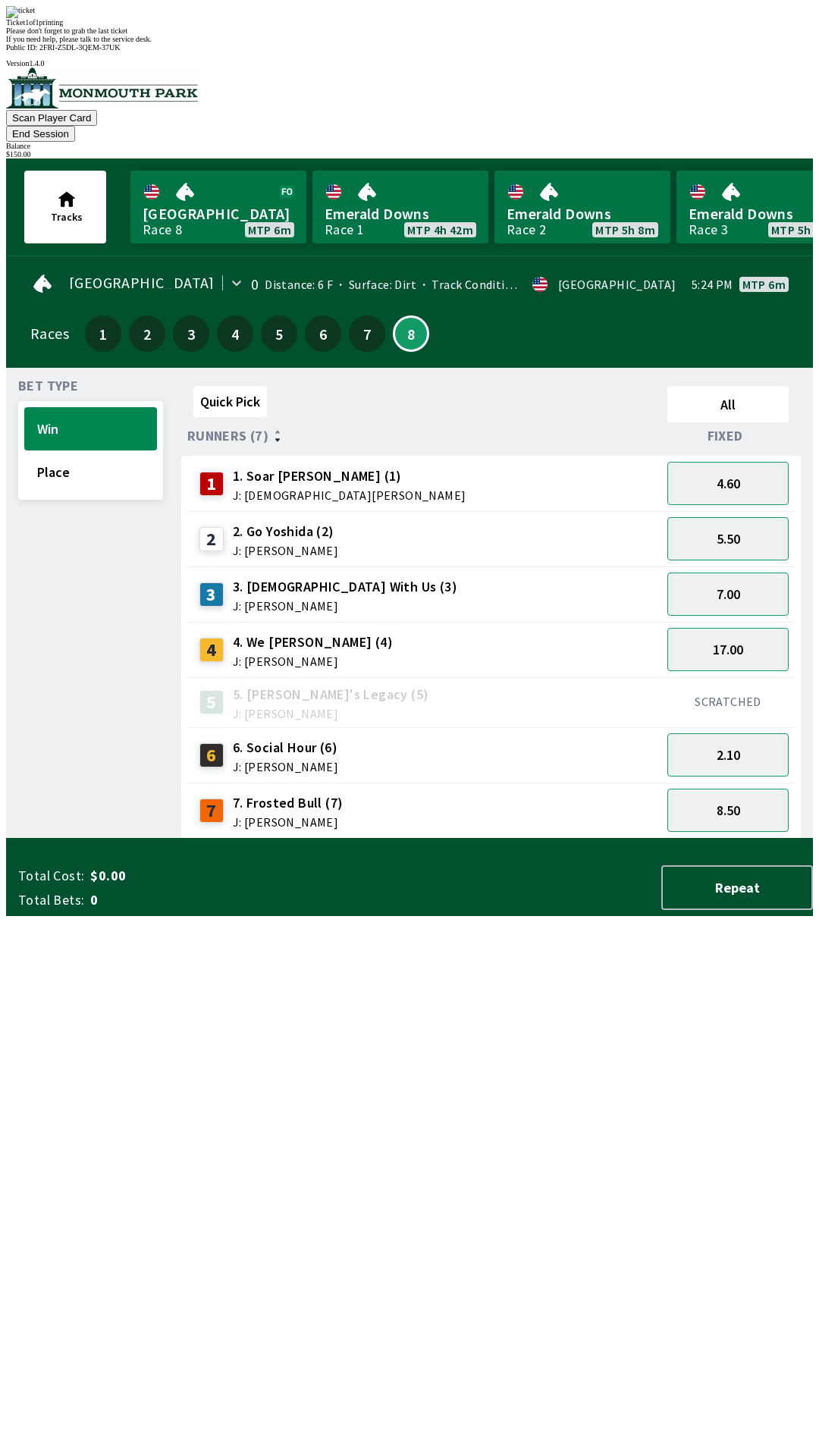
click at [584, 839] on div "Quick Pick All Runners (7) Fixed 1 1. [PERSON_NAME] (1) J: [PERSON_NAME] 4.60 2…" at bounding box center [497, 609] width 632 height 459
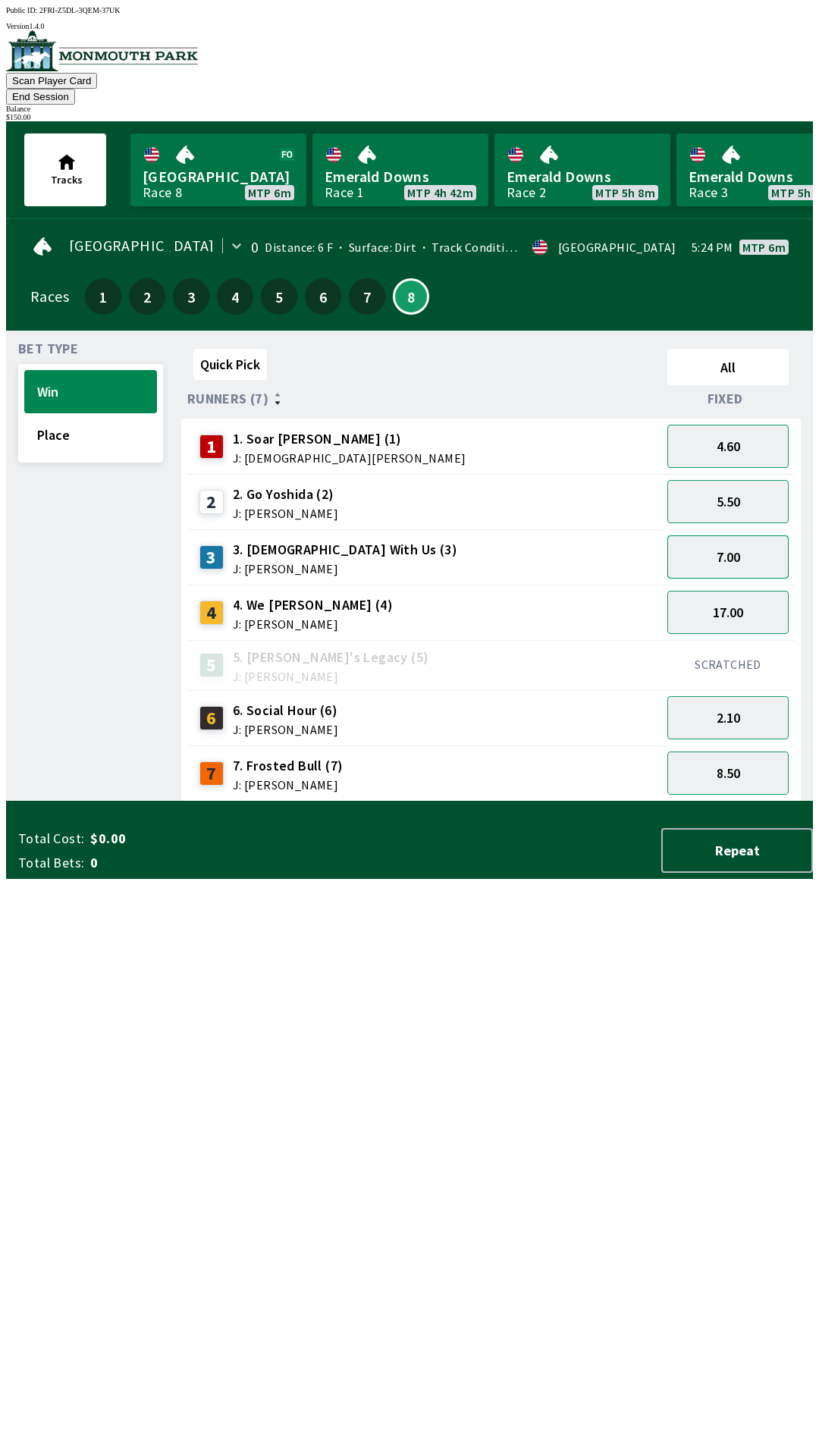
click at [750, 540] on button "7.00" at bounding box center [727, 557] width 121 height 43
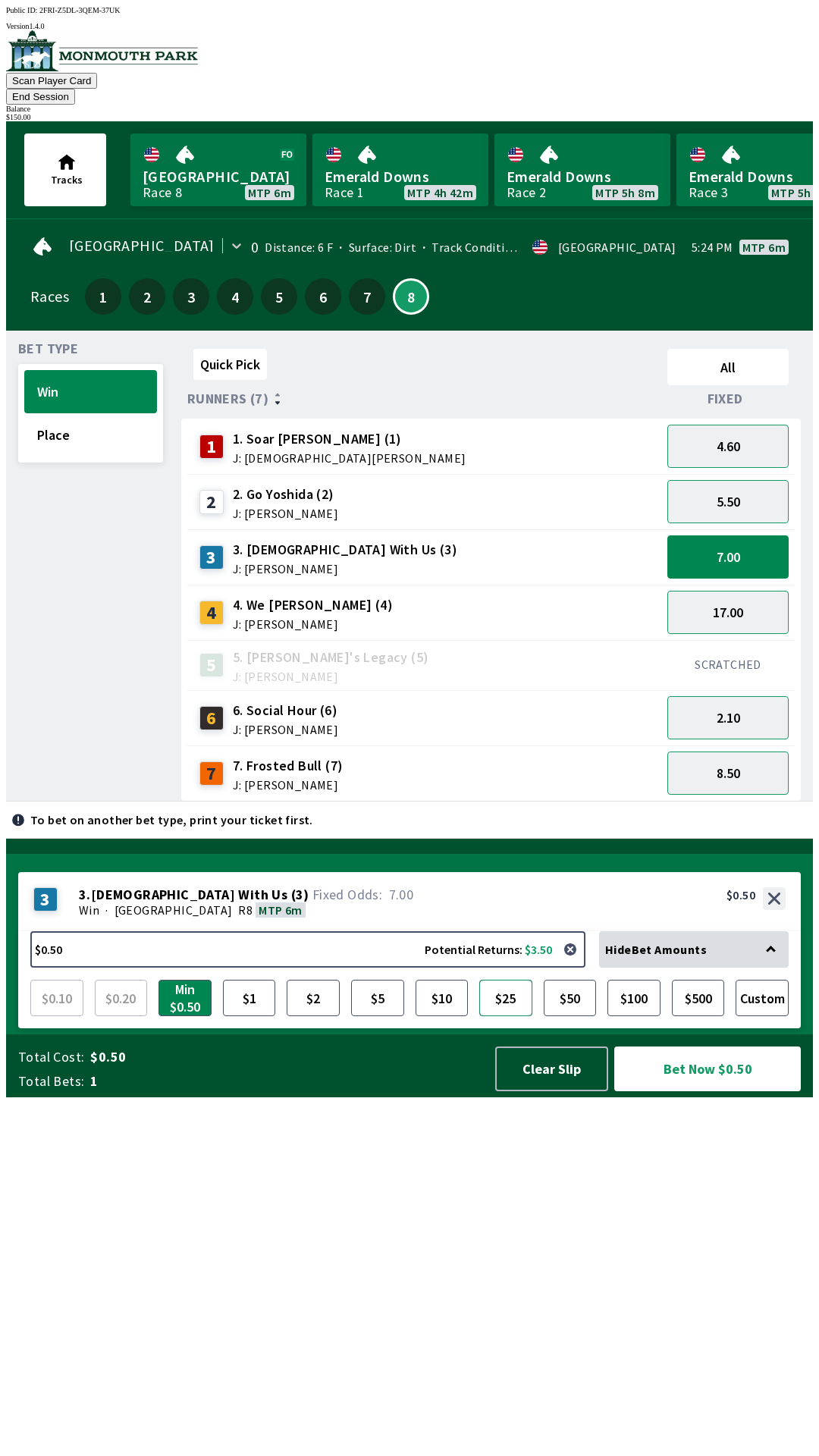
click at [521, 1016] on button "$25" at bounding box center [505, 997] width 53 height 37
click at [720, 1091] on button "Bet Now $25.00" at bounding box center [707, 1068] width 186 height 45
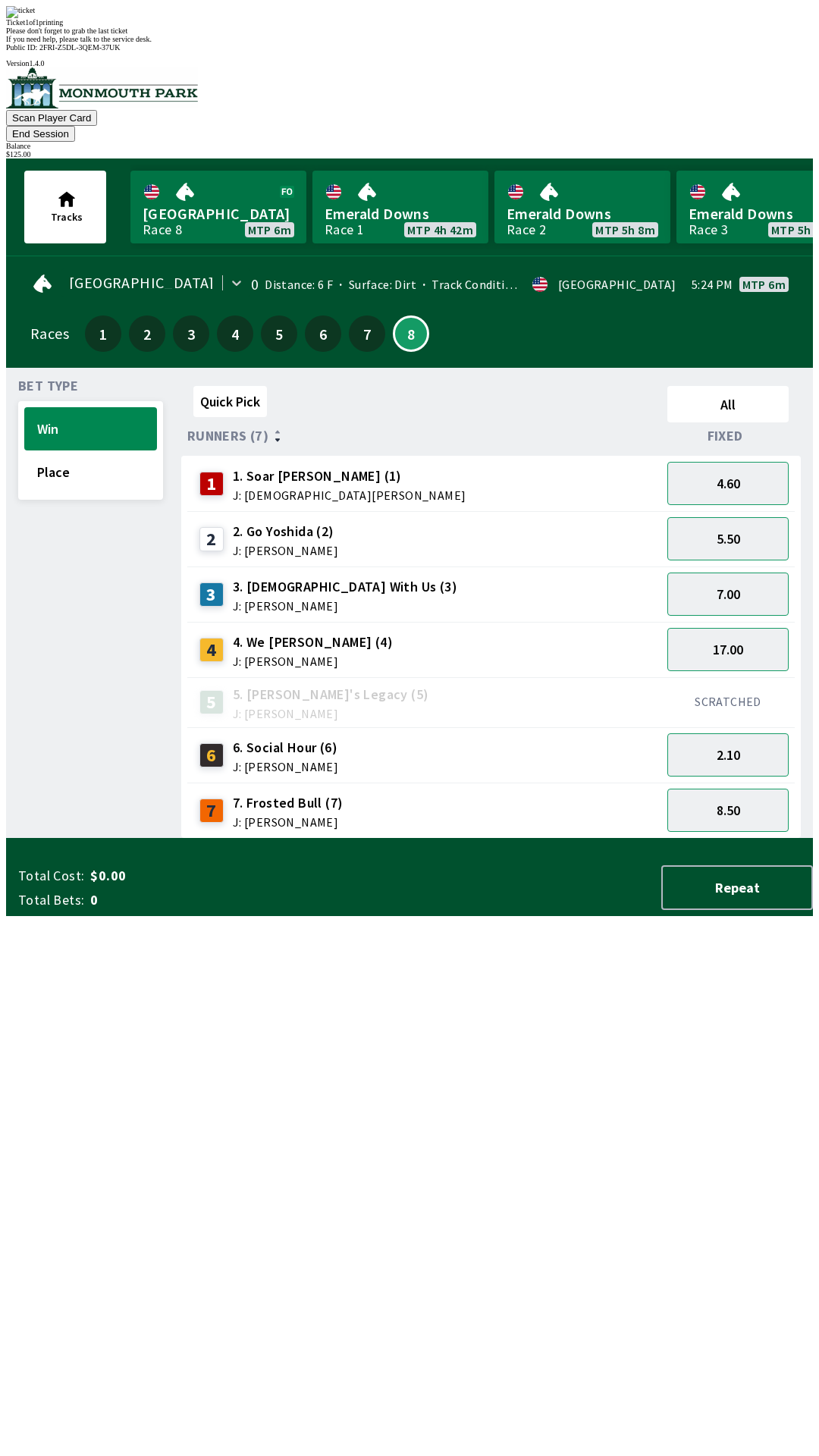
click at [517, 839] on div "Quick Pick All Runners (7) Fixed 1 1. [PERSON_NAME] (1) J: [PERSON_NAME] 4.60 2…" at bounding box center [497, 609] width 632 height 459
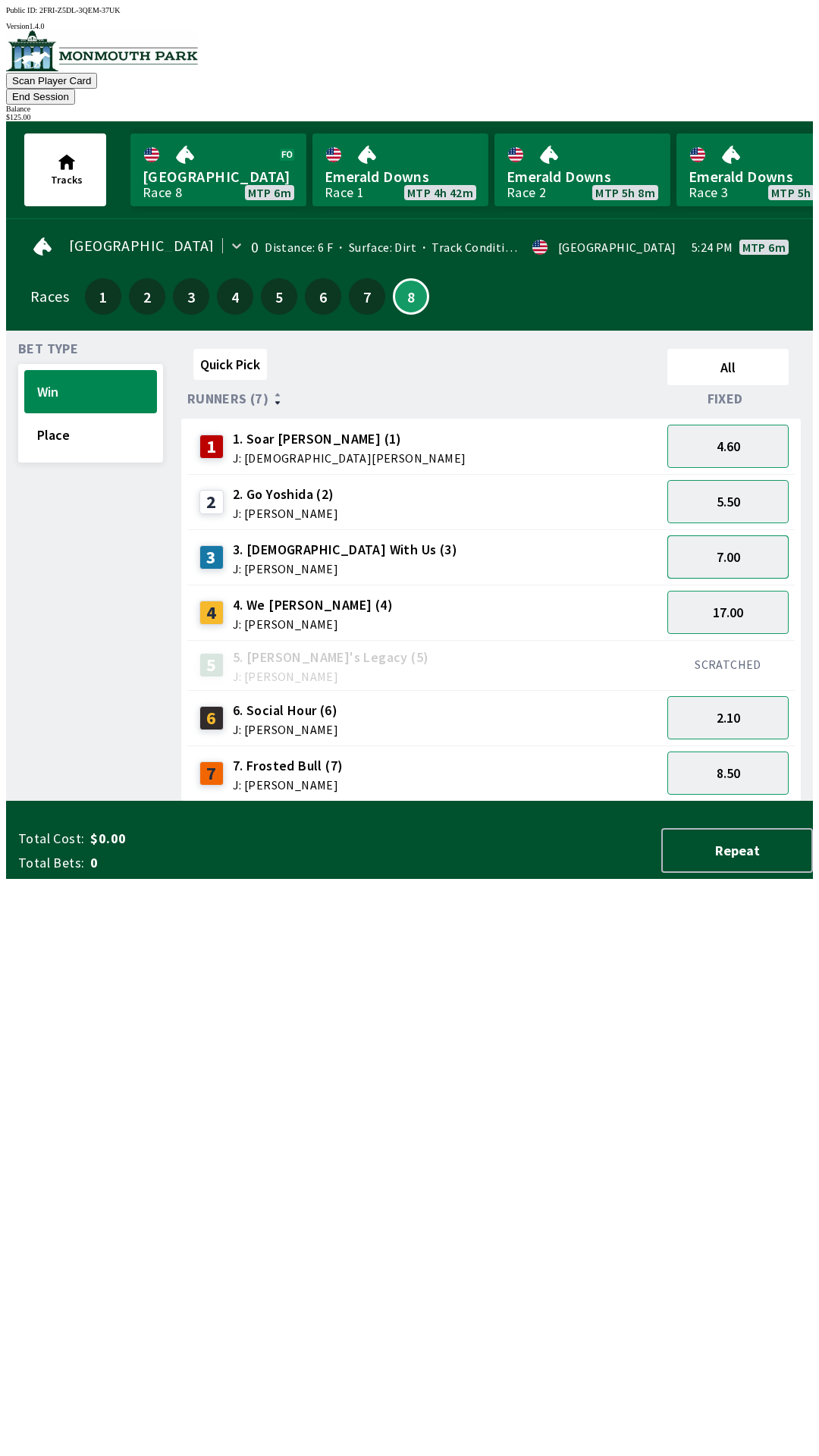
click at [746, 540] on button "7.00" at bounding box center [727, 557] width 121 height 43
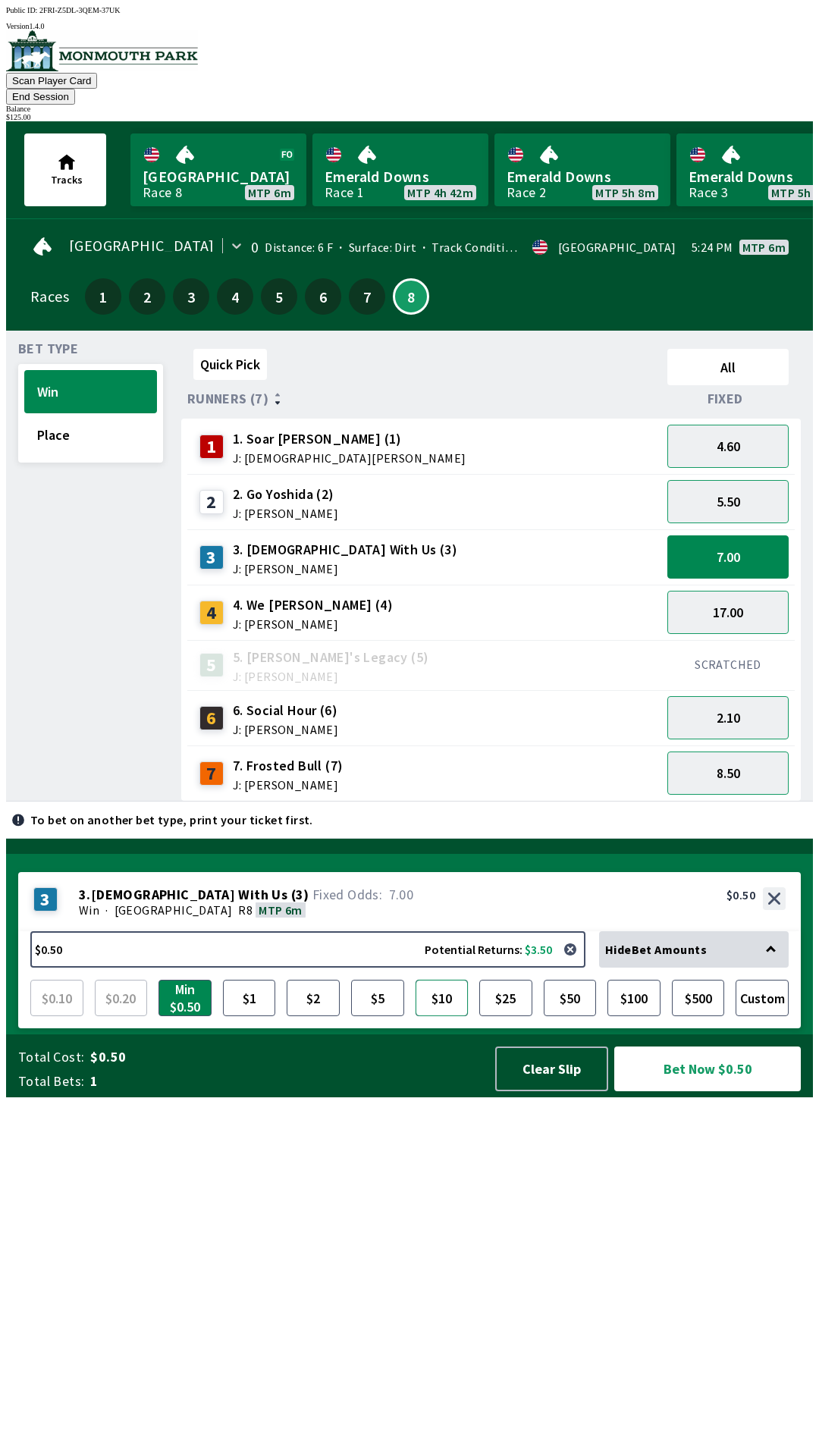
click at [452, 1016] on button "$10" at bounding box center [441, 997] width 53 height 37
click at [732, 1091] on button "Bet Now $10.00" at bounding box center [707, 1068] width 186 height 45
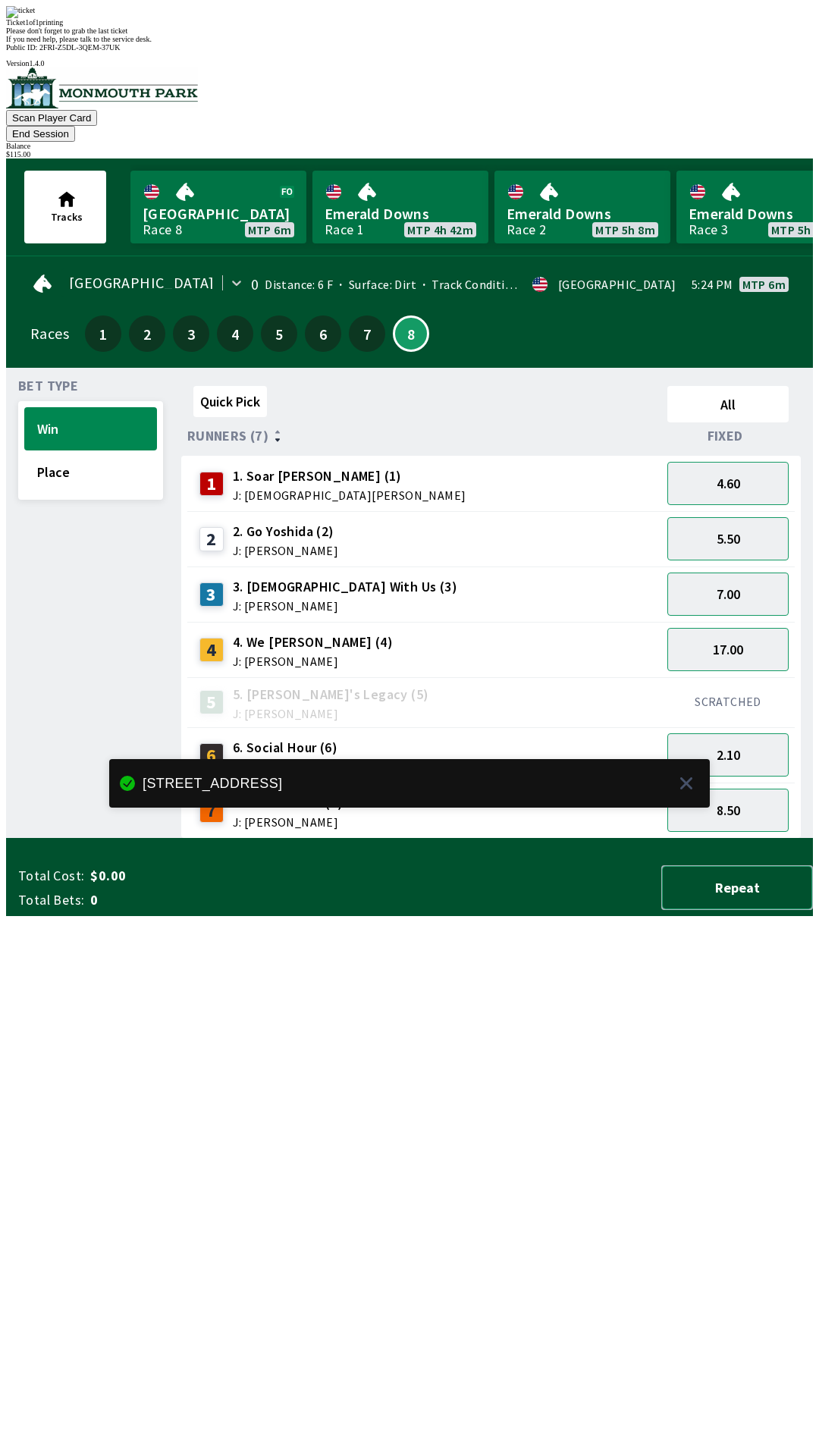
click at [757, 910] on button "Repeat" at bounding box center [736, 887] width 151 height 45
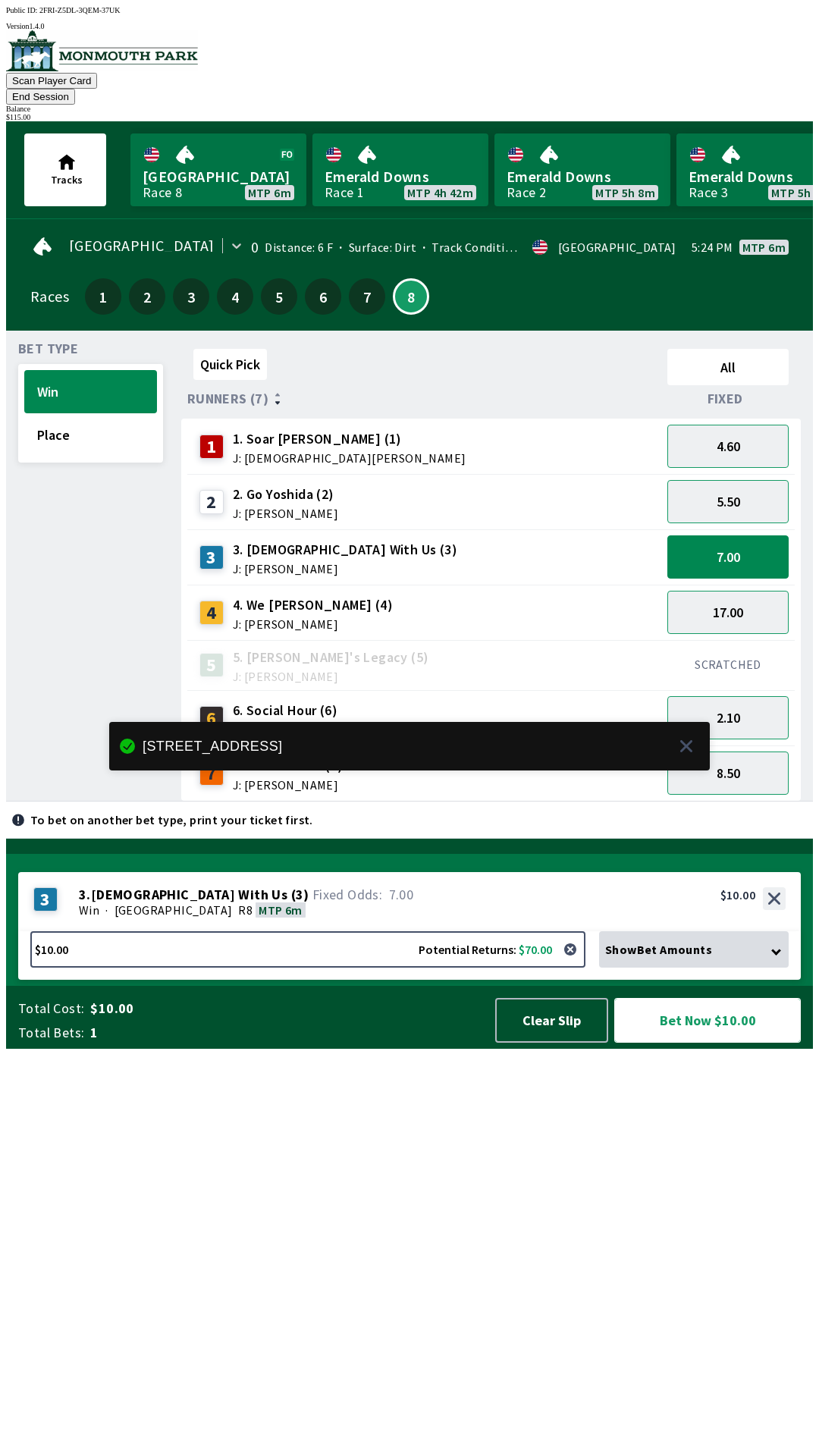
click at [718, 1042] on button "Bet Now $10.00" at bounding box center [707, 1020] width 186 height 45
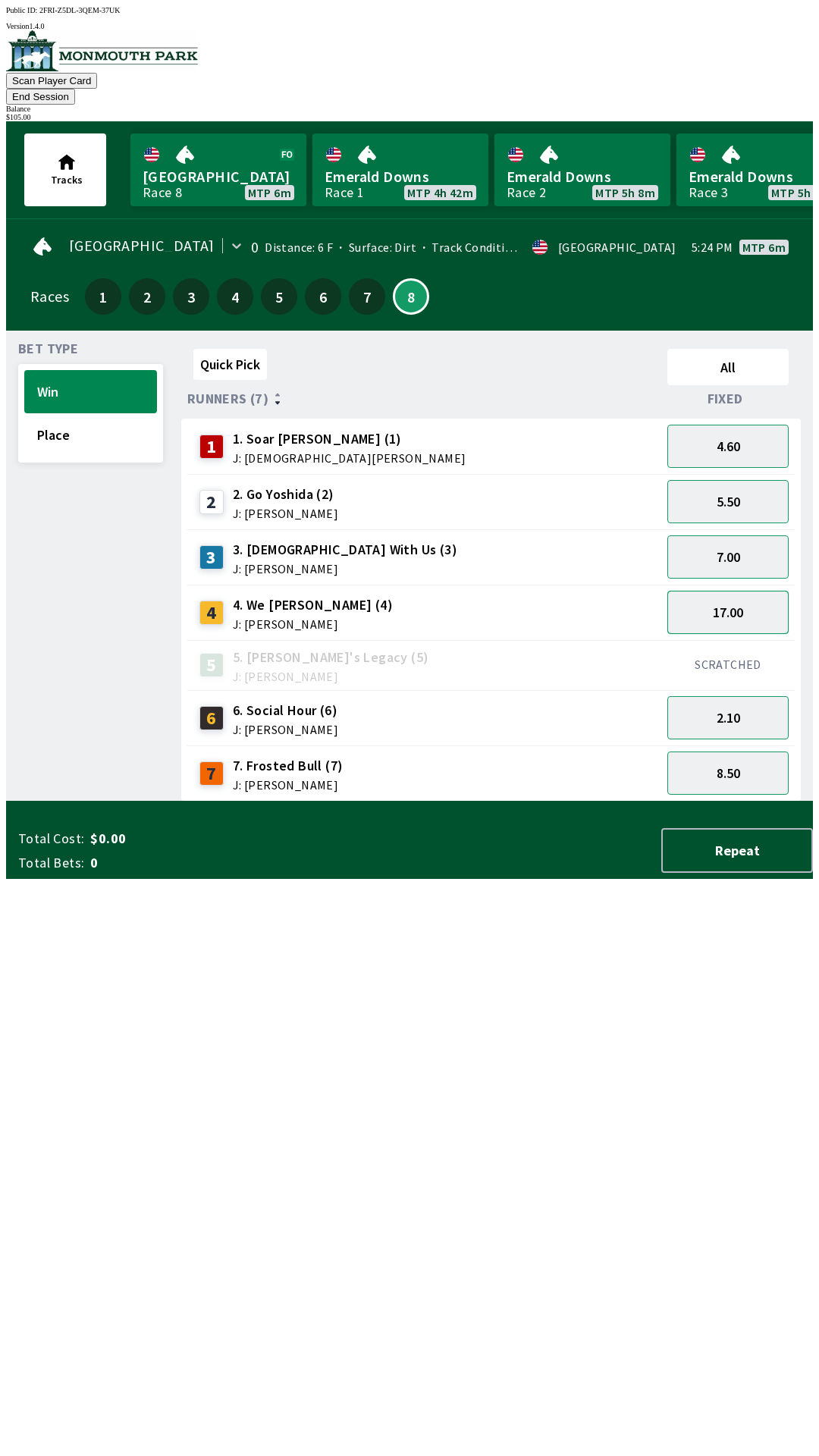
click at [718, 598] on button "17.00" at bounding box center [727, 612] width 121 height 43
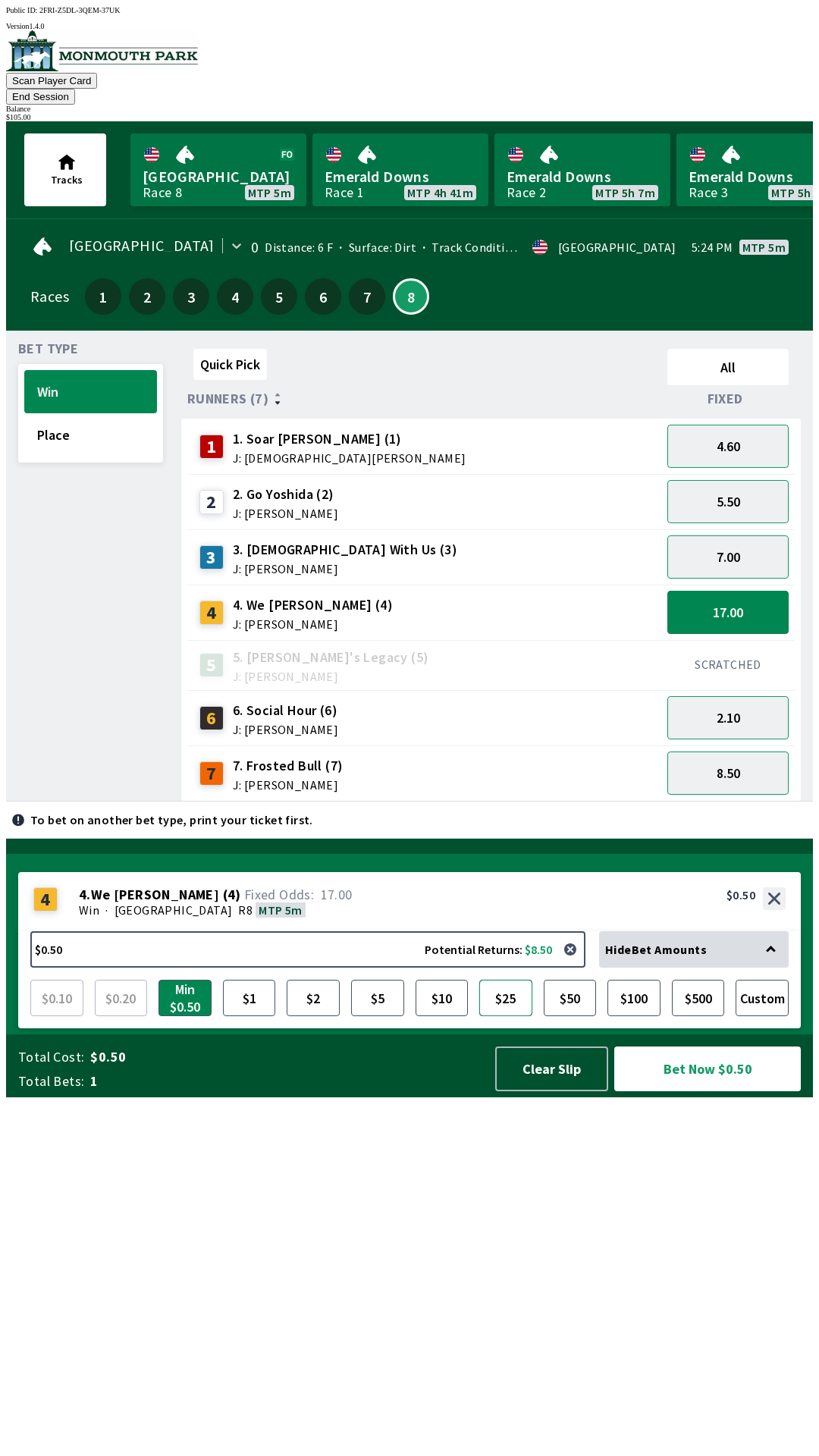
click at [512, 1016] on button "$25" at bounding box center [505, 997] width 53 height 37
click at [716, 1028] on div "$25.00 Potential Returns: $425.00 Hide Bet Amounts $0.10 $0.20 Min $0.50 $1 $2 …" at bounding box center [409, 979] width 782 height 97
click at [707, 1091] on button "Bet Now $25.00" at bounding box center [707, 1068] width 186 height 45
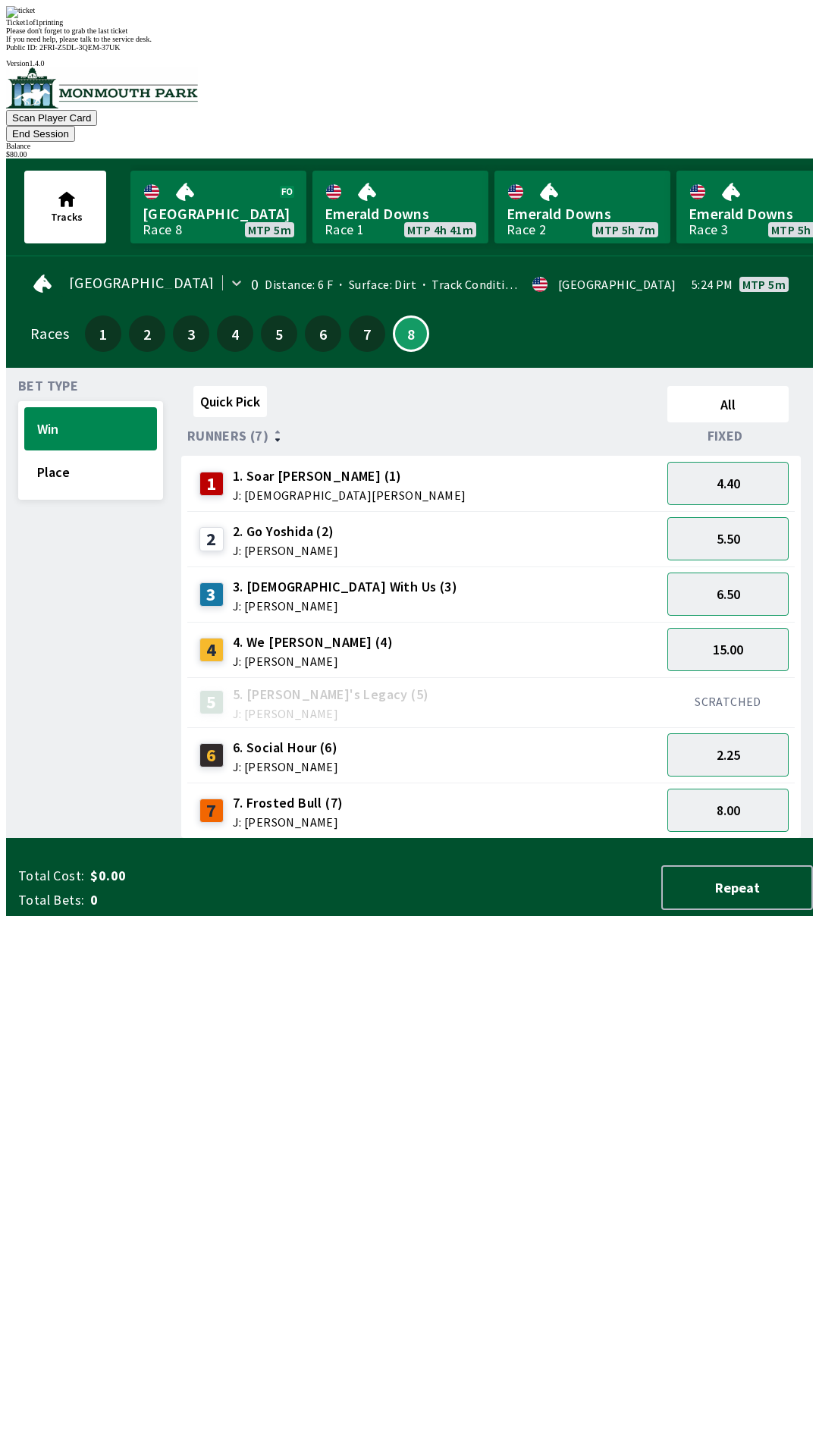
click at [590, 839] on div "Quick Pick All Runners (7) Fixed 1 1. [PERSON_NAME] (1) J: [PERSON_NAME] 4.40 2…" at bounding box center [497, 609] width 632 height 459
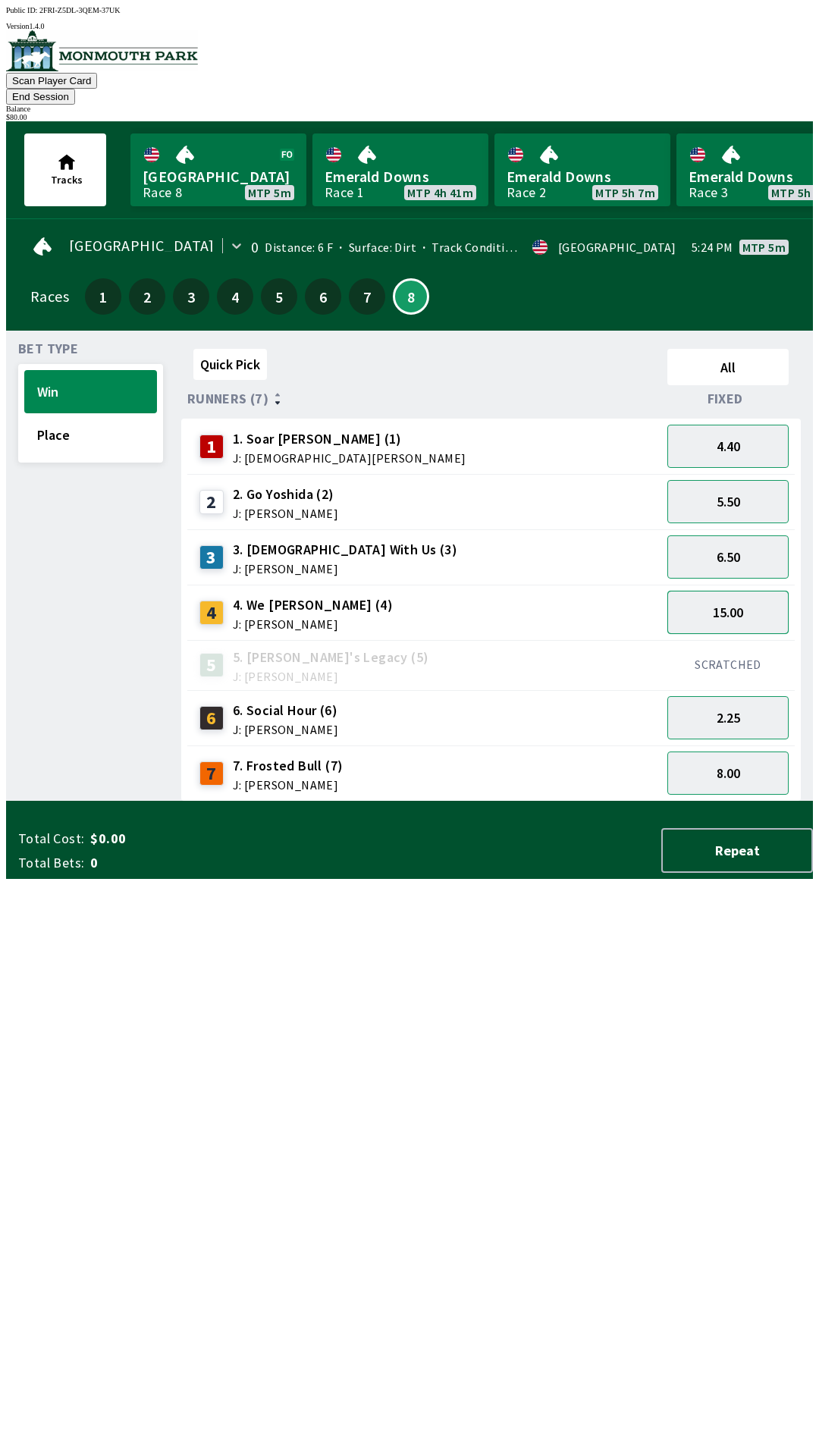
click at [740, 592] on button "15.00" at bounding box center [727, 612] width 121 height 43
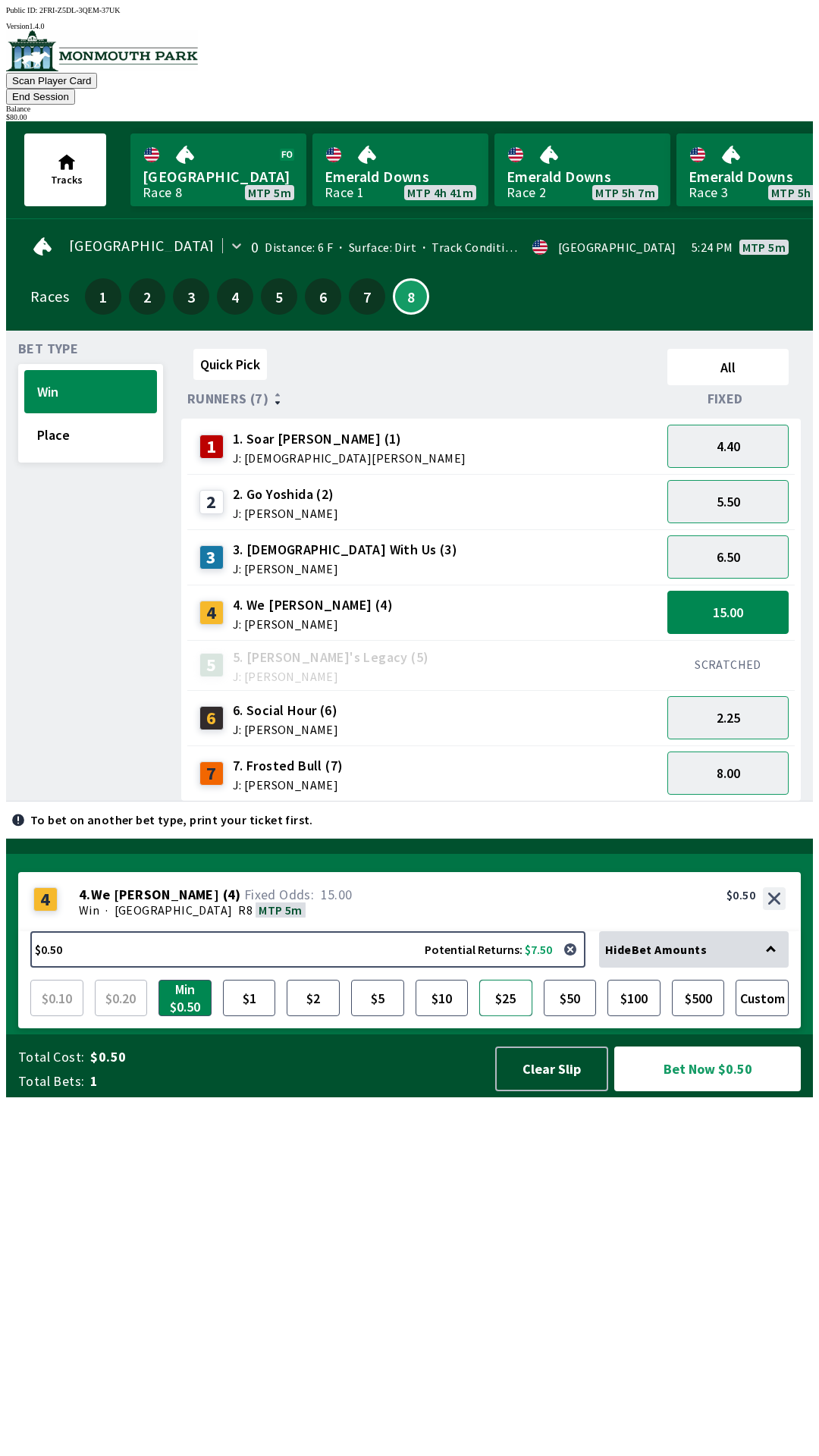
click at [522, 1016] on button "$25" at bounding box center [505, 997] width 53 height 37
click at [718, 1091] on button "Bet Now $25.00" at bounding box center [707, 1068] width 186 height 45
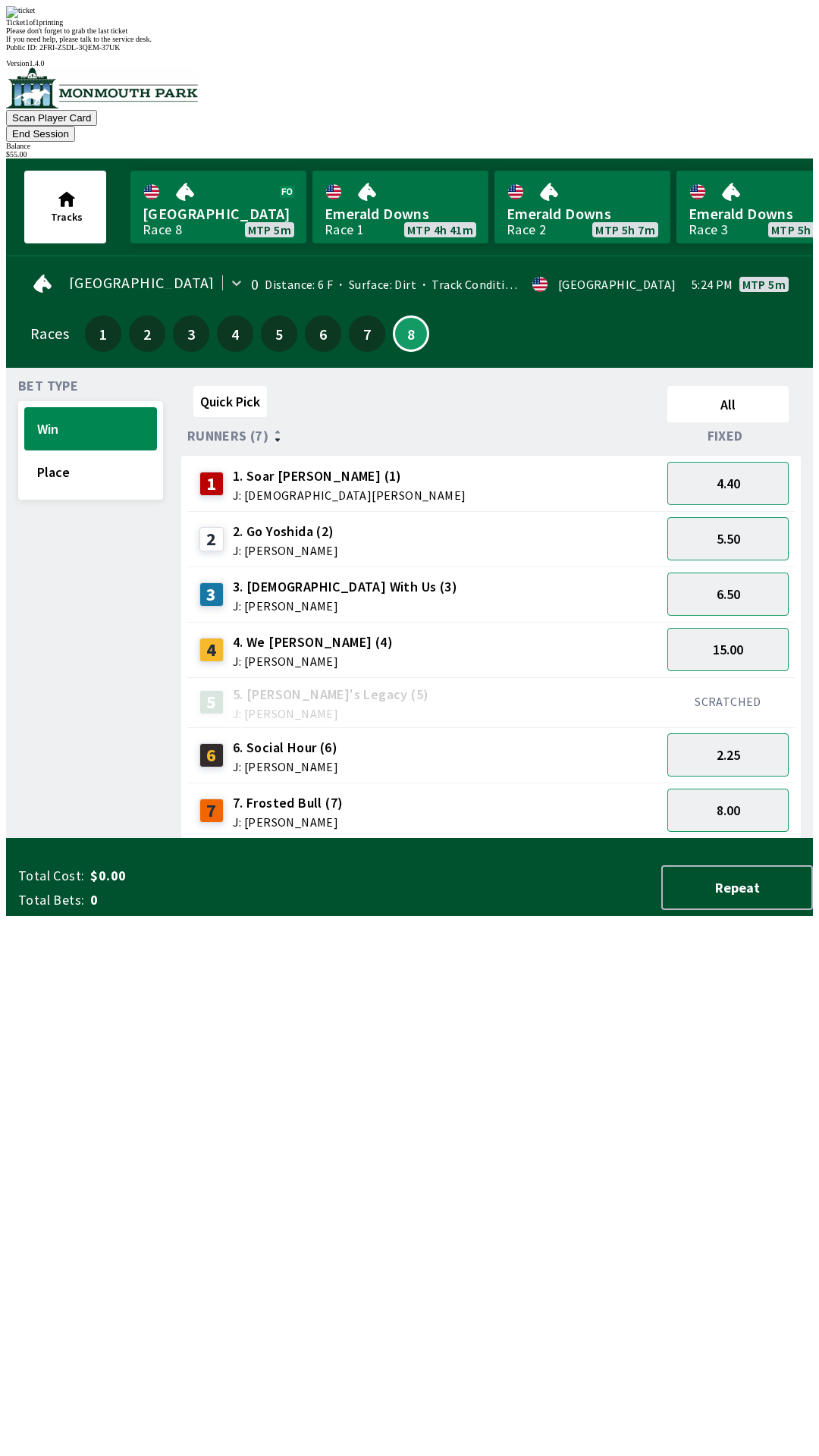
click at [402, 839] on div "Quick Pick All Runners (7) Fixed 1 1. [PERSON_NAME] (1) J: [PERSON_NAME] 4.40 2…" at bounding box center [497, 609] width 632 height 459
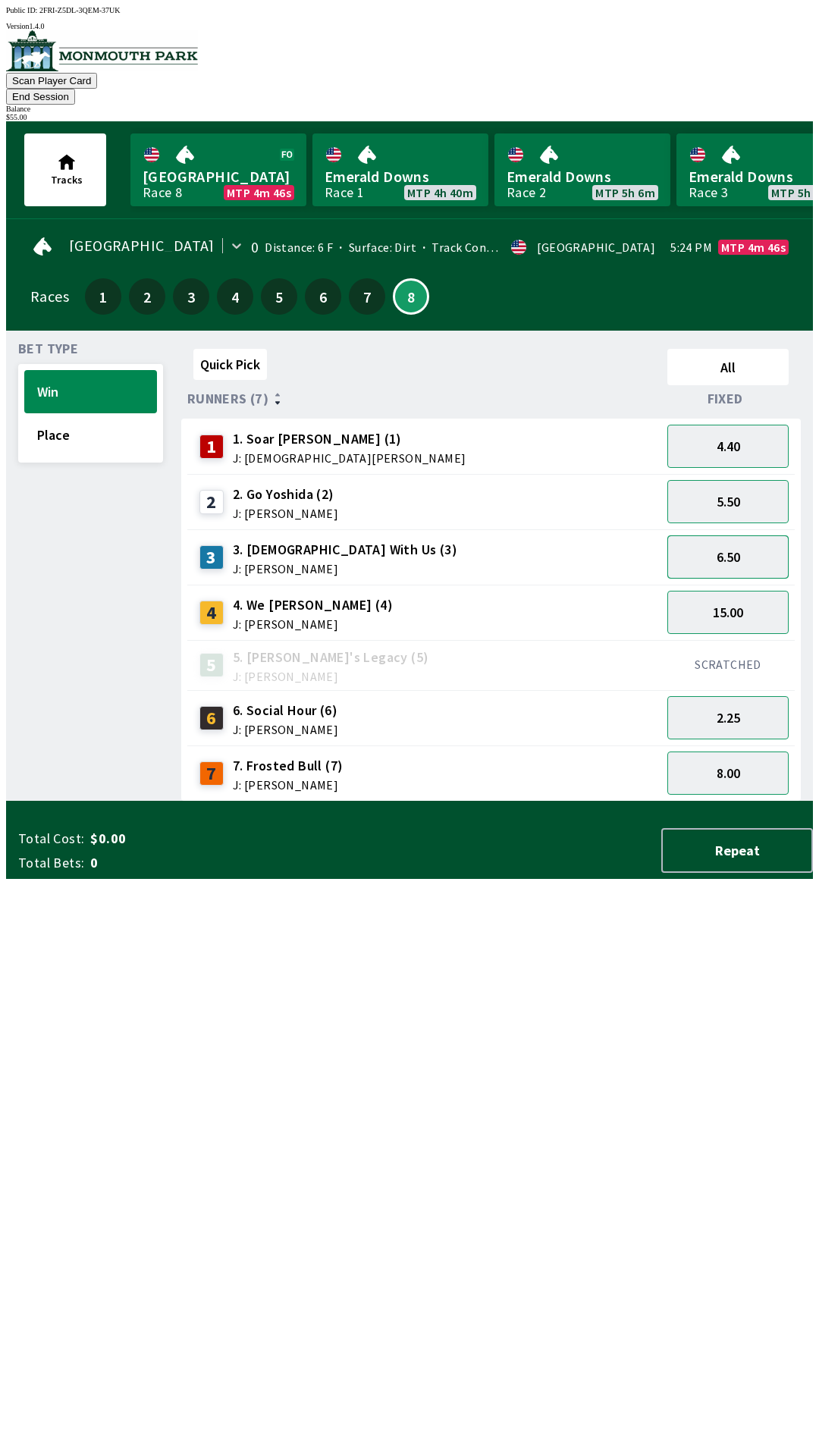
click at [746, 535] on button "6.50" at bounding box center [727, 557] width 121 height 43
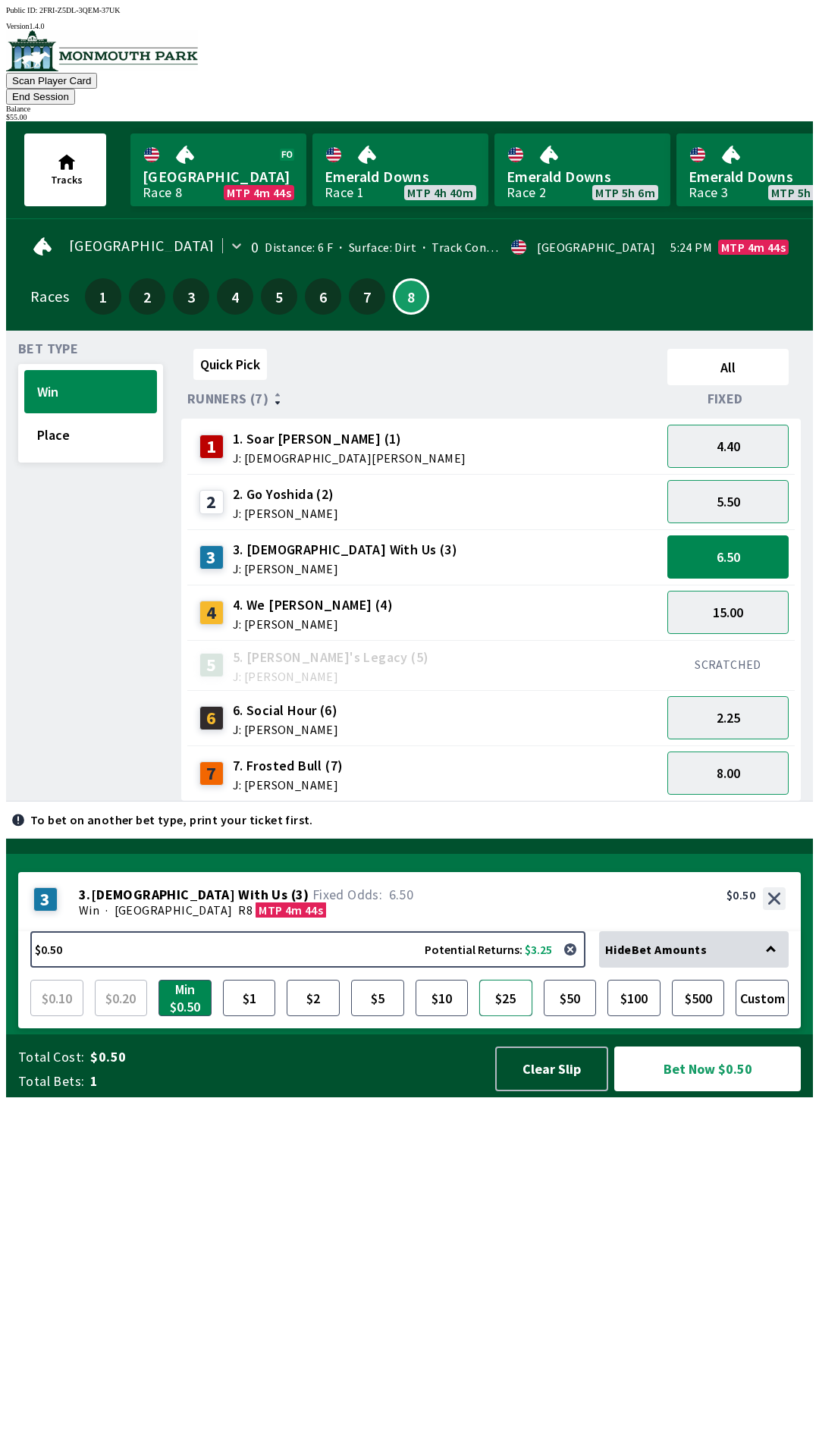
click at [518, 1016] on button "$25" at bounding box center [505, 997] width 53 height 37
click at [714, 1091] on button "Bet Now $25.00" at bounding box center [707, 1068] width 186 height 45
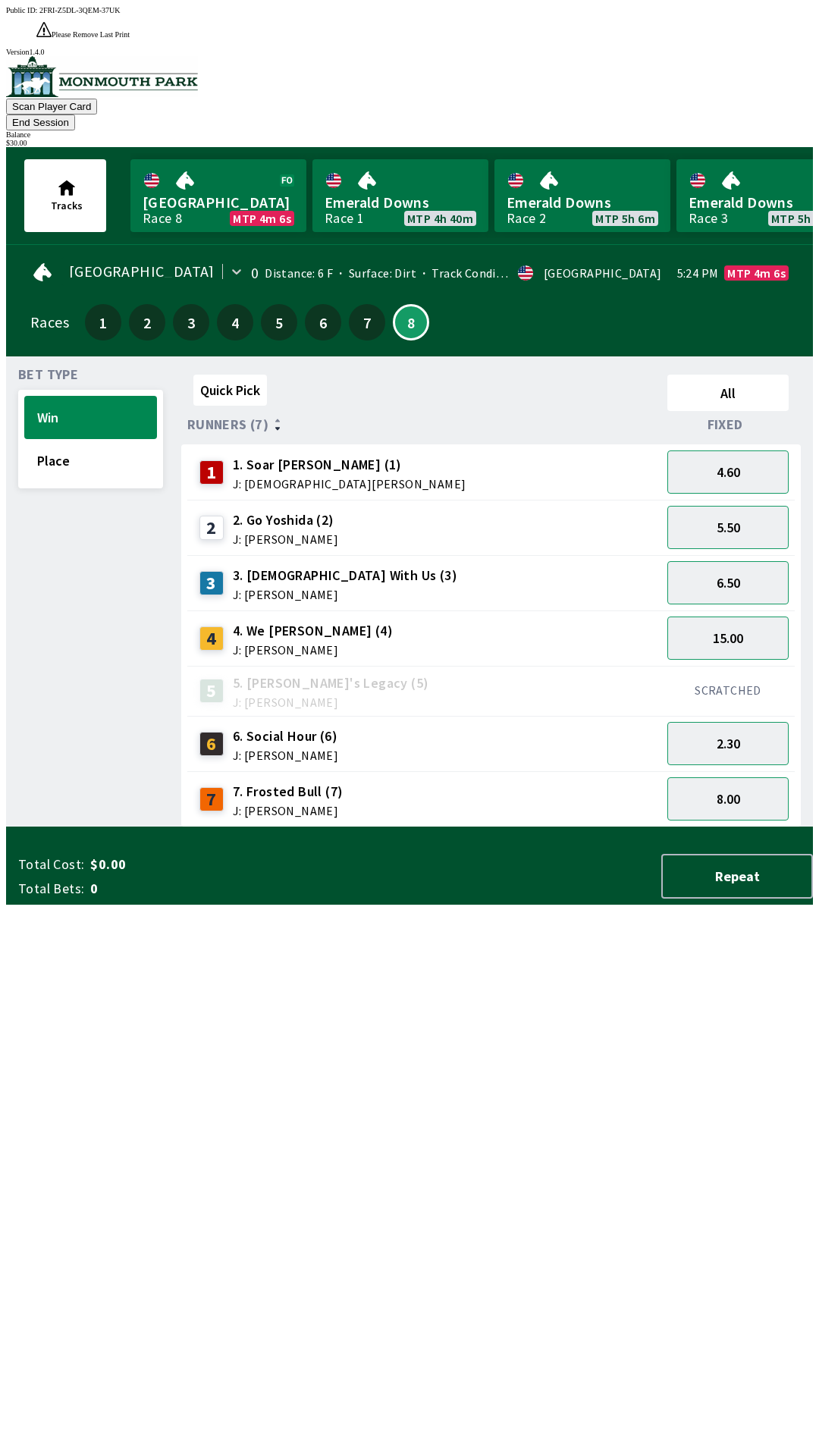
click at [556, 827] on div "Quick Pick All Runners (7) Fixed 1 1. [PERSON_NAME] (1) J: [PERSON_NAME] 4.60 2…" at bounding box center [497, 598] width 632 height 459
click at [745, 722] on button "2.30" at bounding box center [727, 743] width 121 height 43
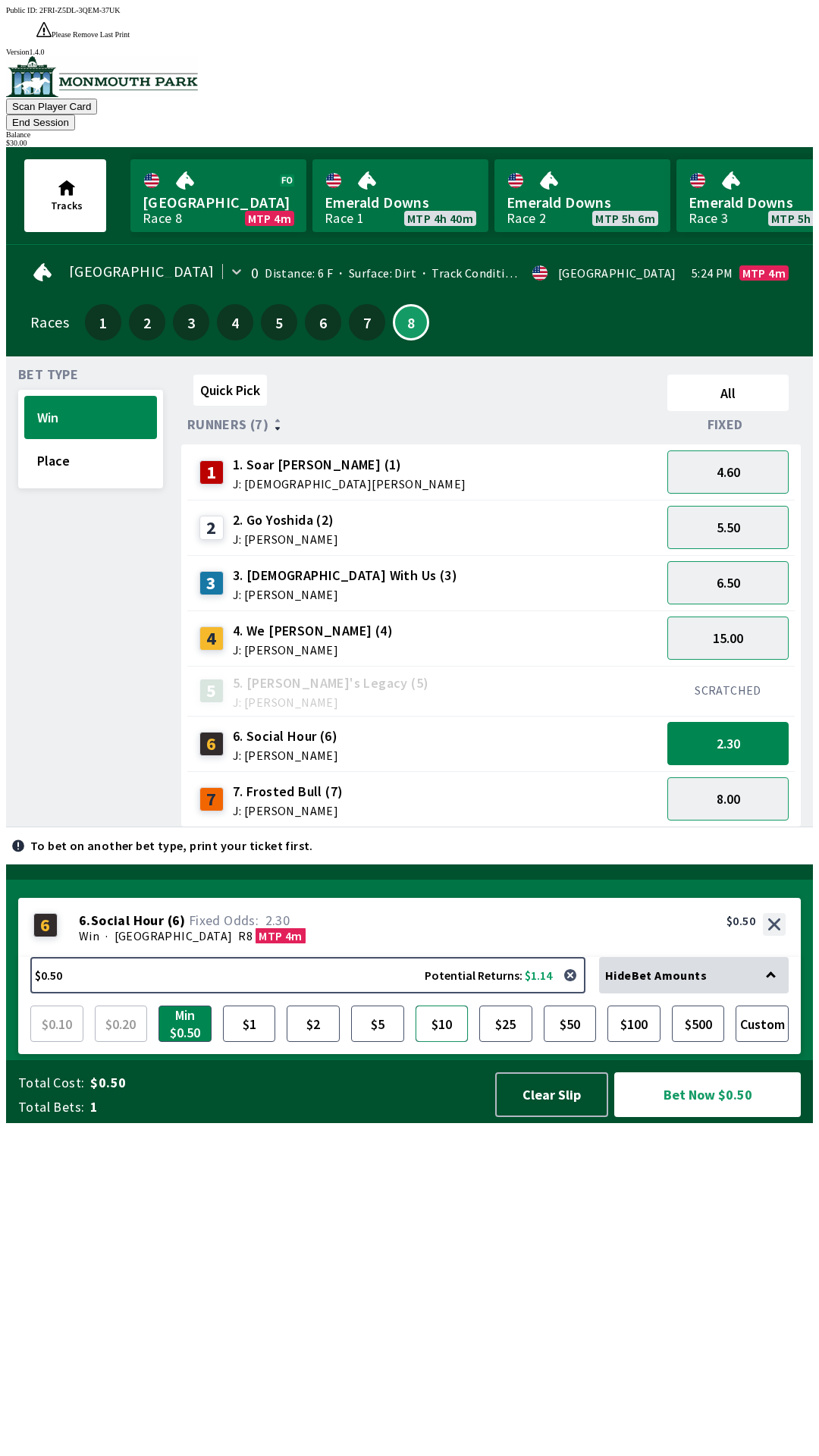
click at [455, 1042] on button "$10" at bounding box center [441, 1024] width 53 height 37
click at [700, 1117] on button "Bet Now $10.00" at bounding box center [707, 1094] width 186 height 45
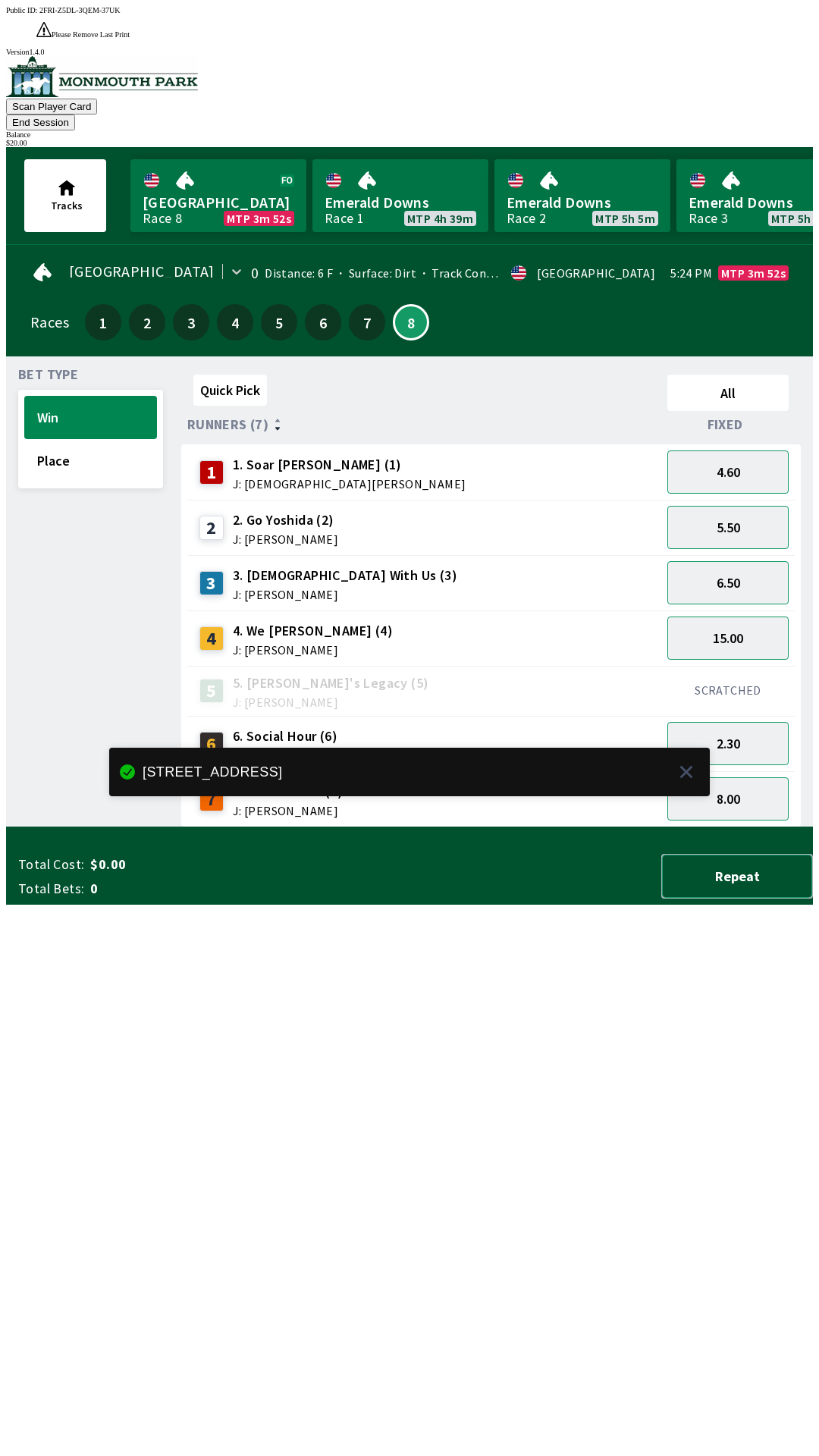
click at [752, 898] on button "Repeat" at bounding box center [736, 876] width 151 height 45
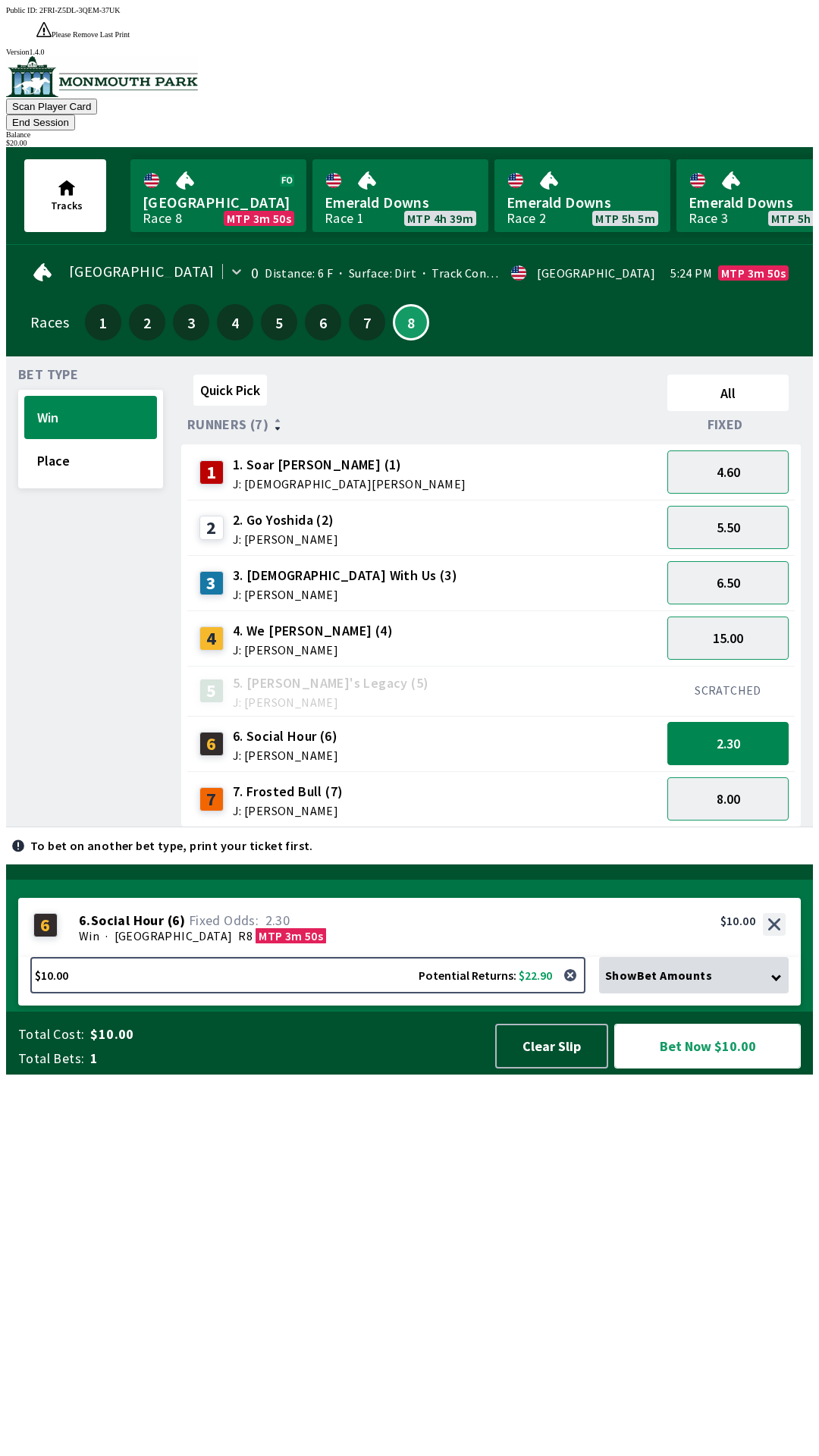
click at [730, 1068] on button "Bet Now $10.00" at bounding box center [707, 1046] width 186 height 45
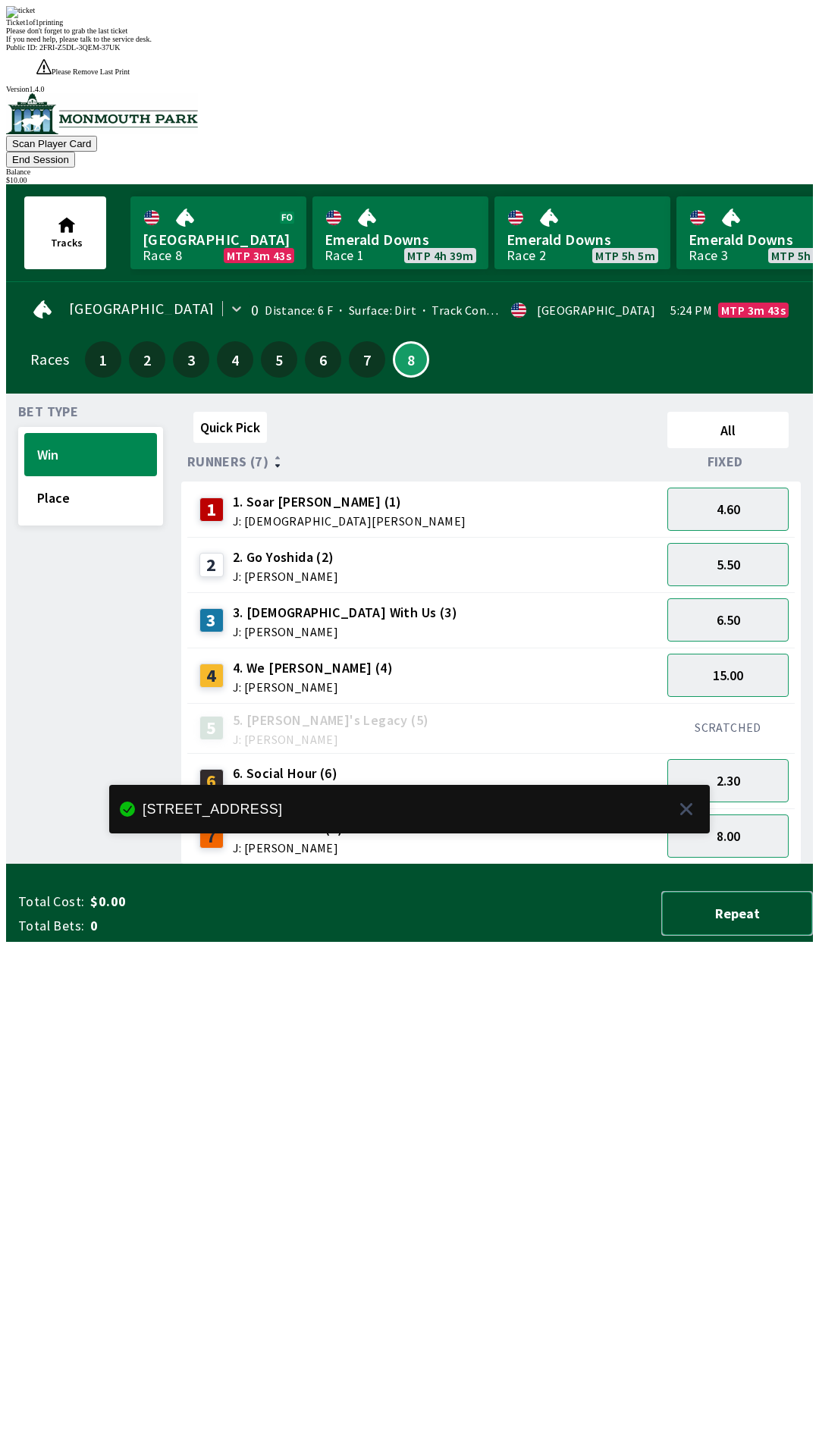
click at [754, 935] on button "Repeat" at bounding box center [736, 913] width 151 height 45
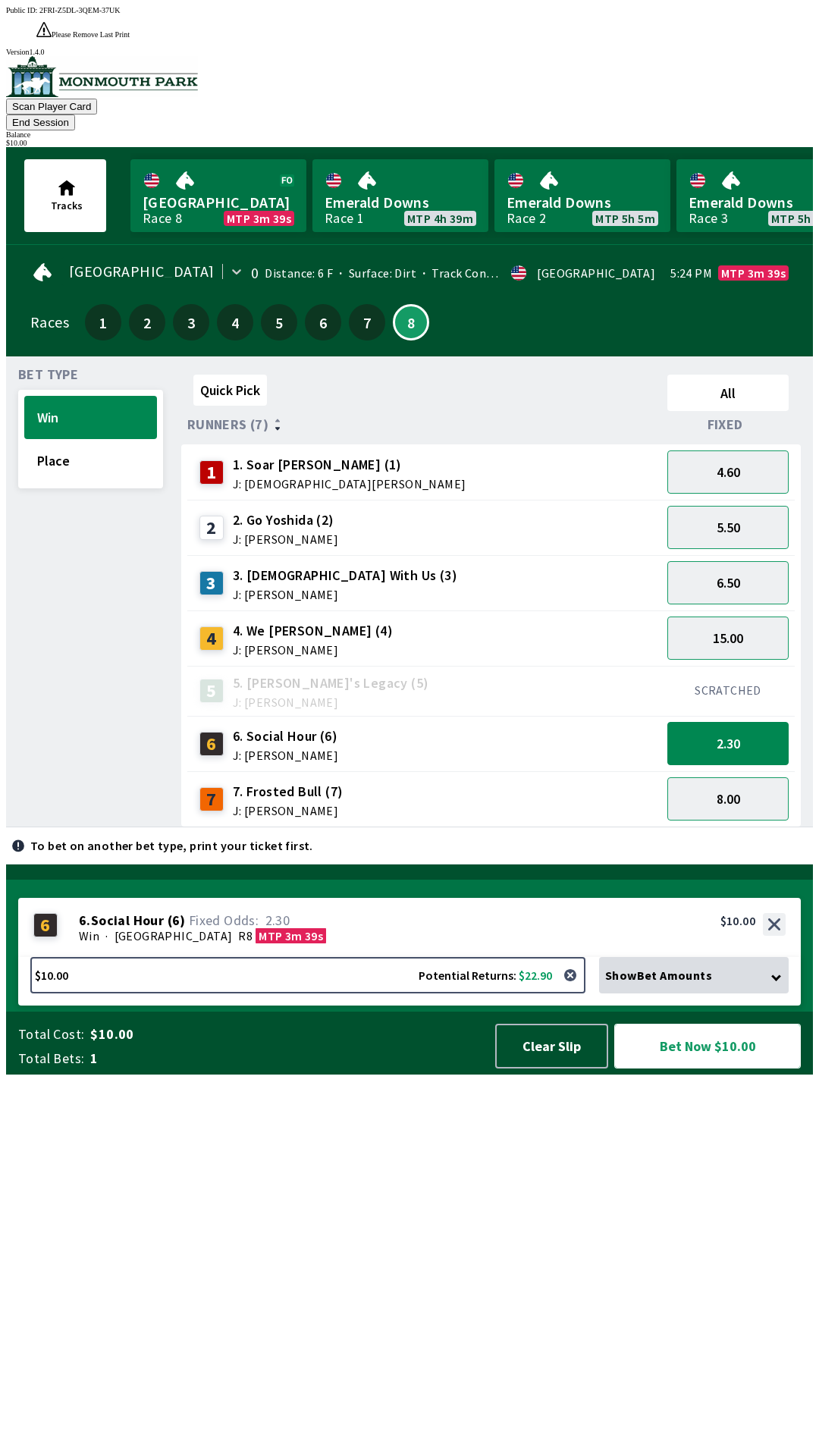
click at [711, 1068] on button "Bet Now $10.00" at bounding box center [707, 1046] width 186 height 45
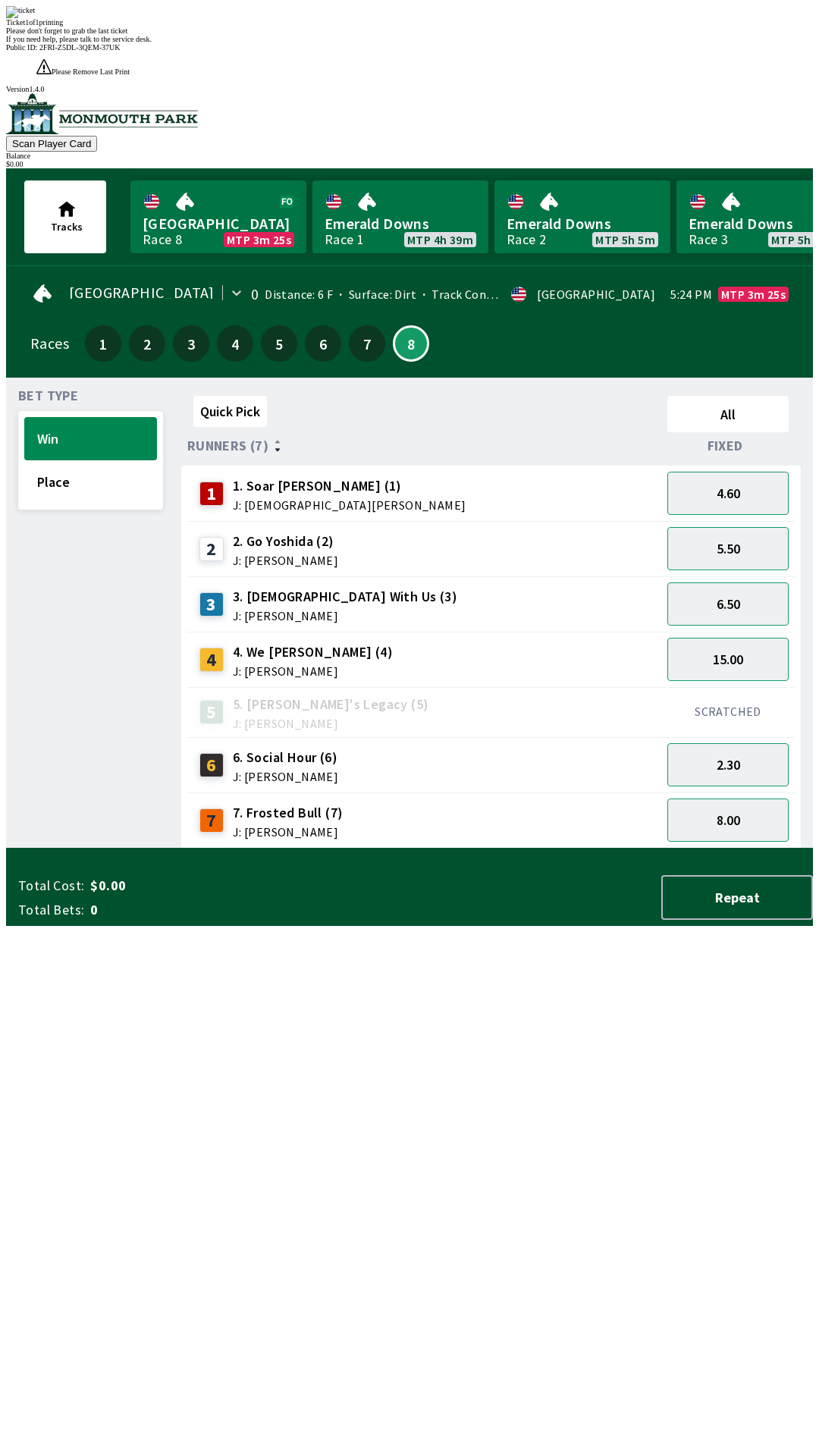
click at [571, 849] on div "Quick Pick All Runners (7) Fixed 1 1. [PERSON_NAME] (1) J: [PERSON_NAME] 4.60 2…" at bounding box center [497, 619] width 632 height 459
click at [578, 849] on div "Quick Pick All Runners (7) Fixed 1 1. [PERSON_NAME] (1) J: [PERSON_NAME] 4.60 2…" at bounding box center [497, 619] width 632 height 459
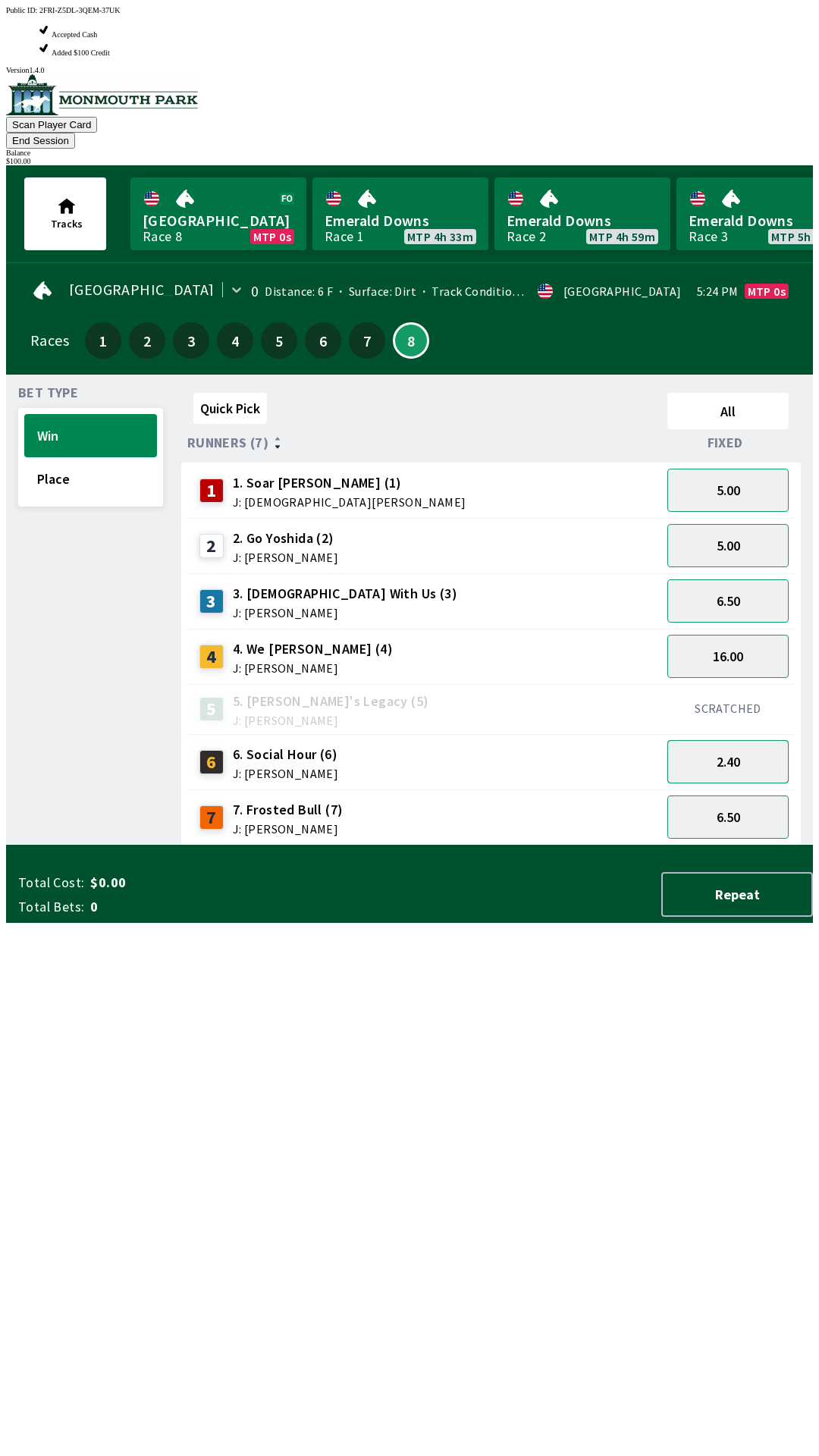
click at [734, 740] on button "2.40" at bounding box center [727, 761] width 121 height 43
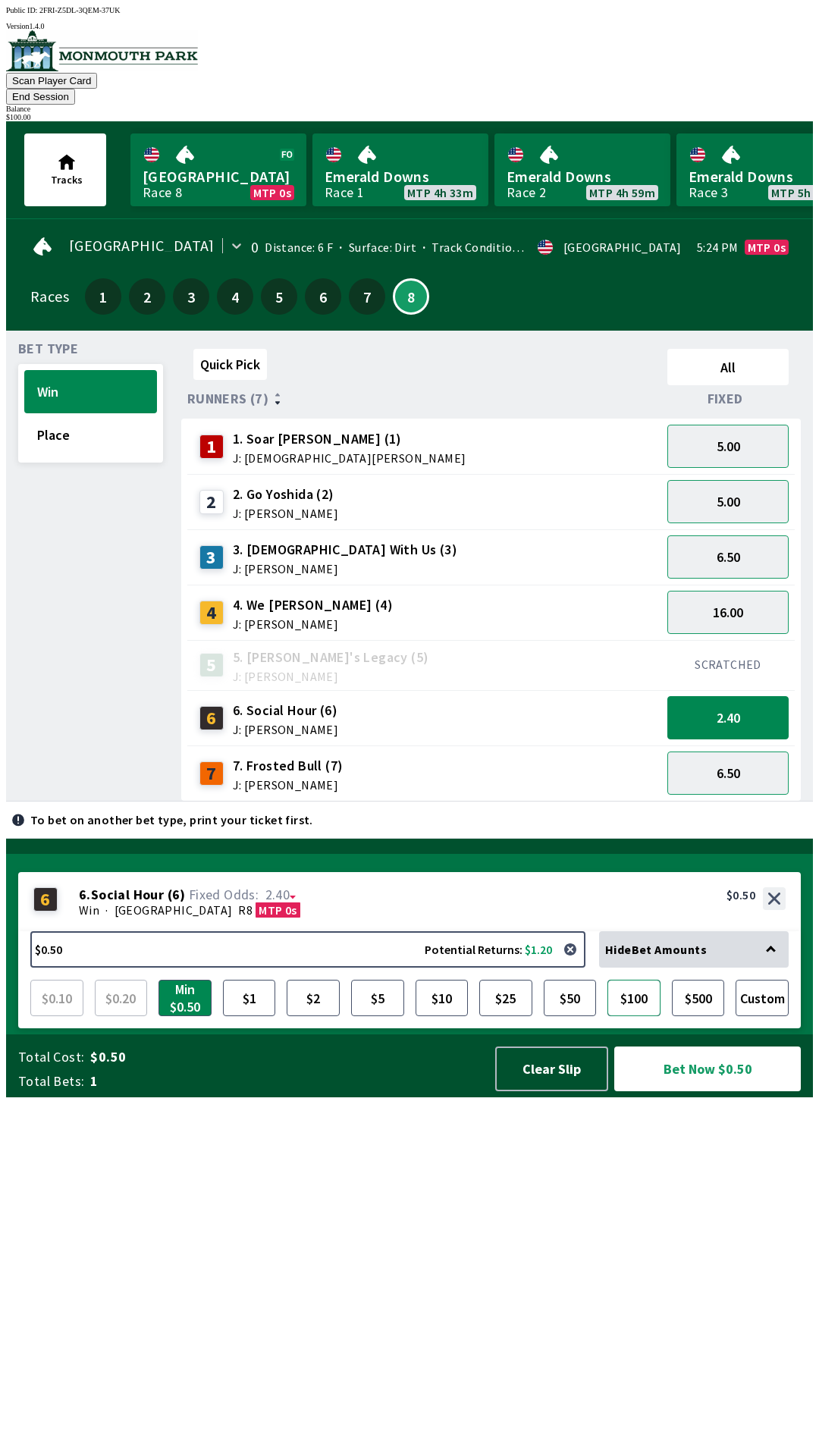
click at [649, 1016] on button "$100" at bounding box center [633, 997] width 53 height 37
click at [709, 1091] on button "Bet Now $100.00" at bounding box center [707, 1068] width 186 height 45
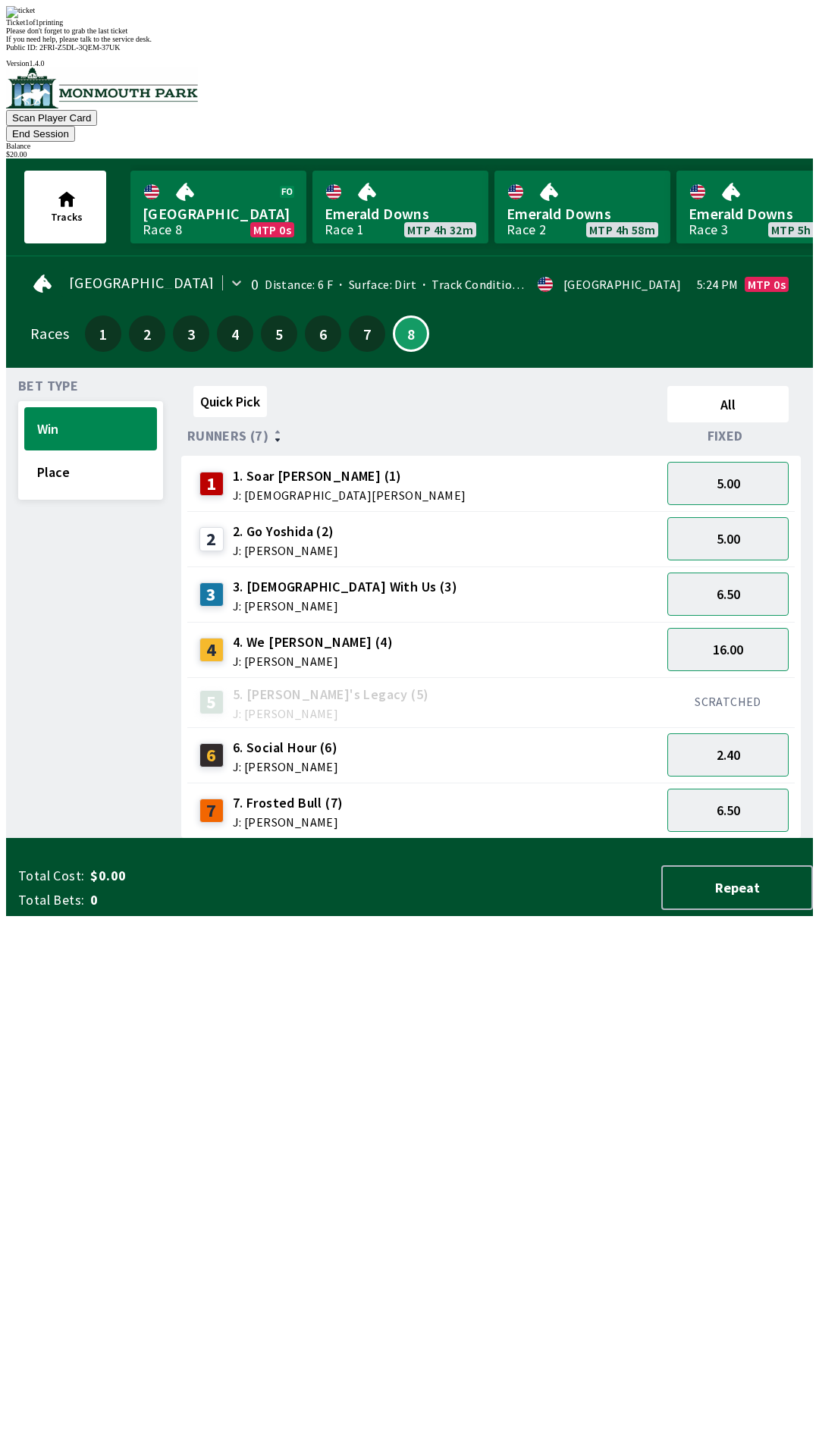
click at [480, 839] on div "Quick Pick All Runners (7) Fixed 1 1. [PERSON_NAME] (1) J: [PERSON_NAME] 5.00 2…" at bounding box center [497, 609] width 632 height 459
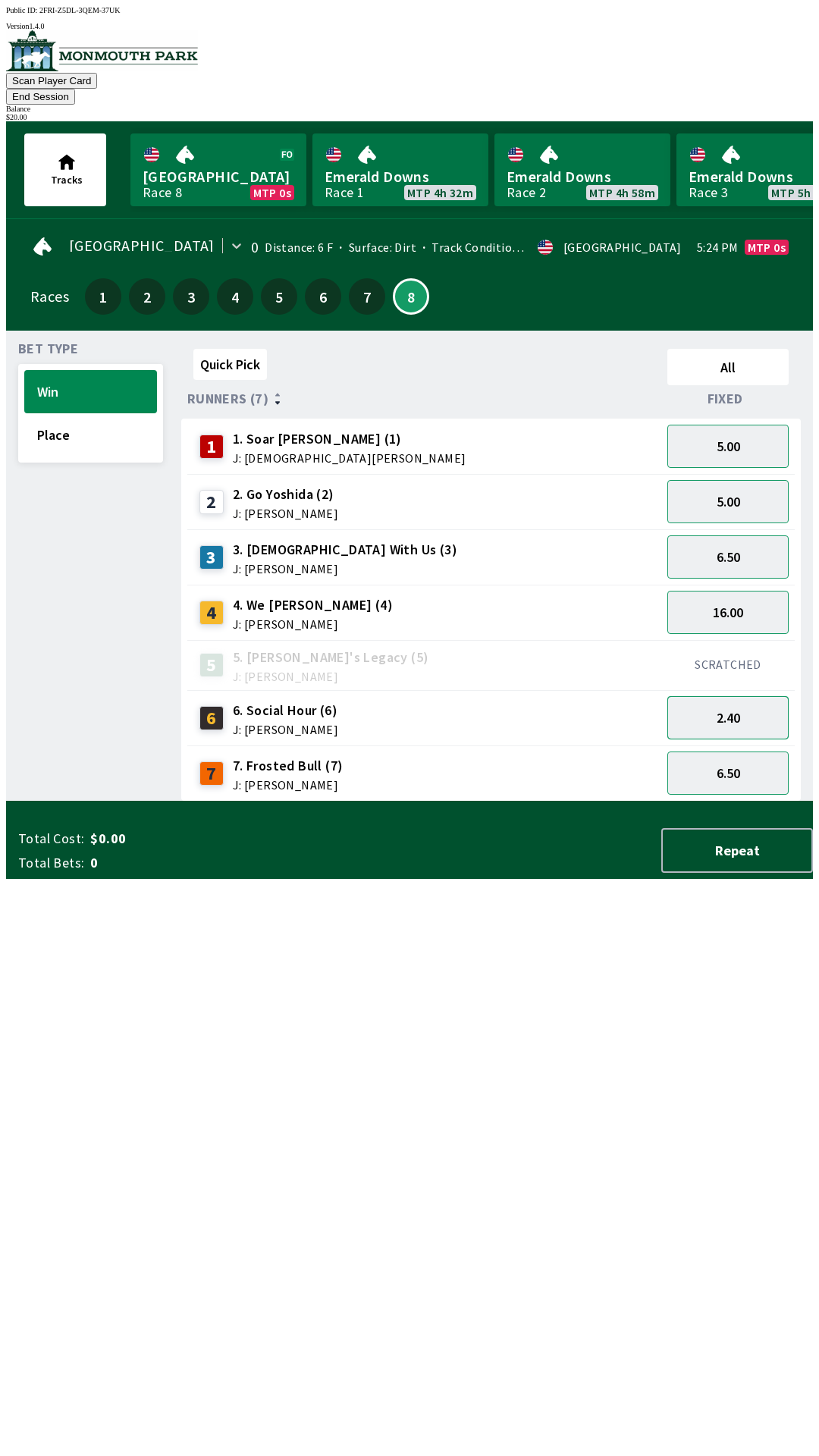
click at [743, 708] on button "2.40" at bounding box center [727, 717] width 121 height 43
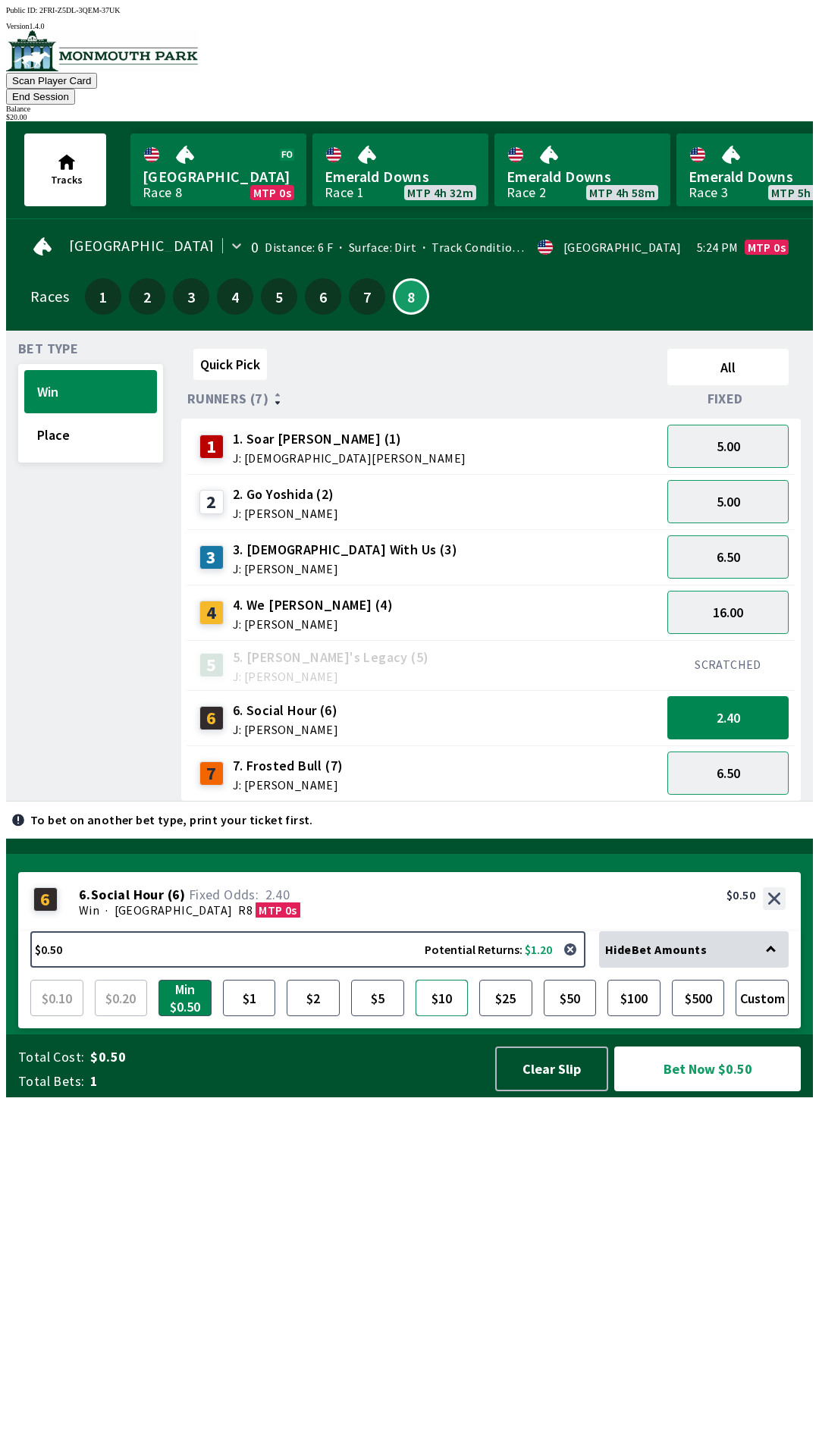
click at [450, 1016] on button "$10" at bounding box center [441, 997] width 53 height 37
click at [718, 1091] on button "Bet Now $10.00" at bounding box center [707, 1068] width 186 height 45
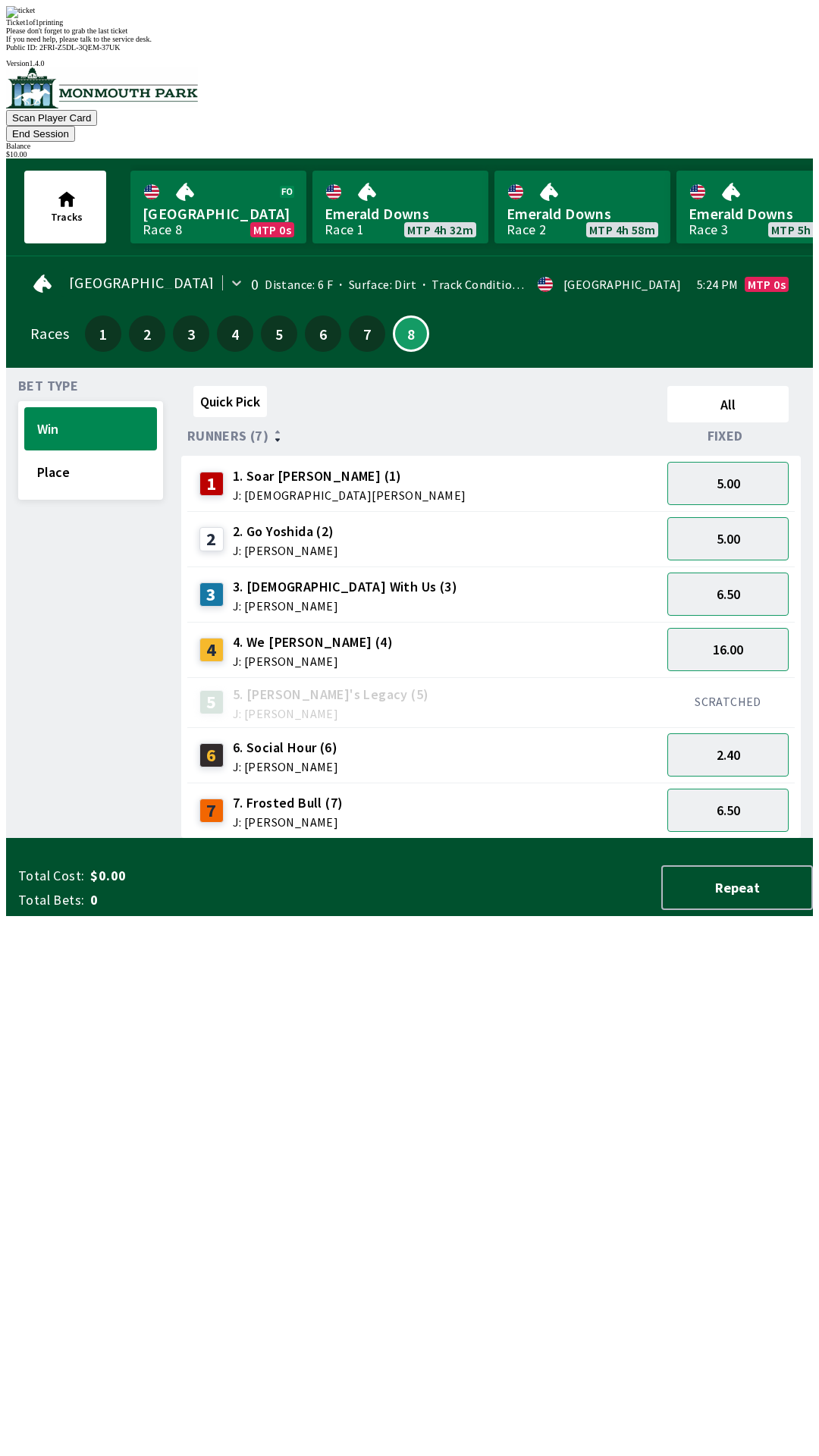
click at [441, 839] on div "Quick Pick All Runners (7) Fixed 1 1. [PERSON_NAME] (1) J: [PERSON_NAME] 5.00 2…" at bounding box center [497, 609] width 632 height 459
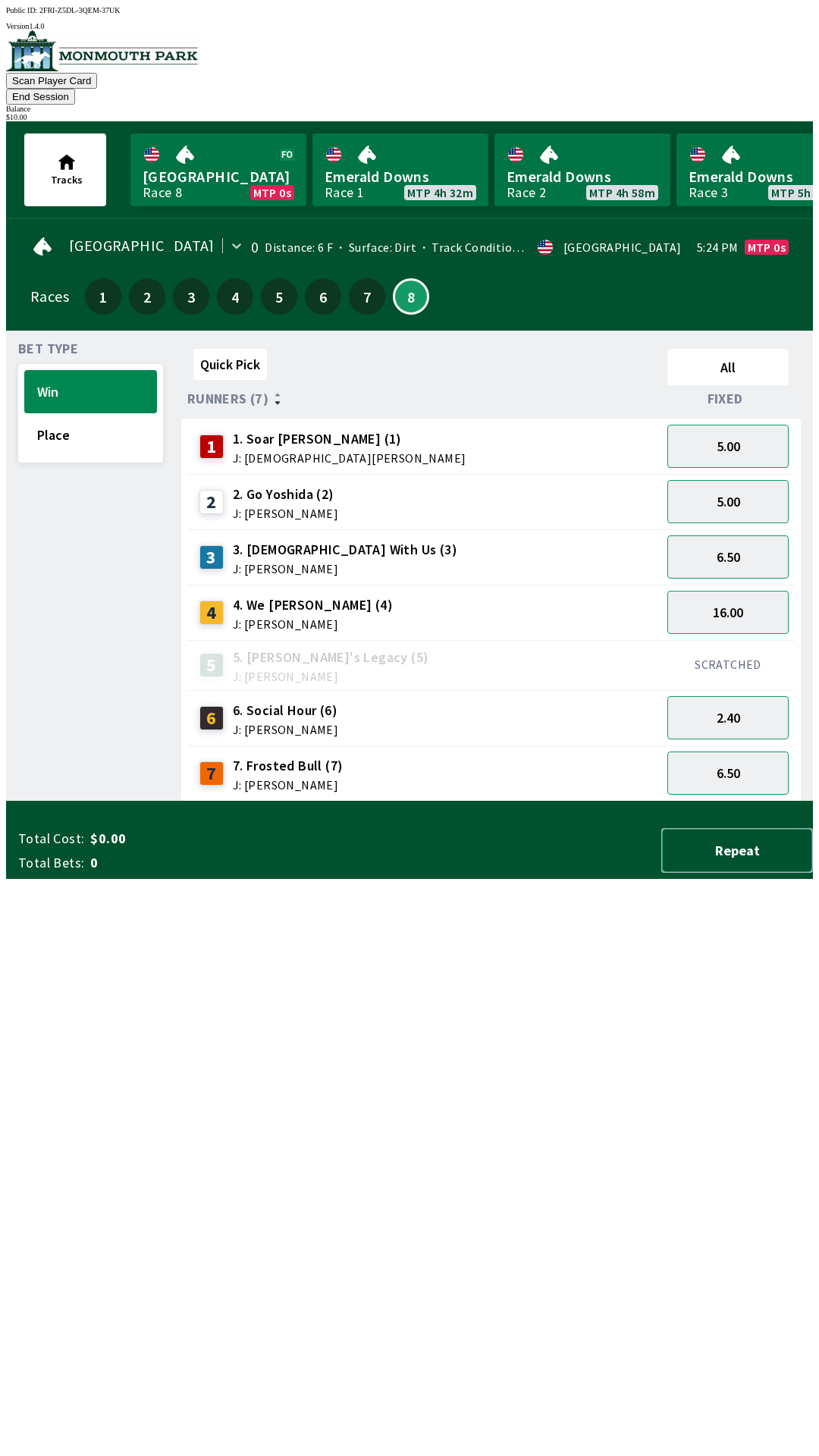
click at [768, 873] on button "Repeat" at bounding box center [736, 850] width 151 height 45
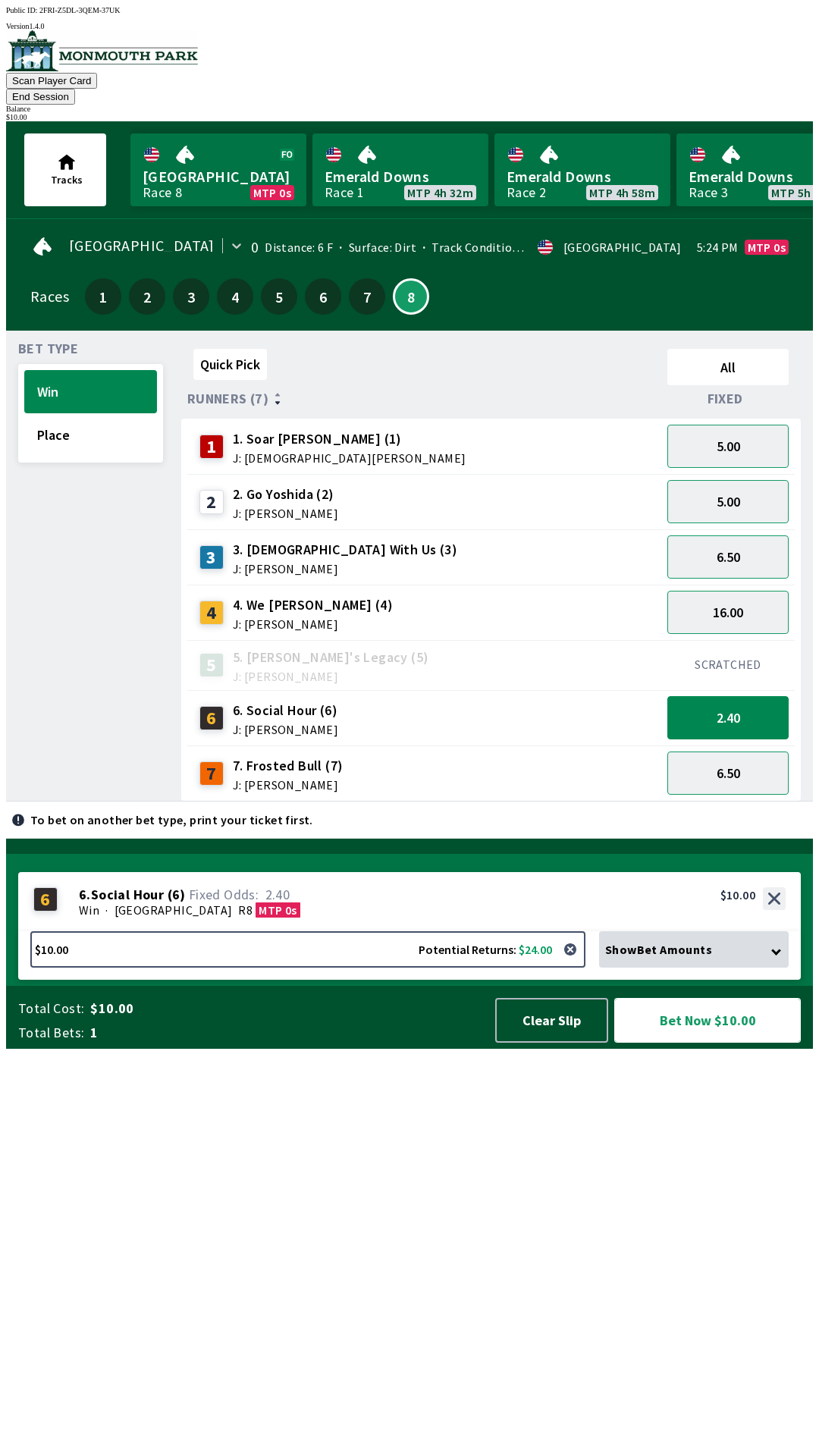
click at [729, 1042] on button "Bet Now $10.00" at bounding box center [707, 1020] width 186 height 45
